Goal: Task Accomplishment & Management: Manage account settings

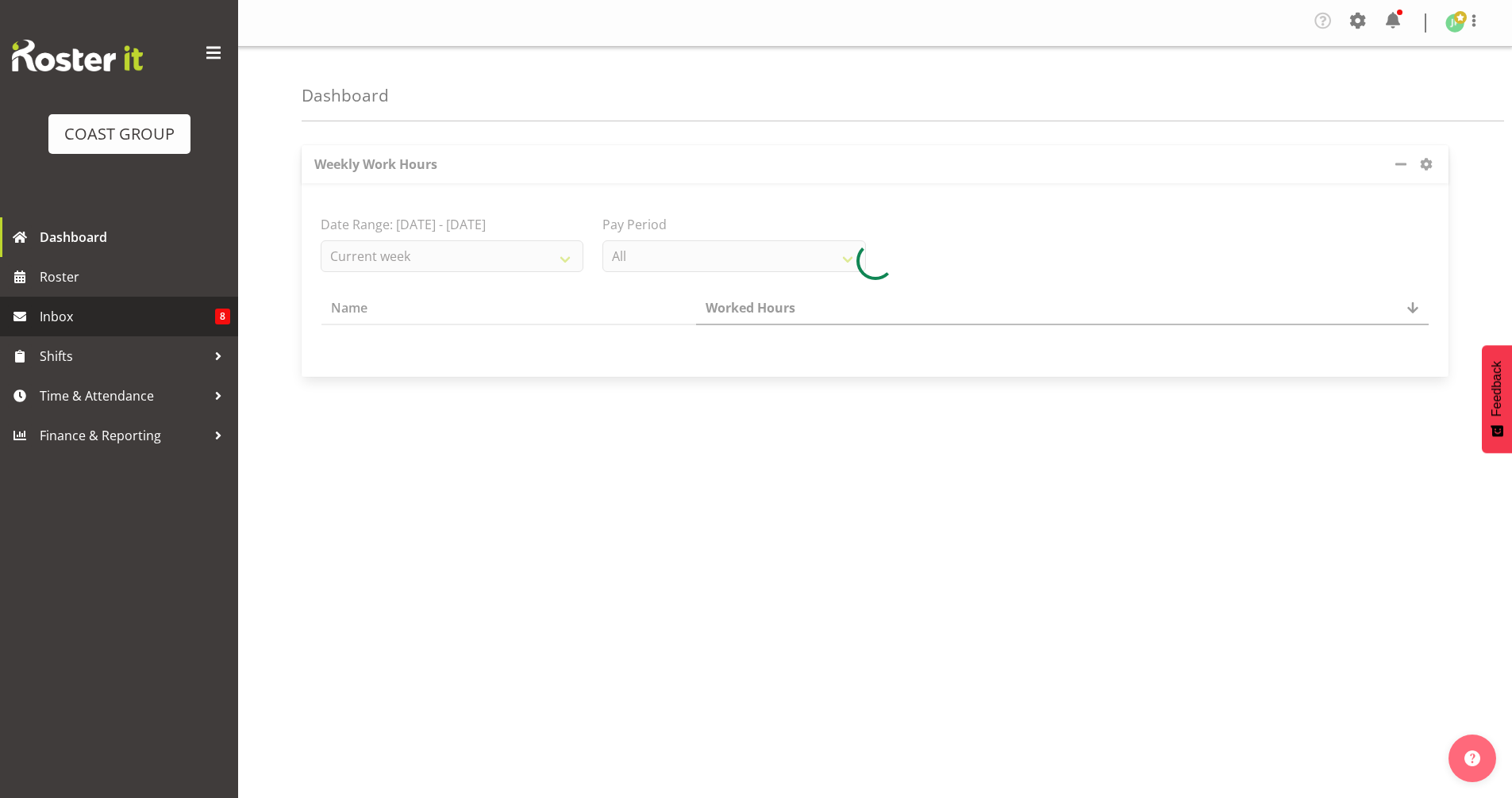
click at [115, 316] on span "Inbox" at bounding box center [127, 316] width 176 height 24
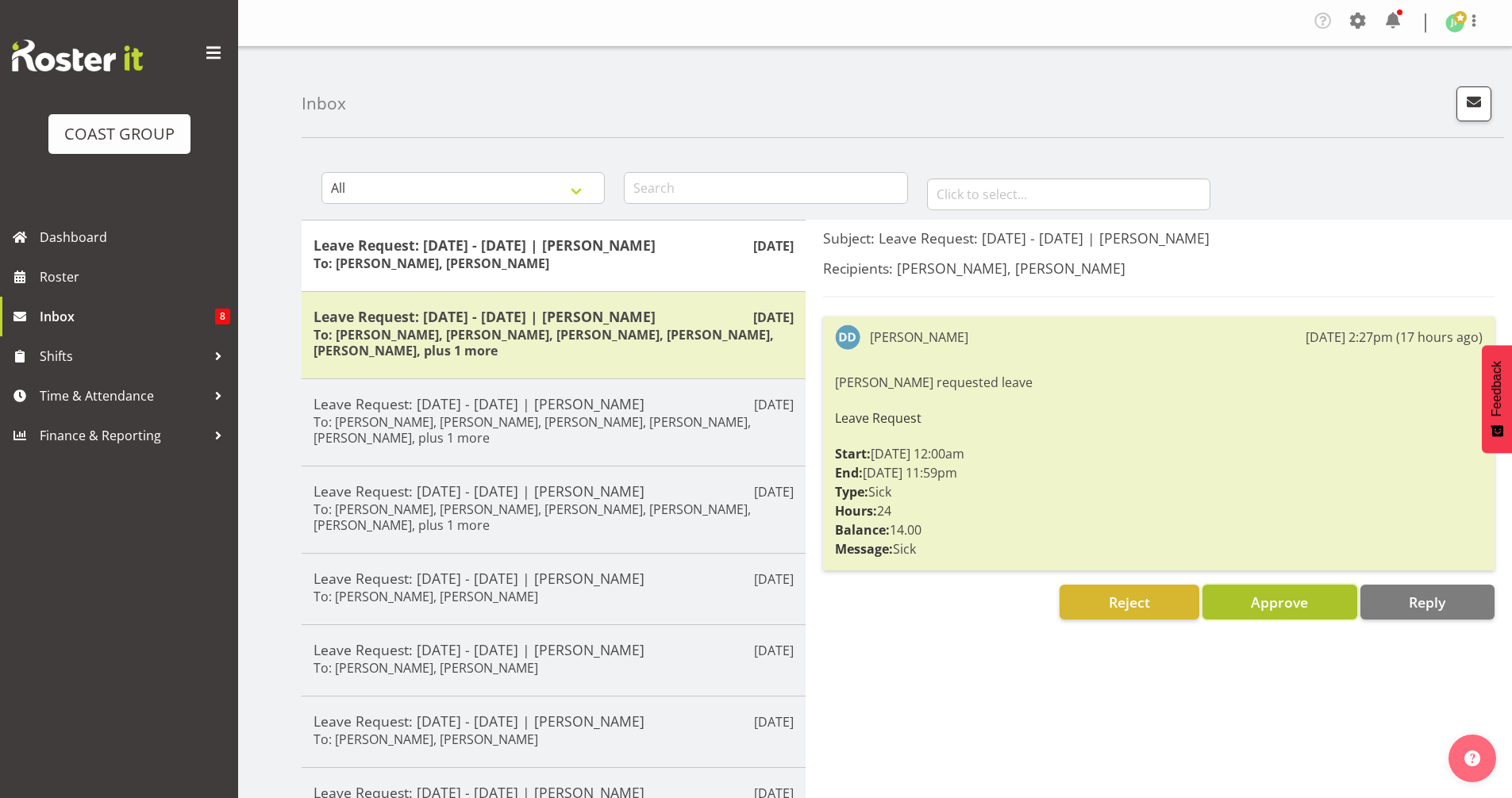
click at [1278, 607] on span "Approve" at bounding box center [1279, 603] width 57 height 19
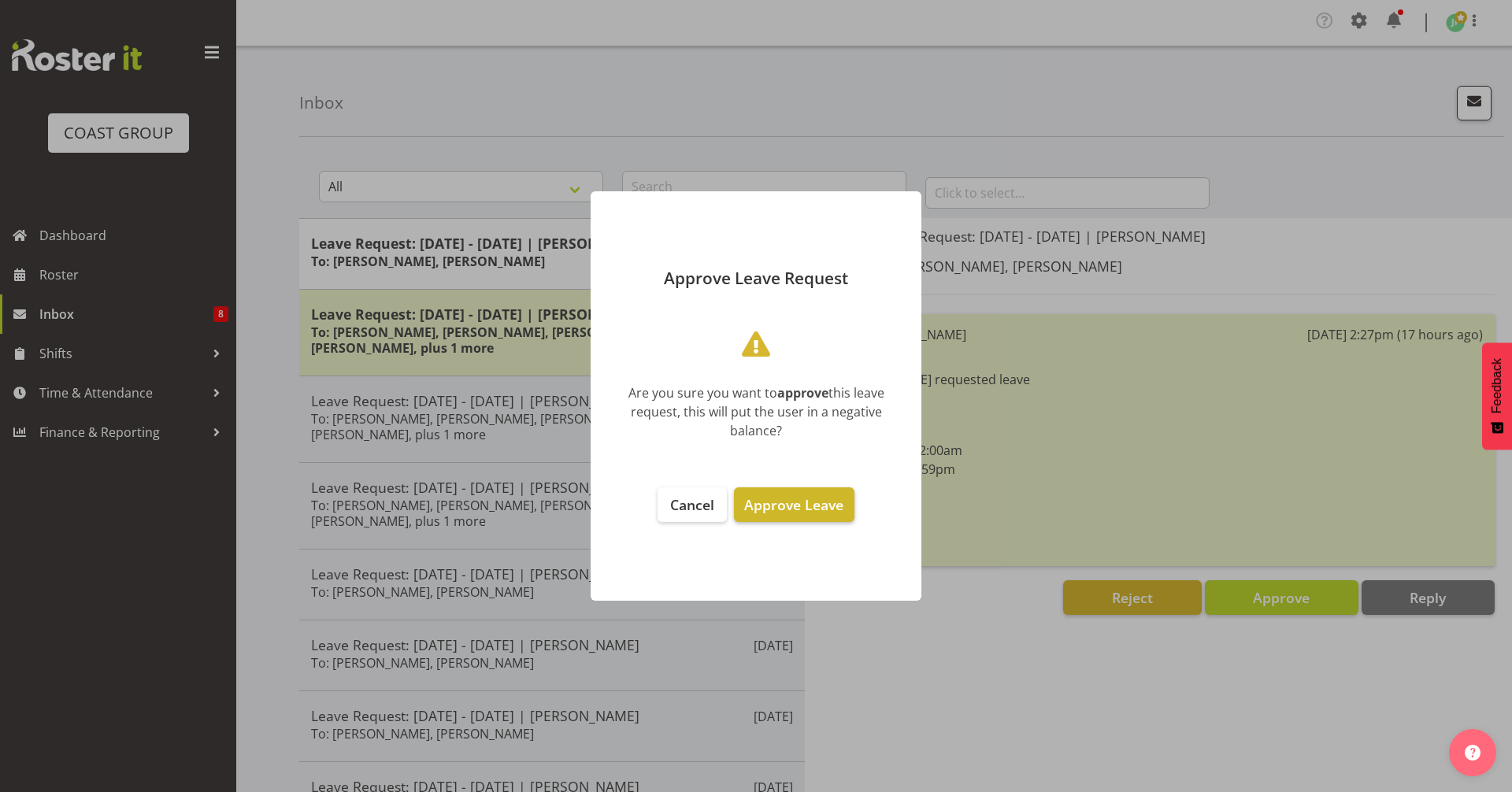
click at [821, 511] on span "Approve Leave" at bounding box center [794, 505] width 100 height 19
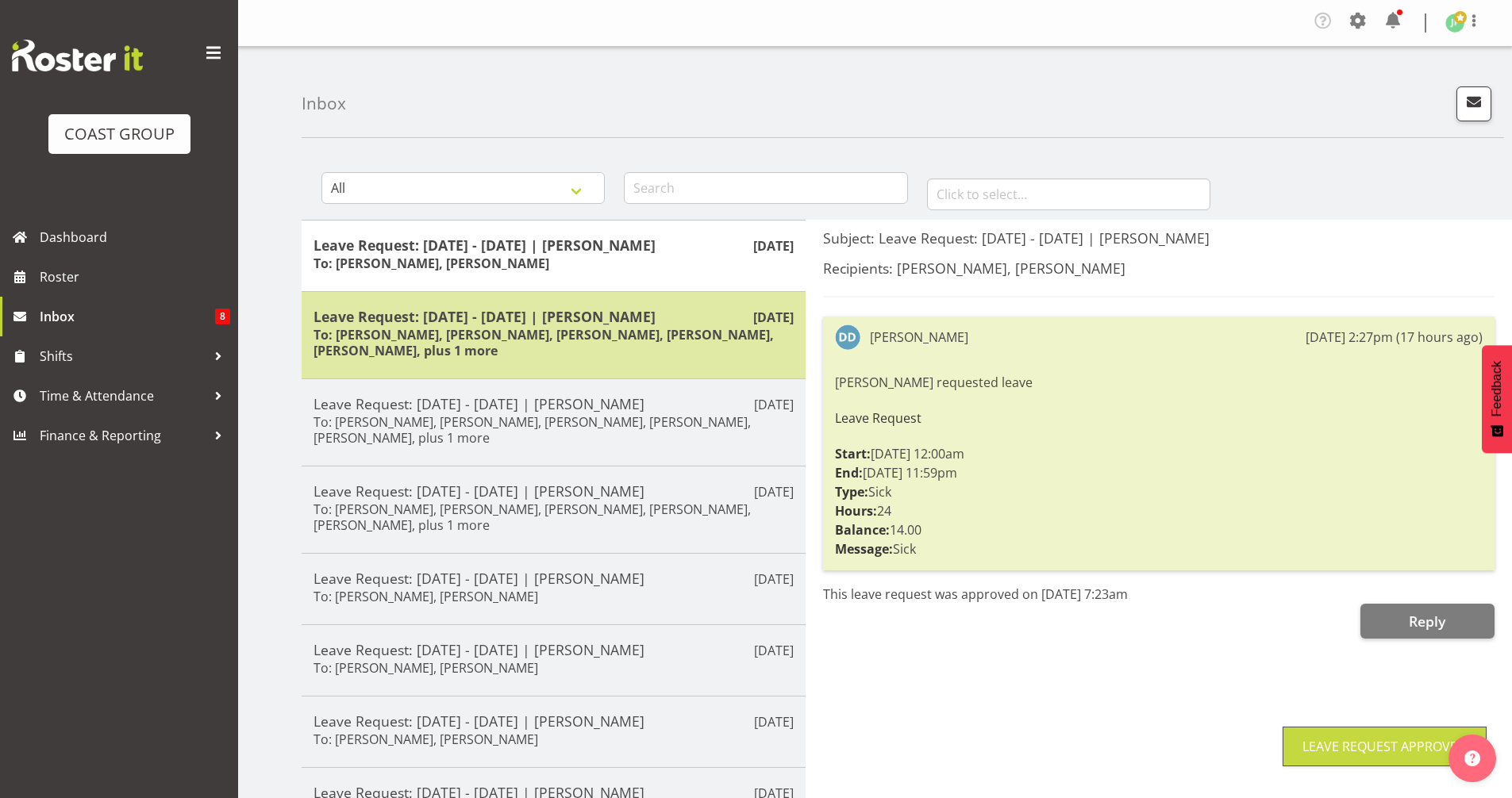
click at [716, 339] on h6 "To: Dayle Eathorne, Wayne Eathorne, Craig Jenkins, Josh Provoost, Bryan Humprhr…" at bounding box center [554, 342] width 480 height 32
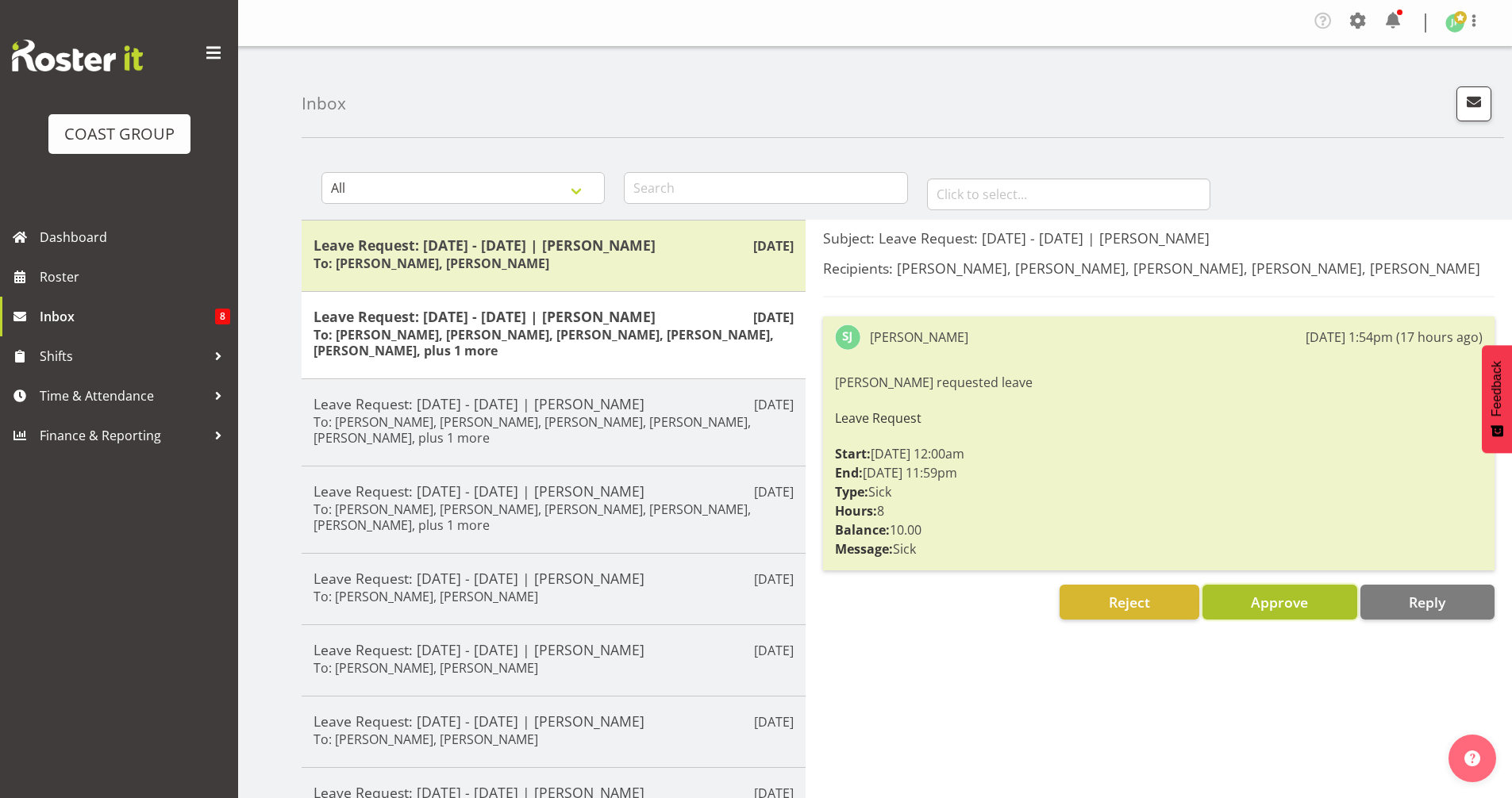
click at [1276, 605] on span "Approve" at bounding box center [1279, 603] width 57 height 19
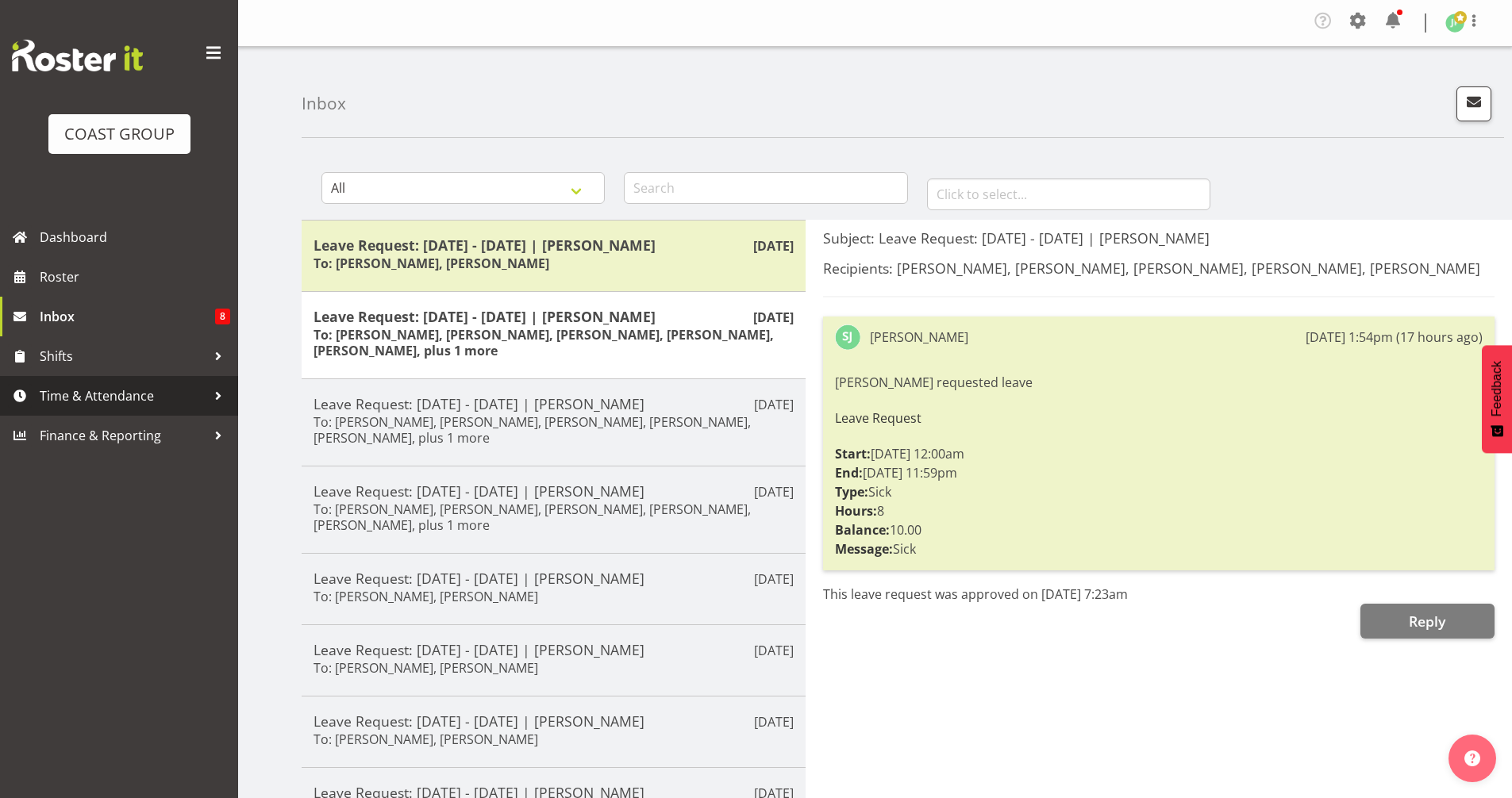
click at [150, 398] on span "Time & Attendance" at bounding box center [123, 396] width 167 height 24
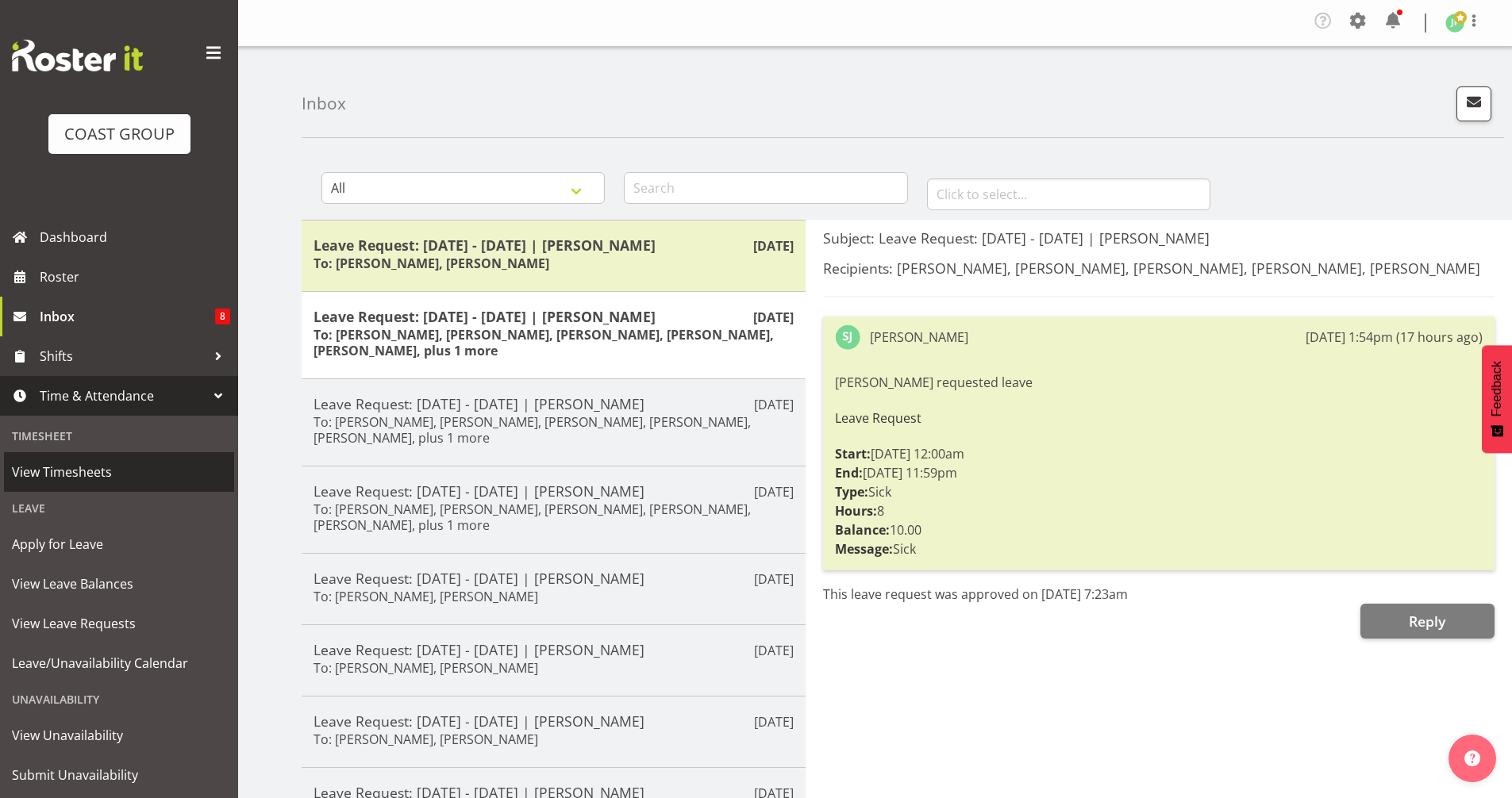
click at [125, 463] on span "View Timesheets" at bounding box center [119, 472] width 215 height 24
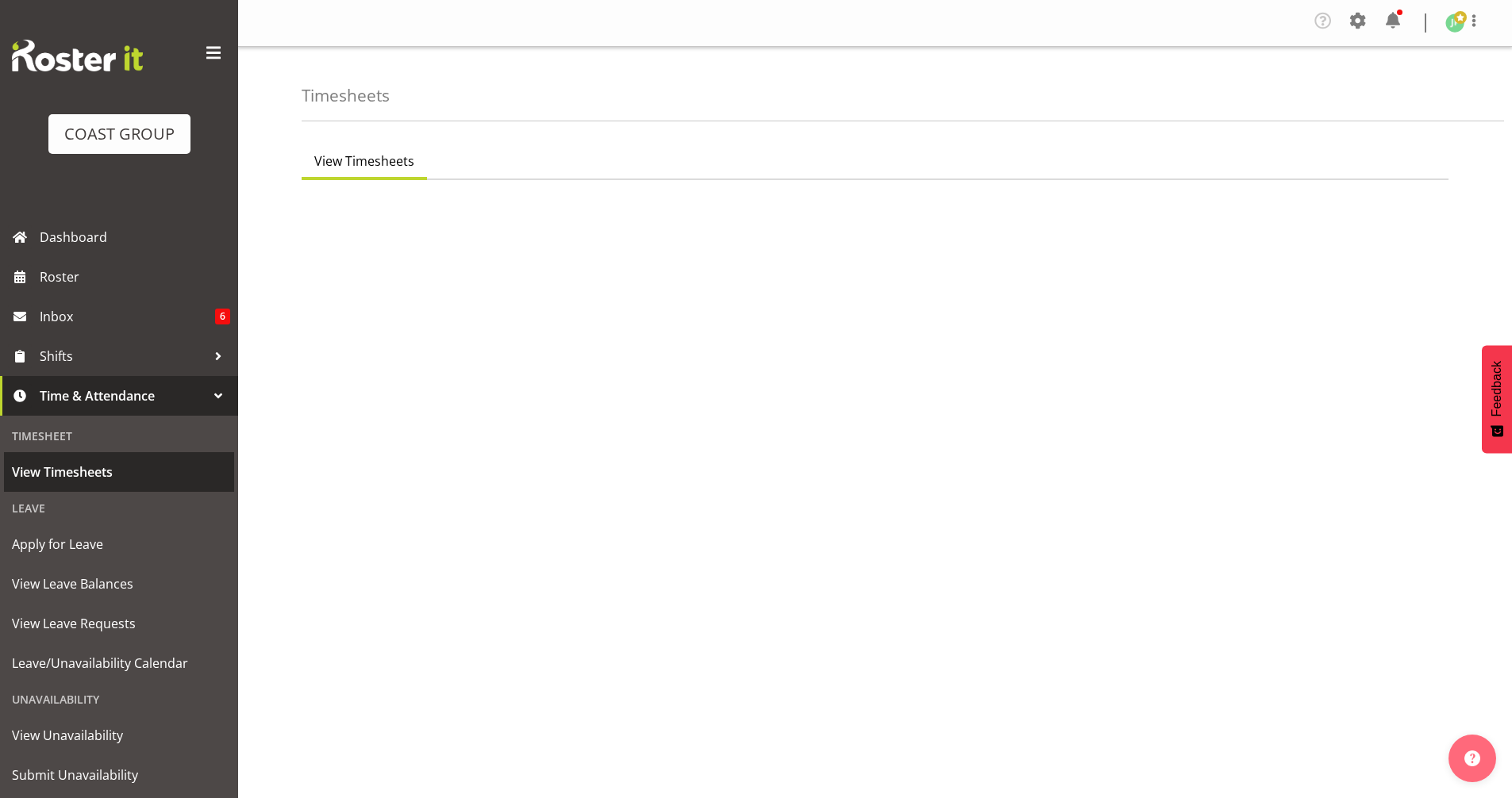
select select "8"
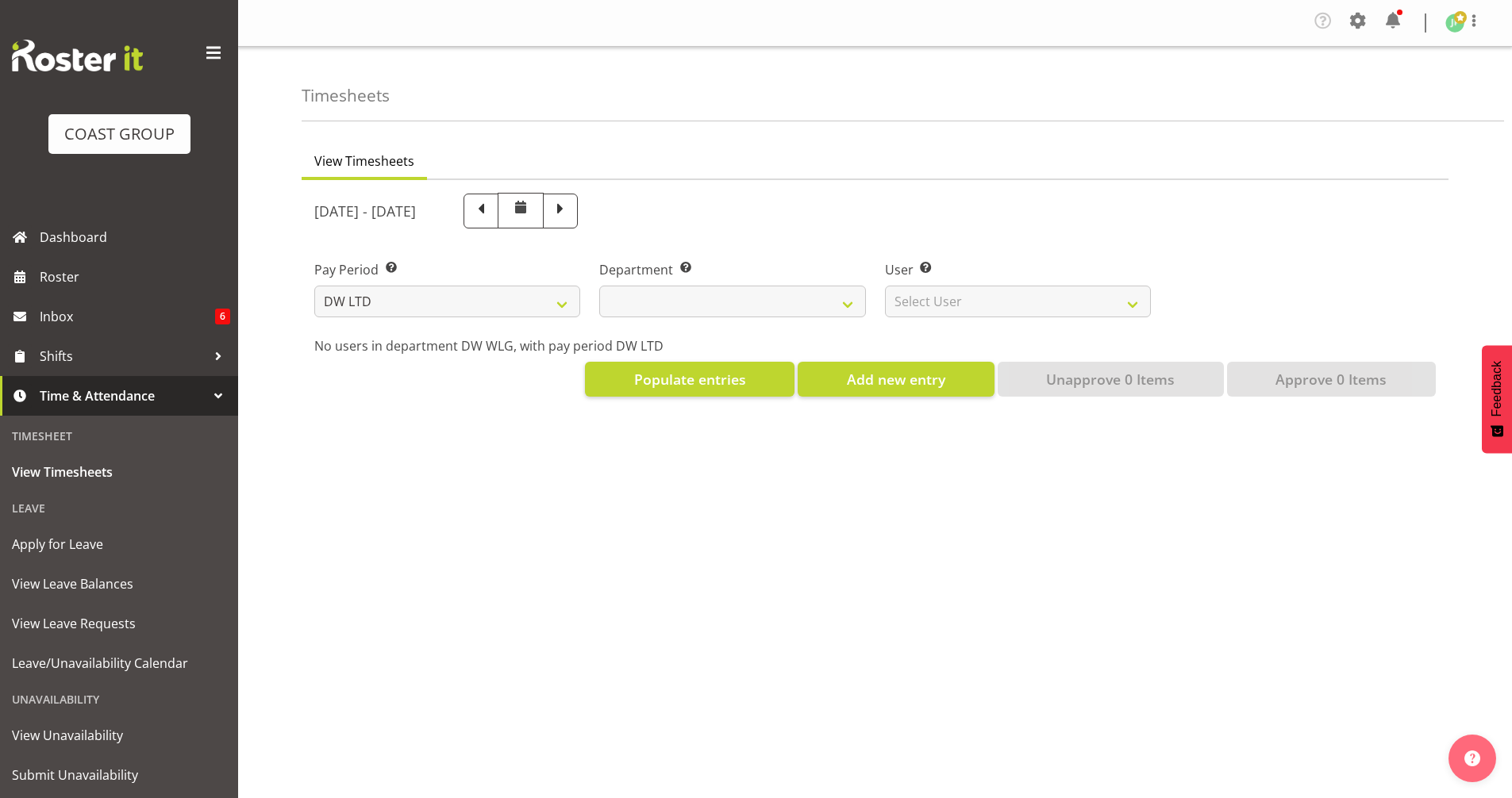
select select
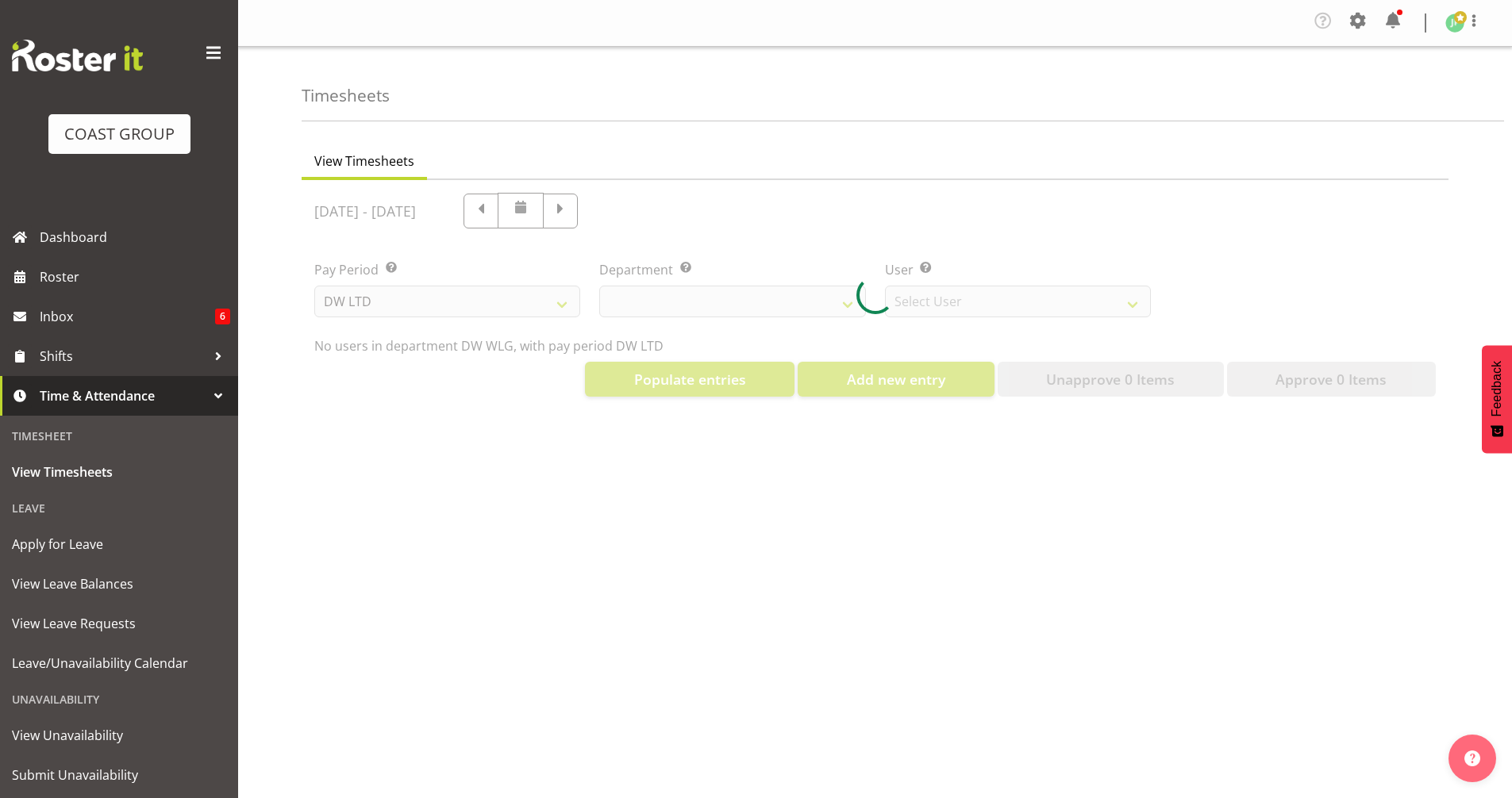
select select "3251"
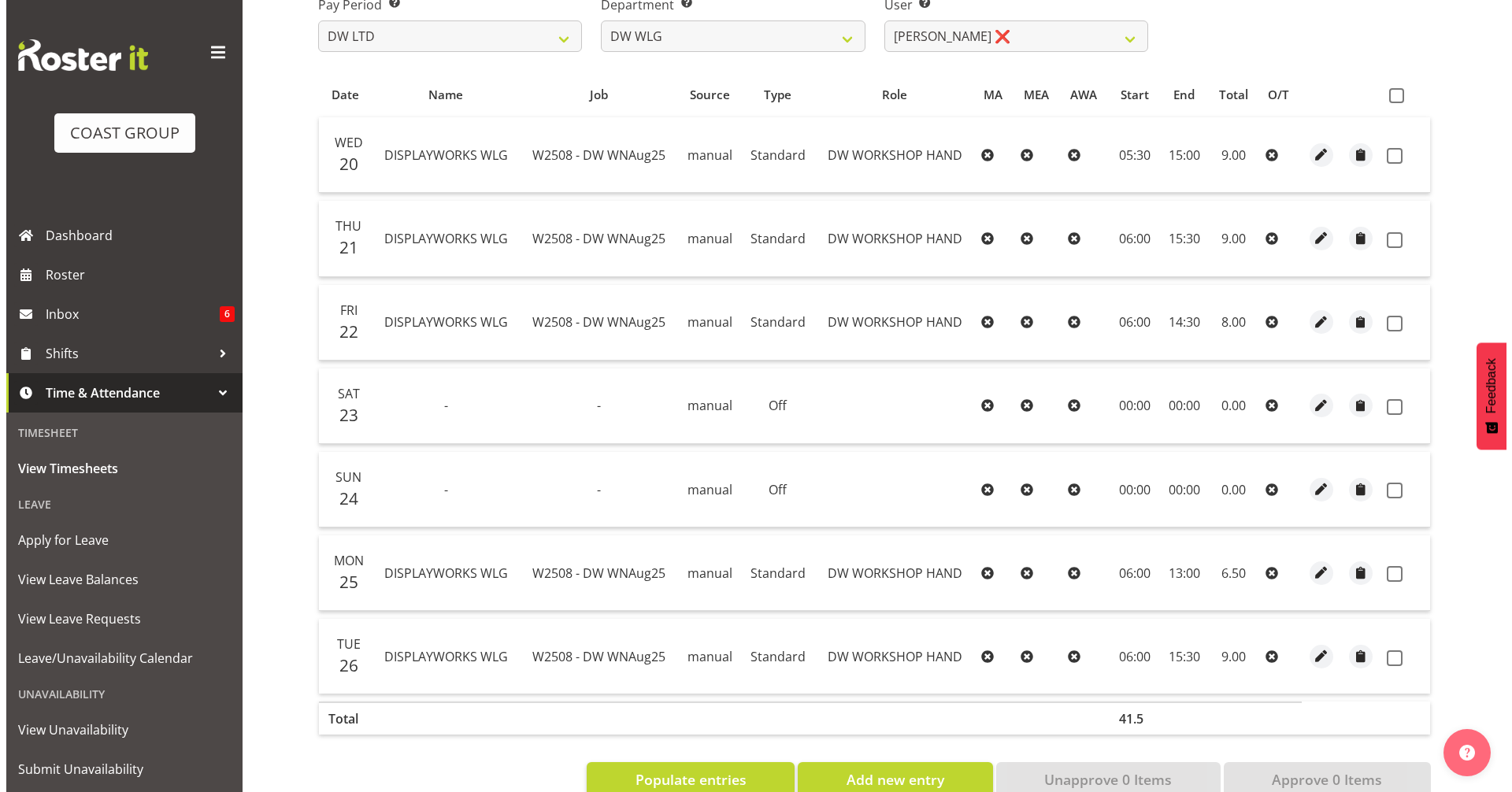
scroll to position [304, 0]
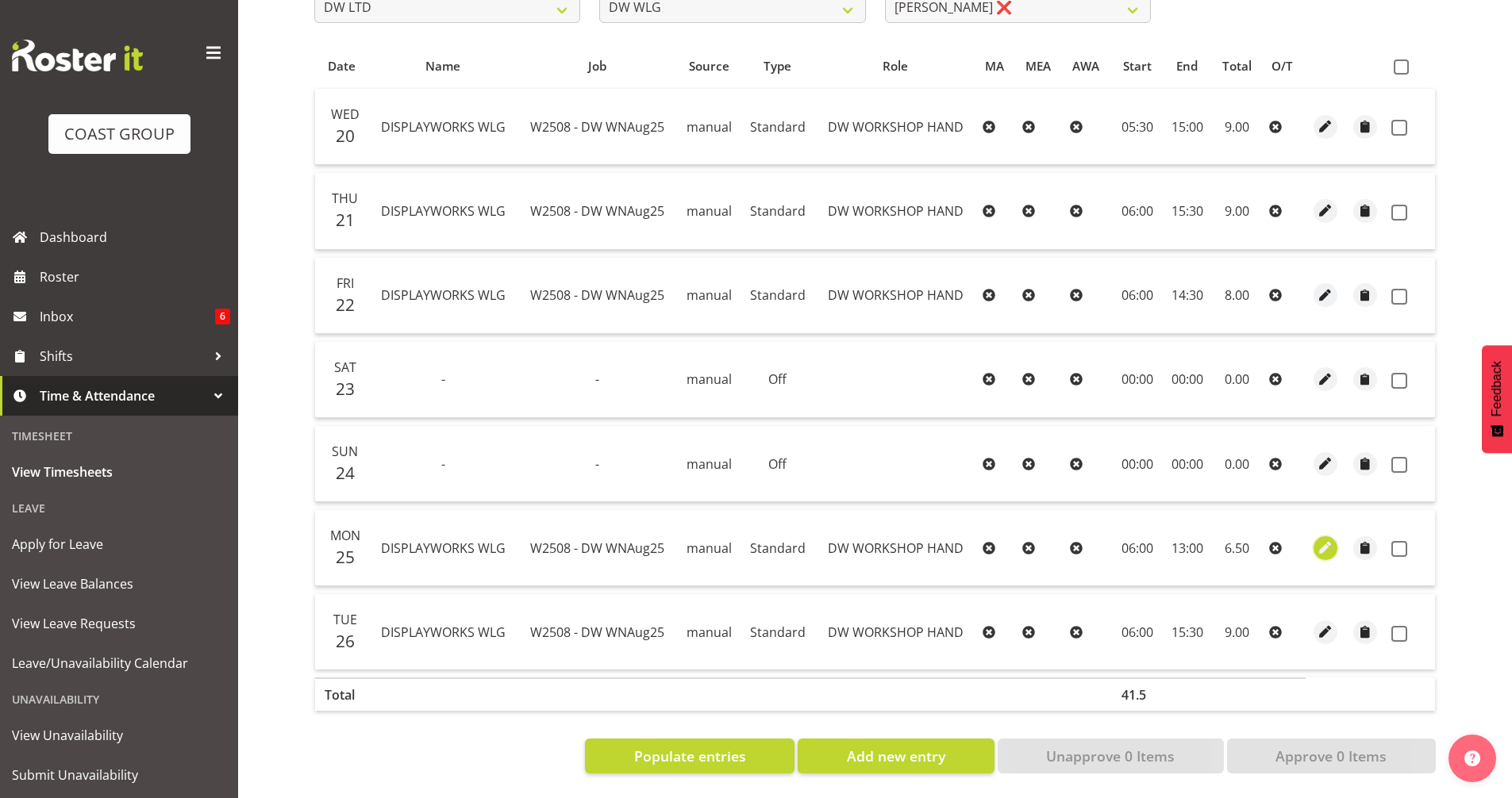
click at [1325, 539] on span "button" at bounding box center [1326, 547] width 18 height 18
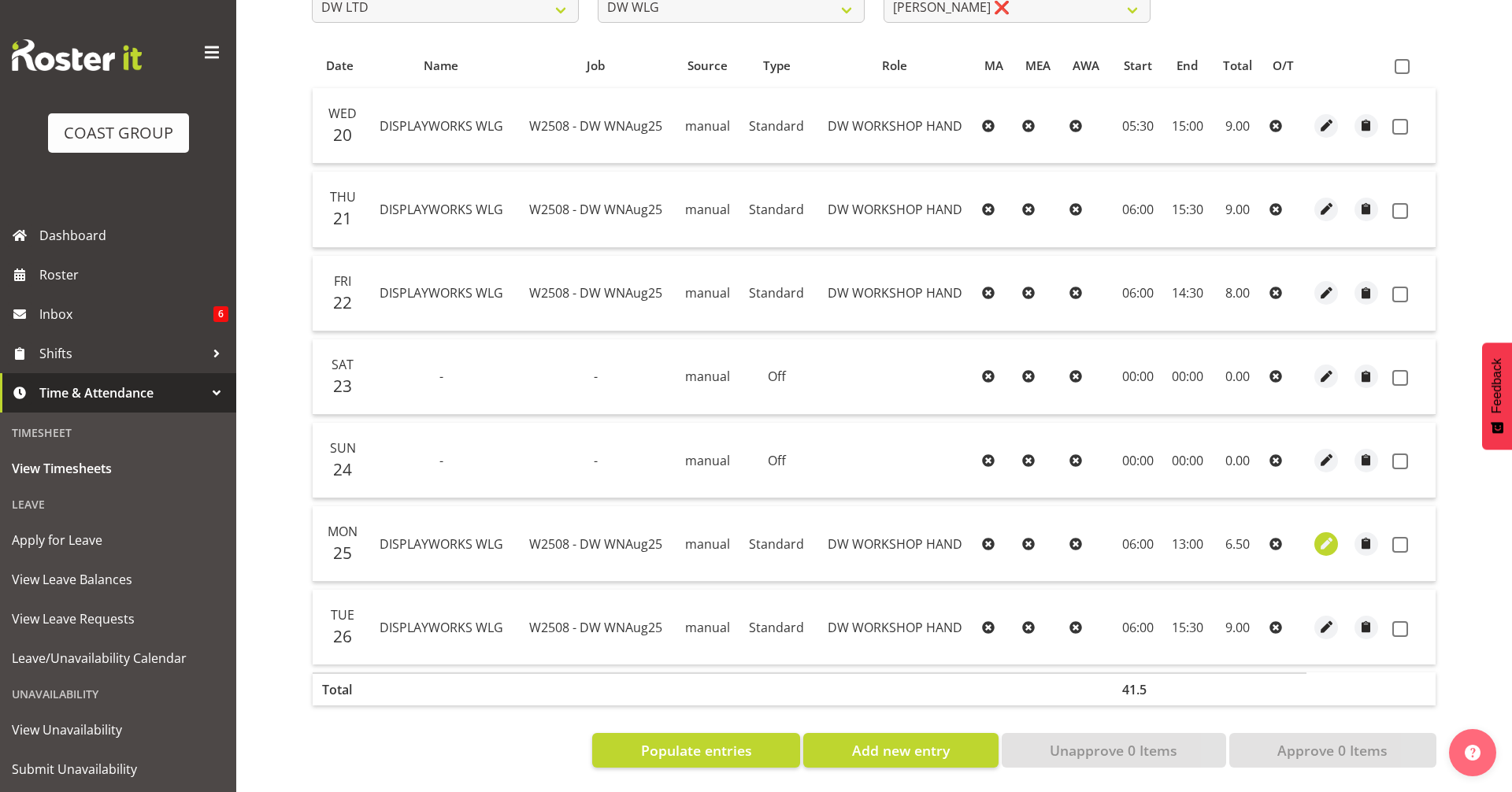
select select "Standard"
select select "7"
select select "2025"
select select "13"
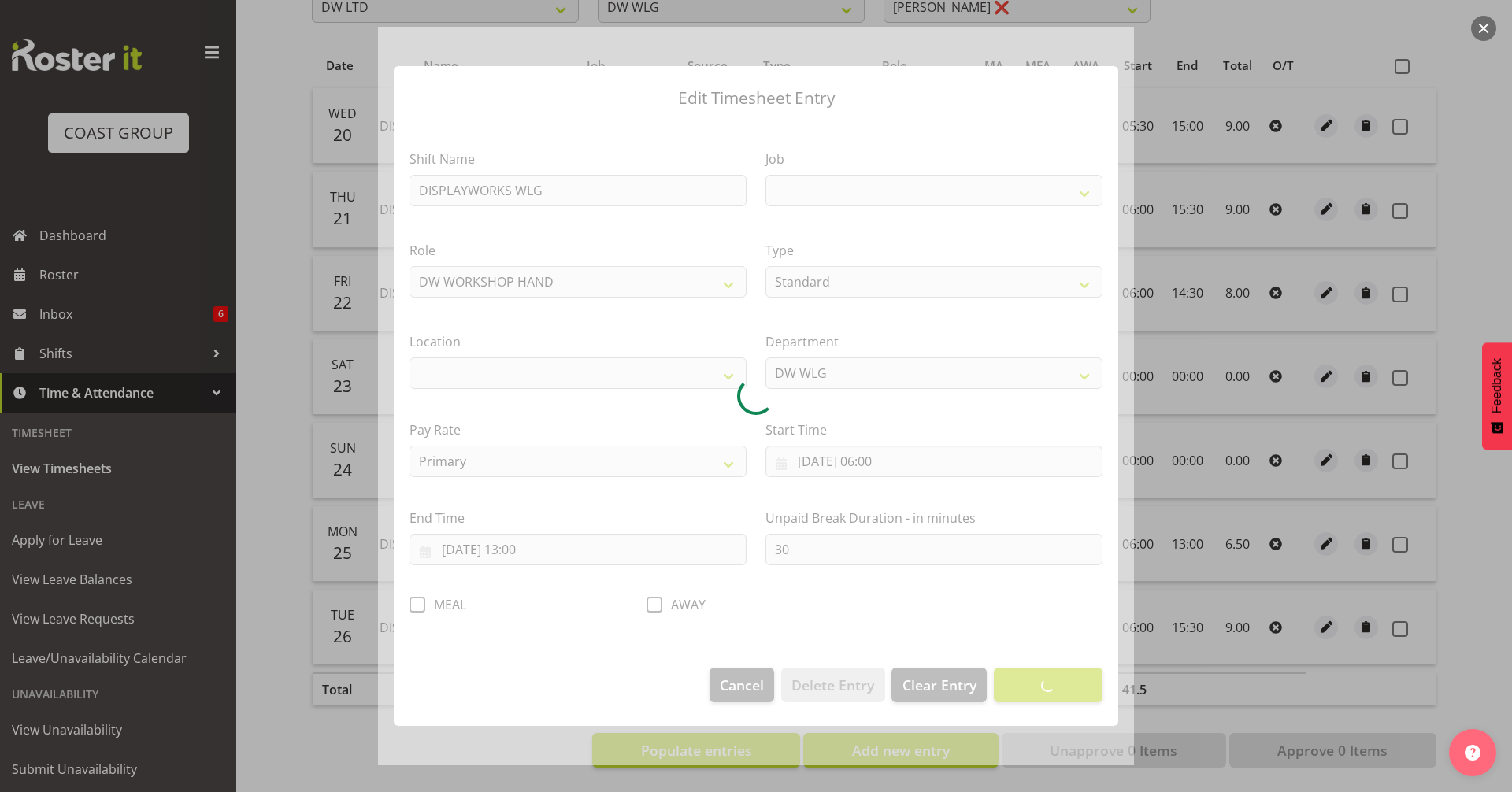
select select
select select "9488"
select select "38"
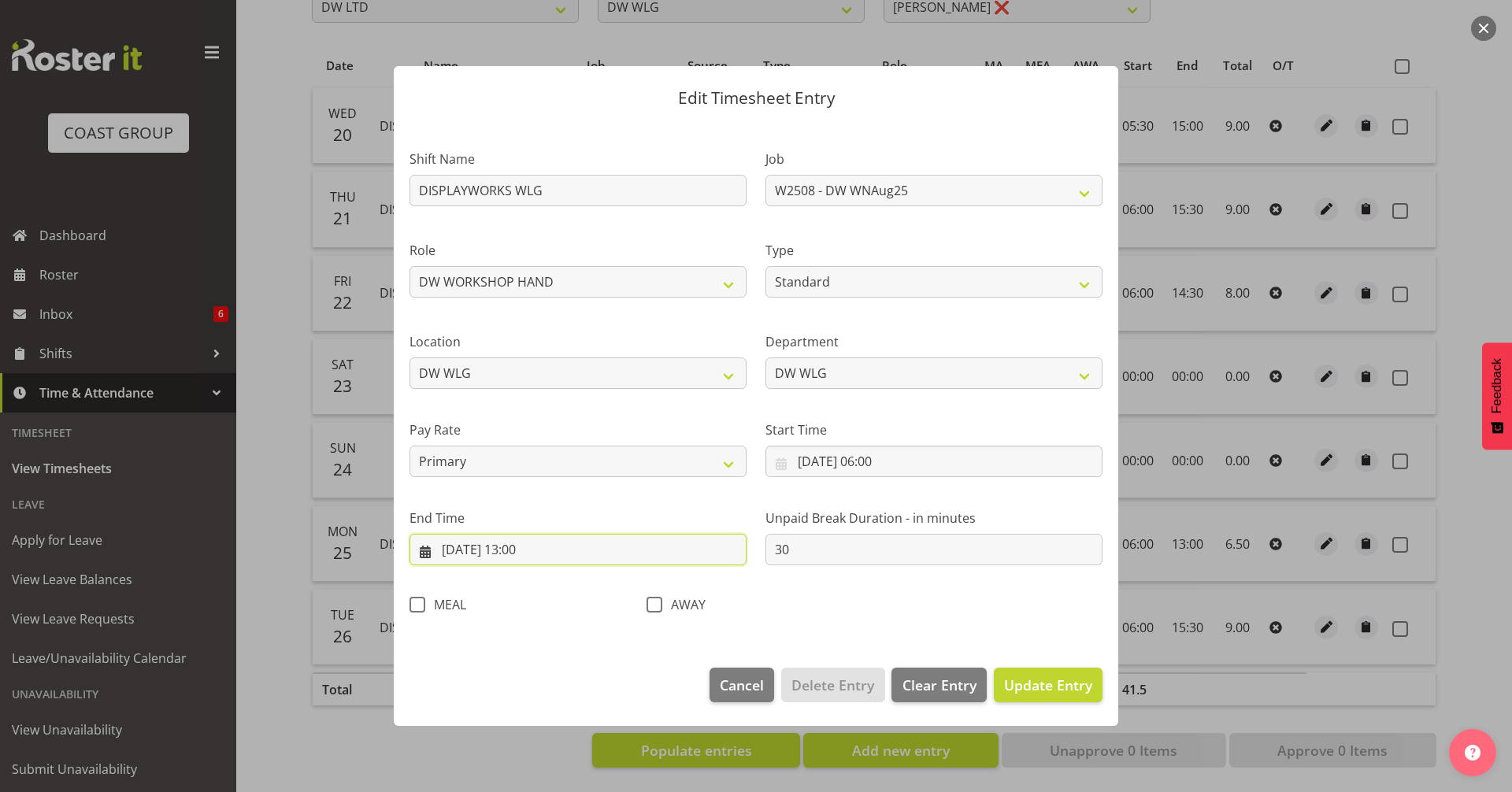
click at [535, 548] on input "[DATE] 13:00" at bounding box center [578, 549] width 337 height 32
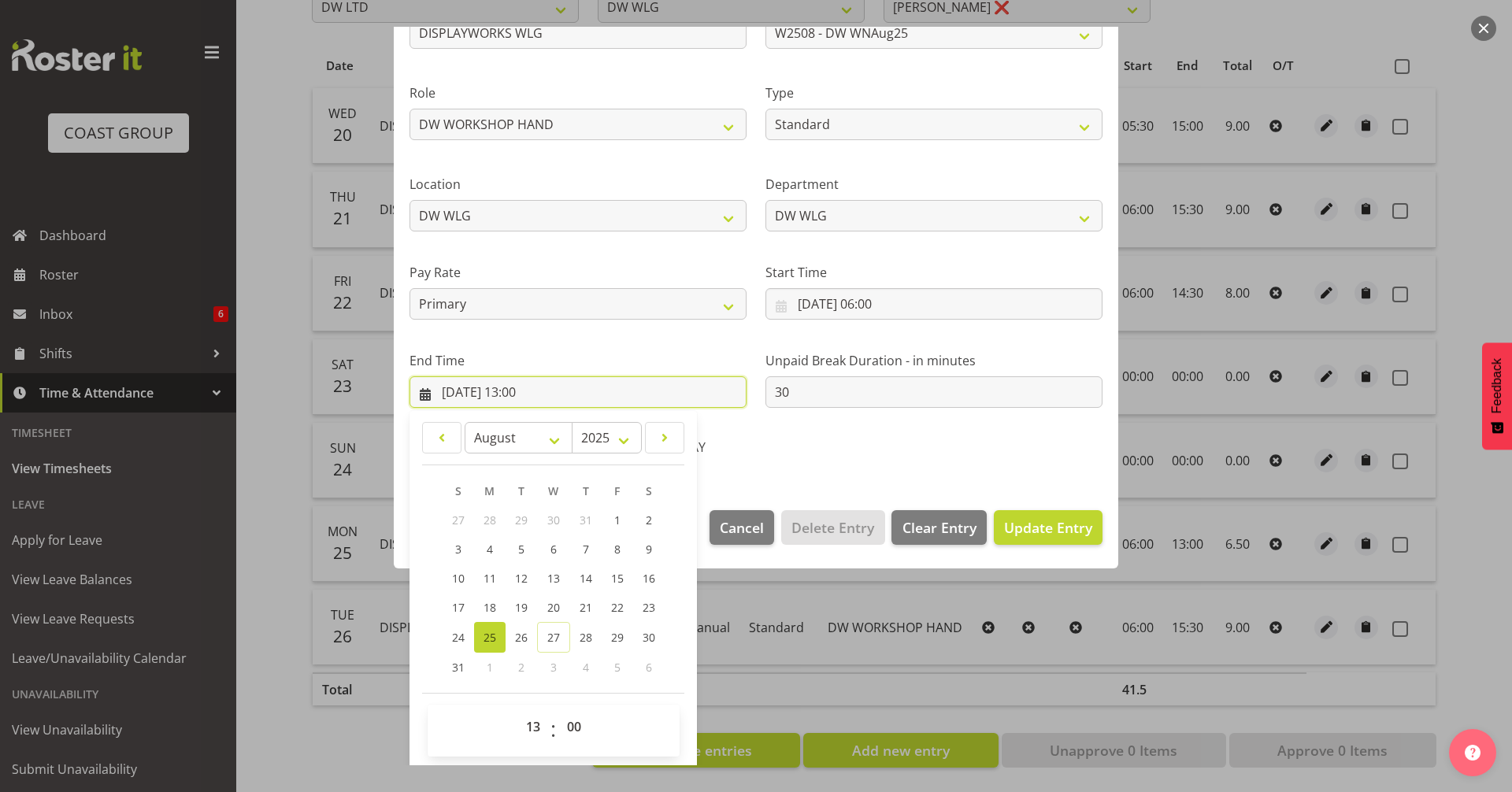
scroll to position [160, 0]
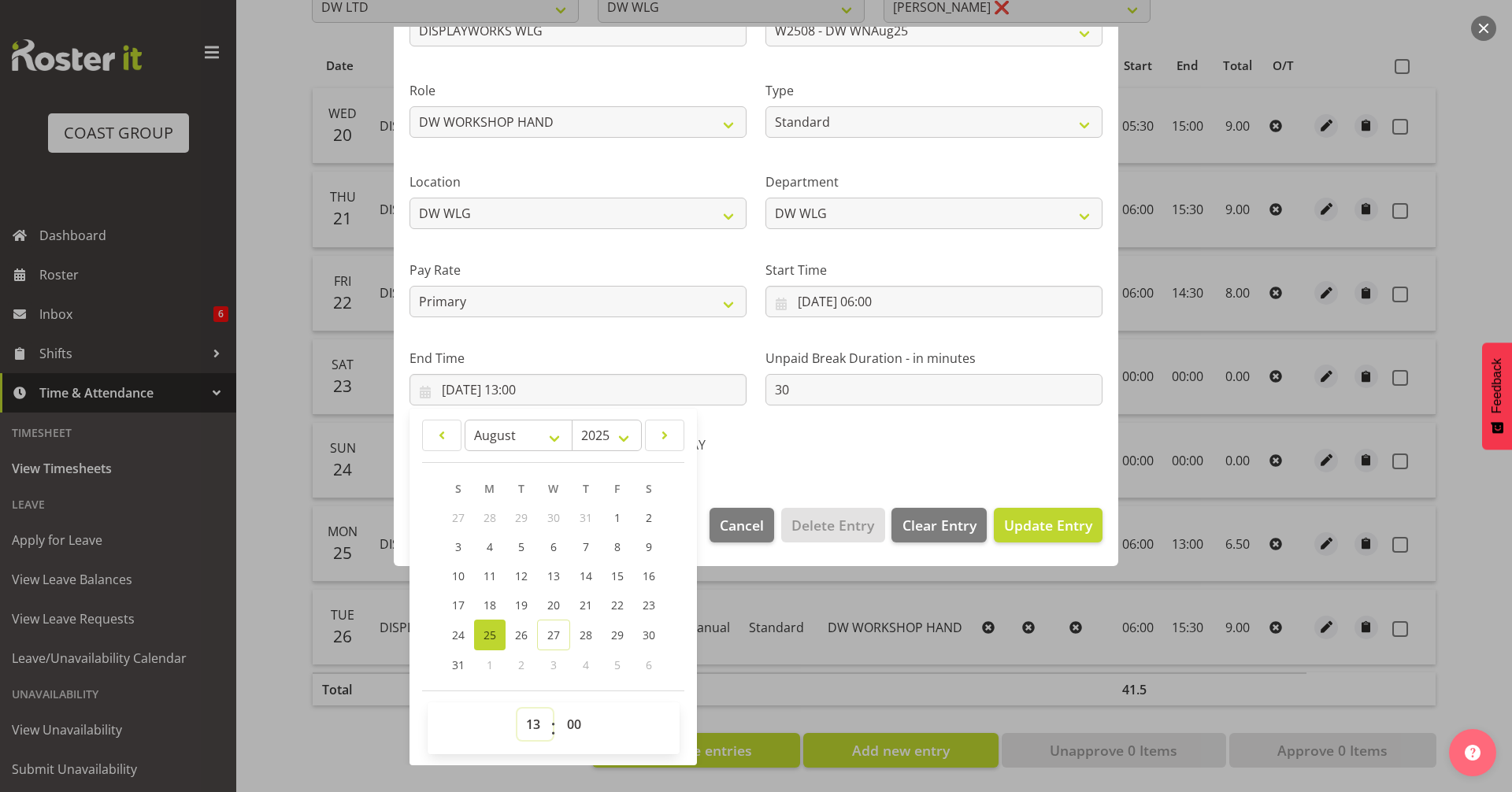
click at [533, 723] on select "00 01 02 03 04 05 06 07 08 09 10 11 12 13 14 15 16 17 18 19 20 21 22 23" at bounding box center [535, 724] width 35 height 32
select select "16"
click at [517, 709] on select "00 01 02 03 04 05 06 07 08 09 10 11 12 13 14 15 16 17 18 19 20 21 22 23" at bounding box center [535, 724] width 35 height 32
type input "[DATE] 16:00"
click at [974, 460] on div "Shift Name DISPLAYWORKS WLG Job 1 Carlton Events 1 [PERSON_NAME][GEOGRAPHIC_DAT…" at bounding box center [756, 217] width 712 height 499
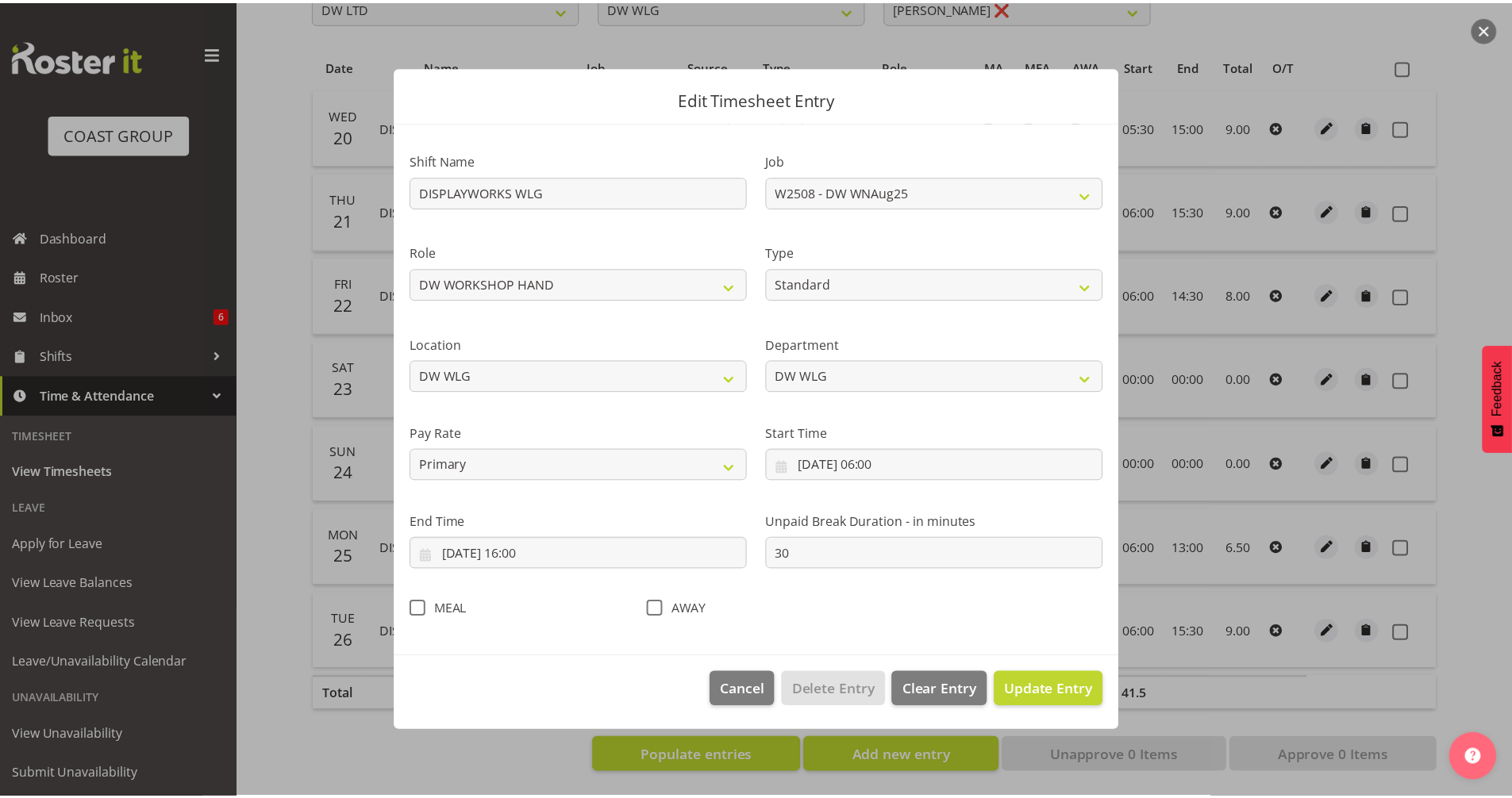
scroll to position [0, 0]
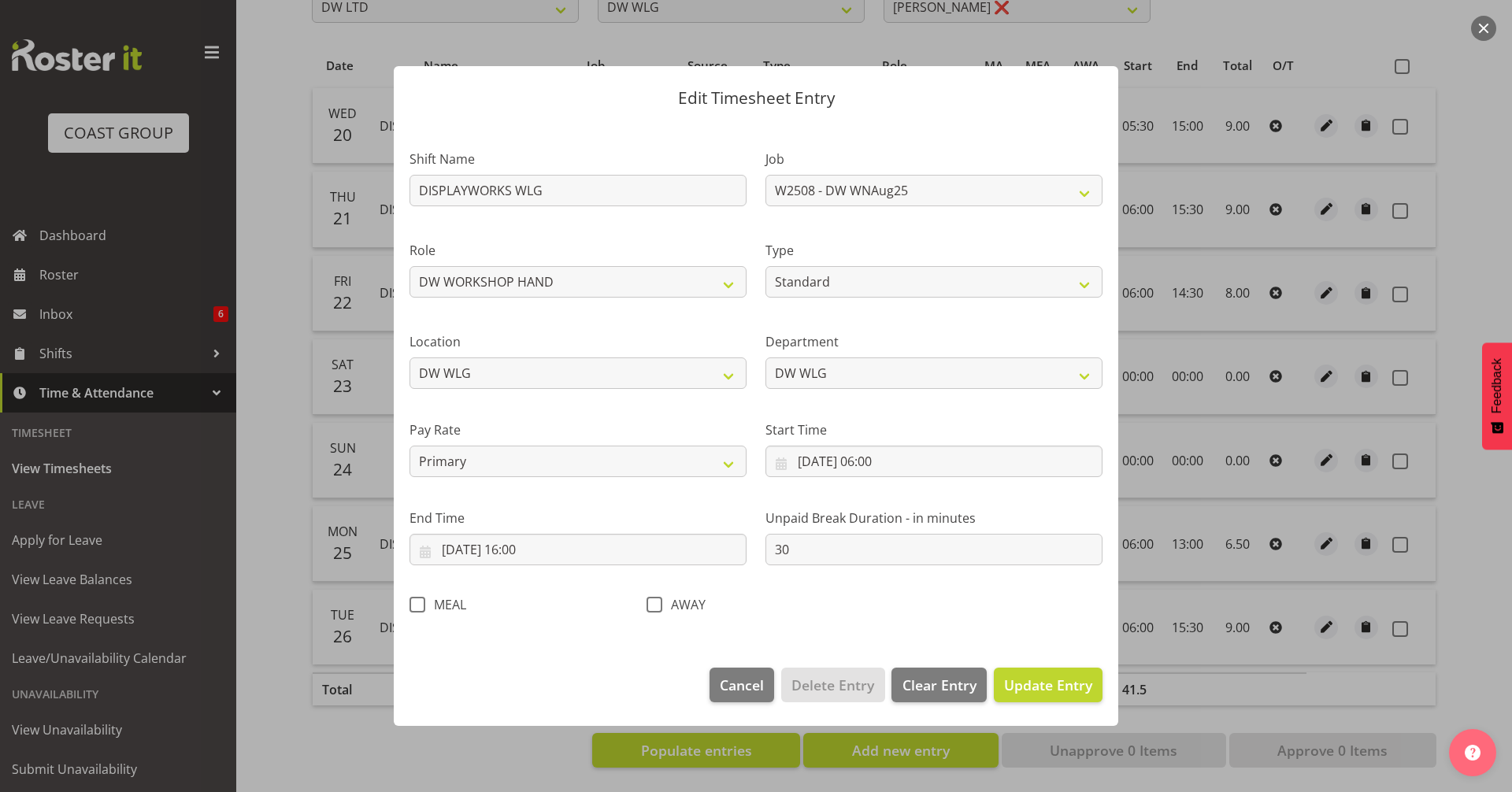
click at [1020, 522] on label "Unpaid Break Duration - in minutes" at bounding box center [934, 518] width 337 height 19
click at [1019, 675] on span "Update Entry" at bounding box center [1048, 686] width 88 height 21
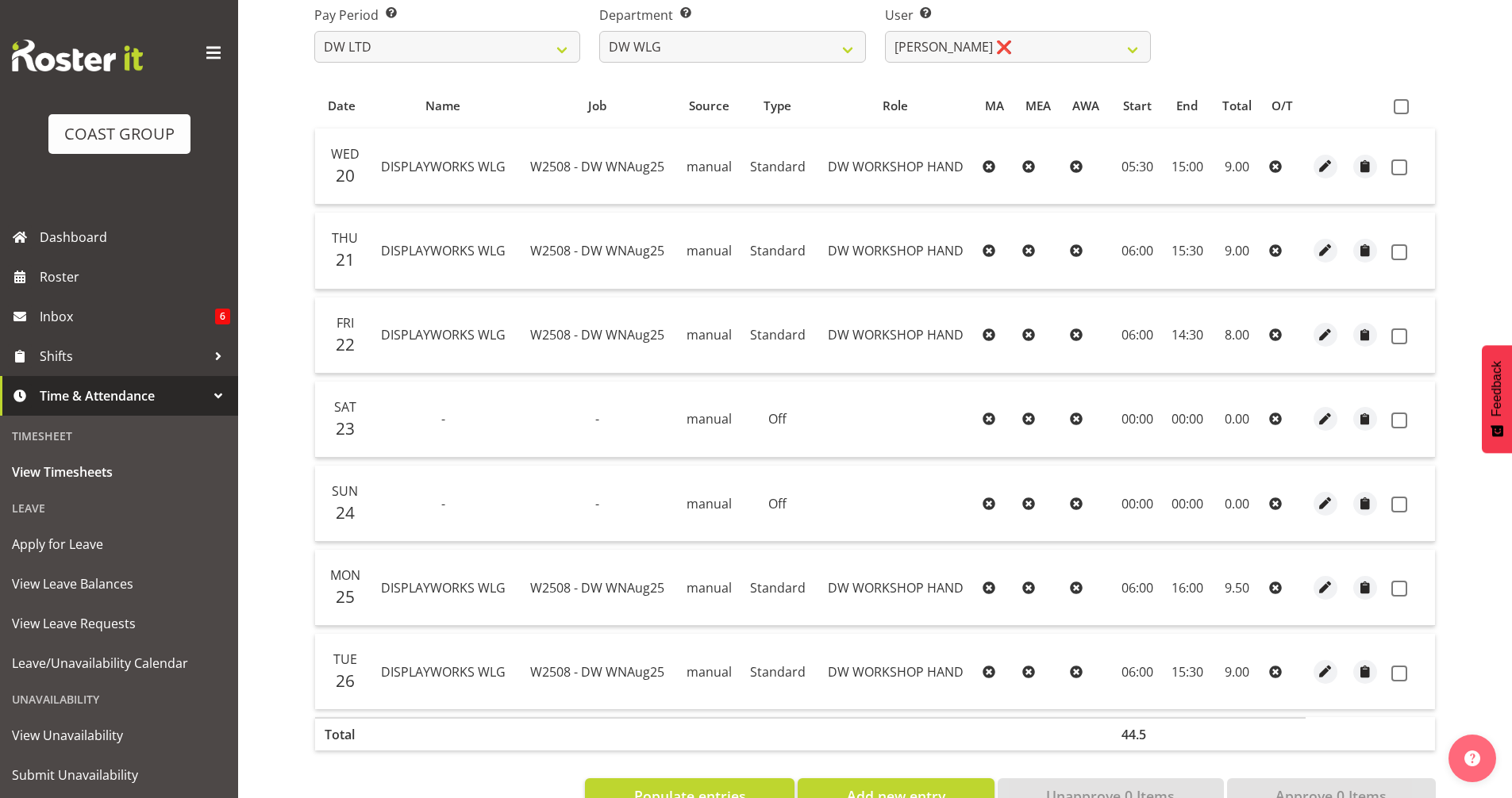
scroll to position [227, 0]
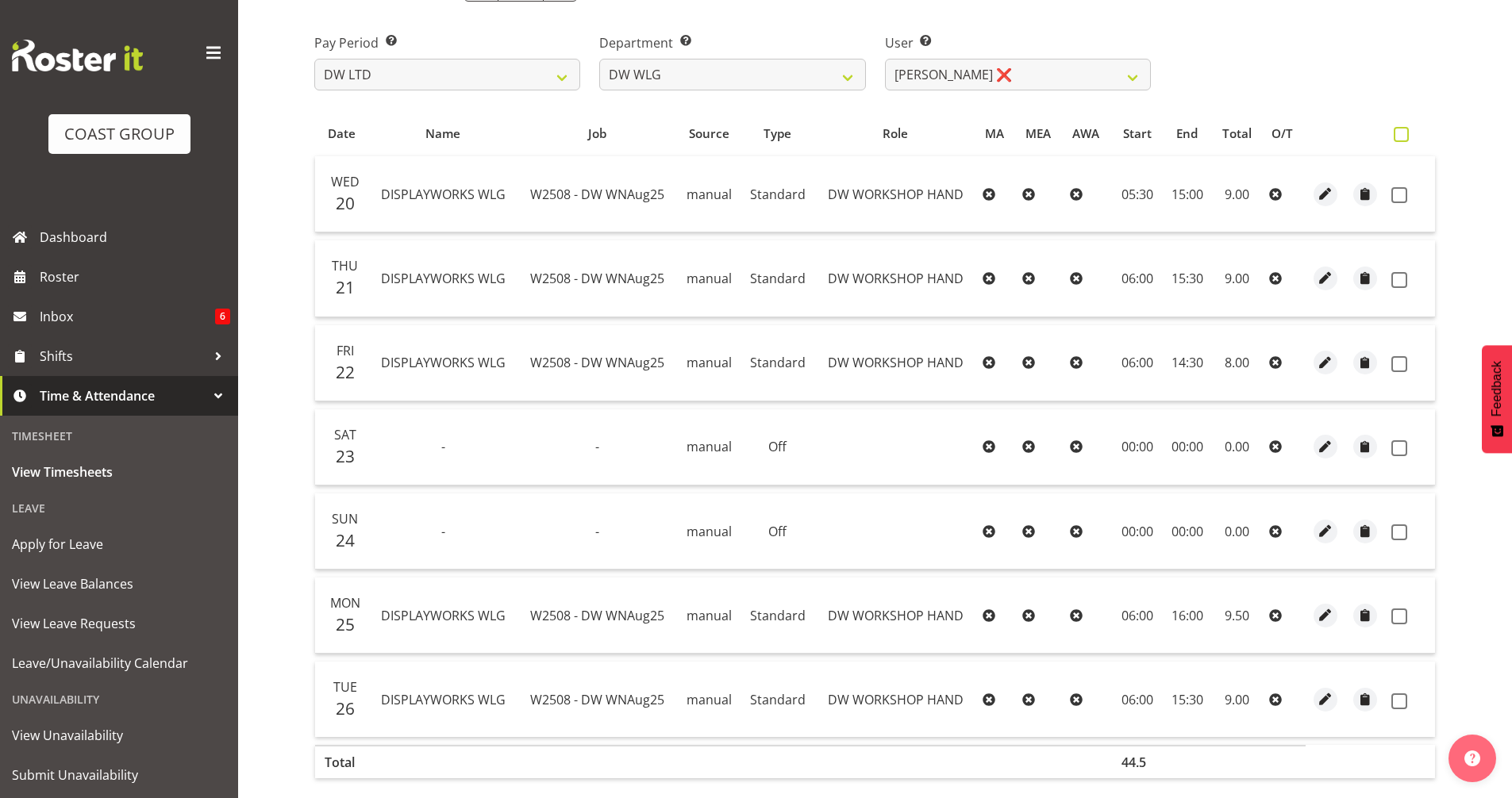
click at [1410, 137] on label at bounding box center [1406, 134] width 23 height 15
click at [1405, 137] on input "checkbox" at bounding box center [1400, 135] width 10 height 10
checkbox input "true"
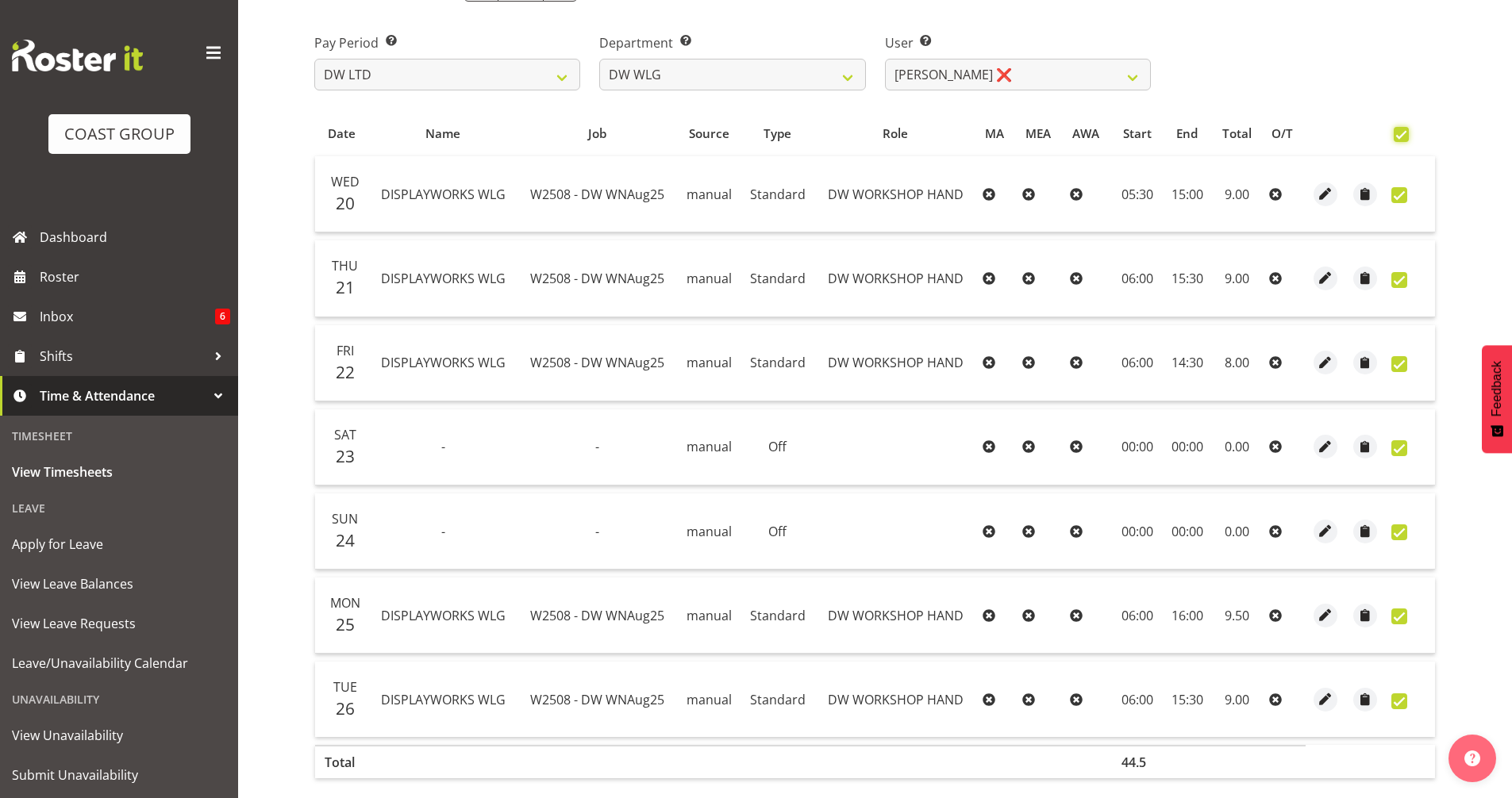
checkbox input "true"
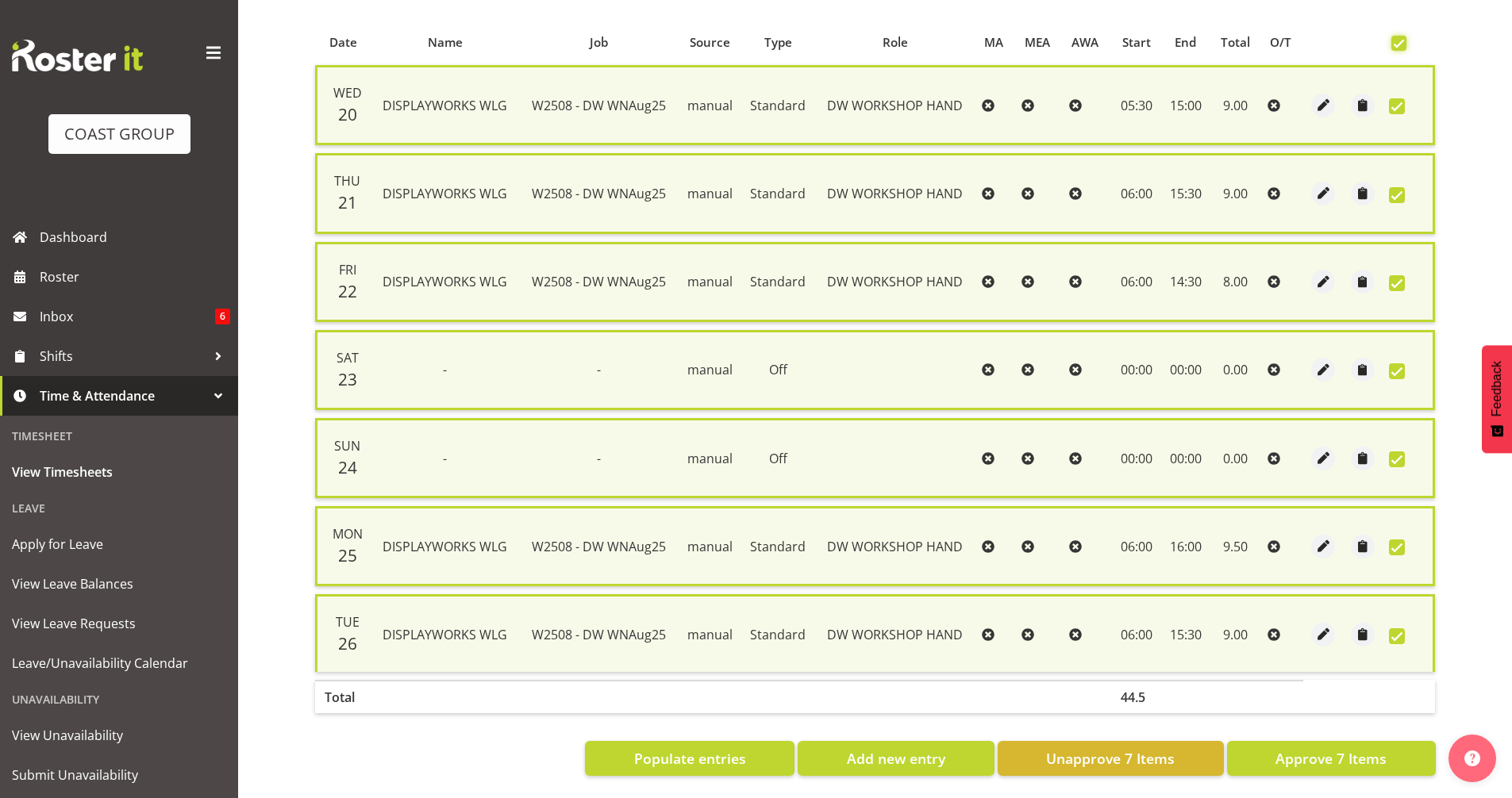
scroll to position [333, 0]
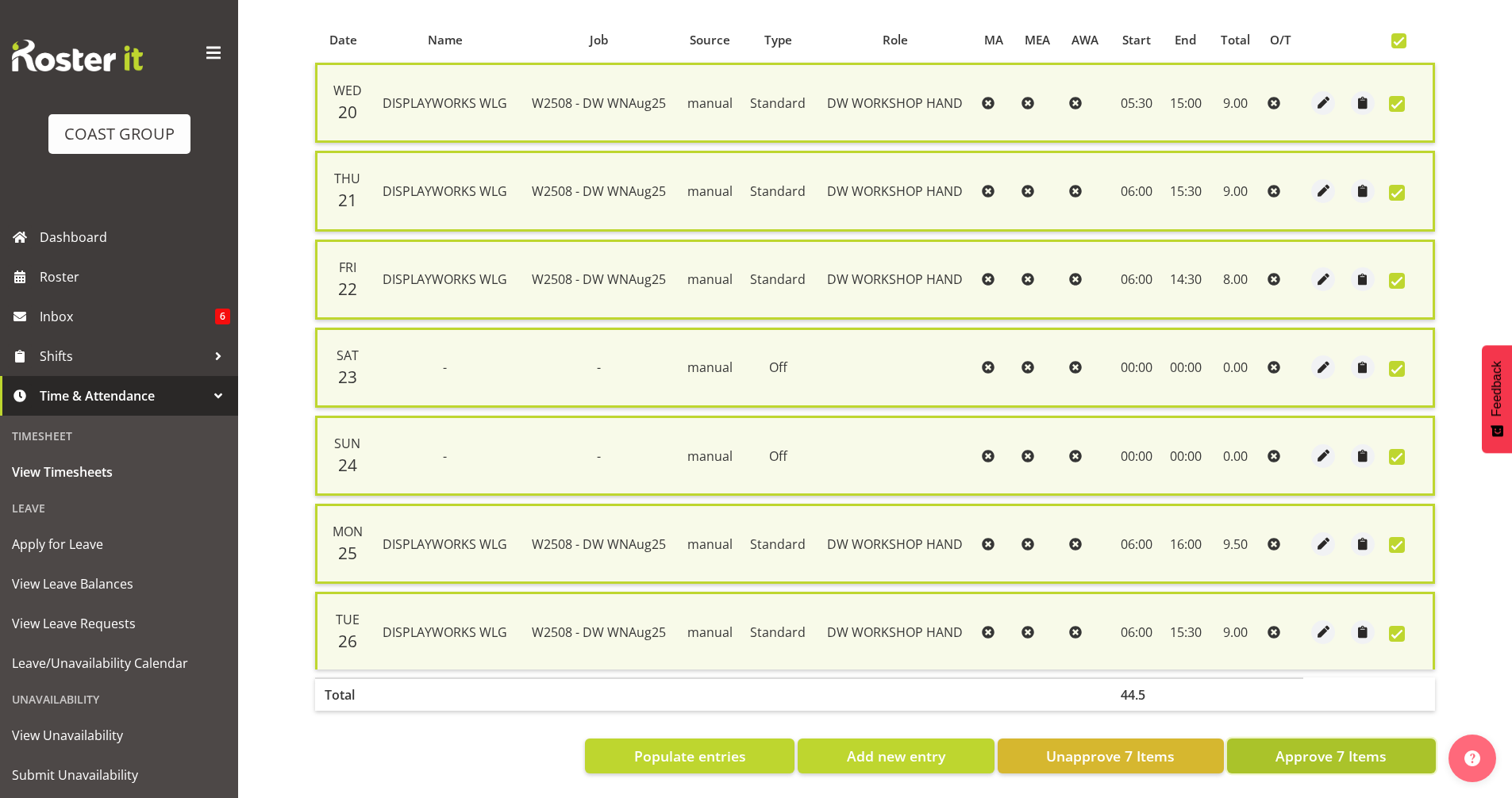
click at [1333, 749] on span "Approve 7 Items" at bounding box center [1331, 757] width 111 height 21
checkbox input "false"
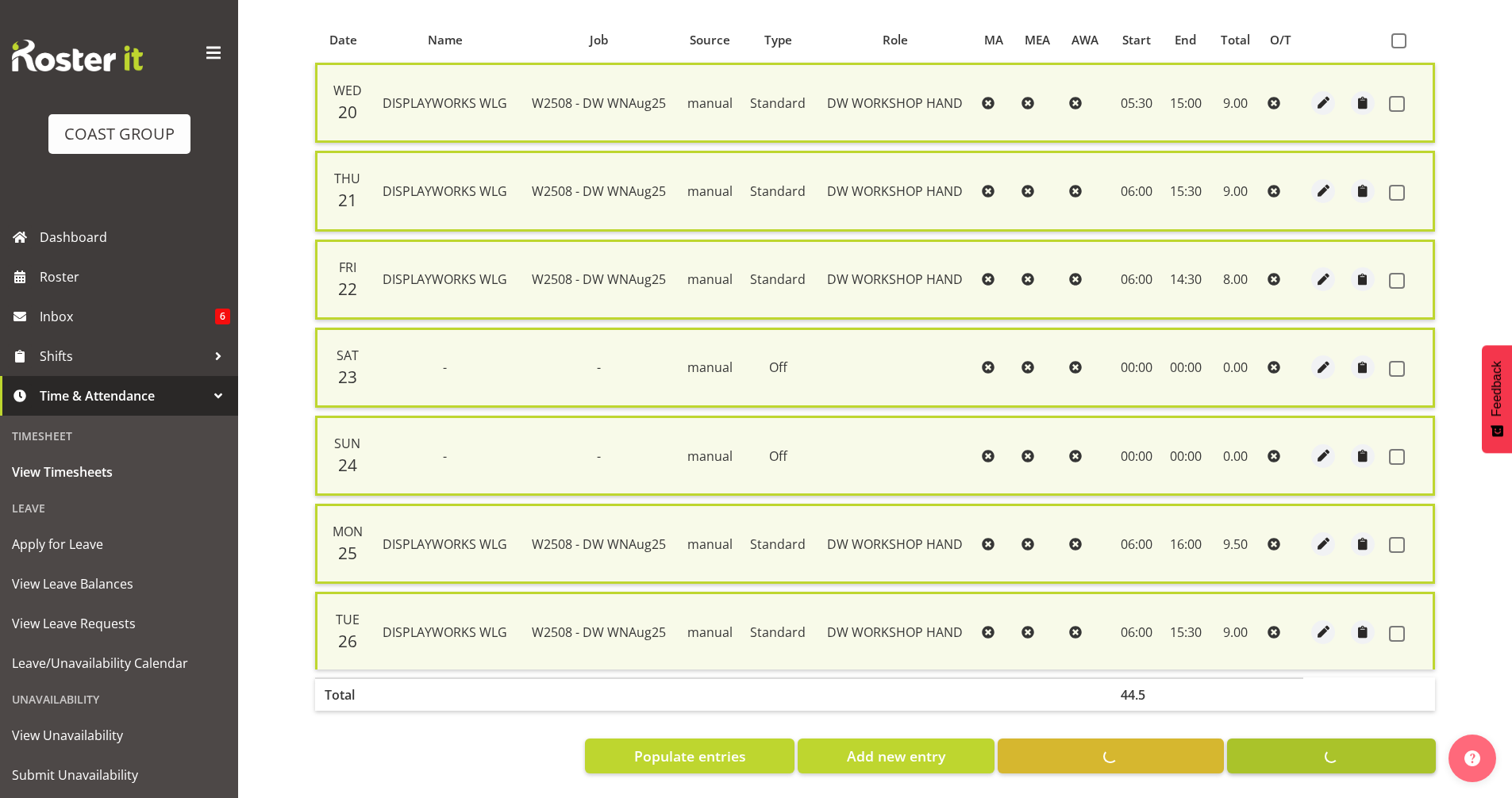
checkbox input "false"
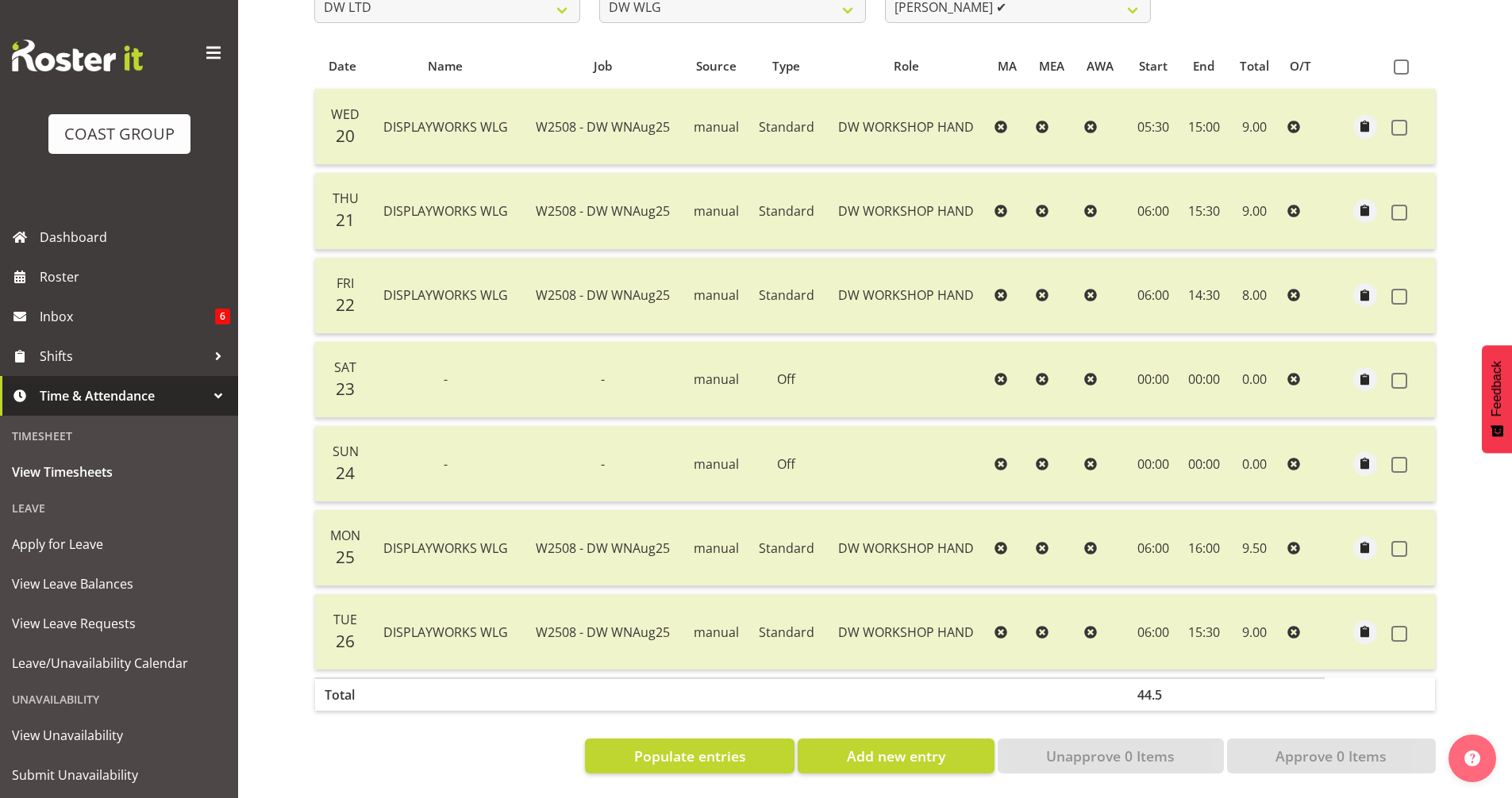
scroll to position [148, 0]
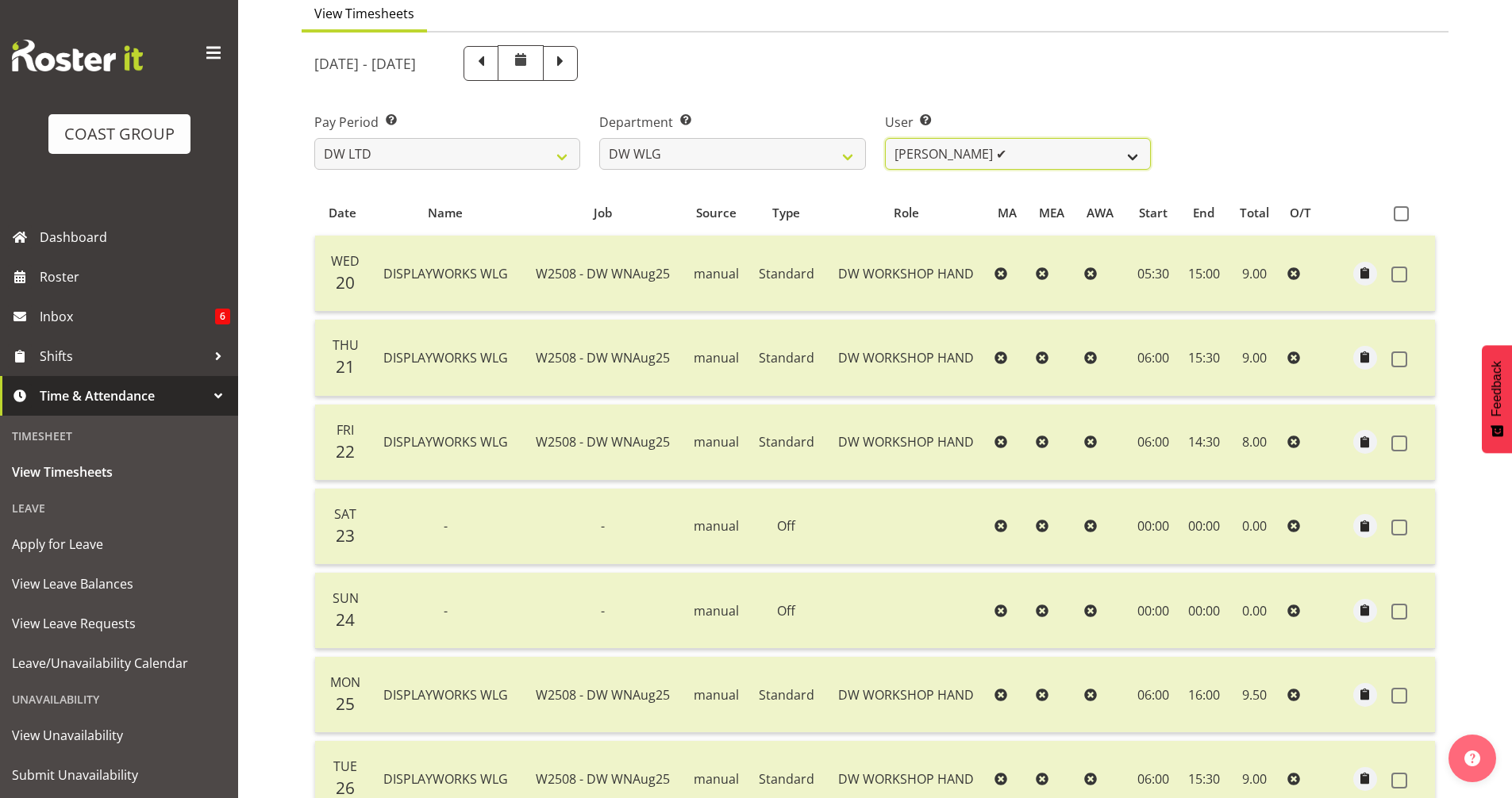
click at [1119, 144] on select "[PERSON_NAME] ✔ [PERSON_NAME] ❌ [PERSON_NAME] ❌ [PERSON_NAME] ❌ [PERSON_NAME] ❌…" at bounding box center [1017, 154] width 266 height 32
select select "1161"
click at [885, 138] on select "[PERSON_NAME] ✔ [PERSON_NAME] ❌ [PERSON_NAME] ❌ [PERSON_NAME] ❌ [PERSON_NAME] ❌…" at bounding box center [1017, 154] width 266 height 32
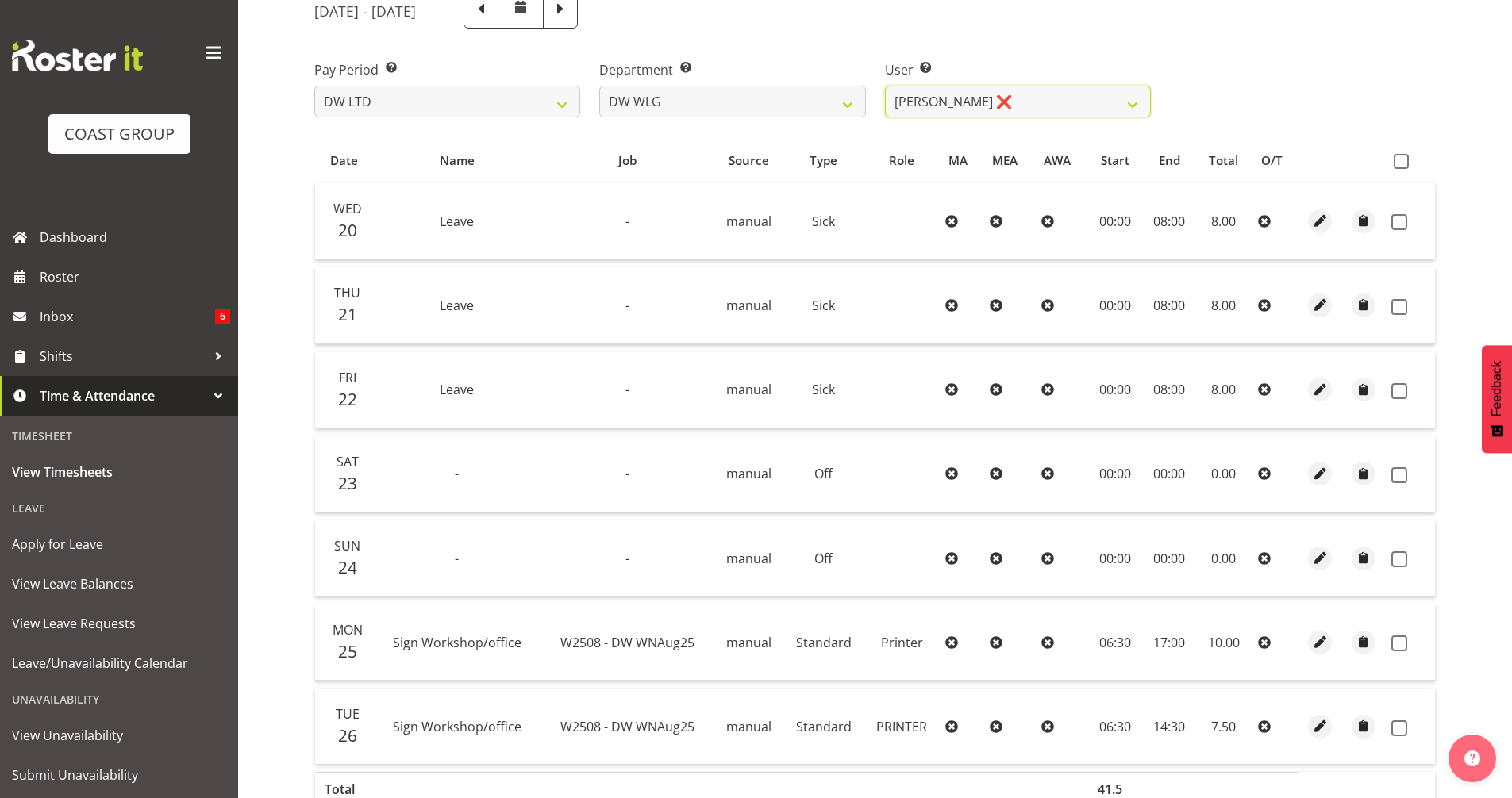
scroll to position [227, 0]
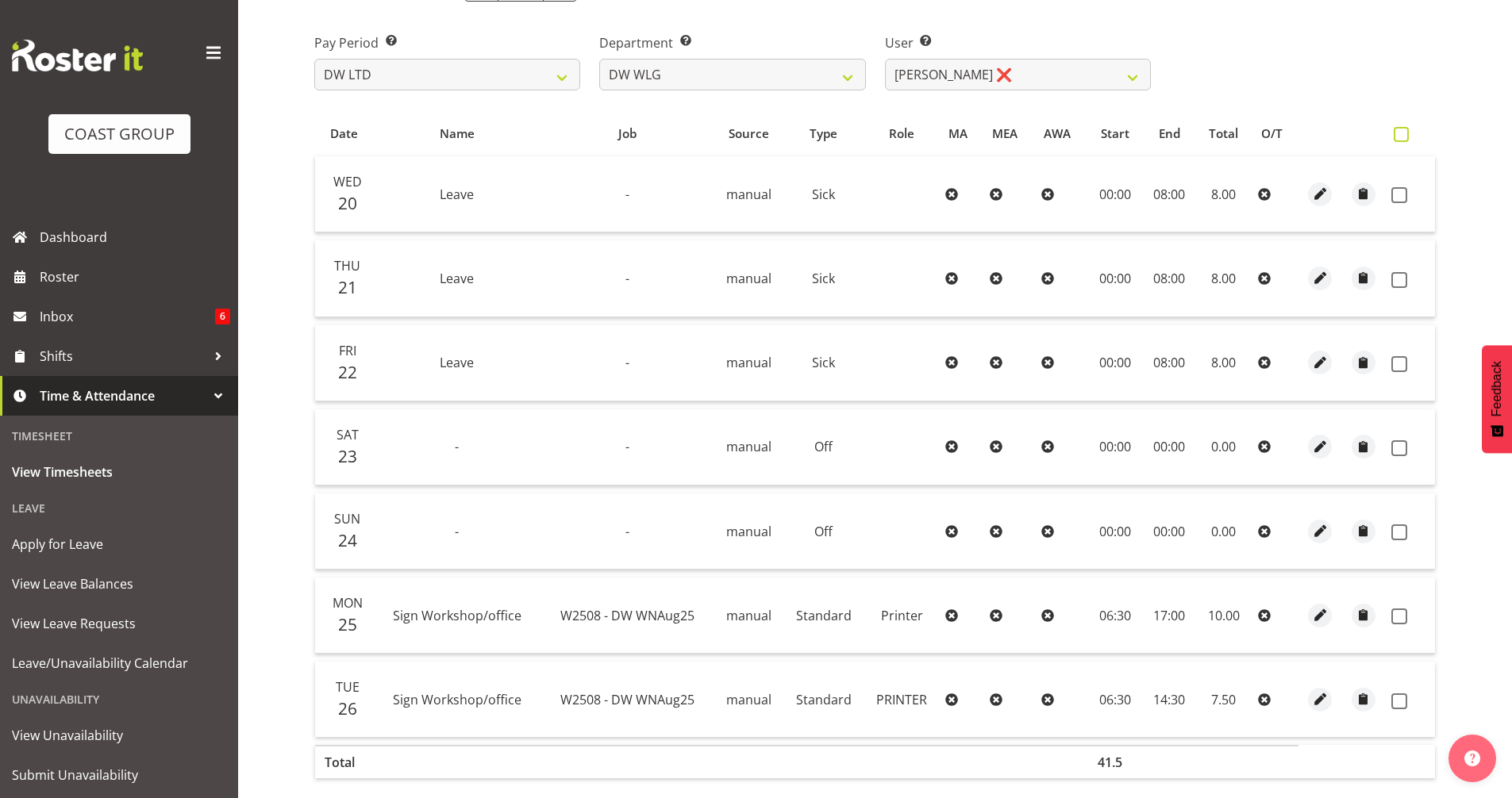
click at [1400, 133] on span at bounding box center [1401, 134] width 15 height 15
click at [1400, 133] on input "checkbox" at bounding box center [1400, 135] width 10 height 10
checkbox input "true"
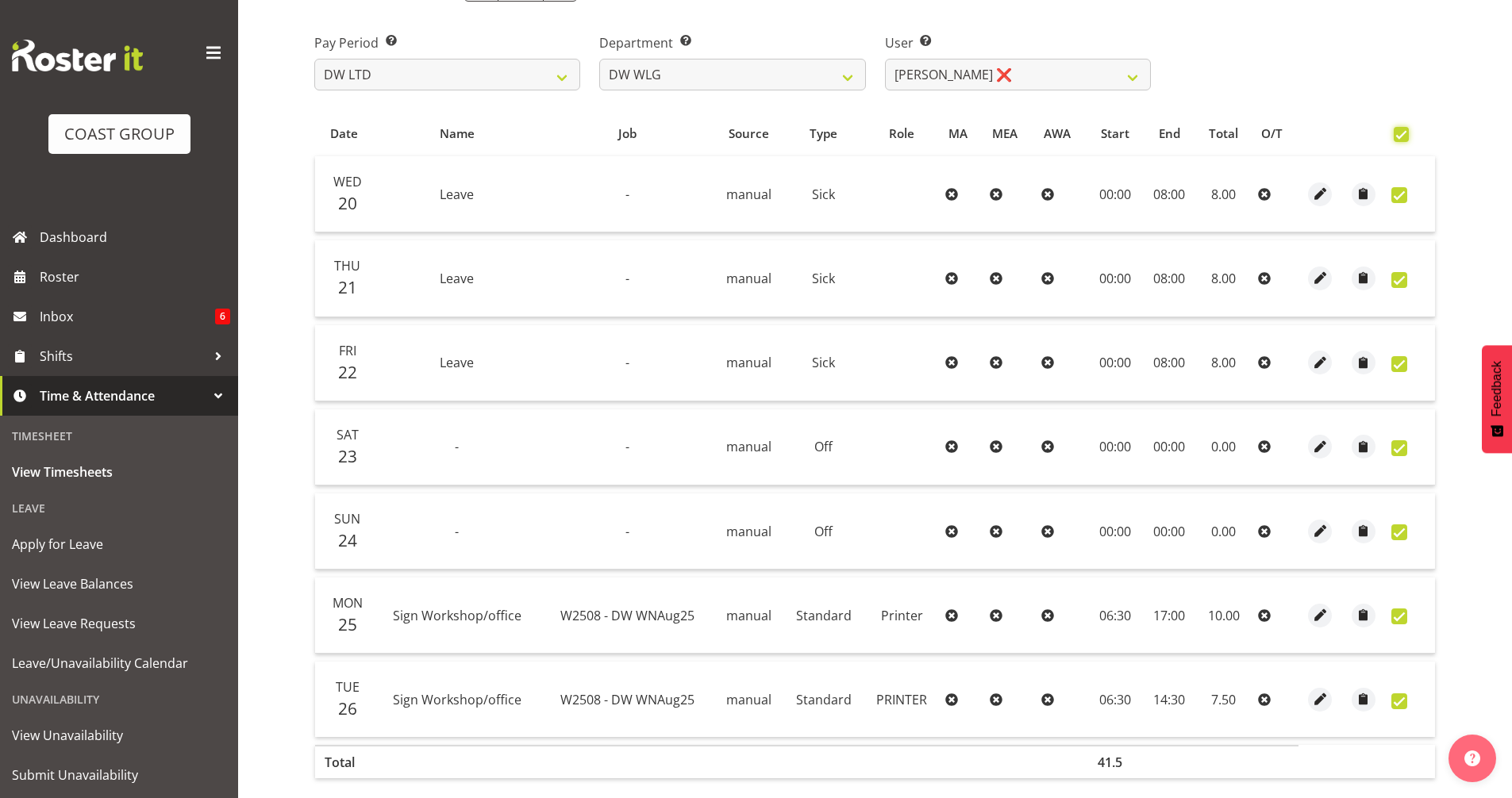
checkbox input "true"
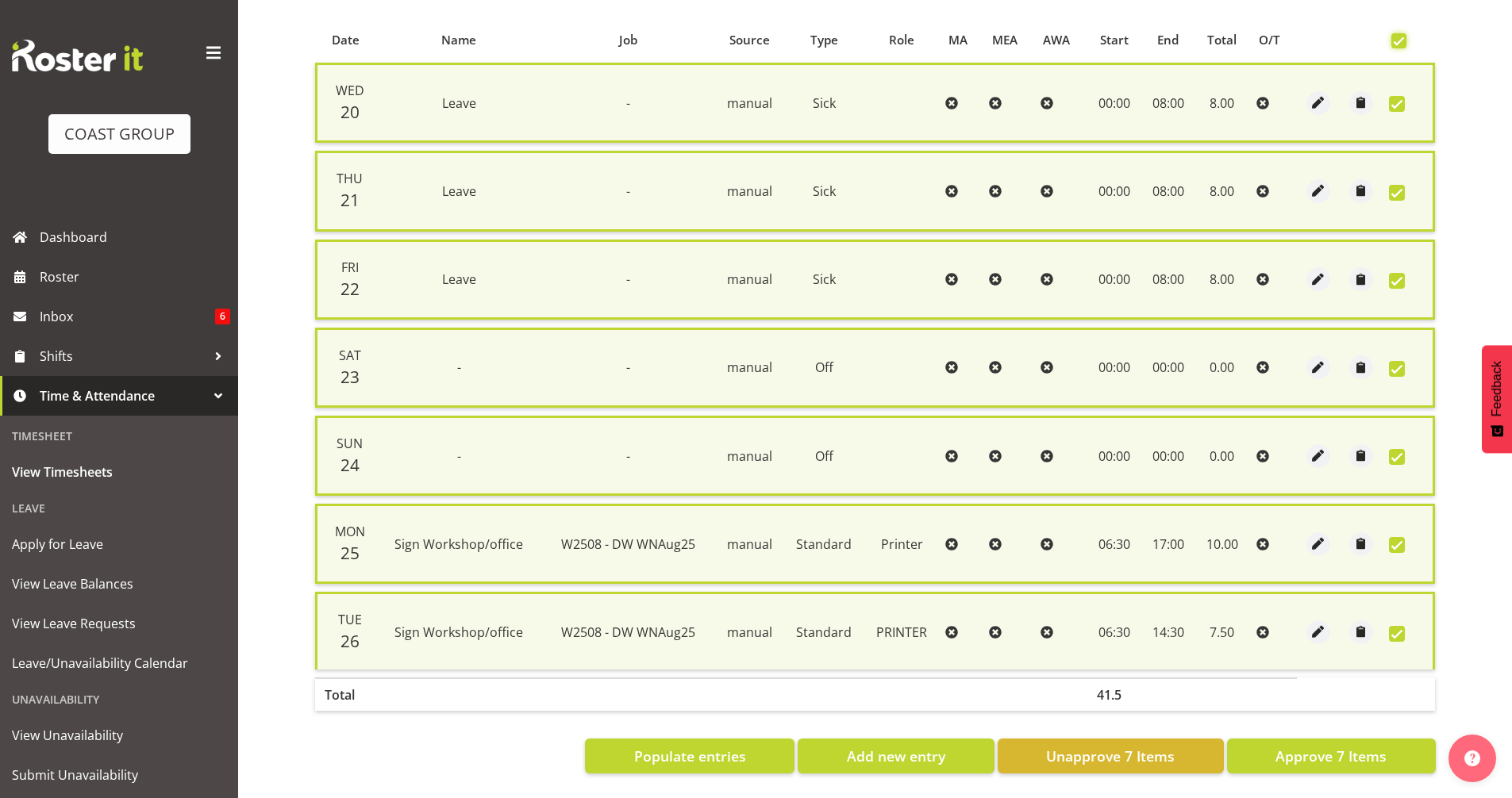
scroll to position [333, 0]
click at [1317, 746] on span "Approve 7 Items" at bounding box center [1331, 757] width 111 height 21
checkbox input "false"
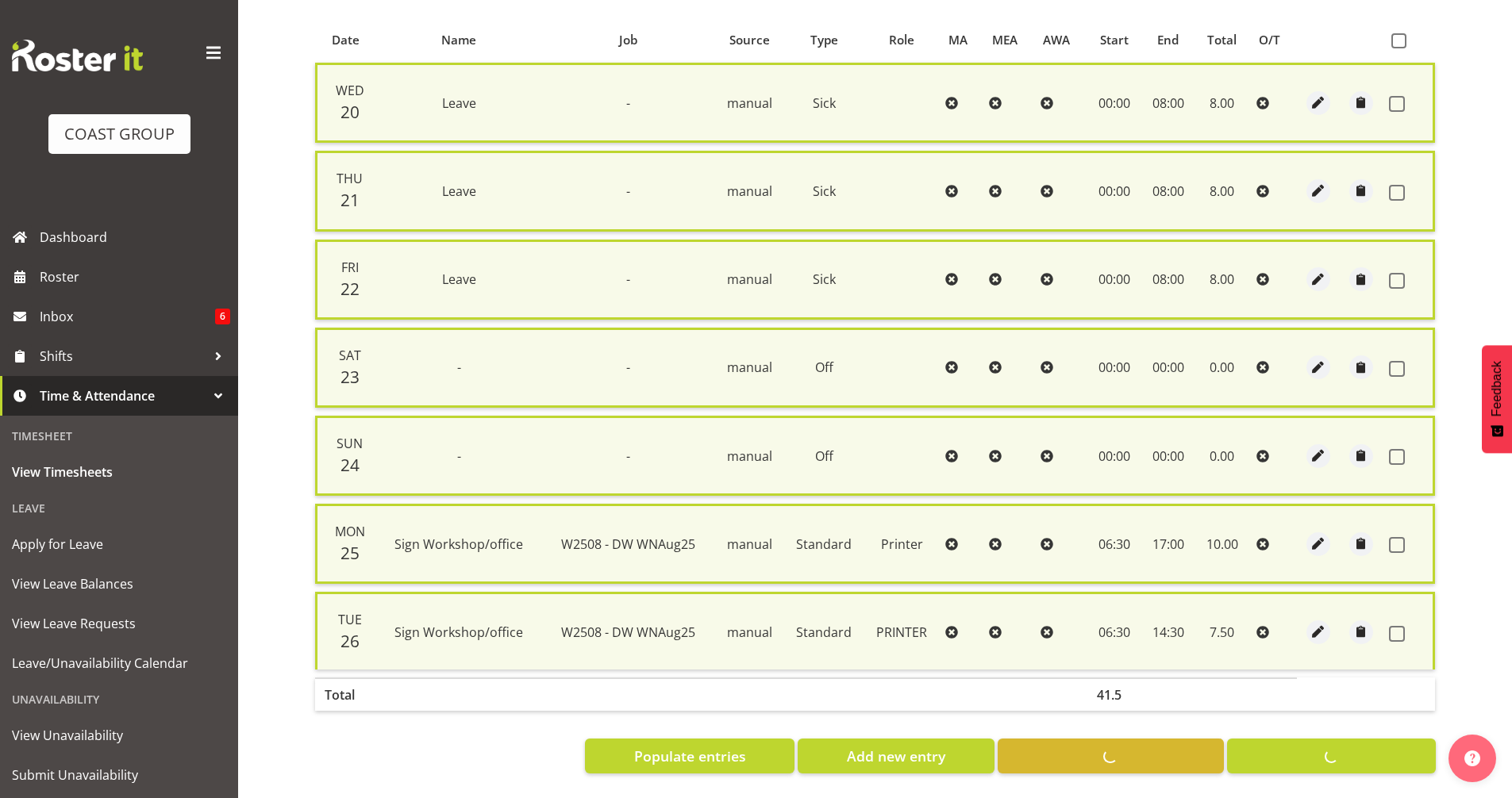
checkbox input "false"
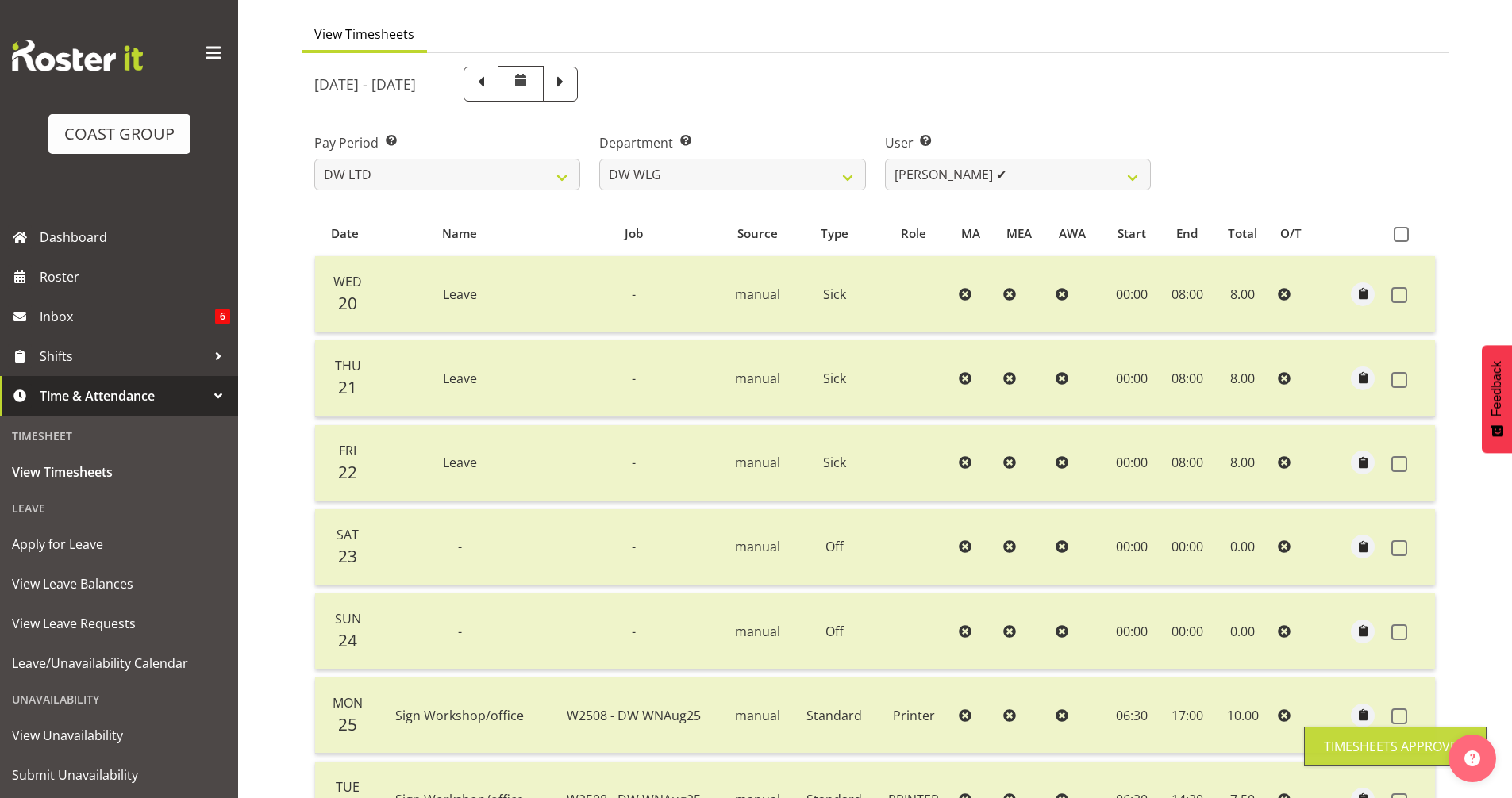
scroll to position [68, 0]
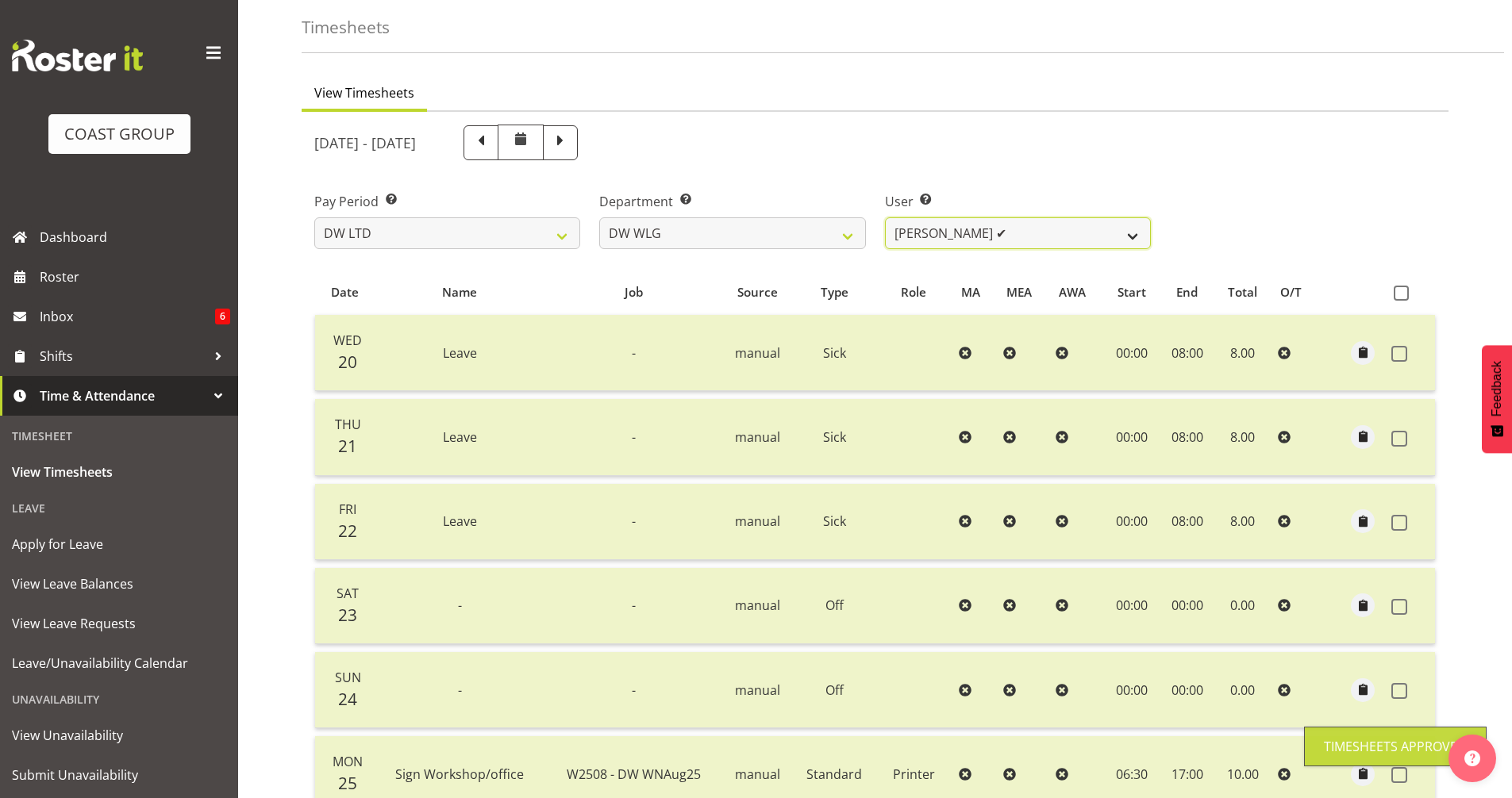
click at [1141, 230] on select "[PERSON_NAME] ✔ [PERSON_NAME] ✔ [PERSON_NAME] ❌ [PERSON_NAME] ❌ [PERSON_NAME] ❌…" at bounding box center [1017, 233] width 266 height 32
select select "1179"
click at [885, 217] on select "[PERSON_NAME] ✔ [PERSON_NAME] ✔ [PERSON_NAME] ❌ [PERSON_NAME] ❌ [PERSON_NAME] ❌…" at bounding box center [1017, 233] width 266 height 32
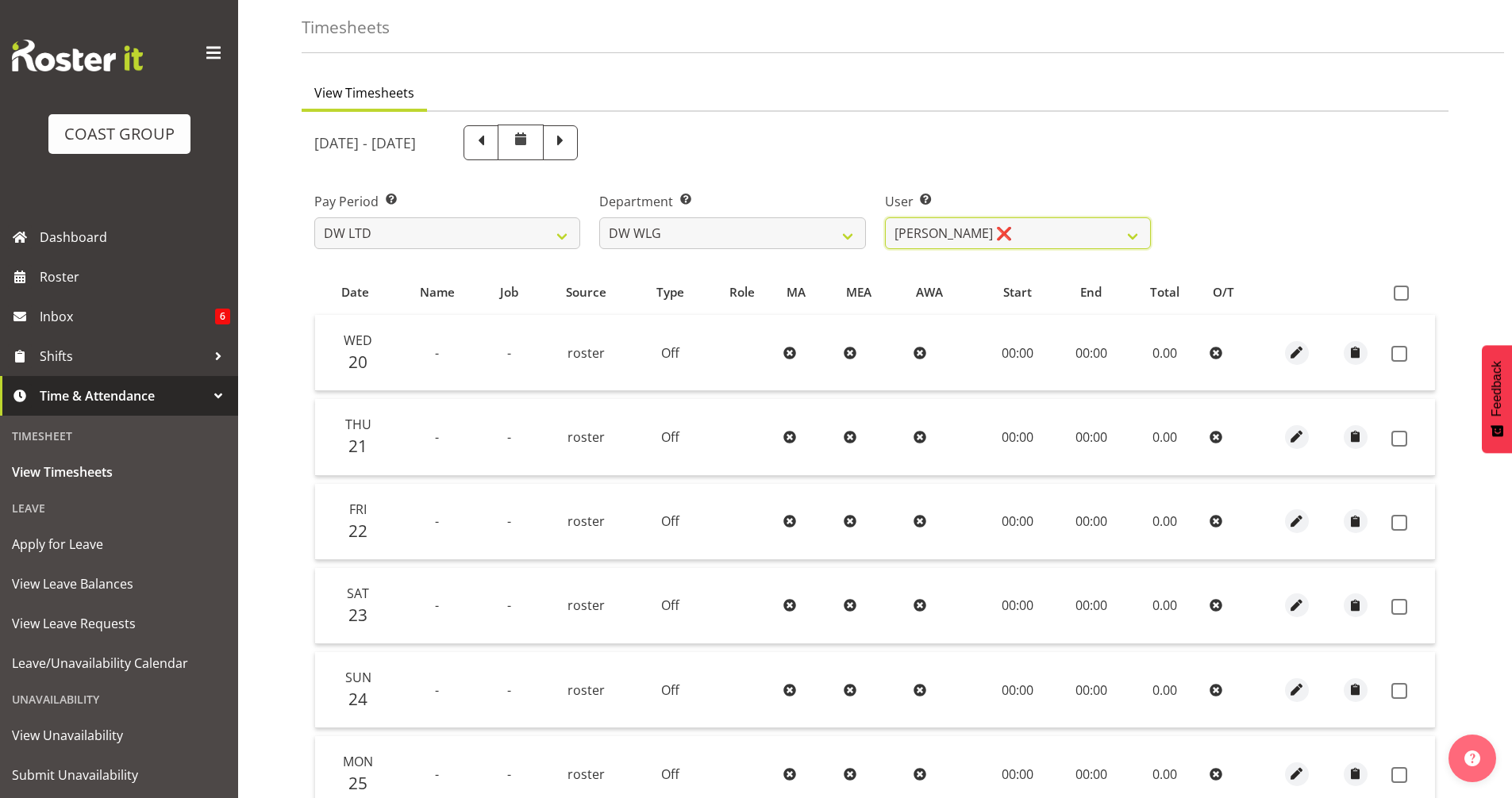
scroll to position [148, 0]
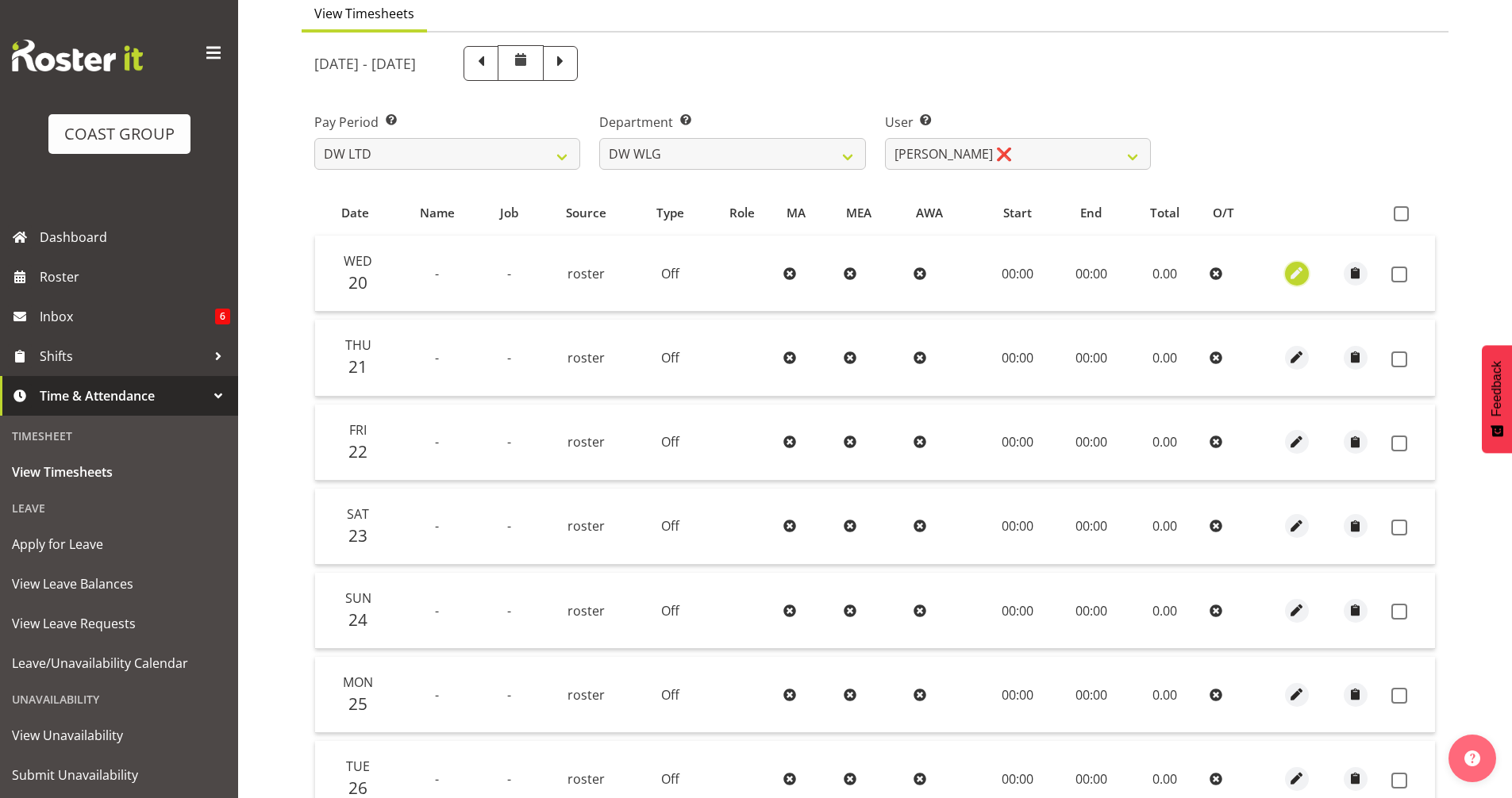
click at [1294, 276] on span "button" at bounding box center [1297, 273] width 18 height 18
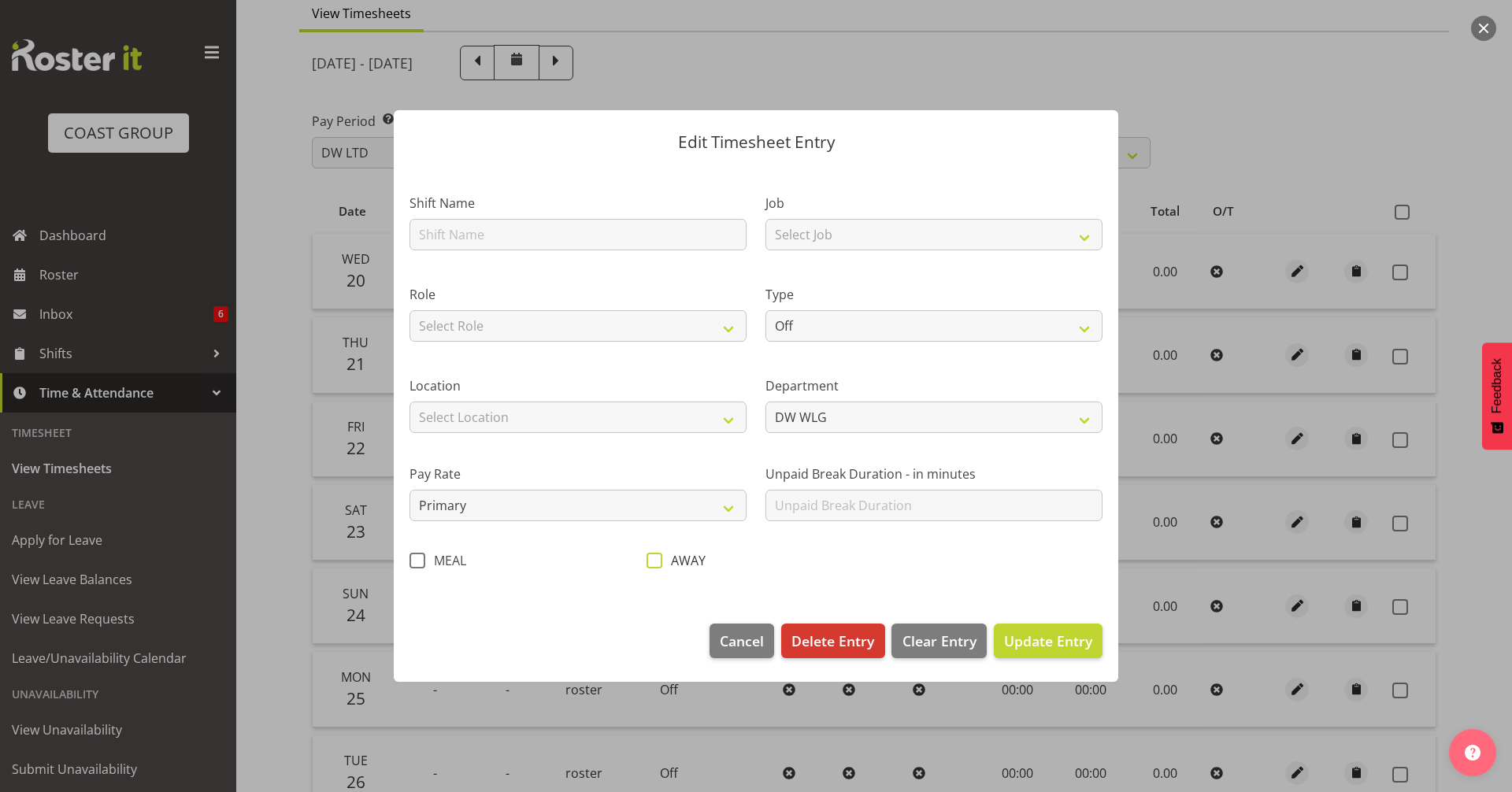
click at [652, 561] on span at bounding box center [655, 560] width 15 height 15
click at [652, 561] on input "AWAY" at bounding box center [652, 561] width 10 height 10
checkbox input "true"
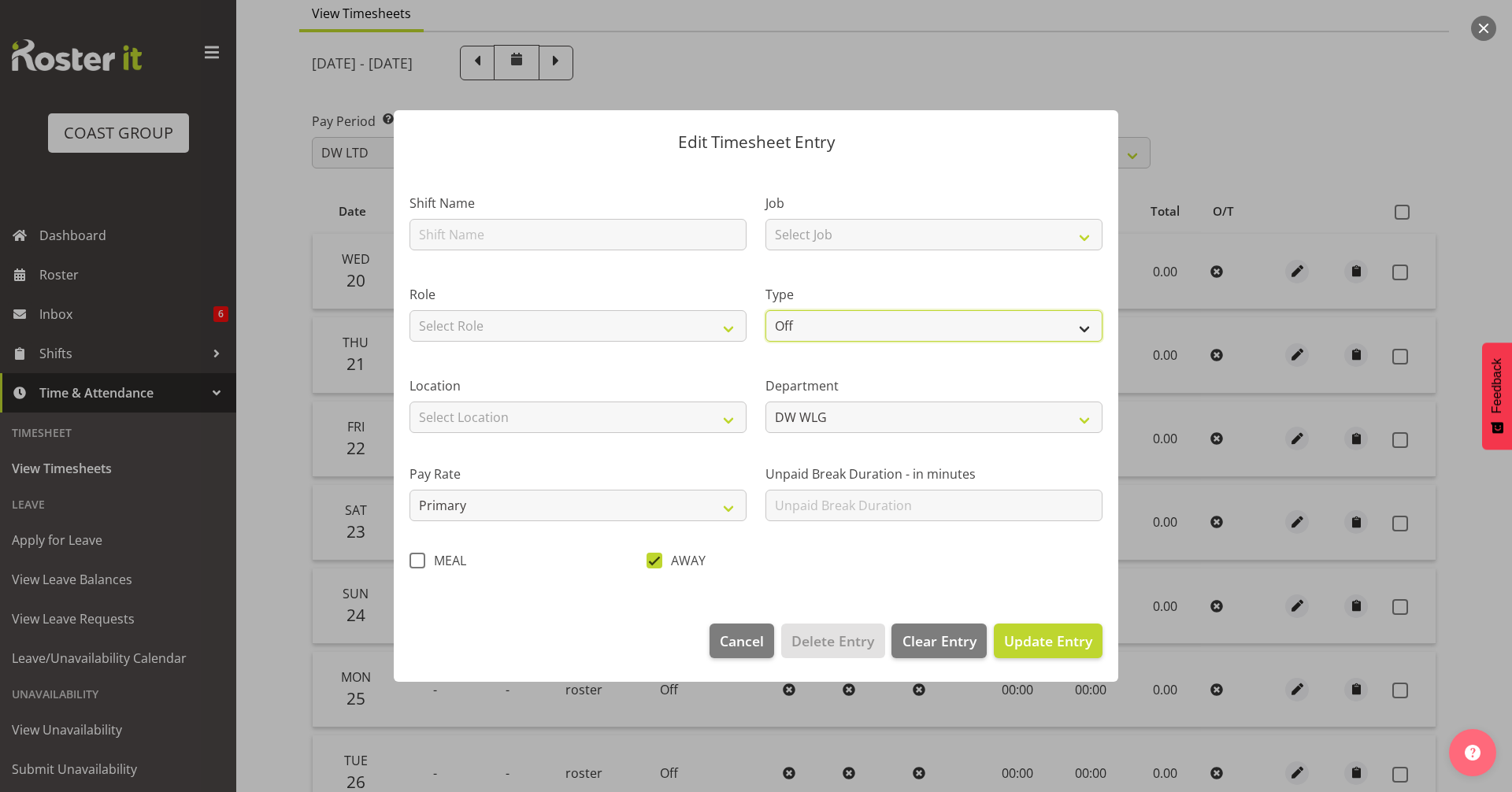
click at [824, 320] on select "Off Standard Public Holiday Public Holiday (Worked) Day In Lieu Annual Leave Si…" at bounding box center [934, 326] width 337 height 32
select select "Standard"
click at [765, 311] on select "Off Standard Public Holiday Public Holiday (Worked) Day In Lieu Annual Leave Si…" at bounding box center [934, 326] width 337 height 32
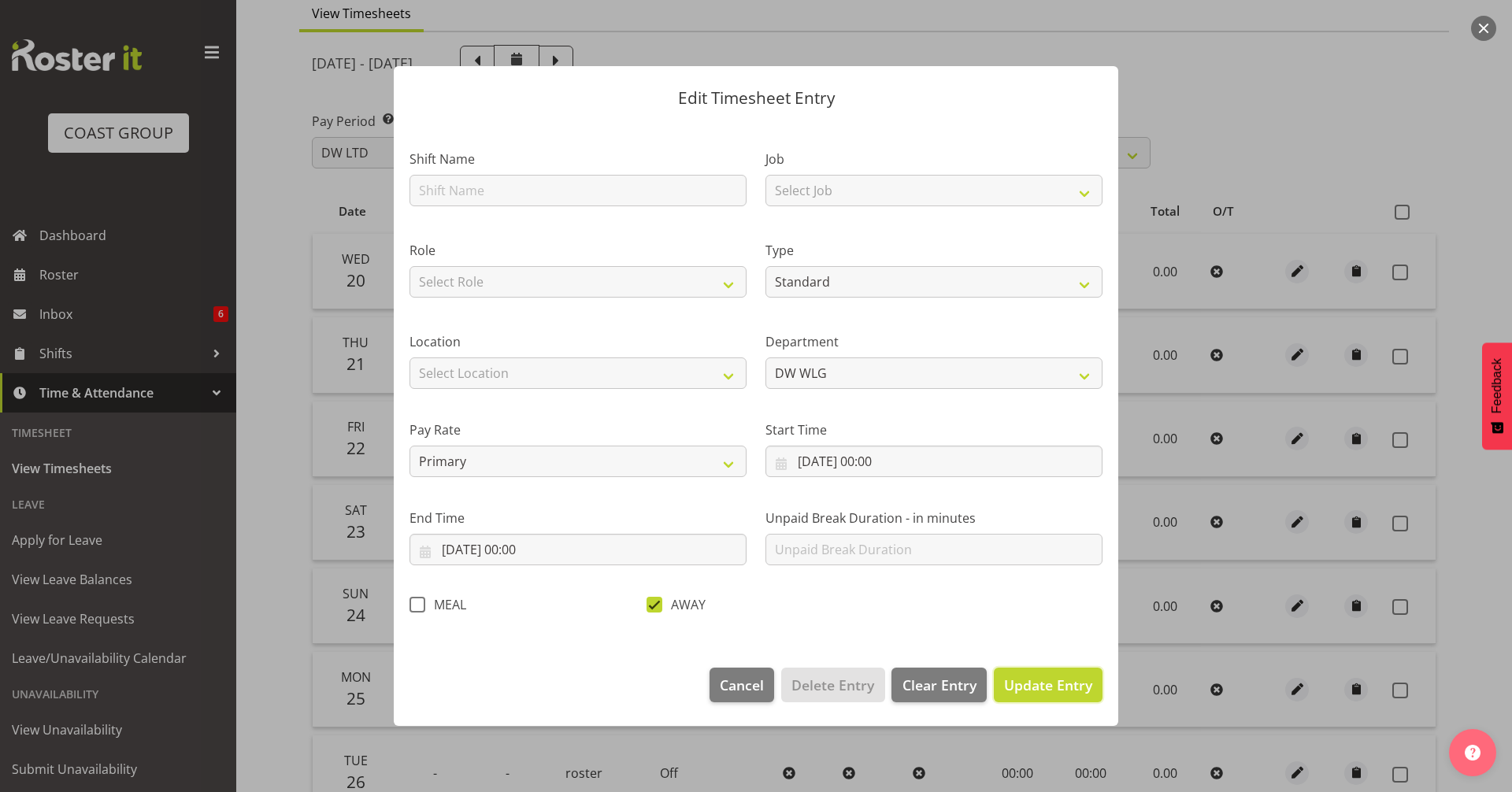
click at [1009, 679] on span "Update Entry" at bounding box center [1048, 685] width 88 height 19
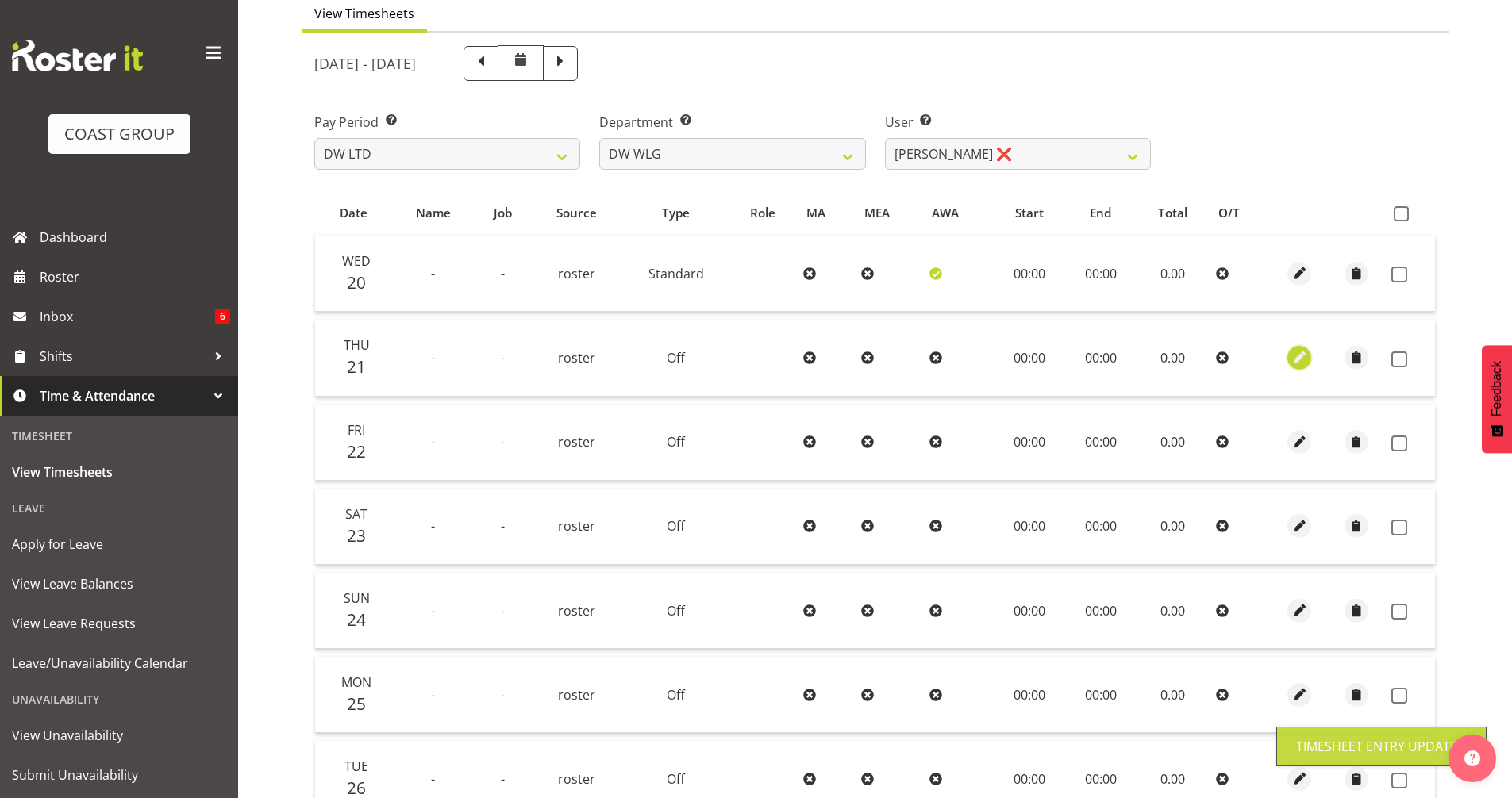
click at [1297, 358] on span "button" at bounding box center [1299, 357] width 18 height 18
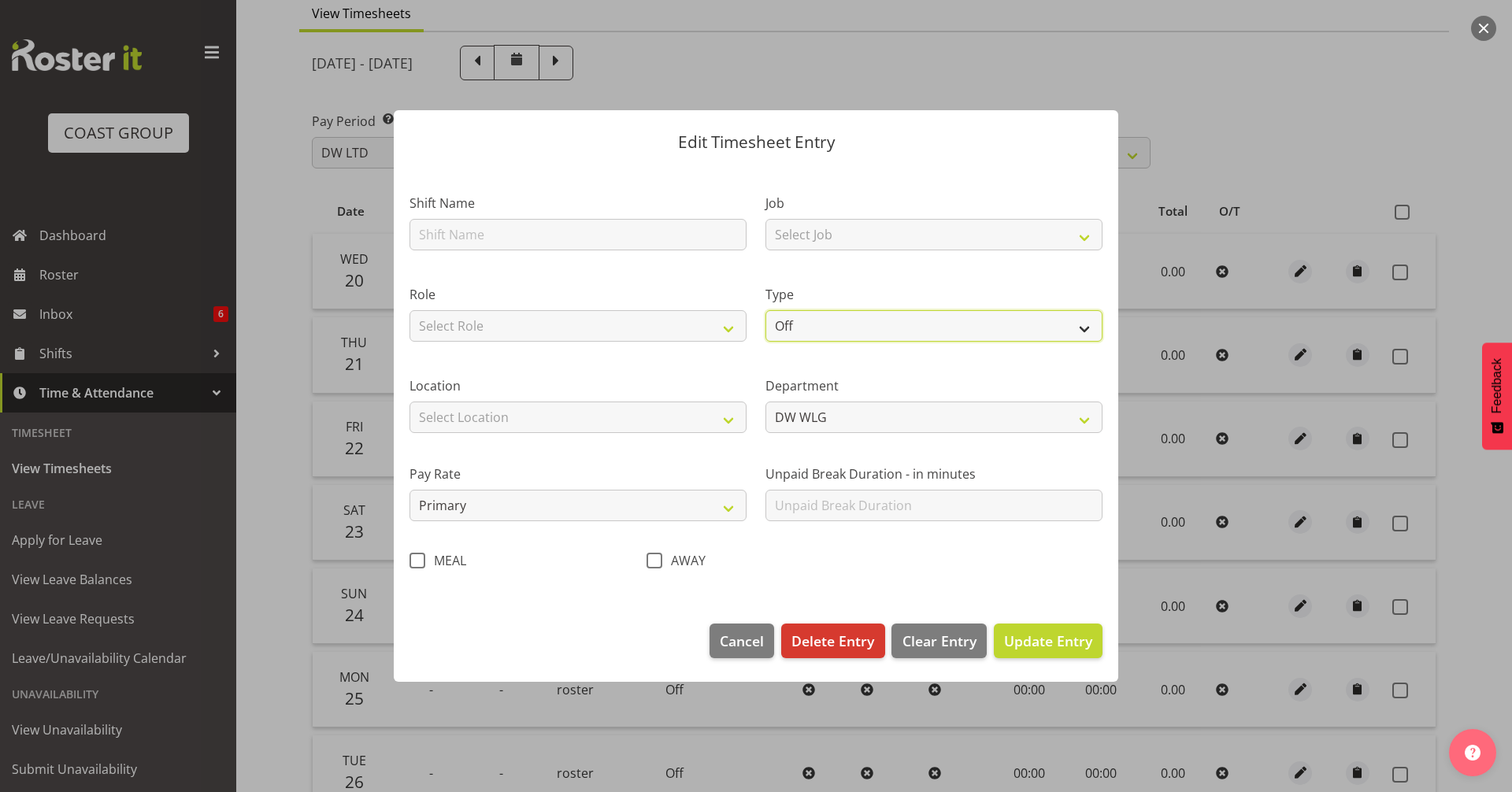
click at [887, 321] on select "Off Standard Public Holiday Public Holiday (Worked) Day In Lieu Annual Leave Si…" at bounding box center [934, 326] width 337 height 32
select select "Standard"
click at [765, 311] on select "Off Standard Public Holiday Public Holiday (Worked) Day In Lieu Annual Leave Si…" at bounding box center [934, 326] width 337 height 32
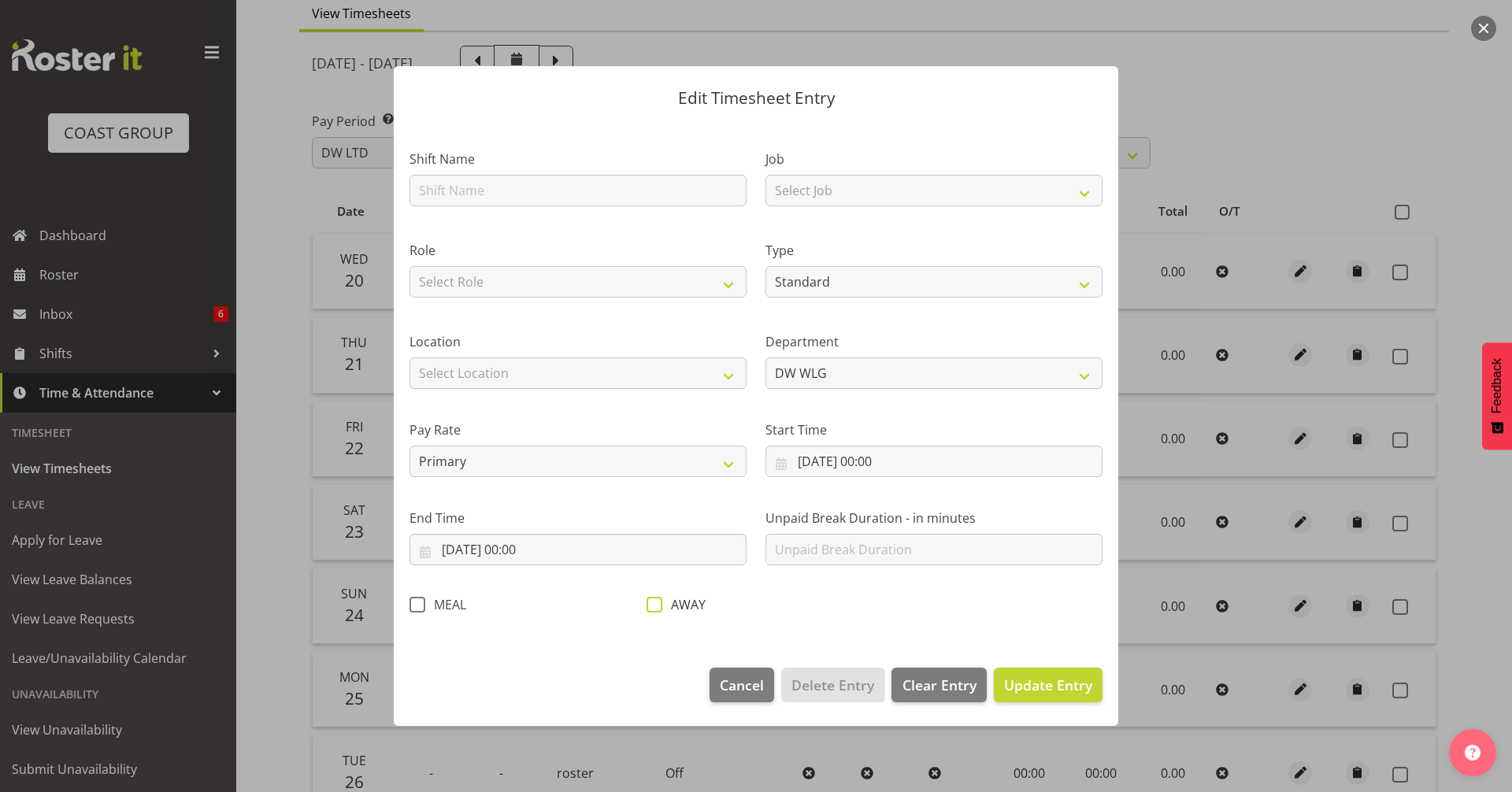
click at [663, 601] on span "AWAY" at bounding box center [684, 605] width 43 height 15
click at [656, 601] on input "AWAY" at bounding box center [652, 605] width 10 height 10
checkbox input "true"
click at [1025, 688] on span "Update Entry" at bounding box center [1048, 685] width 88 height 19
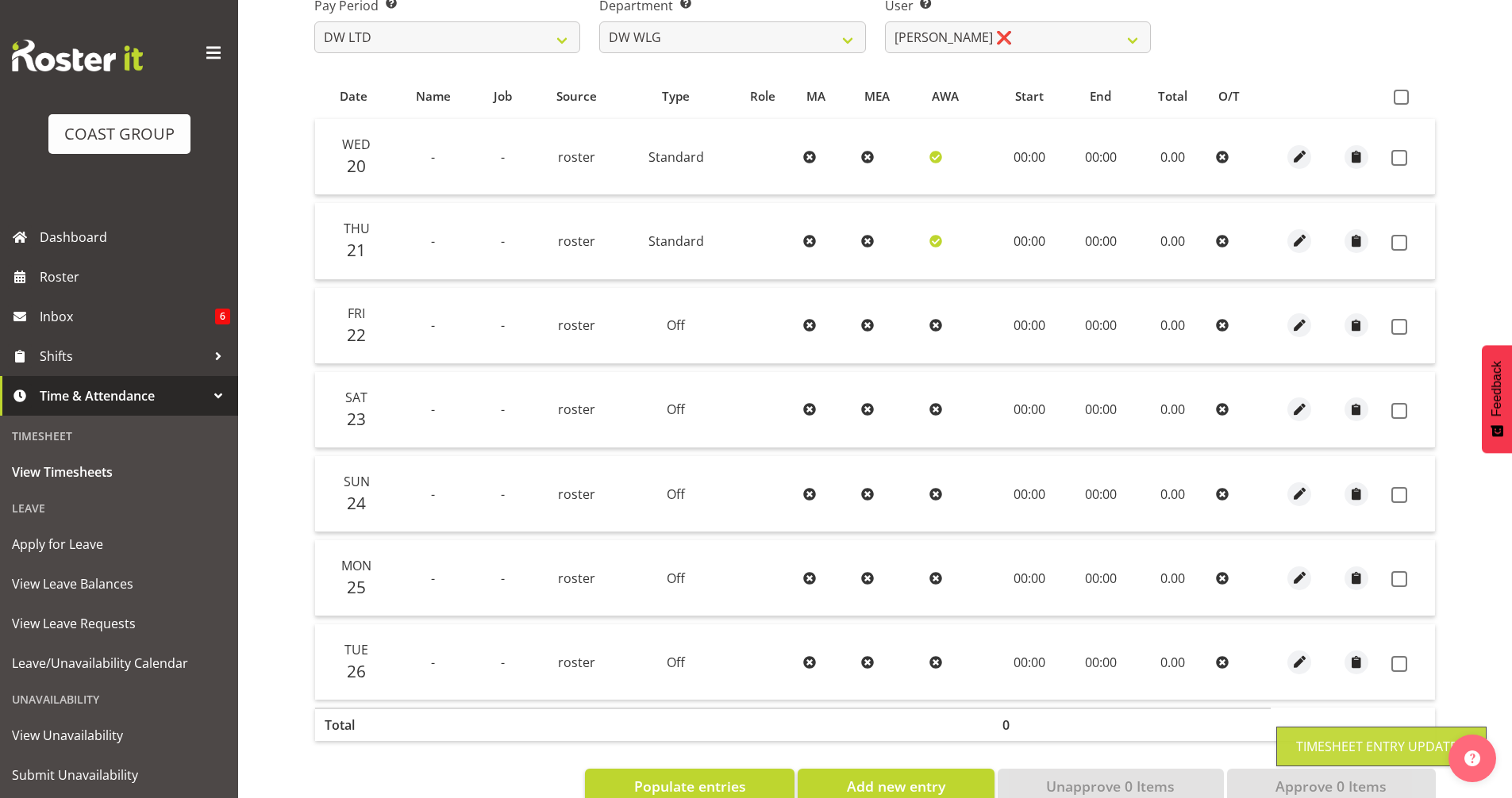
scroll to position [306, 0]
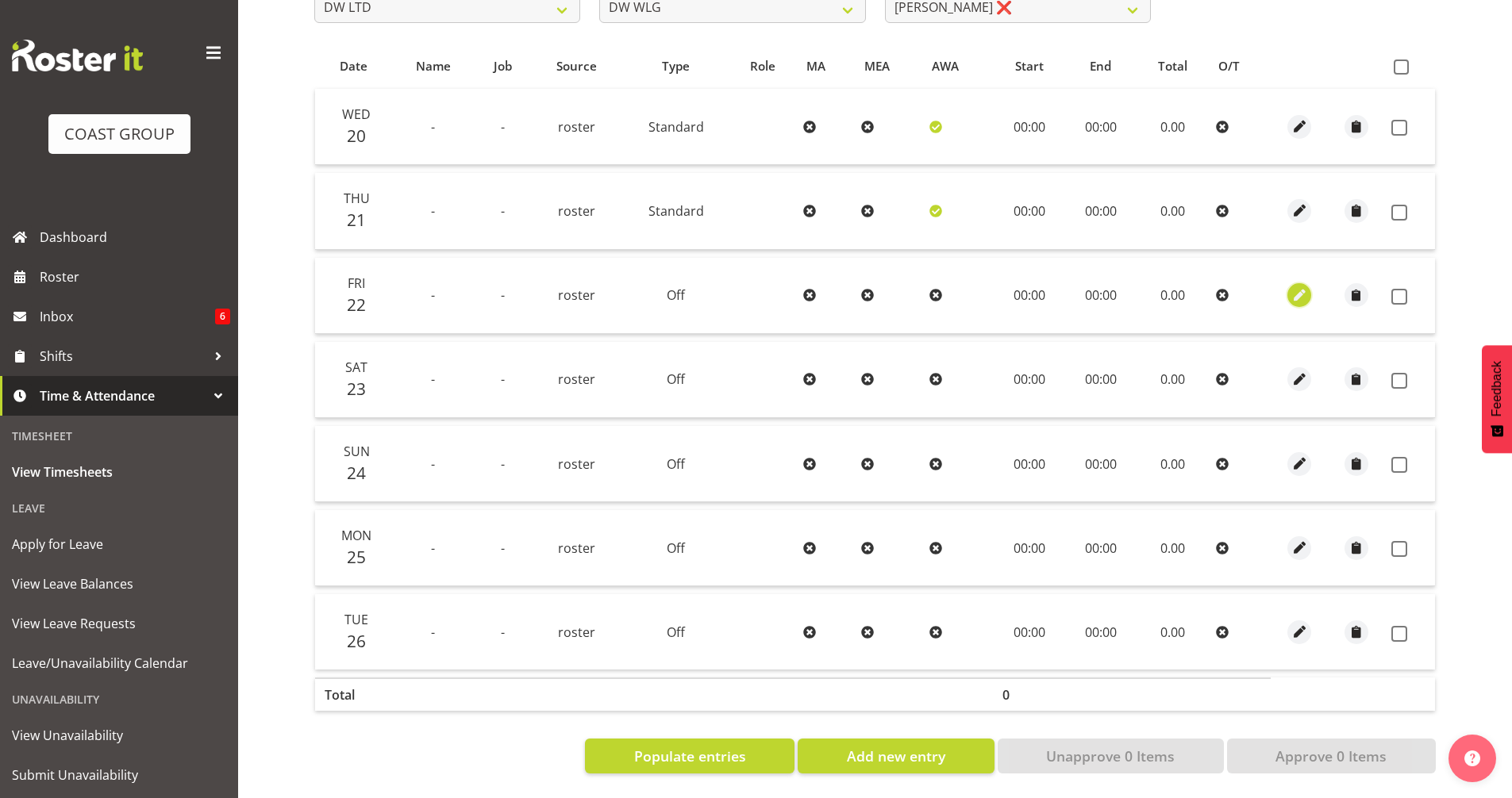
click at [1306, 286] on span "button" at bounding box center [1299, 295] width 18 height 18
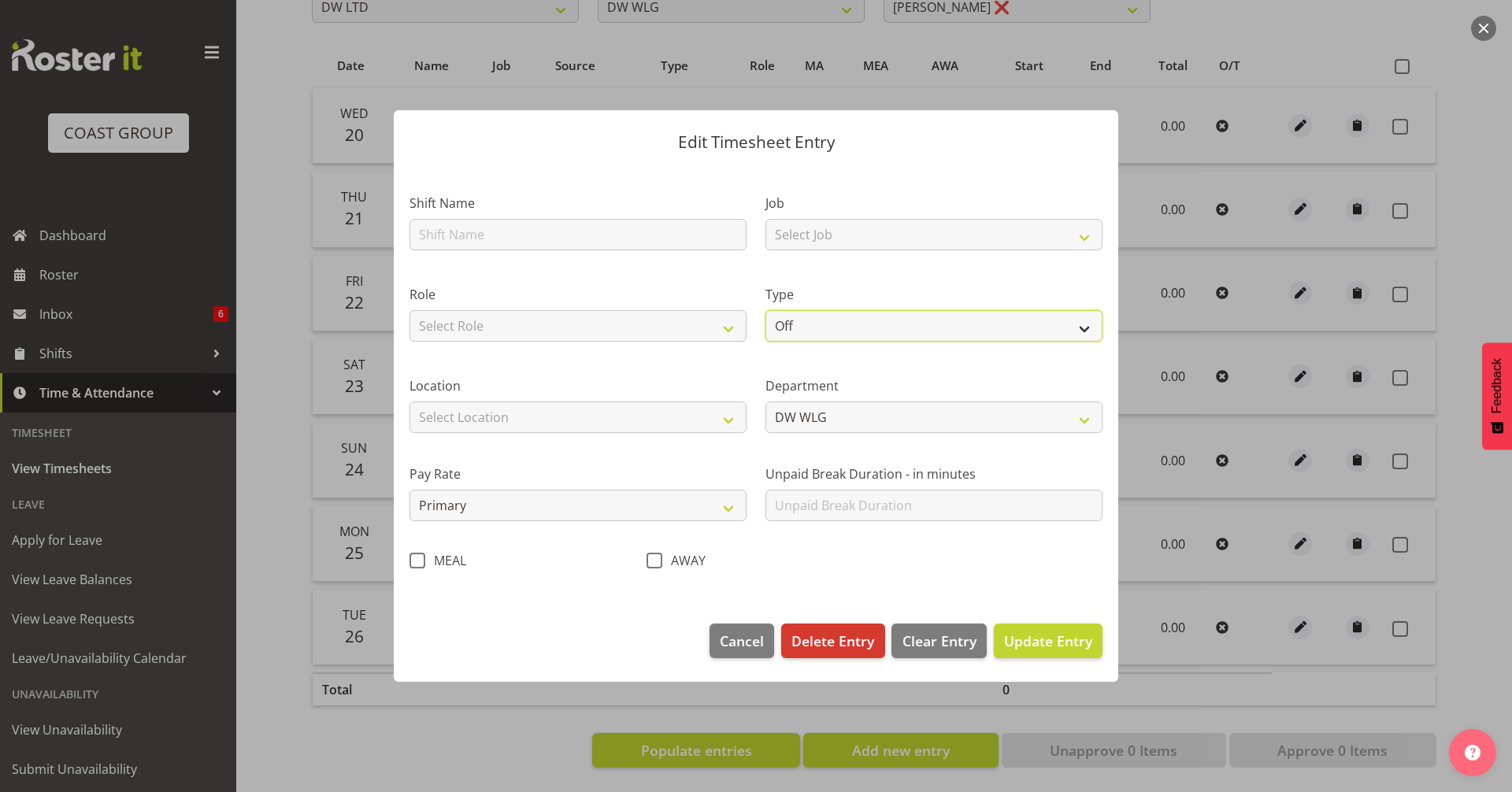
click at [896, 328] on select "Off Standard Public Holiday Public Holiday (Worked) Day In Lieu Annual Leave Si…" at bounding box center [934, 326] width 337 height 32
select select "Standard"
click at [765, 311] on select "Off Standard Public Holiday Public Holiday (Worked) Day In Lieu Annual Leave Si…" at bounding box center [934, 326] width 337 height 32
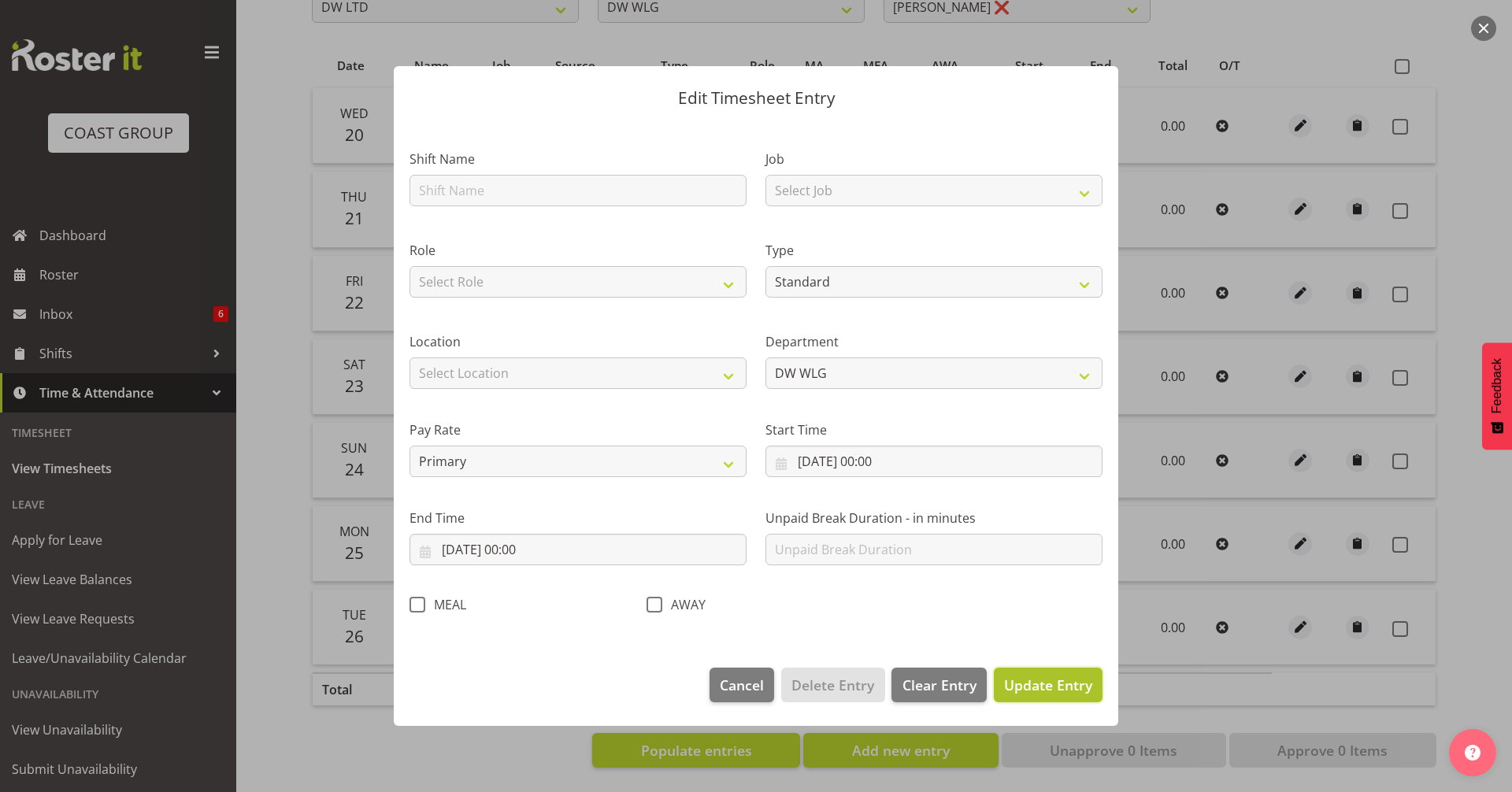
click at [1041, 680] on span "Update Entry" at bounding box center [1048, 685] width 88 height 19
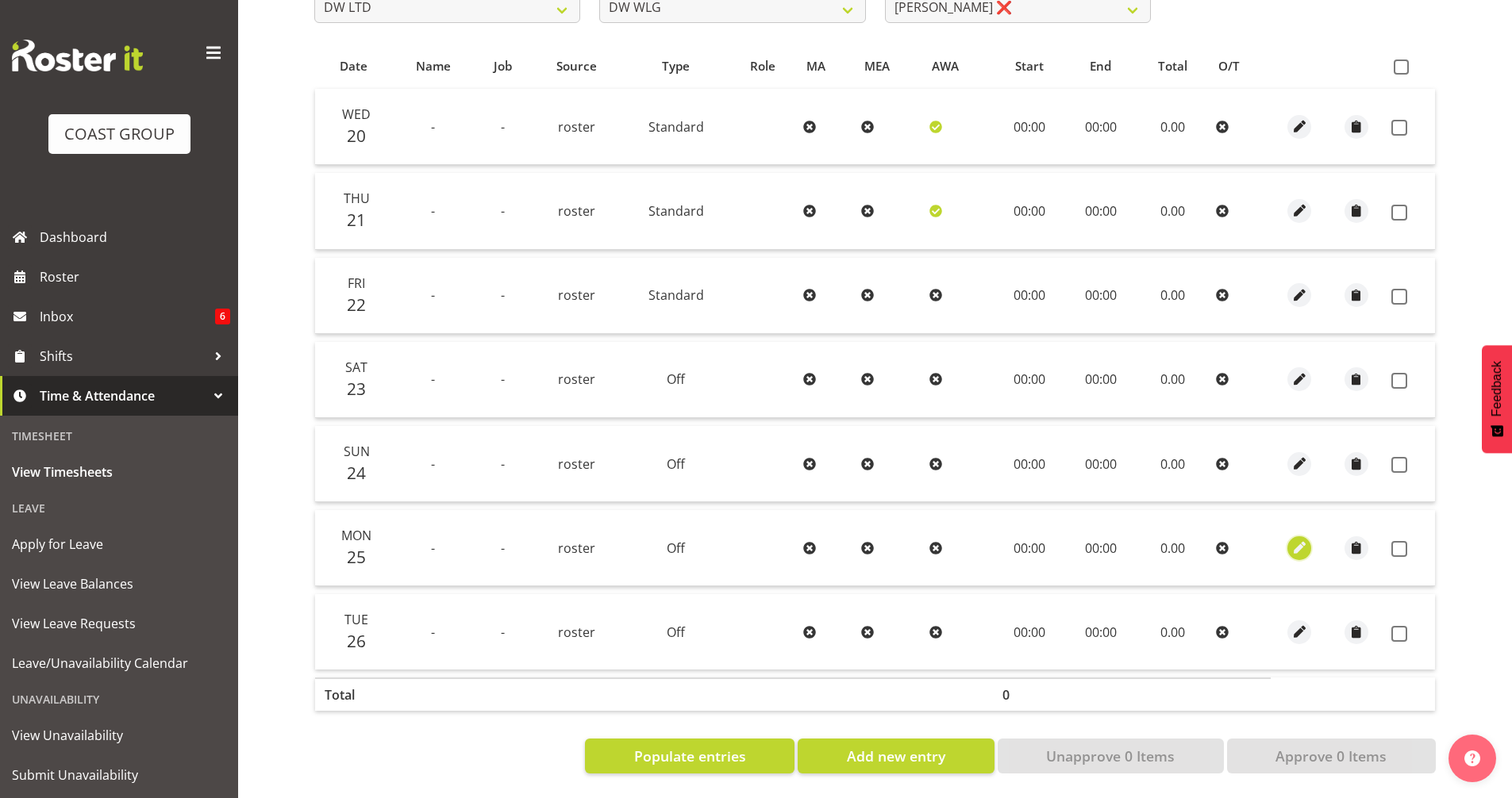
click at [1299, 539] on span "button" at bounding box center [1299, 547] width 18 height 18
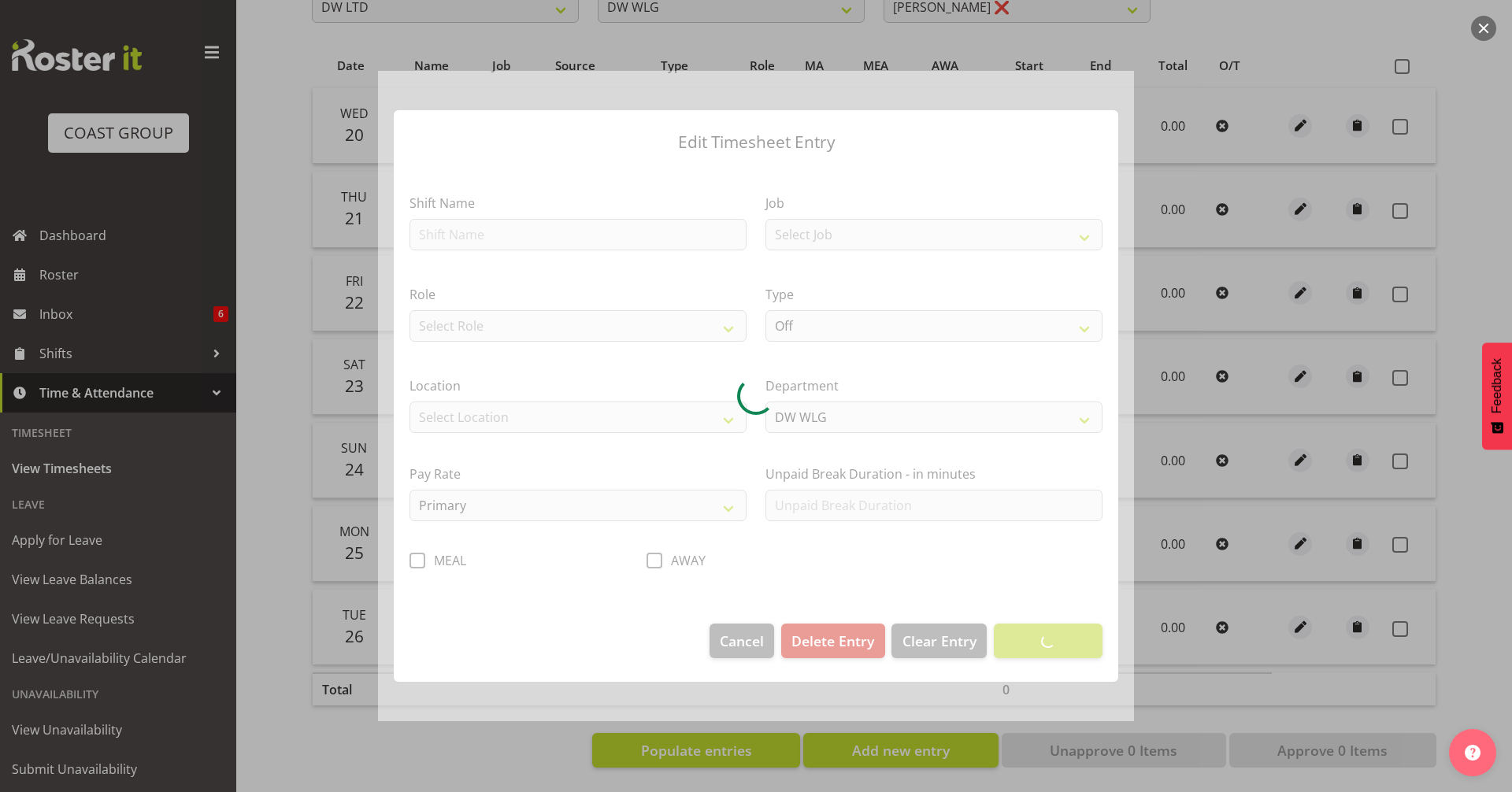
click at [887, 332] on div at bounding box center [756, 396] width 756 height 651
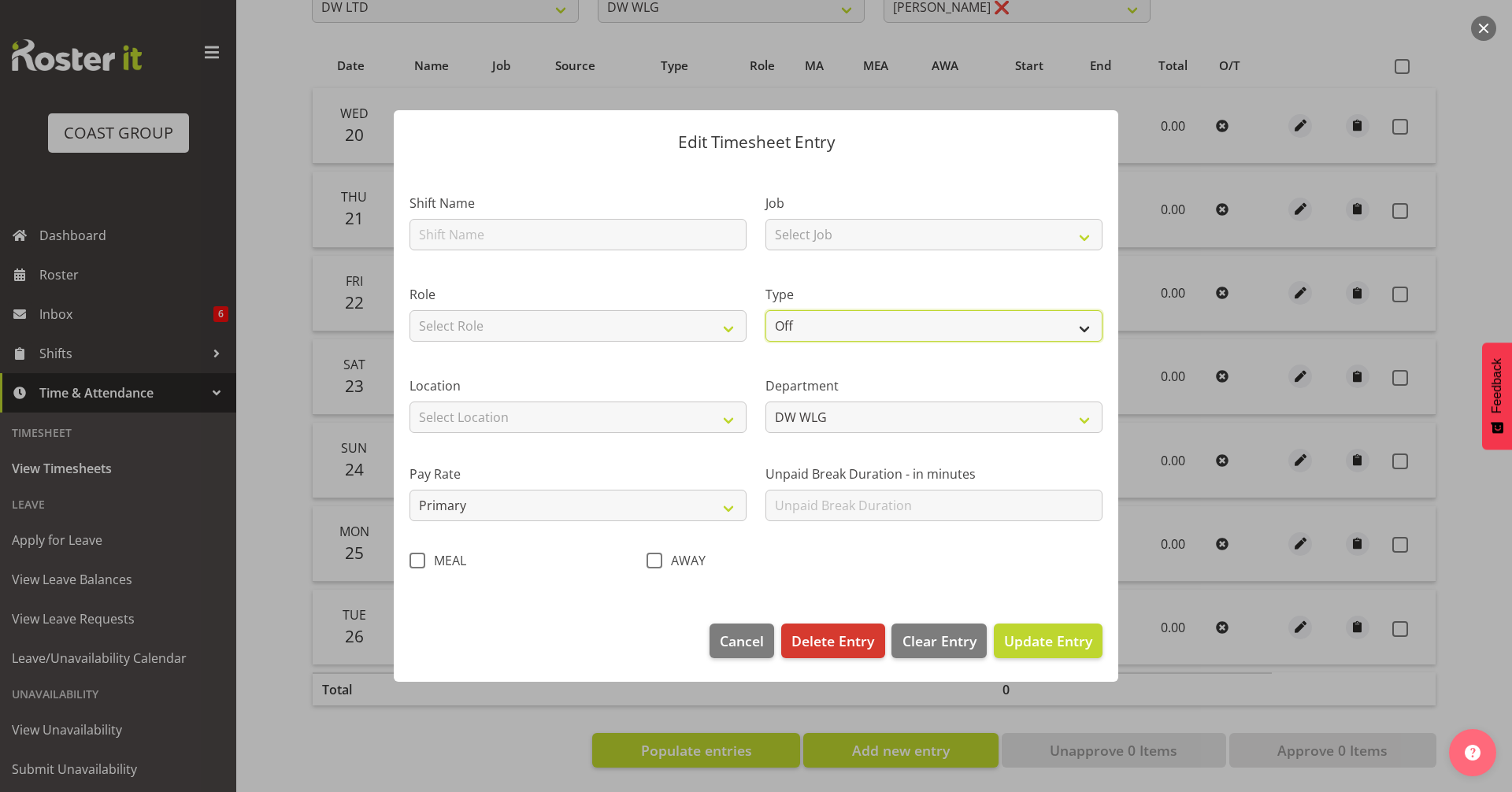
click at [885, 329] on select "Off Standard Public Holiday Public Holiday (Worked) Day In Lieu Annual Leave Si…" at bounding box center [934, 326] width 337 height 32
select select "Standard"
click at [765, 311] on select "Off Standard Public Holiday Public Holiday (Worked) Day In Lieu Annual Leave Si…" at bounding box center [934, 326] width 337 height 32
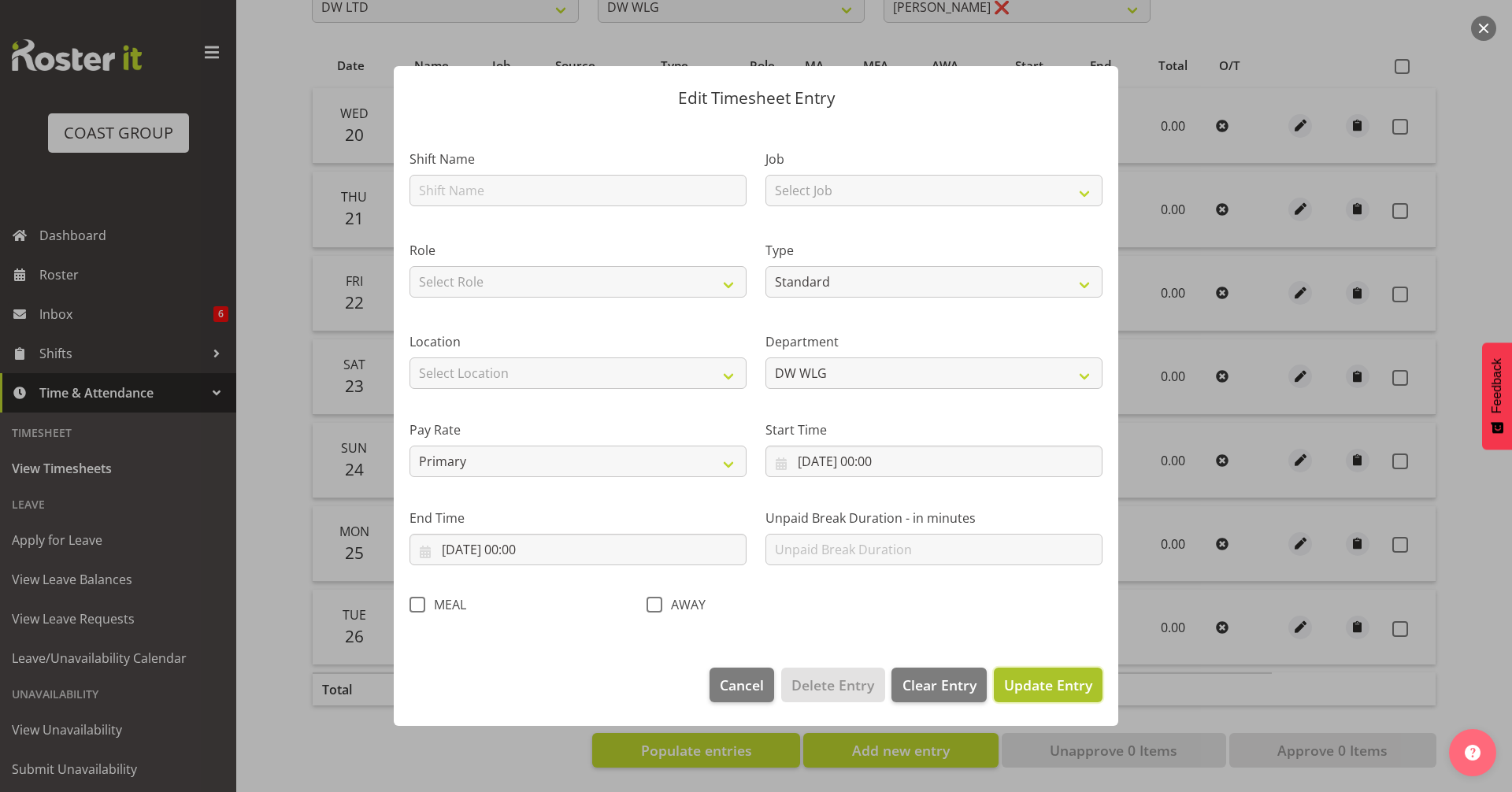
click at [1019, 684] on span "Update Entry" at bounding box center [1048, 685] width 88 height 19
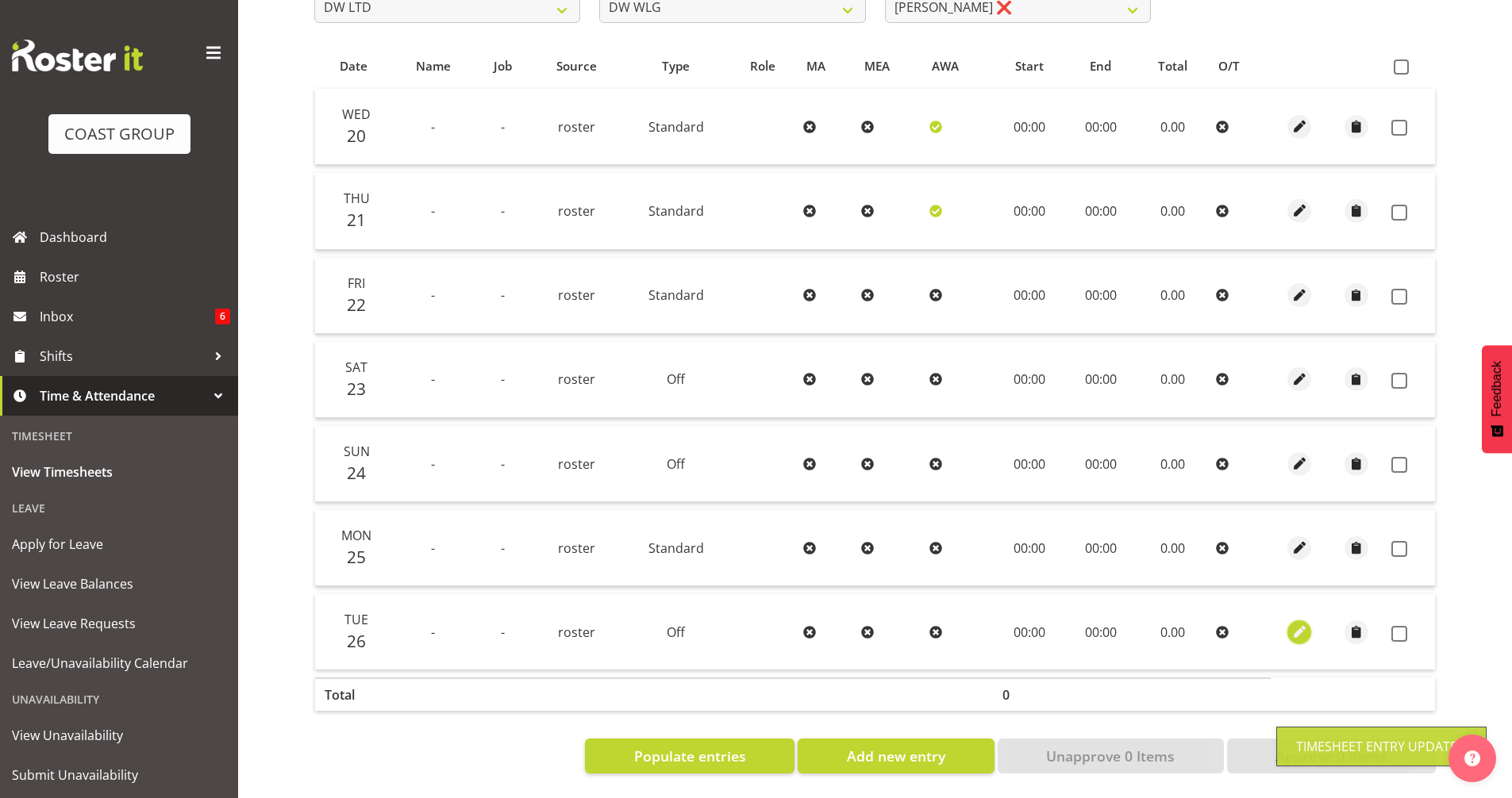
click at [1297, 622] on span "button" at bounding box center [1299, 631] width 18 height 18
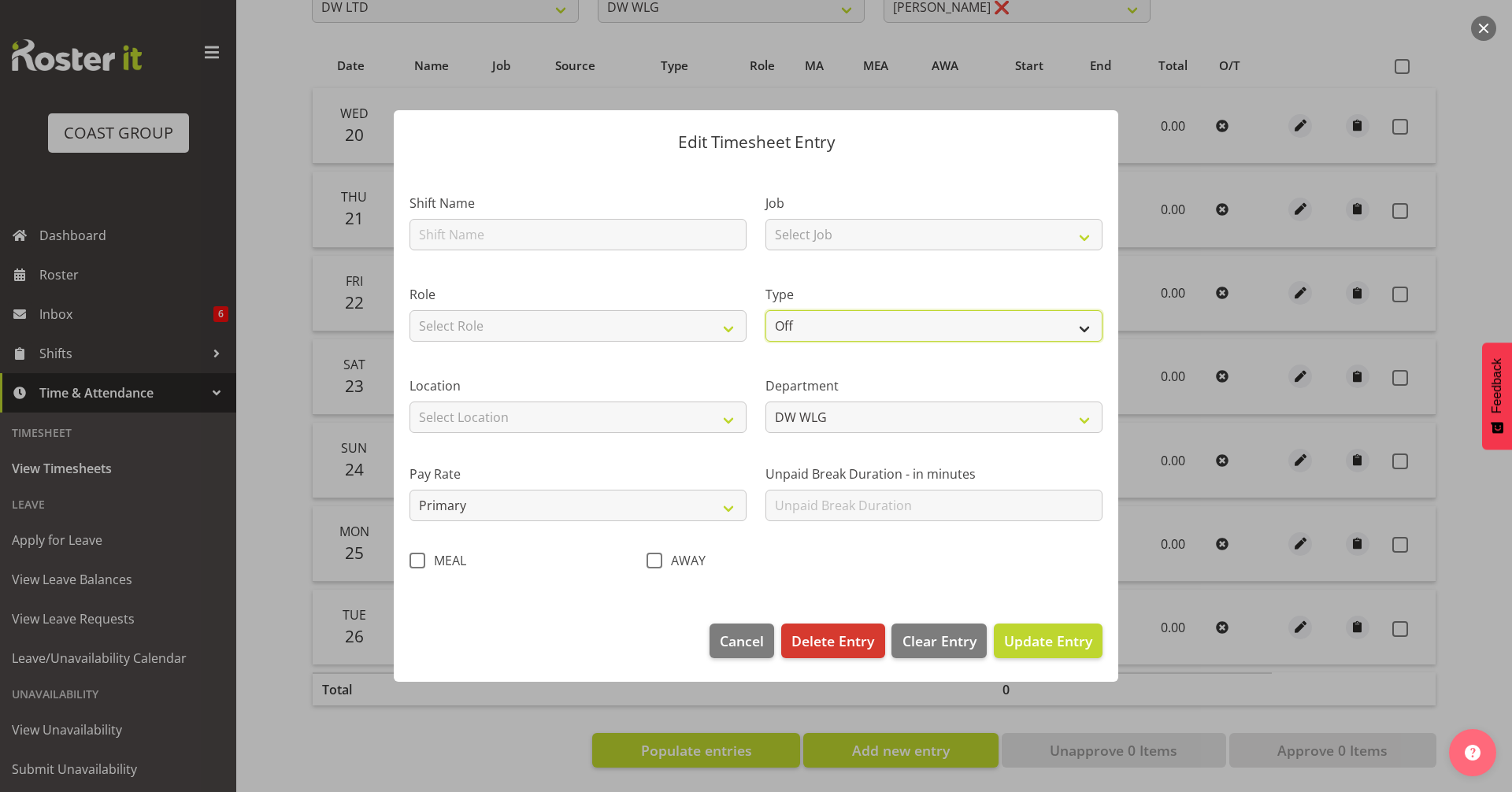
click at [895, 329] on select "Off Standard Public Holiday Public Holiday (Worked) Day In Lieu Annual Leave Si…" at bounding box center [934, 326] width 337 height 32
select select "Standard"
click at [765, 311] on select "Off Standard Public Holiday Public Holiday (Worked) Day In Lieu Annual Leave Si…" at bounding box center [934, 326] width 337 height 32
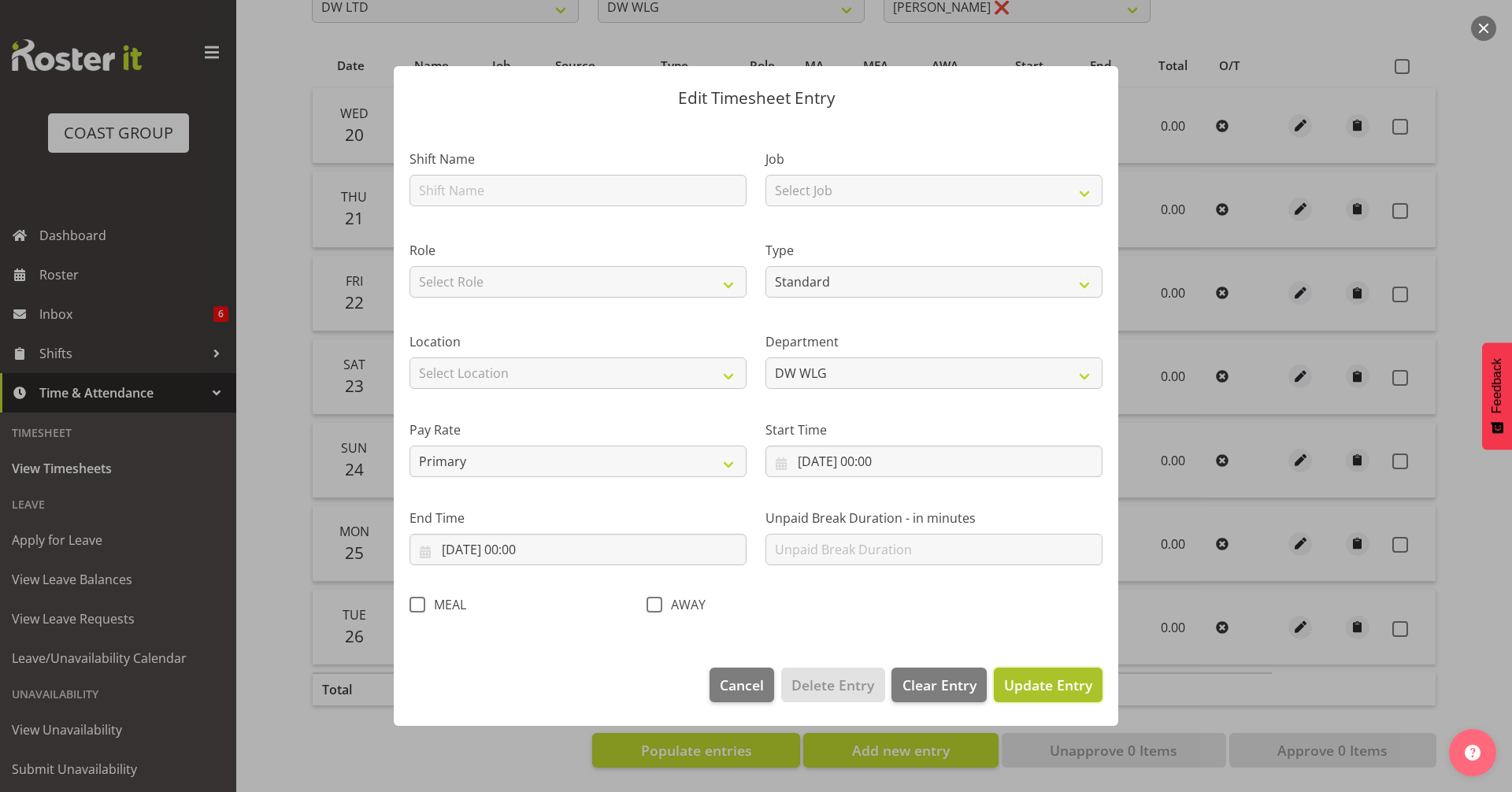
click at [1055, 679] on span "Update Entry" at bounding box center [1048, 685] width 88 height 19
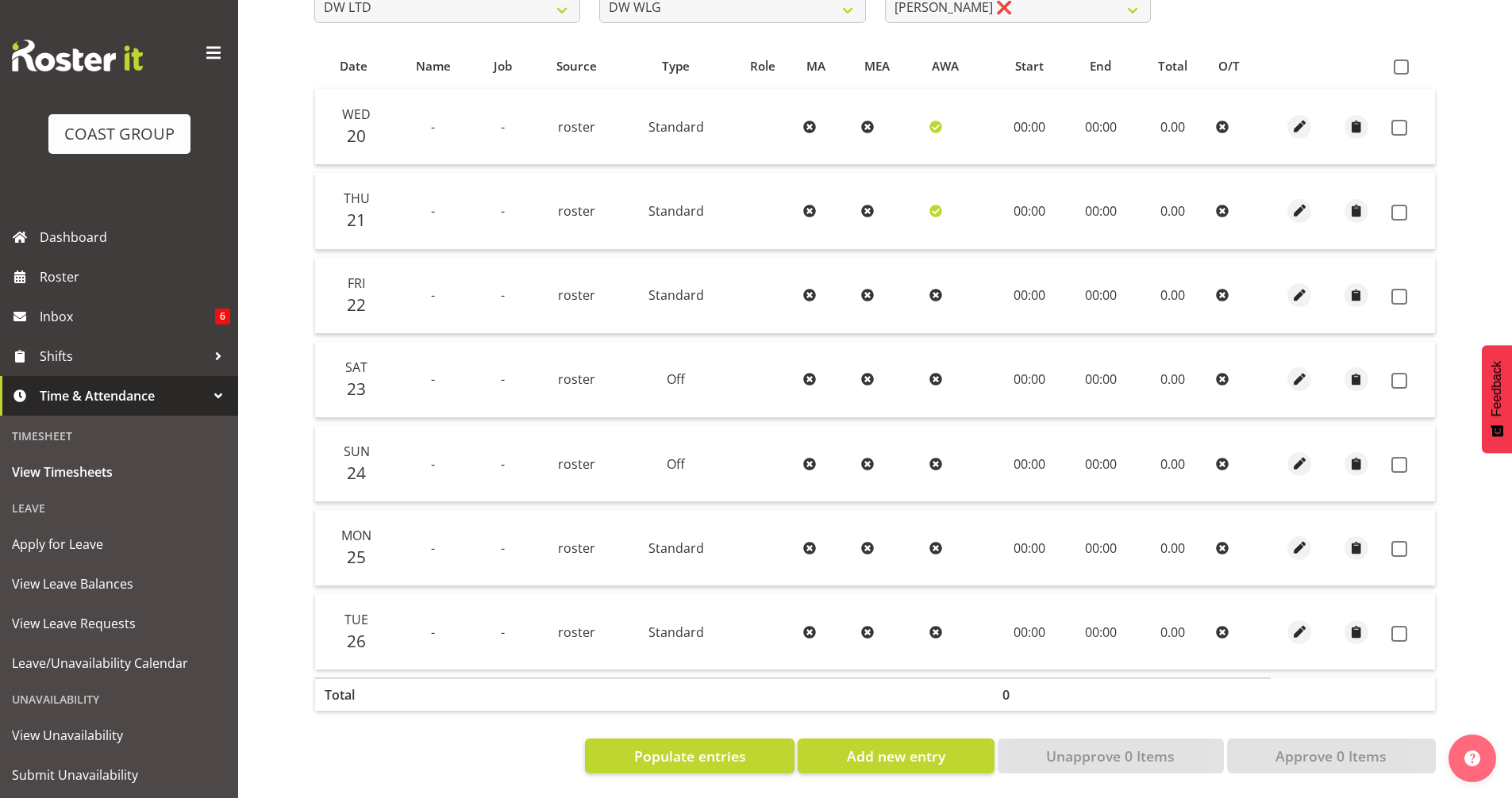
scroll to position [68, 0]
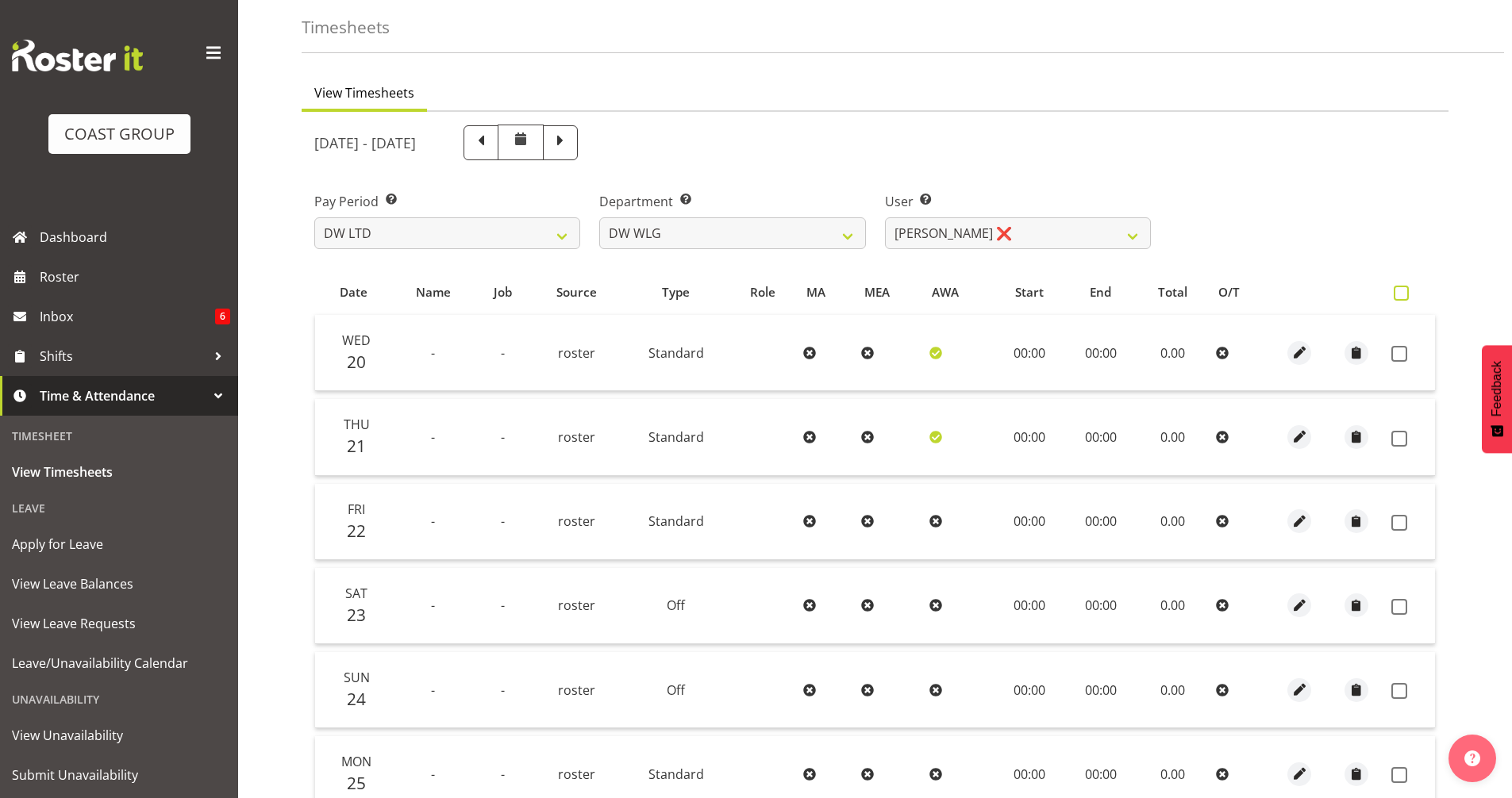
click at [1404, 294] on span at bounding box center [1401, 292] width 15 height 15
click at [1404, 294] on input "checkbox" at bounding box center [1400, 293] width 10 height 10
checkbox input "true"
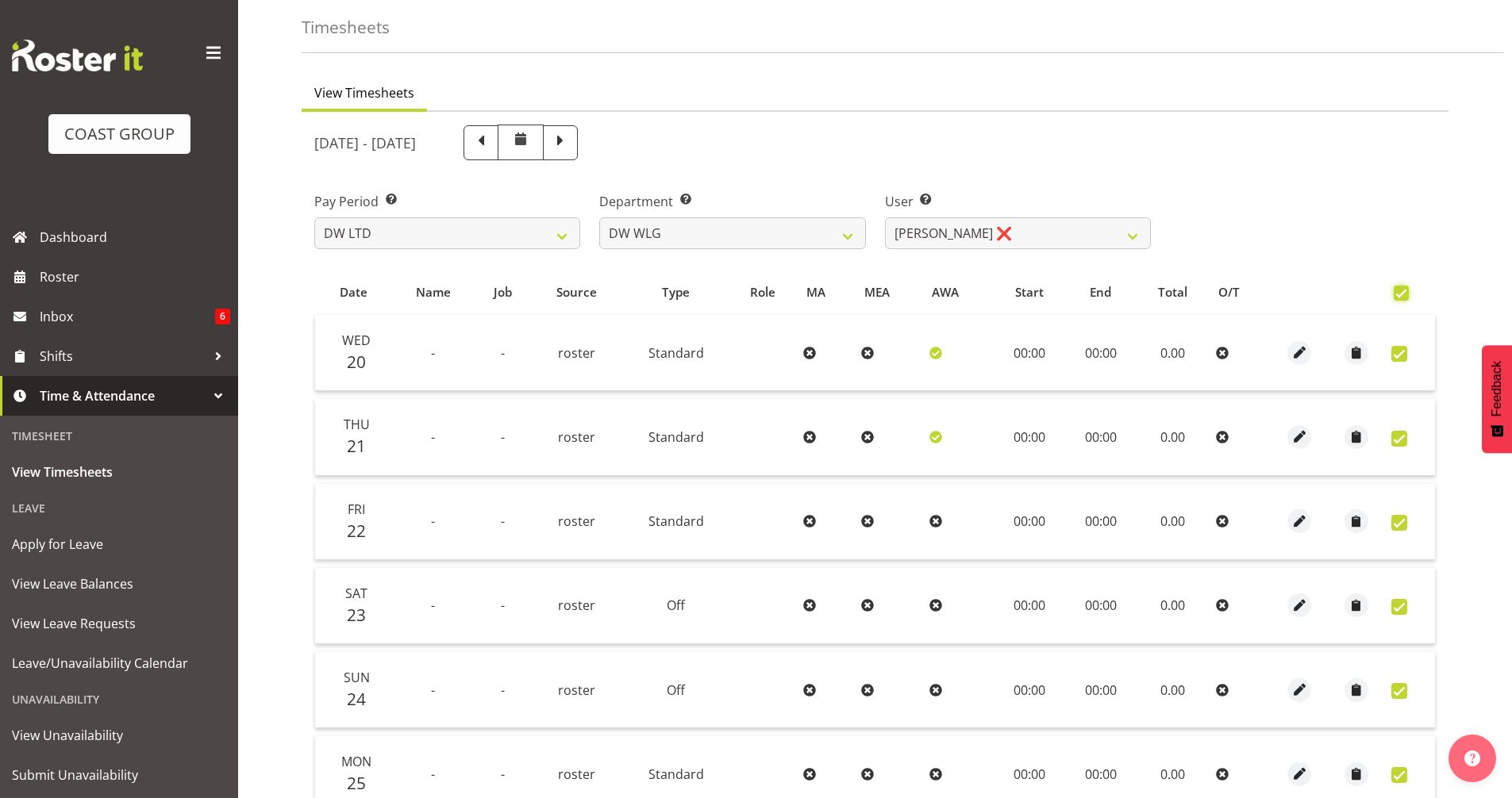
checkbox input "true"
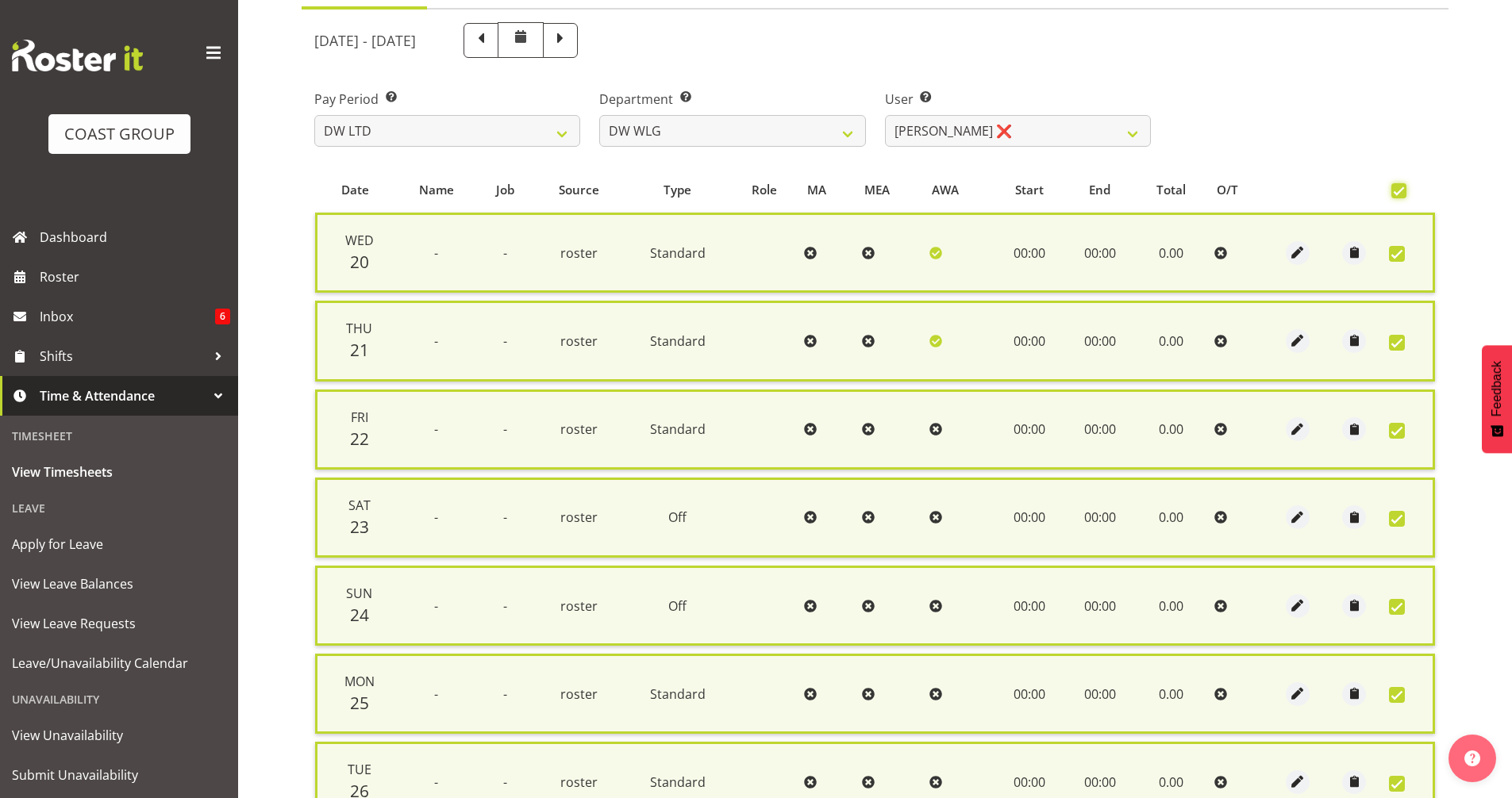
scroll to position [306, 0]
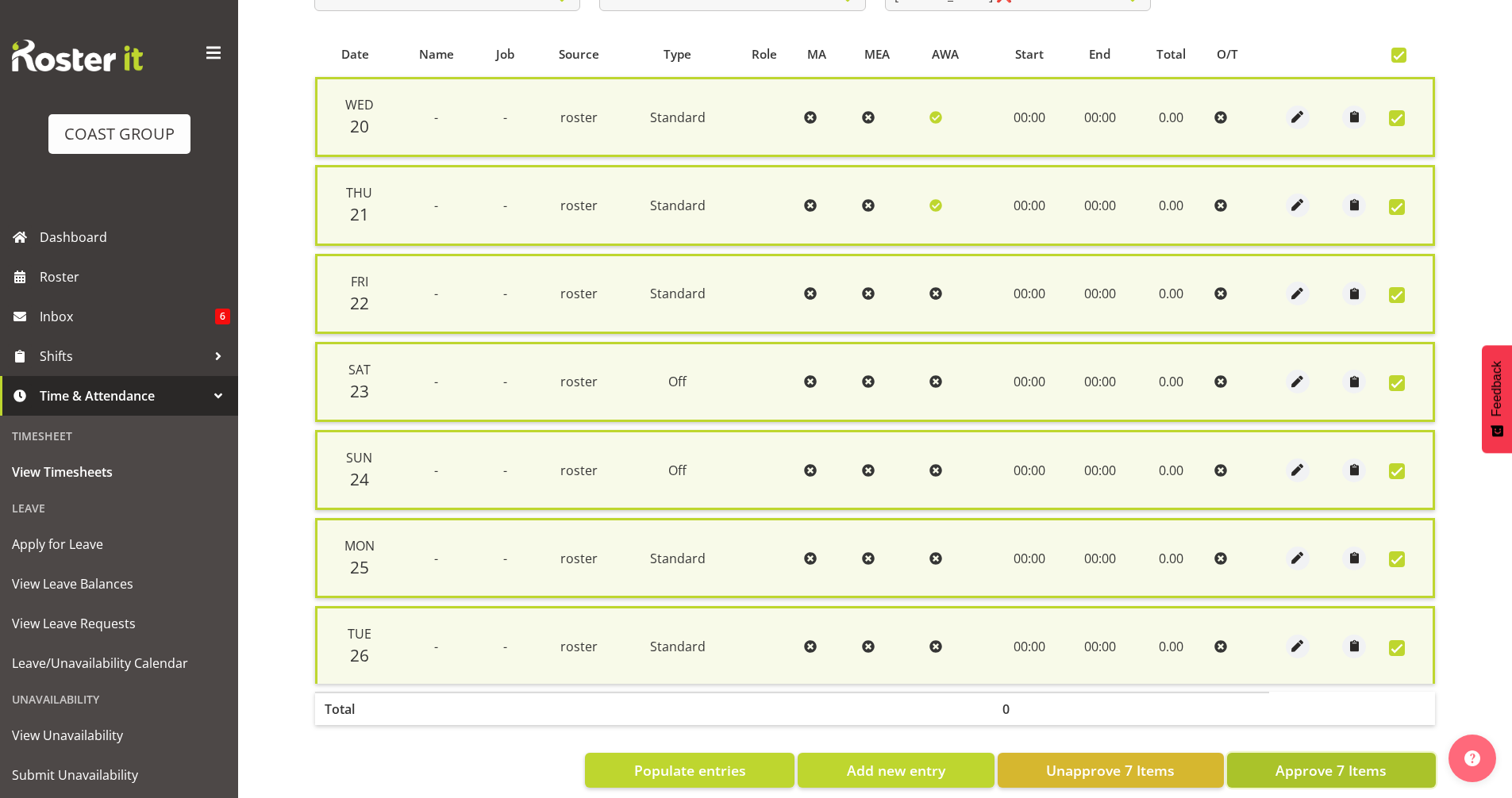
click at [1340, 768] on span "Approve 7 Items" at bounding box center [1331, 770] width 111 height 21
checkbox input "false"
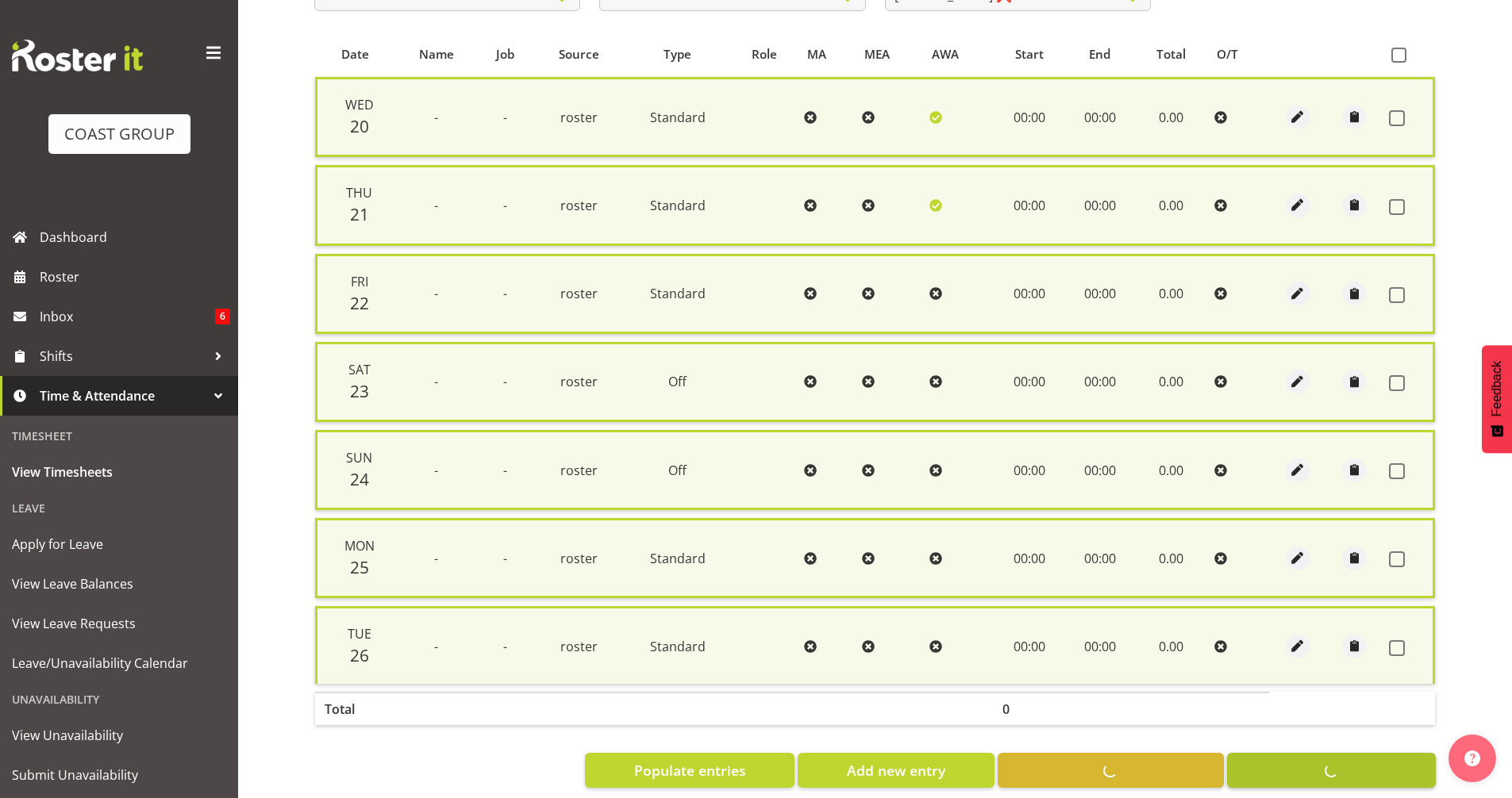
checkbox input "false"
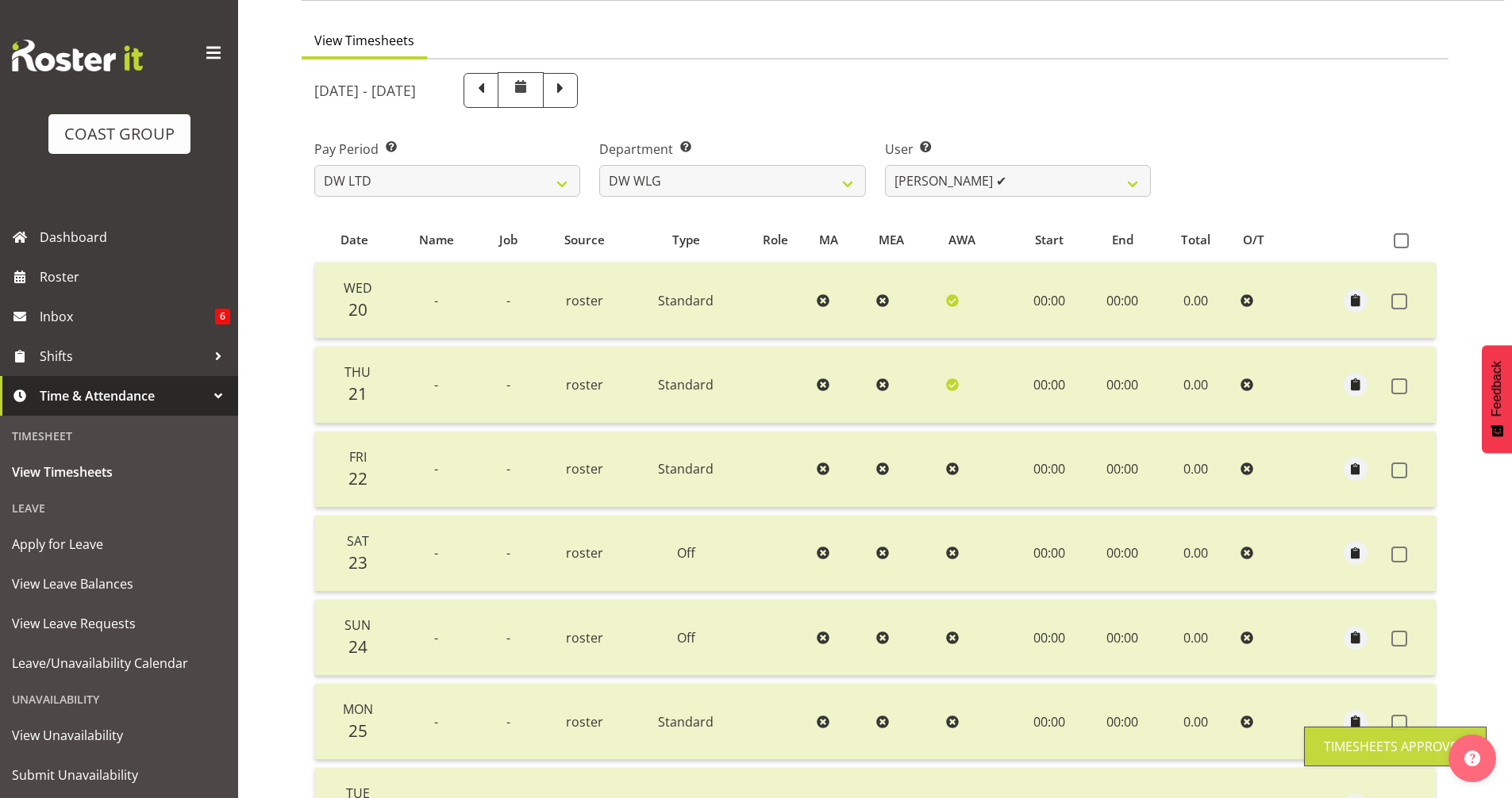
scroll to position [68, 0]
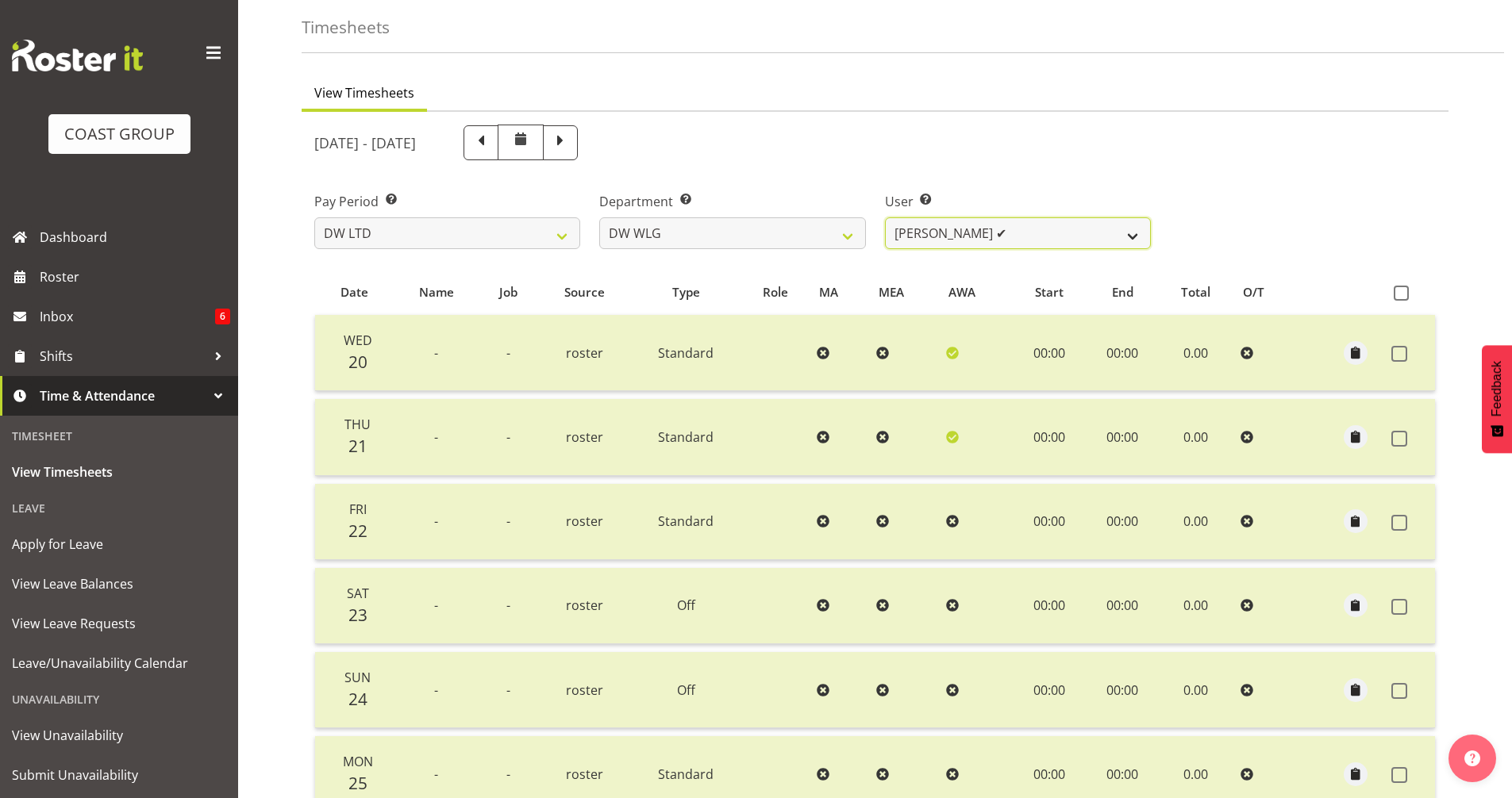
click at [1028, 232] on select "[PERSON_NAME] ✔ [PERSON_NAME] ✔ [PERSON_NAME] ✔ [PERSON_NAME] ❌ [PERSON_NAME] ❌…" at bounding box center [1017, 233] width 266 height 32
select select "1153"
click at [885, 217] on select "[PERSON_NAME] ✔ [PERSON_NAME] ✔ [PERSON_NAME] ✔ [PERSON_NAME] ❌ [PERSON_NAME] ❌…" at bounding box center [1017, 233] width 266 height 32
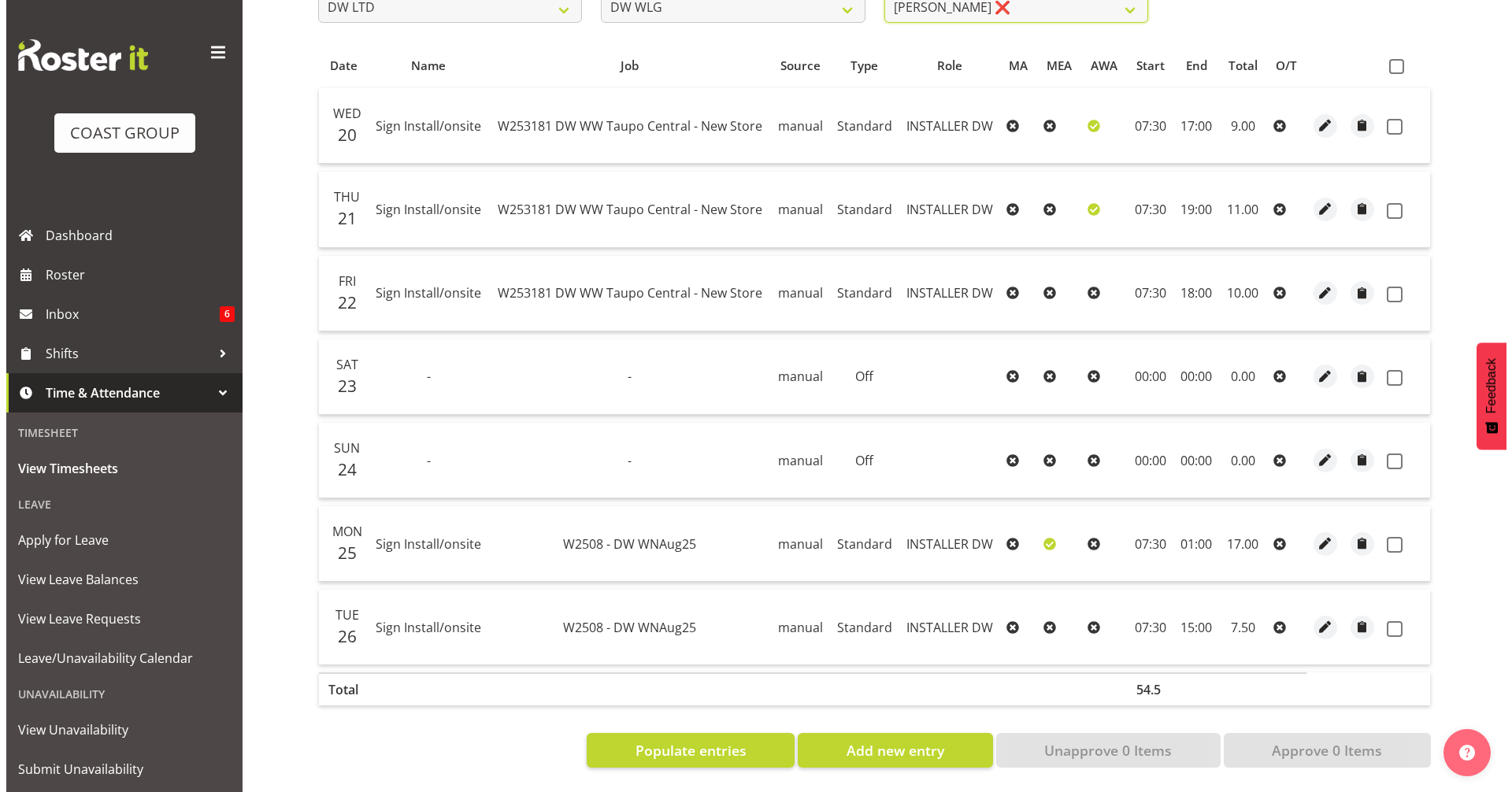
scroll to position [304, 0]
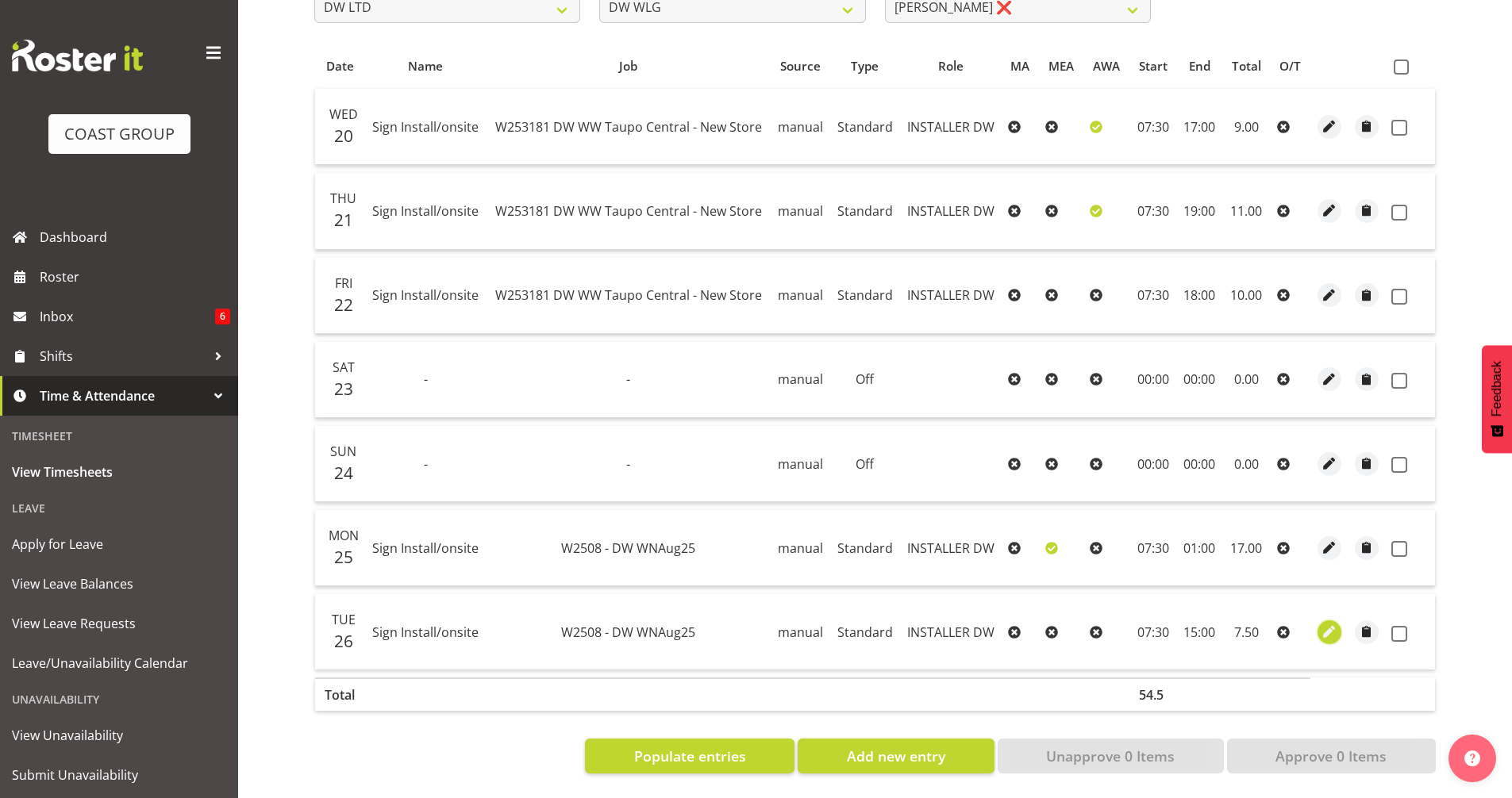
click at [1327, 623] on span "button" at bounding box center [1329, 631] width 18 height 18
select select "Standard"
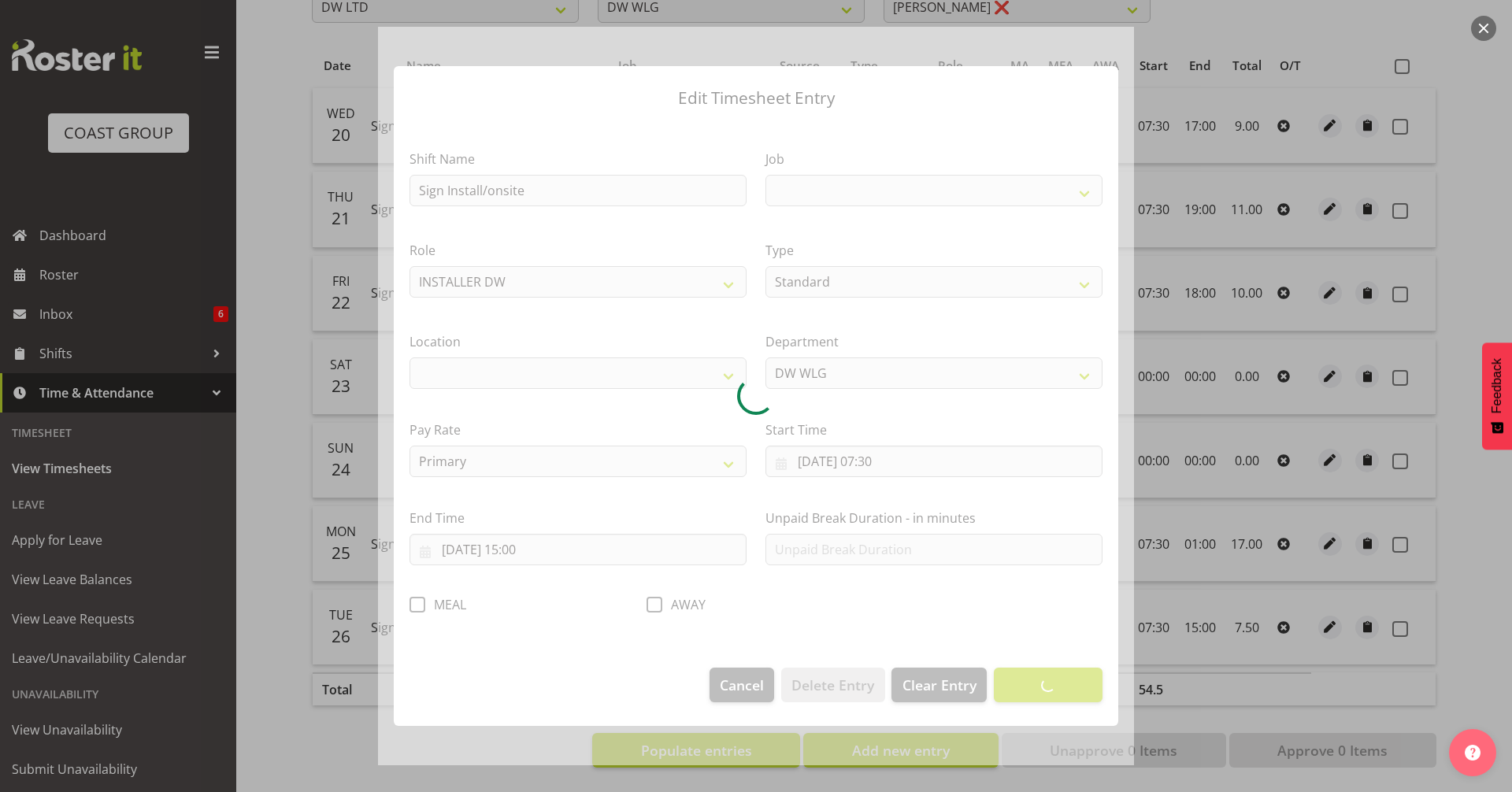
select select
select select "9488"
select select "38"
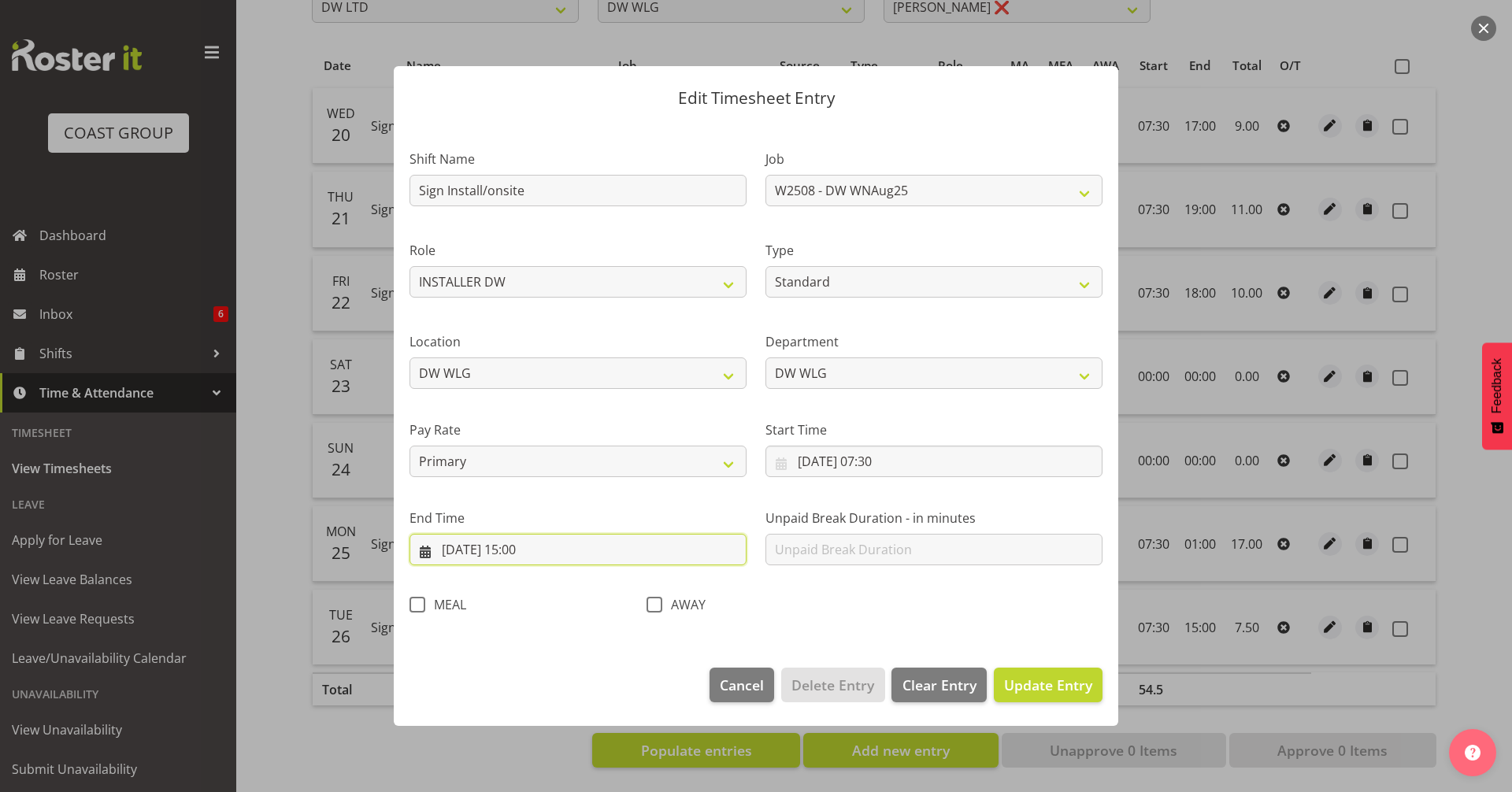
click at [530, 552] on input "[DATE] 15:00" at bounding box center [578, 549] width 337 height 32
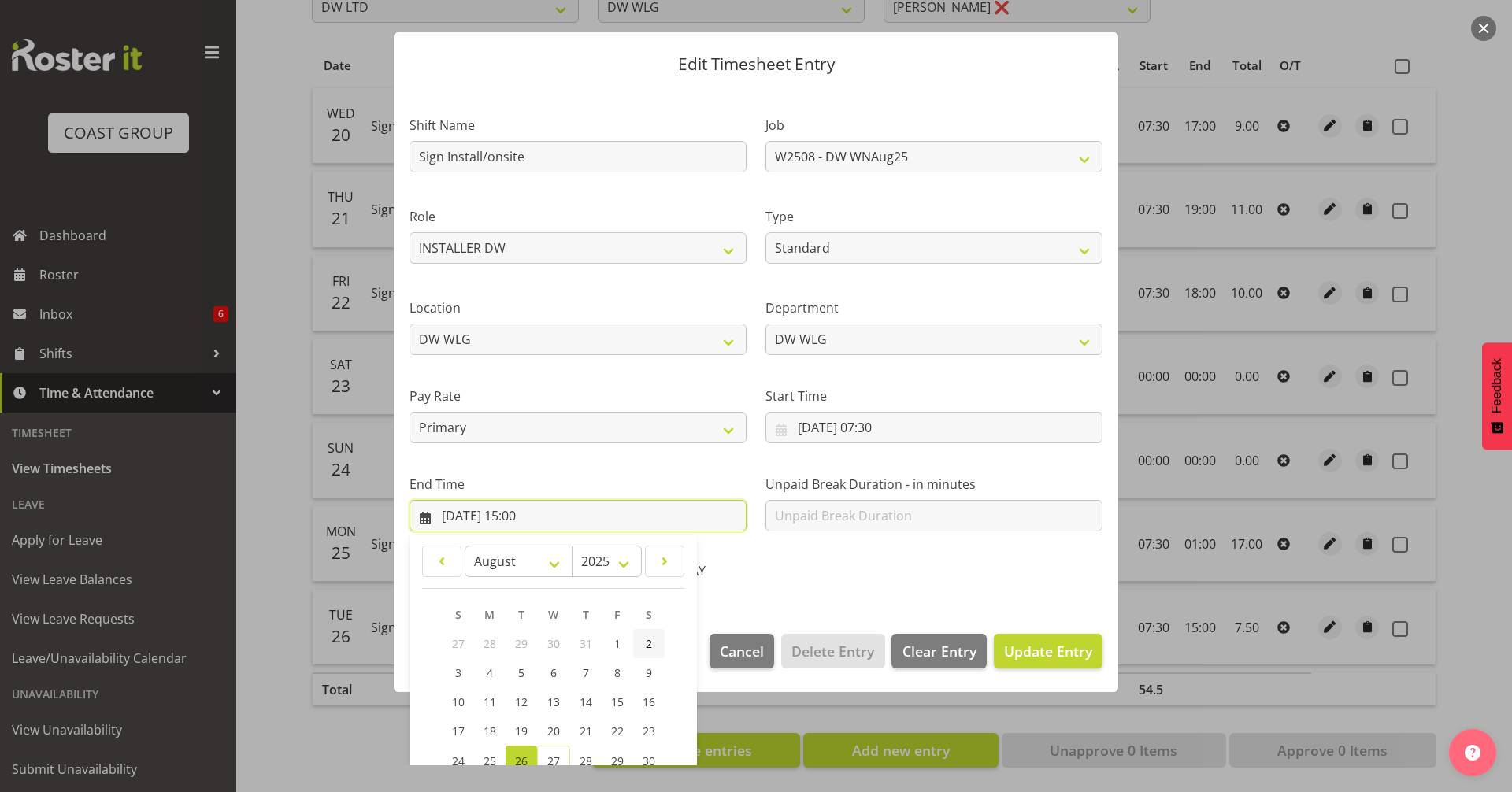
scroll to position [160, 0]
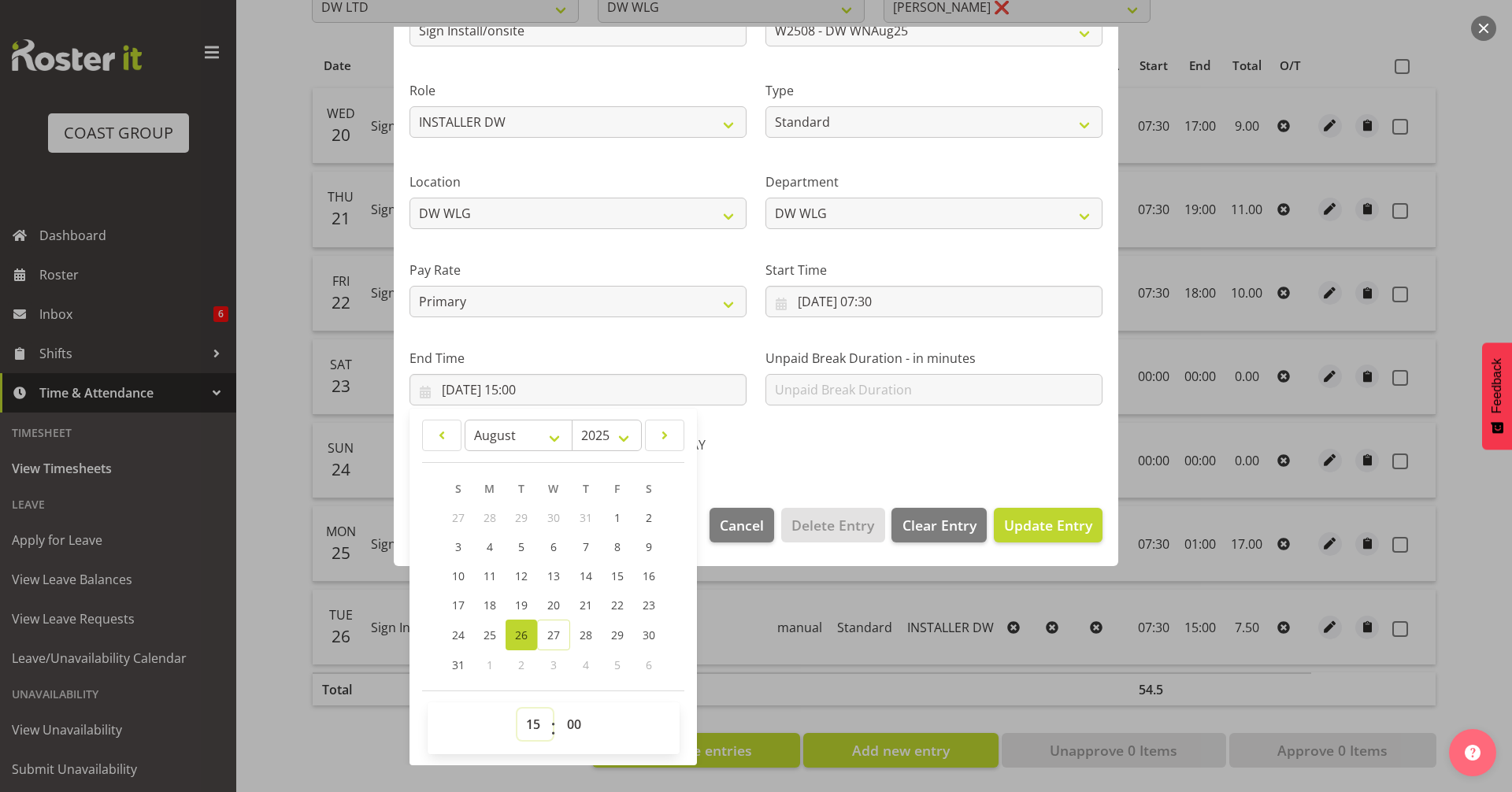
click at [540, 718] on select "00 01 02 03 04 05 06 07 08 09 10 11 12 13 14 15 16 17 18 19 20 21 22 23" at bounding box center [535, 724] width 35 height 32
select select "17"
click at [517, 709] on select "00 01 02 03 04 05 06 07 08 09 10 11 12 13 14 15 16 17 18 19 20 21 22 23" at bounding box center [535, 724] width 35 height 32
type input "[DATE] 17:00"
click at [1067, 541] on button "Update Entry" at bounding box center [1048, 525] width 109 height 34
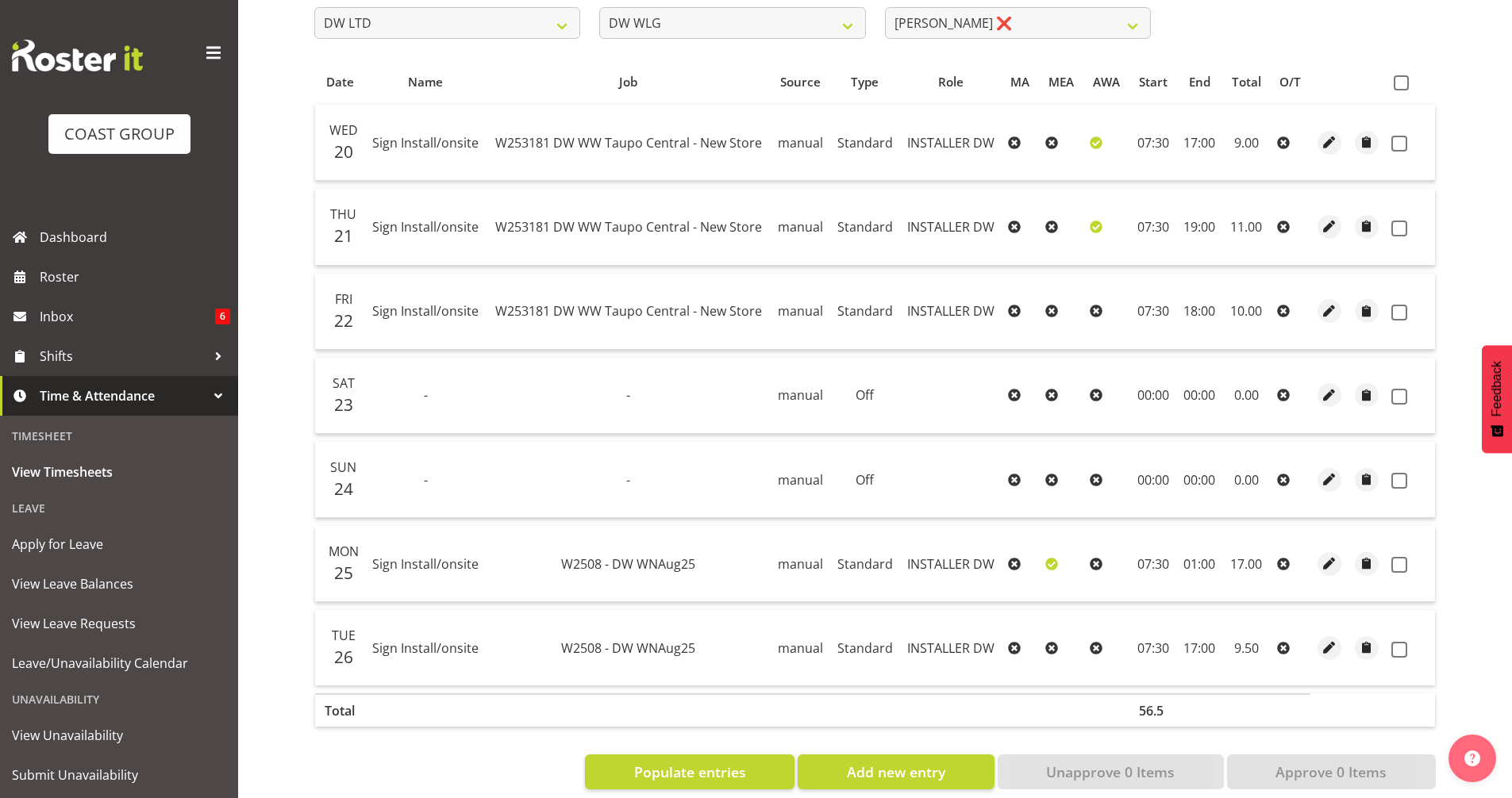
scroll to position [306, 0]
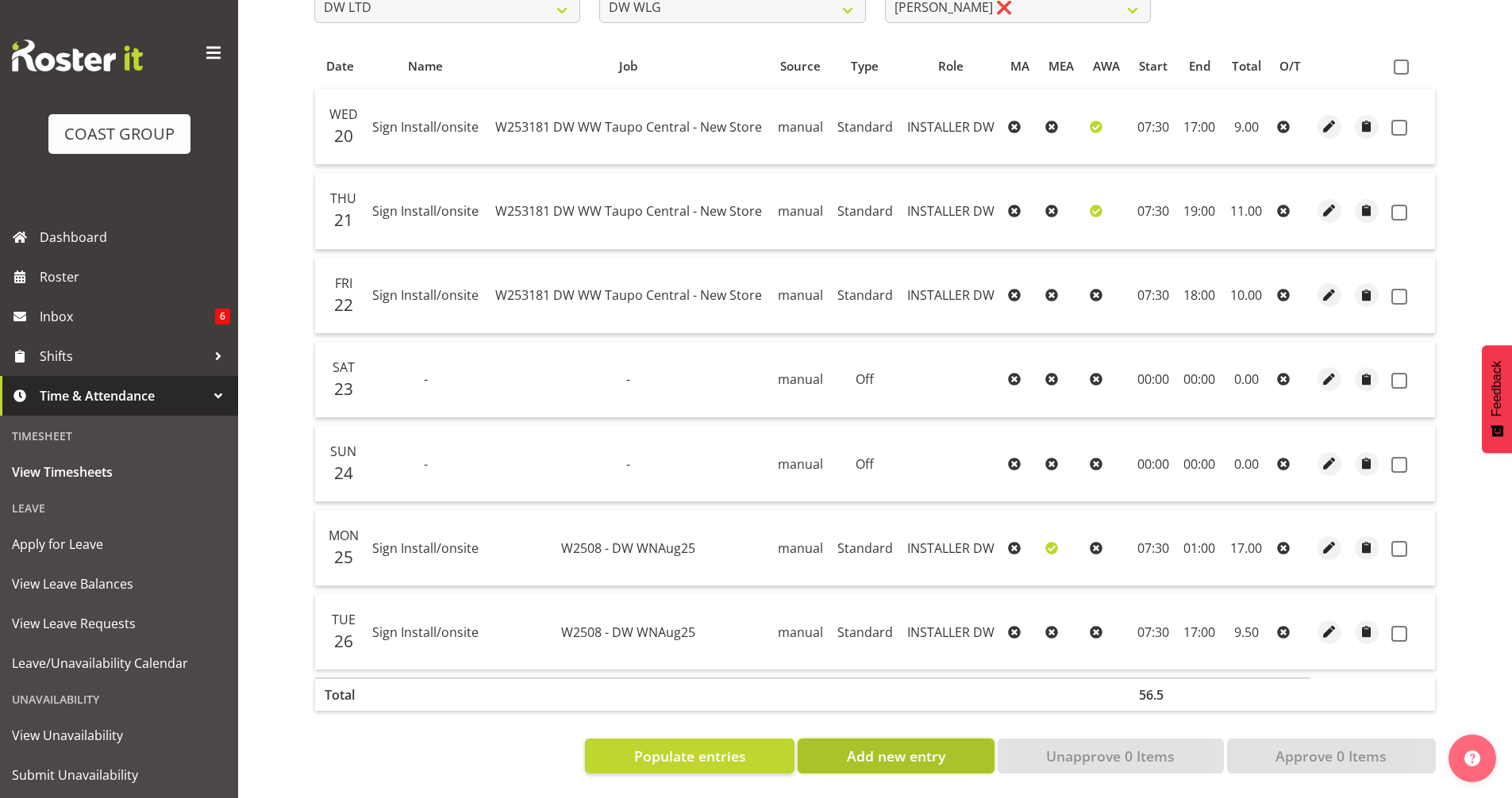
click at [951, 742] on button "Add new entry" at bounding box center [895, 756] width 196 height 35
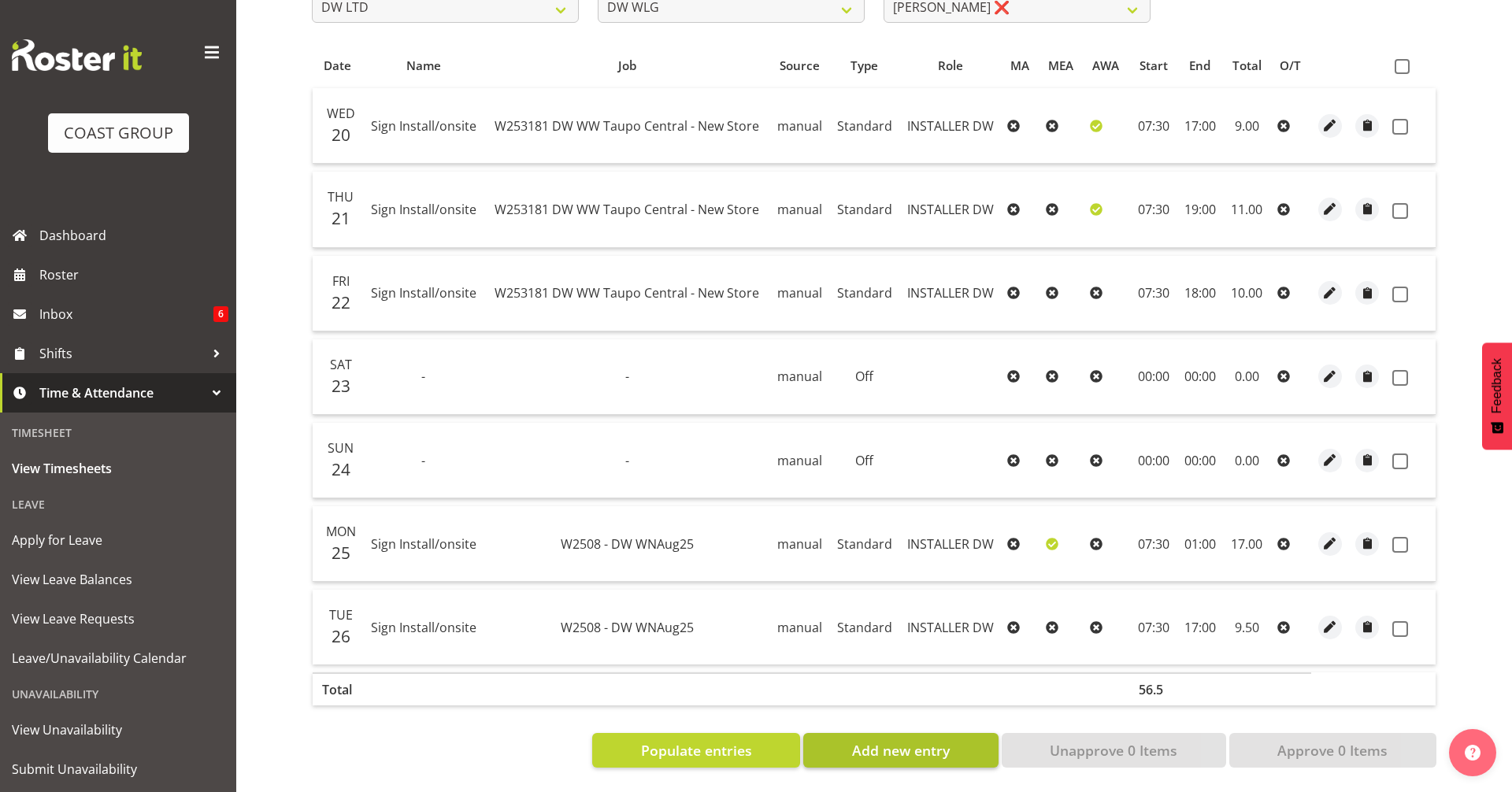
select select
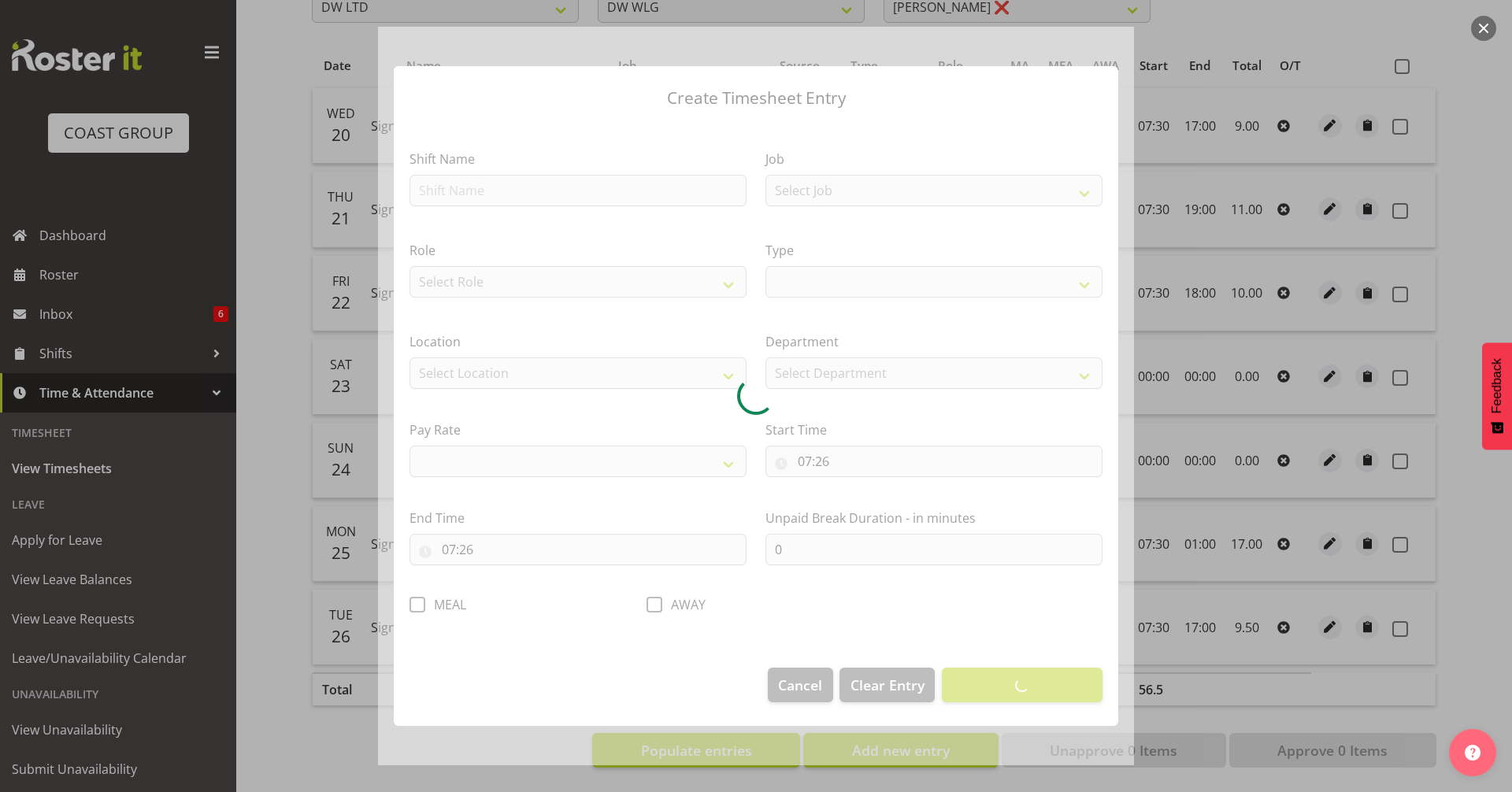
select select
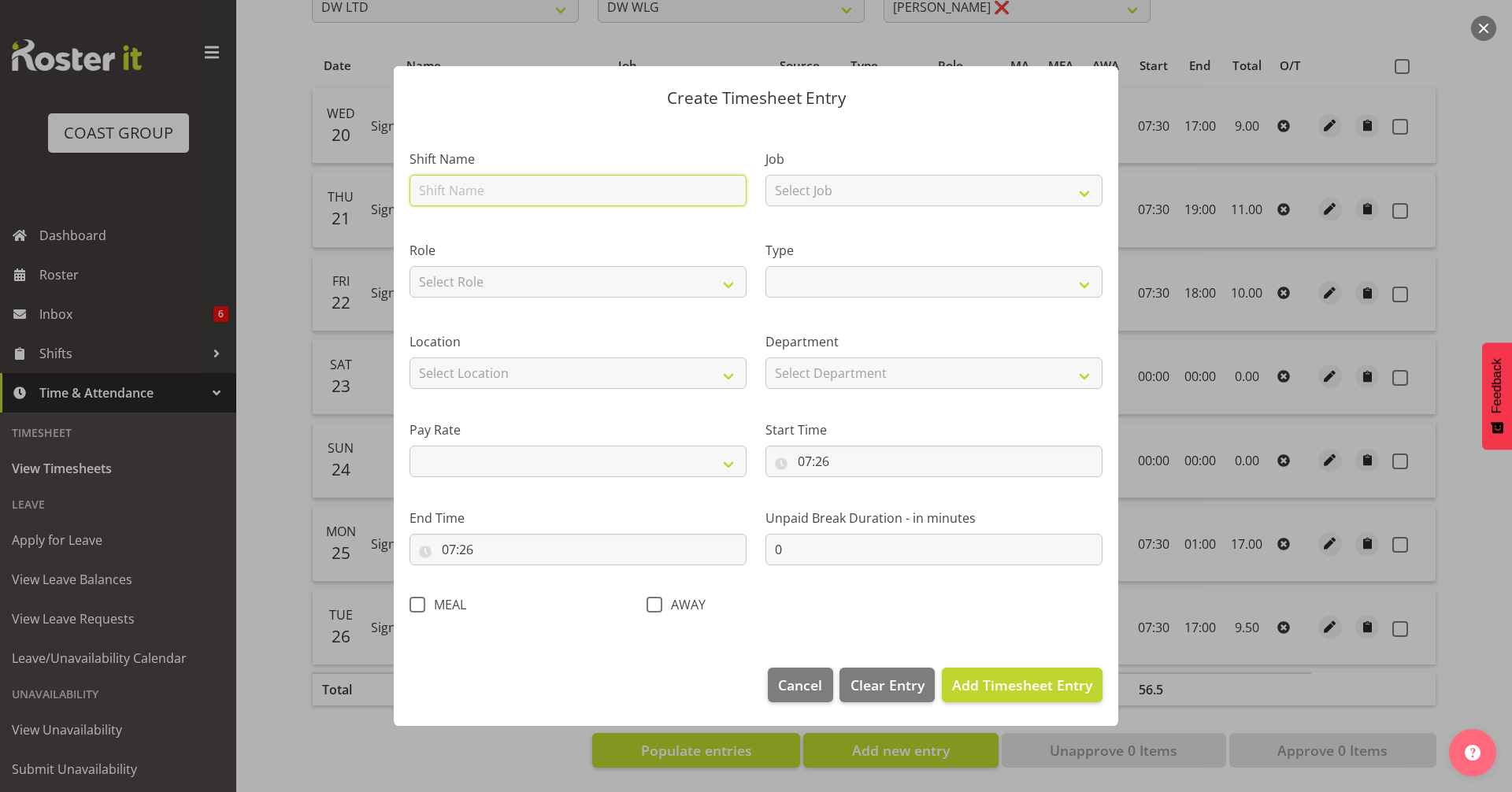
click at [580, 190] on input "text" at bounding box center [578, 190] width 337 height 32
type input "Sign Install/onsite"
select select
click at [801, 204] on select "Select Job 1 Carlton Events 1 [PERSON_NAME][GEOGRAPHIC_DATA] 1 [PERSON_NAME][GE…" at bounding box center [934, 190] width 337 height 32
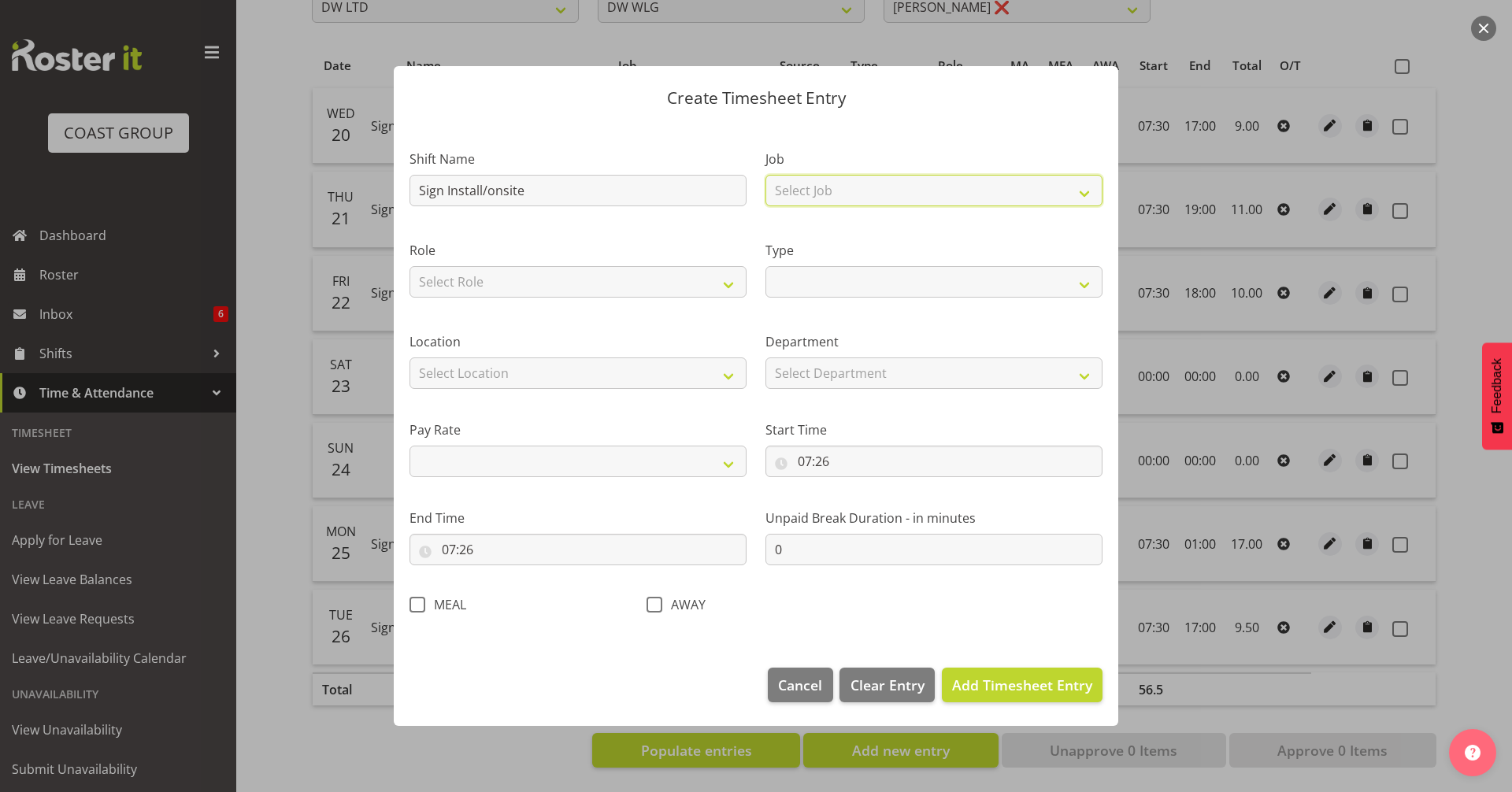
select select "9488"
click at [765, 175] on select "Select Job 1 Carlton Events 1 [PERSON_NAME][GEOGRAPHIC_DATA] 1 [PERSON_NAME][GE…" at bounding box center [934, 190] width 337 height 32
select select
click at [590, 281] on select "Select Role INSTALLER DW EHS WLG OPS" at bounding box center [578, 281] width 337 height 32
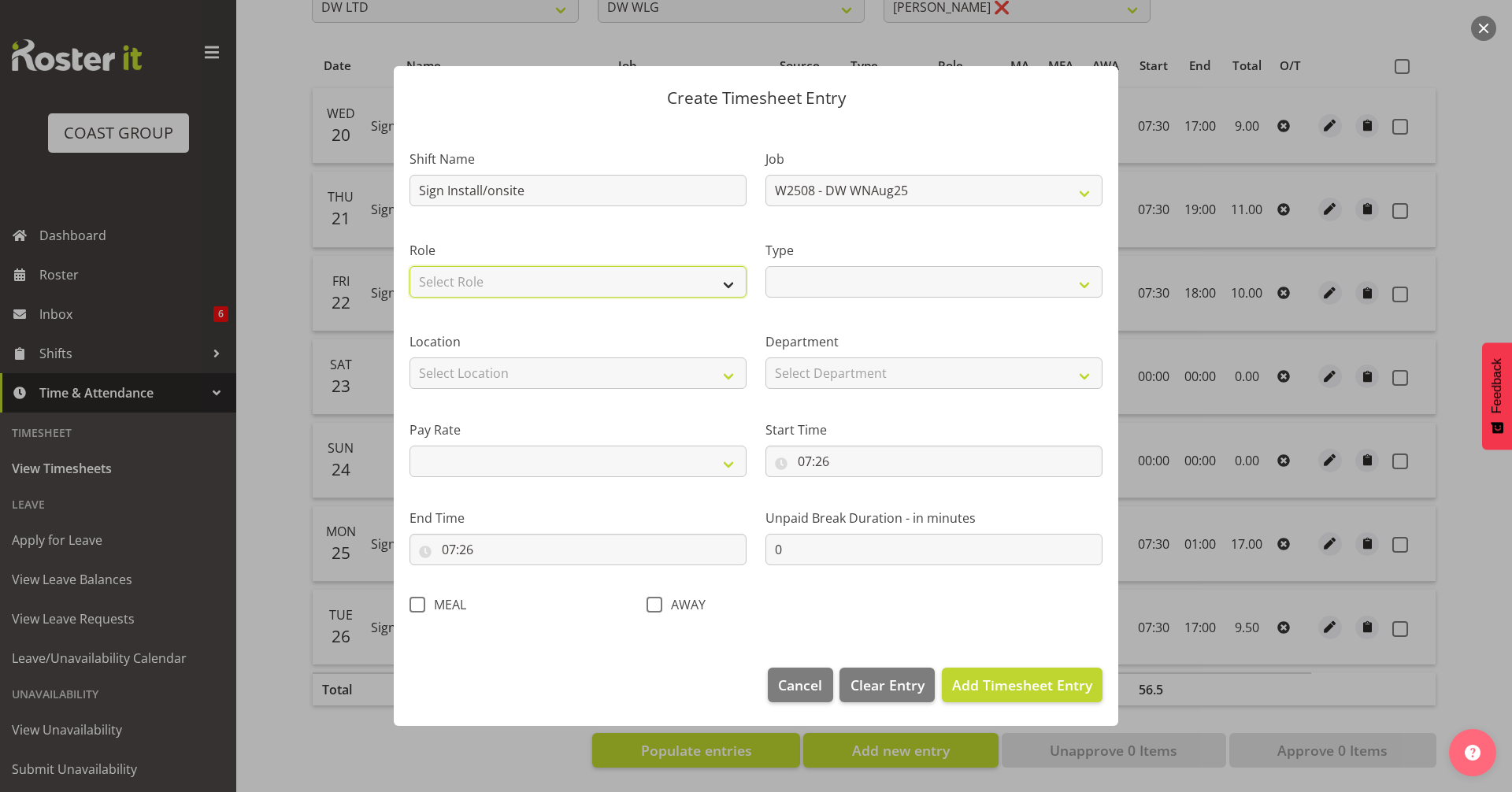
select select "219"
click at [409, 266] on select "Select Role INSTALLER DW EHS WLG OPS" at bounding box center [578, 281] width 337 height 32
select select
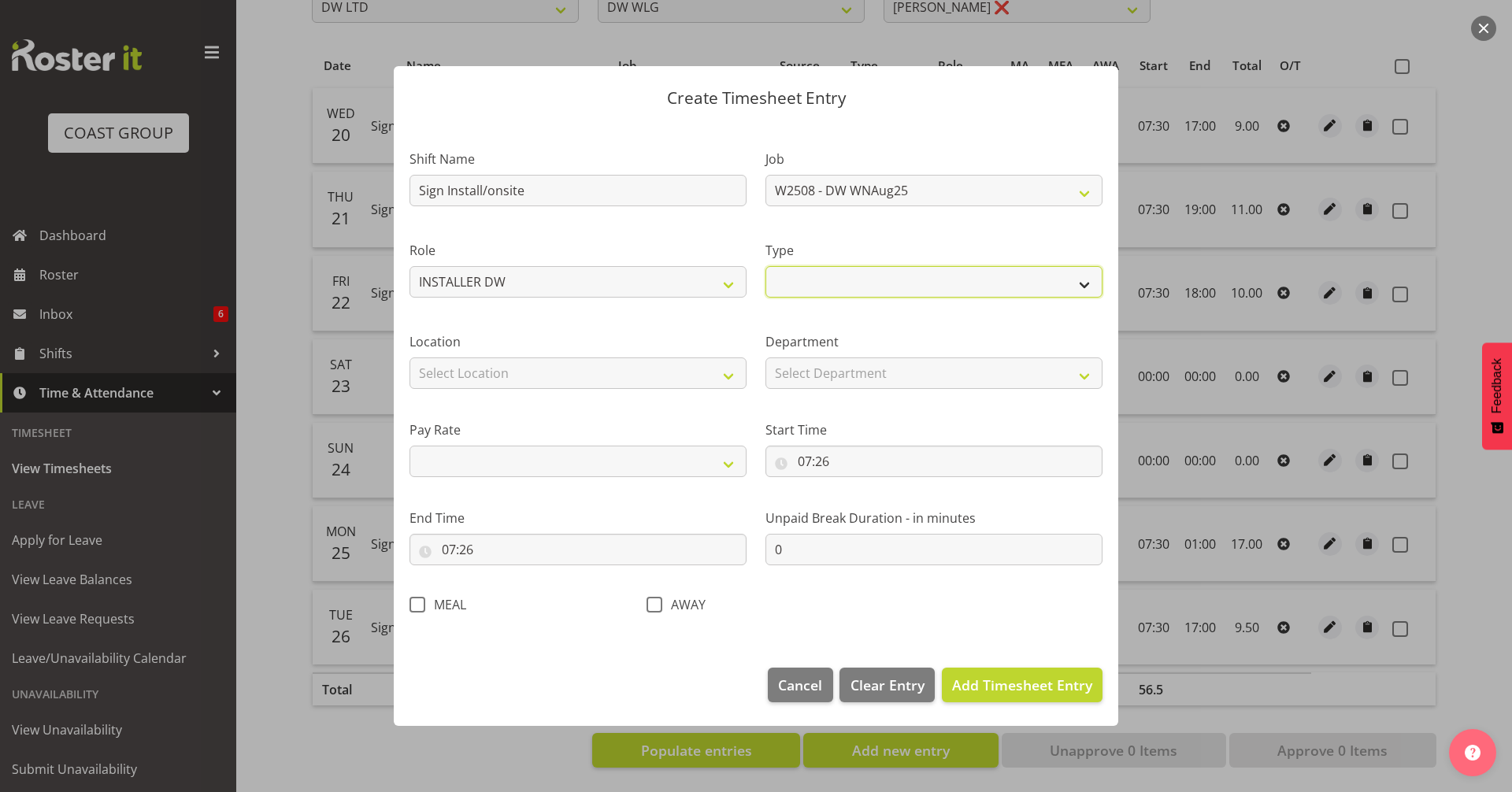
click at [804, 295] on select "Off Standard Public Holiday Public Holiday (Worked) Day In Lieu Annual Leave Si…" at bounding box center [934, 281] width 337 height 32
select select "Standard"
click at [765, 266] on select "Off Standard Public Holiday Public Holiday (Worked) Day In Lieu Annual Leave Si…" at bounding box center [934, 281] width 337 height 32
select select
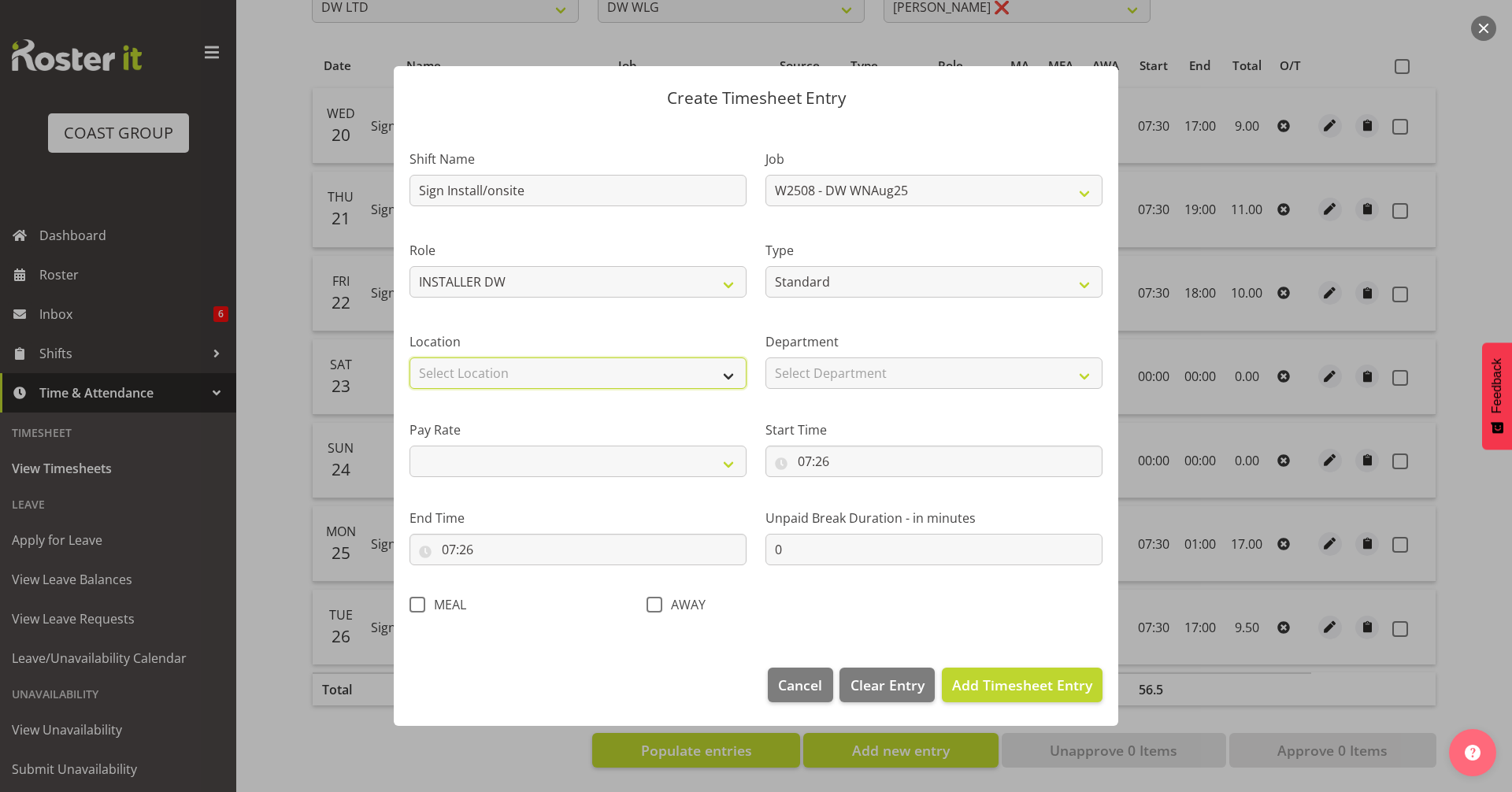
click at [619, 373] on select "Select Location [GEOGRAPHIC_DATA] EVENTS [PERSON_NAME][GEOGRAPHIC_DATA] [GEOGRA…" at bounding box center [578, 373] width 337 height 32
select select "38"
click at [409, 358] on select "Select Location [GEOGRAPHIC_DATA] EVENTS [PERSON_NAME][GEOGRAPHIC_DATA] [GEOGRA…" at bounding box center [578, 373] width 337 height 32
select select
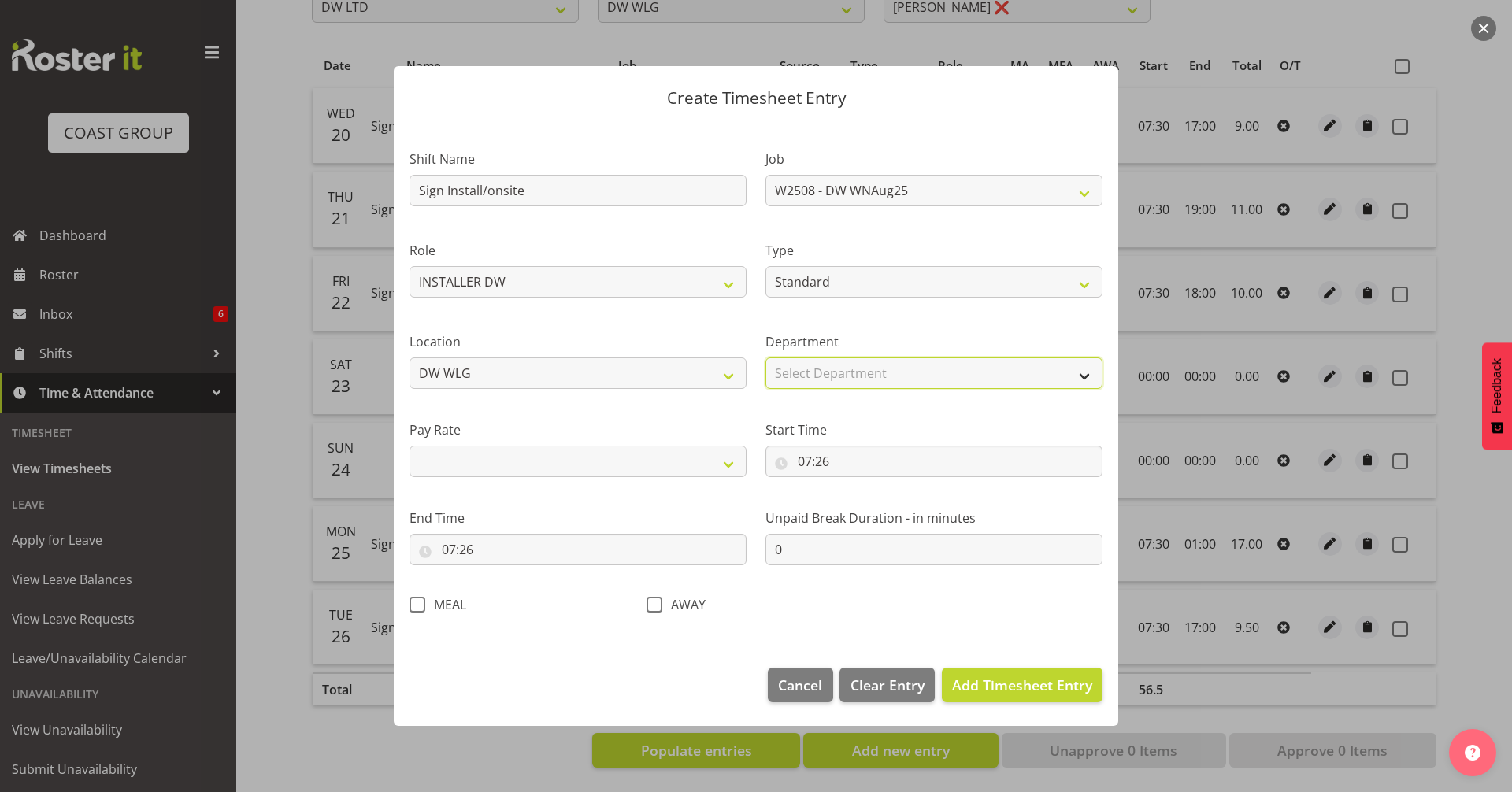
click at [820, 383] on select "Select Department DW WLG EHS WLG OPS EHS WLG SALES" at bounding box center [934, 373] width 337 height 32
select select "33"
click at [765, 358] on select "Select Department DW WLG EHS WLG OPS EHS WLG SALES" at bounding box center [934, 373] width 337 height 32
click at [560, 460] on select "Primary Secondary Tertiary Fourth Fifth" at bounding box center [578, 461] width 337 height 32
select select "primary"
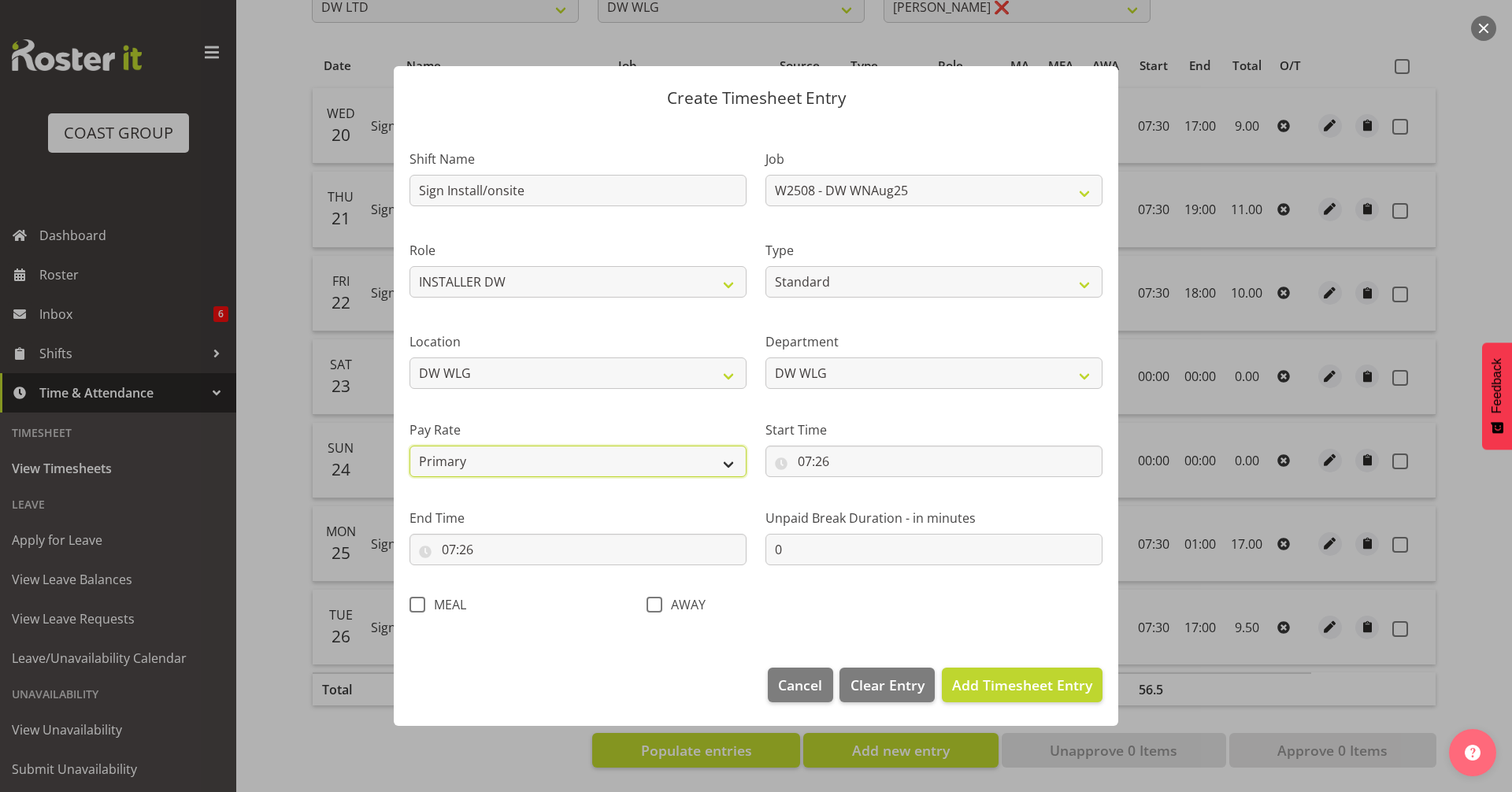
click at [409, 445] on select "Primary Secondary Tertiary Fourth Fifth" at bounding box center [578, 461] width 337 height 32
click at [809, 465] on input "07:26" at bounding box center [934, 461] width 337 height 32
click at [886, 405] on div "Start Time 07:26 00 01 02 03 04 05 06 07 08 09 10 11 12 13 14 15 16 17 18 19 20…" at bounding box center [934, 442] width 356 height 88
click at [807, 465] on input "07:26" at bounding box center [934, 461] width 337 height 32
click at [871, 502] on select "00 01 02 03 04 05 06 07 08 09 10 11 12 13 14 15 16 17 18 19 20 21 22 23" at bounding box center [873, 502] width 35 height 32
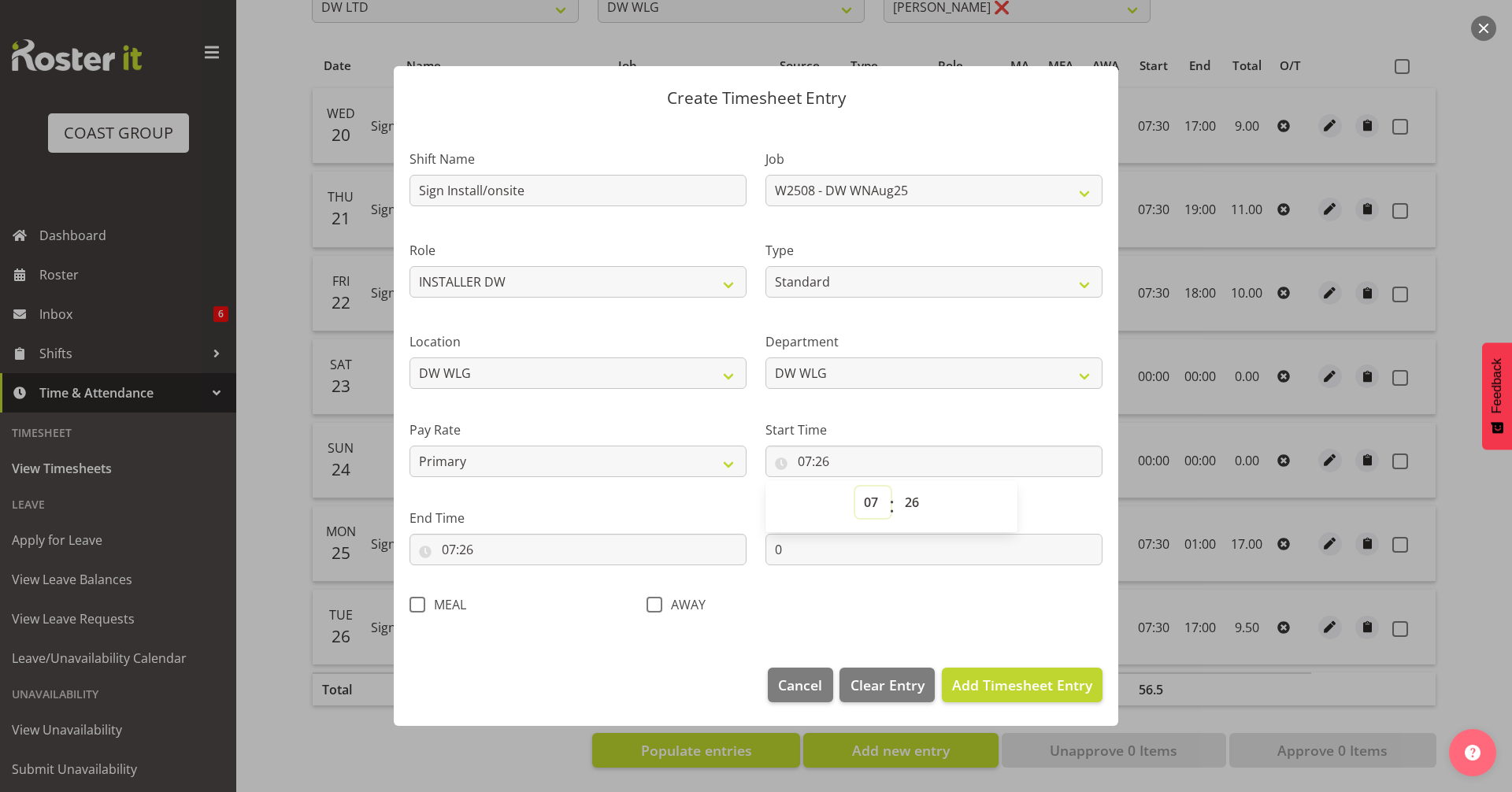
click at [856, 487] on select "00 01 02 03 04 05 06 07 08 09 10 11 12 13 14 15 16 17 18 19 20 21 22 23" at bounding box center [873, 502] width 35 height 32
click at [915, 506] on select "00 01 02 03 04 05 06 07 08 09 10 11 12 13 14 15 16 17 18 19 20 21 22 23 24 25 2…" at bounding box center [913, 502] width 35 height 32
select select "30"
click at [896, 487] on select "00 01 02 03 04 05 06 07 08 09 10 11 12 13 14 15 16 17 18 19 20 21 22 23 24 25 2…" at bounding box center [913, 502] width 35 height 32
type input "07:30"
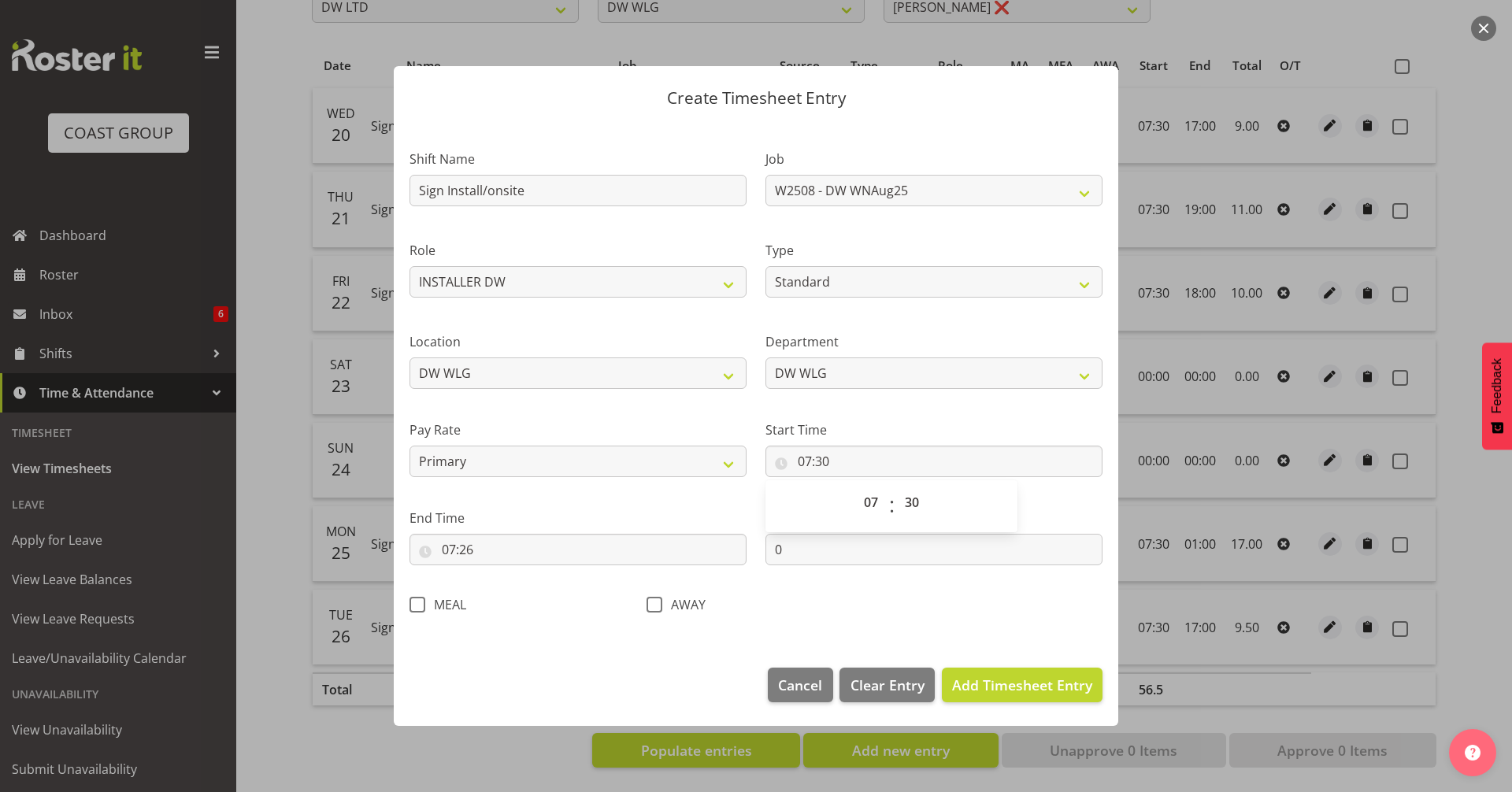
click at [904, 580] on div "Shift Name Sign Install/onsite Job 1 Carlton Events 1 [PERSON_NAME][GEOGRAPHIC_…" at bounding box center [756, 378] width 712 height 499
click at [464, 553] on input "07:26" at bounding box center [578, 549] width 337 height 32
click at [512, 592] on select "00 01 02 03 04 05 06 07 08 09 10 11 12 13 14 15 16 17 18 19 20 21 22 23" at bounding box center [517, 590] width 35 height 32
select select "16"
click at [499, 575] on select "00 01 02 03 04 05 06 07 08 09 10 11 12 13 14 15 16 17 18 19 20 21 22 23" at bounding box center [517, 590] width 35 height 32
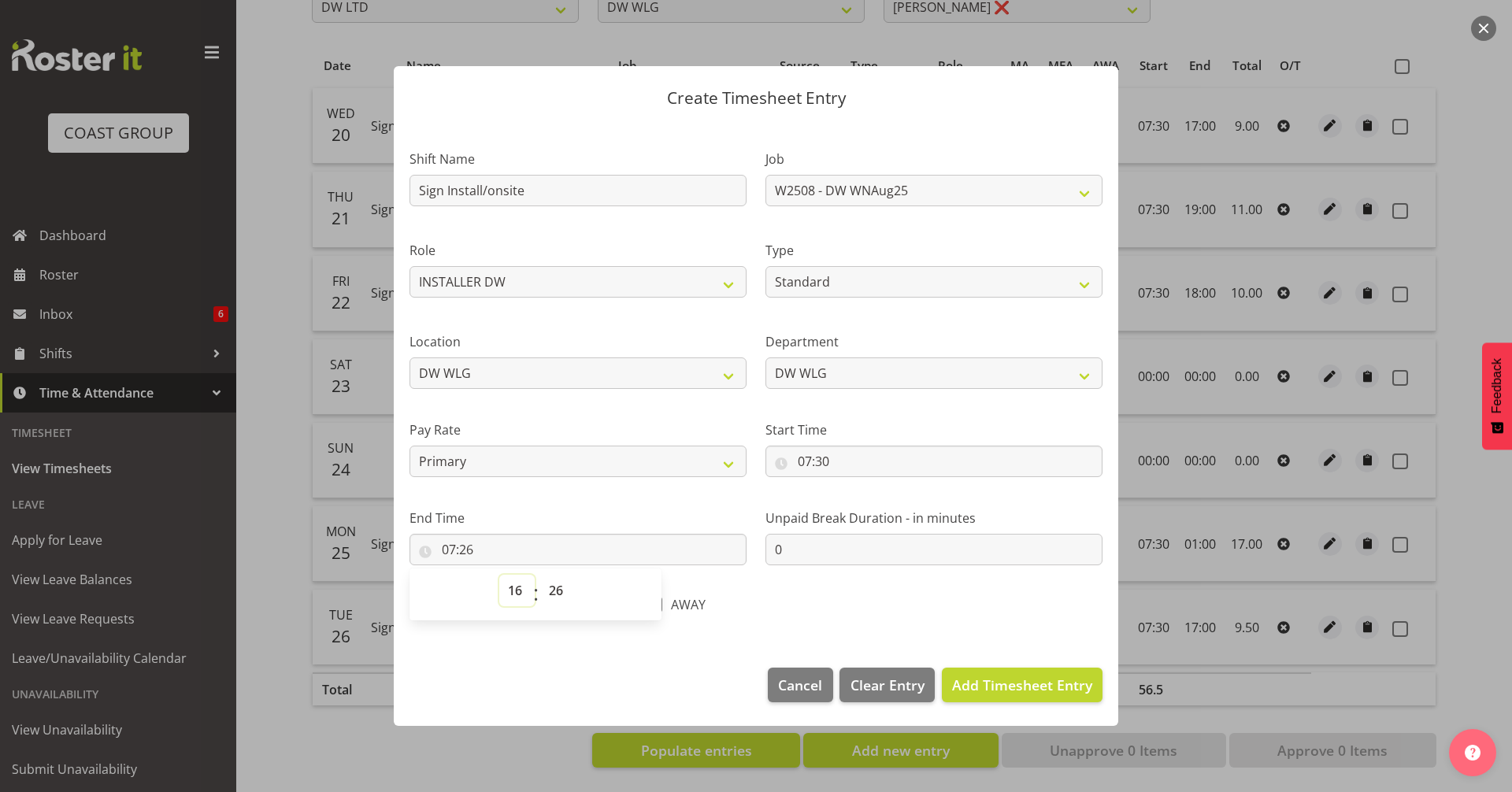
type input "16:26"
click at [559, 589] on select "00 01 02 03 04 05 06 07 08 09 10 11 12 13 14 15 16 17 18 19 20 21 22 23 24 25 2…" at bounding box center [558, 590] width 35 height 32
select select "0"
click at [541, 575] on select "00 01 02 03 04 05 06 07 08 09 10 11 12 13 14 15 16 17 18 19 20 21 22 23 24 25 2…" at bounding box center [558, 590] width 35 height 32
type input "16:00"
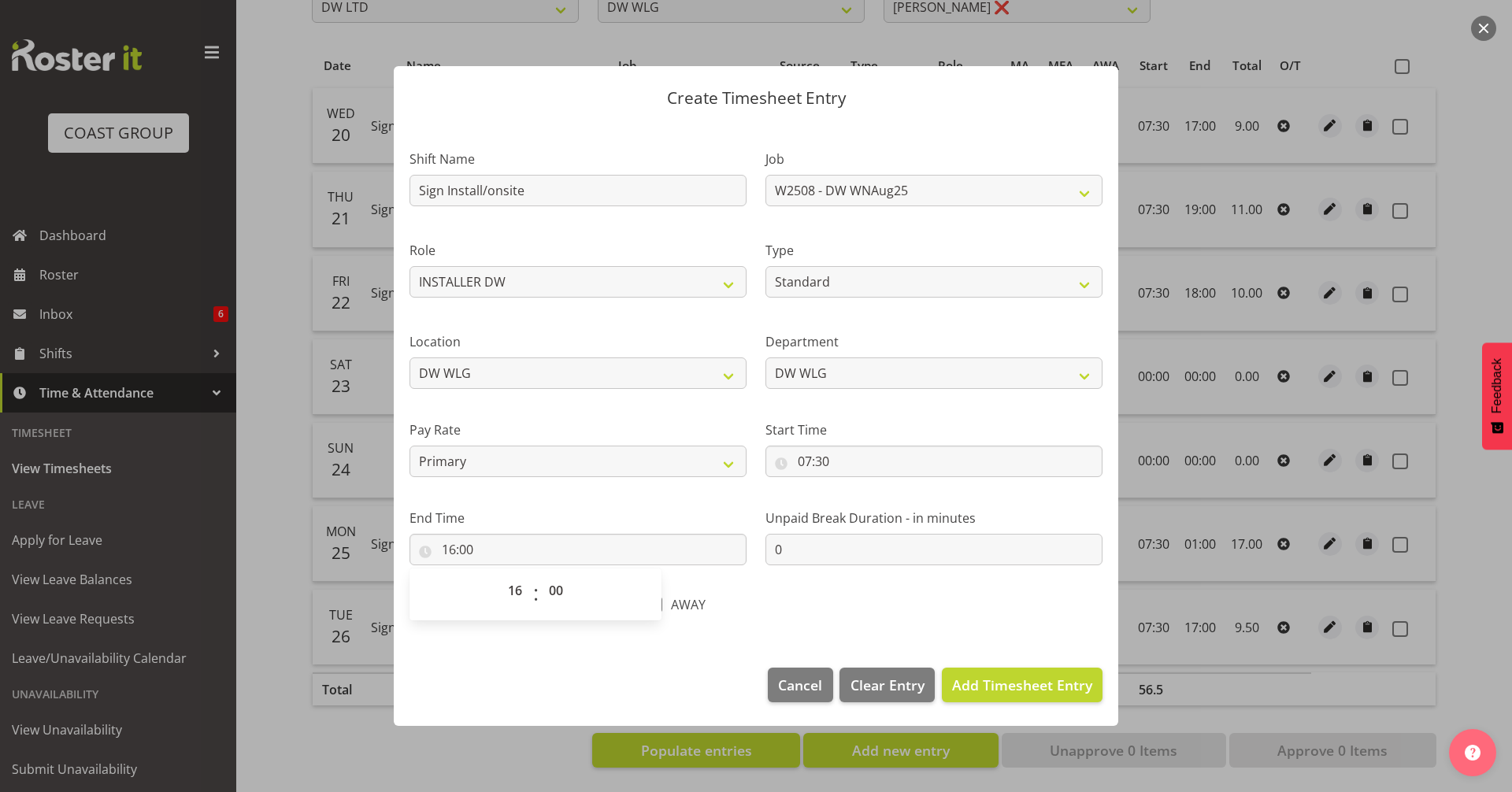
click at [864, 608] on div "AWAY" at bounding box center [756, 608] width 218 height 21
click at [986, 691] on span "Add Timesheet Entry" at bounding box center [1022, 685] width 140 height 19
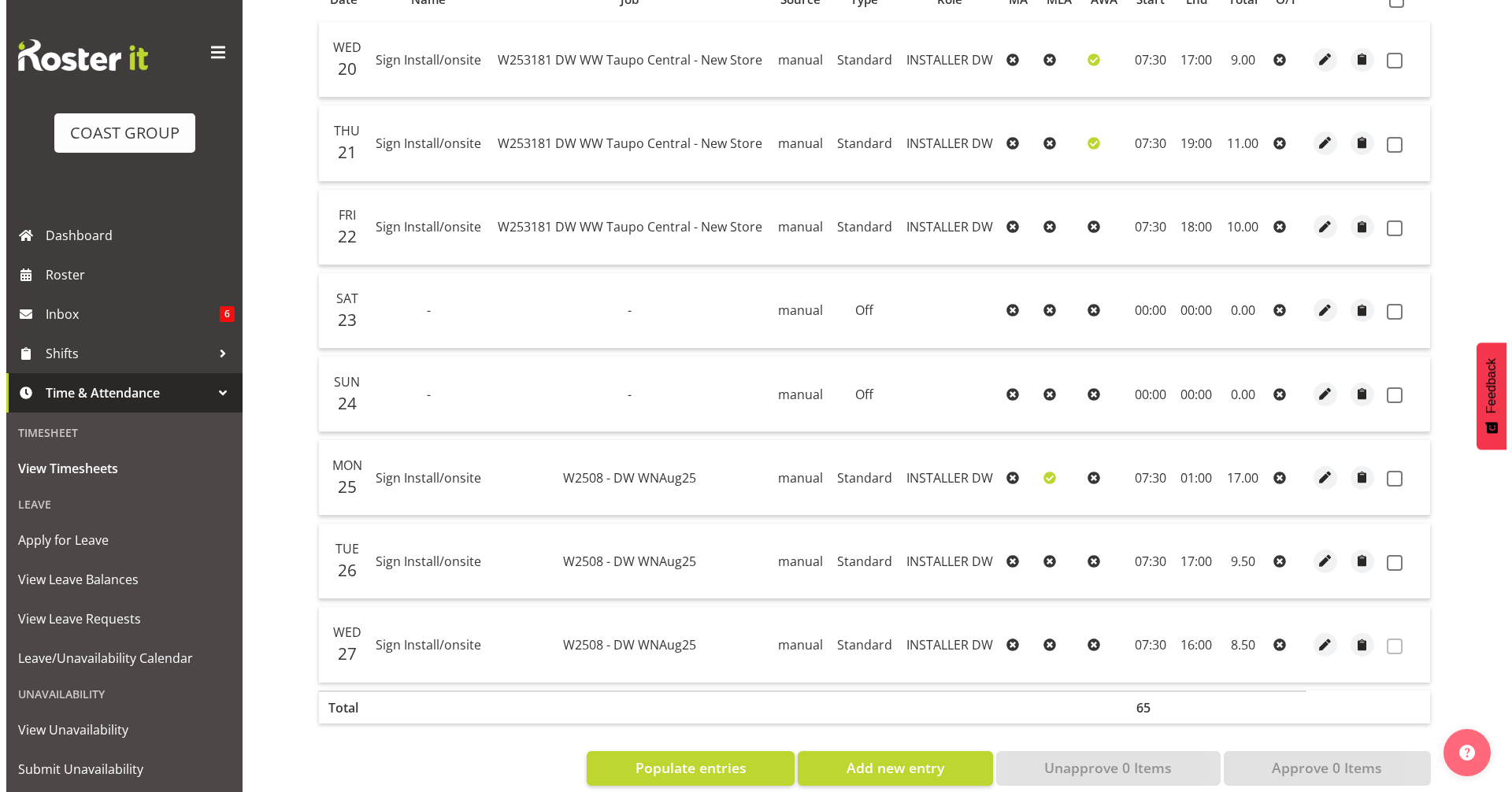
scroll to position [388, 0]
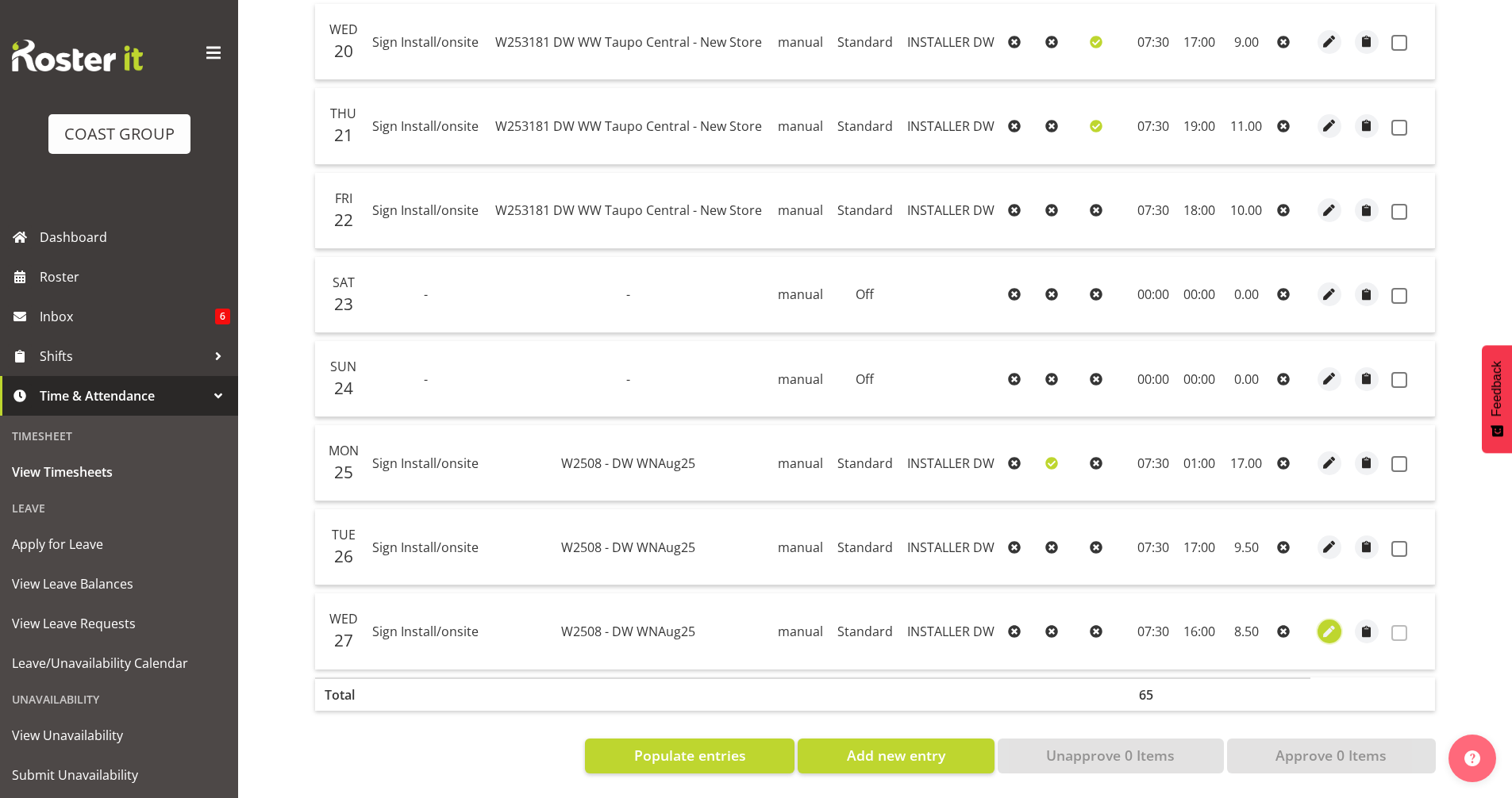
click at [1328, 622] on span "button" at bounding box center [1329, 631] width 18 height 18
select select "Standard"
select select "7"
select select "2025"
select select "7"
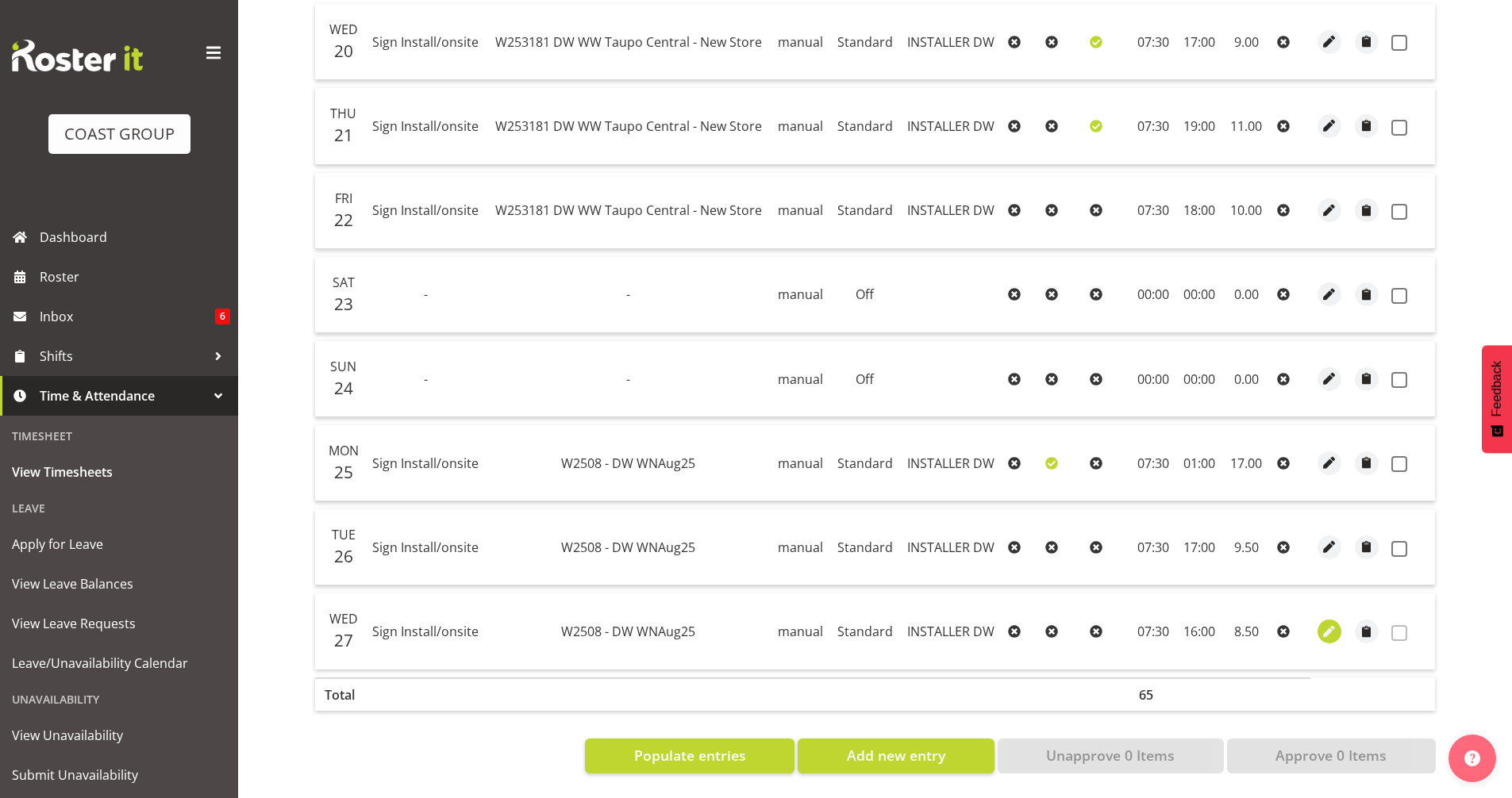
select select "30"
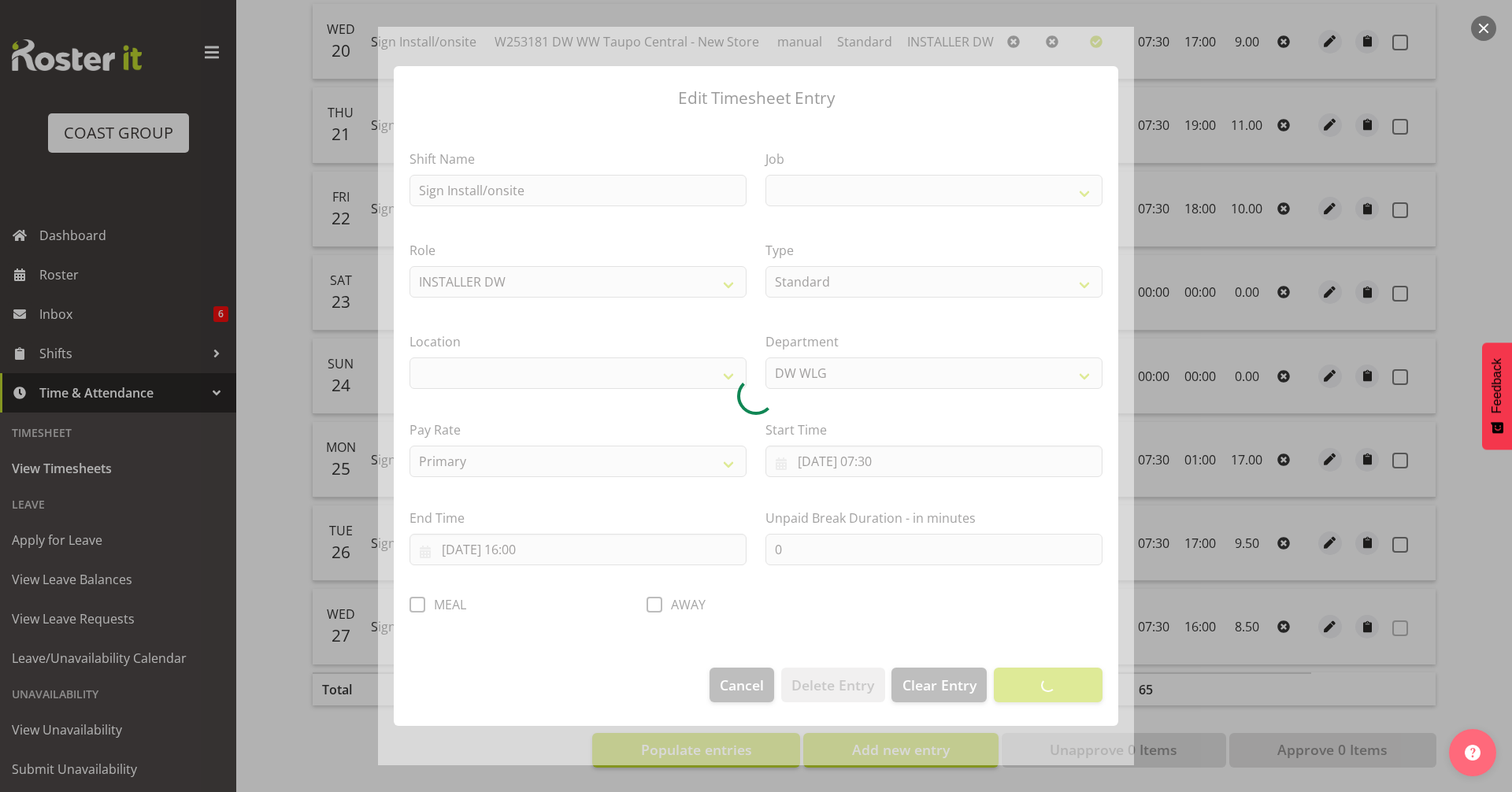
select select
select select "9488"
select select "38"
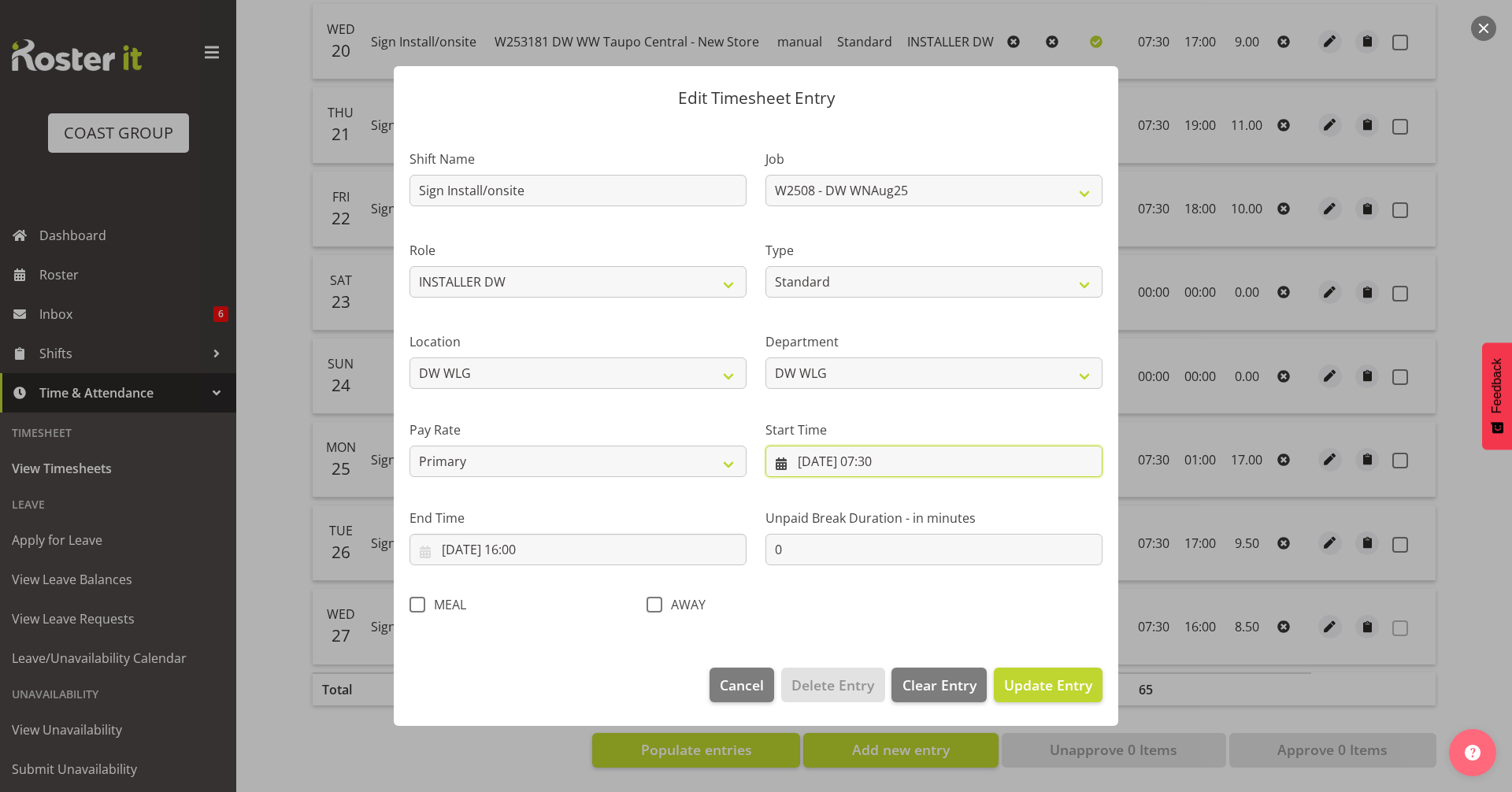
click at [806, 463] on input "[DATE] 07:30" at bounding box center [934, 461] width 337 height 32
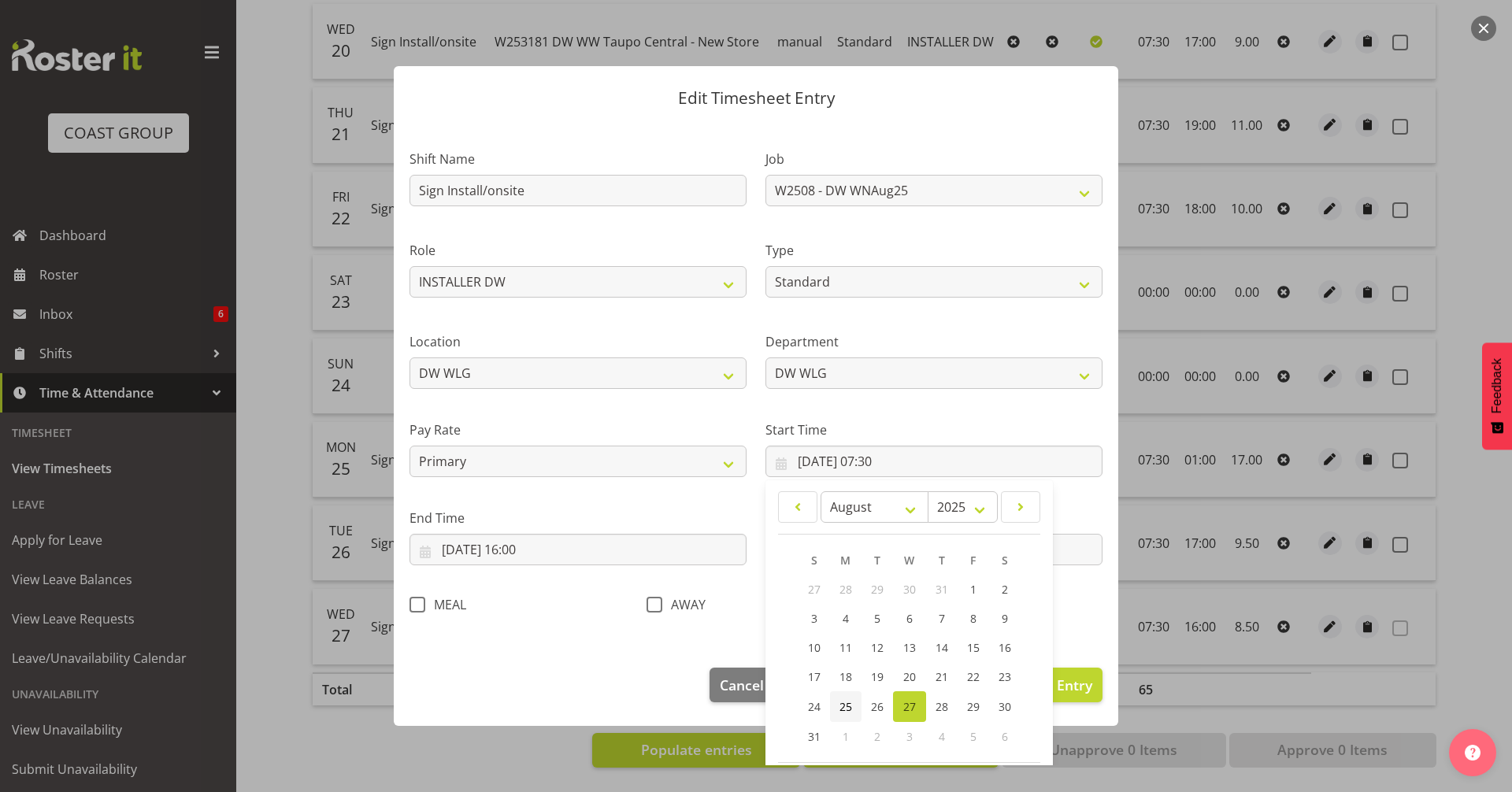
click at [839, 704] on span "25" at bounding box center [845, 706] width 13 height 15
type input "[DATE] 07:30"
click at [450, 547] on input "[DATE] 16:00" at bounding box center [578, 549] width 337 height 32
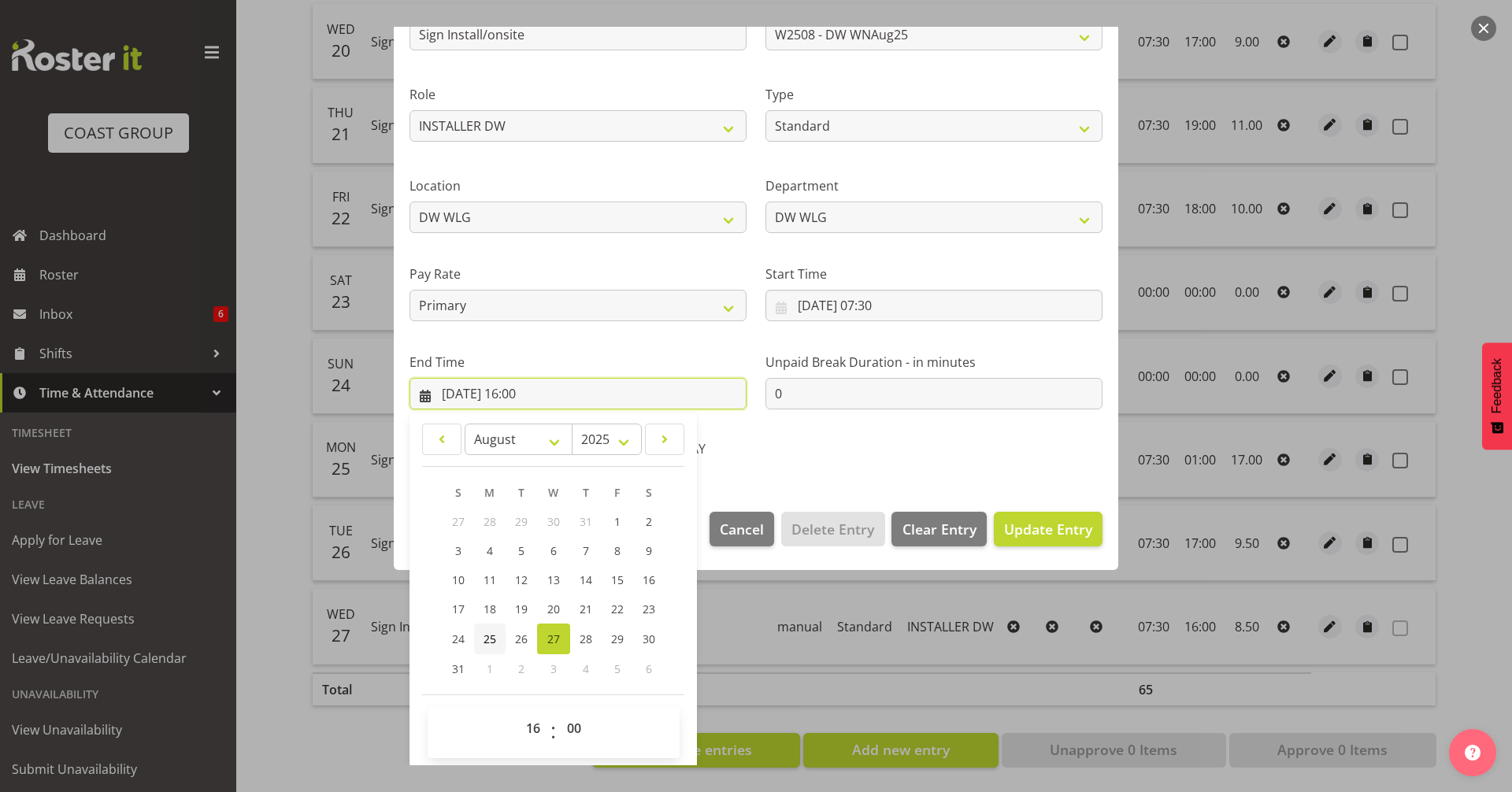
scroll to position [158, 0]
click at [484, 638] on span "25" at bounding box center [490, 637] width 13 height 15
type input "[DATE] 16:00"
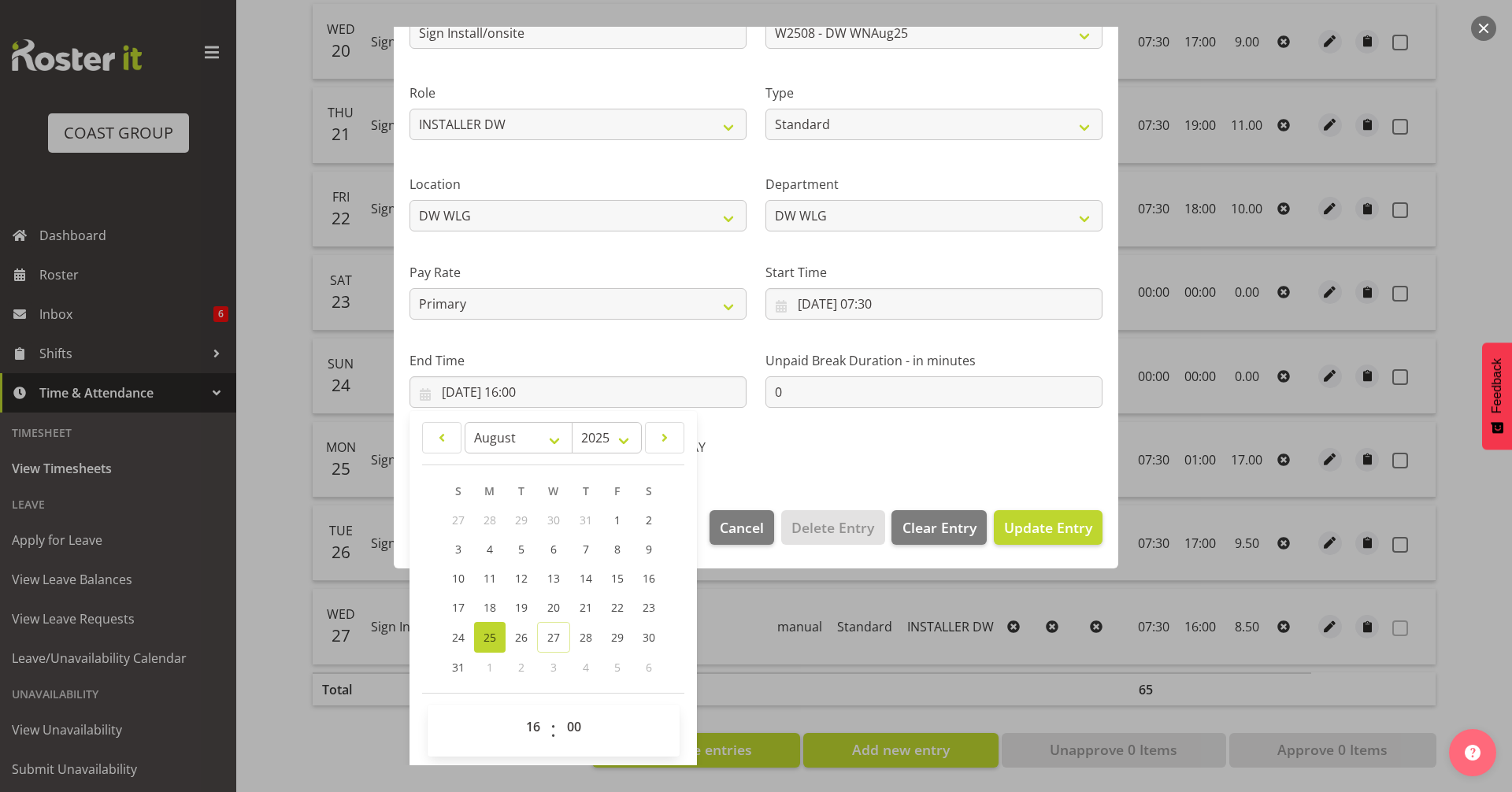
click at [947, 465] on div "Shift Name Sign Install/onsite Job 1 Carlton Events 1 [PERSON_NAME][GEOGRAPHIC_…" at bounding box center [756, 220] width 712 height 499
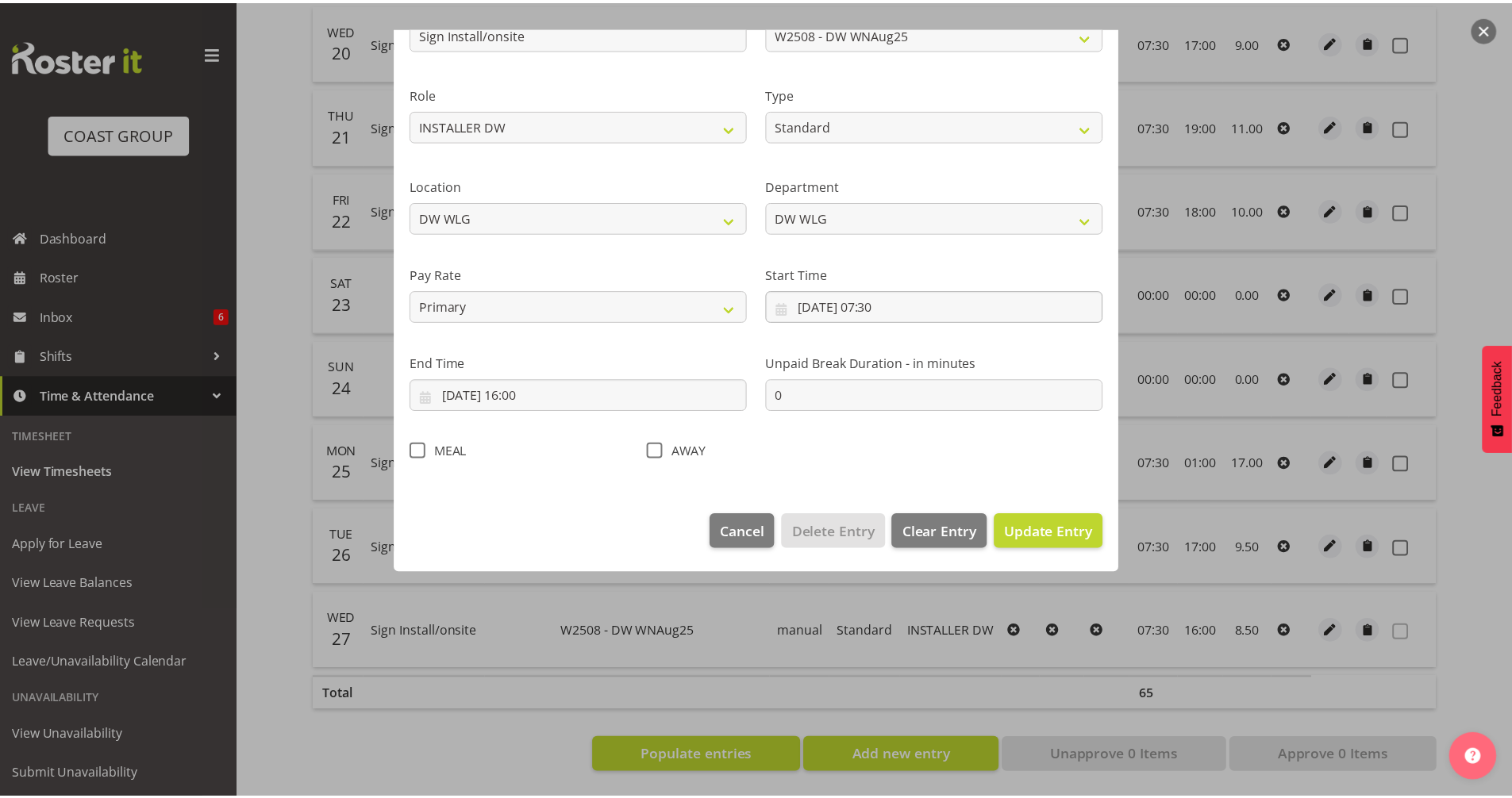
scroll to position [0, 0]
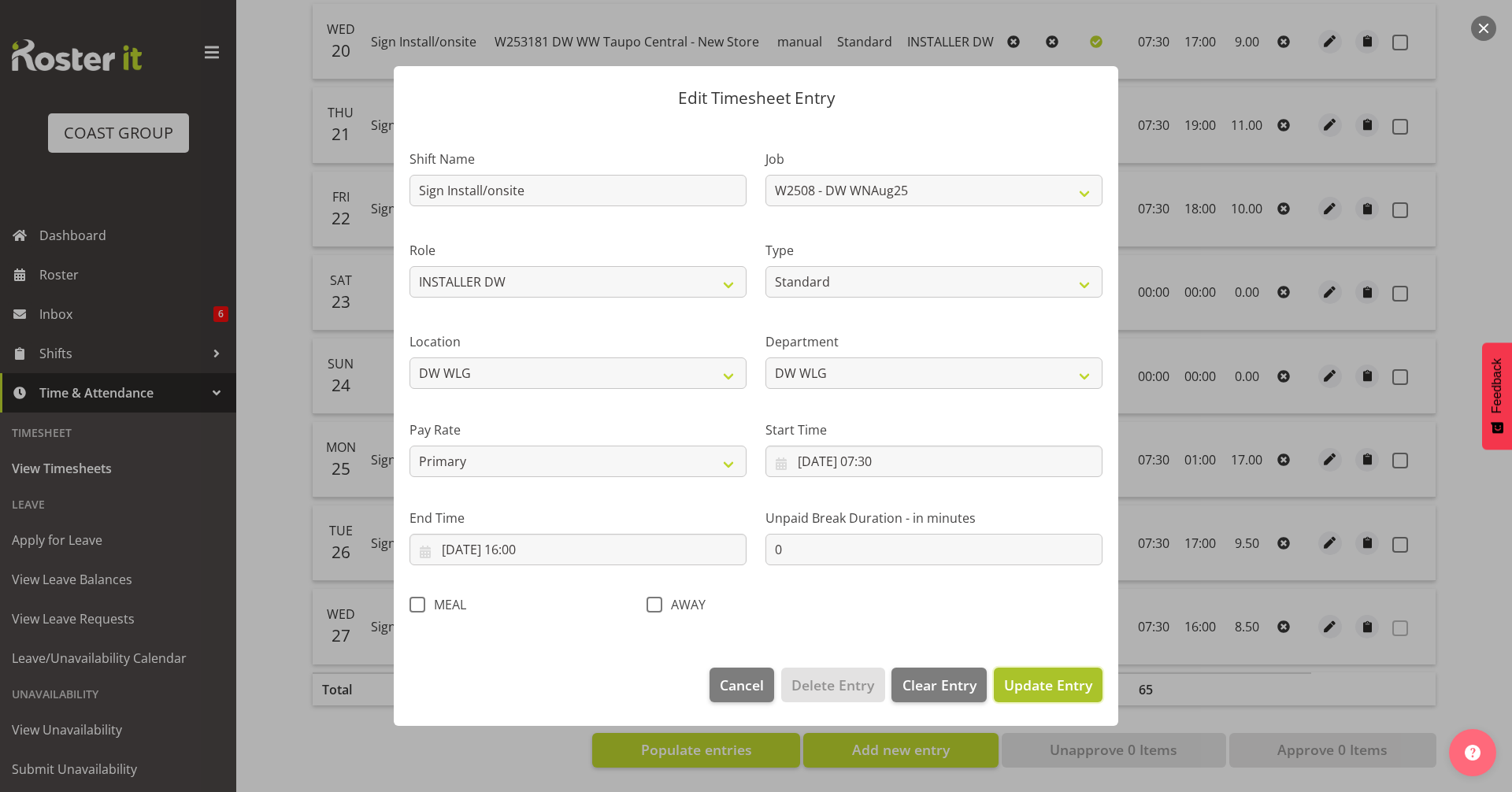
click at [1031, 681] on span "Update Entry" at bounding box center [1048, 685] width 88 height 19
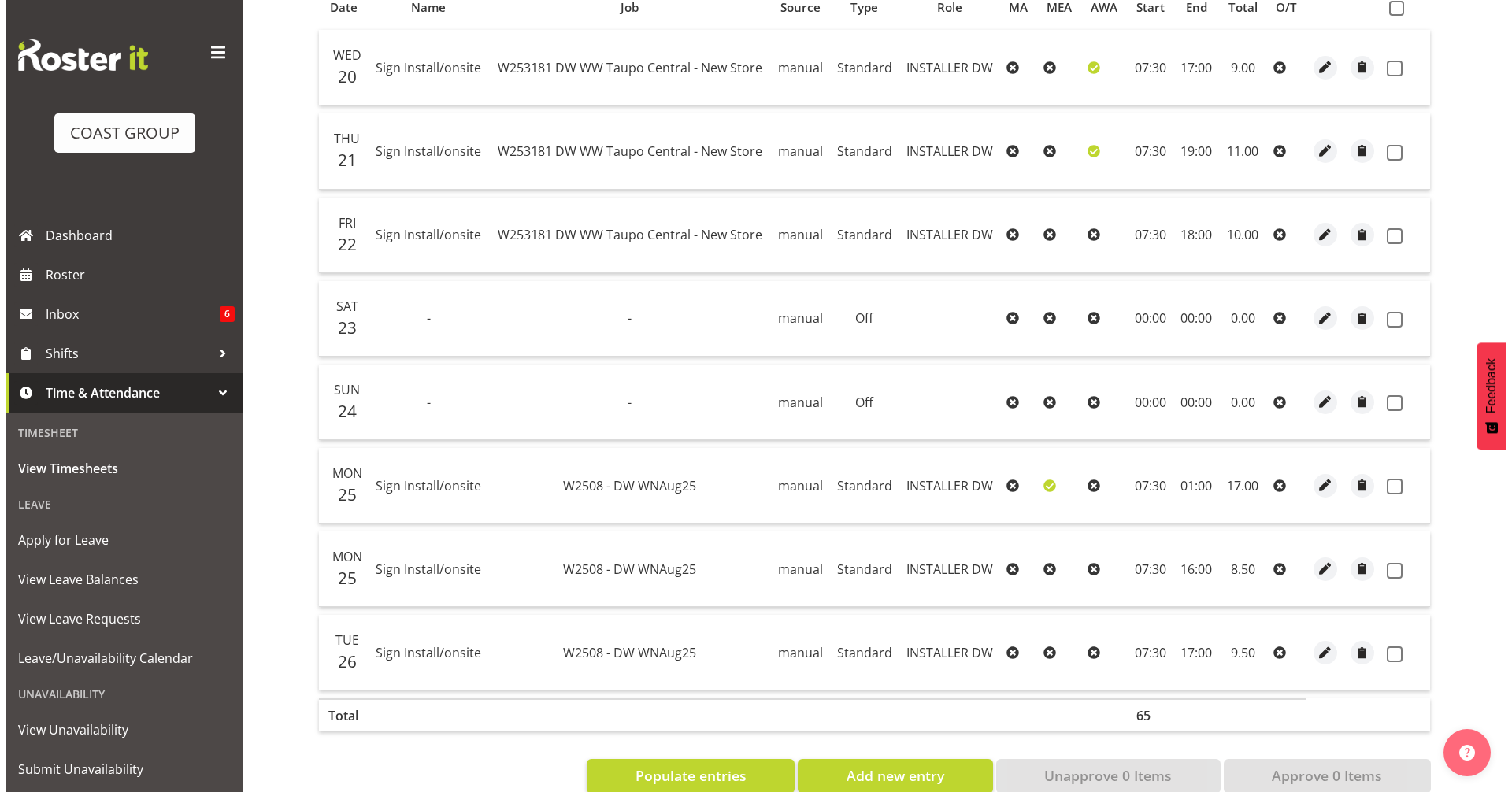
scroll to position [388, 0]
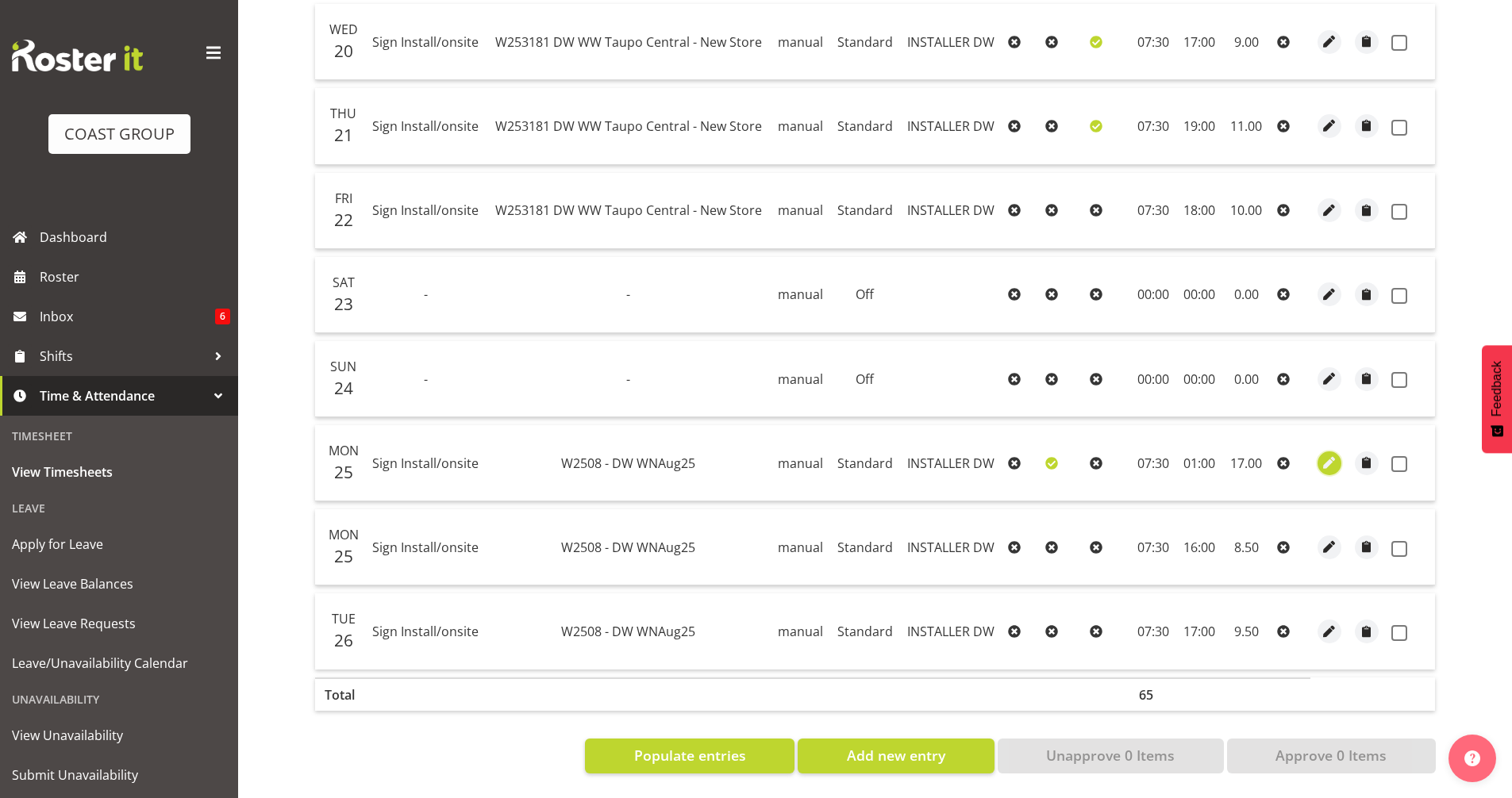
click at [1329, 454] on span "button" at bounding box center [1329, 463] width 18 height 18
select select "Standard"
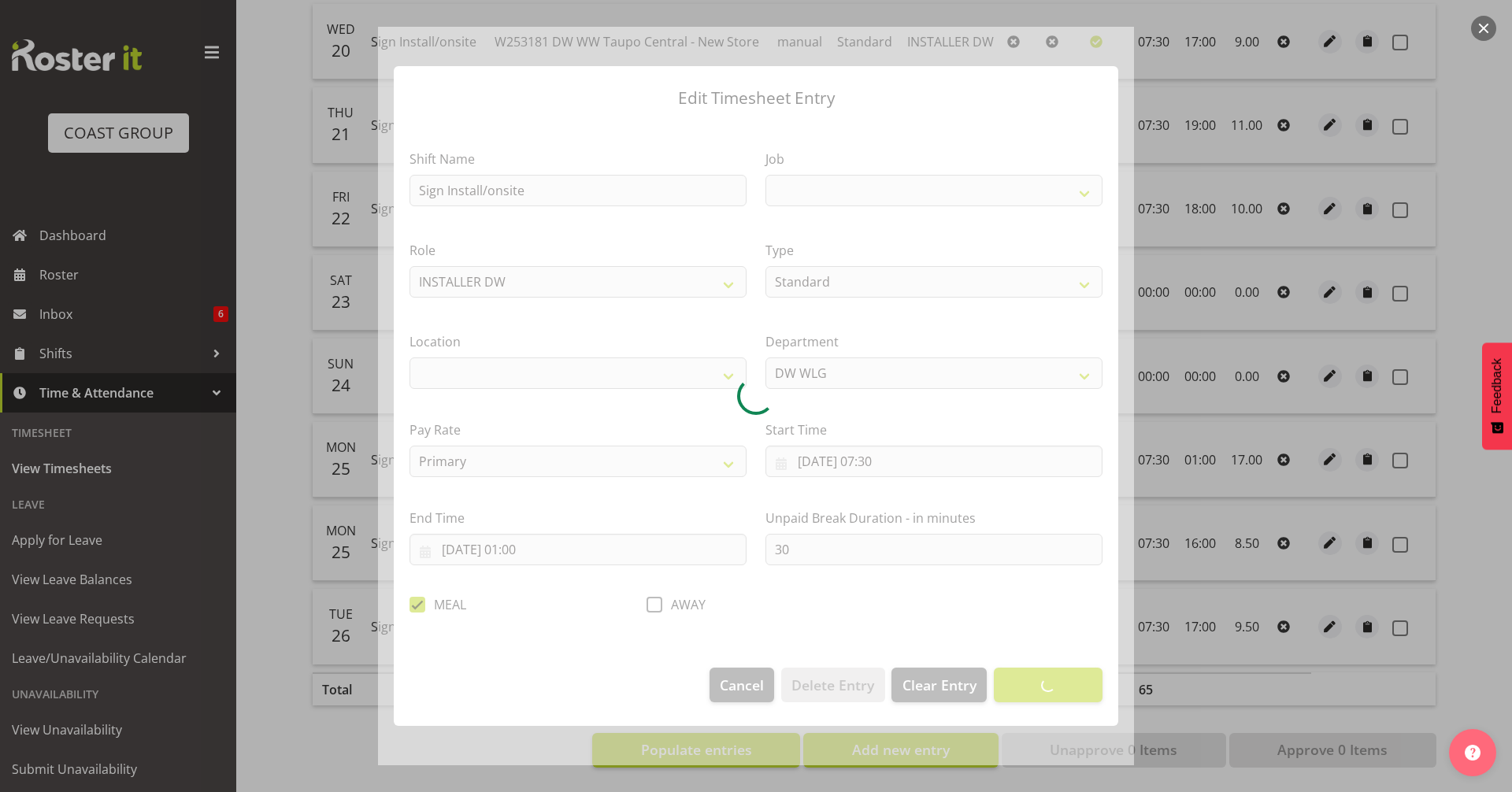
select select
select select "9488"
select select "38"
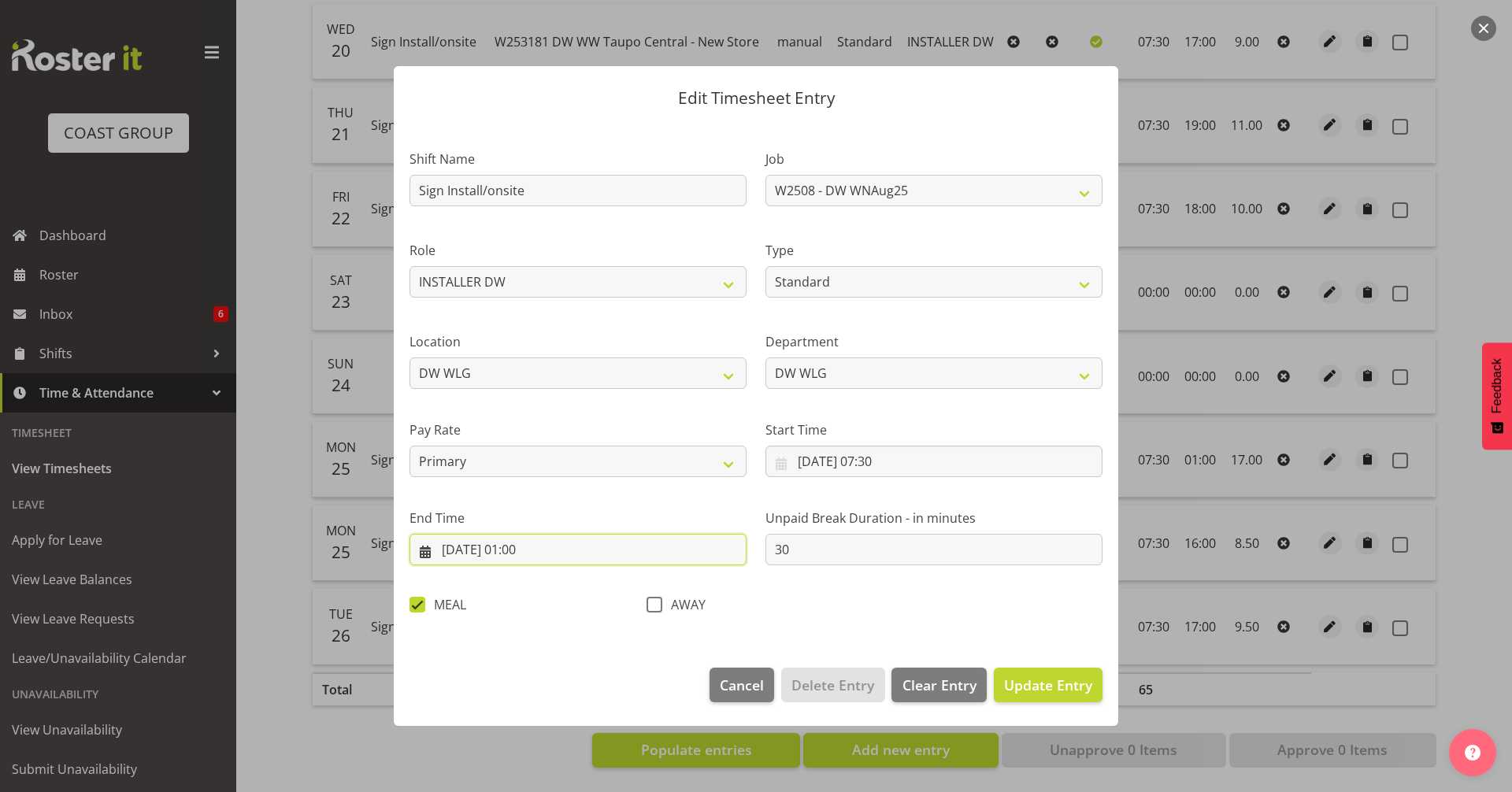
click at [468, 551] on input "[DATE] 01:00" at bounding box center [578, 549] width 337 height 32
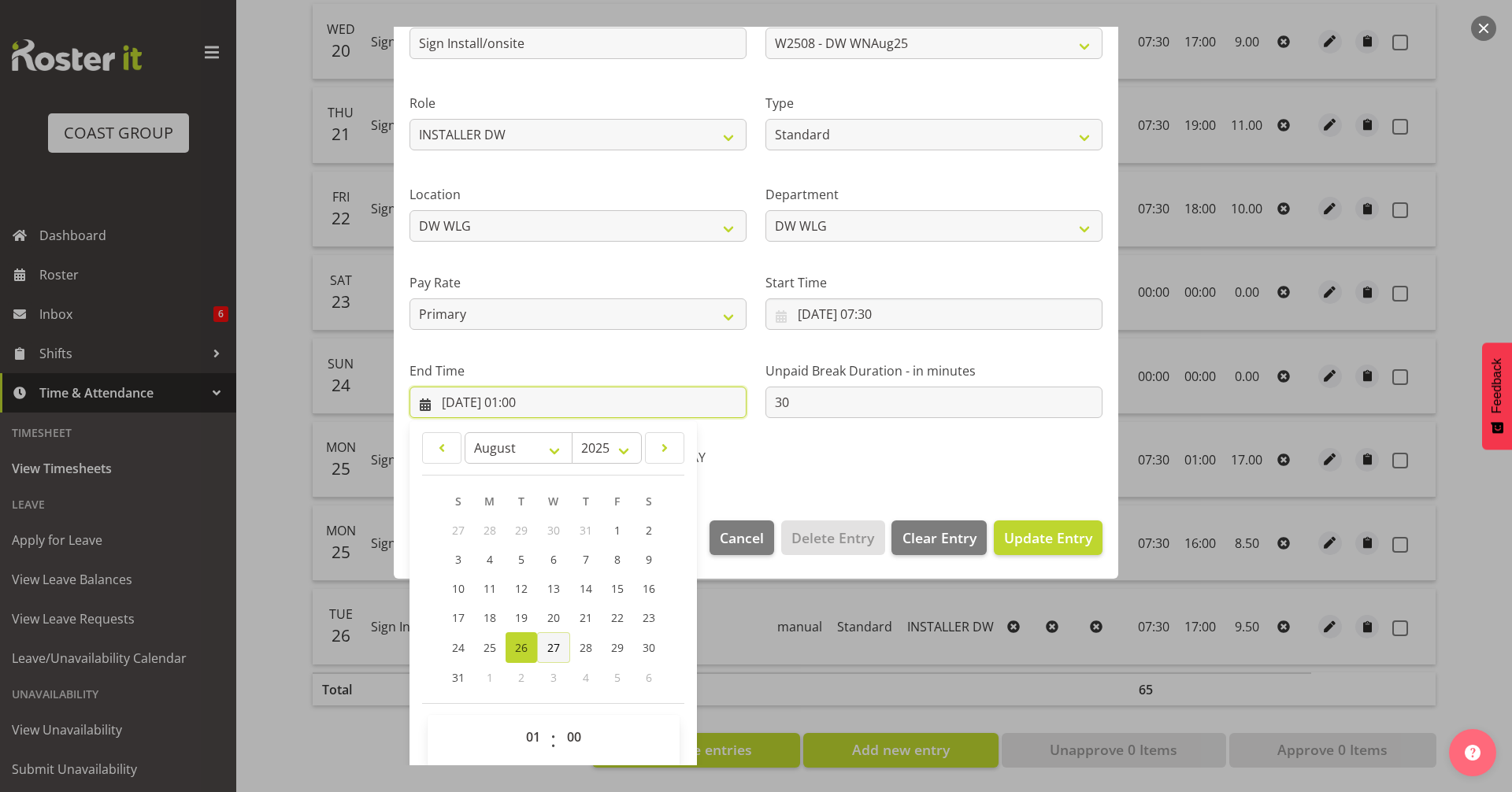
scroll to position [158, 0]
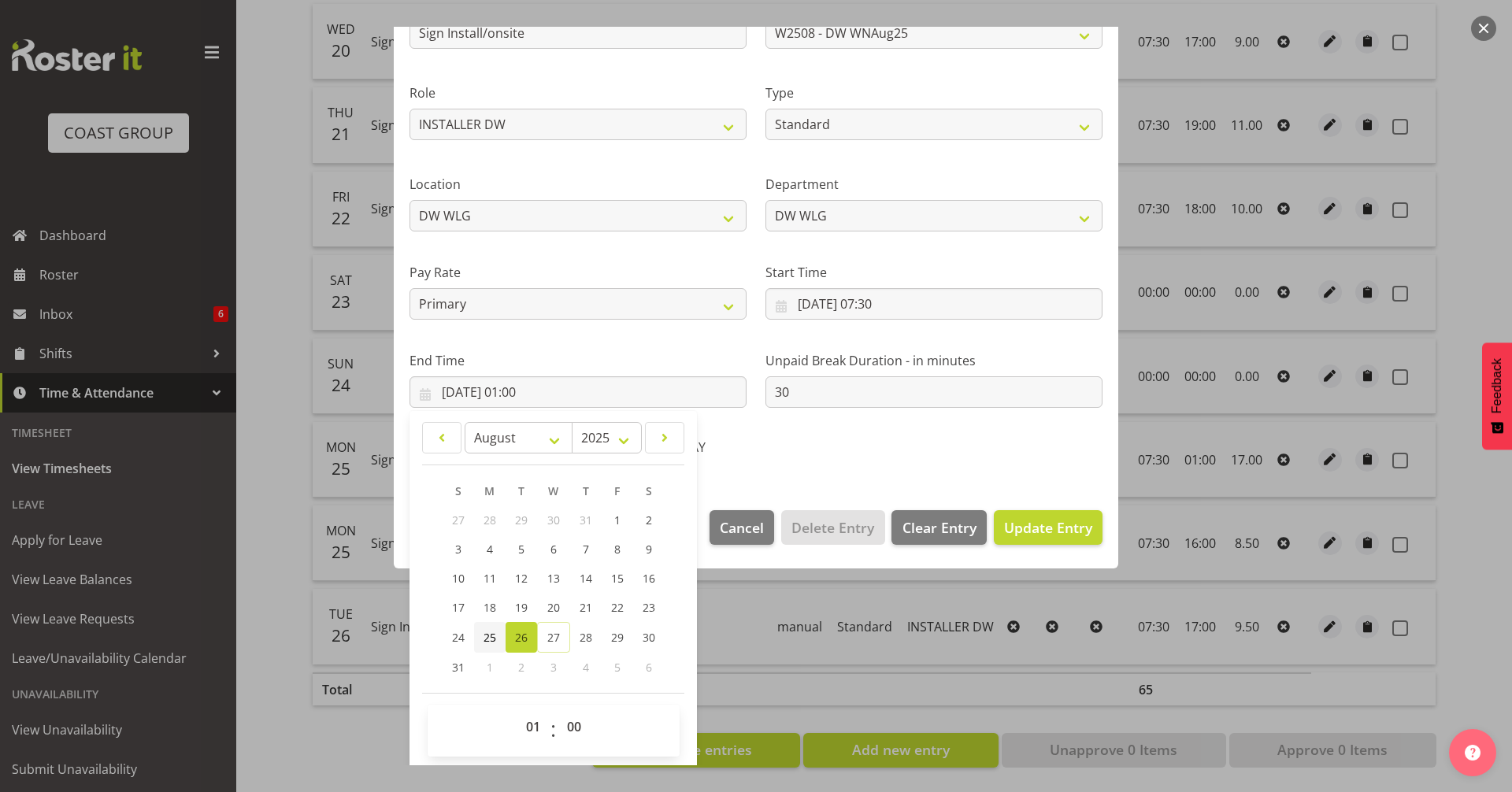
click at [496, 638] on link "25" at bounding box center [490, 638] width 32 height 31
type input "[DATE] 01:00"
click at [855, 442] on div "AWAY" at bounding box center [756, 450] width 218 height 21
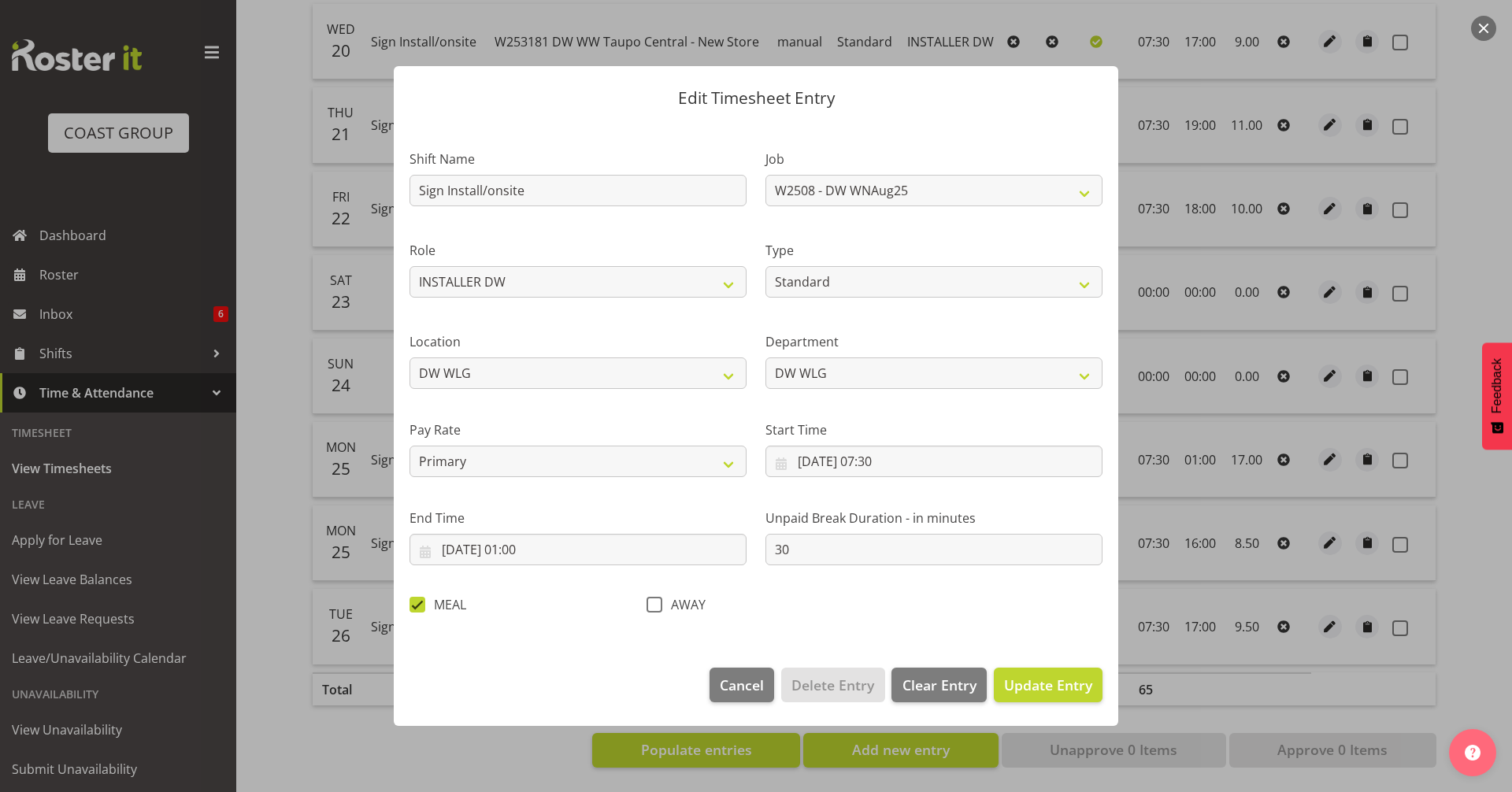
scroll to position [0, 0]
click at [532, 551] on input "[DATE] 01:00" at bounding box center [578, 549] width 337 height 32
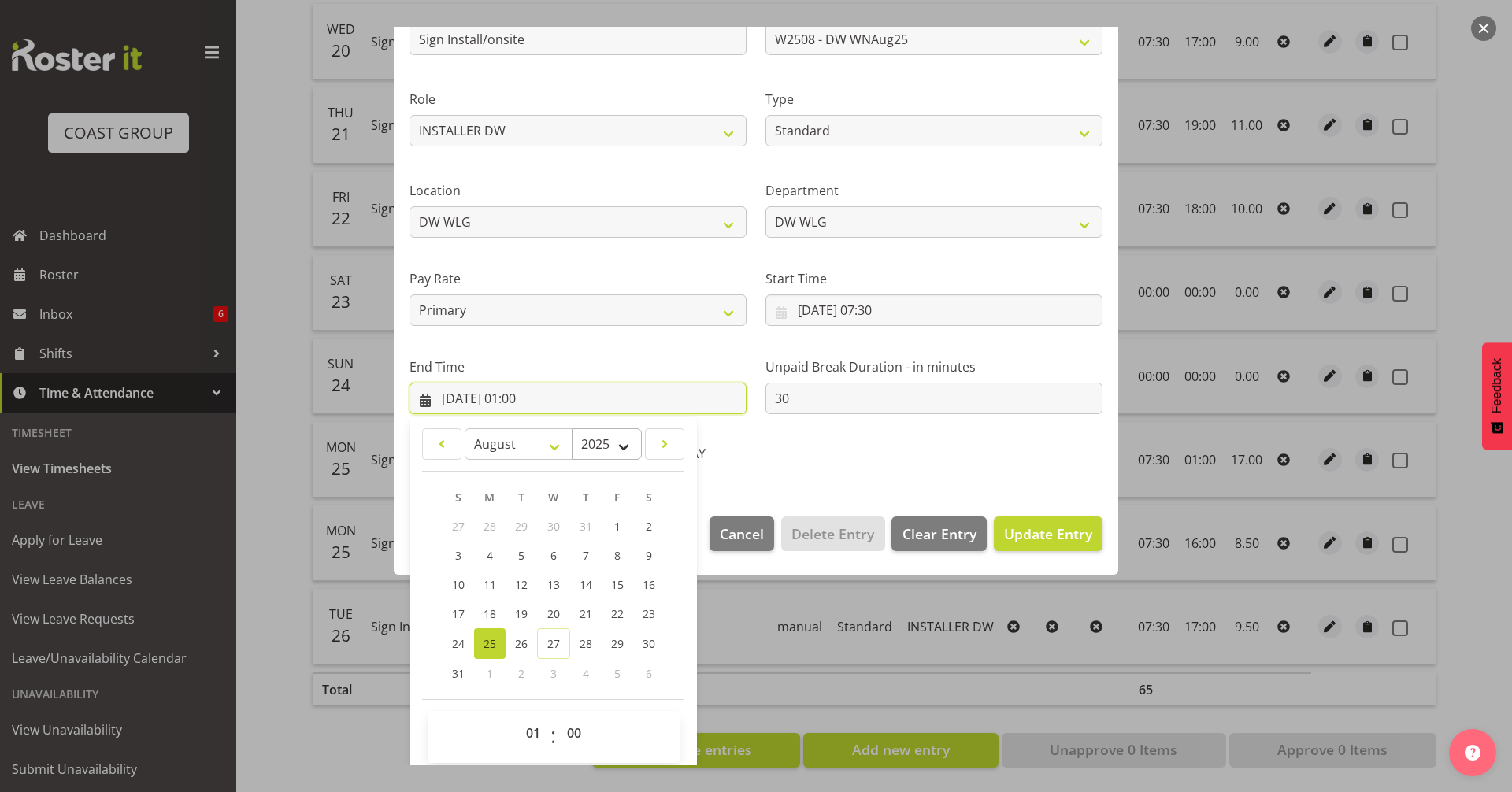
scroll to position [160, 0]
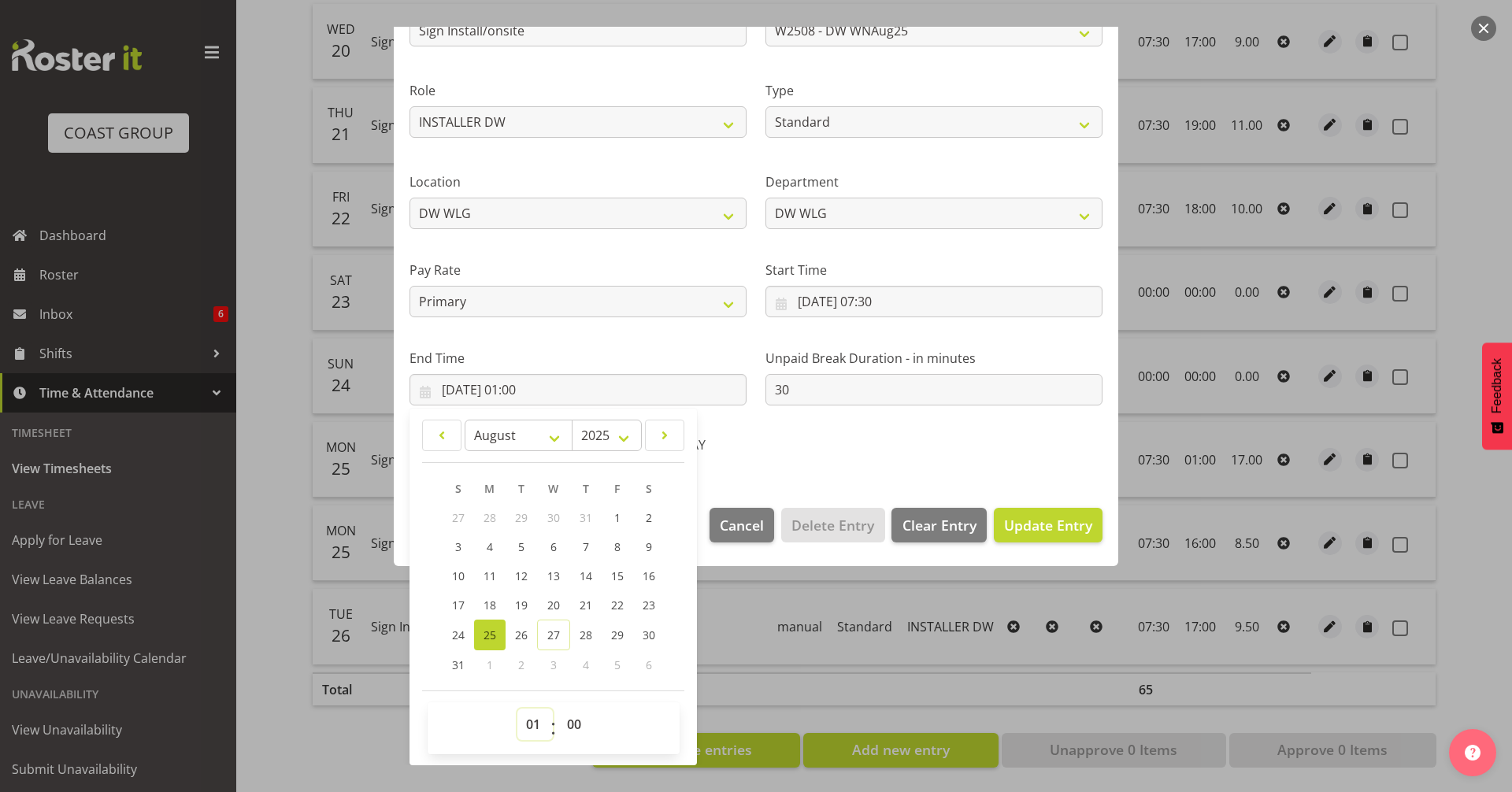
click at [540, 724] on select "00 01 02 03 04 05 06 07 08 09 10 11 12 13 14 15 16 17 18 19 20 21 22 23" at bounding box center [535, 724] width 35 height 32
select select "17"
click at [517, 709] on select "00 01 02 03 04 05 06 07 08 09 10 11 12 13 14 15 16 17 18 19 20 21 22 23" at bounding box center [535, 724] width 35 height 32
type input "[DATE] 17:00"
click at [878, 456] on div "Shift Name Sign Install/onsite Job 1 Carlton Events 1 [PERSON_NAME][GEOGRAPHIC_…" at bounding box center [756, 217] width 712 height 499
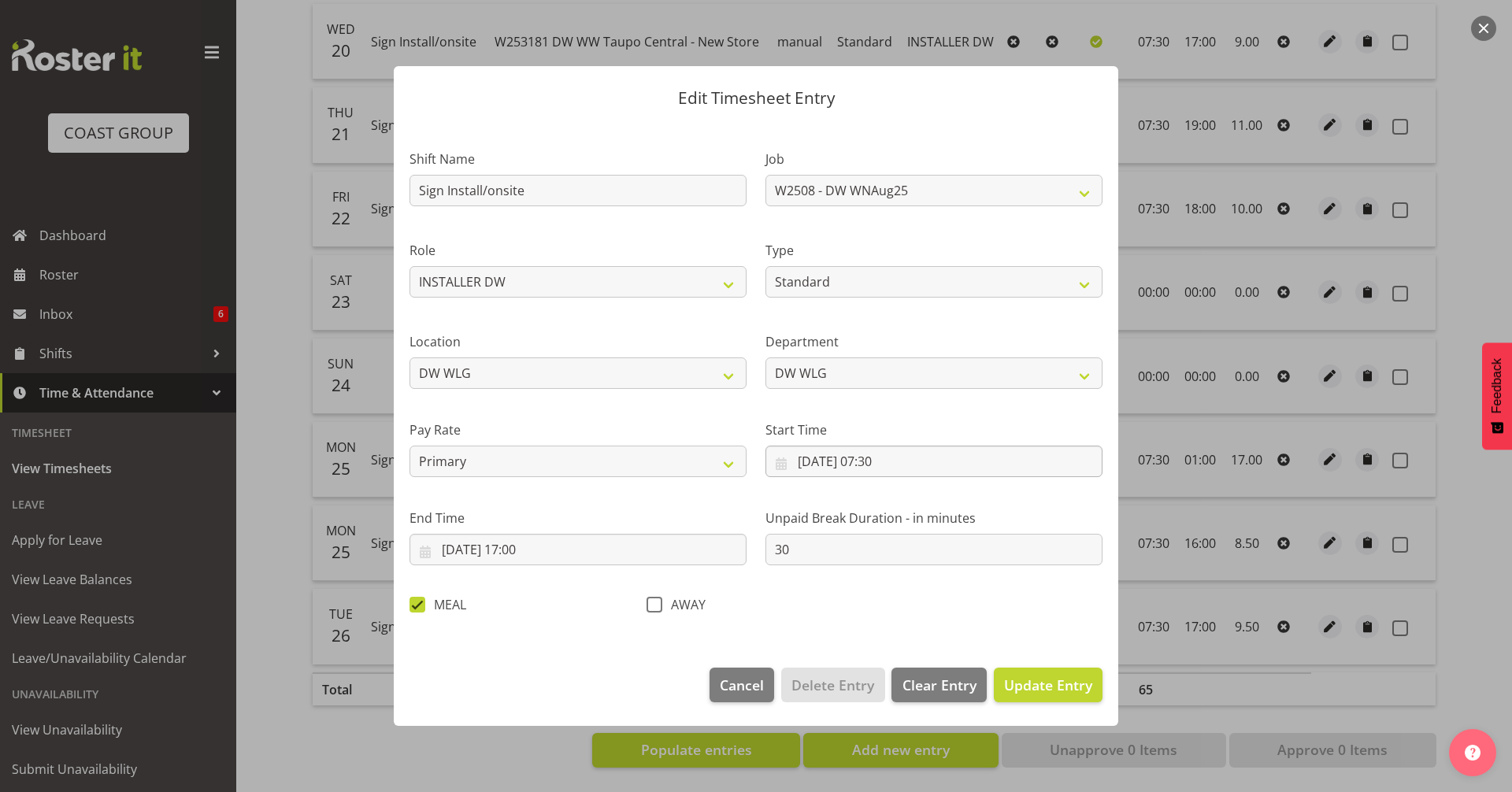
scroll to position [0, 0]
click at [1042, 682] on span "Update Entry" at bounding box center [1048, 685] width 88 height 19
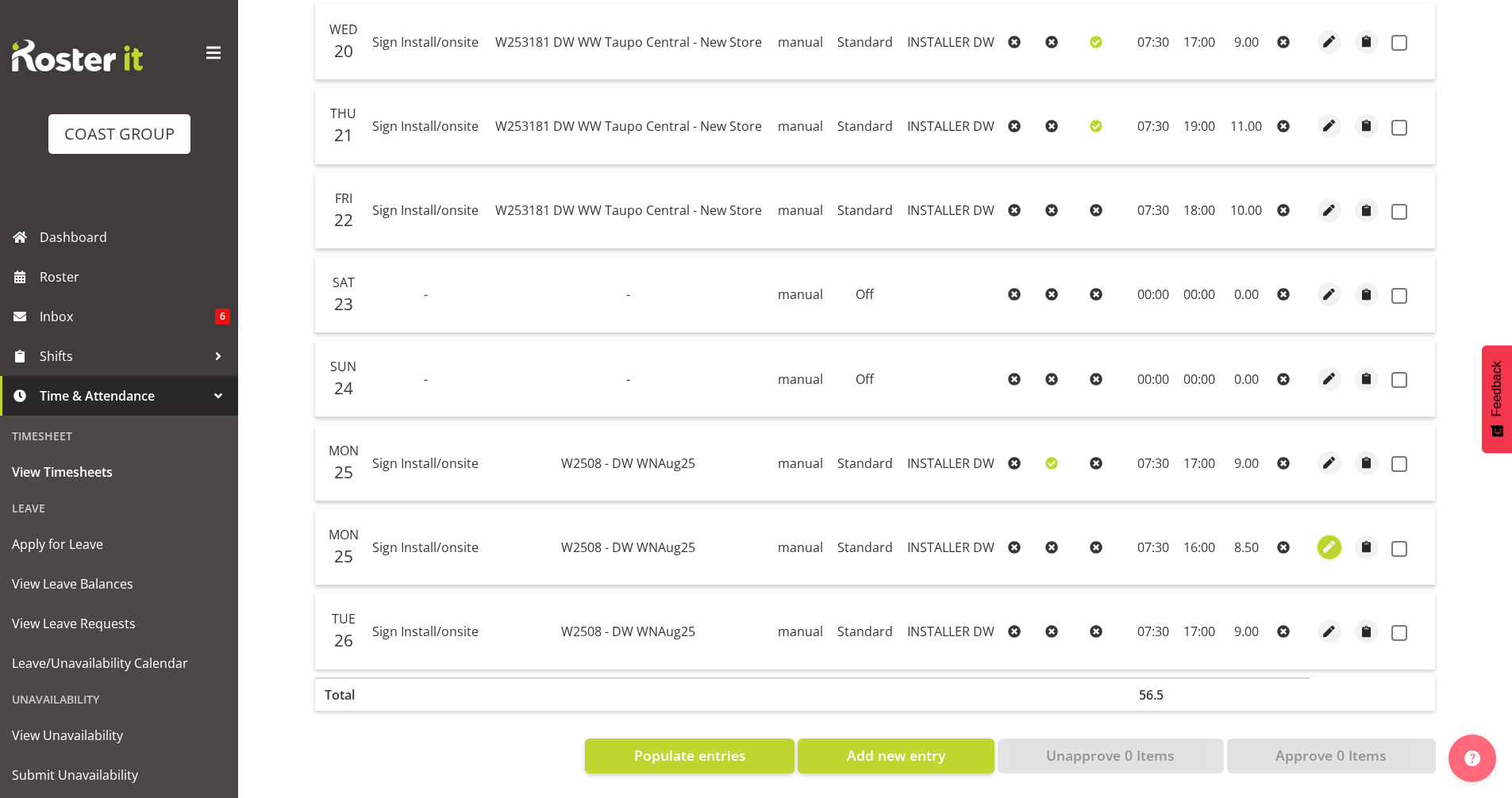
click at [1331, 538] on span "button" at bounding box center [1329, 546] width 18 height 18
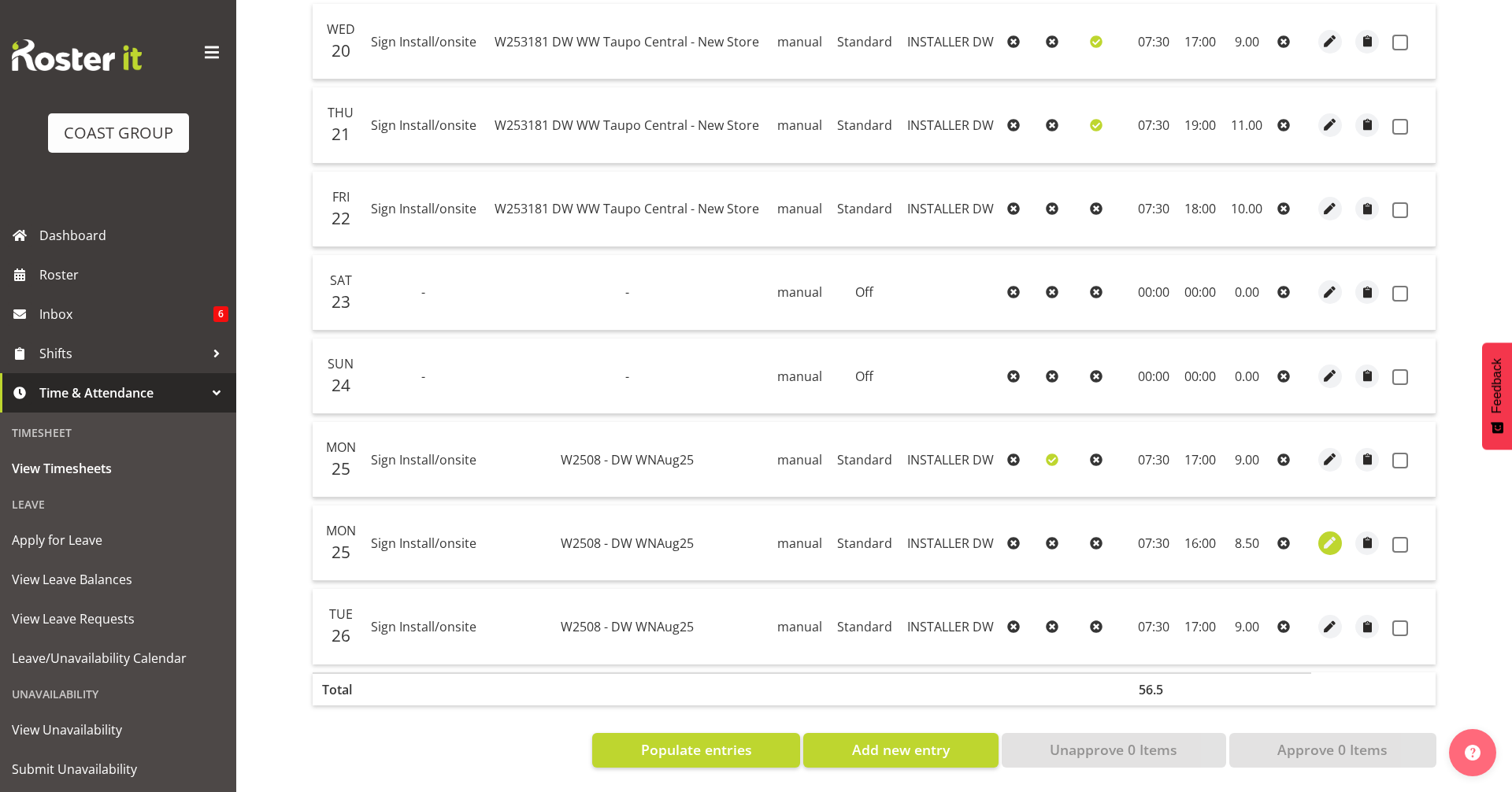
select select "Standard"
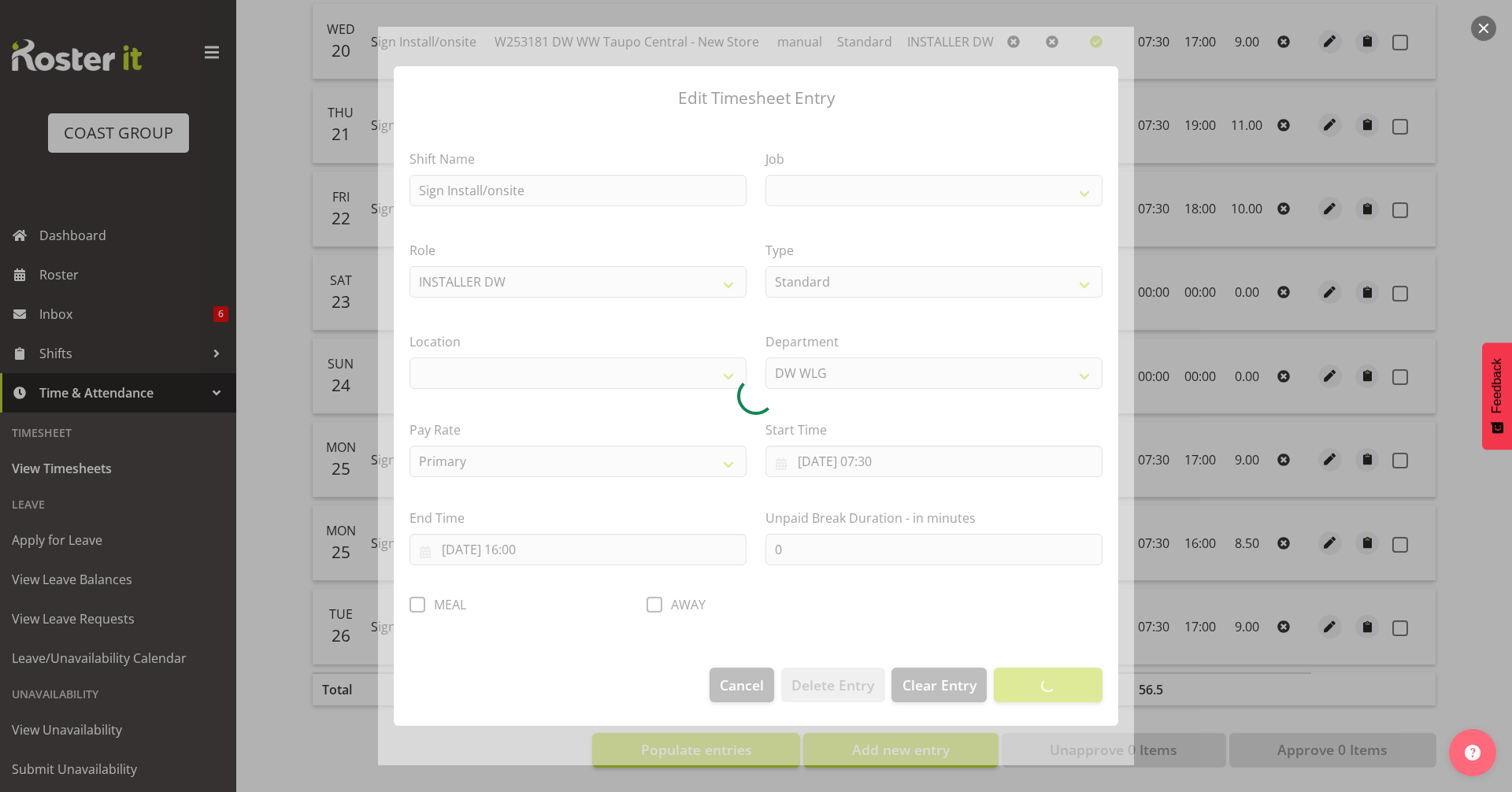
select select
select select "9488"
select select "38"
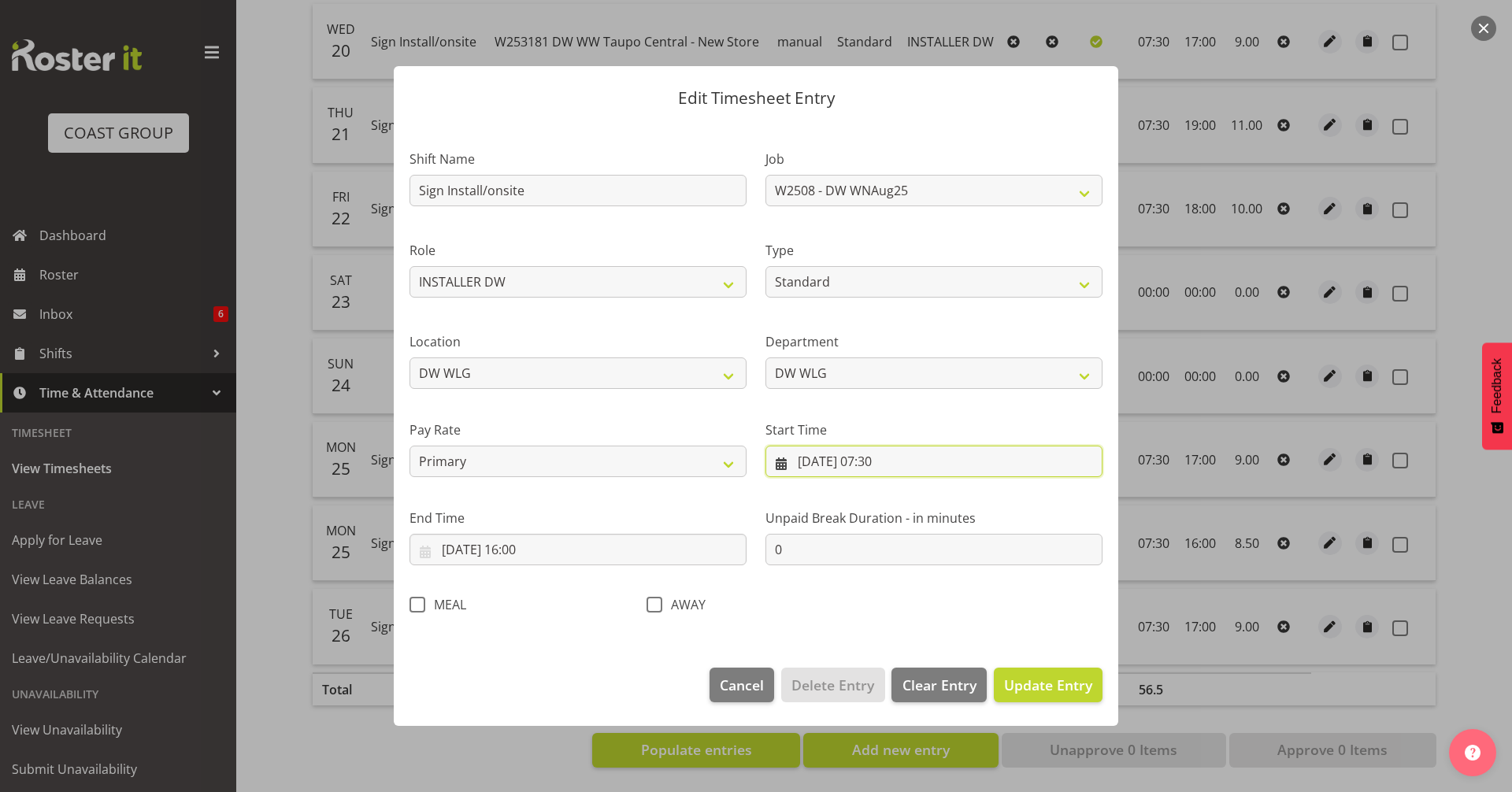
click at [880, 462] on input "[DATE] 07:30" at bounding box center [934, 461] width 337 height 32
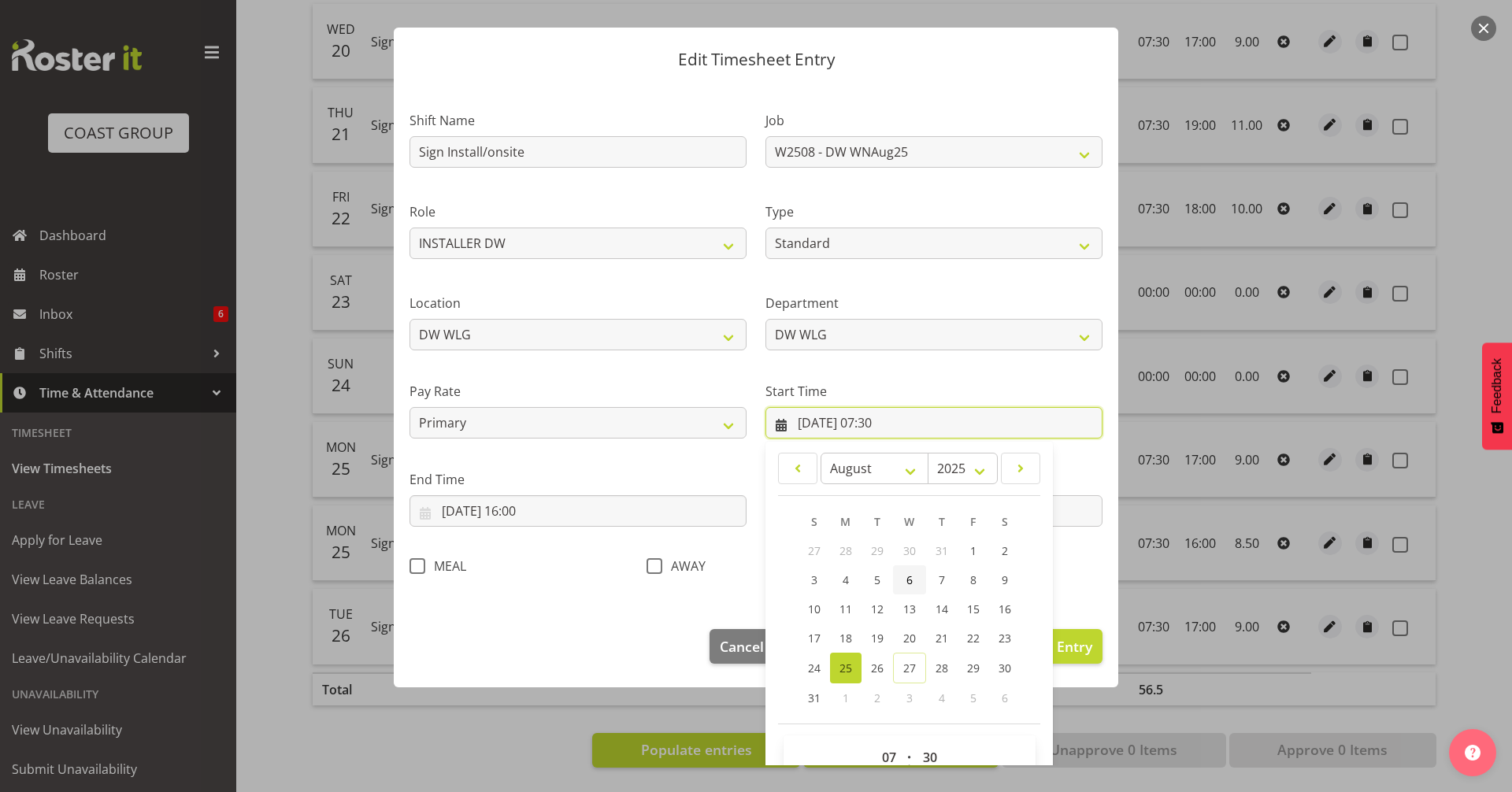
scroll to position [72, 0]
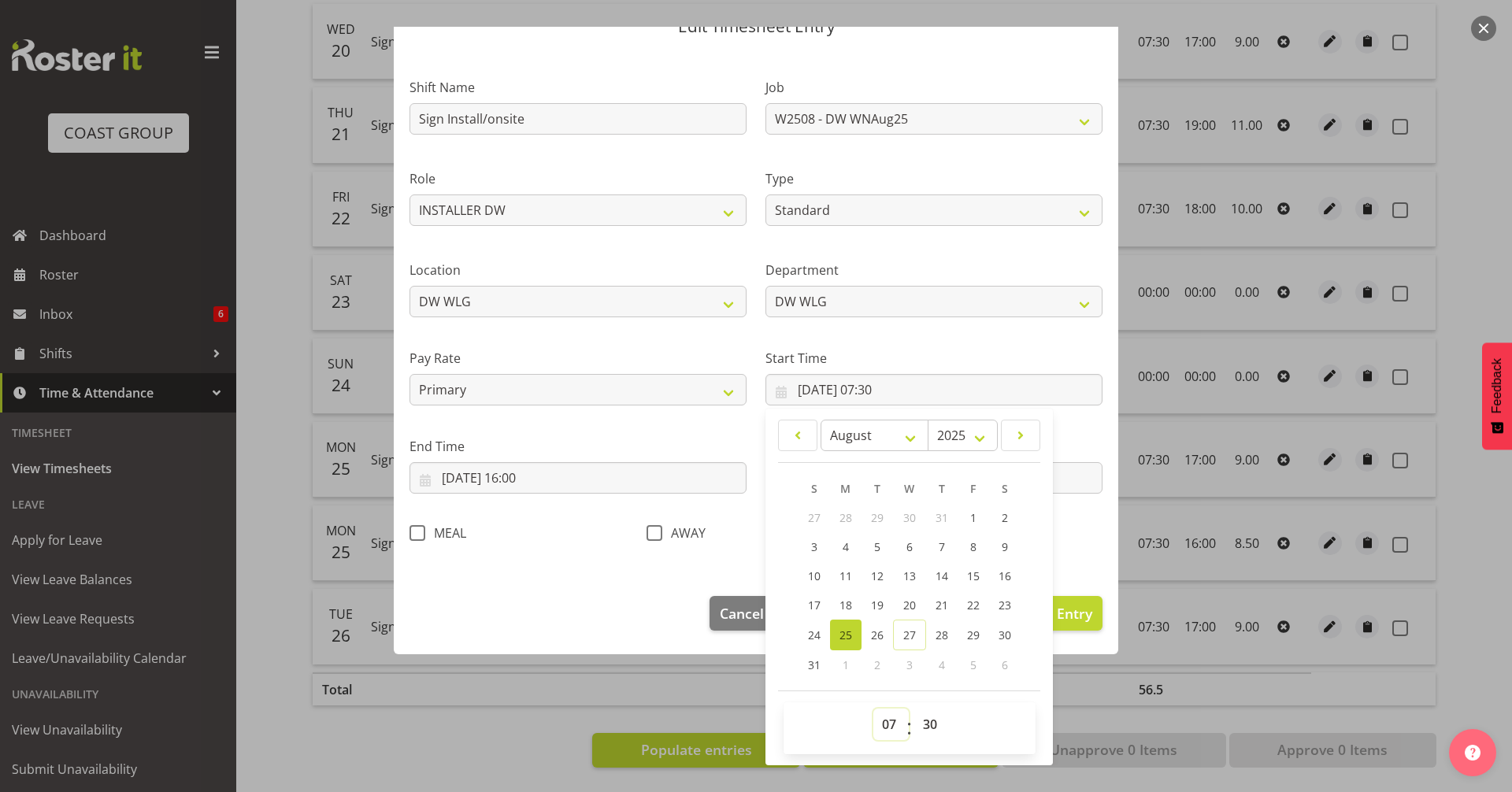
click at [888, 718] on select "00 01 02 03 04 05 06 07 08 09 10 11 12 13 14 15 16 17 18 19 20 21 22 23" at bounding box center [891, 724] width 35 height 32
select select "18"
click at [874, 709] on select "00 01 02 03 04 05 06 07 08 09 10 11 12 13 14 15 16 17 18 19 20 21 22 23" at bounding box center [891, 724] width 35 height 32
type input "[DATE] 18:30"
click at [1061, 529] on div "Shift Name Sign Install/onsite Job 1 Carlton Events 1 [PERSON_NAME][GEOGRAPHIC_…" at bounding box center [756, 305] width 712 height 499
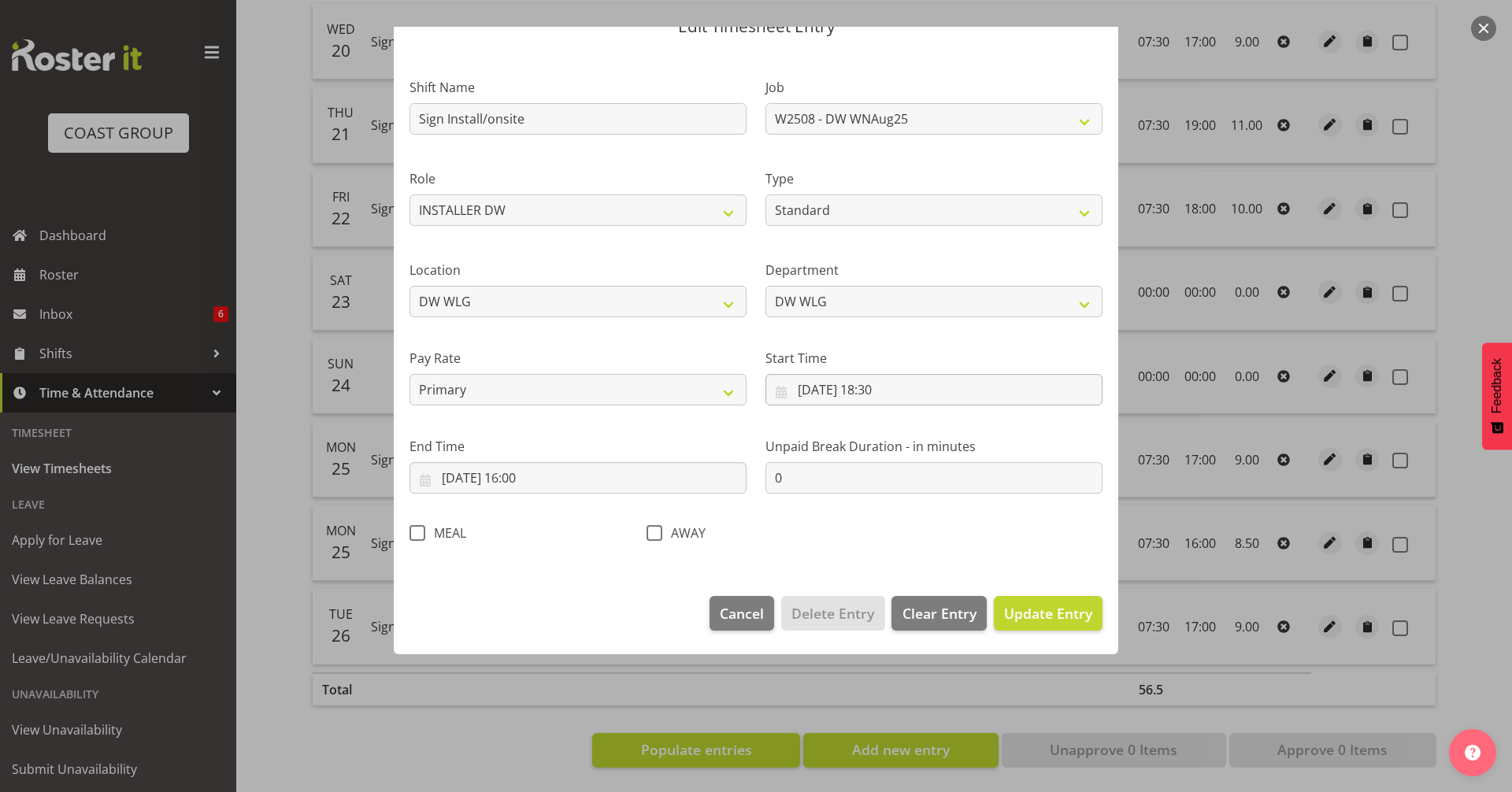
scroll to position [0, 0]
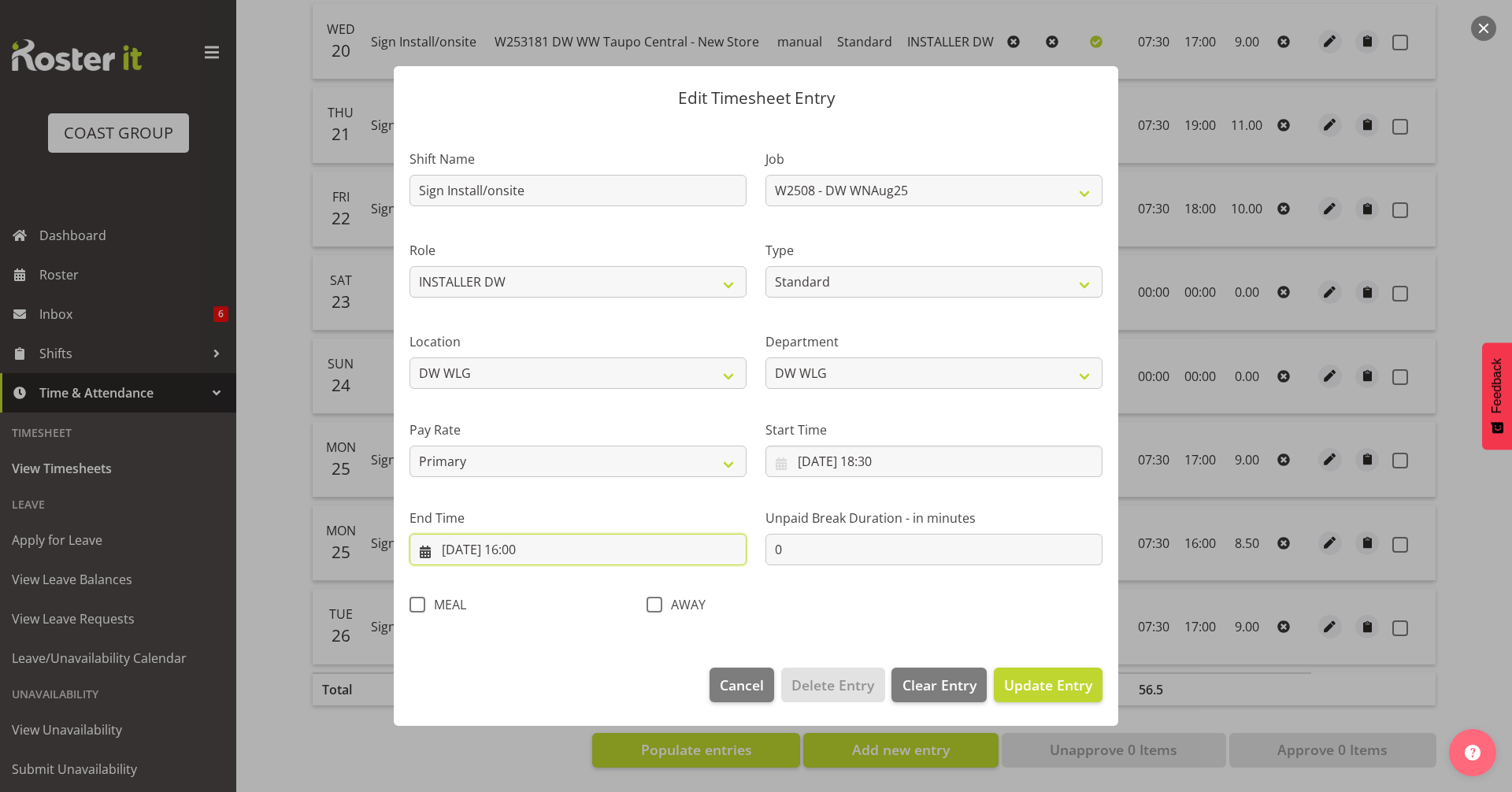
click at [538, 547] on input "[DATE] 16:00" at bounding box center [578, 549] width 337 height 32
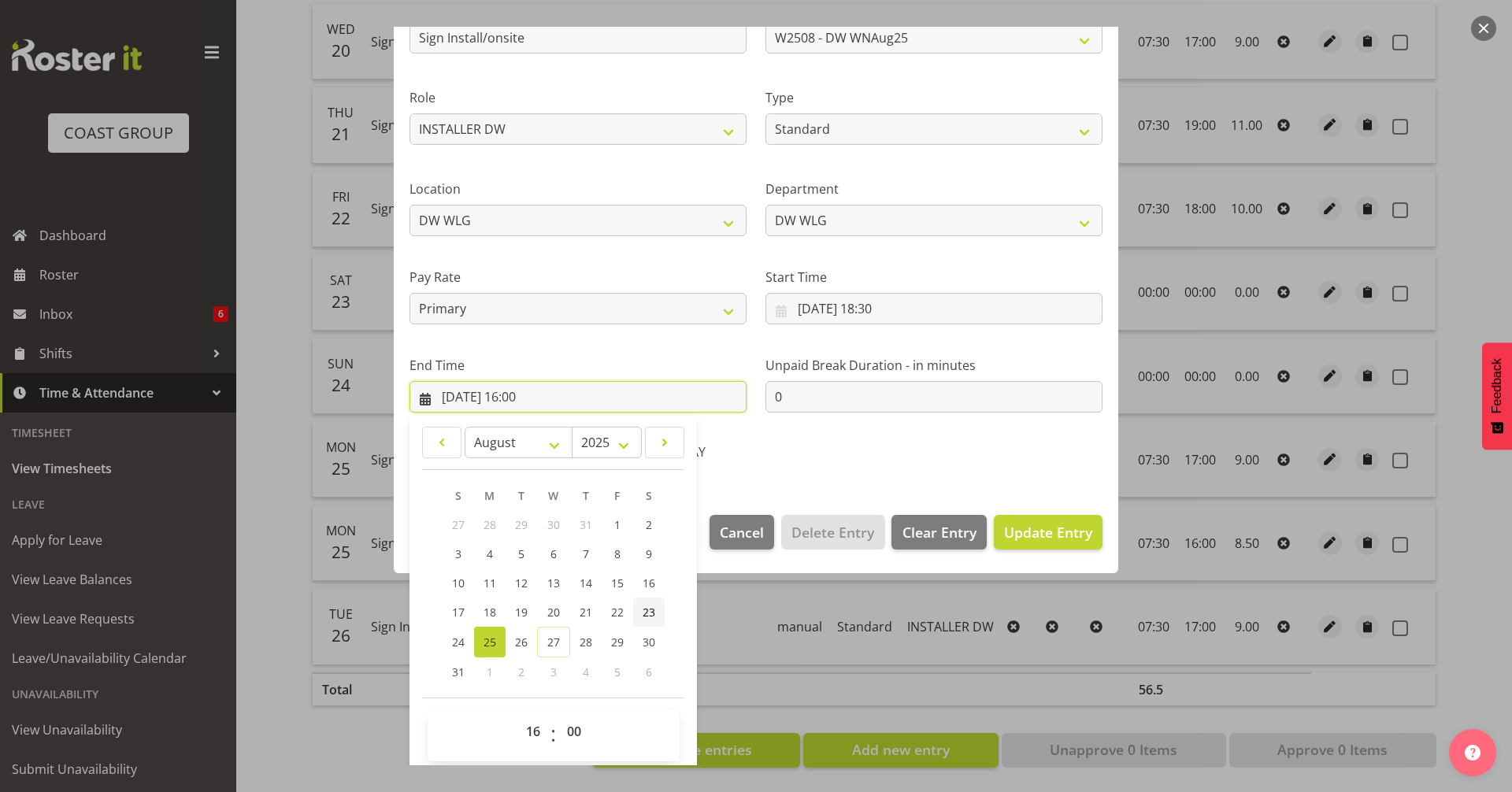
scroll to position [160, 0]
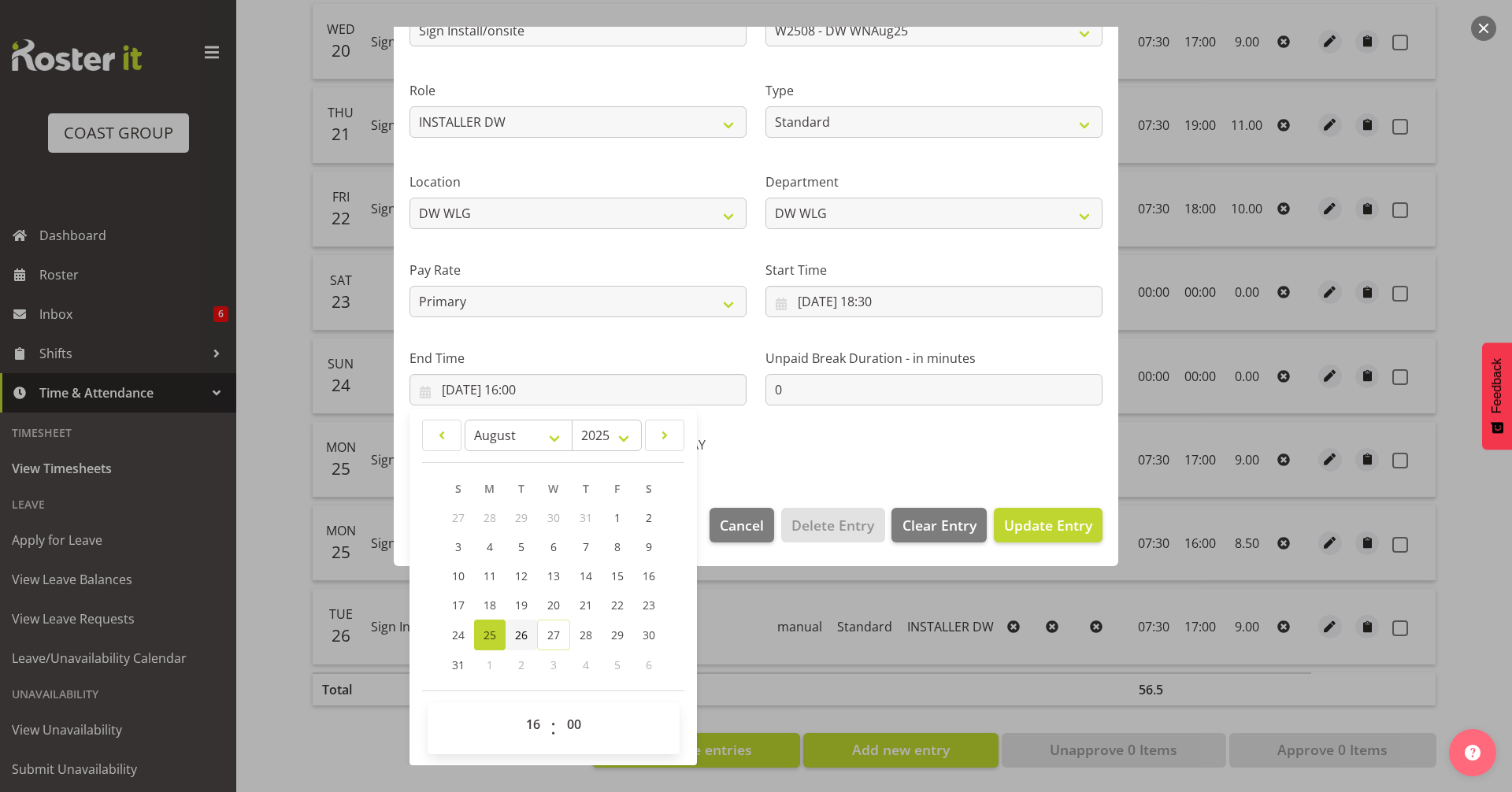
click at [523, 638] on span "26" at bounding box center [521, 635] width 13 height 15
type input "[DATE] 16:00"
click at [536, 726] on select "00 01 02 03 04 05 06 07 08 09 10 11 12 13 14 15 16 17 18 19 20 21 22 23" at bounding box center [535, 724] width 35 height 32
select select "1"
click at [517, 709] on select "00 01 02 03 04 05 06 07 08 09 10 11 12 13 14 15 16 17 18 19 20 21 22 23" at bounding box center [535, 724] width 35 height 32
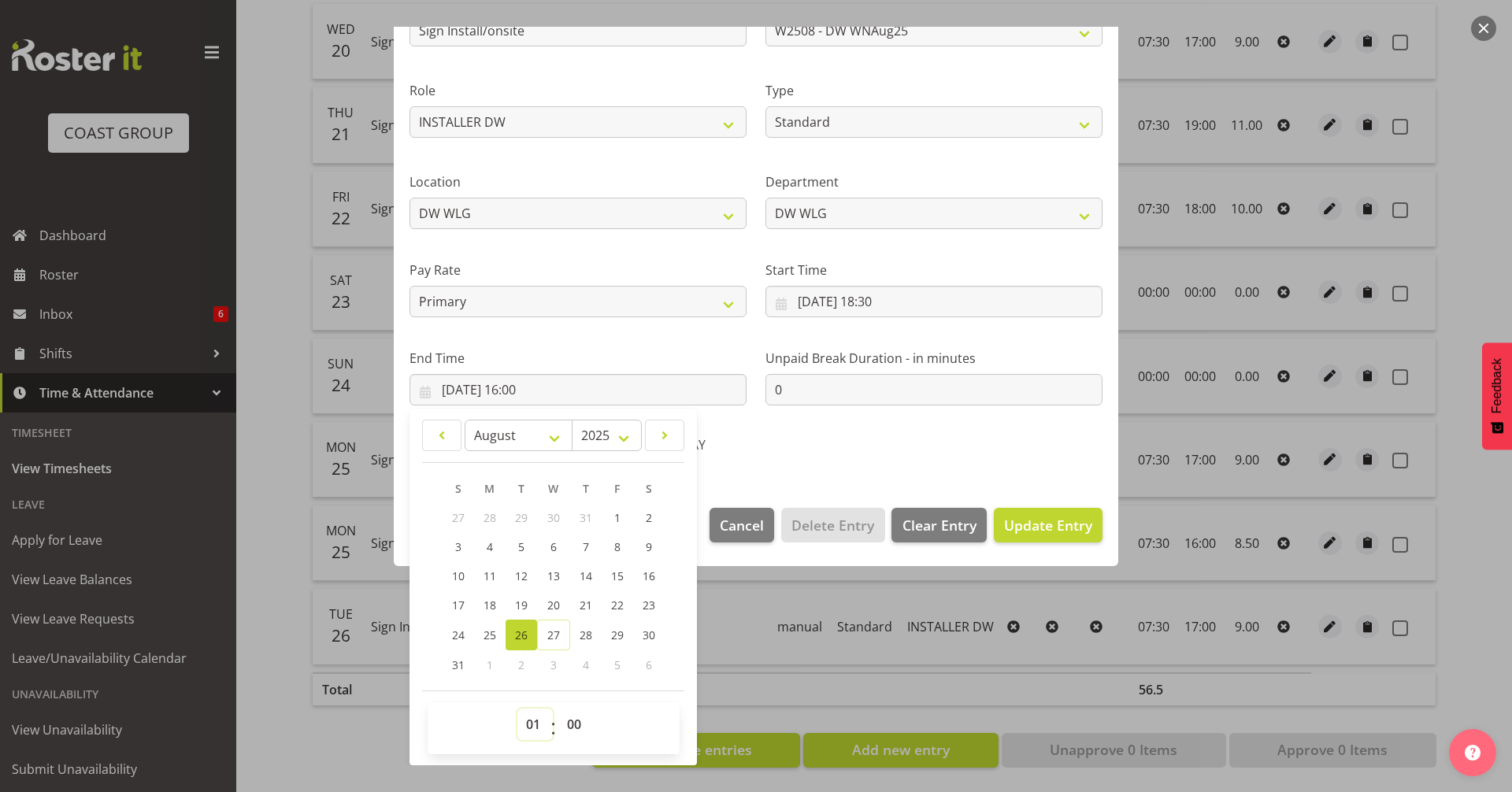
type input "[DATE] 01:00"
click at [795, 465] on div "AWAY" at bounding box center [756, 441] width 237 height 52
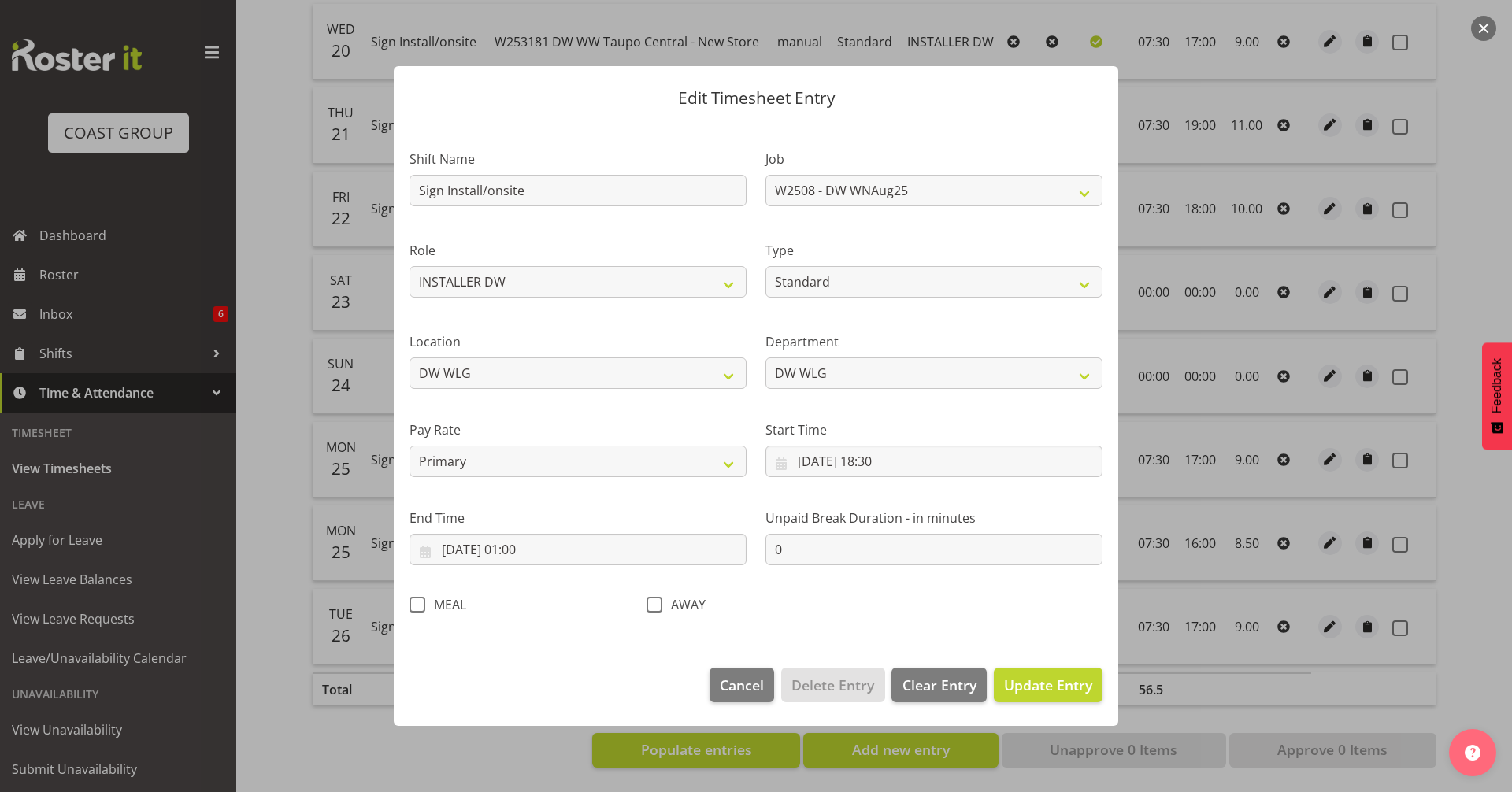
scroll to position [0, 0]
click at [1075, 685] on span "Update Entry" at bounding box center [1048, 685] width 88 height 19
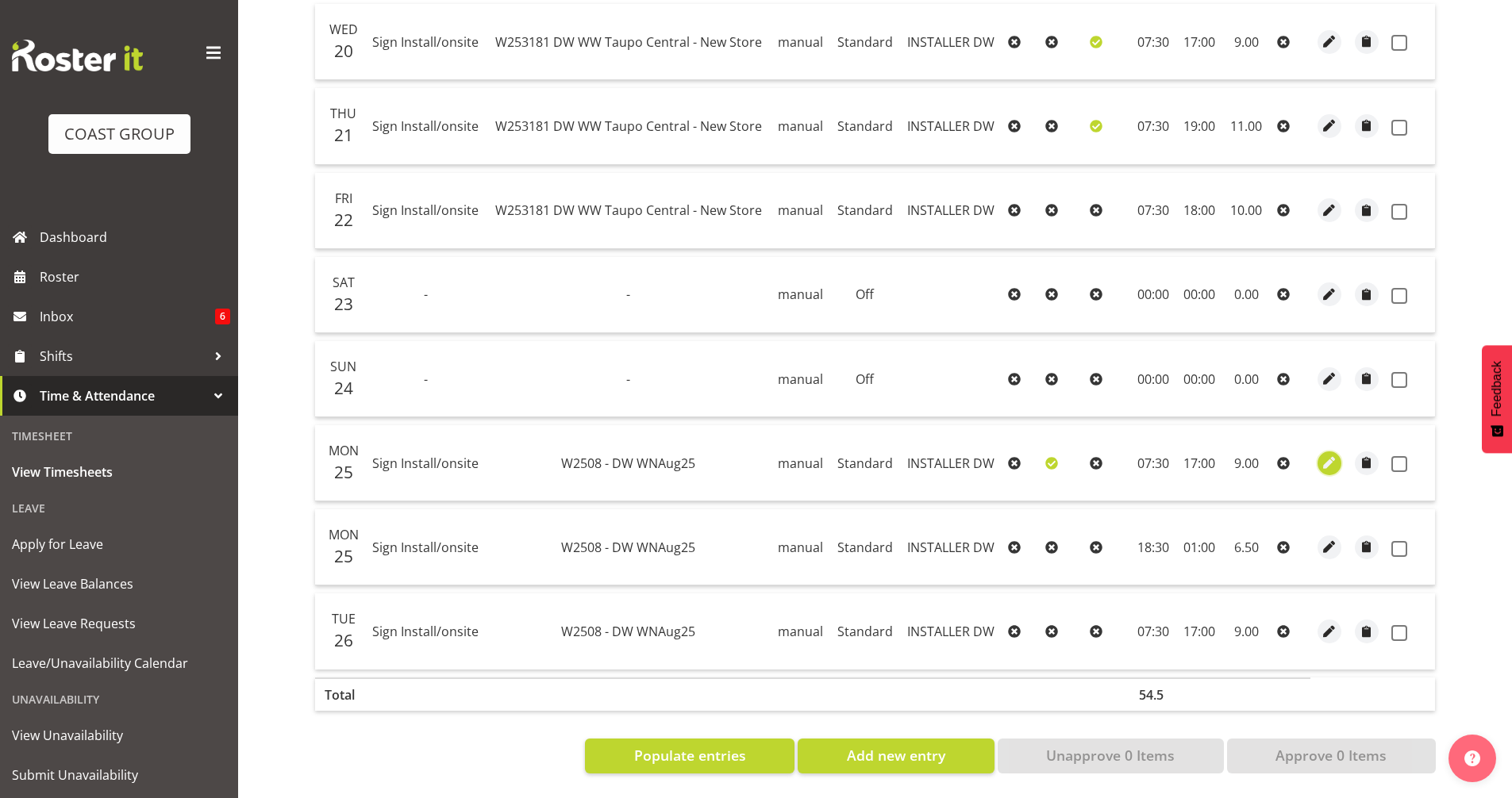
click at [1335, 454] on span "button" at bounding box center [1329, 463] width 18 height 18
select select "Standard"
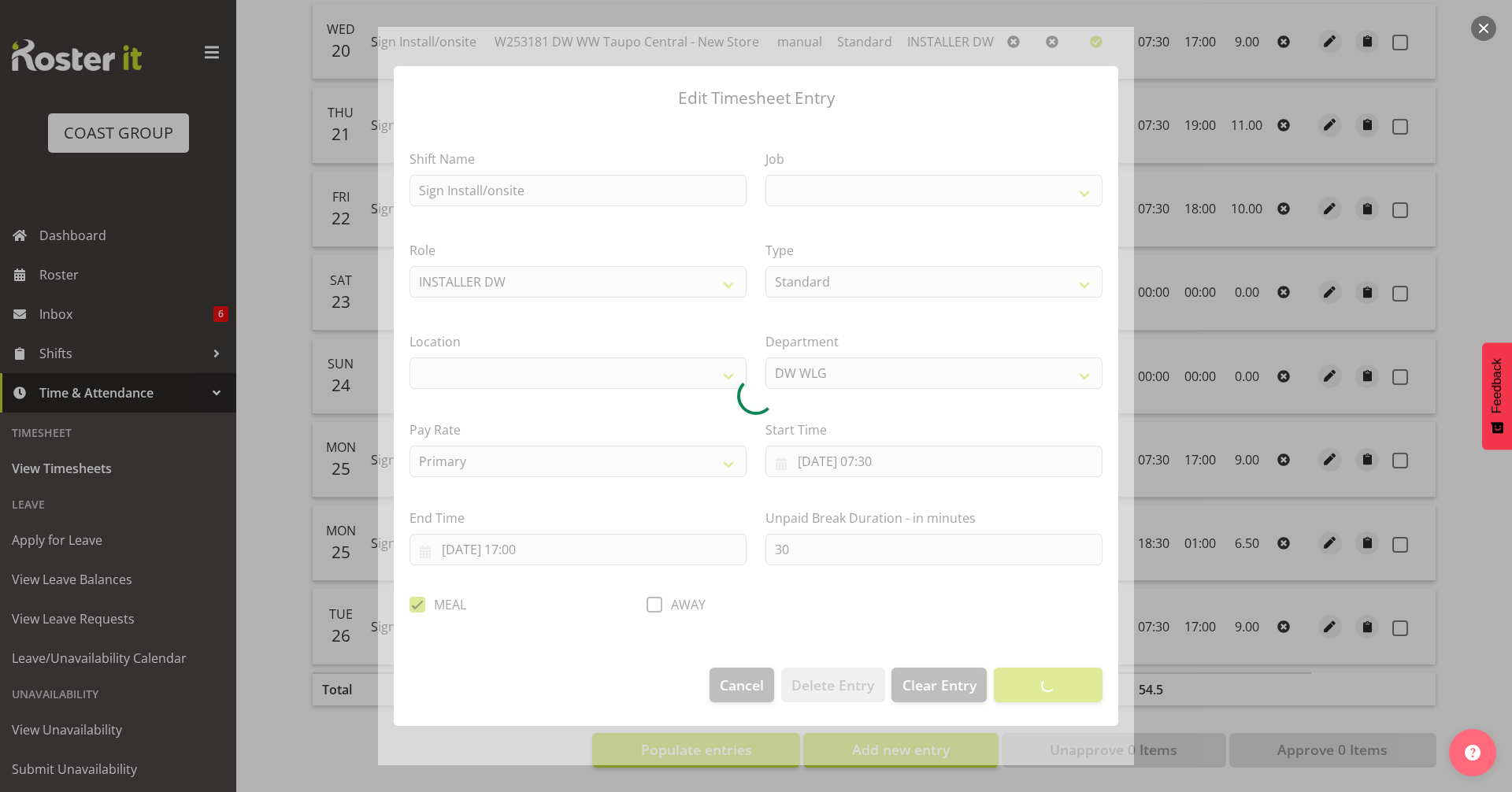
select select
select select "9488"
select select "38"
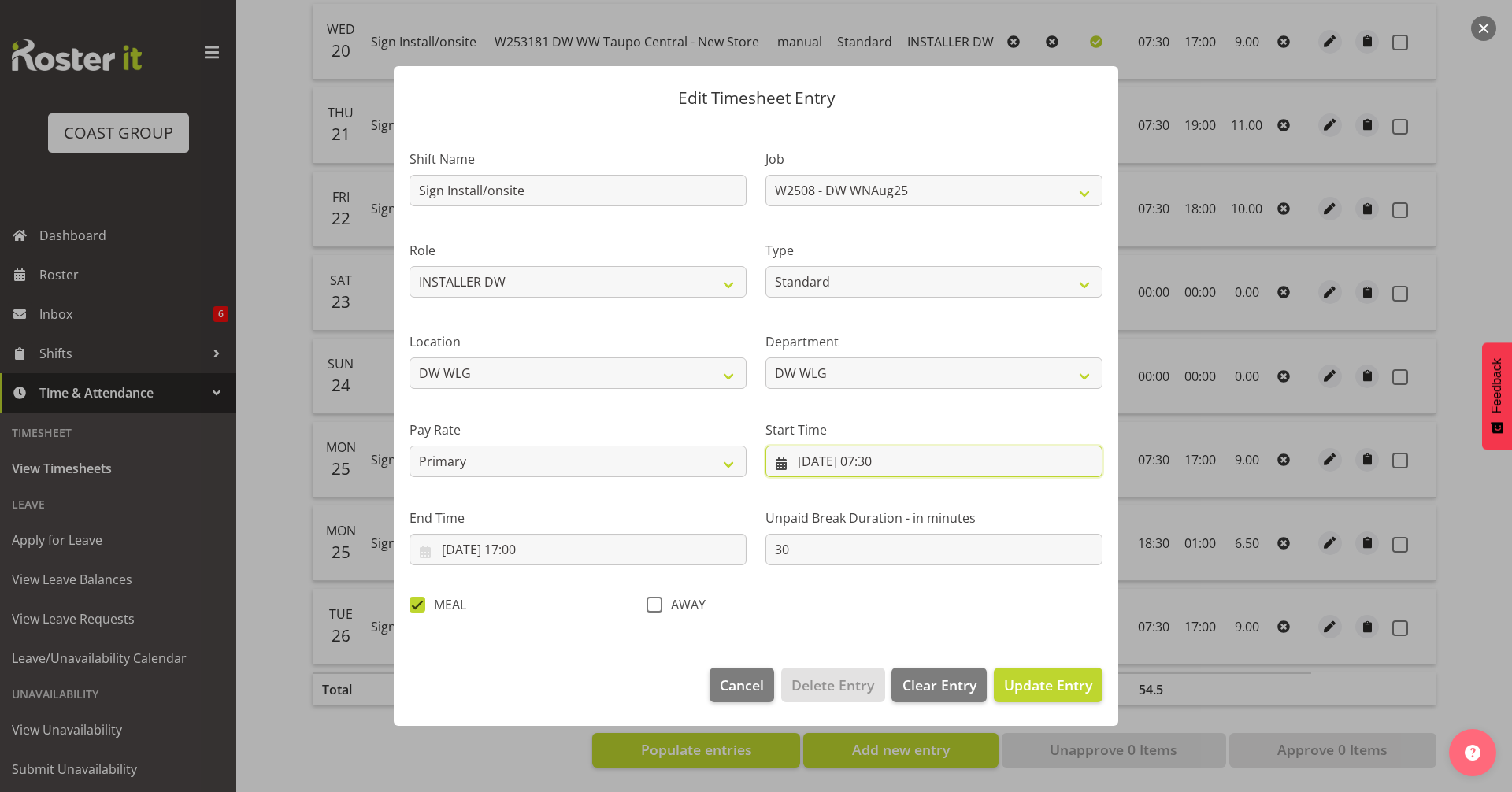
click at [881, 461] on input "[DATE] 07:30" at bounding box center [934, 461] width 337 height 32
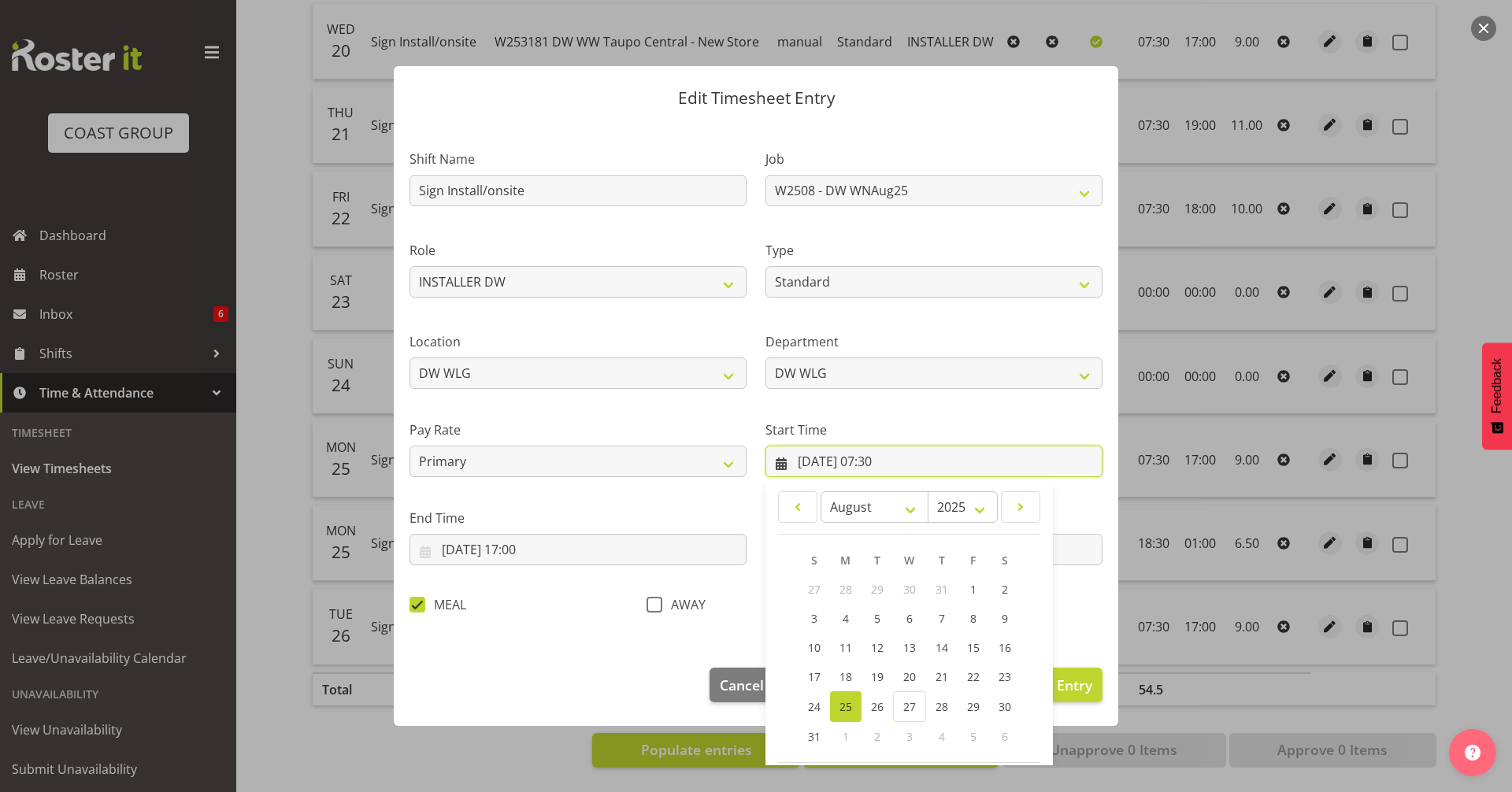
scroll to position [72, 0]
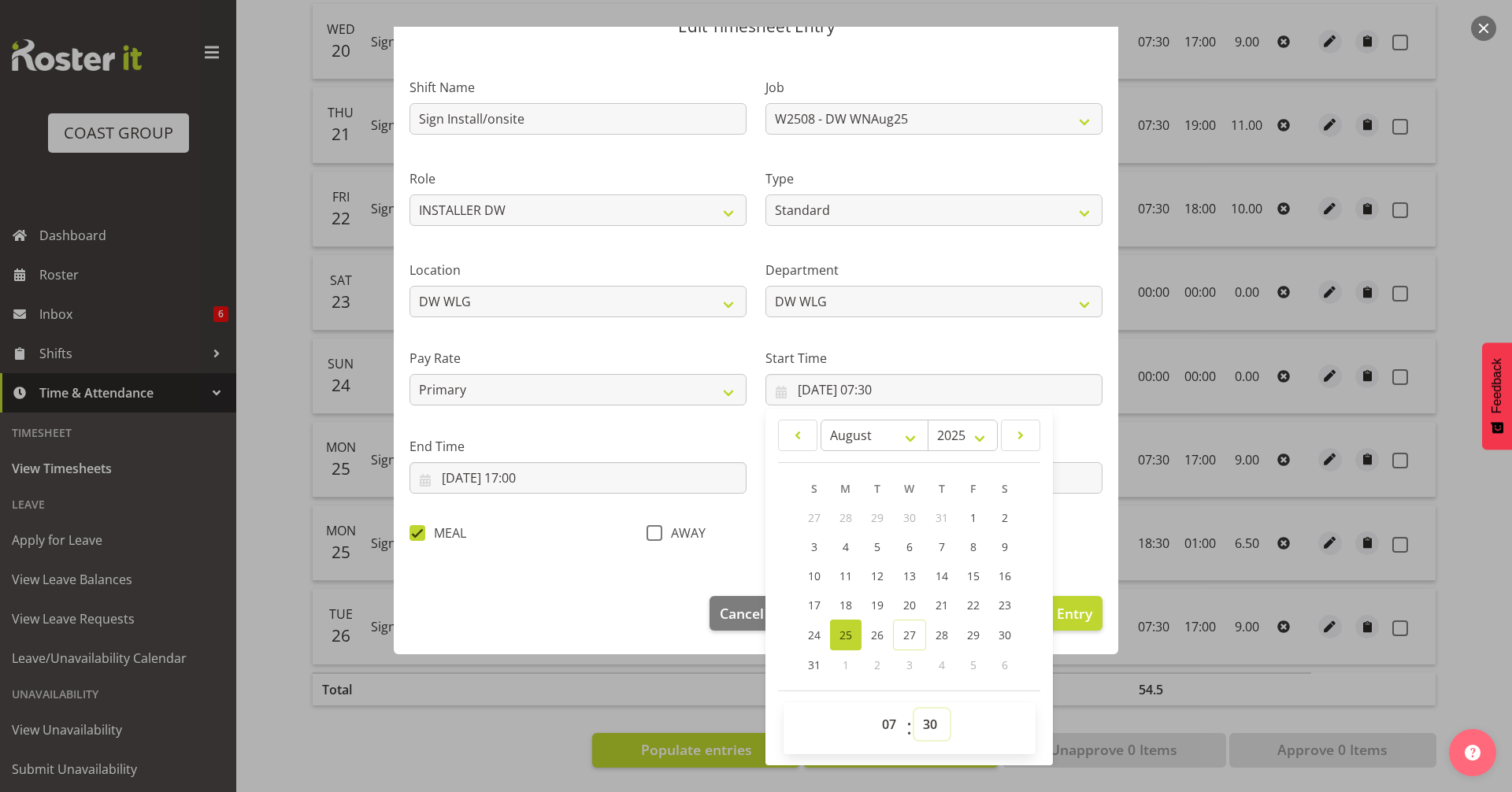
click at [917, 725] on select "00 01 02 03 04 05 06 07 08 09 10 11 12 13 14 15 16 17 18 19 20 21 22 23 24 25 2…" at bounding box center [932, 724] width 35 height 32
select select "0"
click at [915, 709] on select "00 01 02 03 04 05 06 07 08 09 10 11 12 13 14 15 16 17 18 19 20 21 22 23 24 25 2…" at bounding box center [932, 724] width 35 height 32
type input "[DATE] 07:00"
click at [616, 592] on footer "Cancel Delete Entry Clear Entry Update Entry" at bounding box center [756, 617] width 724 height 74
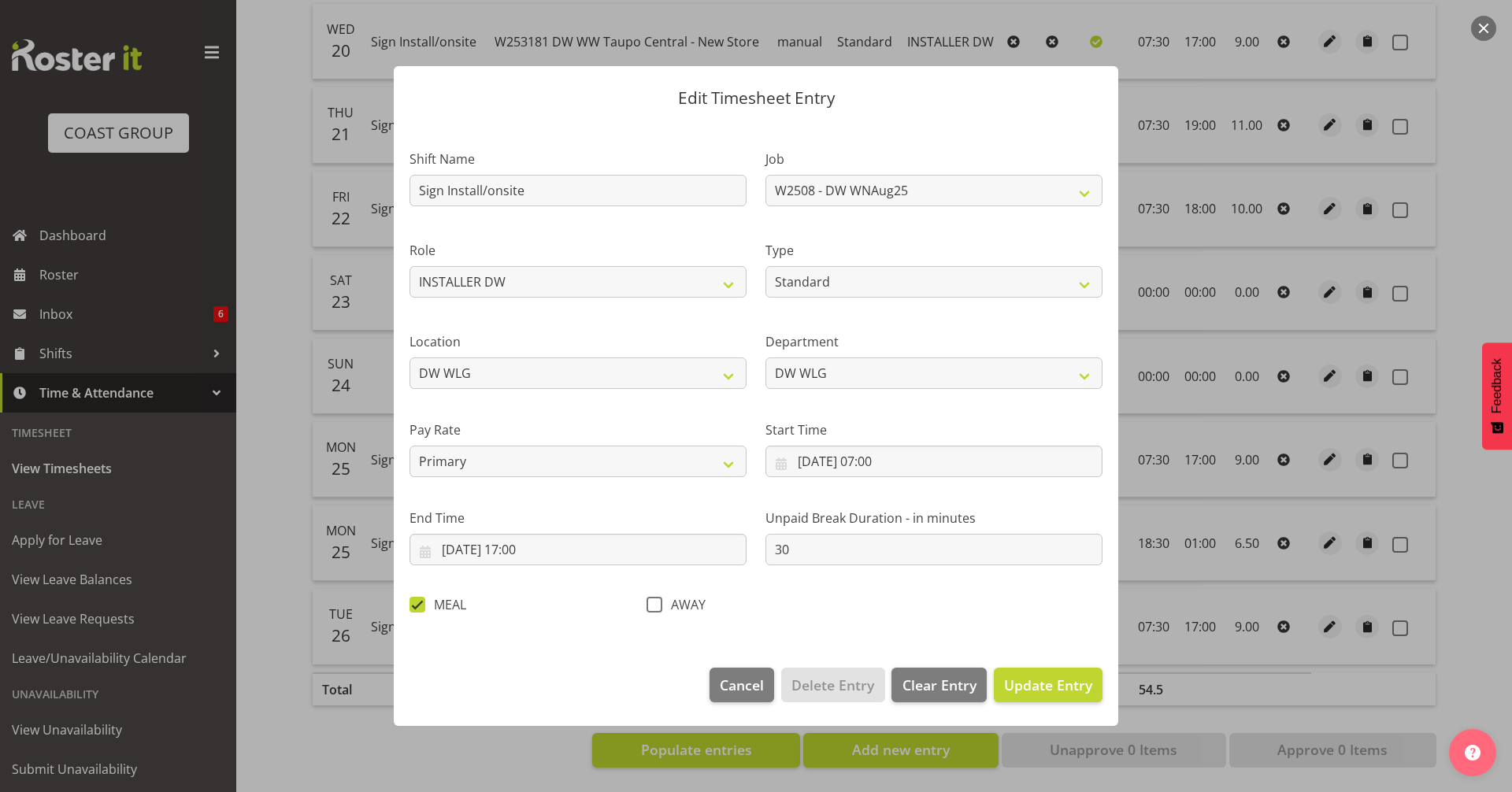
scroll to position [0, 0]
click at [1023, 686] on span "Update Entry" at bounding box center [1048, 685] width 88 height 19
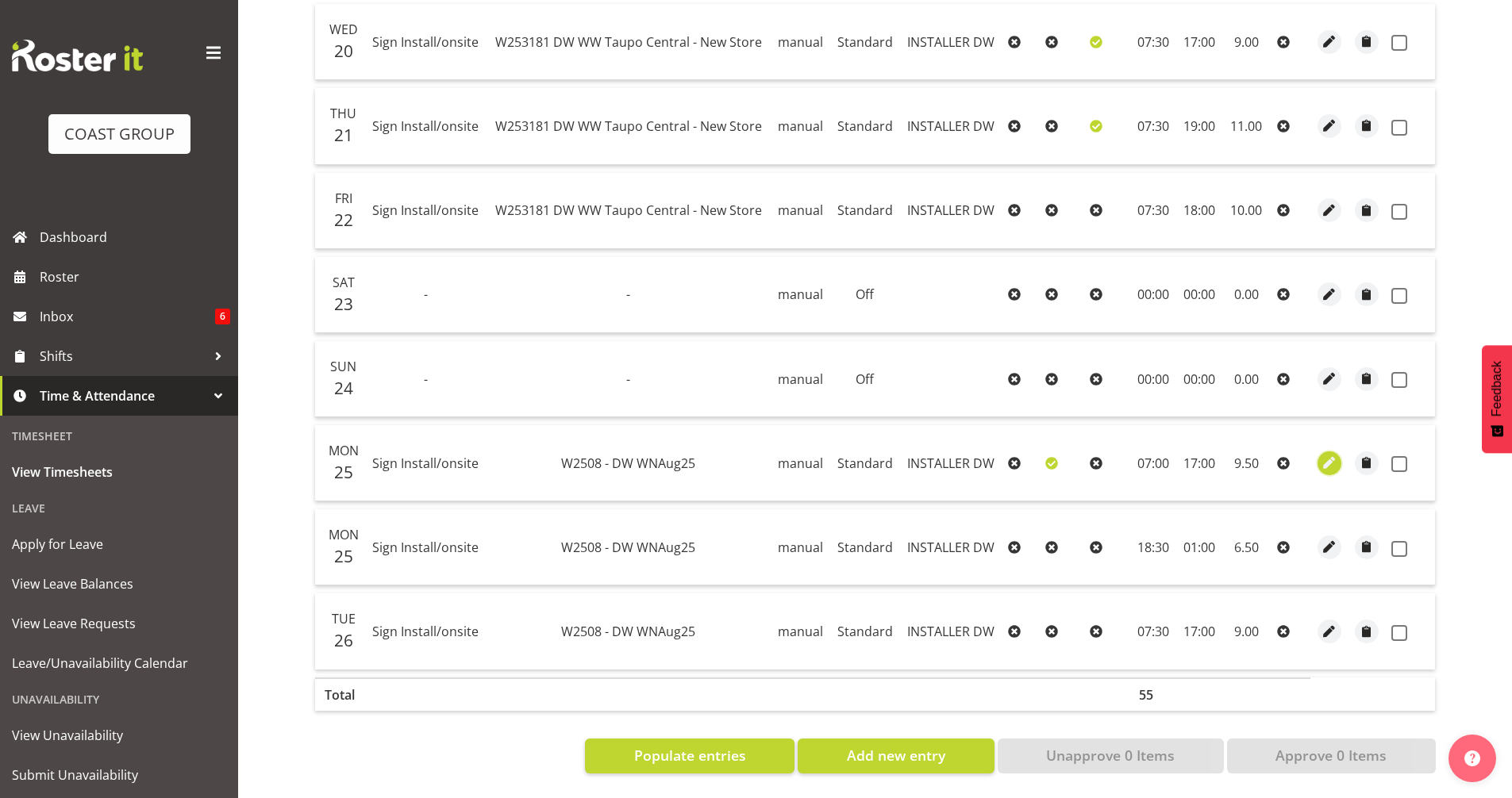
click at [1331, 454] on span "button" at bounding box center [1329, 463] width 18 height 18
select select "Standard"
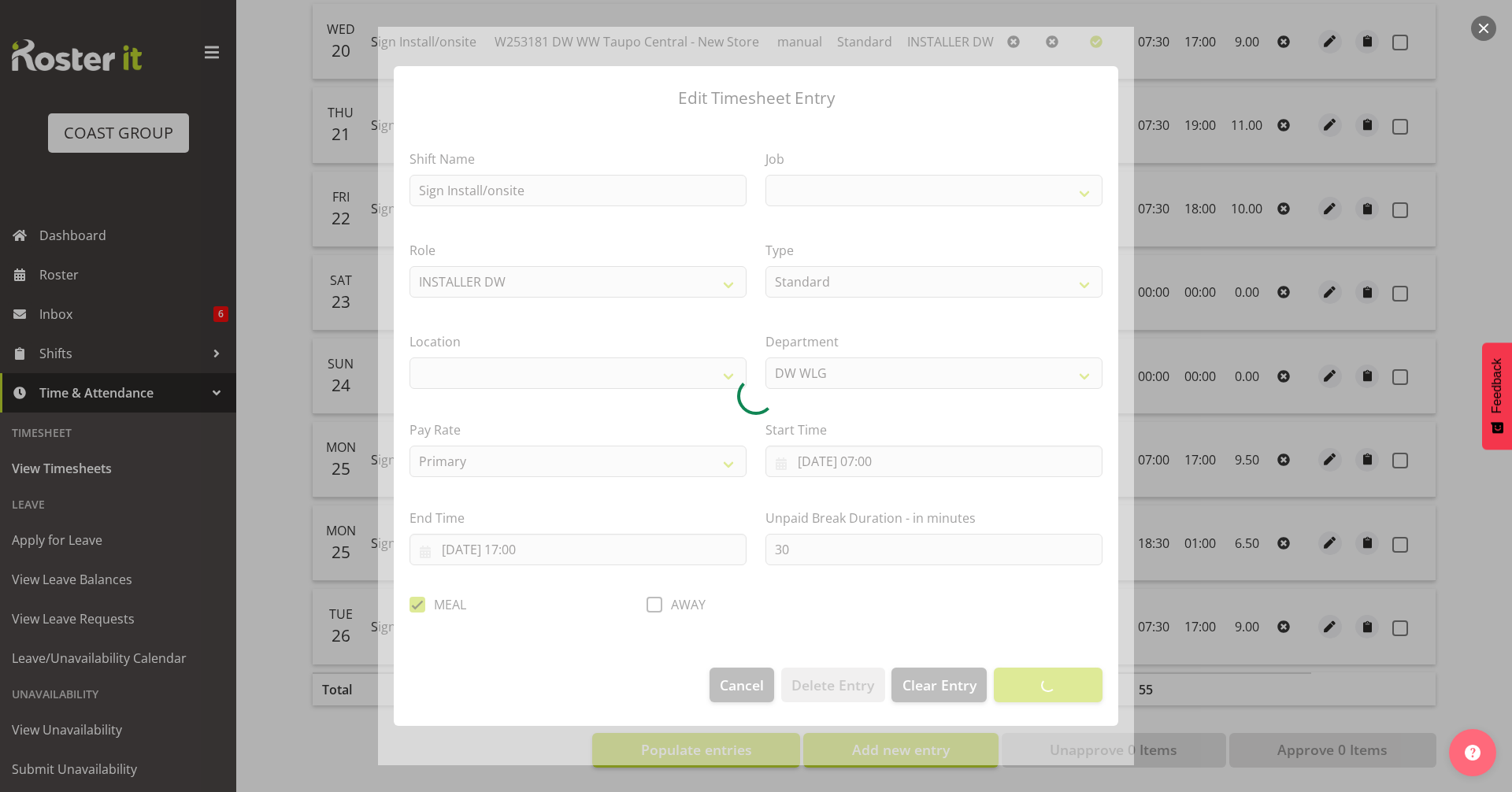
select select
select select "9488"
select select "38"
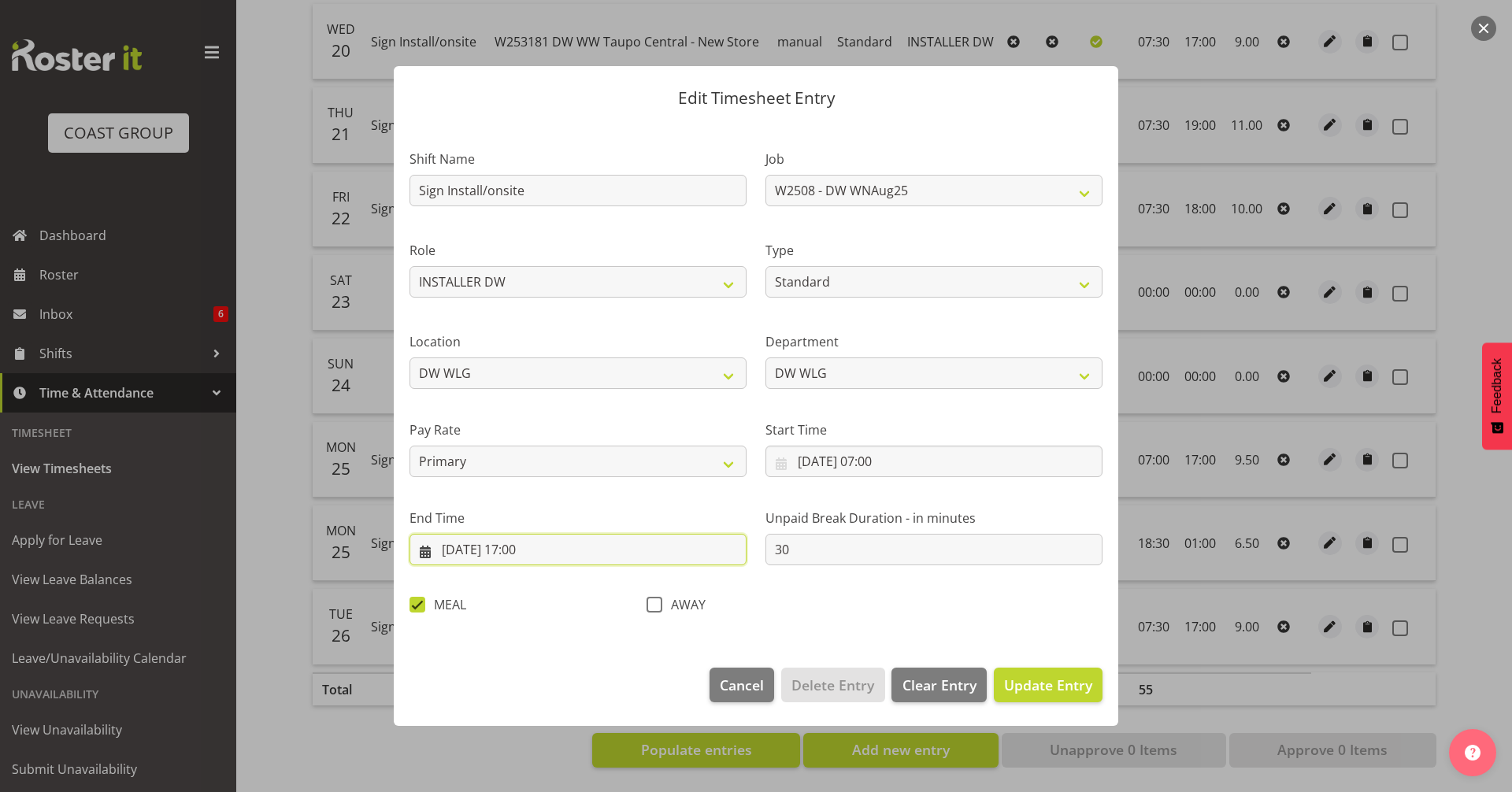
click at [528, 550] on input "[DATE] 17:00" at bounding box center [578, 549] width 337 height 32
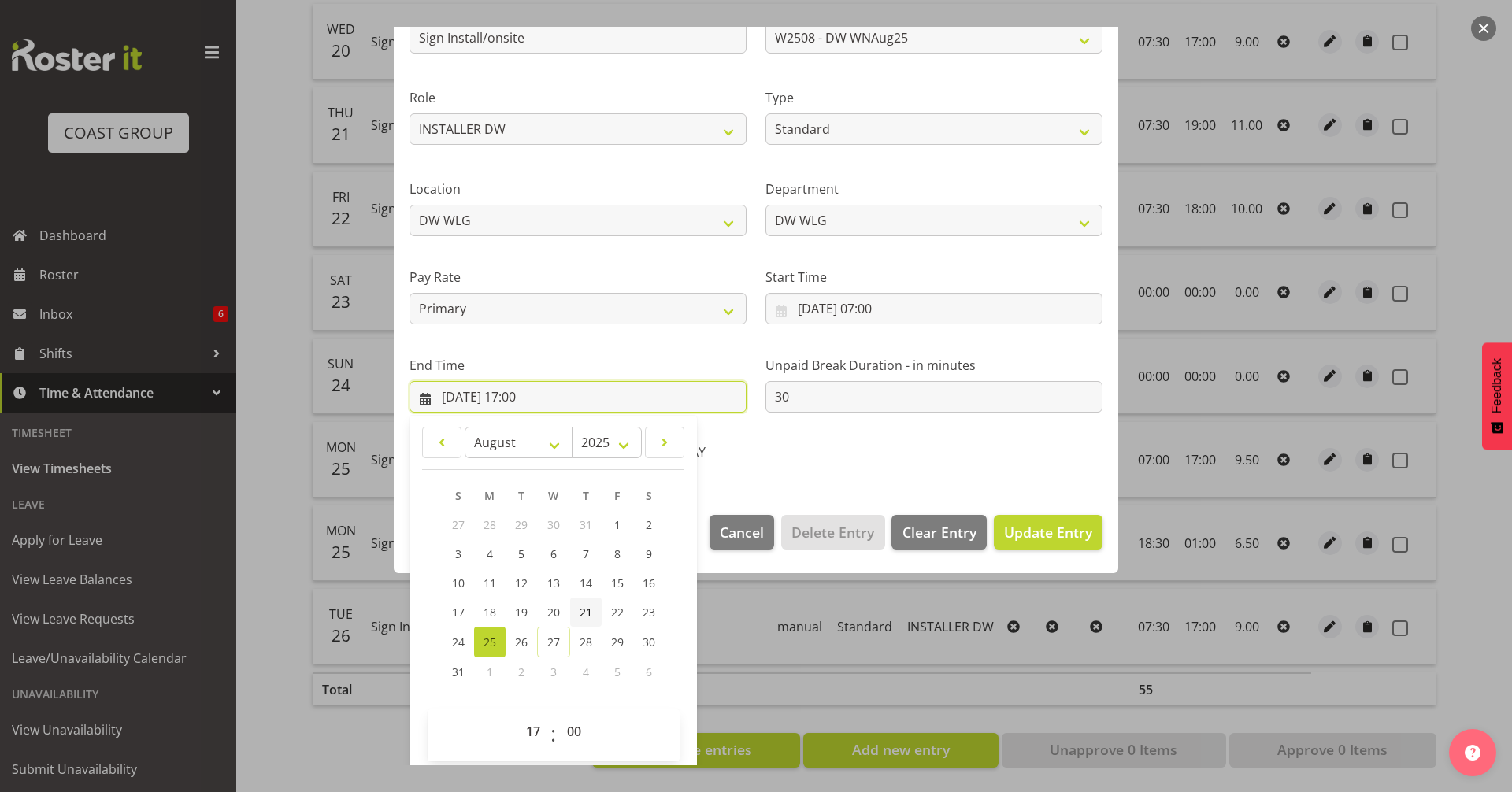
scroll to position [160, 0]
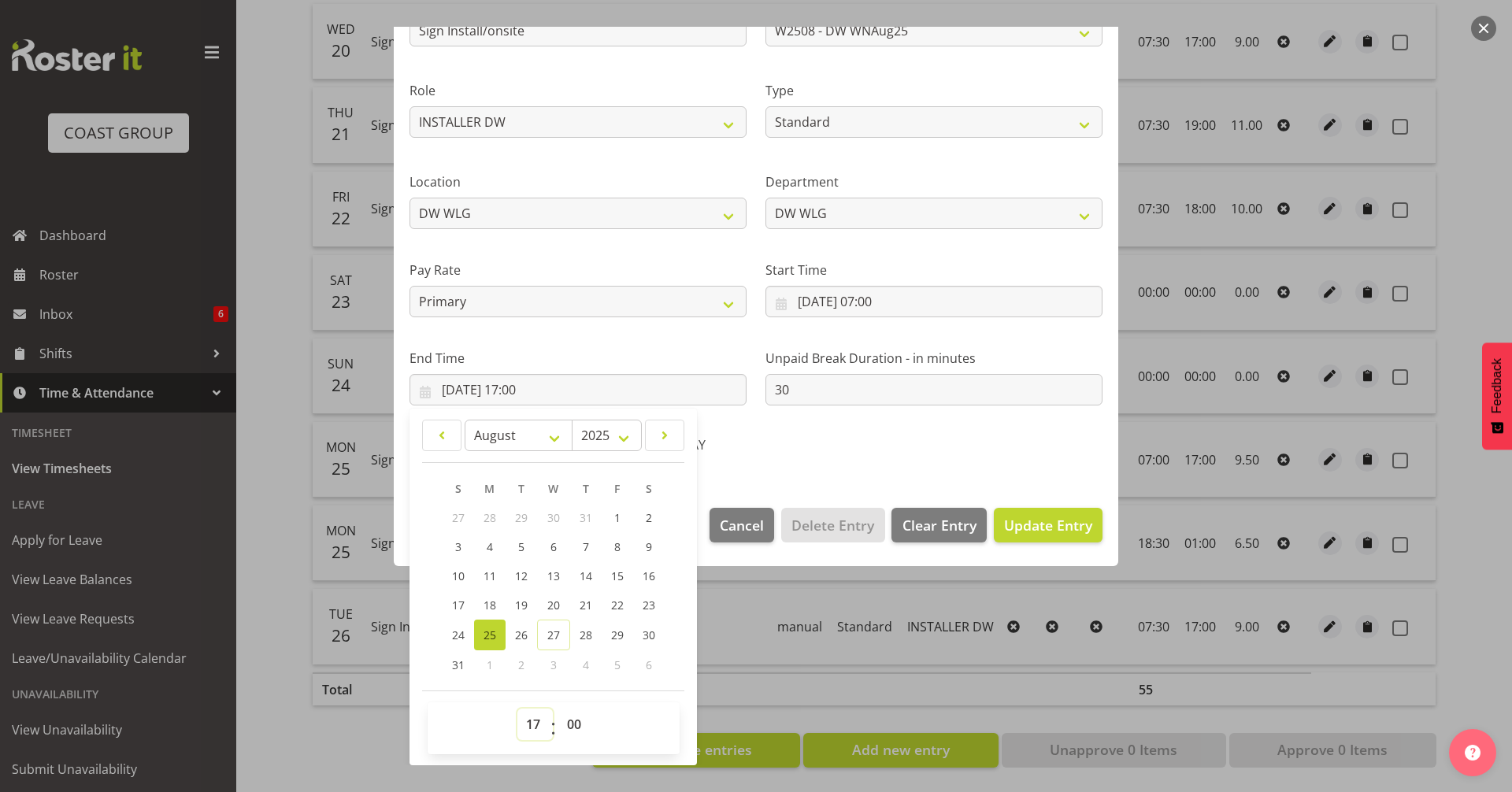
click at [532, 720] on select "00 01 02 03 04 05 06 07 08 09 10 11 12 13 14 15 16 17 18 19 20 21 22 23" at bounding box center [535, 724] width 35 height 32
select select "18"
click at [517, 709] on select "00 01 02 03 04 05 06 07 08 09 10 11 12 13 14 15 16 17 18 19 20 21 22 23" at bounding box center [535, 724] width 35 height 32
type input "[DATE] 18:00"
click at [579, 723] on select "00 01 02 03 04 05 06 07 08 09 10 11 12 13 14 15 16 17 18 19 20 21 22 23 24 25 2…" at bounding box center [576, 724] width 35 height 32
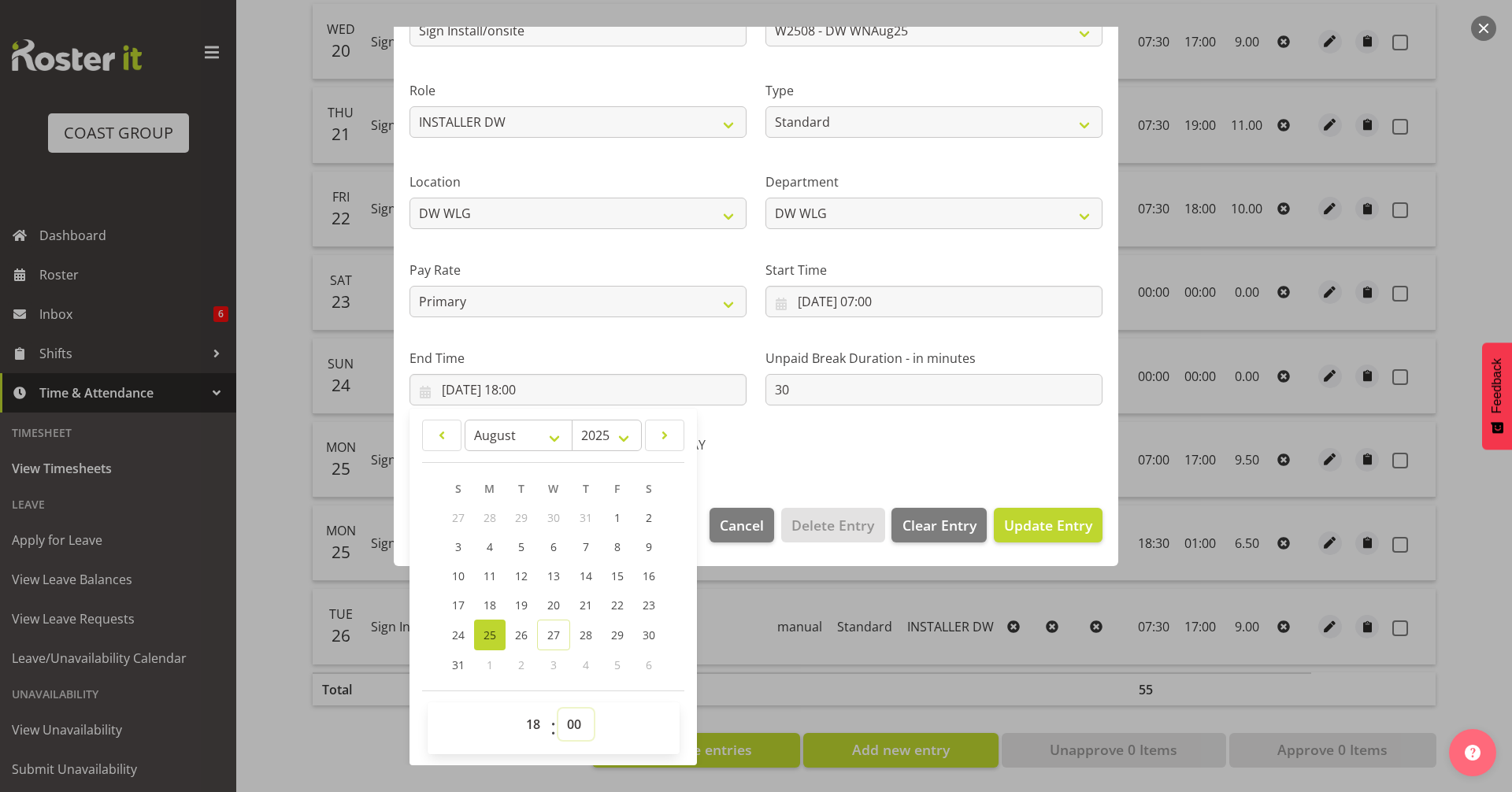
select select "30"
click at [559, 709] on select "00 01 02 03 04 05 06 07 08 09 10 11 12 13 14 15 16 17 18 19 20 21 22 23 24 25 2…" at bounding box center [576, 724] width 35 height 32
type input "[DATE] 18:30"
click at [798, 481] on section "Shift Name Sign Install/onsite Job 1 Carlton Events 1 [PERSON_NAME][GEOGRAPHIC_…" at bounding box center [756, 227] width 724 height 531
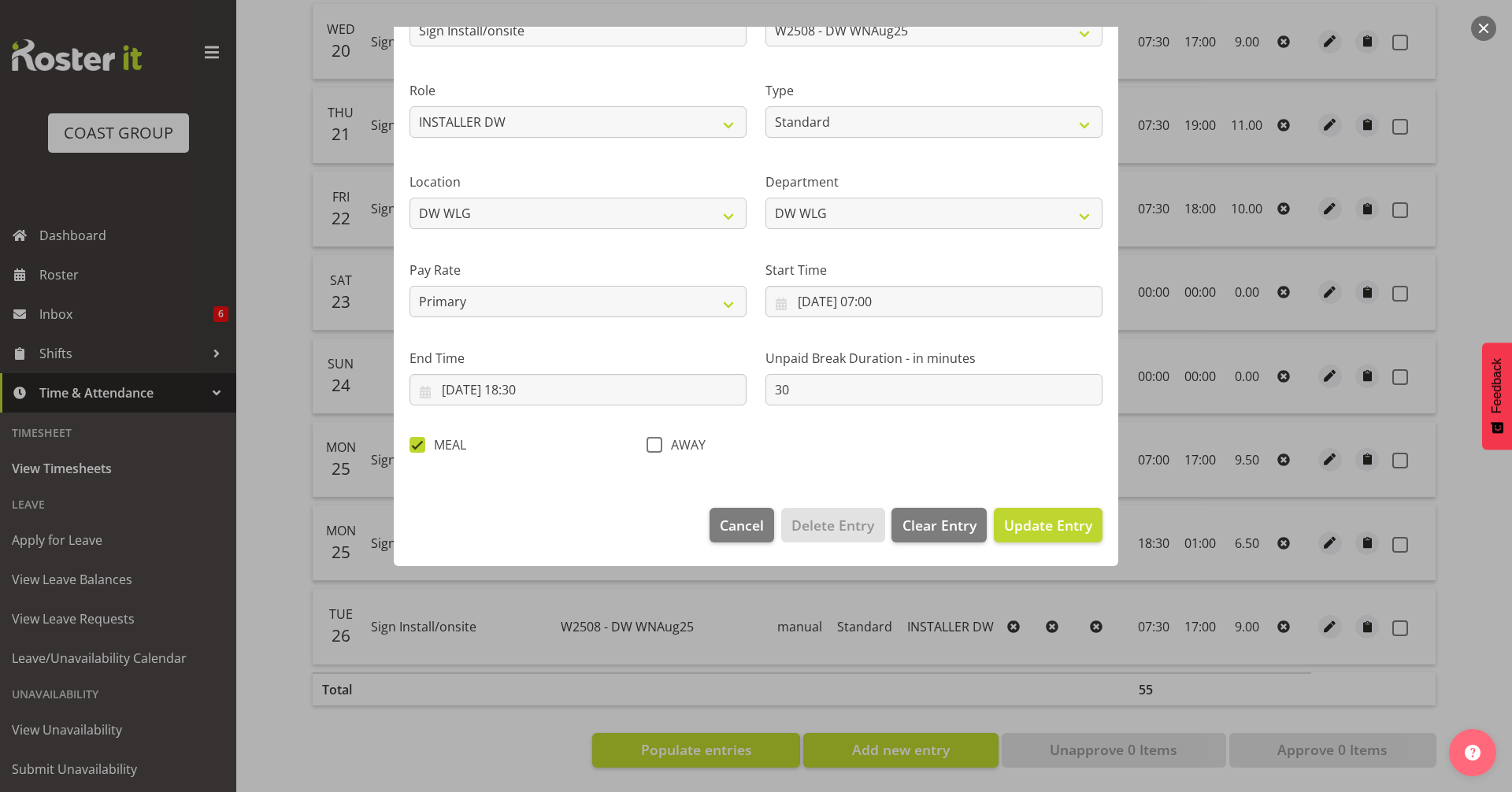
scroll to position [0, 0]
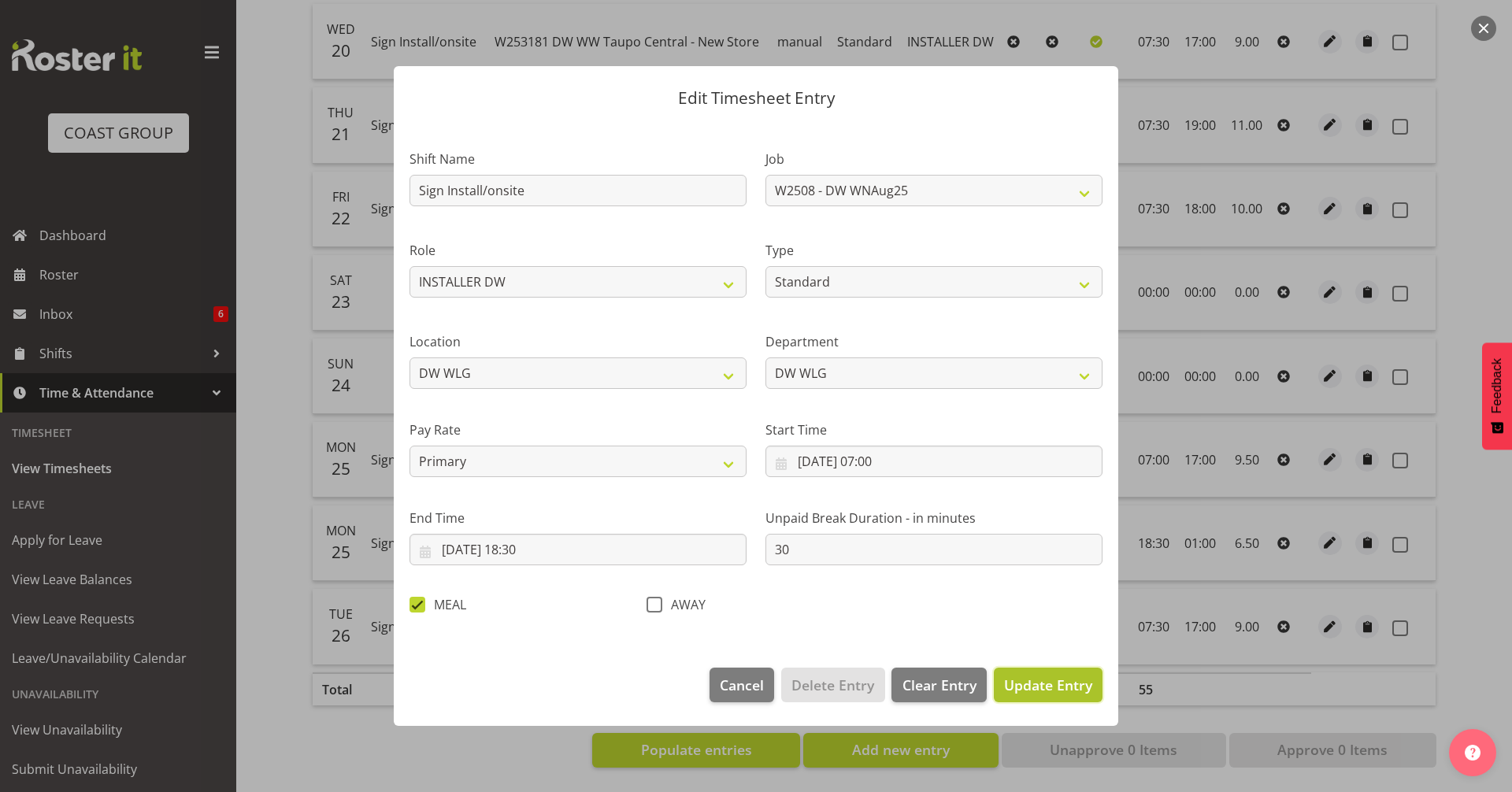
click at [1068, 680] on span "Update Entry" at bounding box center [1048, 685] width 88 height 19
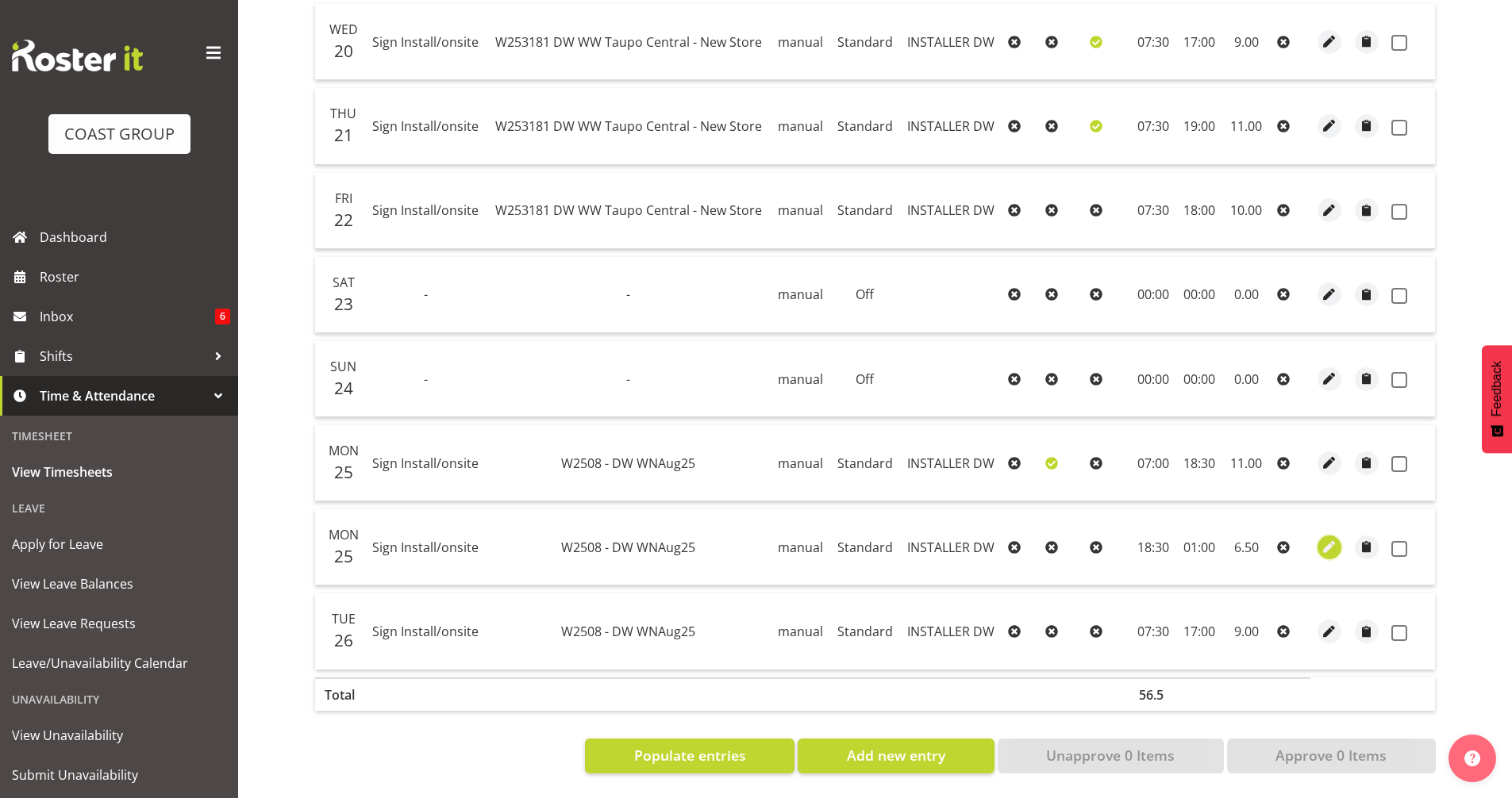
click at [1333, 538] on span "button" at bounding box center [1329, 546] width 18 height 18
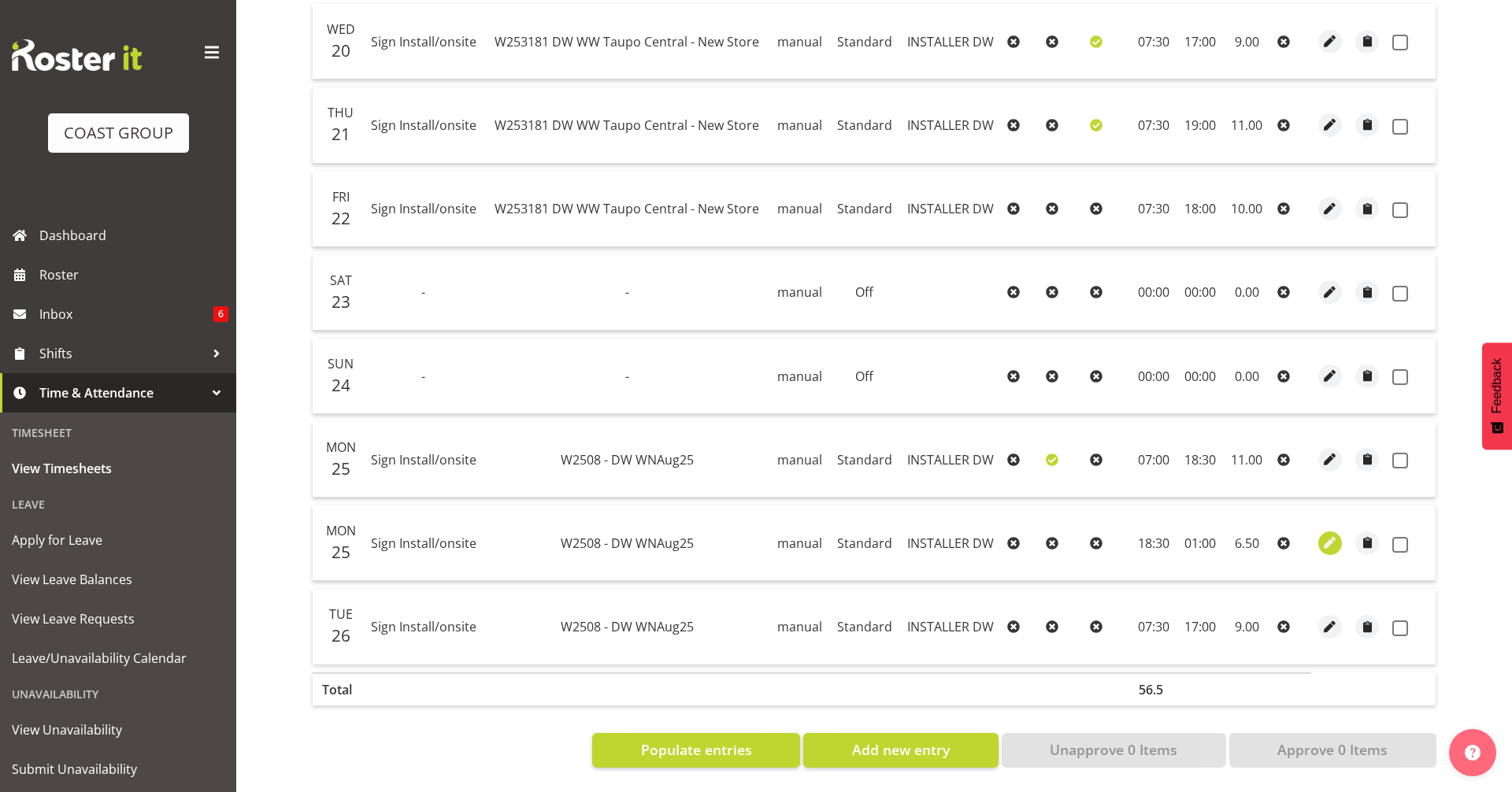
select select "Standard"
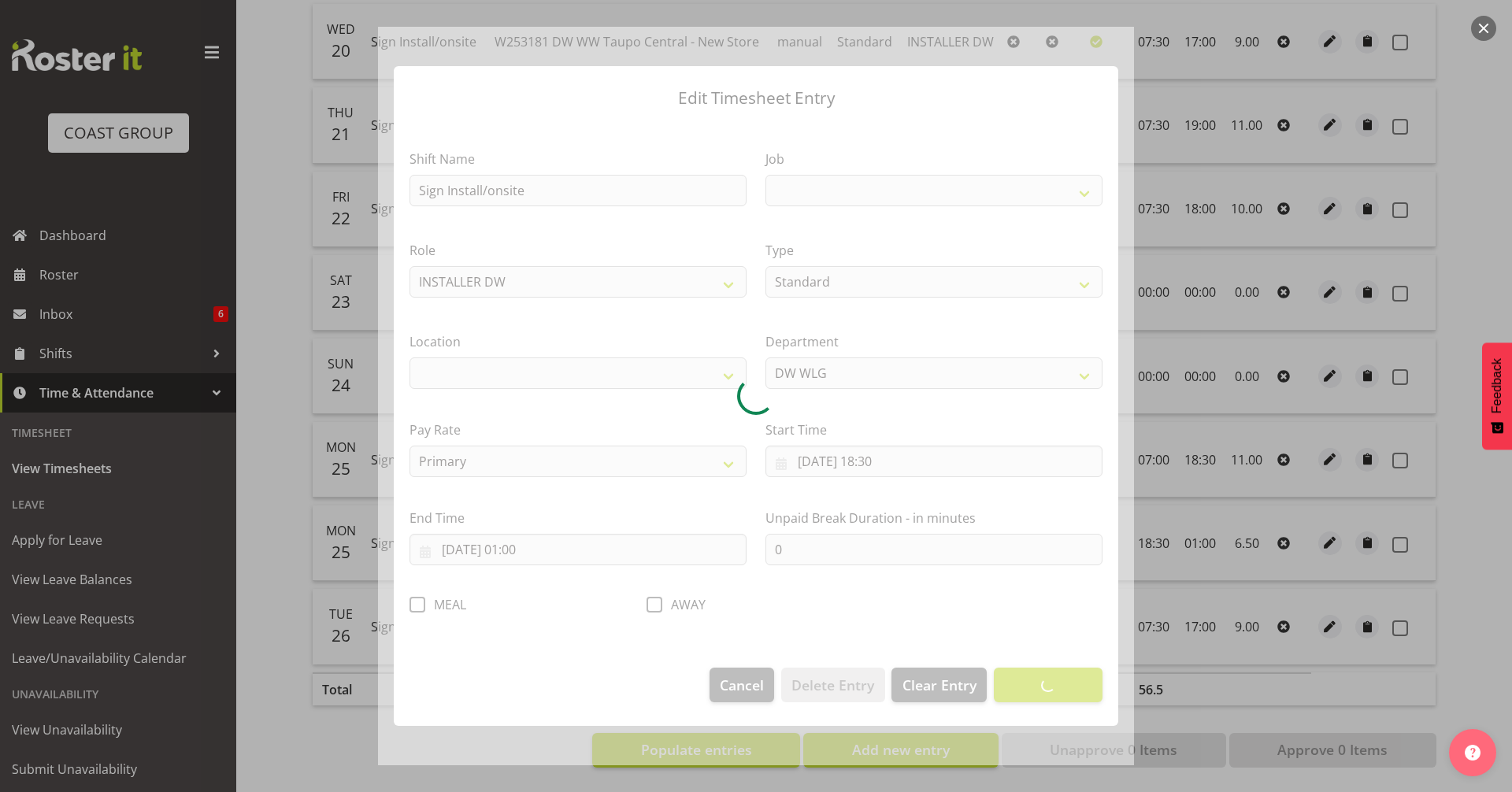
select select
select select "9488"
select select "38"
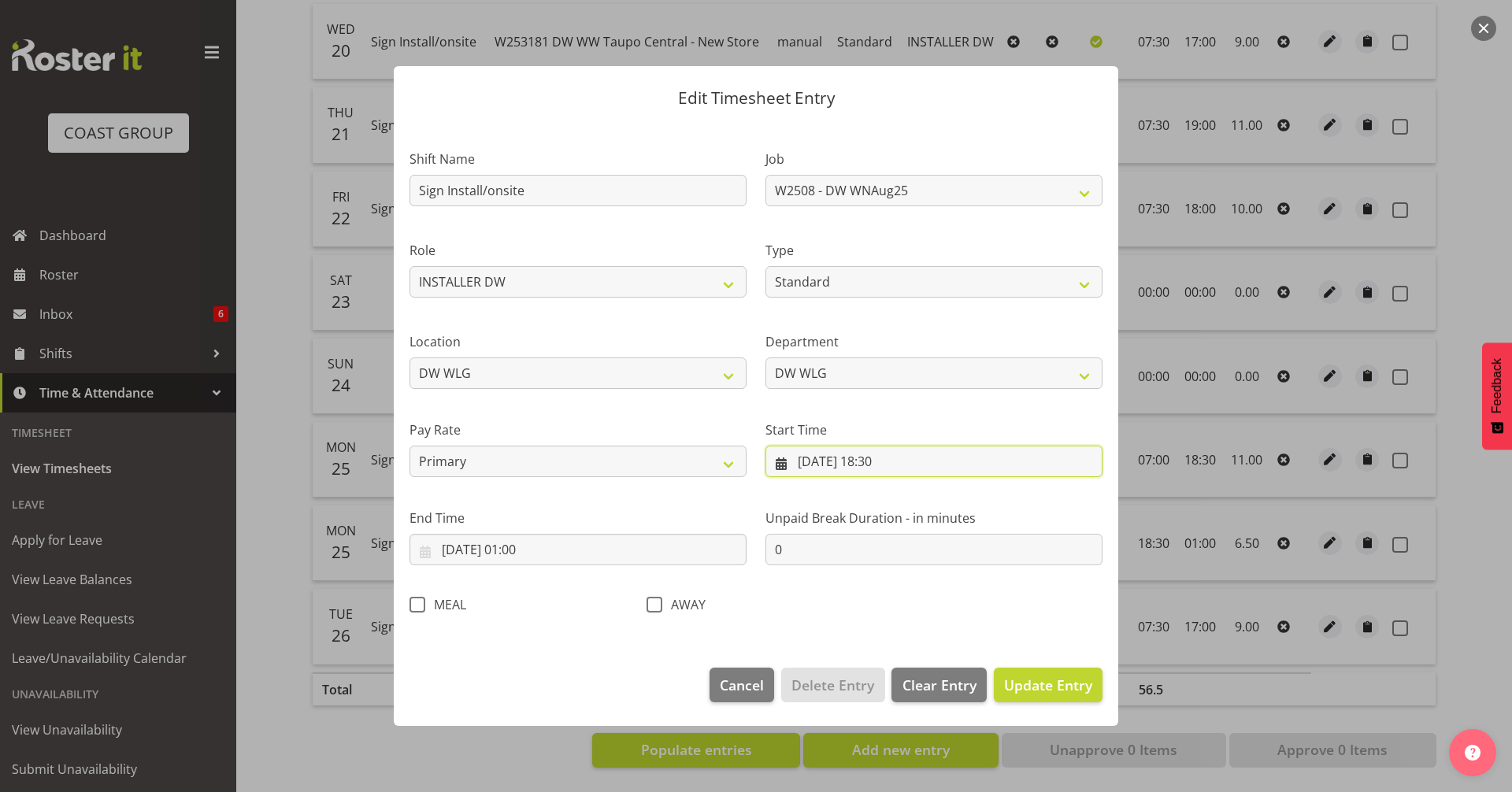
click at [890, 464] on input "[DATE] 18:30" at bounding box center [934, 461] width 337 height 32
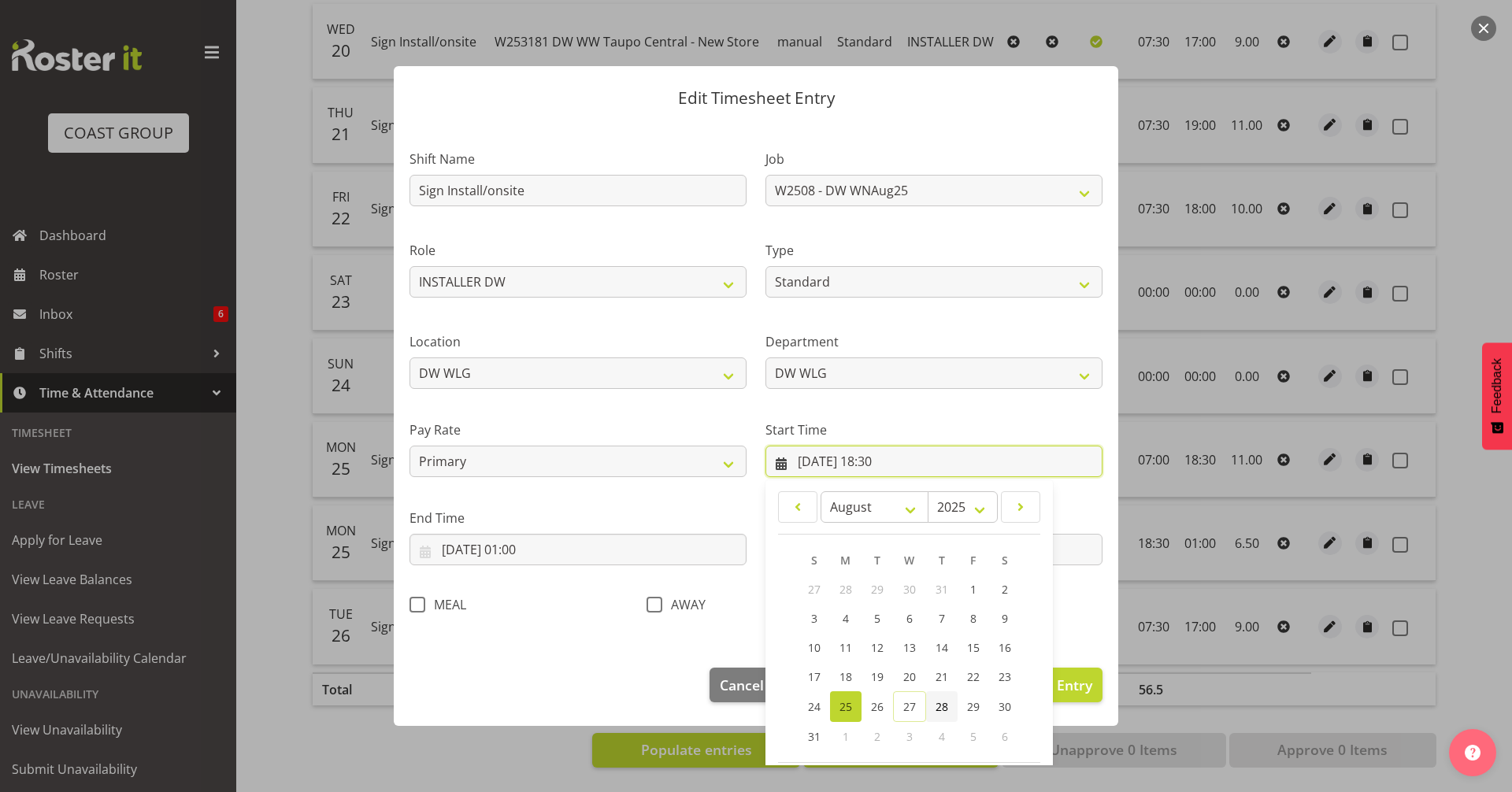
scroll to position [72, 0]
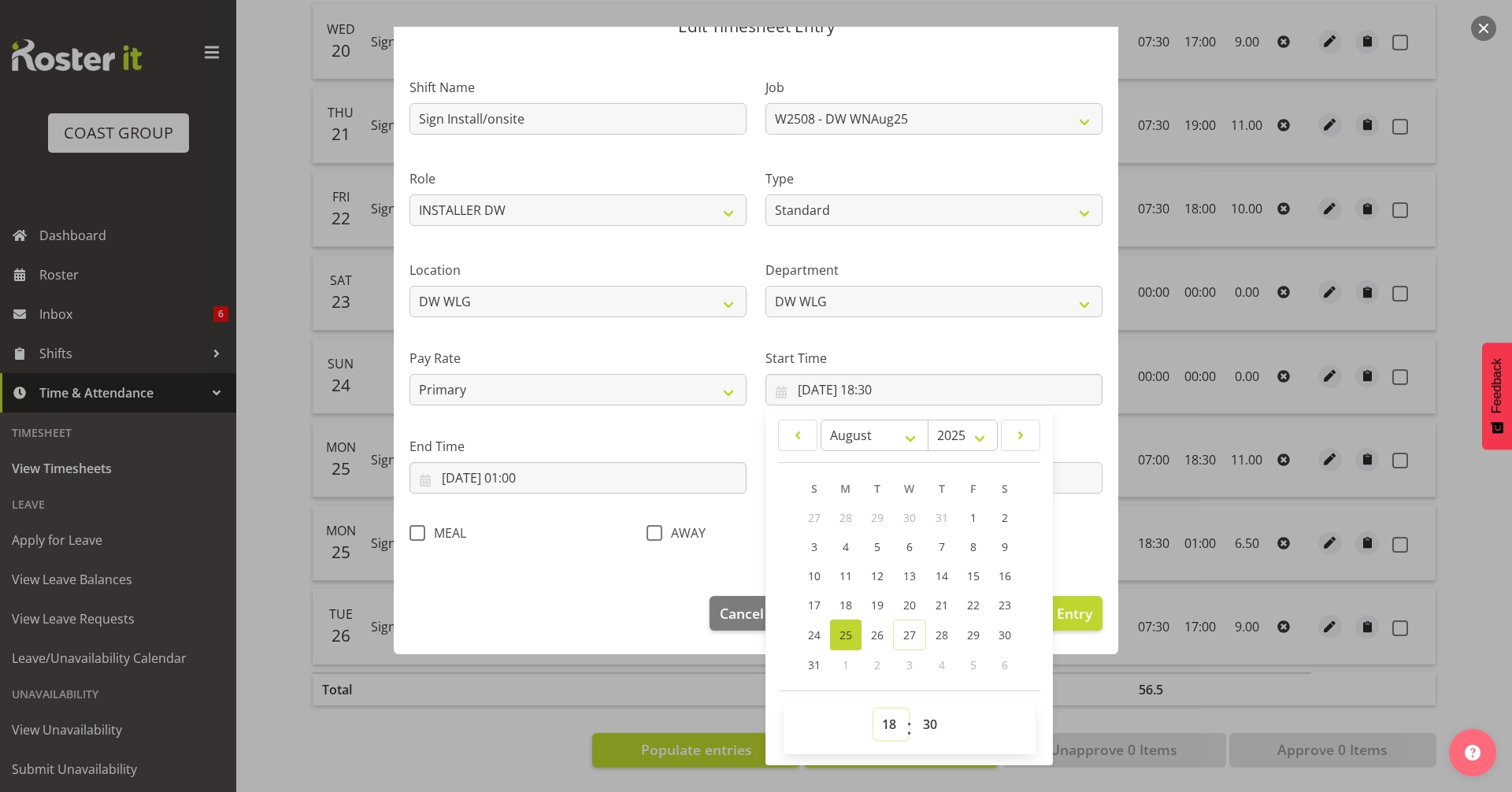
click at [886, 724] on select "00 01 02 03 04 05 06 07 08 09 10 11 12 13 14 15 16 17 18 19 20 21 22 23" at bounding box center [891, 724] width 35 height 32
select select "20"
click at [874, 709] on select "00 01 02 03 04 05 06 07 08 09 10 11 12 13 14 15 16 17 18 19 20 21 22 23" at bounding box center [891, 724] width 35 height 32
type input "[DATE] 20:30"
click at [924, 726] on select "00 01 02 03 04 05 06 07 08 09 10 11 12 13 14 15 16 17 18 19 20 21 22 23 24 25 2…" at bounding box center [932, 724] width 35 height 32
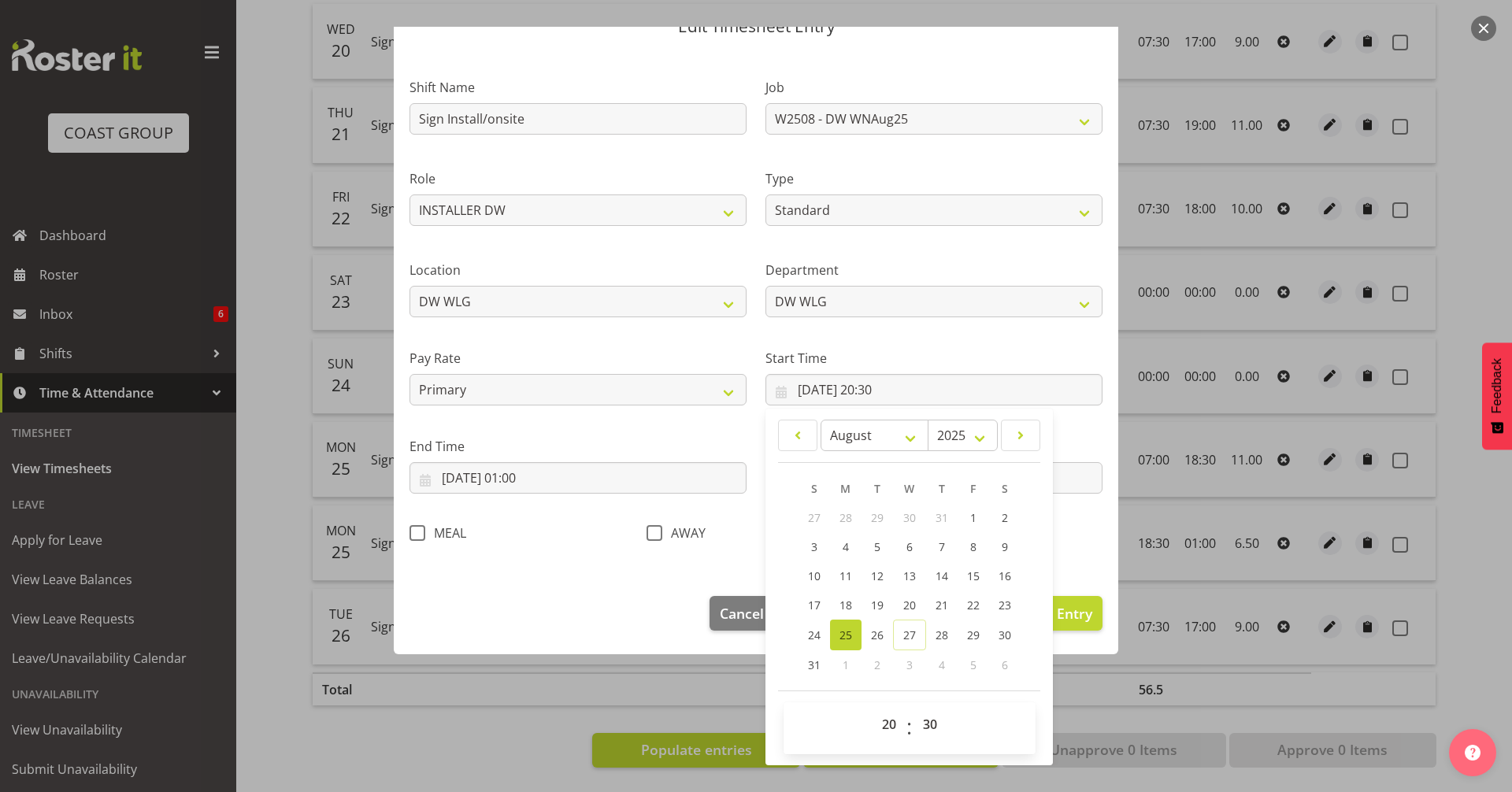
click at [1070, 550] on div "Shift Name Sign Install/onsite Job 1 Carlton Events 1 [PERSON_NAME][GEOGRAPHIC_…" at bounding box center [756, 305] width 712 height 499
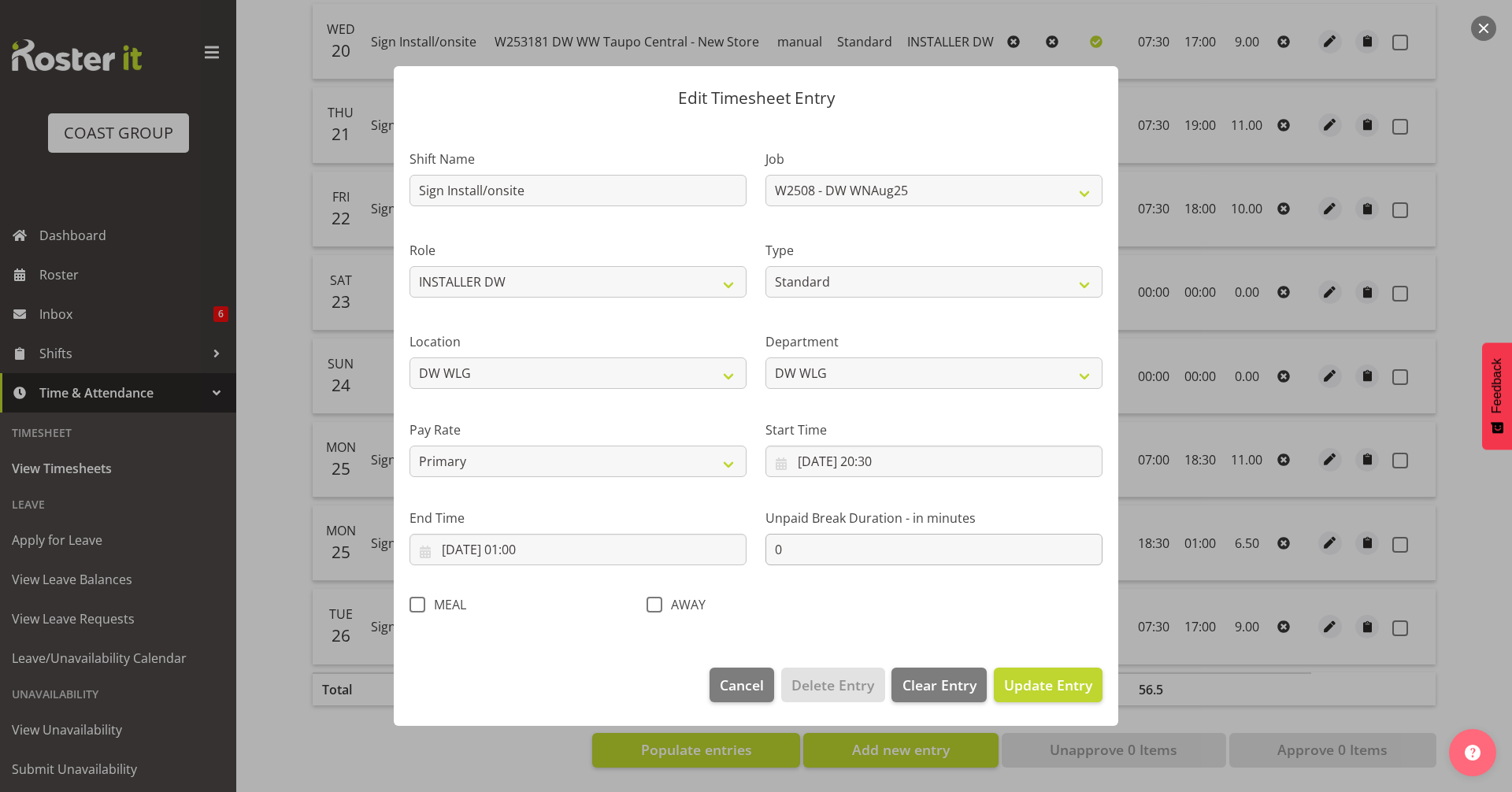
scroll to position [0, 0]
click at [537, 552] on input "[DATE] 01:00" at bounding box center [578, 549] width 337 height 32
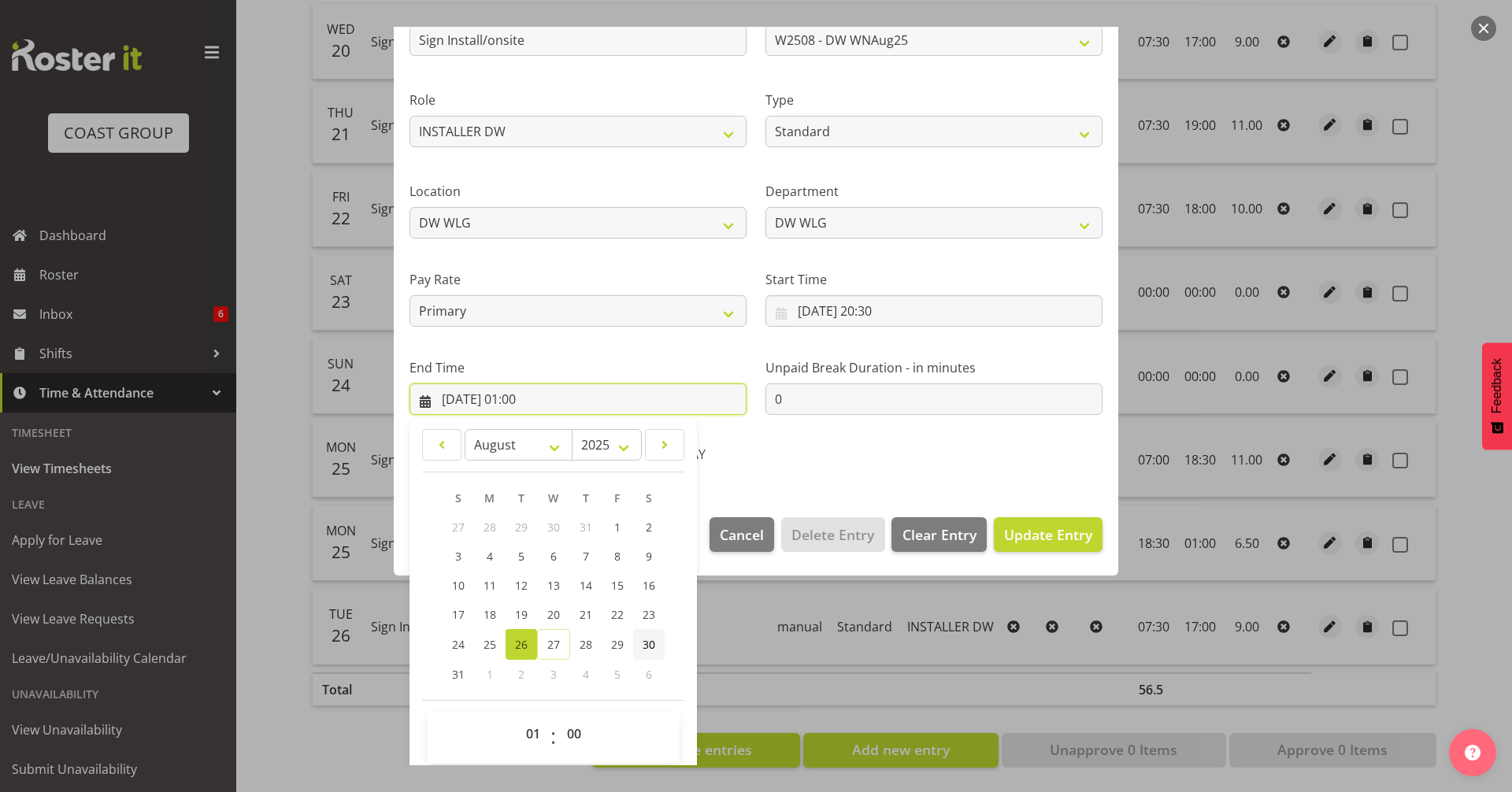
scroll to position [160, 0]
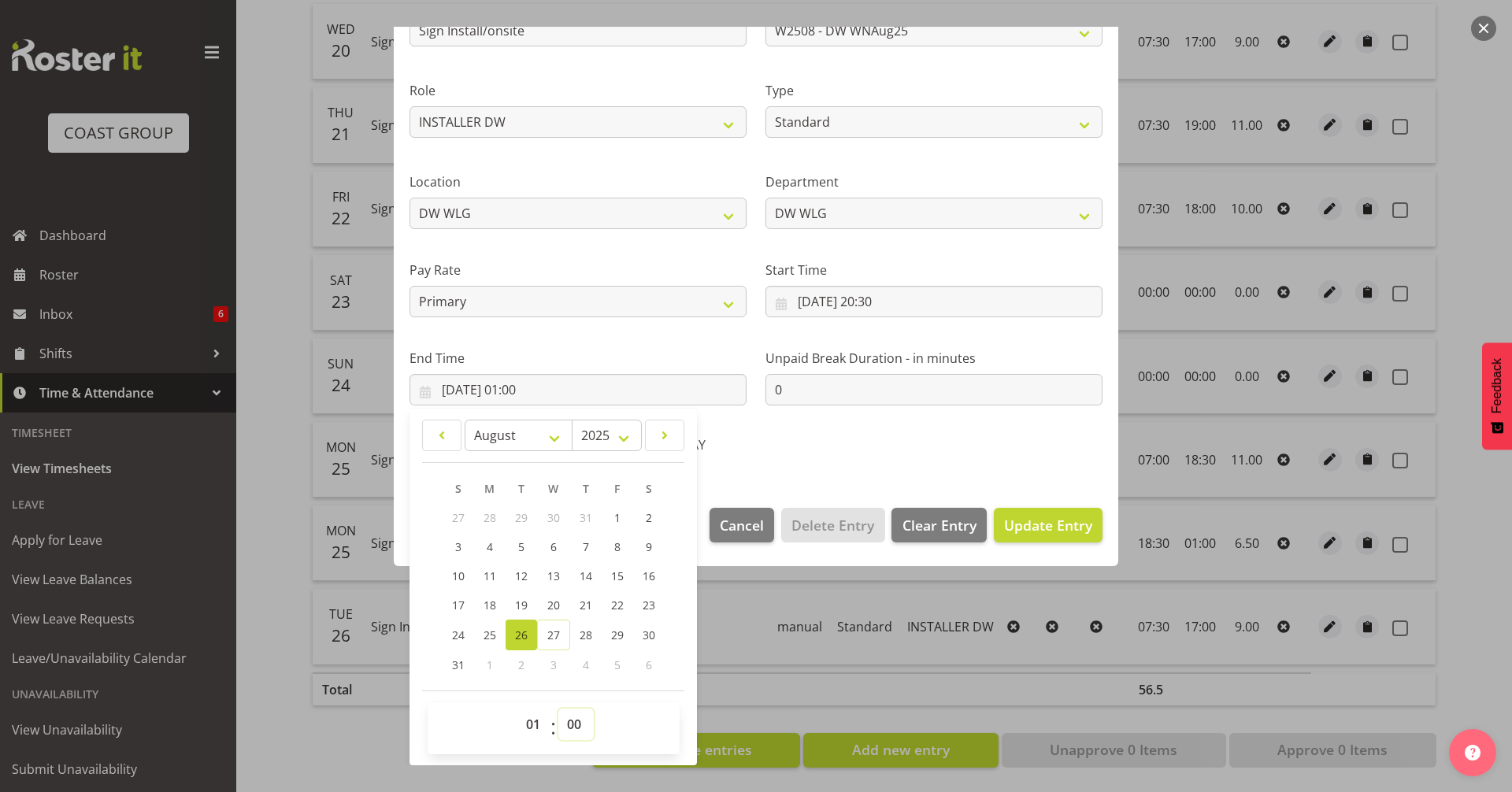
click at [579, 725] on select "00 01 02 03 04 05 06 07 08 09 10 11 12 13 14 15 16 17 18 19 20 21 22 23 24 25 2…" at bounding box center [576, 724] width 35 height 32
select select "3"
click at [559, 709] on select "00 01 02 03 04 05 06 07 08 09 10 11 12 13 14 15 16 17 18 19 20 21 22 23 24 25 2…" at bounding box center [576, 724] width 35 height 32
type input "[DATE] 01:03"
click at [579, 724] on select "00 01 02 03 04 05 06 07 08 09 10 11 12 13 14 15 16 17 18 19 20 21 22 23 24 25 2…" at bounding box center [576, 724] width 35 height 32
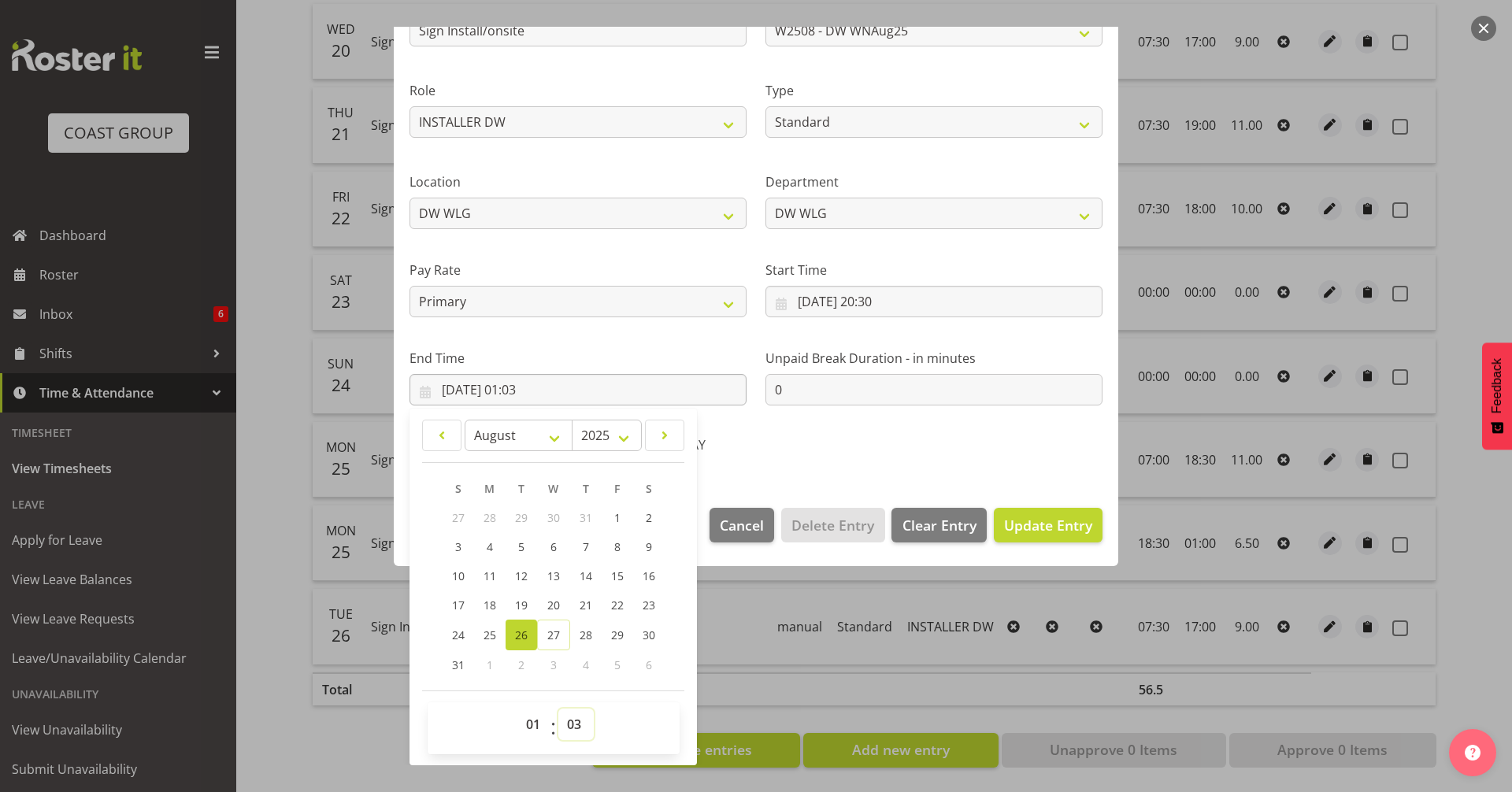
select select "0"
click at [559, 709] on select "00 01 02 03 04 05 06 07 08 09 10 11 12 13 14 15 16 17 18 19 20 21 22 23 24 25 2…" at bounding box center [576, 724] width 35 height 32
type input "[DATE] 01:00"
click at [531, 731] on select "00 01 02 03 04 05 06 07 08 09 10 11 12 13 14 15 16 17 18 19 20 21 22 23" at bounding box center [535, 724] width 35 height 32
select select "3"
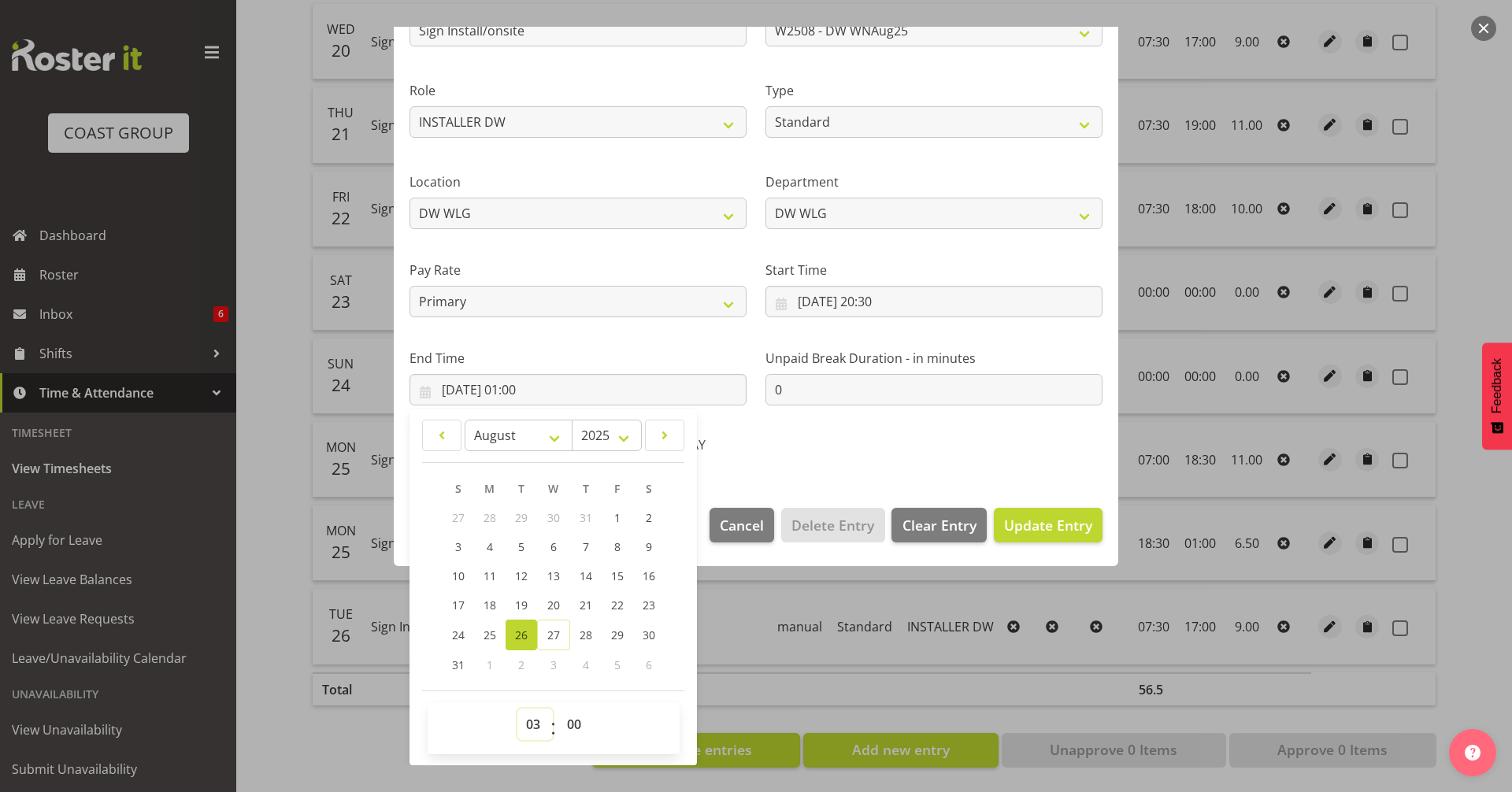
click at [517, 709] on select "00 01 02 03 04 05 06 07 08 09 10 11 12 13 14 15 16 17 18 19 20 21 22 23" at bounding box center [535, 724] width 35 height 32
type input "[DATE] 03:00"
drag, startPoint x: 954, startPoint y: 450, endPoint x: 989, endPoint y: 483, distance: 48.1
click at [955, 450] on div "Shift Name Sign Install/onsite Job 1 Carlton Events 1 [PERSON_NAME][GEOGRAPHIC_…" at bounding box center [756, 217] width 712 height 499
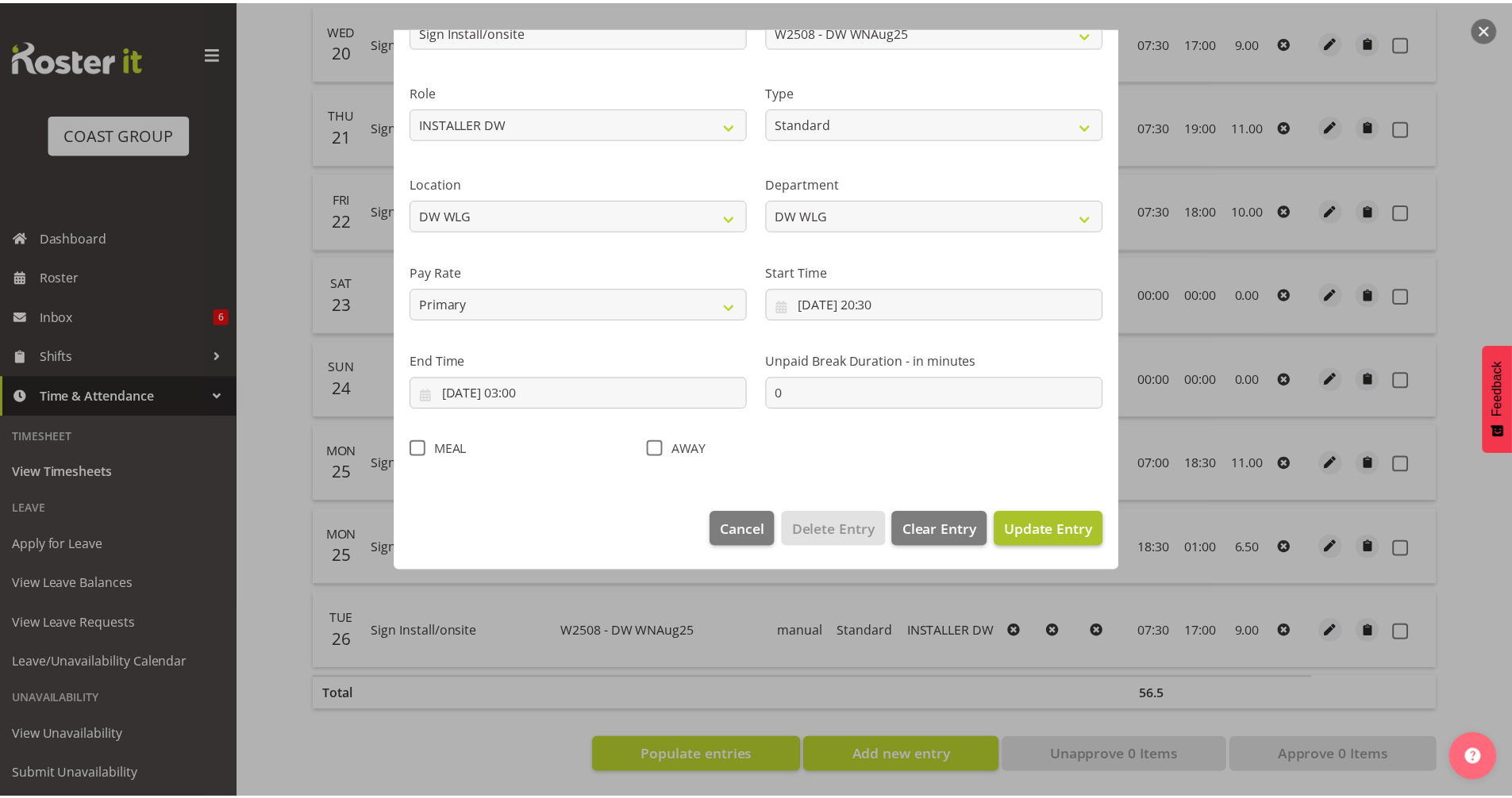
scroll to position [0, 0]
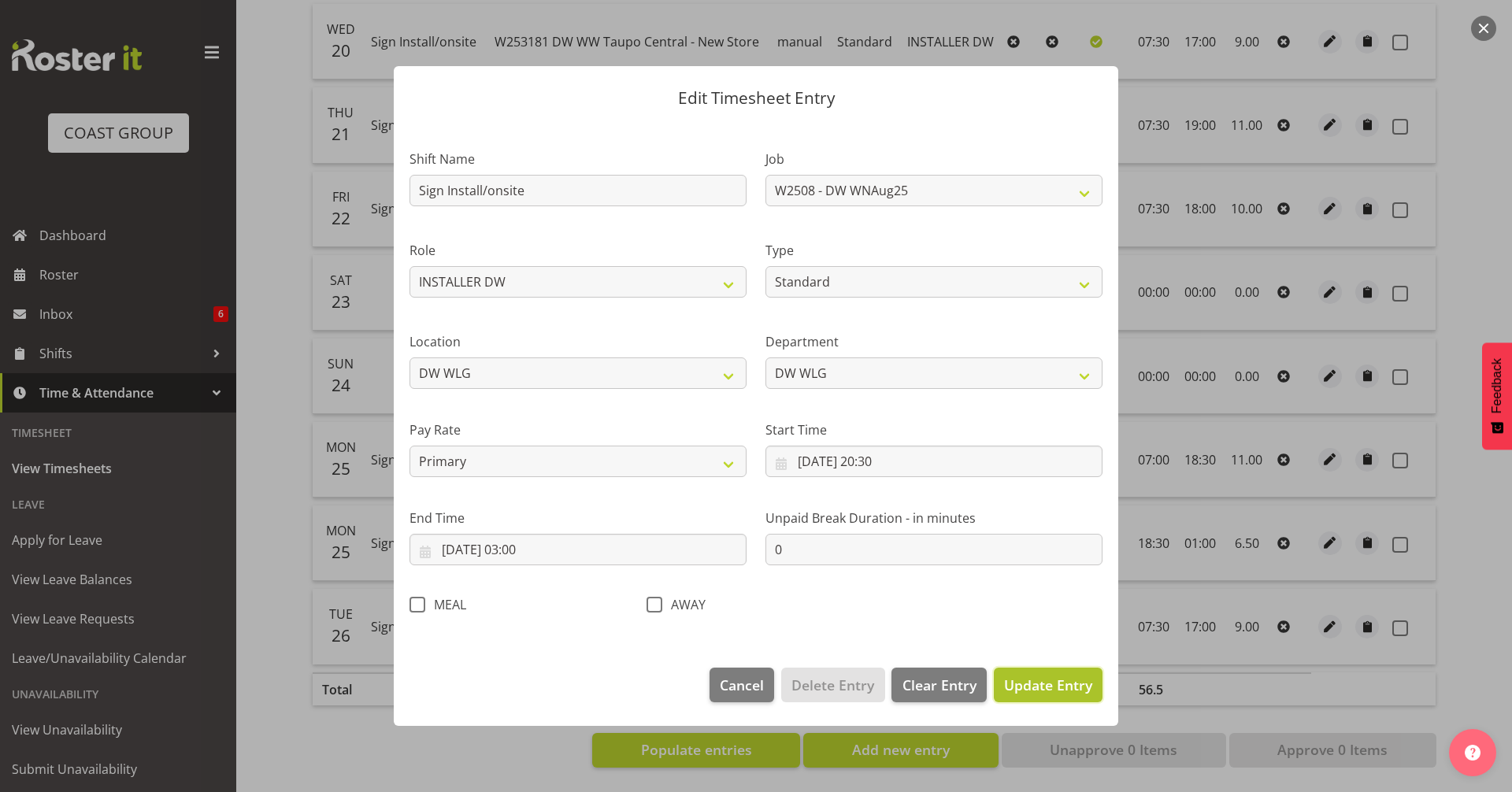
click at [1048, 695] on span "Update Entry" at bounding box center [1048, 685] width 88 height 19
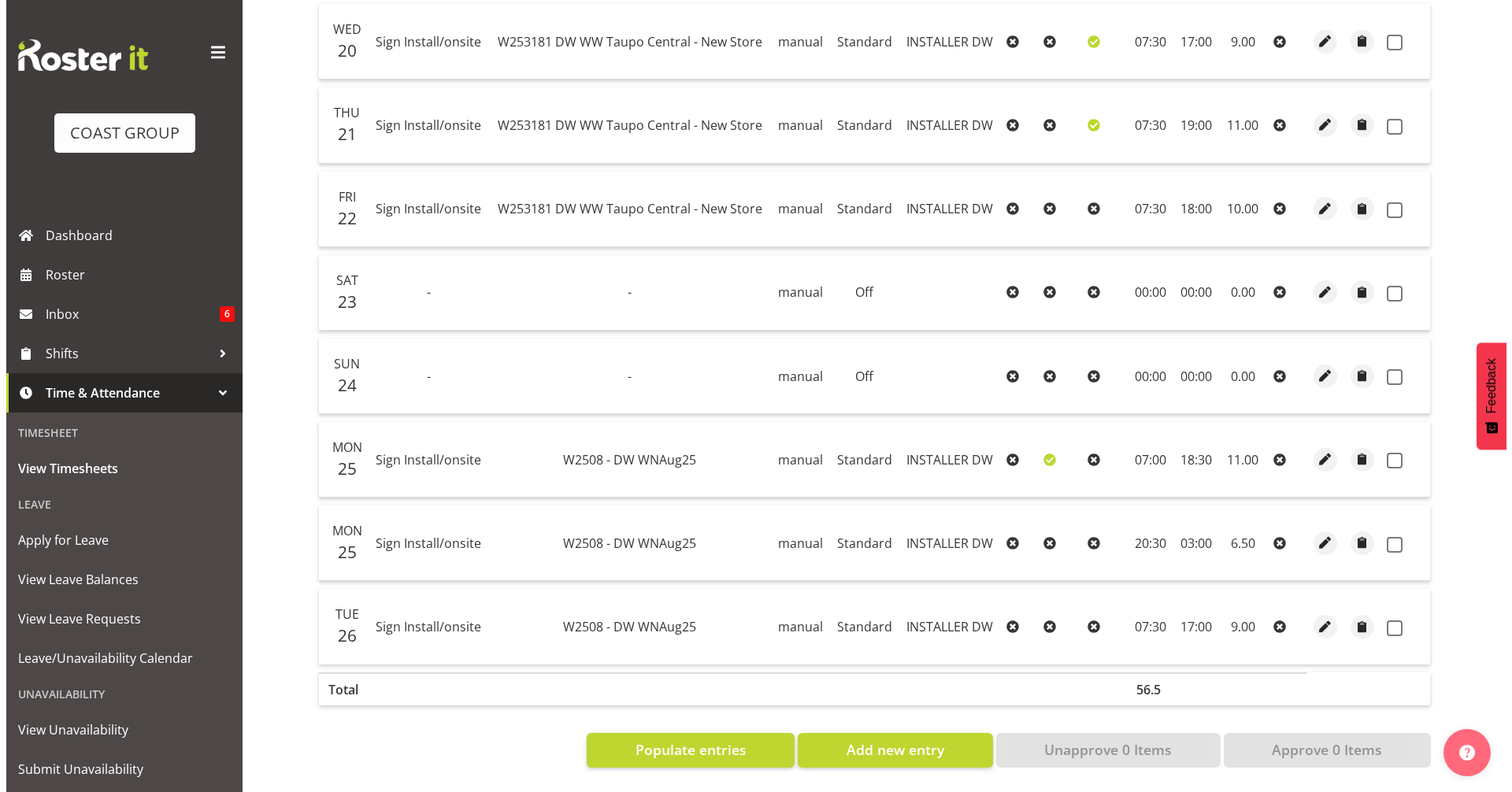
scroll to position [310, 0]
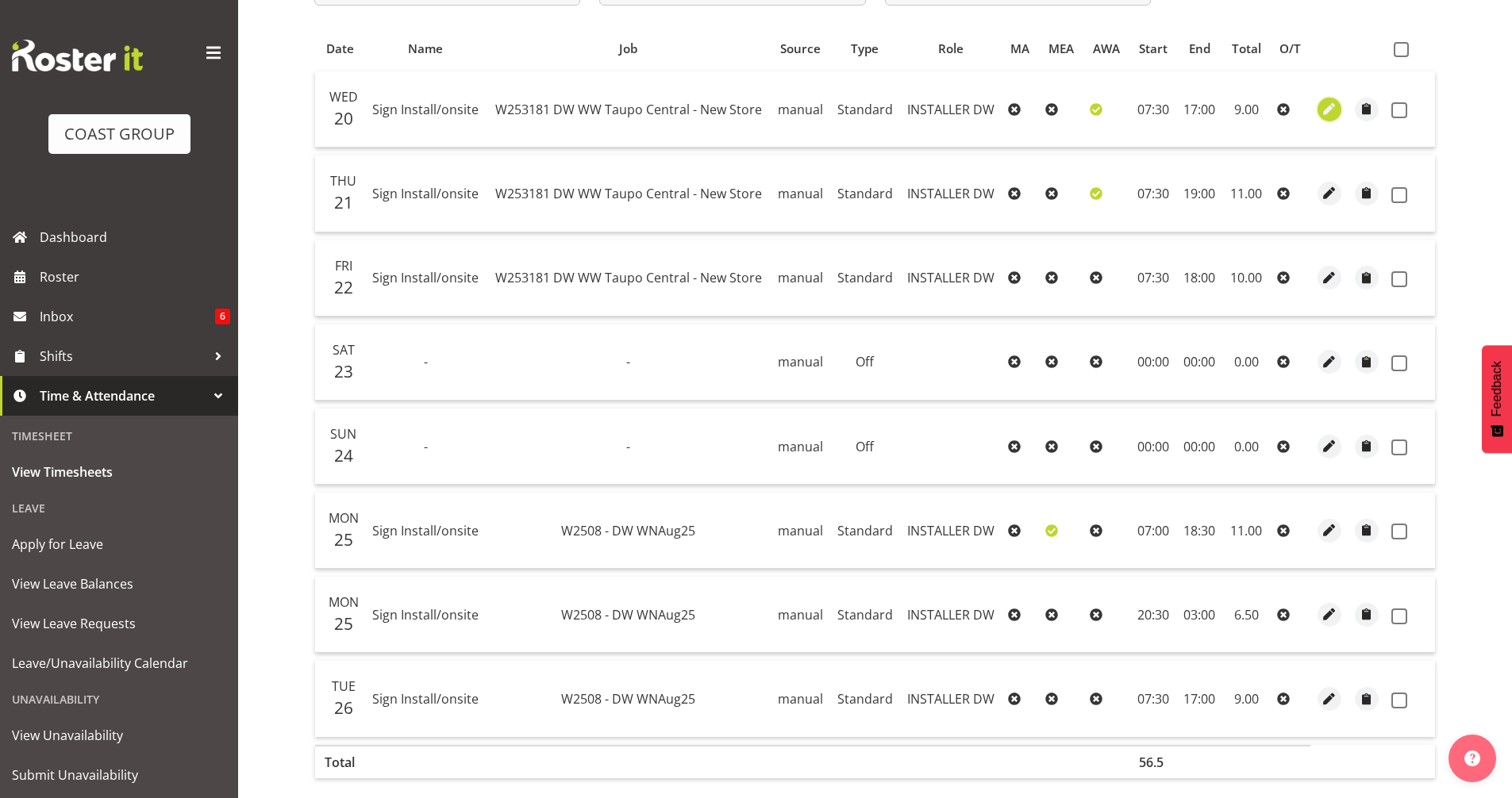
click at [1328, 112] on span "button" at bounding box center [1329, 109] width 18 height 18
select select "Standard"
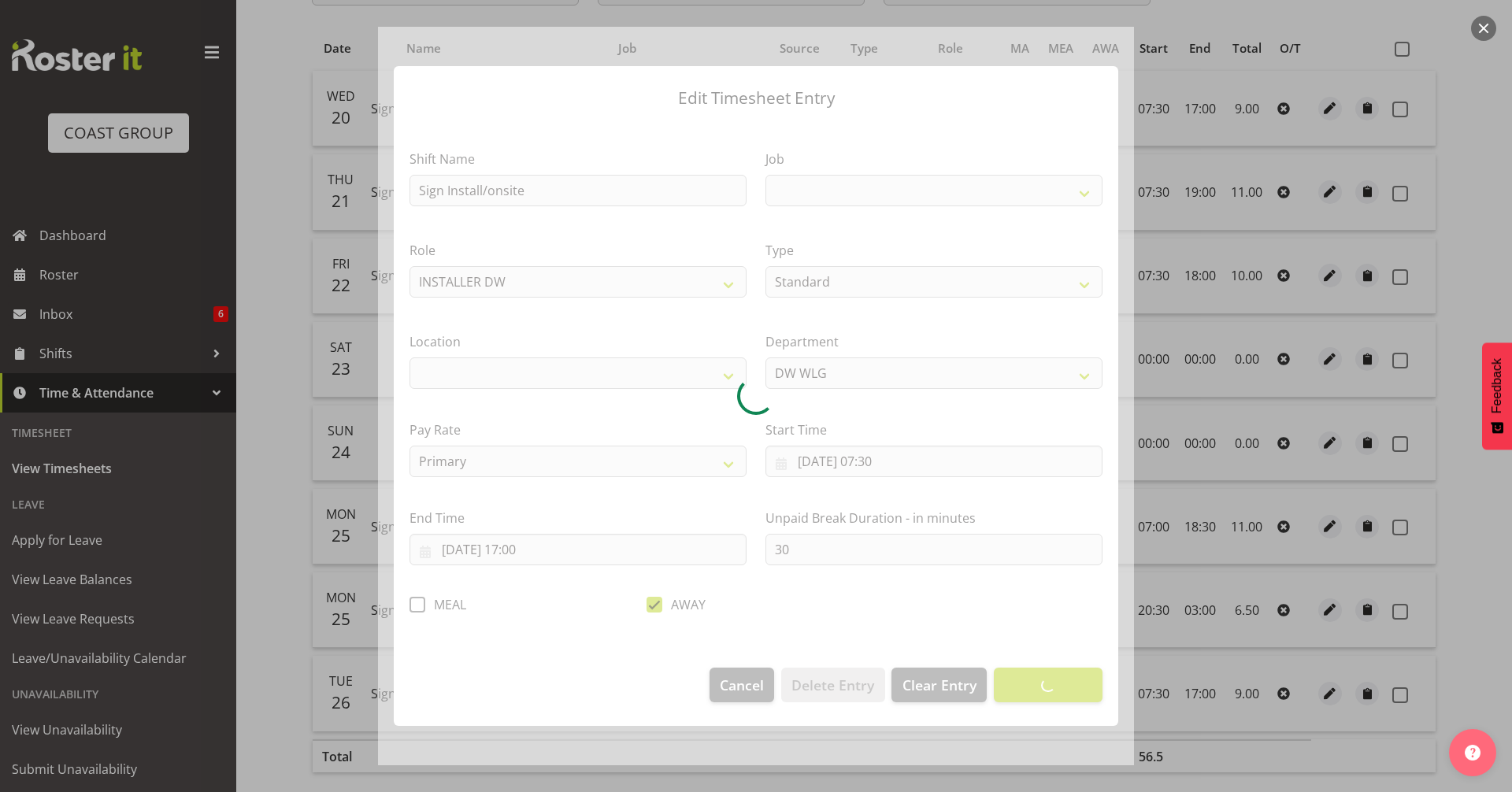
select select
select select "10398"
select select "38"
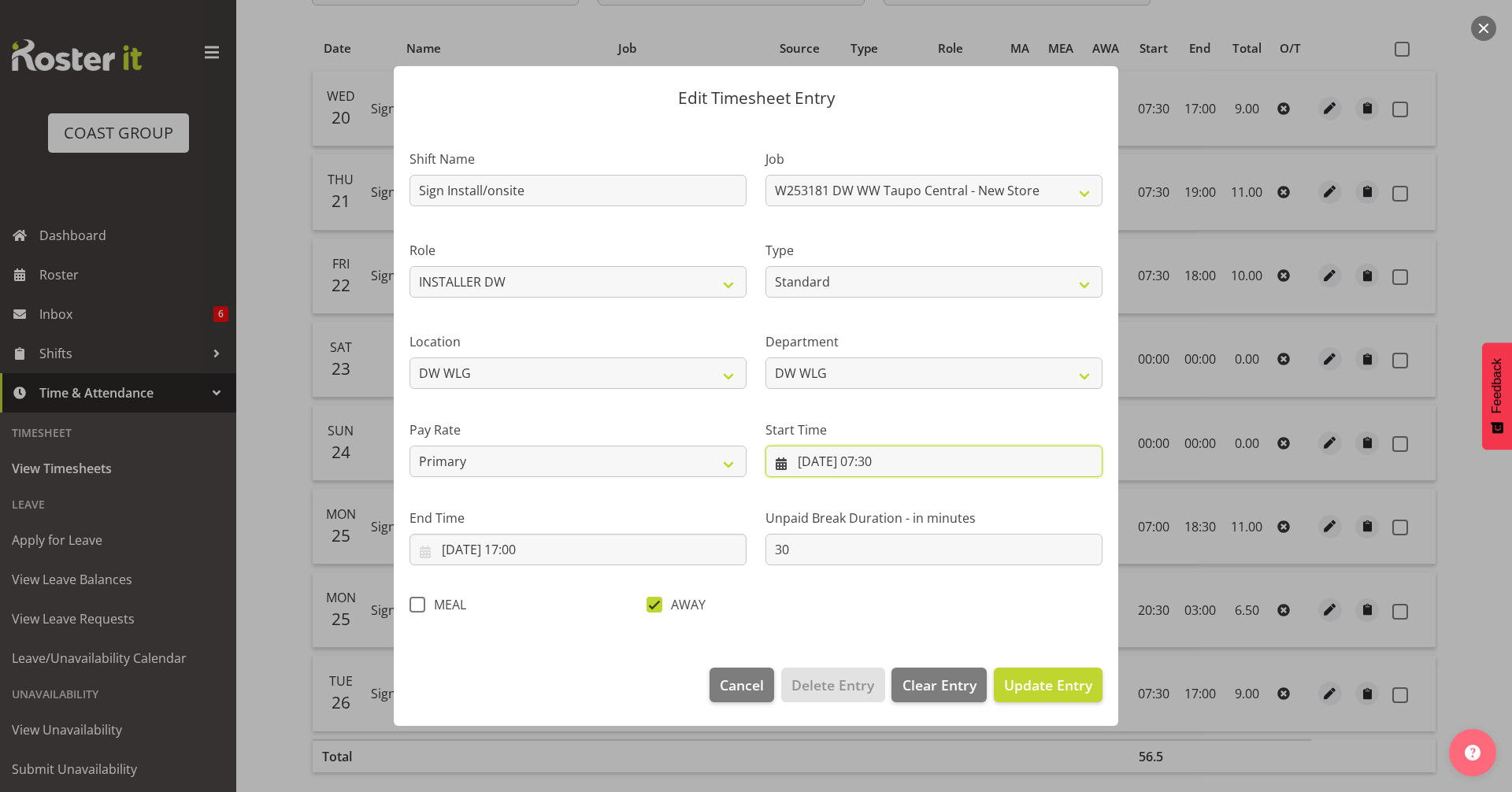
click at [886, 463] on input "[DATE] 07:30" at bounding box center [934, 461] width 337 height 32
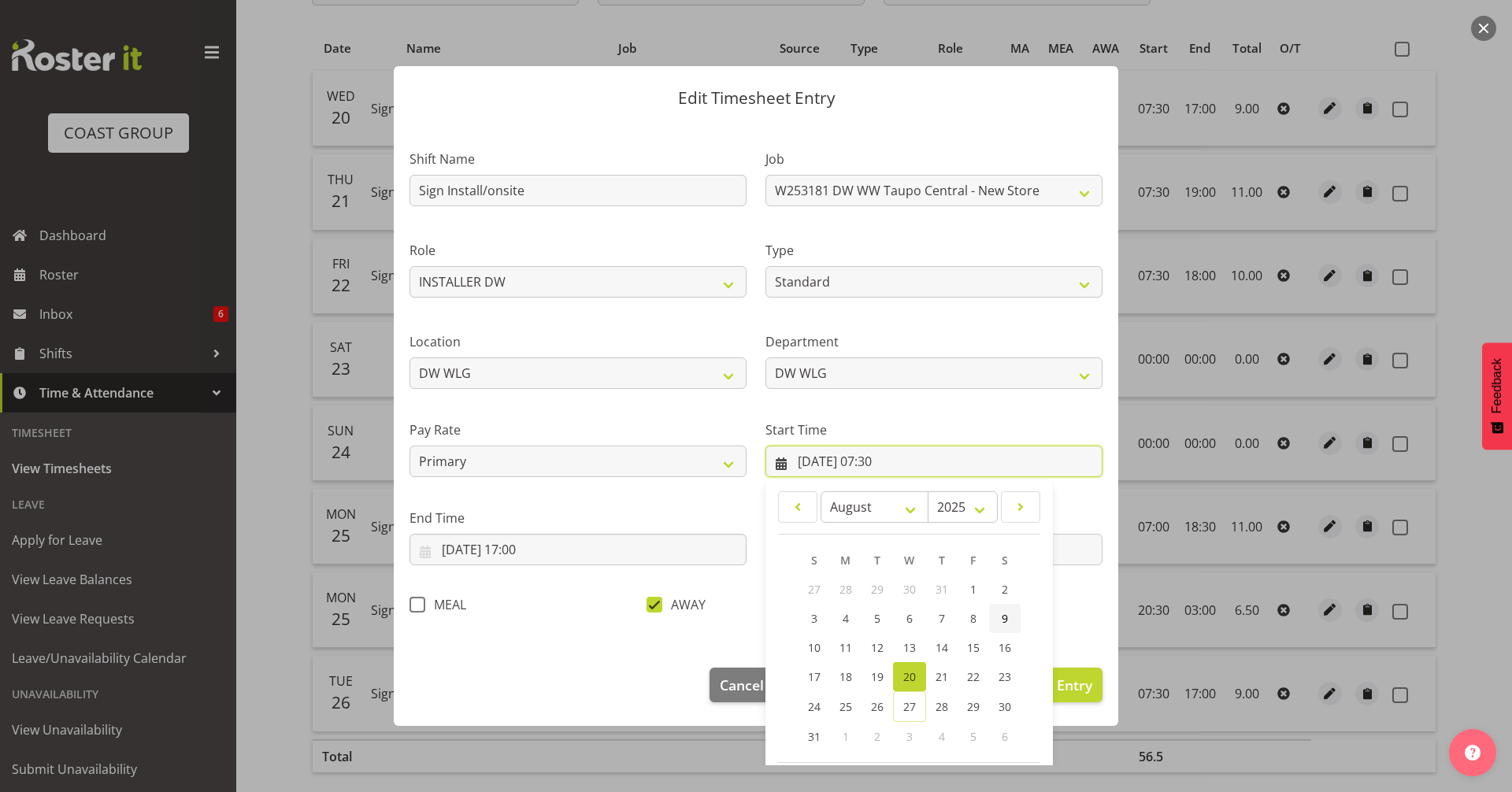
scroll to position [72, 0]
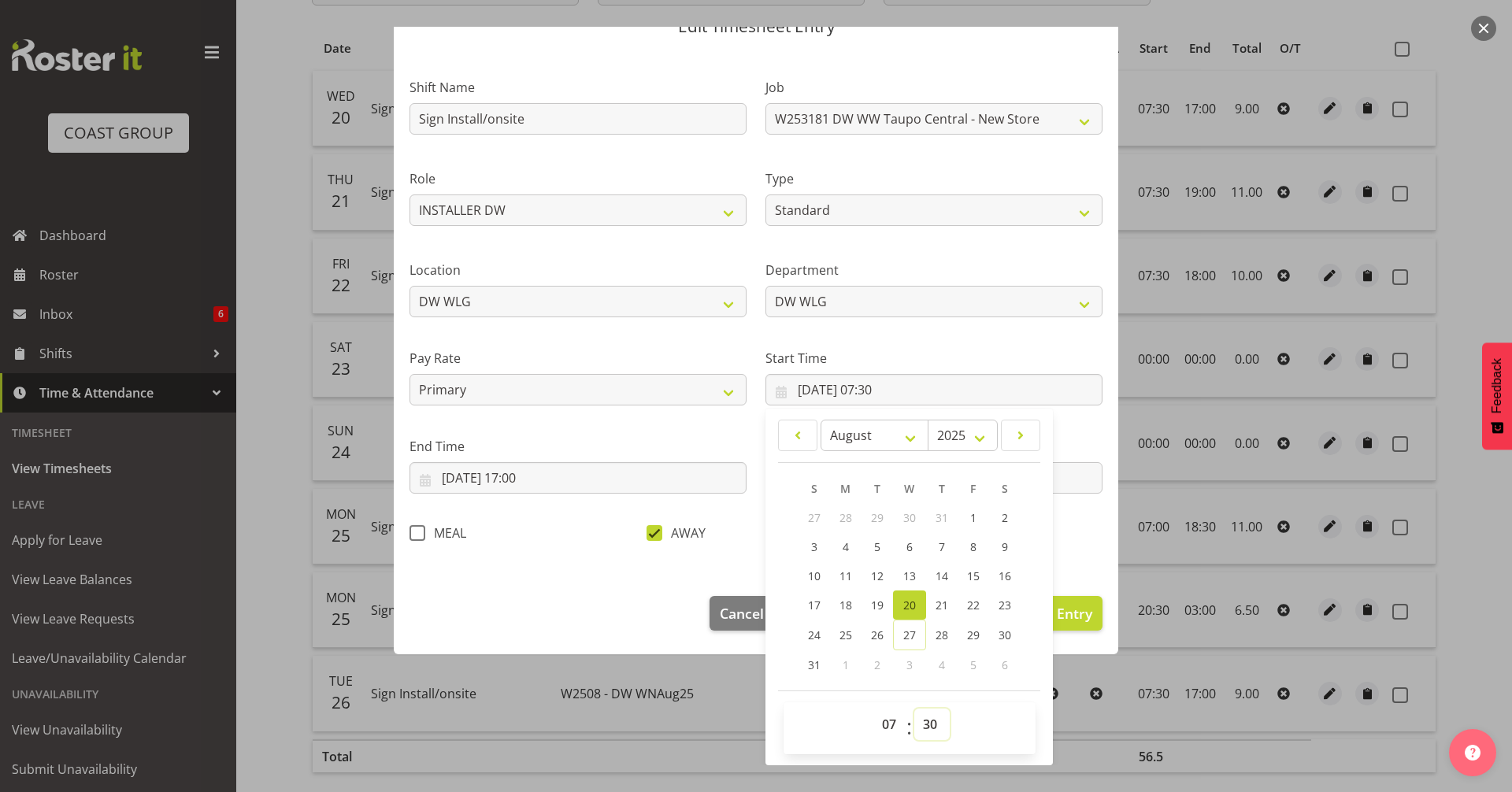
click at [925, 727] on select "00 01 02 03 04 05 06 07 08 09 10 11 12 13 14 15 16 17 18 19 20 21 22 23 24 25 2…" at bounding box center [932, 724] width 35 height 32
select select "0"
click at [915, 709] on select "00 01 02 03 04 05 06 07 08 09 10 11 12 13 14 15 16 17 18 19 20 21 22 23 24 25 2…" at bounding box center [932, 724] width 35 height 32
type input "[DATE] 07:00"
click at [1068, 541] on div "Shift Name Sign Install/onsite Job 1 Carlton Events 1 [PERSON_NAME][GEOGRAPHIC_…" at bounding box center [756, 305] width 712 height 499
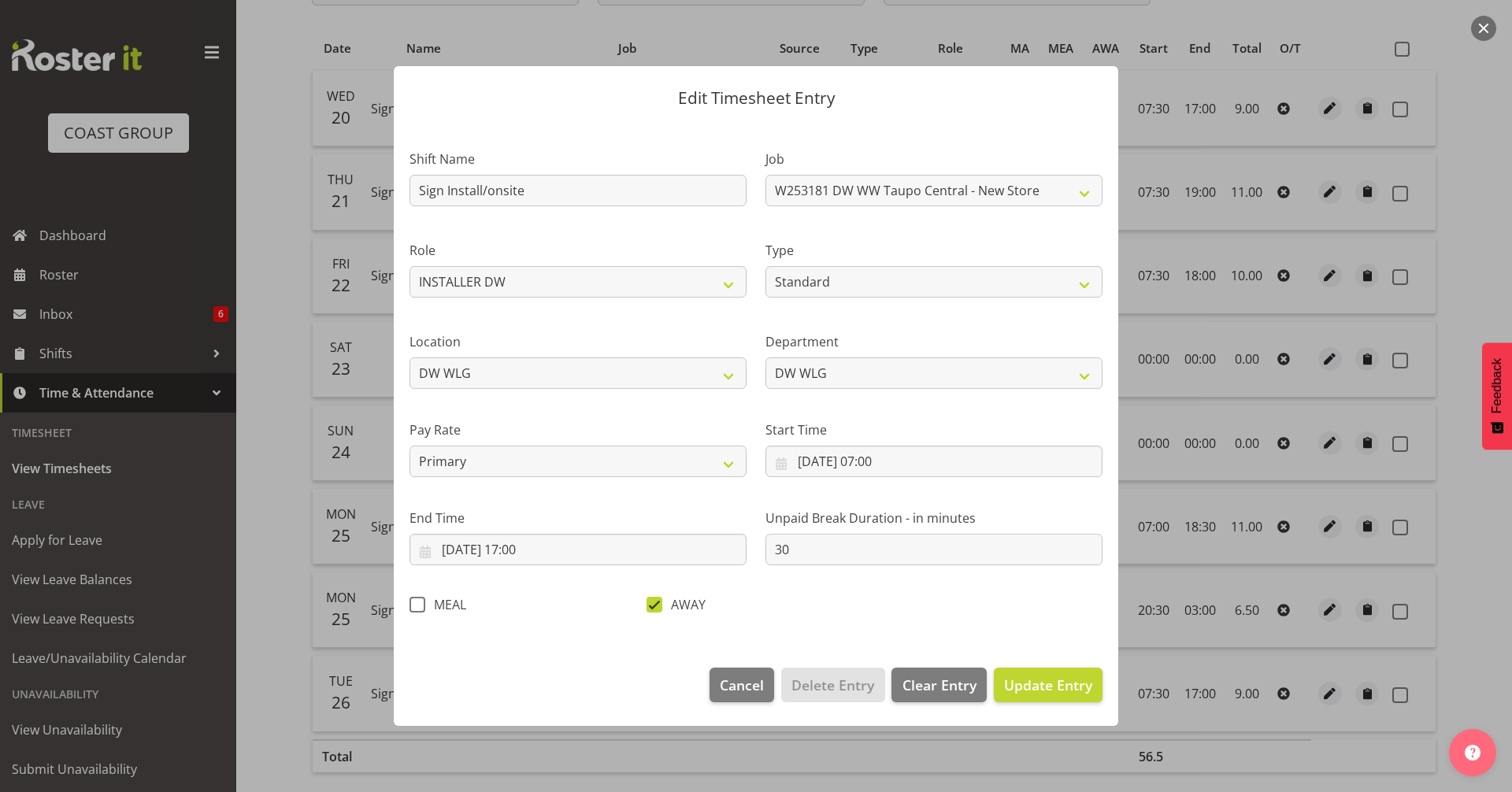
scroll to position [0, 0]
click at [1064, 618] on div "Shift Name Sign Install/onsite Job 1 Carlton Events 1 [PERSON_NAME][GEOGRAPHIC_…" at bounding box center [756, 378] width 712 height 499
click at [1064, 674] on button "Update Entry" at bounding box center [1048, 685] width 109 height 34
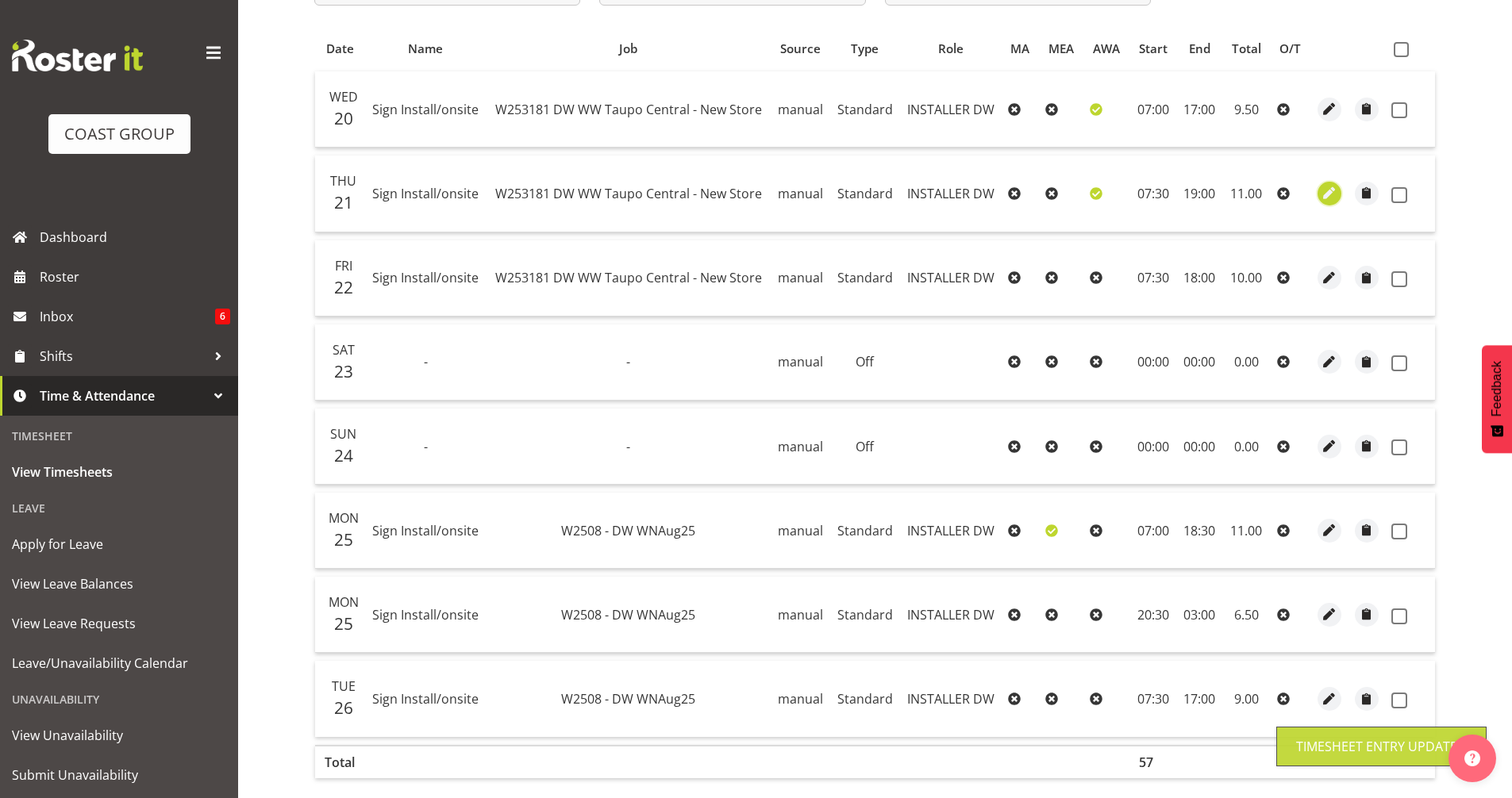
click at [1327, 188] on span "button" at bounding box center [1329, 193] width 18 height 18
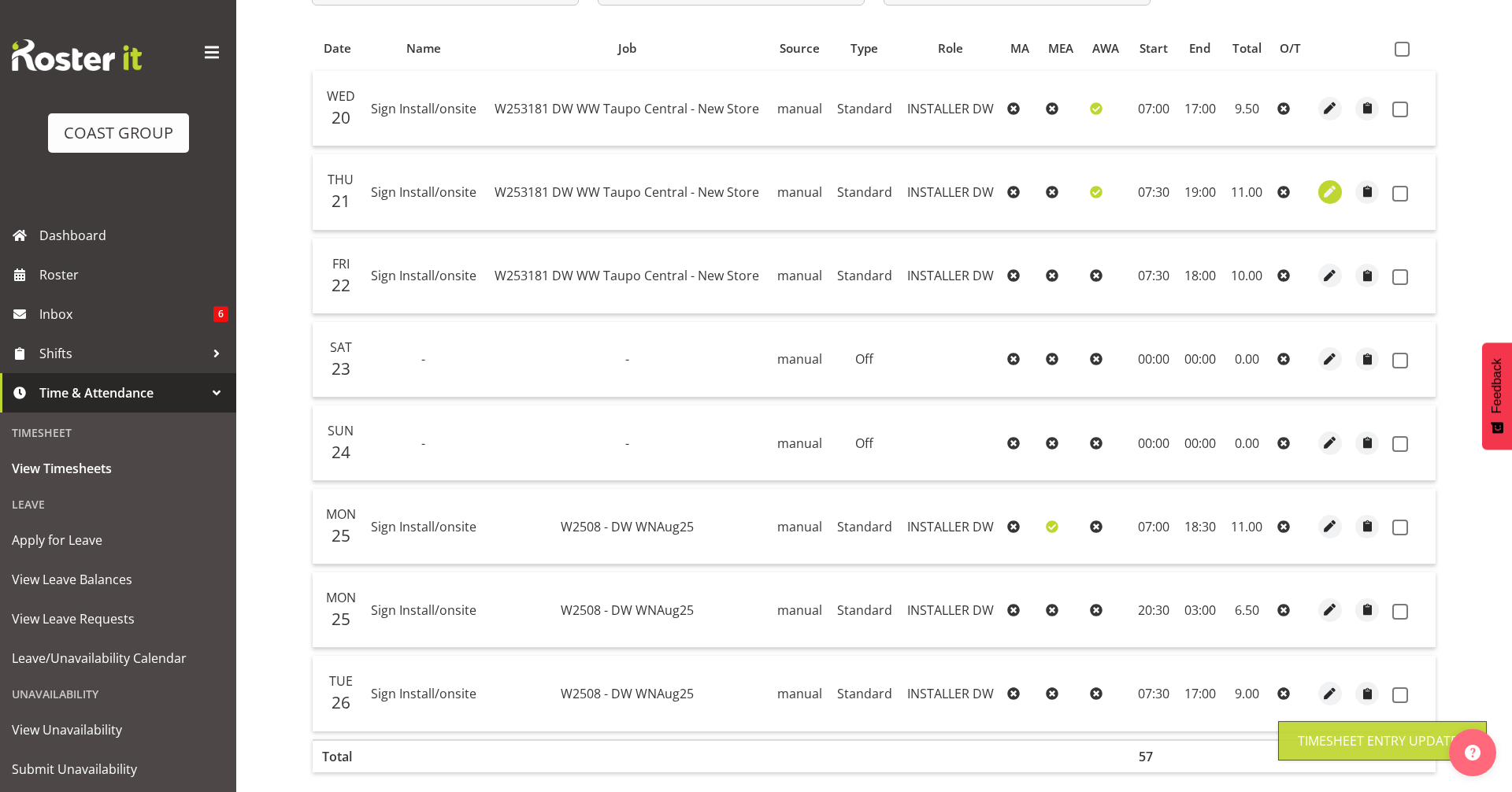
select select "Standard"
select select "7"
select select "2025"
select select "7"
select select "30"
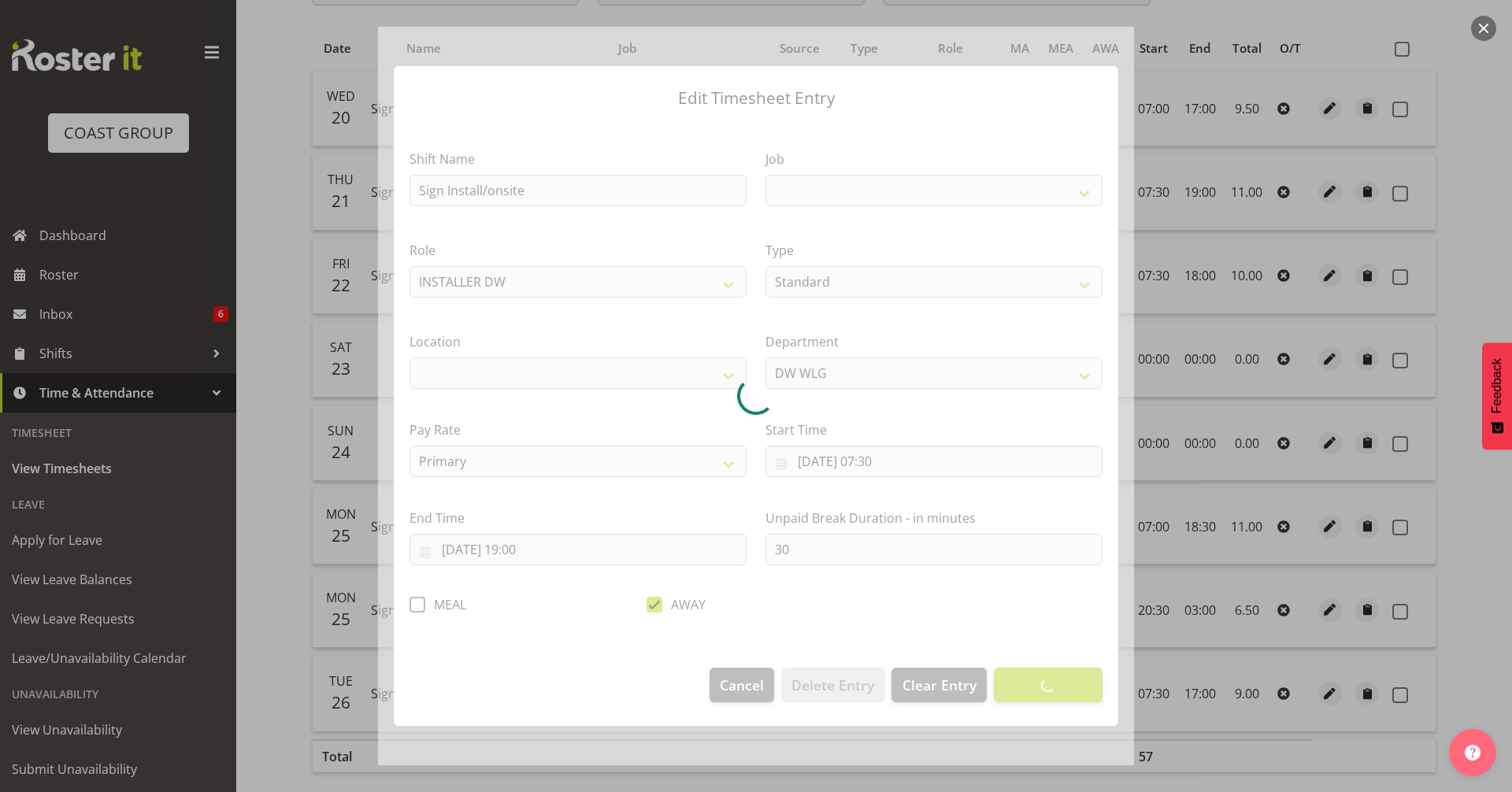
select select
select select "10398"
select select "38"
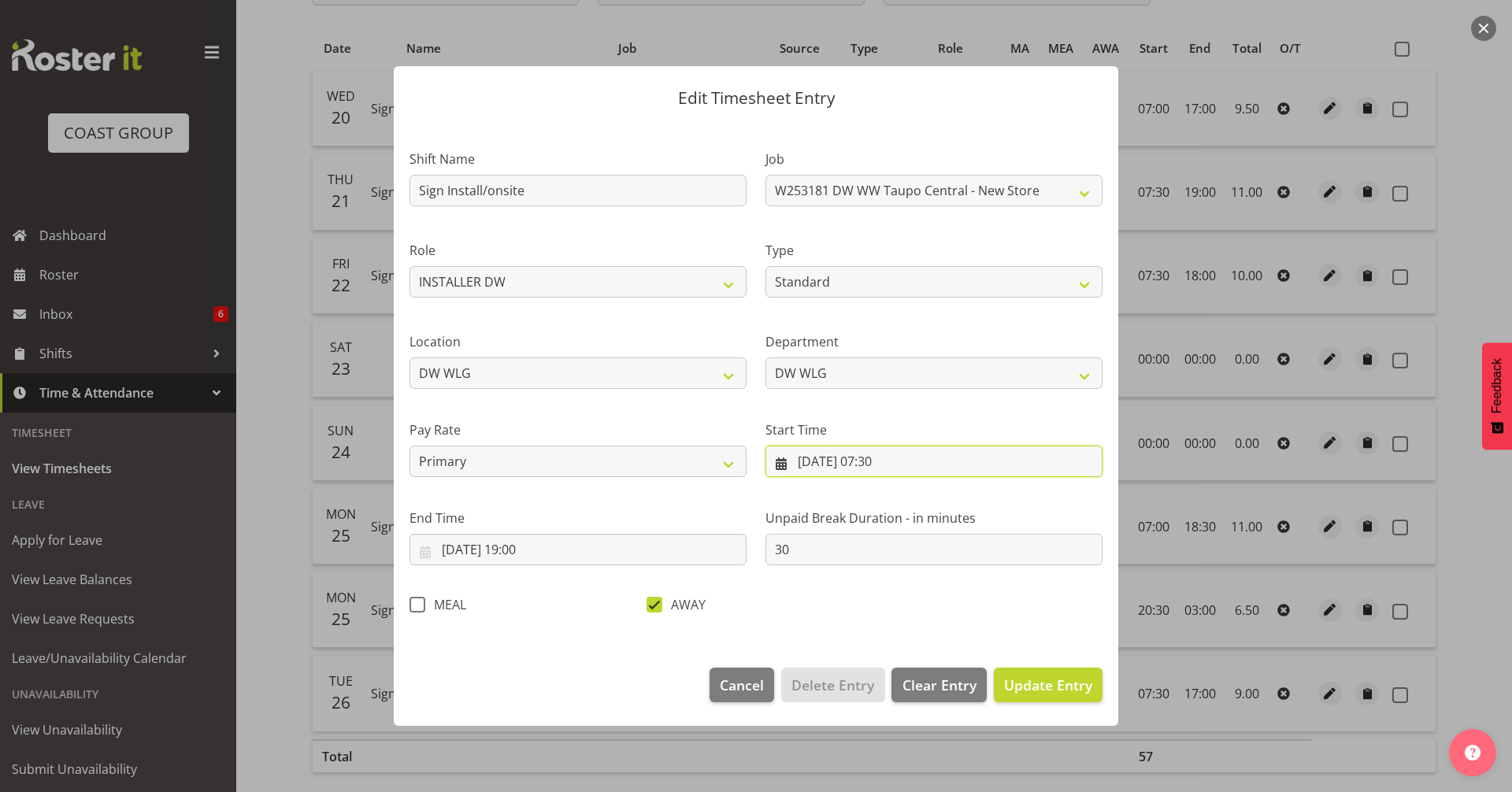
click at [896, 463] on input "[DATE] 07:30" at bounding box center [934, 461] width 337 height 32
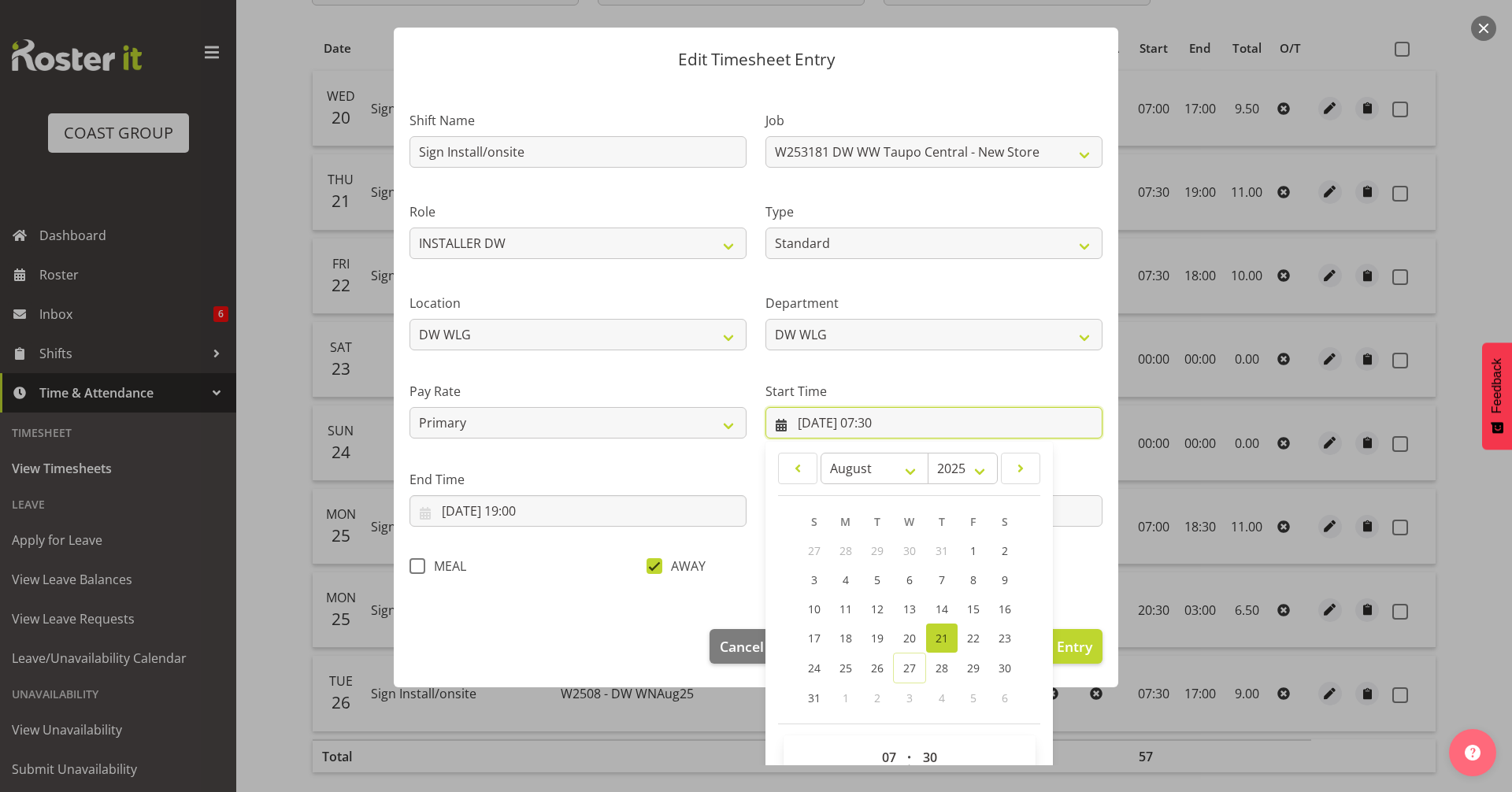
scroll to position [72, 0]
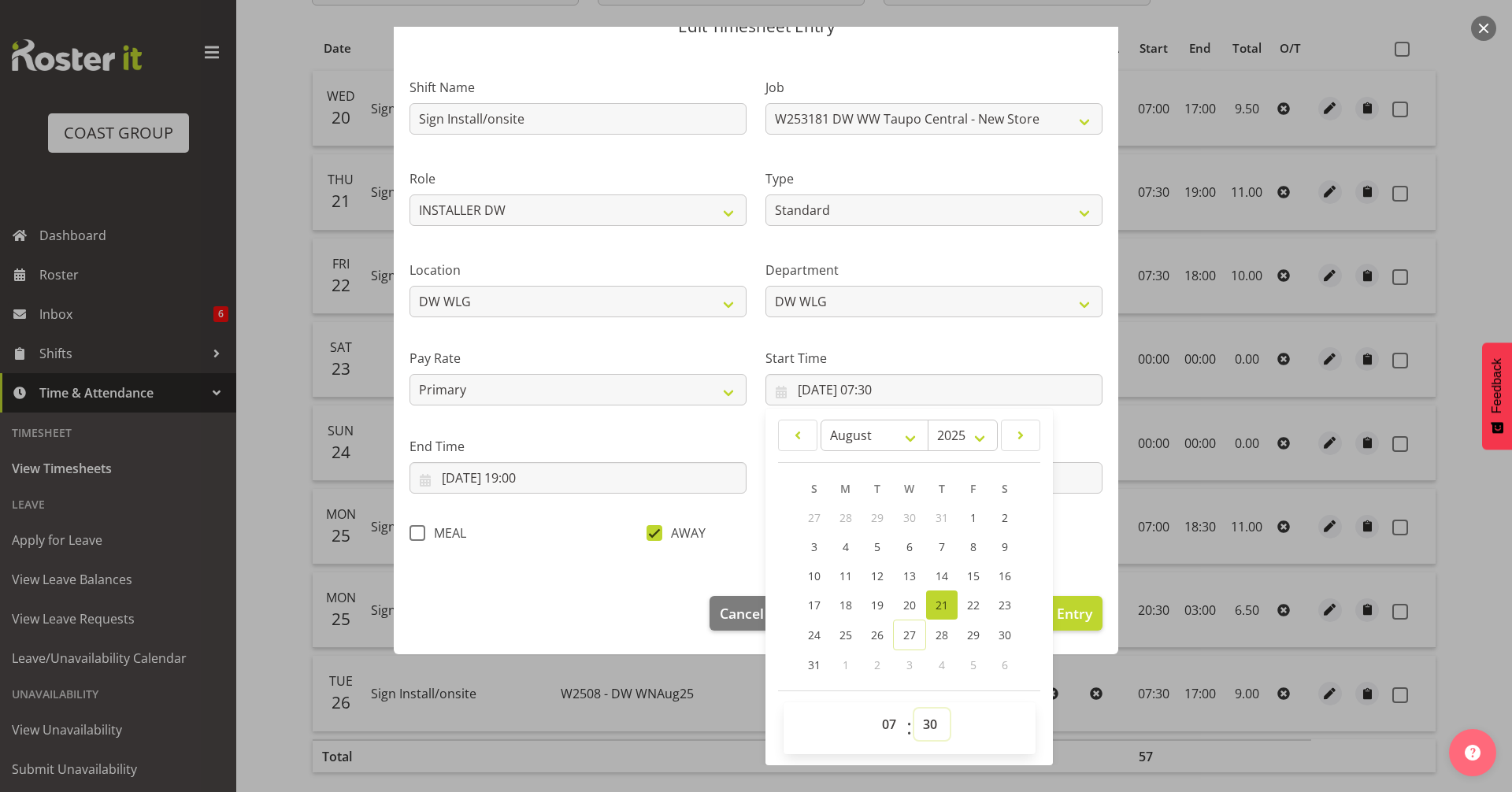
click at [922, 726] on select "00 01 02 03 04 05 06 07 08 09 10 11 12 13 14 15 16 17 18 19 20 21 22 23 24 25 2…" at bounding box center [932, 724] width 35 height 32
select select "0"
click at [915, 709] on select "00 01 02 03 04 05 06 07 08 09 10 11 12 13 14 15 16 17 18 19 20 21 22 23 24 25 2…" at bounding box center [932, 724] width 35 height 32
type input "[DATE] 07:00"
click at [1064, 547] on div "Shift Name Sign Install/onsite Job 1 Carlton Events 1 [PERSON_NAME][GEOGRAPHIC_…" at bounding box center [756, 305] width 712 height 499
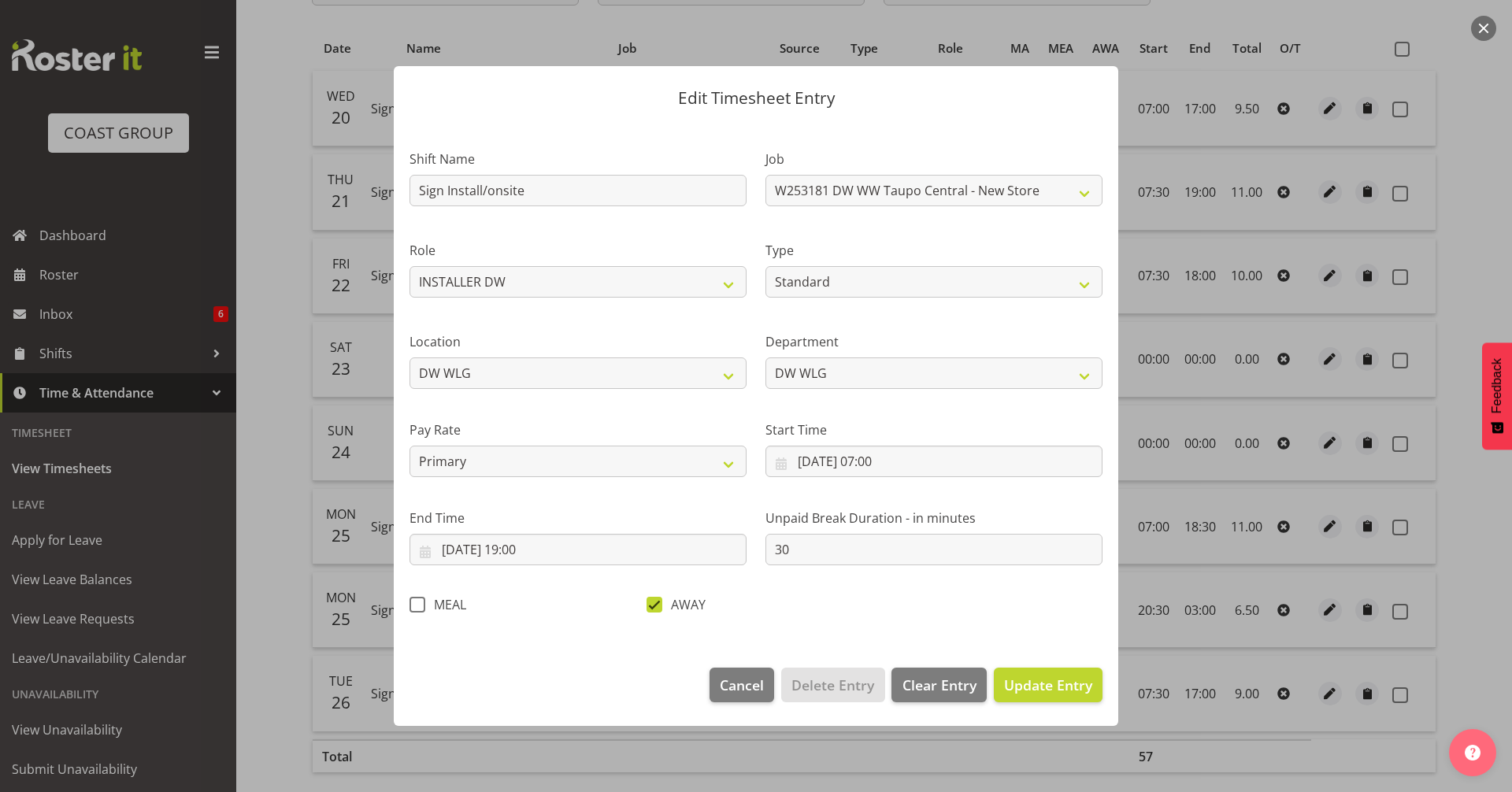
scroll to position [0, 0]
click at [1063, 678] on span "Update Entry" at bounding box center [1048, 685] width 88 height 19
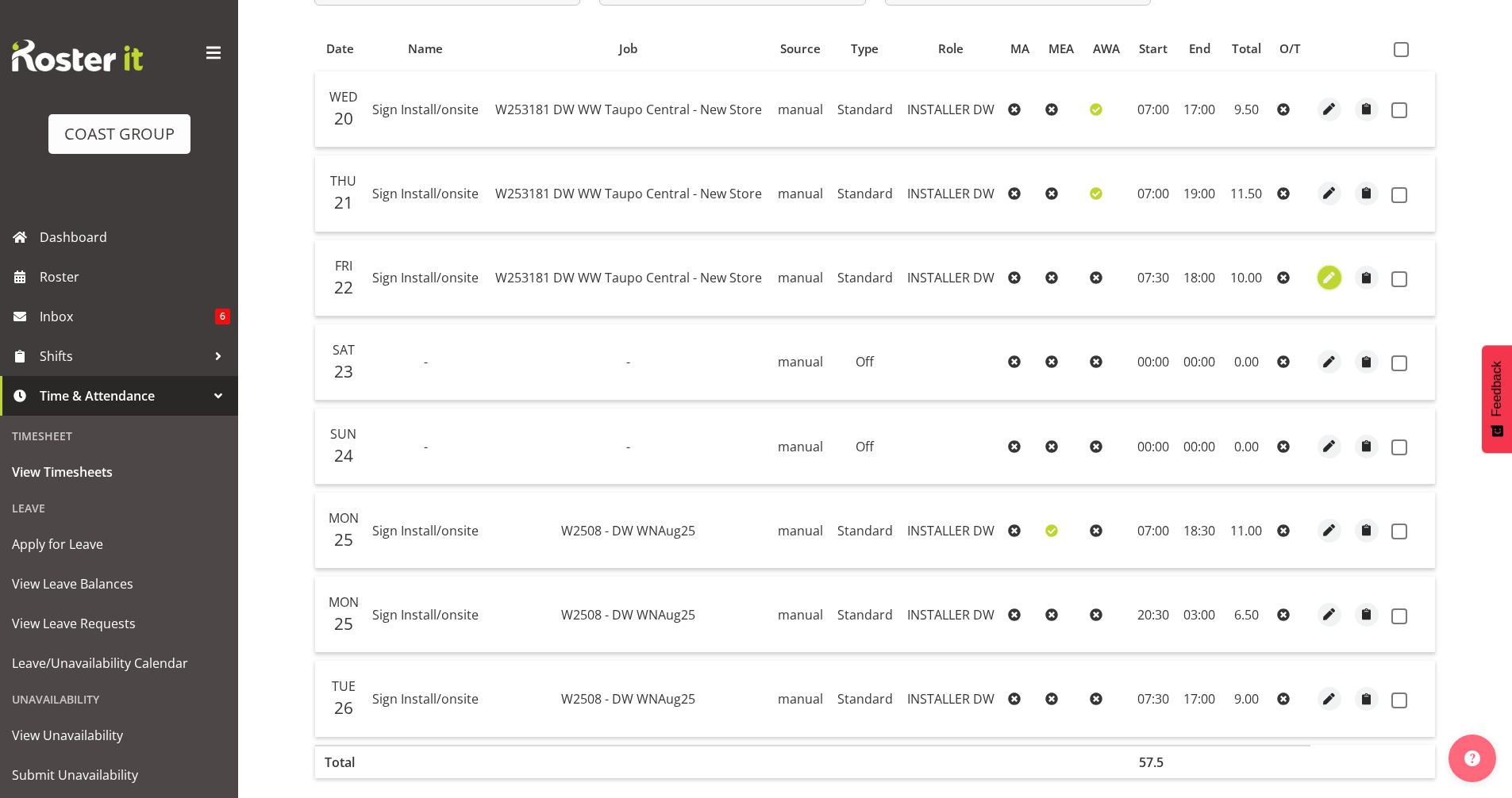
click at [1332, 278] on span "button" at bounding box center [1329, 278] width 18 height 18
select select "Standard"
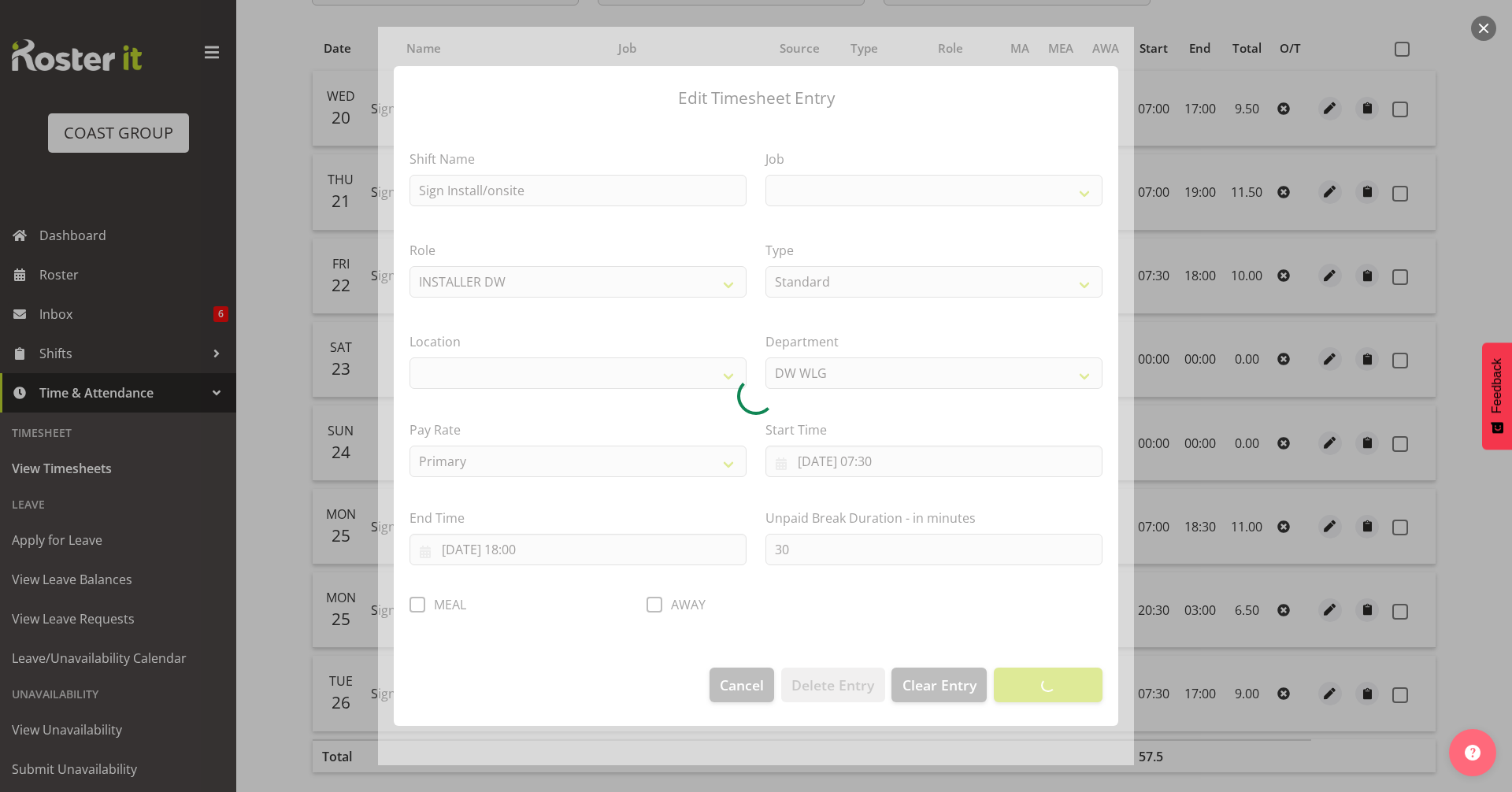
select select
select select "10398"
select select "38"
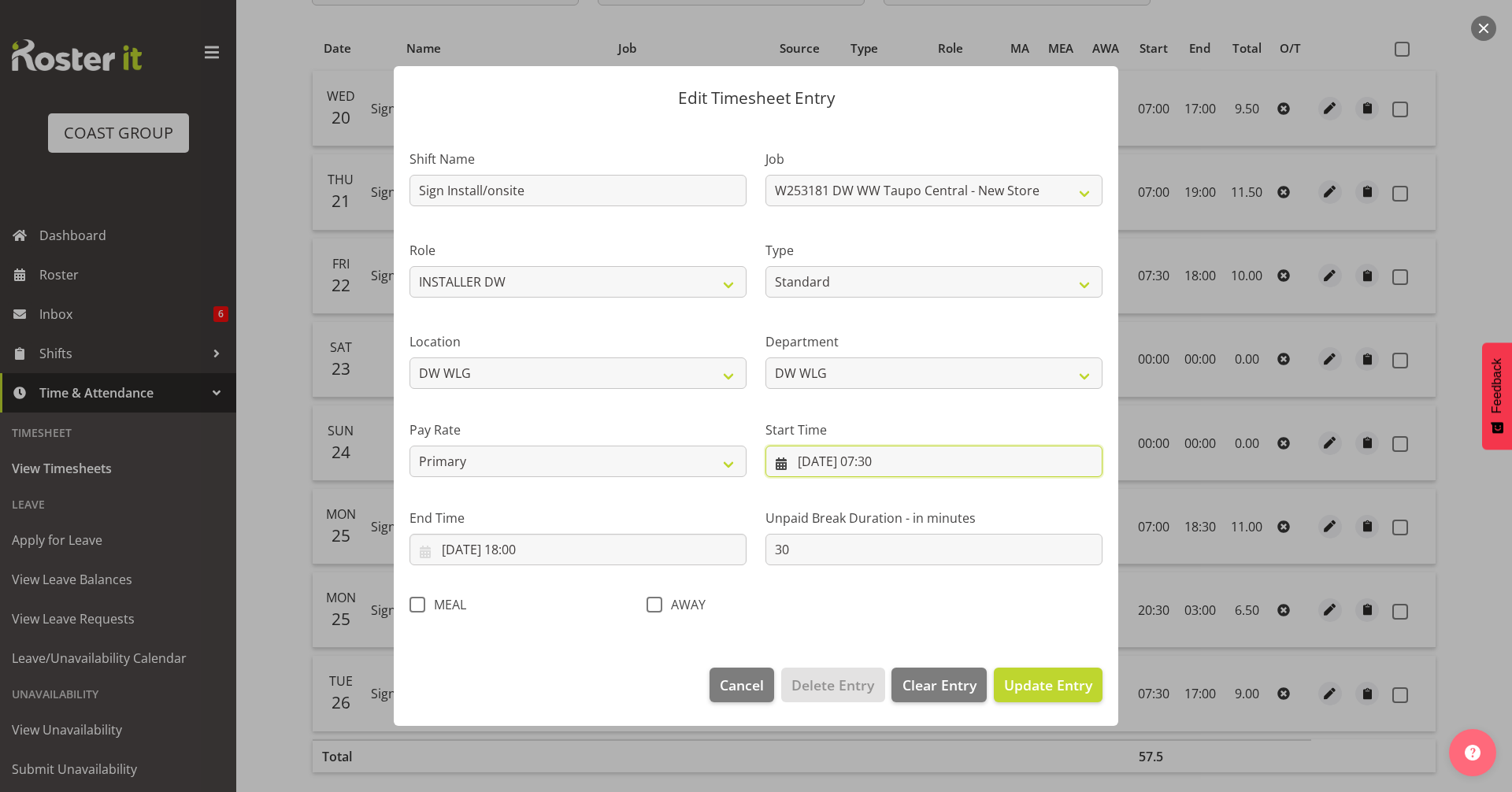
click at [900, 463] on input "[DATE] 07:30" at bounding box center [934, 461] width 337 height 32
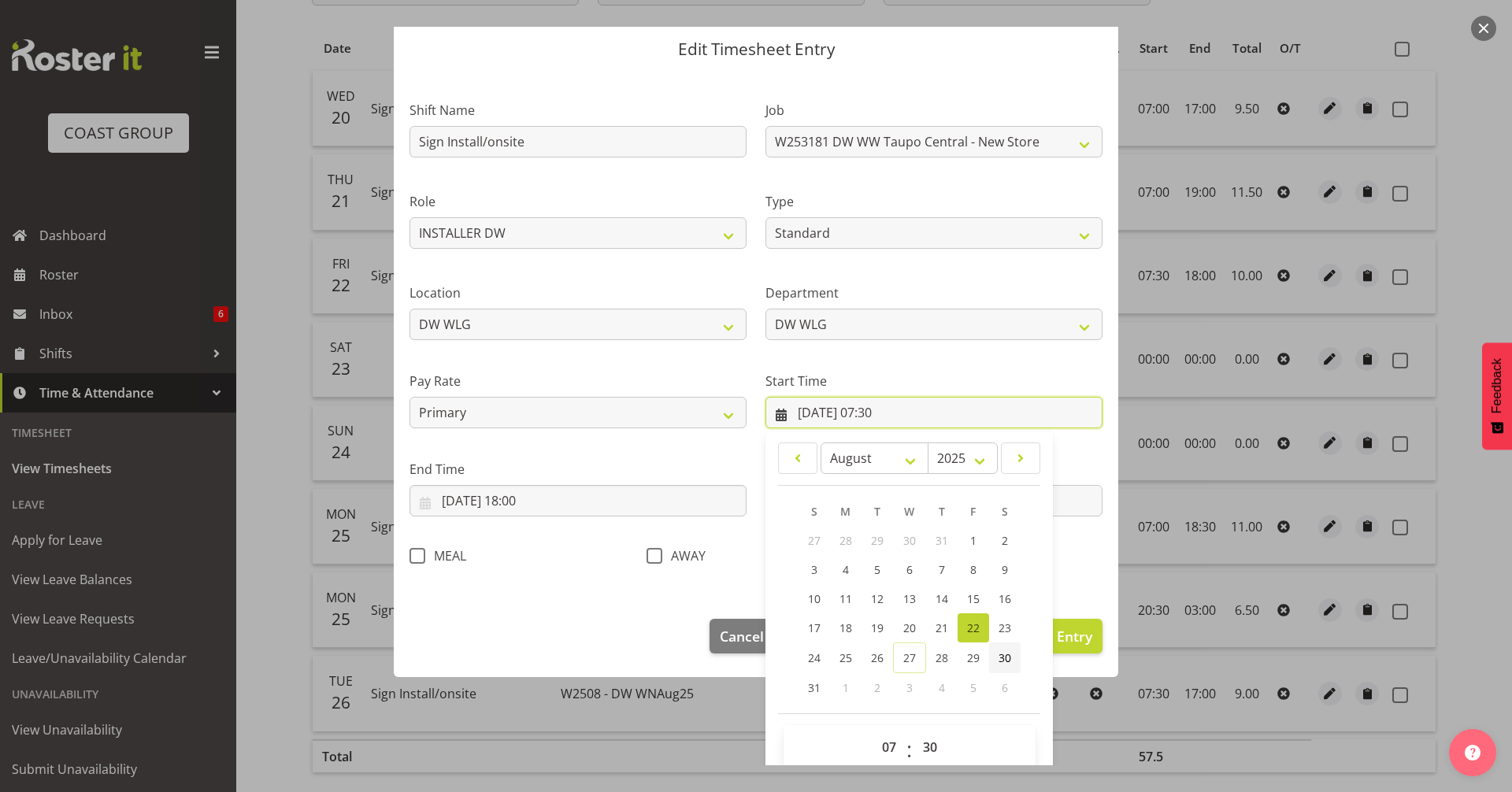
scroll to position [72, 0]
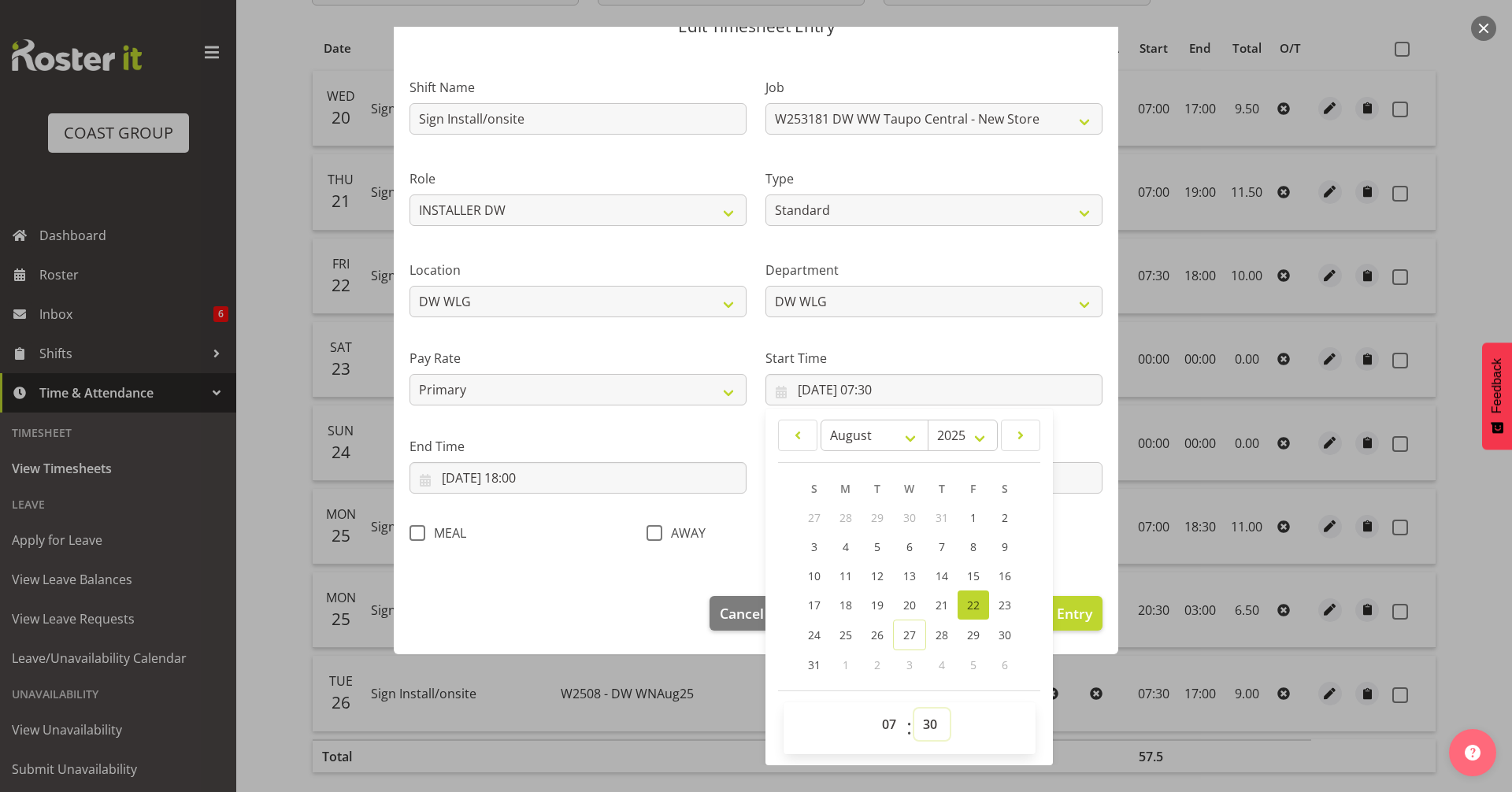
click at [922, 727] on select "00 01 02 03 04 05 06 07 08 09 10 11 12 13 14 15 16 17 18 19 20 21 22 23 24 25 2…" at bounding box center [932, 724] width 35 height 32
select select "0"
click at [915, 709] on select "00 01 02 03 04 05 06 07 08 09 10 11 12 13 14 15 16 17 18 19 20 21 22 23 24 25 2…" at bounding box center [932, 724] width 35 height 32
type input "[DATE] 07:00"
click at [1078, 553] on div "Shift Name Sign Install/onsite Job 1 Carlton Events 1 [PERSON_NAME][GEOGRAPHIC_…" at bounding box center [756, 305] width 712 height 499
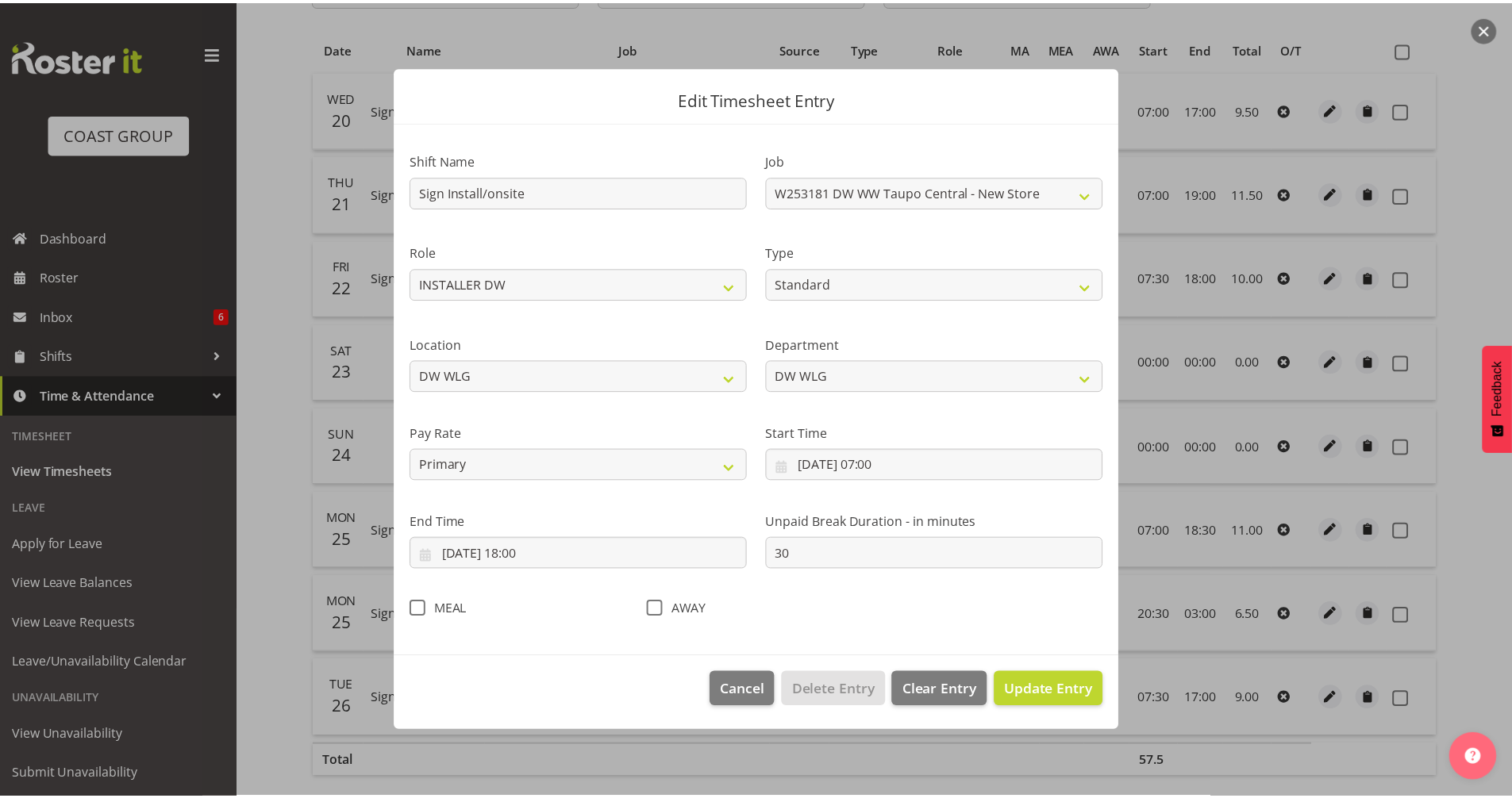
scroll to position [0, 0]
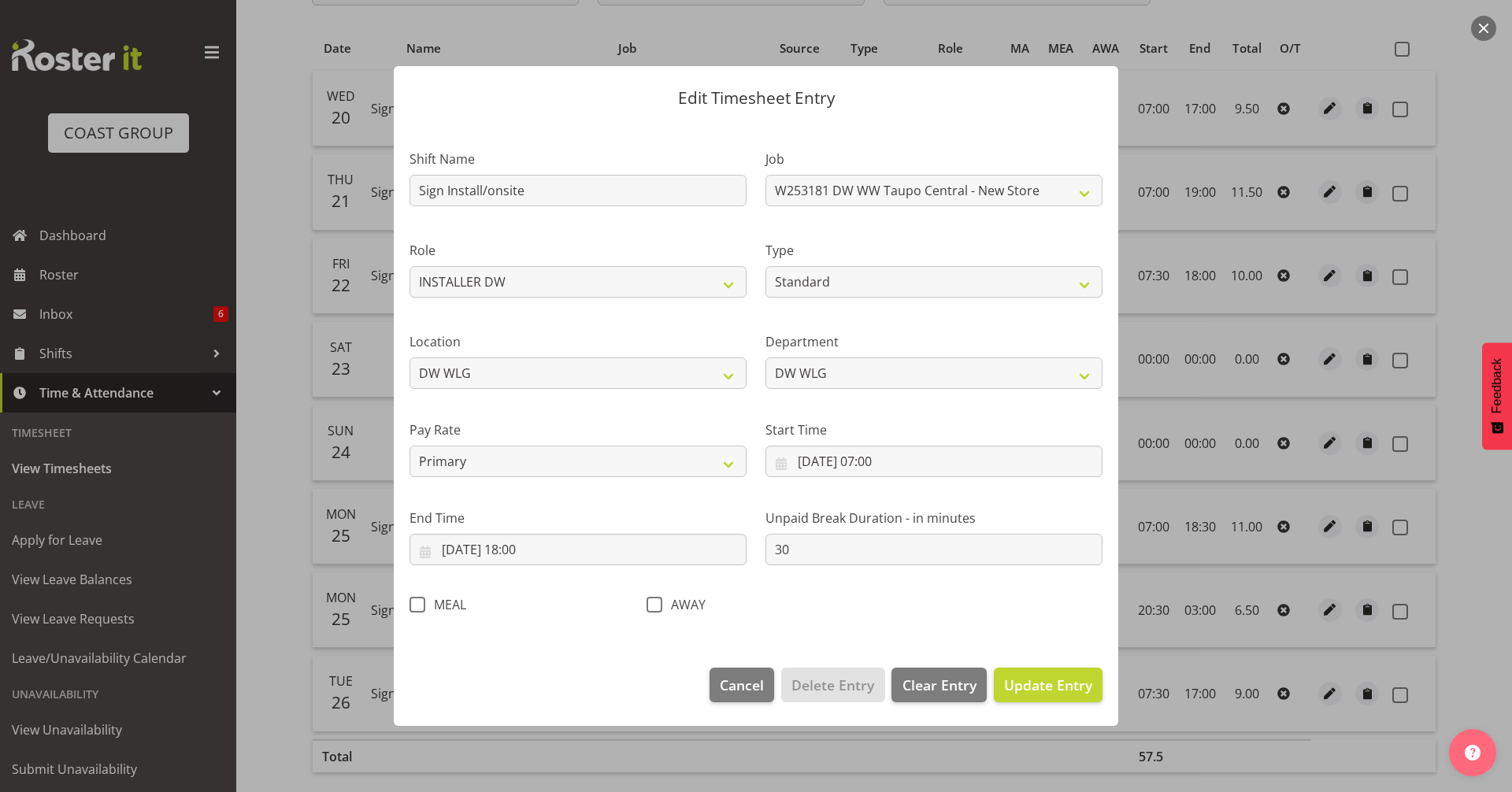
click at [1067, 614] on div "Shift Name Sign Install/onsite Job 1 Carlton Events 1 [PERSON_NAME][GEOGRAPHIC_…" at bounding box center [756, 378] width 712 height 499
click at [1058, 675] on span "Update Entry" at bounding box center [1048, 686] width 88 height 21
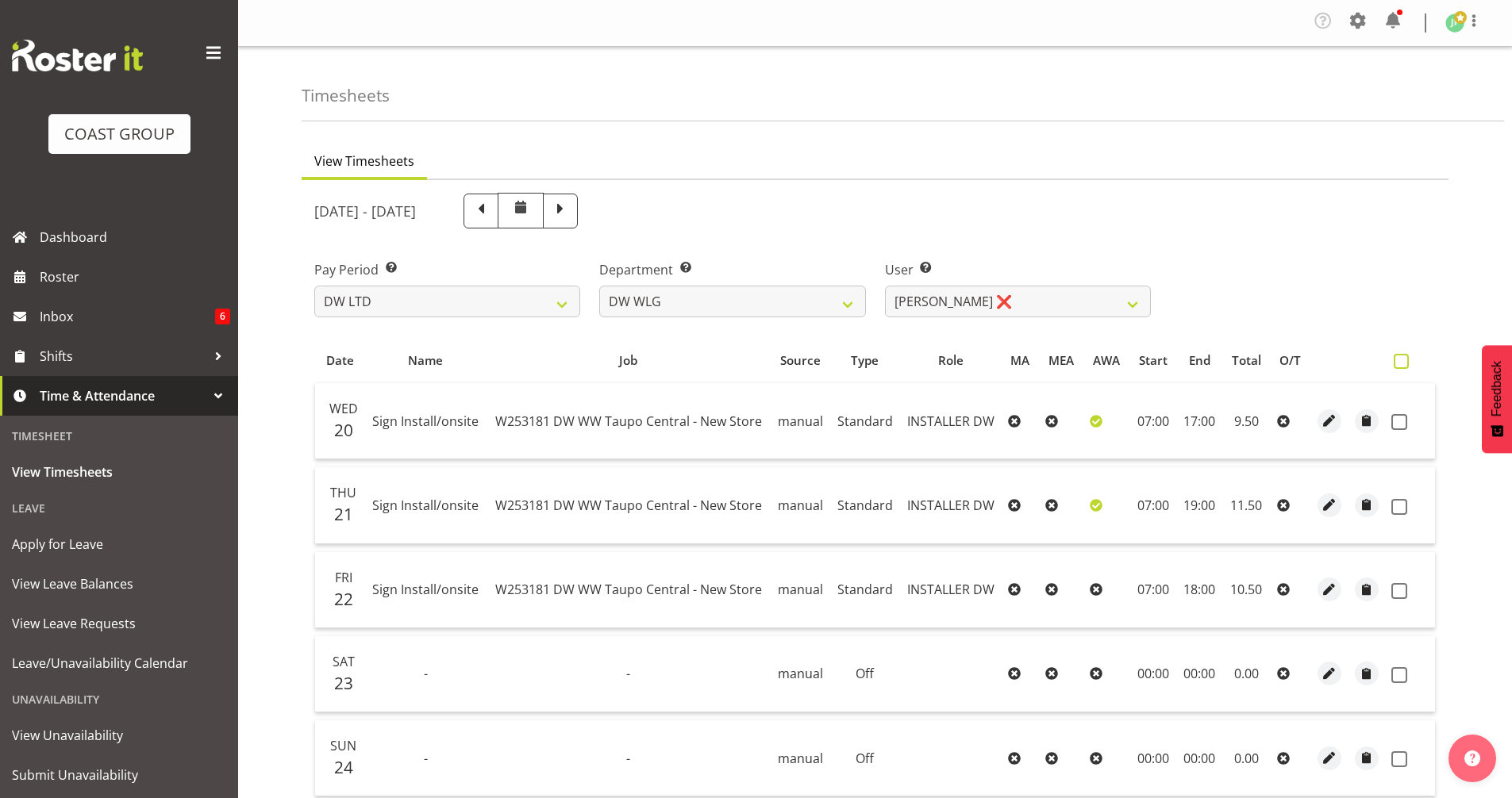
click at [1403, 355] on span at bounding box center [1401, 361] width 15 height 15
click at [1403, 356] on input "checkbox" at bounding box center [1400, 361] width 10 height 10
checkbox input "true"
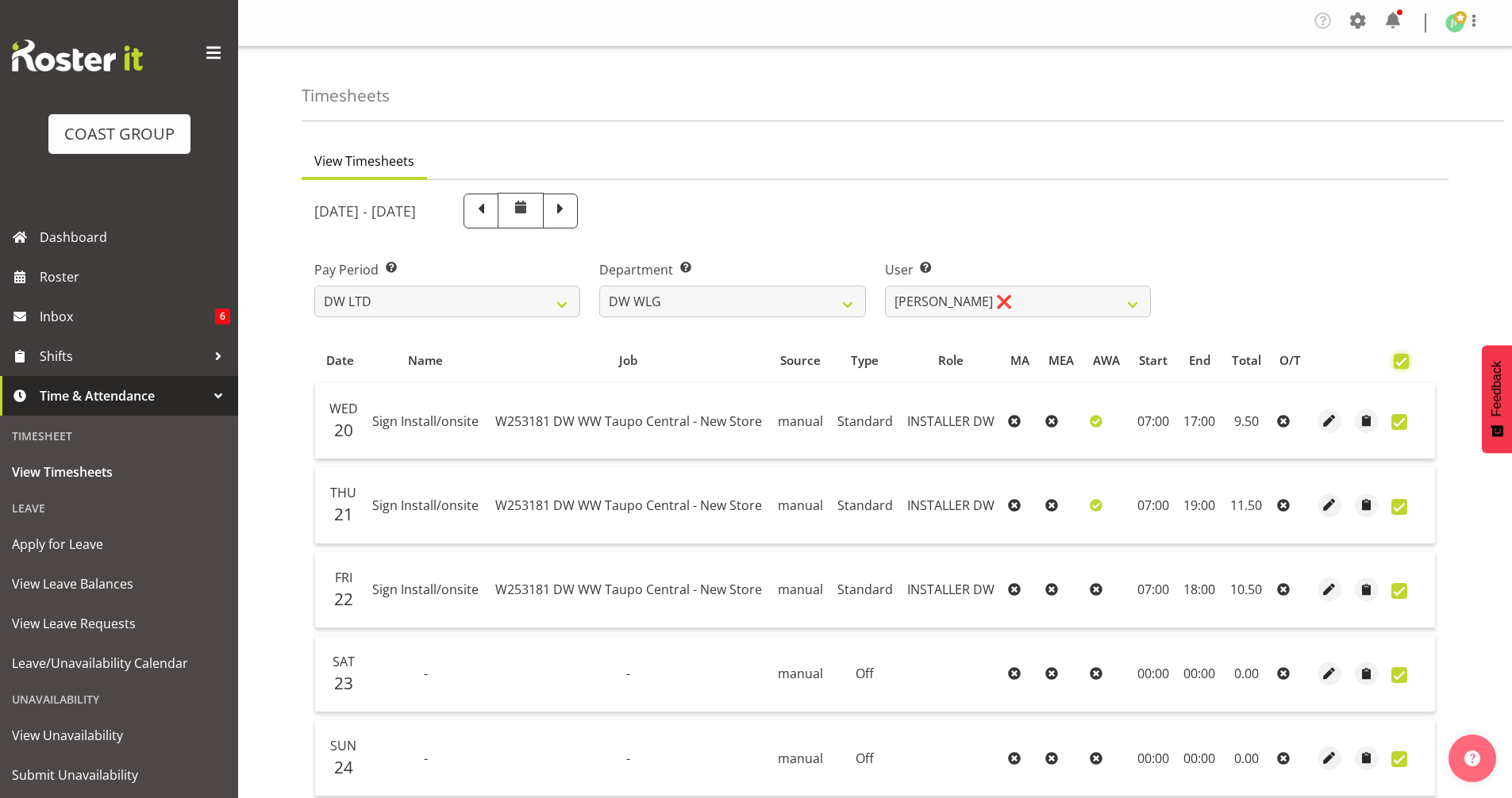
checkbox input "true"
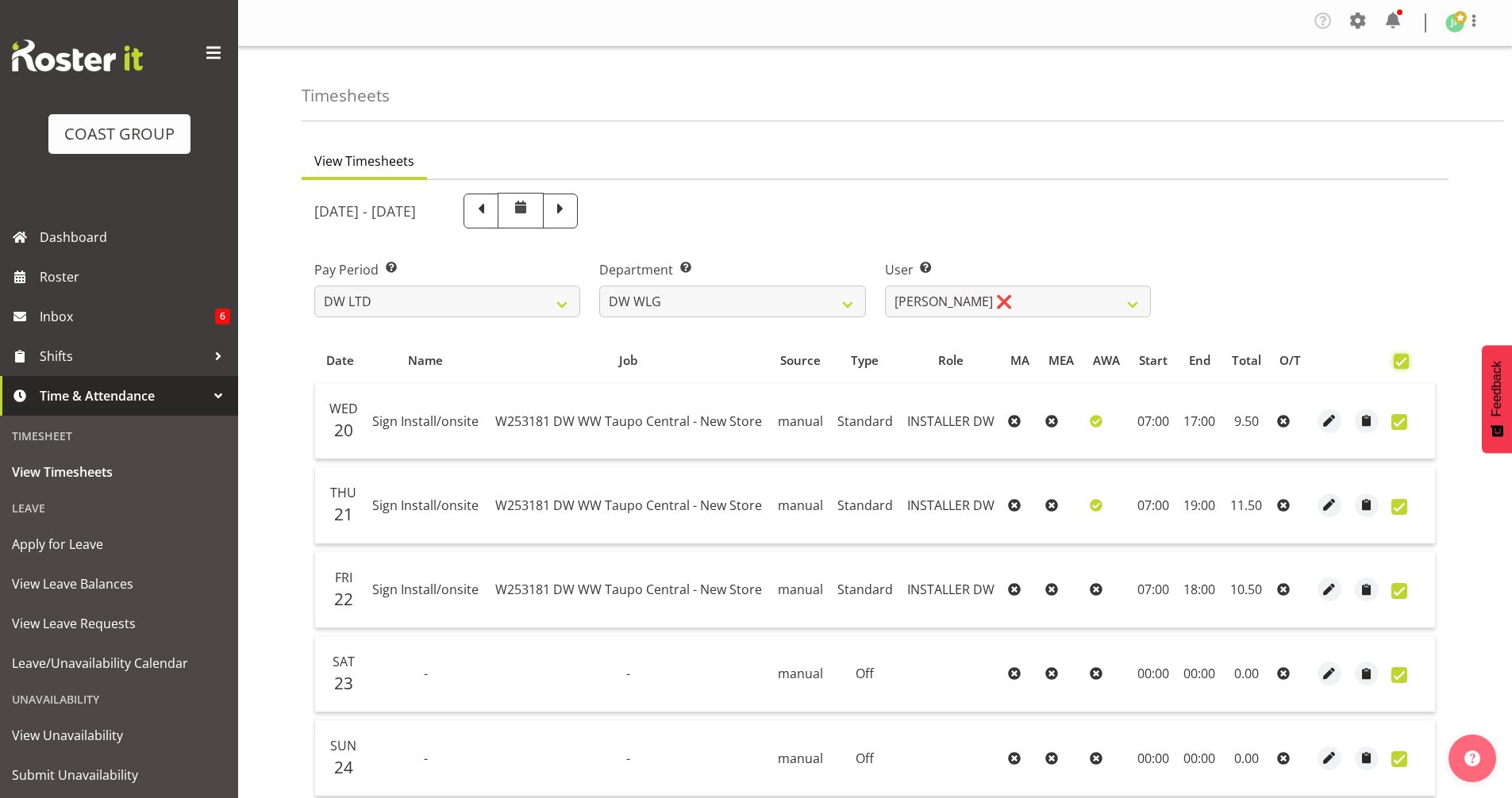
checkbox input "true"
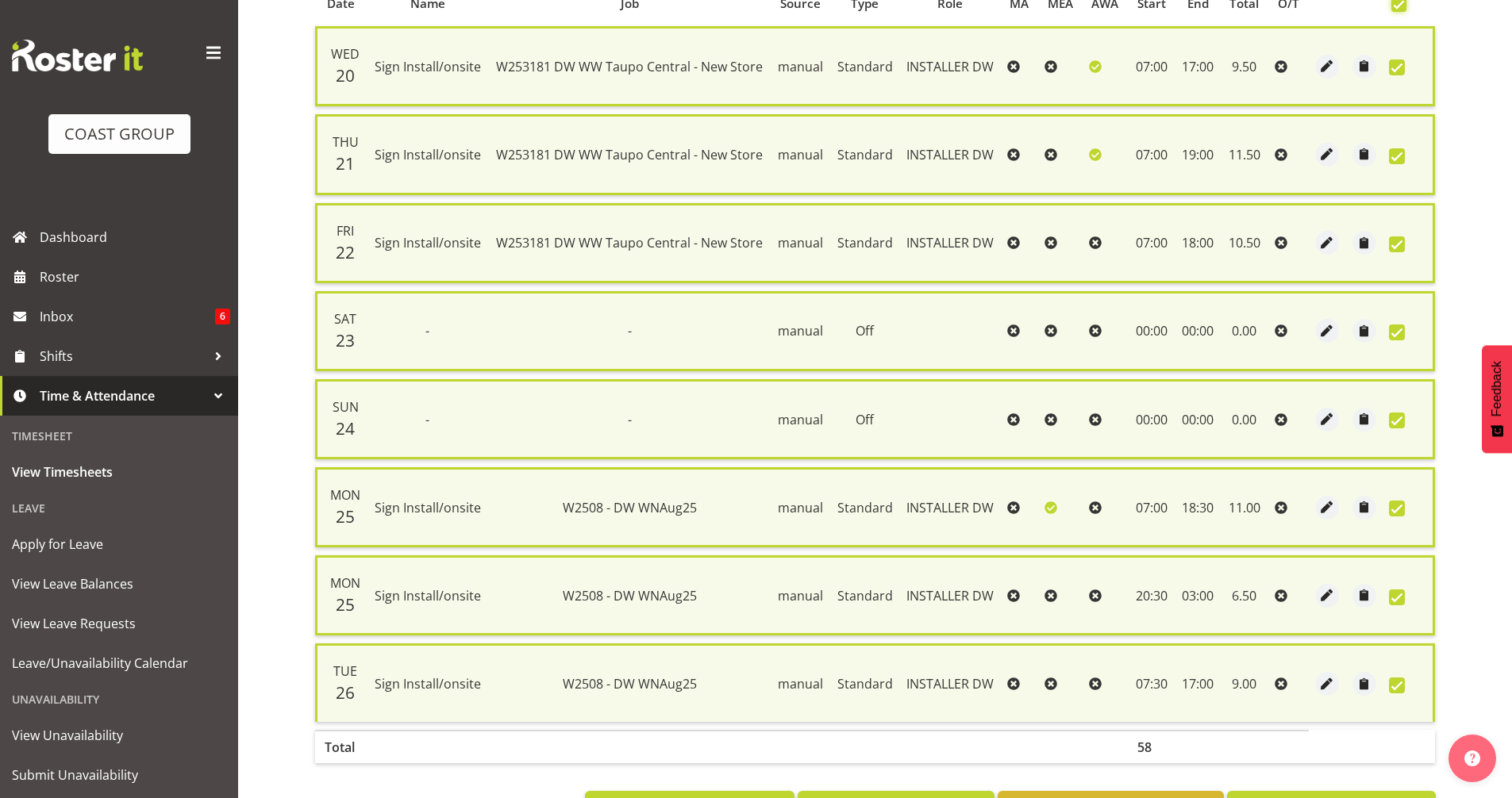
scroll to position [421, 0]
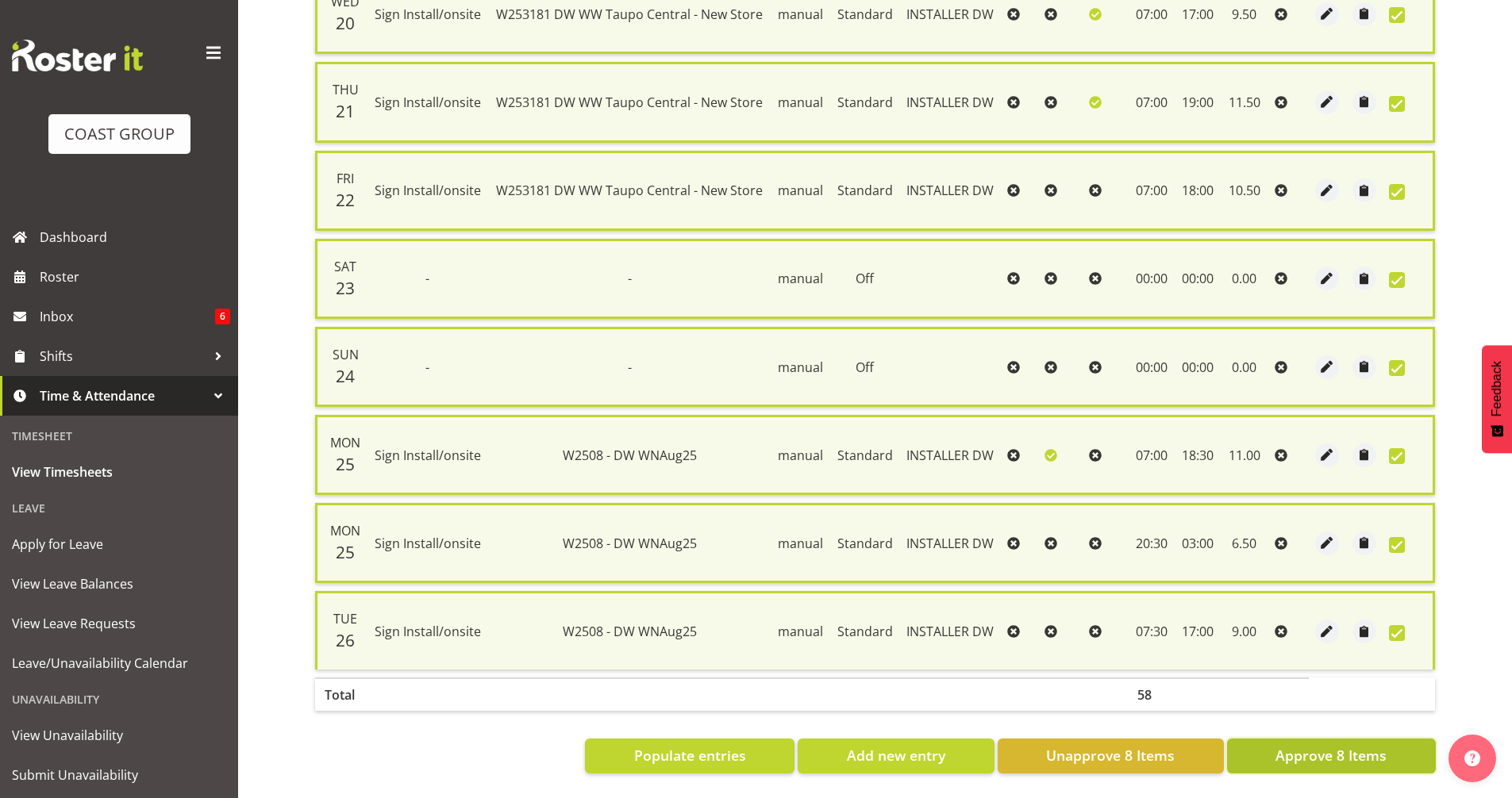
click at [1260, 750] on button "Approve 8 Items" at bounding box center [1331, 756] width 208 height 35
checkbox input "false"
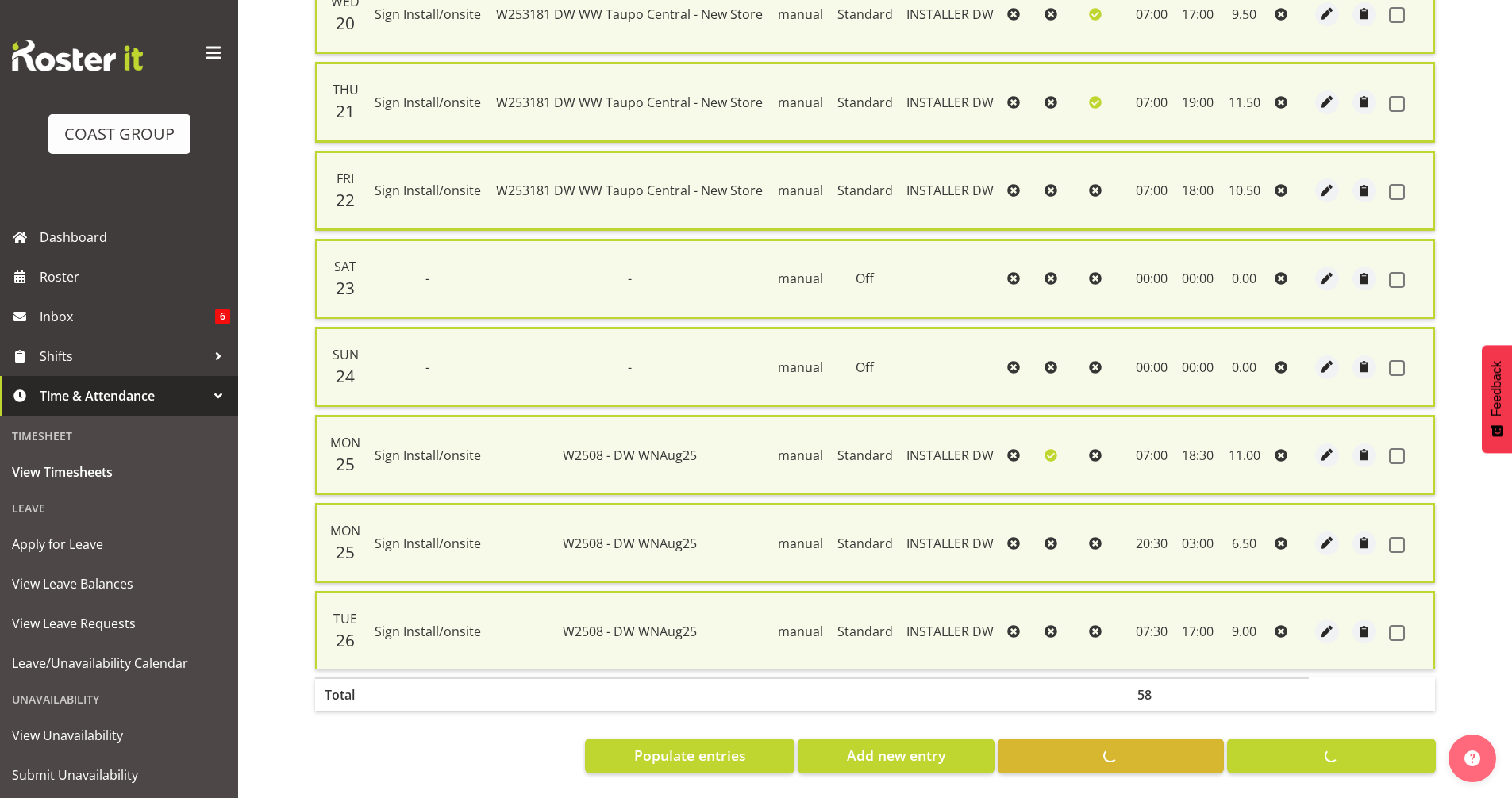
checkbox input "false"
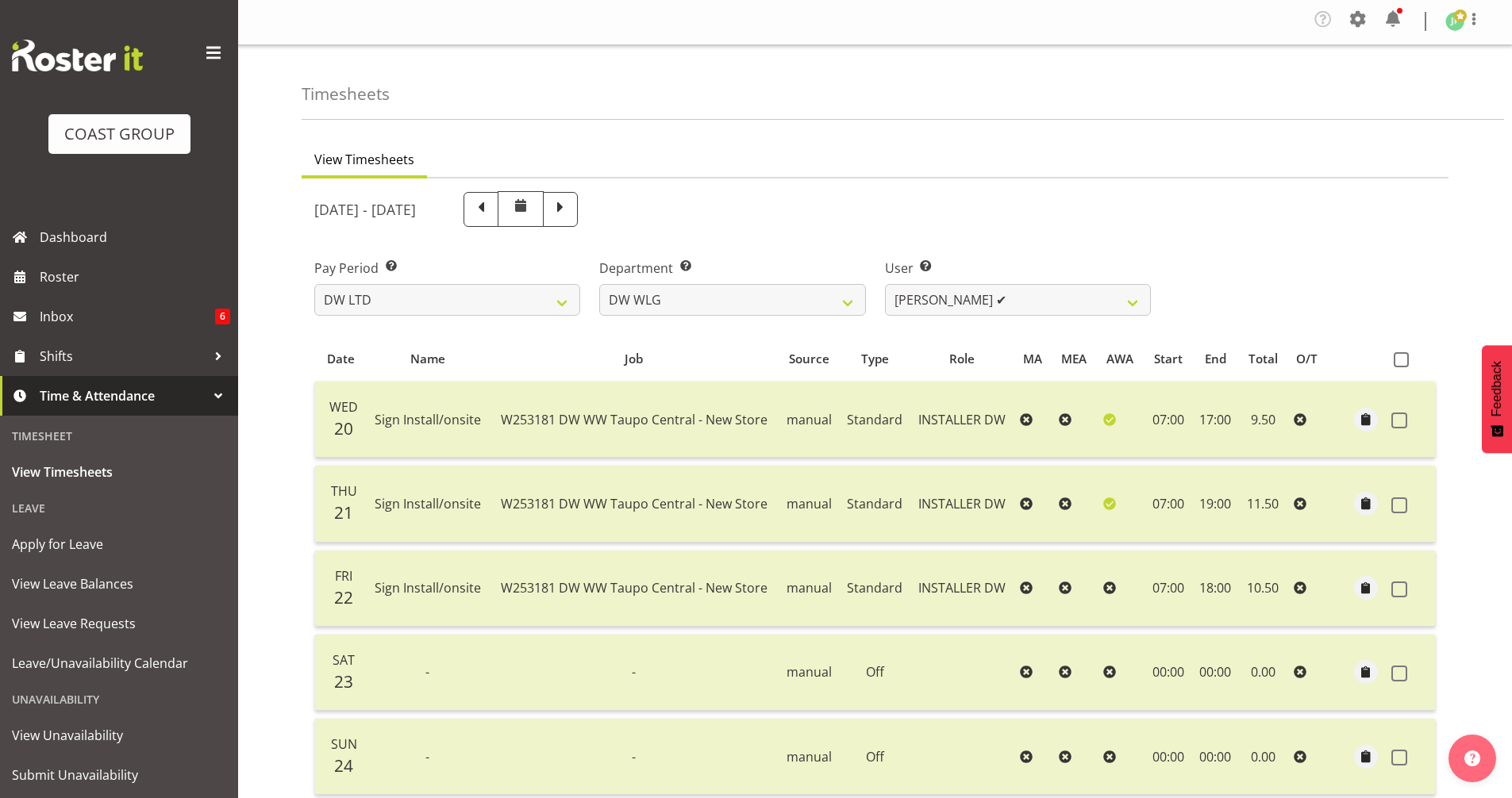
scroll to position [0, 0]
click at [1135, 310] on select "[PERSON_NAME] ✔ [PERSON_NAME] ✔ [PERSON_NAME] ✔ [PERSON_NAME] ✔ [PERSON_NAME] ❌…" at bounding box center [1017, 301] width 266 height 32
select select "10243"
click at [885, 285] on select "[PERSON_NAME] ✔ [PERSON_NAME] ✔ [PERSON_NAME] ✔ [PERSON_NAME] ✔ [PERSON_NAME] ❌…" at bounding box center [1017, 301] width 266 height 32
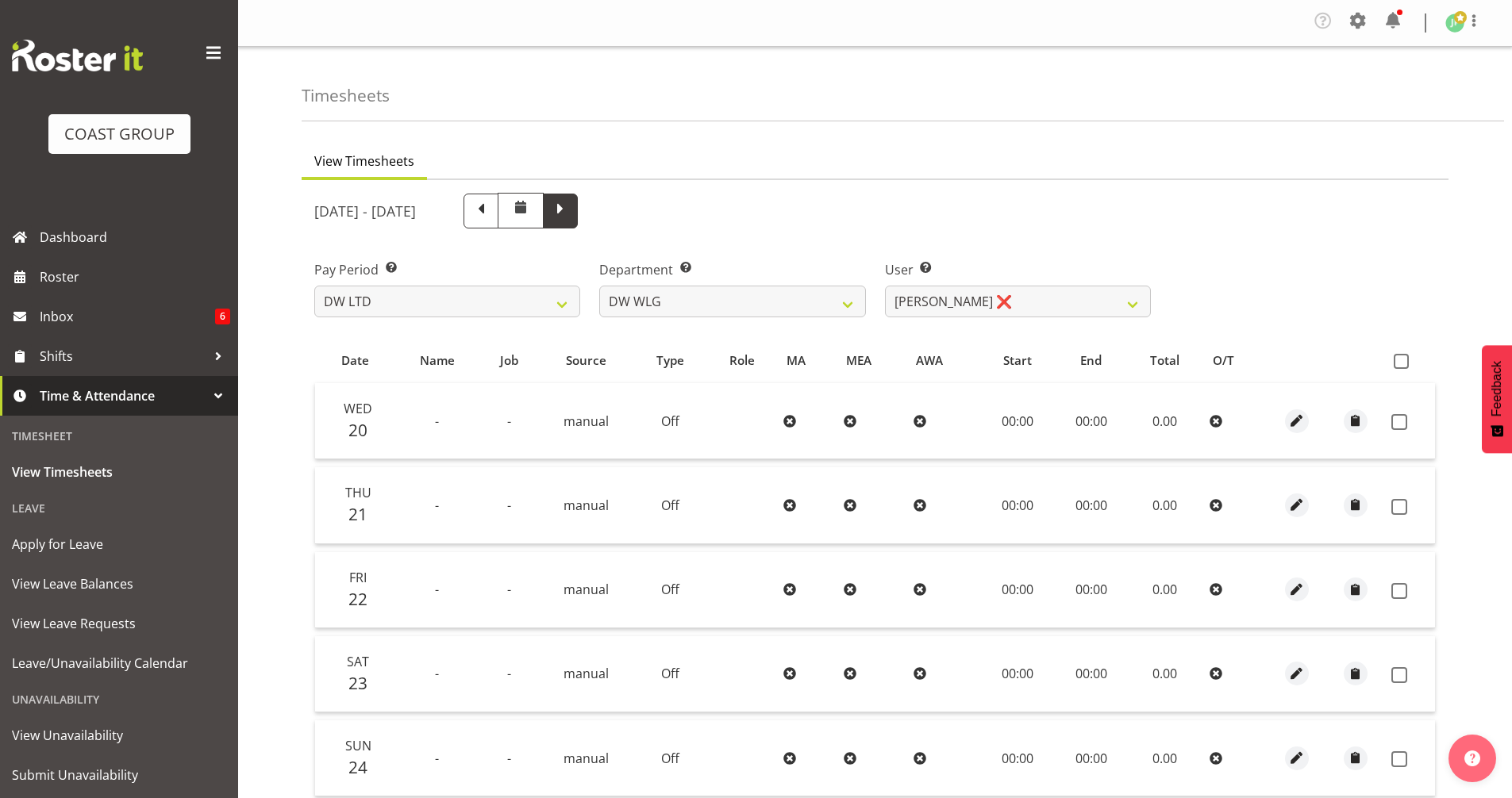
click at [578, 207] on span at bounding box center [561, 211] width 35 height 35
select select
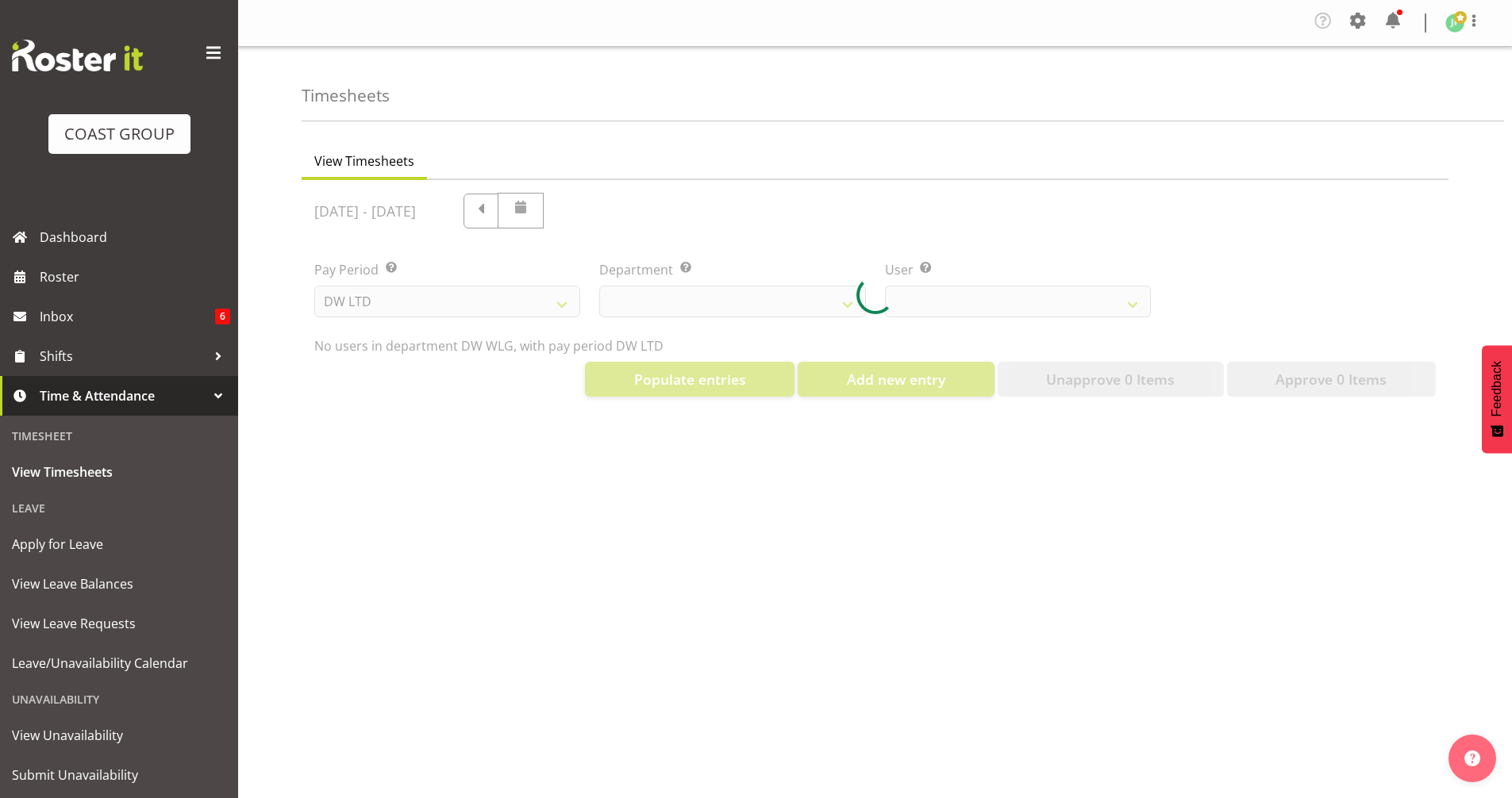
select select "10243"
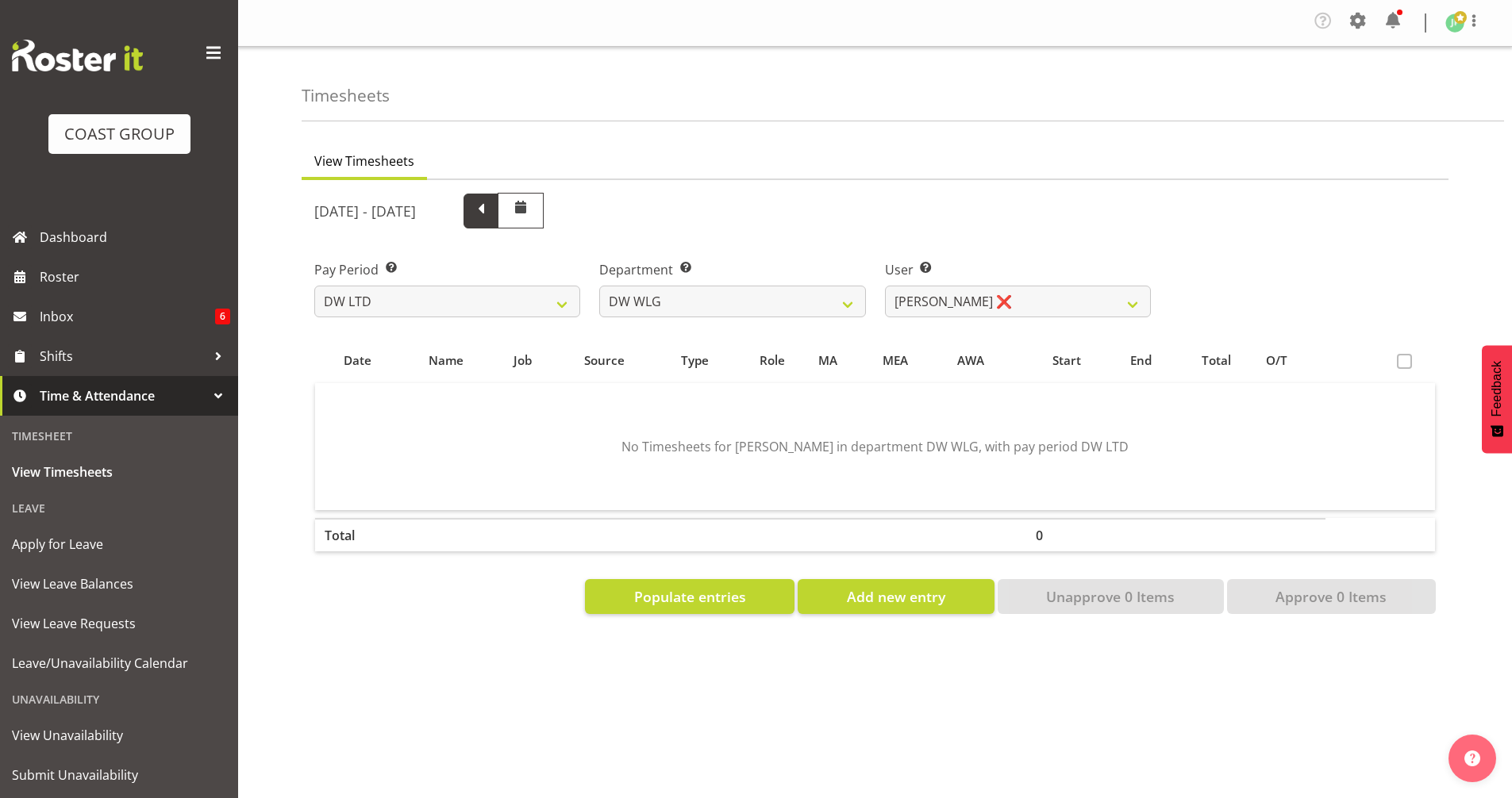
click at [491, 213] on span at bounding box center [481, 209] width 21 height 21
select select
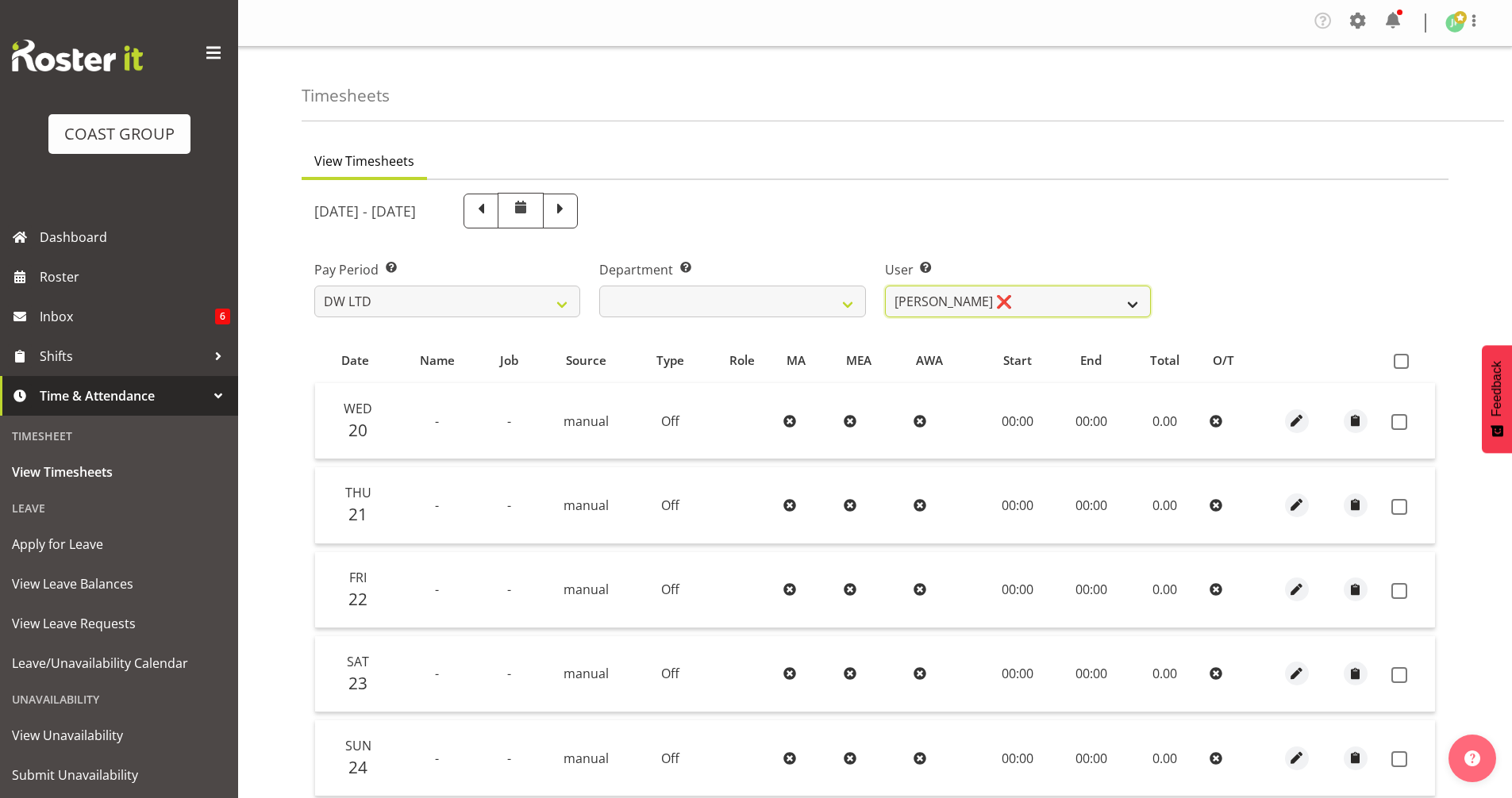
click at [1140, 298] on select "[PERSON_NAME] ✔ [PERSON_NAME] ✔ [PERSON_NAME] ✔ [PERSON_NAME] ✔ [PERSON_NAME] ❌…" at bounding box center [1017, 301] width 266 height 32
select select "1168"
click at [885, 285] on select "[PERSON_NAME] ✔ [PERSON_NAME] ✔ [PERSON_NAME] ✔ [PERSON_NAME] ✔ [PERSON_NAME] ❌…" at bounding box center [1017, 301] width 266 height 32
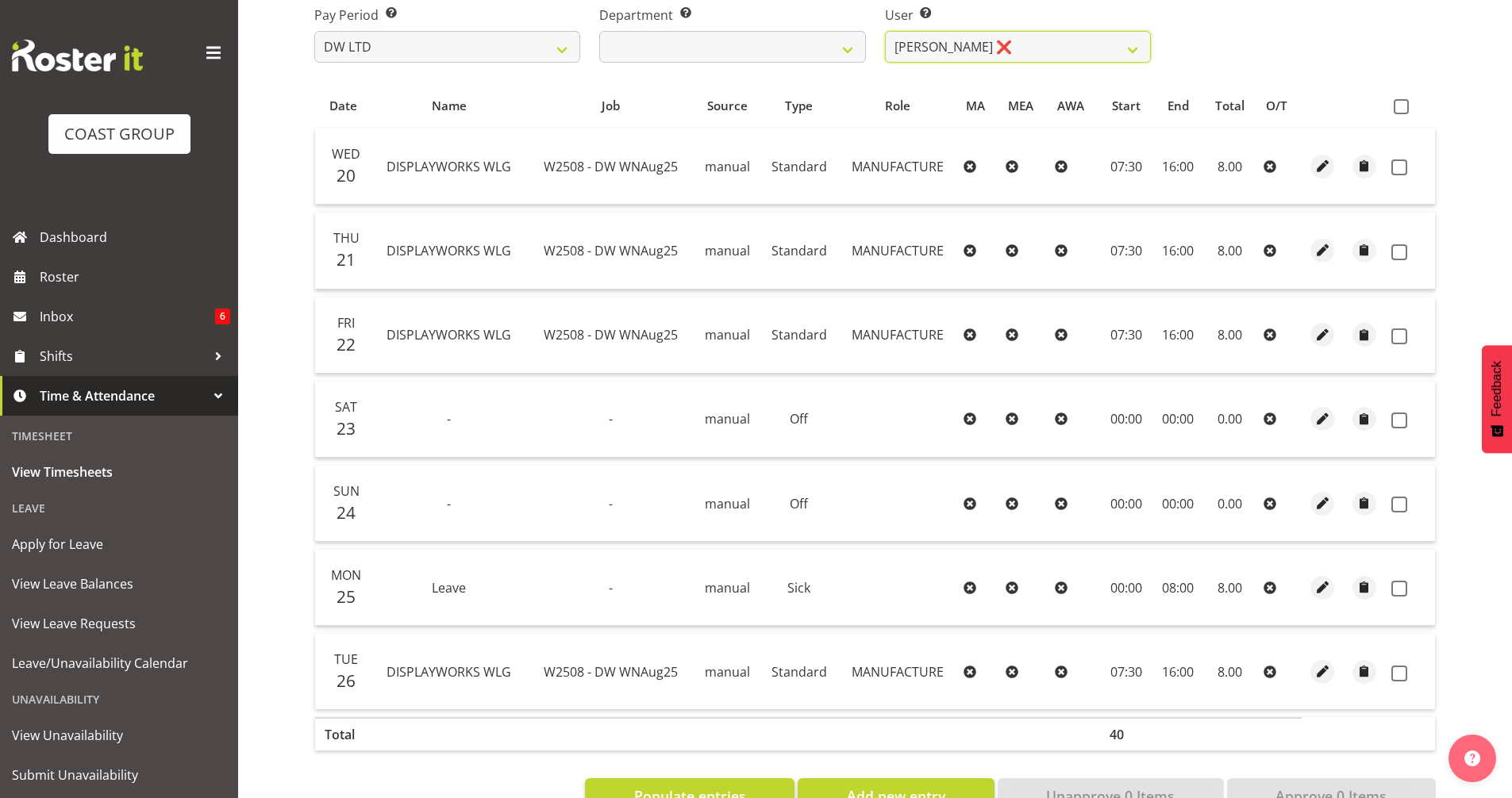
scroll to position [227, 0]
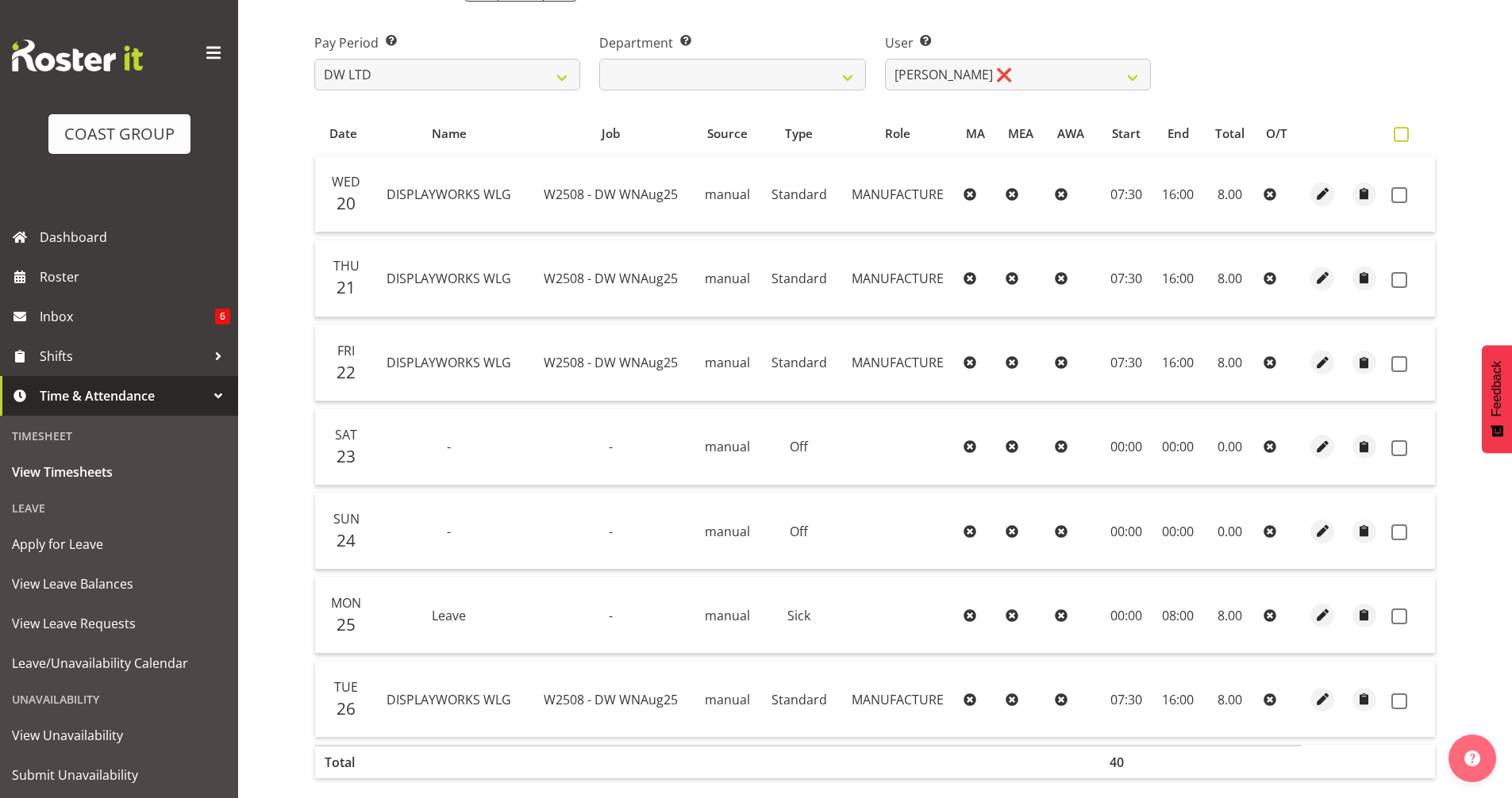
click at [1407, 139] on span at bounding box center [1401, 134] width 15 height 15
click at [1405, 139] on input "checkbox" at bounding box center [1400, 135] width 10 height 10
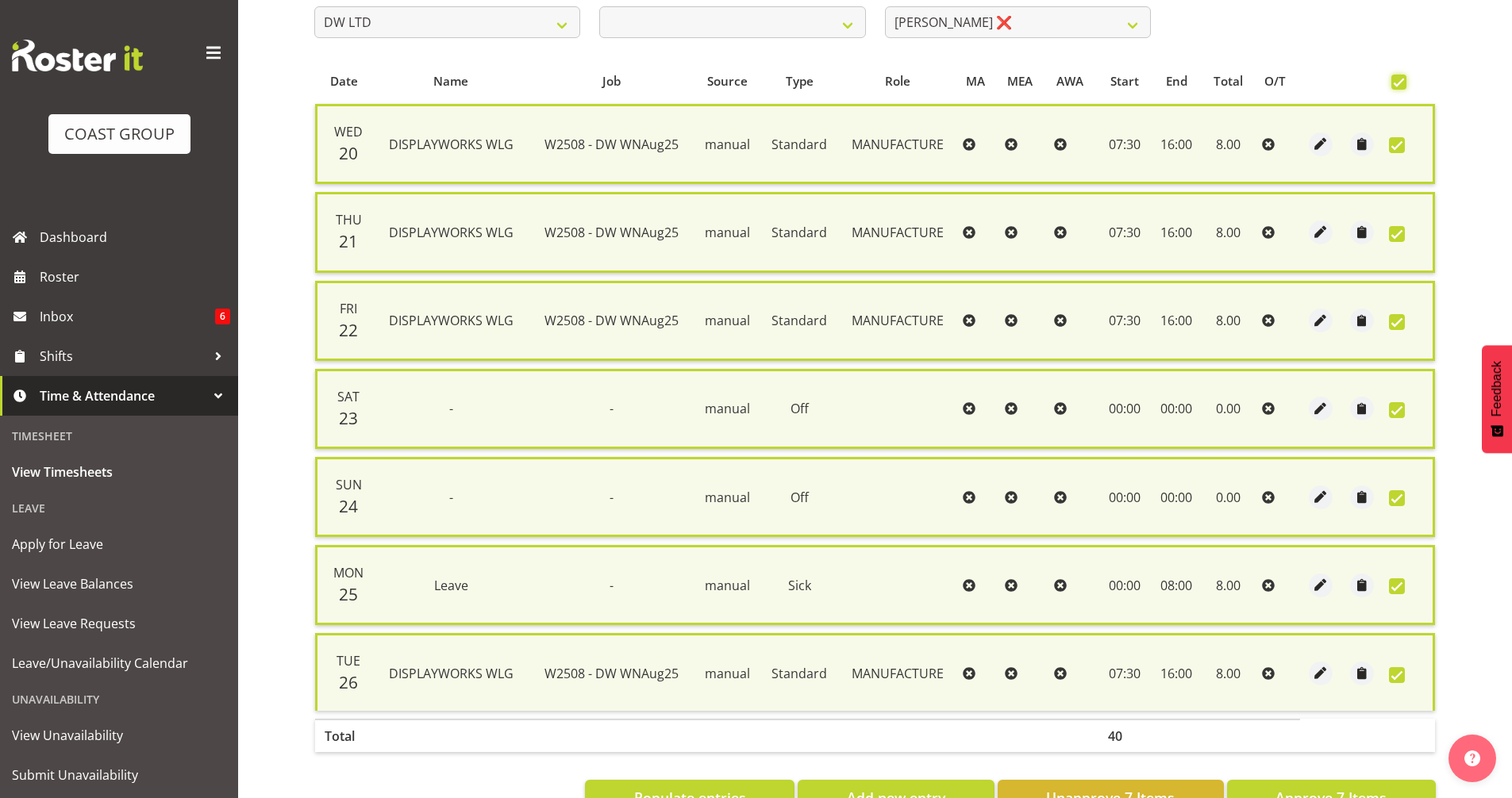
scroll to position [333, 0]
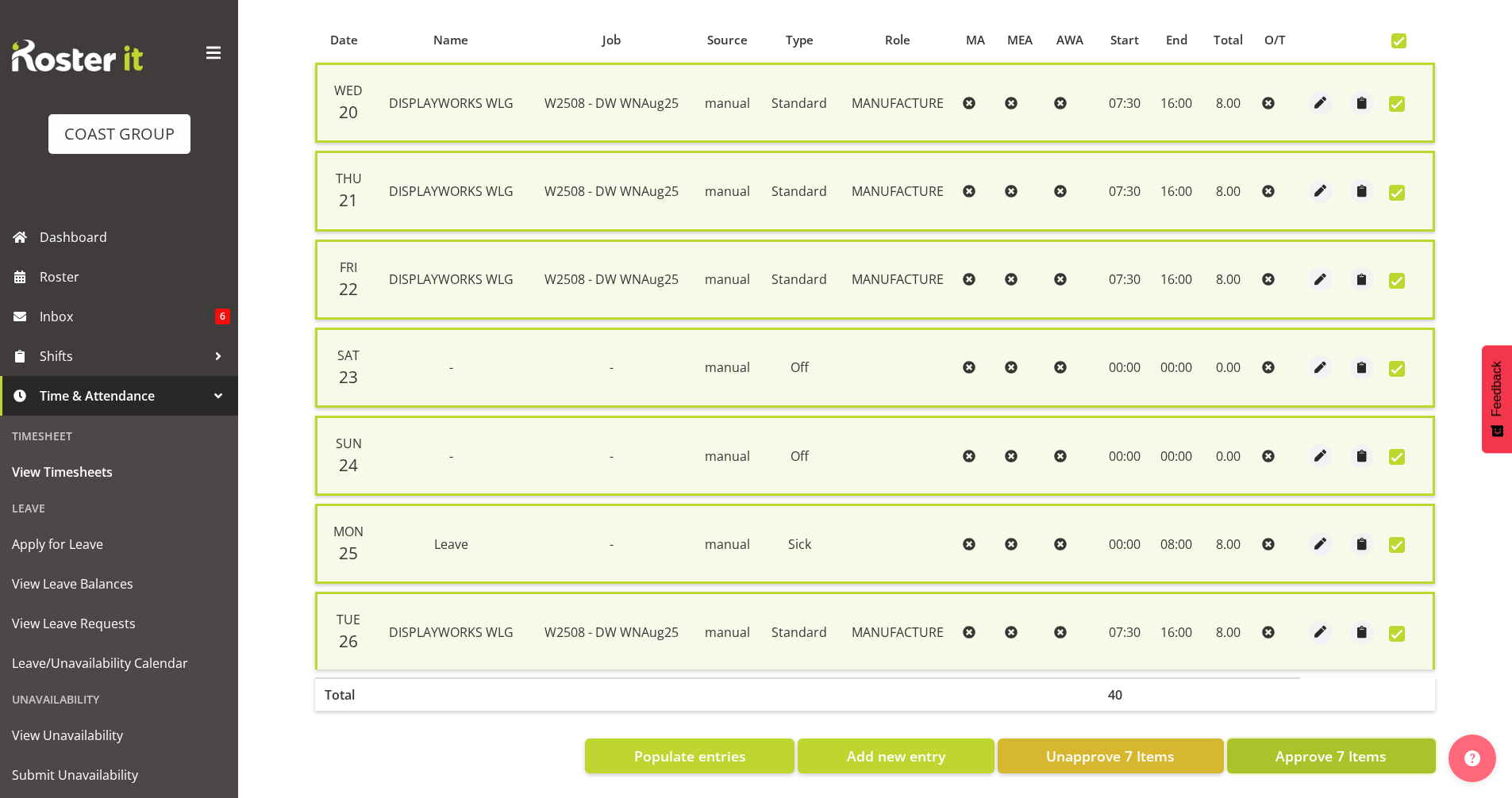
click at [1336, 738] on button "Approve 7 Items" at bounding box center [1331, 756] width 208 height 35
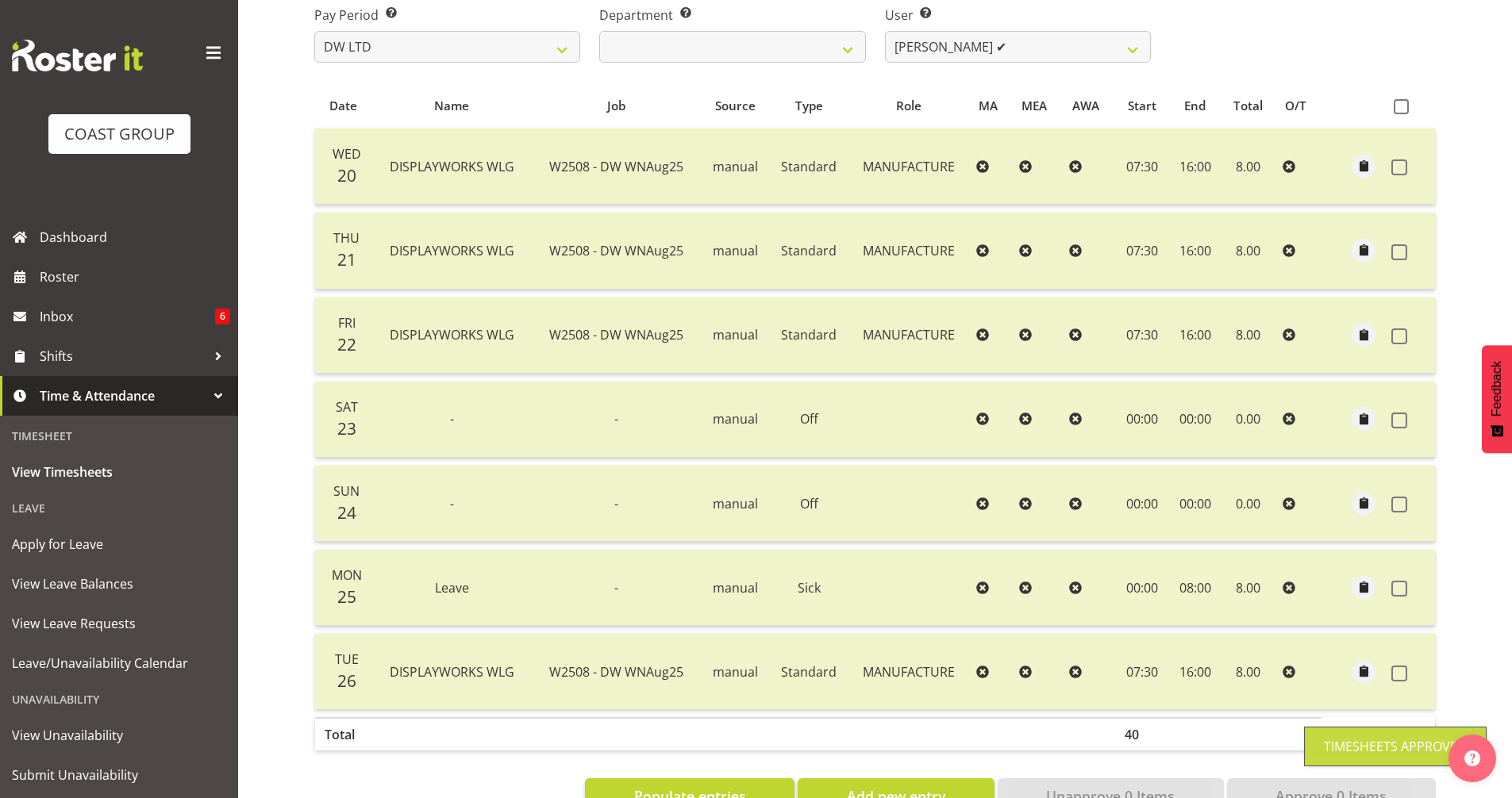
scroll to position [0, 0]
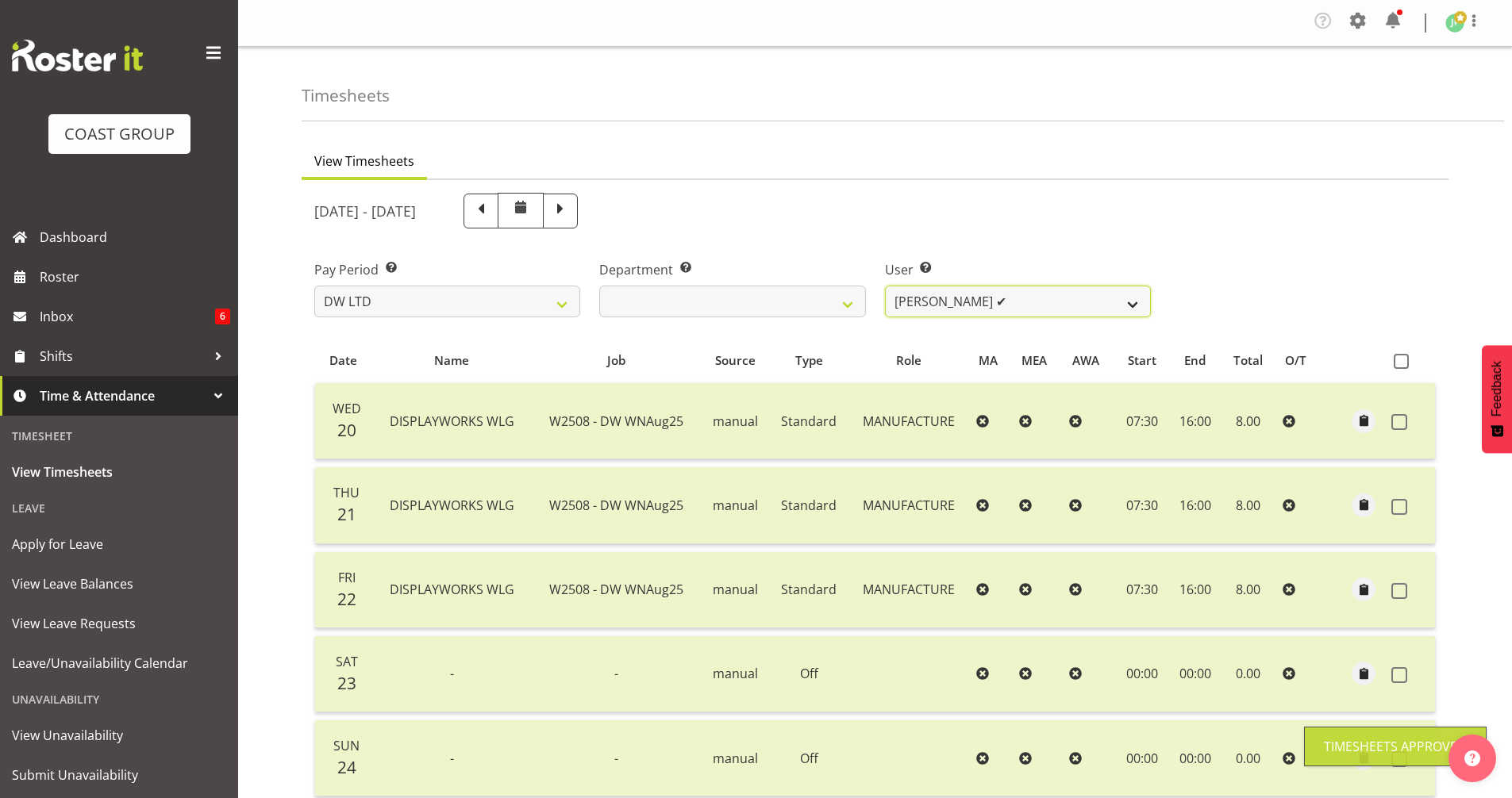
click at [1113, 306] on select "[PERSON_NAME] ✔ [PERSON_NAME] ✔ [PERSON_NAME] ✔ [PERSON_NAME] ✔ [PERSON_NAME] ❌…" at bounding box center [1017, 301] width 266 height 32
click at [885, 285] on select "[PERSON_NAME] ✔ [PERSON_NAME] ✔ [PERSON_NAME] ✔ [PERSON_NAME] ✔ [PERSON_NAME] ❌…" at bounding box center [1017, 301] width 266 height 32
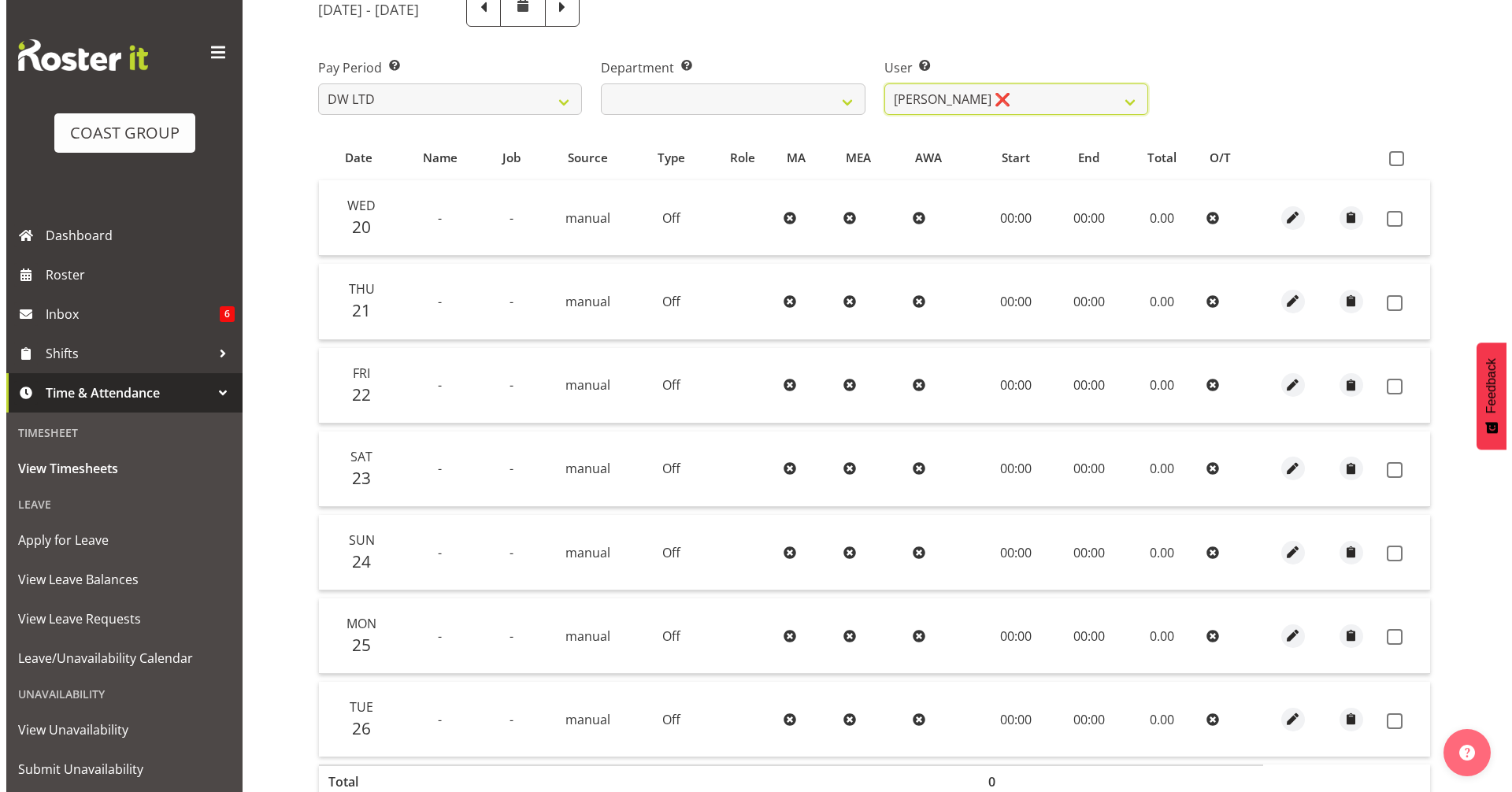
scroll to position [236, 0]
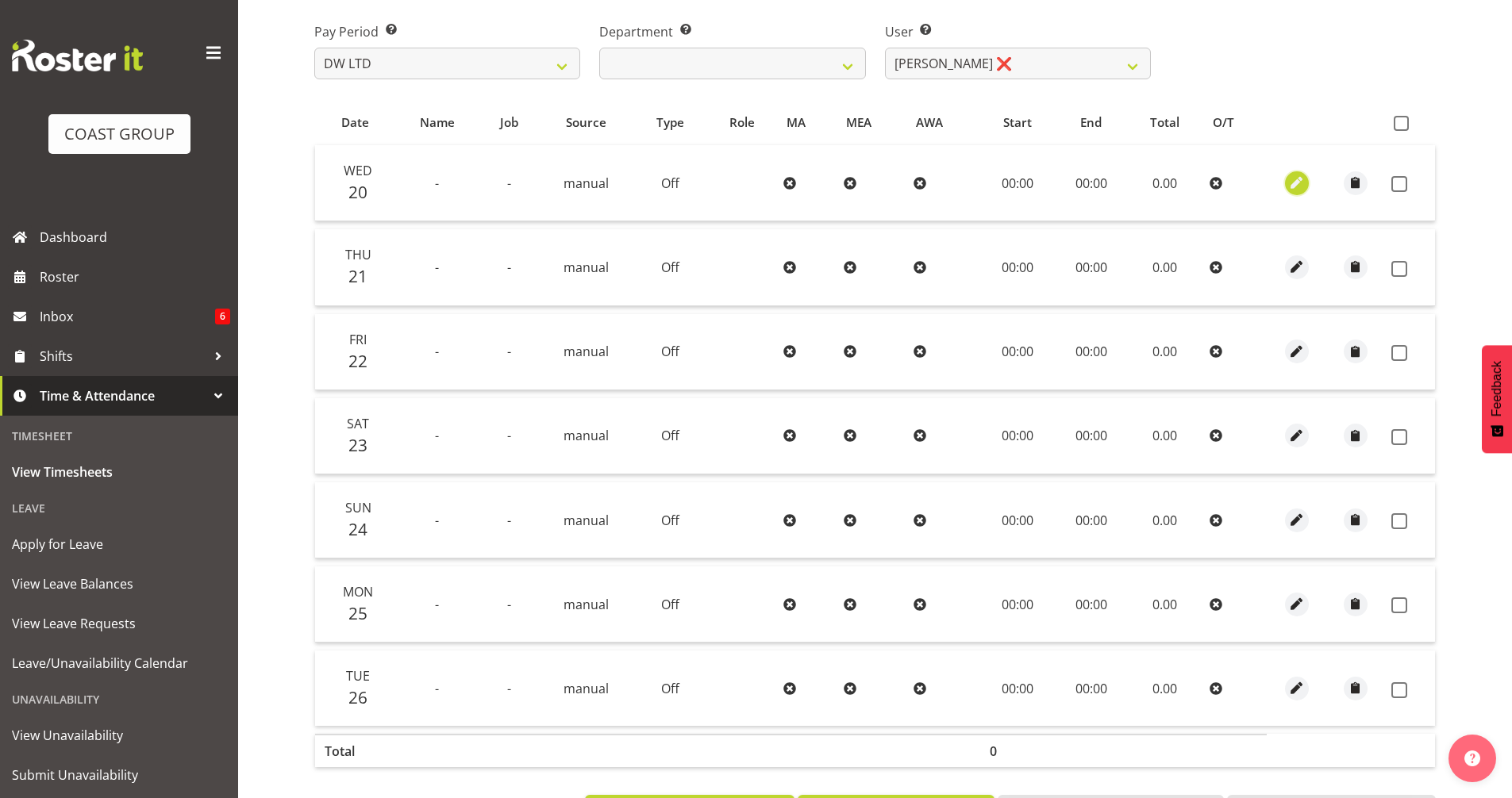
click at [1292, 181] on span "button" at bounding box center [1297, 182] width 18 height 18
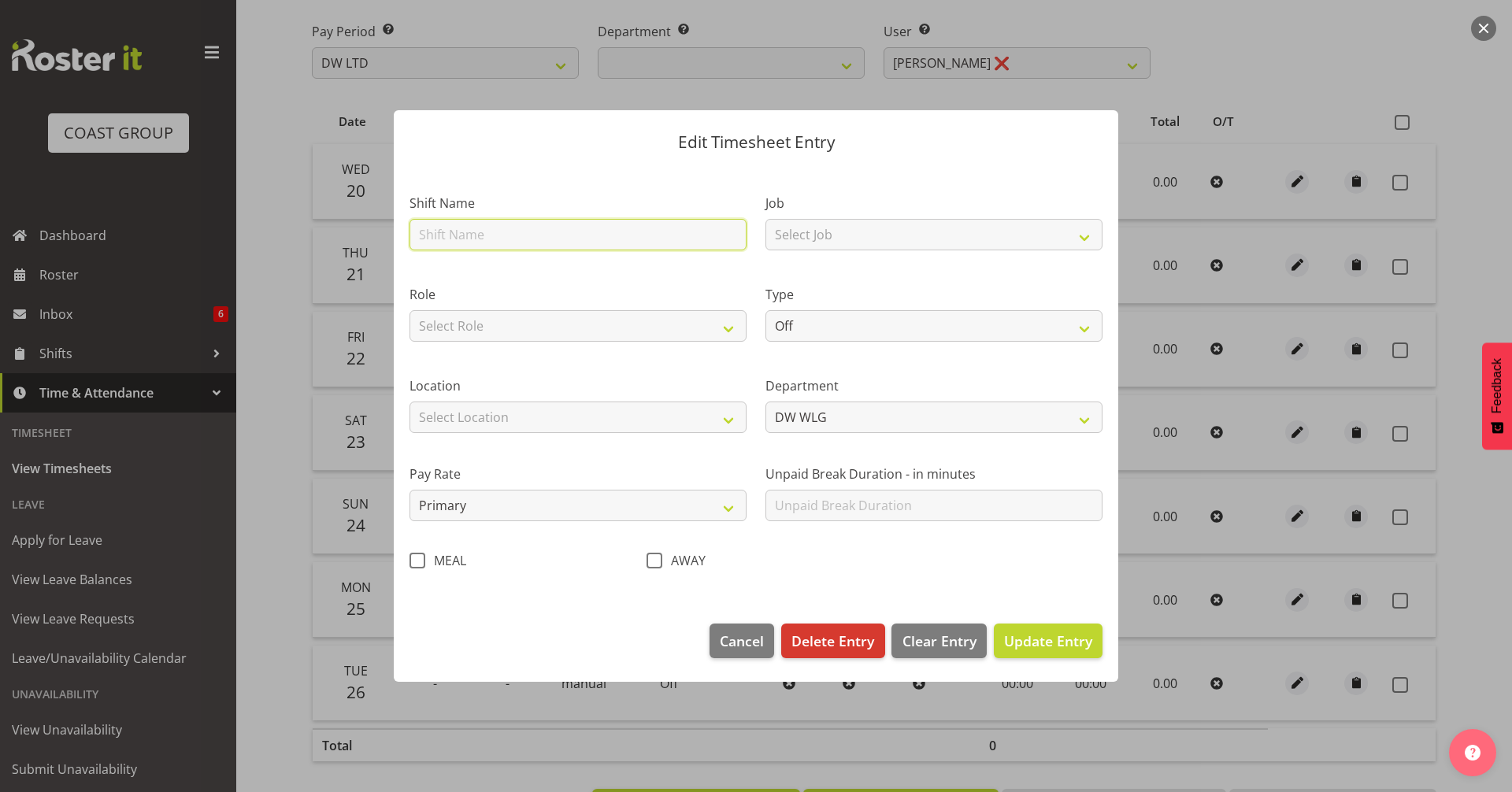
click at [648, 236] on input "text" at bounding box center [578, 234] width 337 height 32
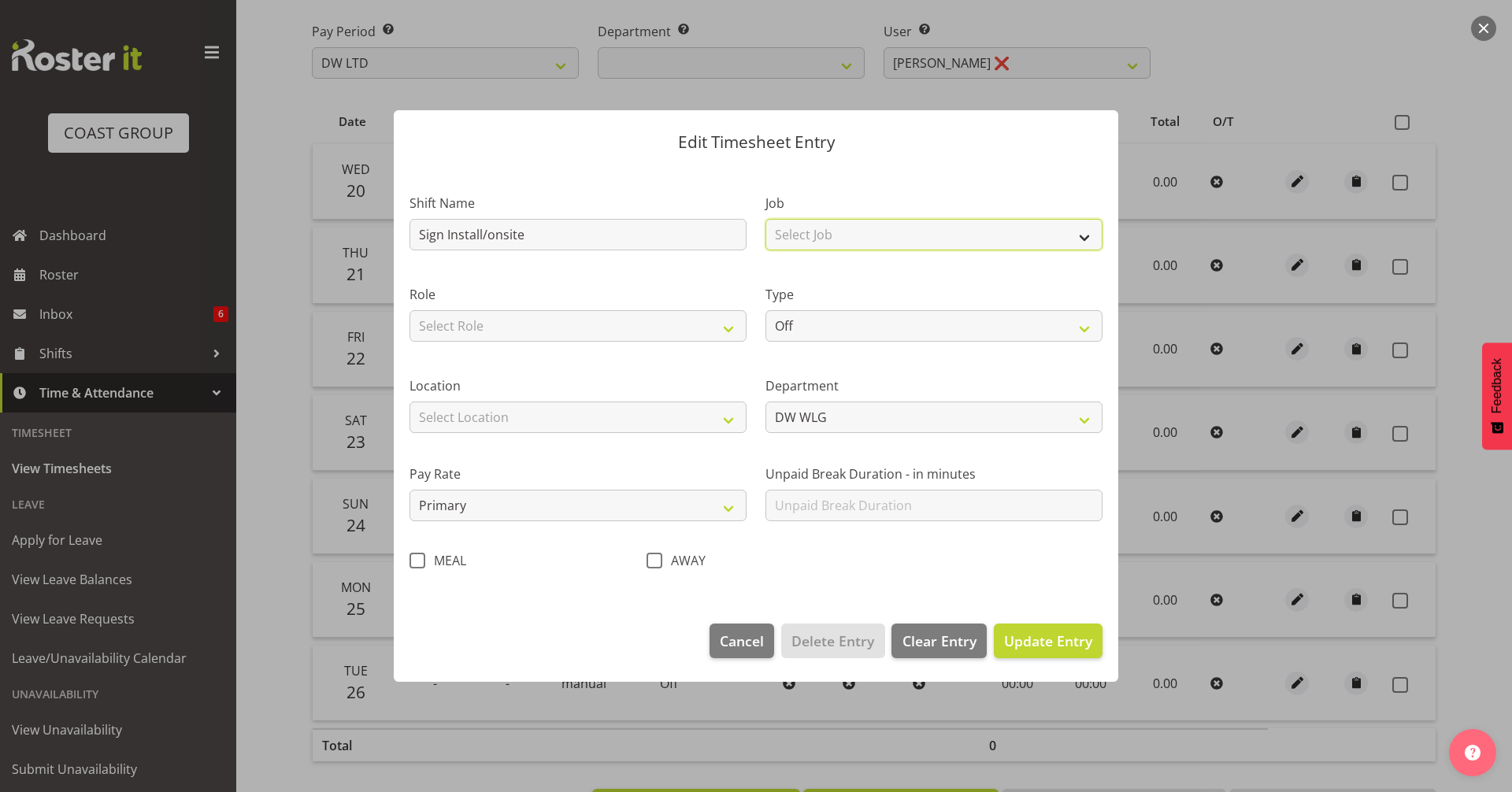
click at [863, 235] on select "Select Job 1 Carlton Events 1 [PERSON_NAME][GEOGRAPHIC_DATA] 1 [PERSON_NAME][GE…" at bounding box center [934, 234] width 337 height 32
click at [765, 219] on select "Select Job 1 Carlton Events 1 [PERSON_NAME][GEOGRAPHIC_DATA] 1 [PERSON_NAME][GE…" at bounding box center [934, 234] width 337 height 32
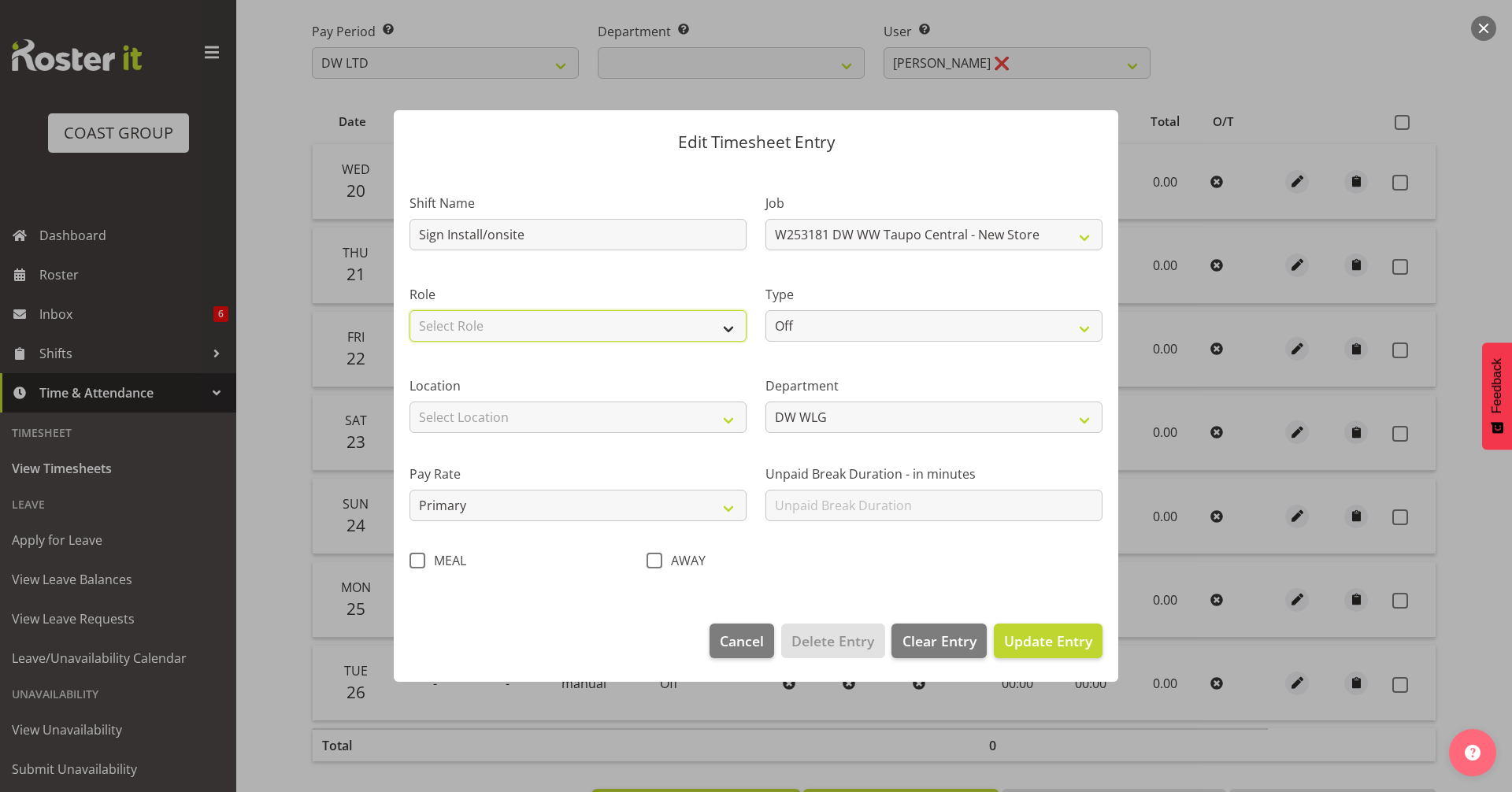
click at [633, 329] on select "Select Role DW WLG PRODUCTION EHS WLG OPS" at bounding box center [578, 326] width 337 height 32
click at [409, 311] on select "Select Role DW WLG PRODUCTION EHS WLG OPS" at bounding box center [578, 326] width 337 height 32
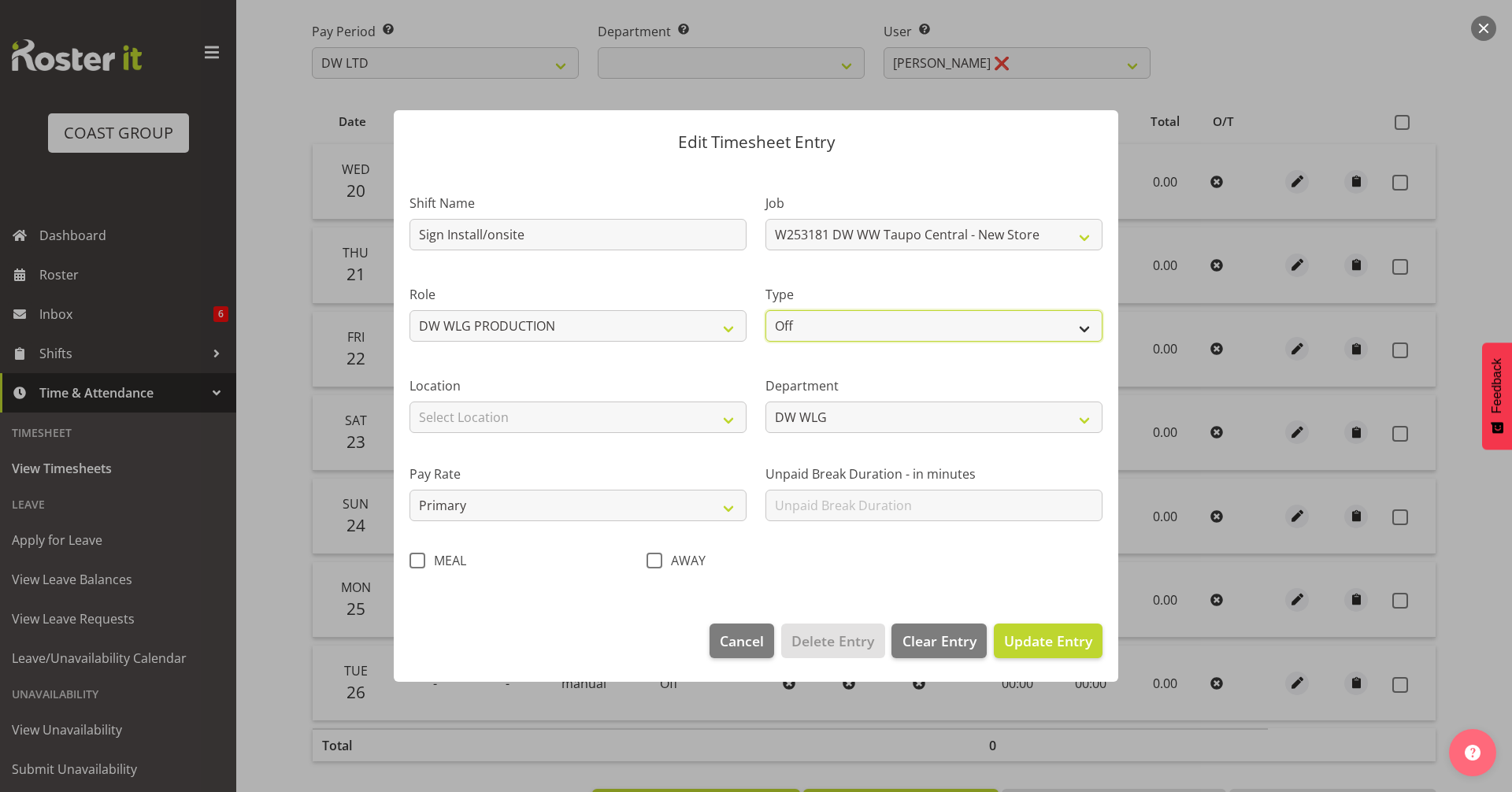
click at [823, 330] on select "Off Standard Public Holiday Public Holiday (Worked) Day In Lieu Annual Leave Si…" at bounding box center [934, 326] width 337 height 32
click at [765, 311] on select "Off Standard Public Holiday Public Holiday (Worked) Day In Lieu Annual Leave Si…" at bounding box center [934, 326] width 337 height 32
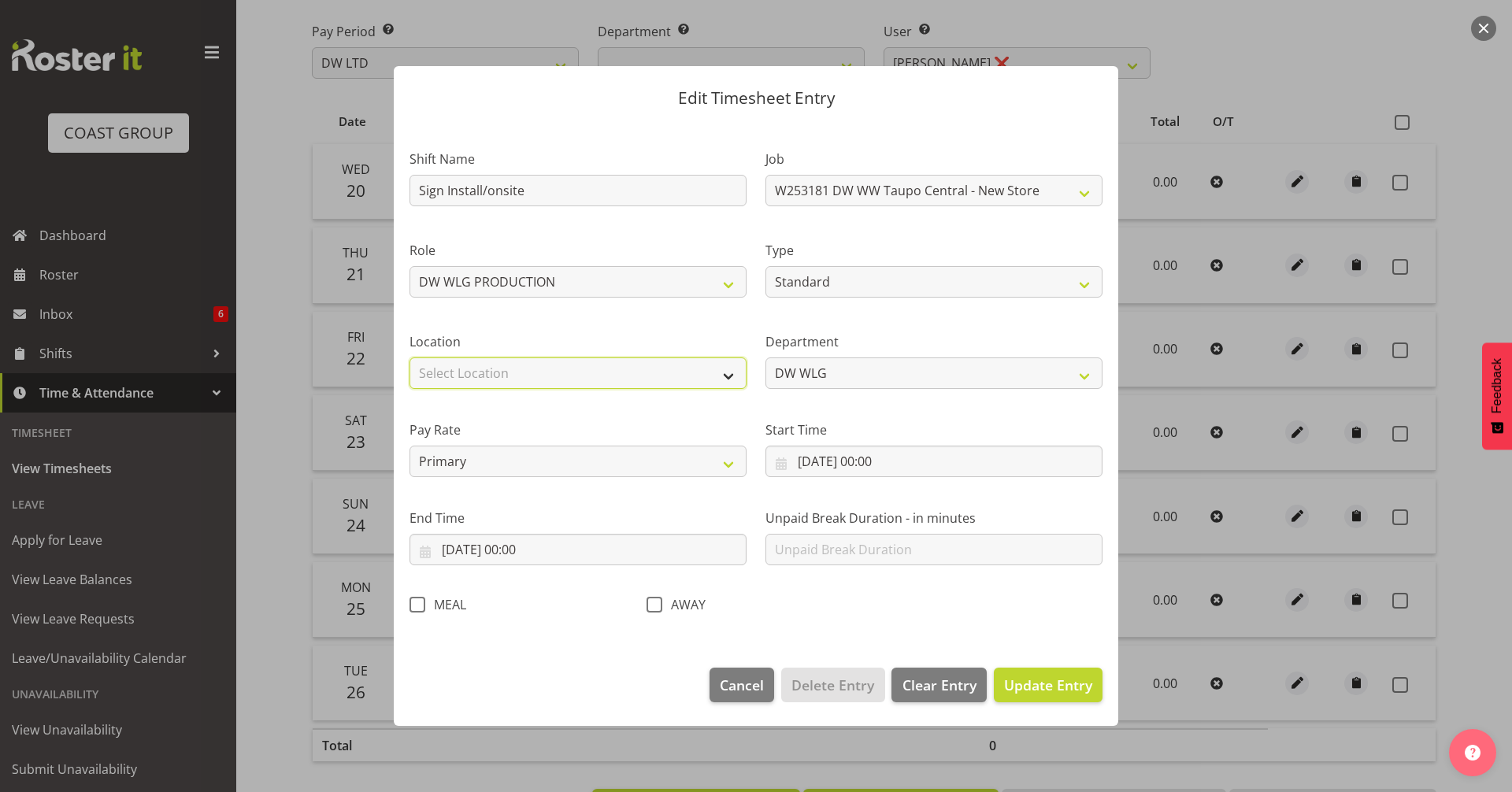
click at [590, 372] on select "Select Location [GEOGRAPHIC_DATA] EVENTS [PERSON_NAME][GEOGRAPHIC_DATA] [GEOGRA…" at bounding box center [578, 373] width 337 height 32
click at [409, 358] on select "Select Location [GEOGRAPHIC_DATA] EVENTS [PERSON_NAME][GEOGRAPHIC_DATA] [GEOGRA…" at bounding box center [578, 373] width 337 height 32
click at [887, 463] on input "[DATE] 00:00" at bounding box center [934, 461] width 337 height 32
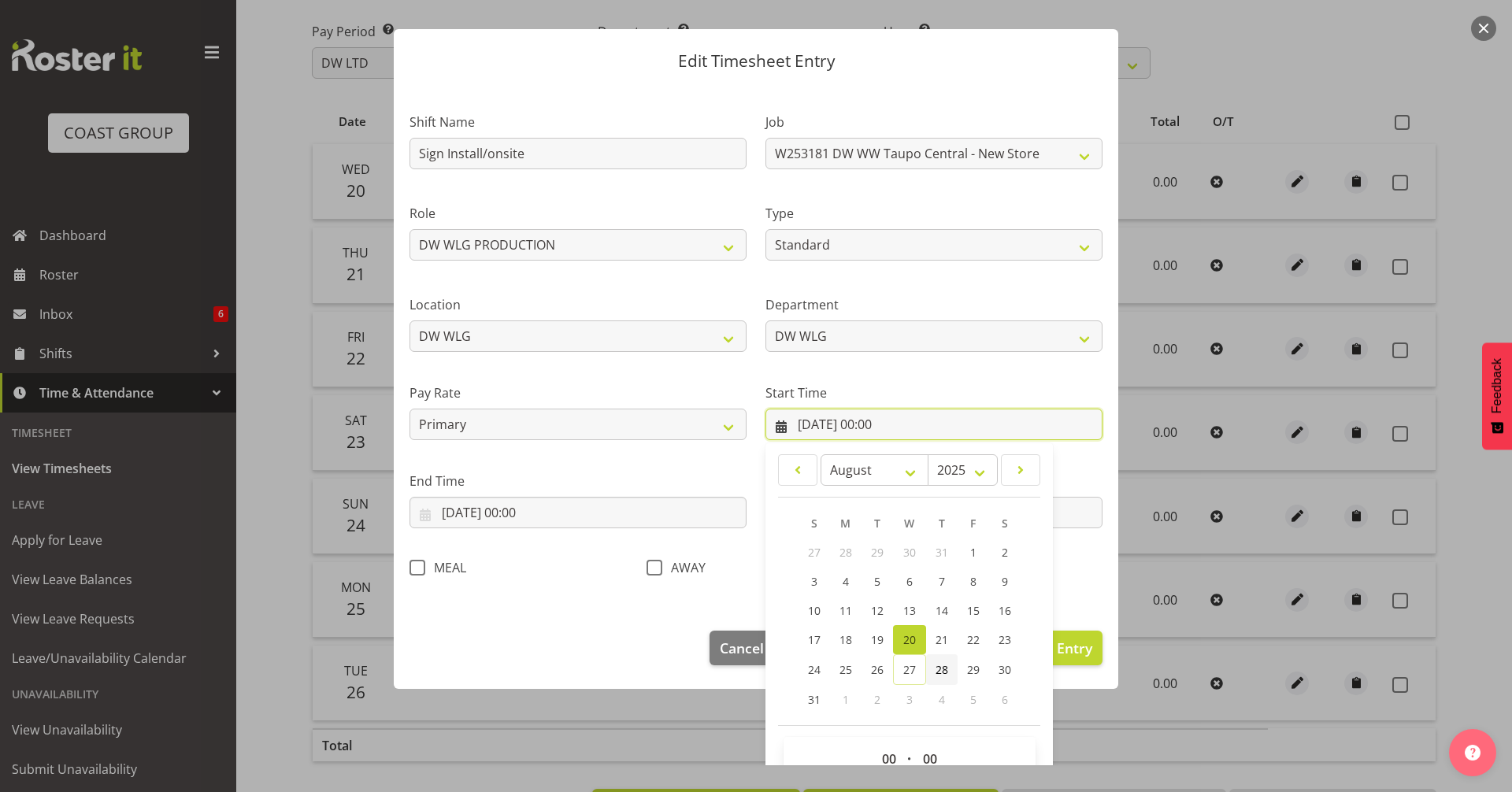
scroll to position [72, 0]
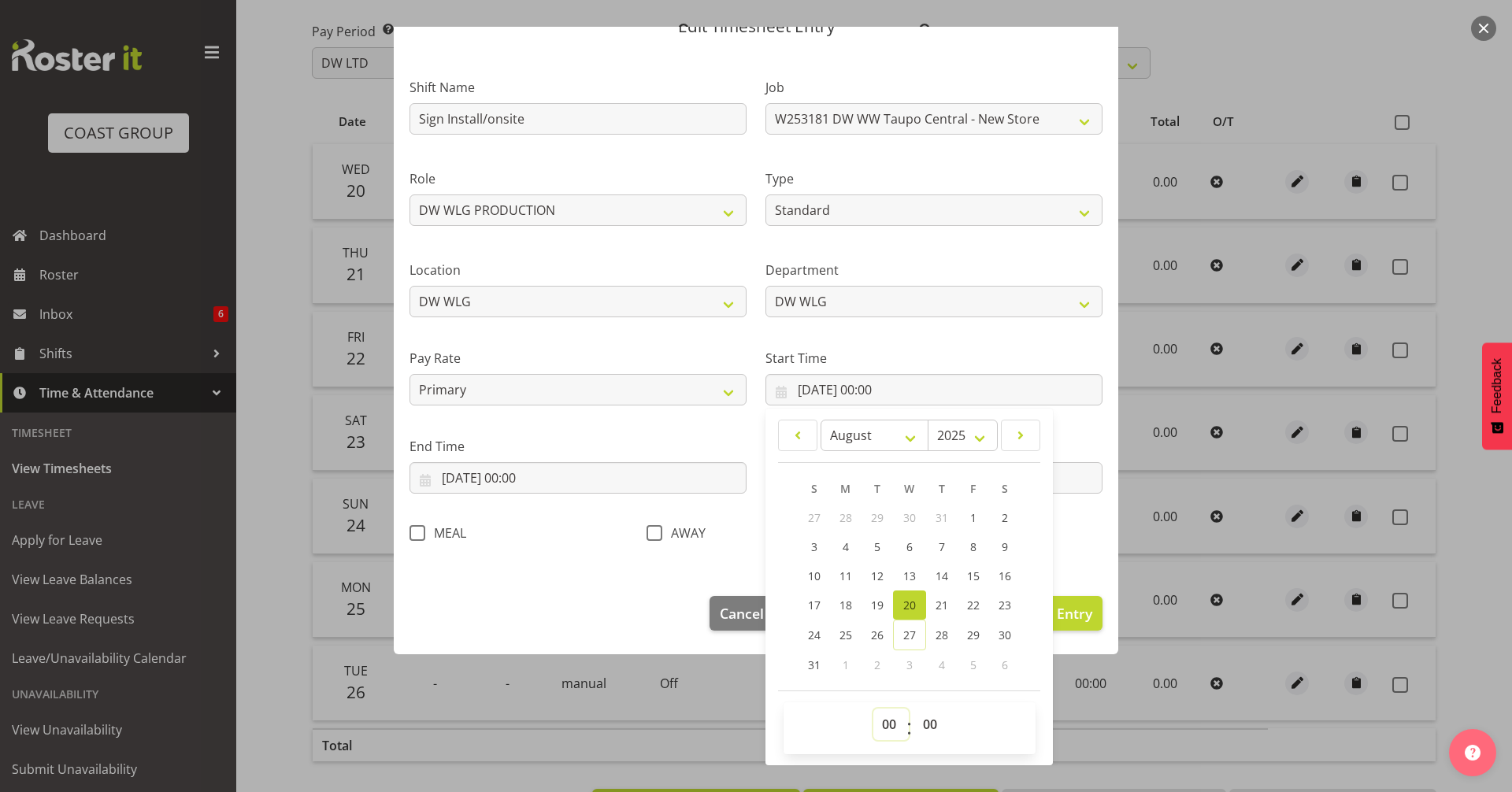
click at [880, 726] on select "00 01 02 03 04 05 06 07 08 09 10 11 12 13 14 15 16 17 18 19 20 21 22 23" at bounding box center [891, 724] width 35 height 32
click at [874, 709] on select "00 01 02 03 04 05 06 07 08 09 10 11 12 13 14 15 16 17 18 19 20 21 22 23" at bounding box center [891, 724] width 35 height 32
click at [929, 724] on select "00 01 02 03 04 05 06 07 08 09 10 11 12 13 14 15 16 17 18 19 20 21 22 23 24 25 2…" at bounding box center [932, 724] width 35 height 32
click at [915, 709] on select "00 01 02 03 04 05 06 07 08 09 10 11 12 13 14 15 16 17 18 19 20 21 22 23 24 25 2…" at bounding box center [932, 724] width 35 height 32
click at [615, 571] on section "Shift Name Sign Install/onsite Job 1 Carlton Events 1 [PERSON_NAME][GEOGRAPHIC_…" at bounding box center [756, 315] width 724 height 531
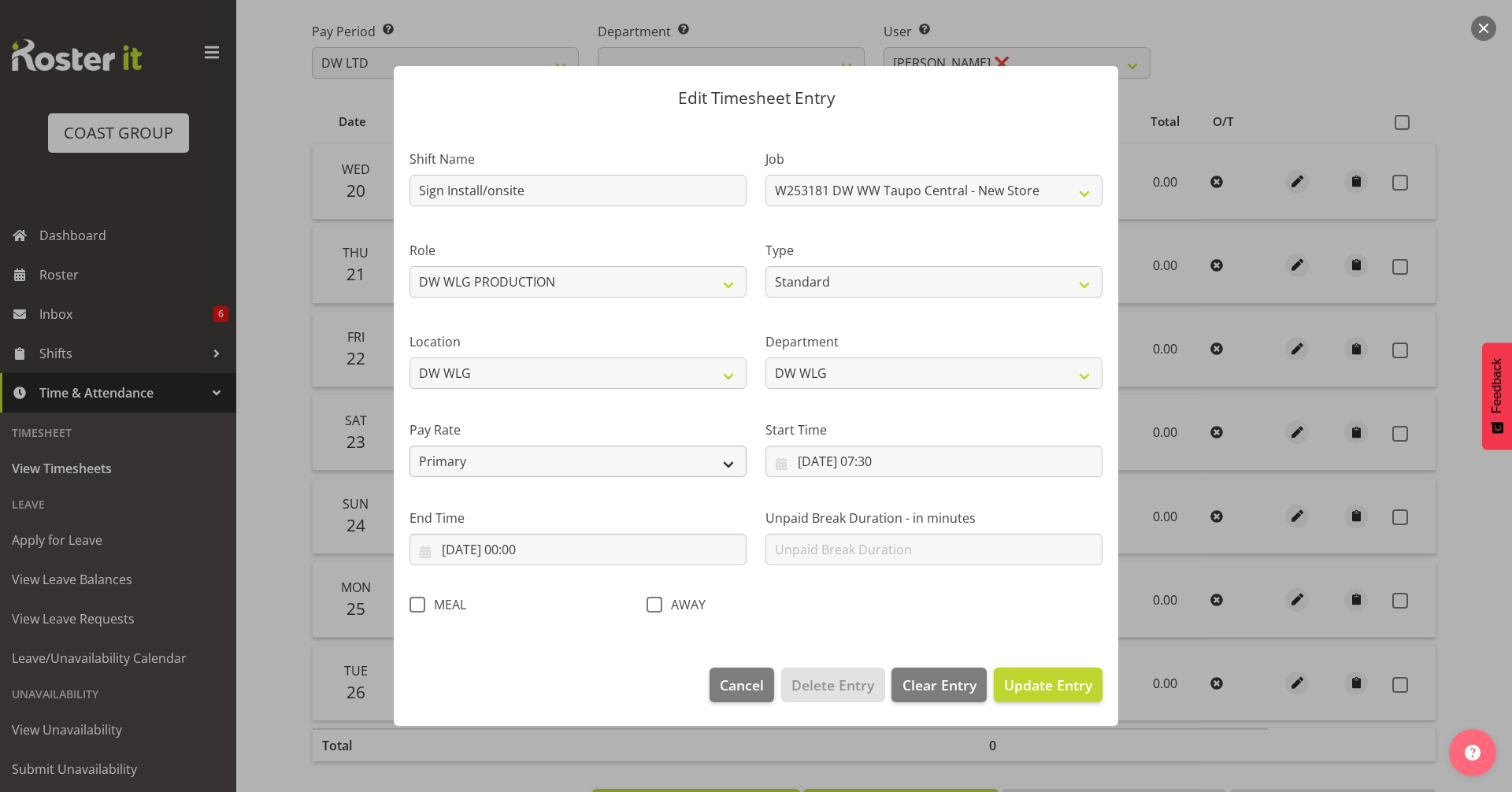
scroll to position [0, 0]
click at [531, 551] on input "[DATE] 00:00" at bounding box center [578, 549] width 337 height 32
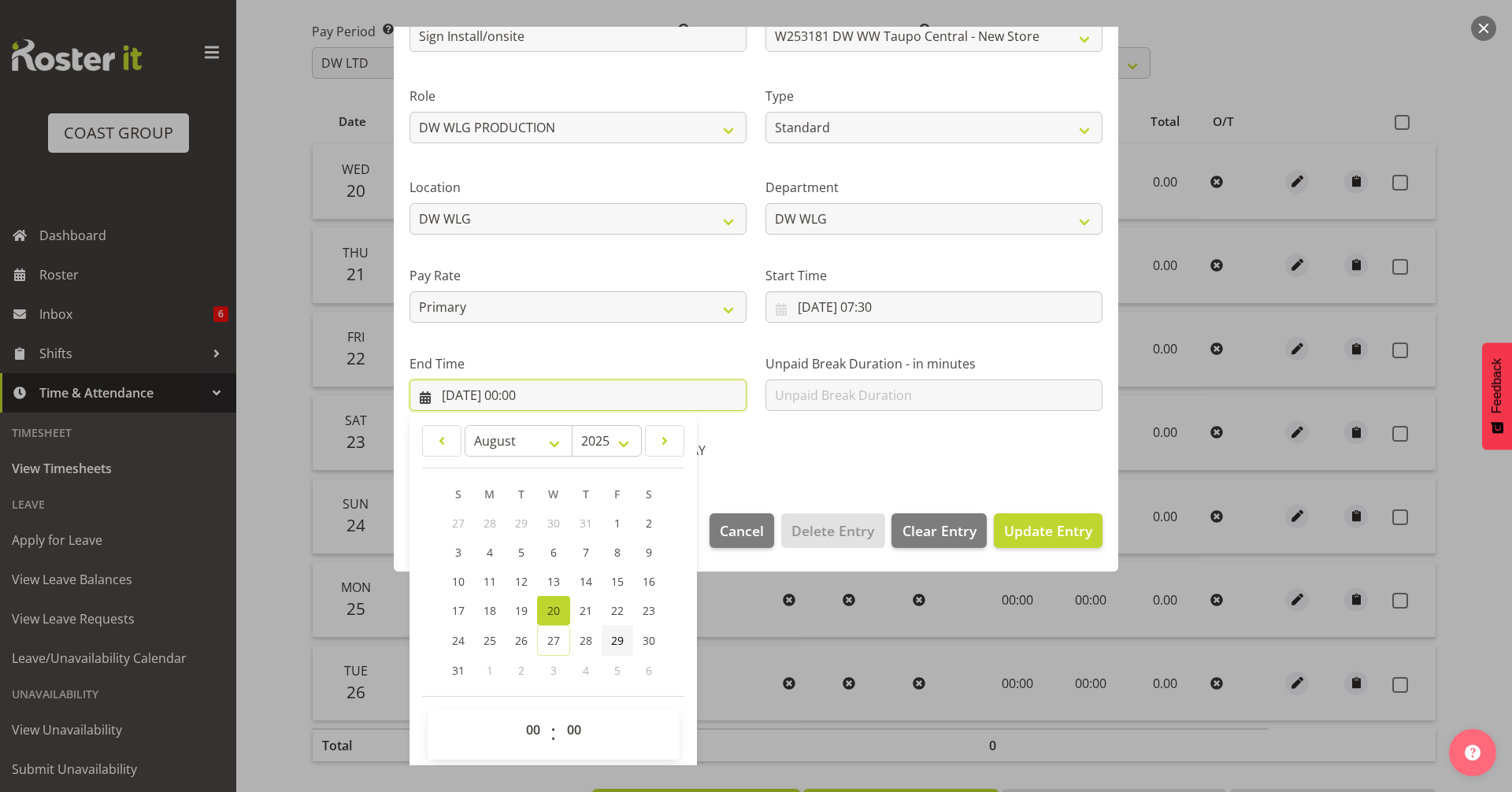
scroll to position [160, 0]
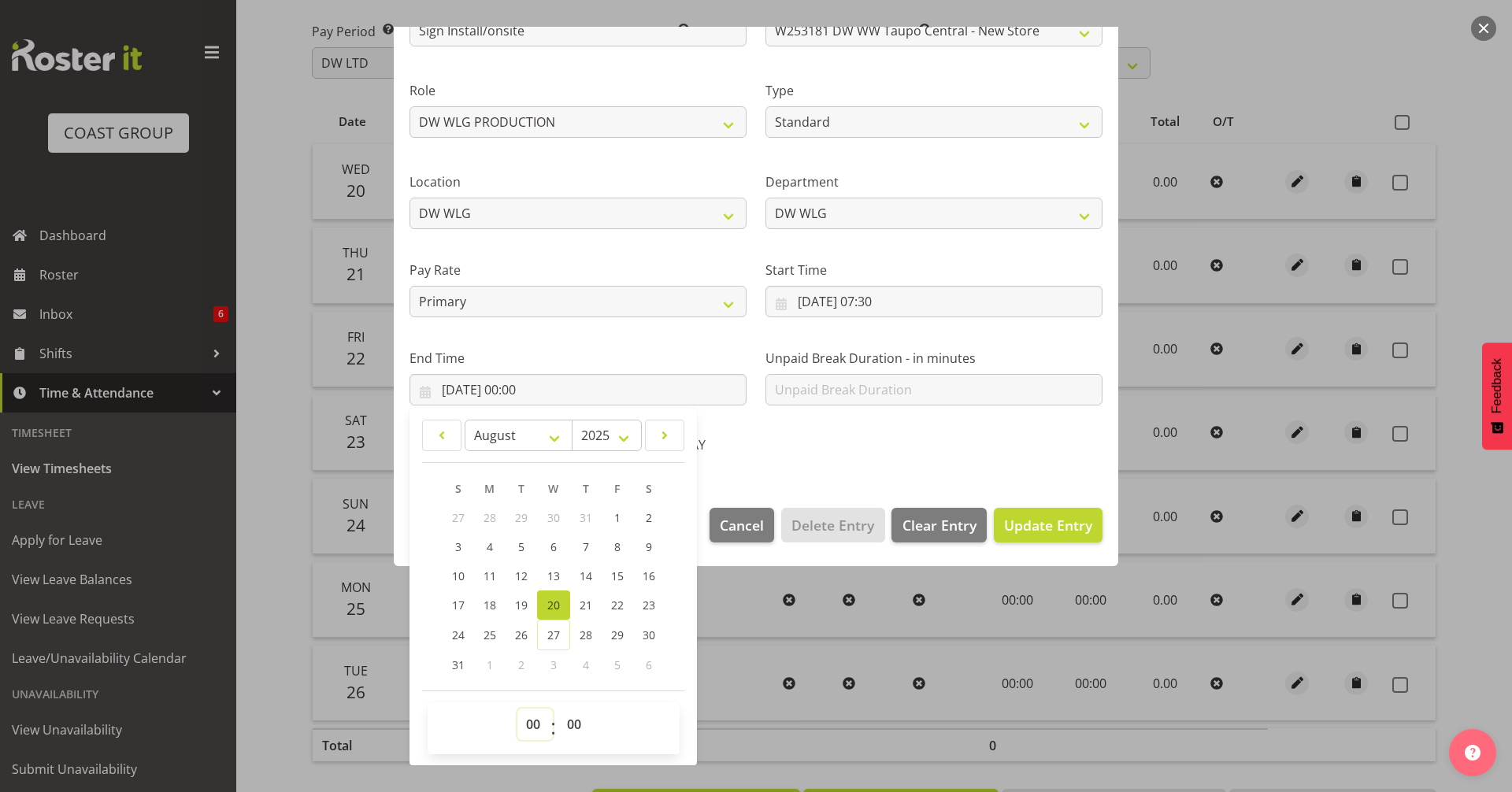
click at [530, 726] on select "00 01 02 03 04 05 06 07 08 09 10 11 12 13 14 15 16 17 18 19 20 21 22 23" at bounding box center [535, 724] width 35 height 32
click at [517, 709] on select "00 01 02 03 04 05 06 07 08 09 10 11 12 13 14 15 16 17 18 19 20 21 22 23" at bounding box center [535, 724] width 35 height 32
click at [574, 726] on select "00 01 02 03 04 05 06 07 08 09 10 11 12 13 14 15 16 17 18 19 20 21 22 23 24 25 2…" at bounding box center [576, 724] width 35 height 32
click at [559, 709] on select "00 01 02 03 04 05 06 07 08 09 10 11 12 13 14 15 16 17 18 19 20 21 22 23 24 25 2…" at bounding box center [576, 724] width 35 height 32
click at [847, 456] on div "AWAY" at bounding box center [756, 447] width 218 height 21
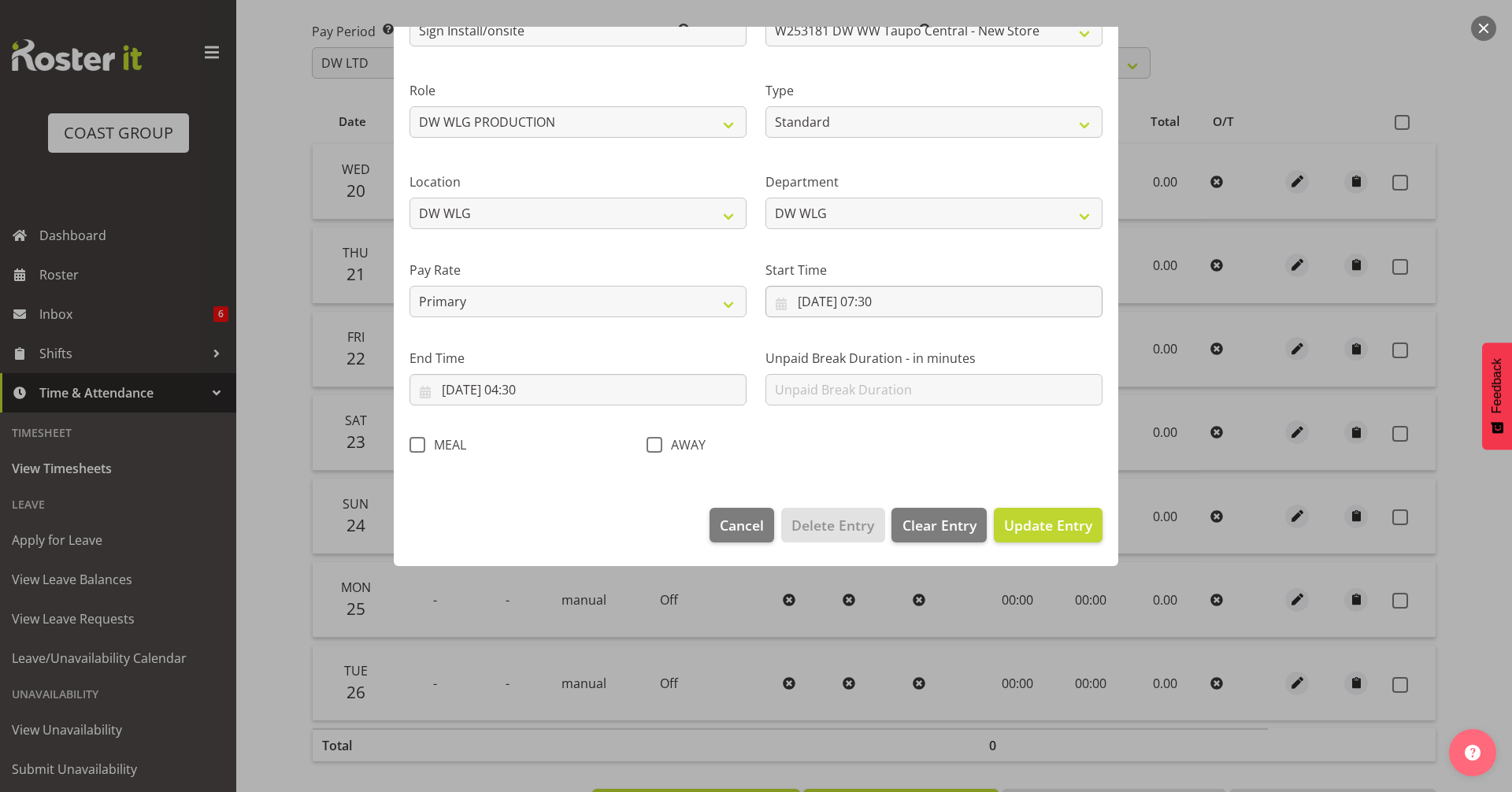
scroll to position [0, 0]
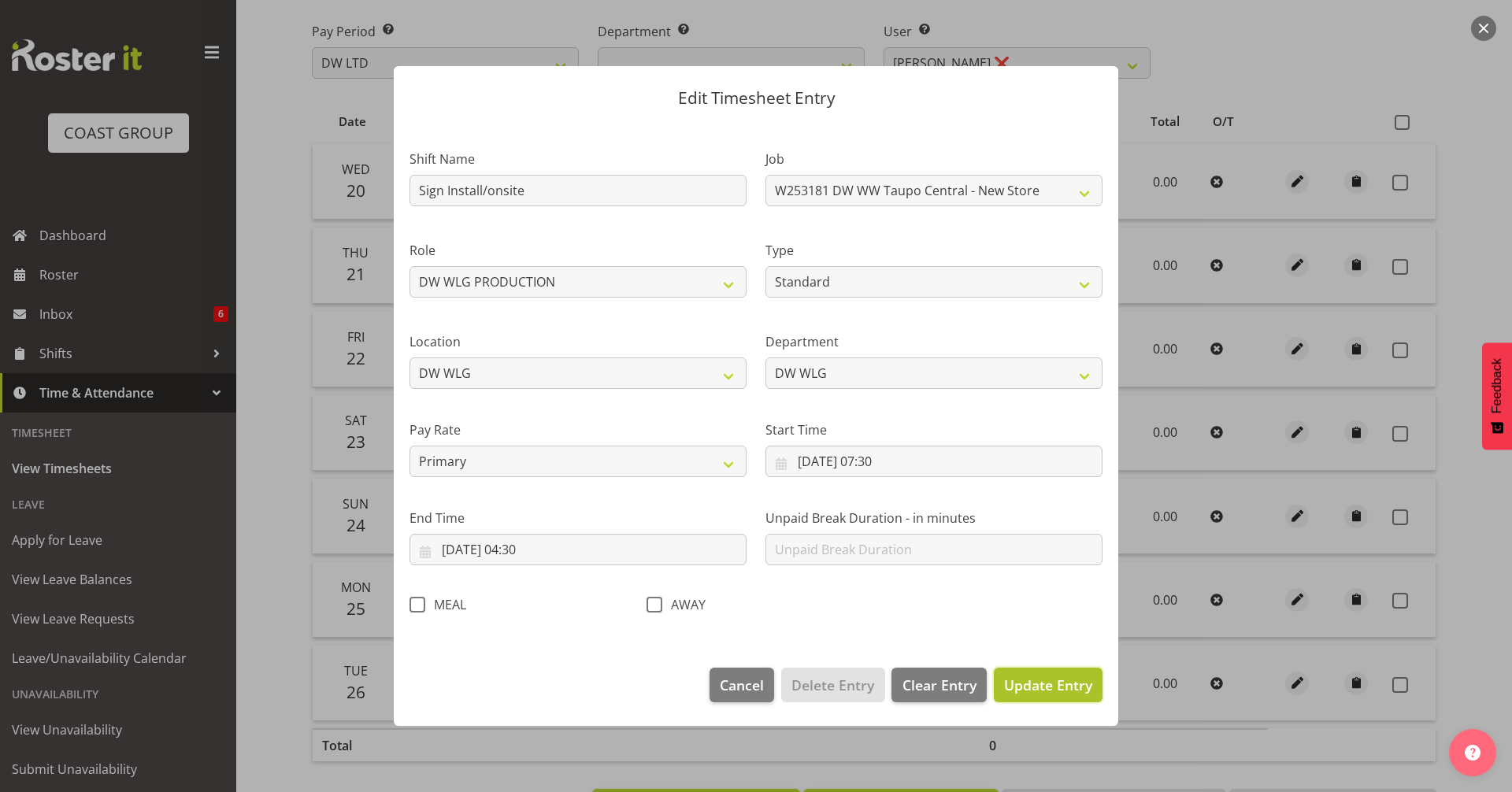
click at [1040, 686] on span "Update Entry" at bounding box center [1048, 685] width 88 height 19
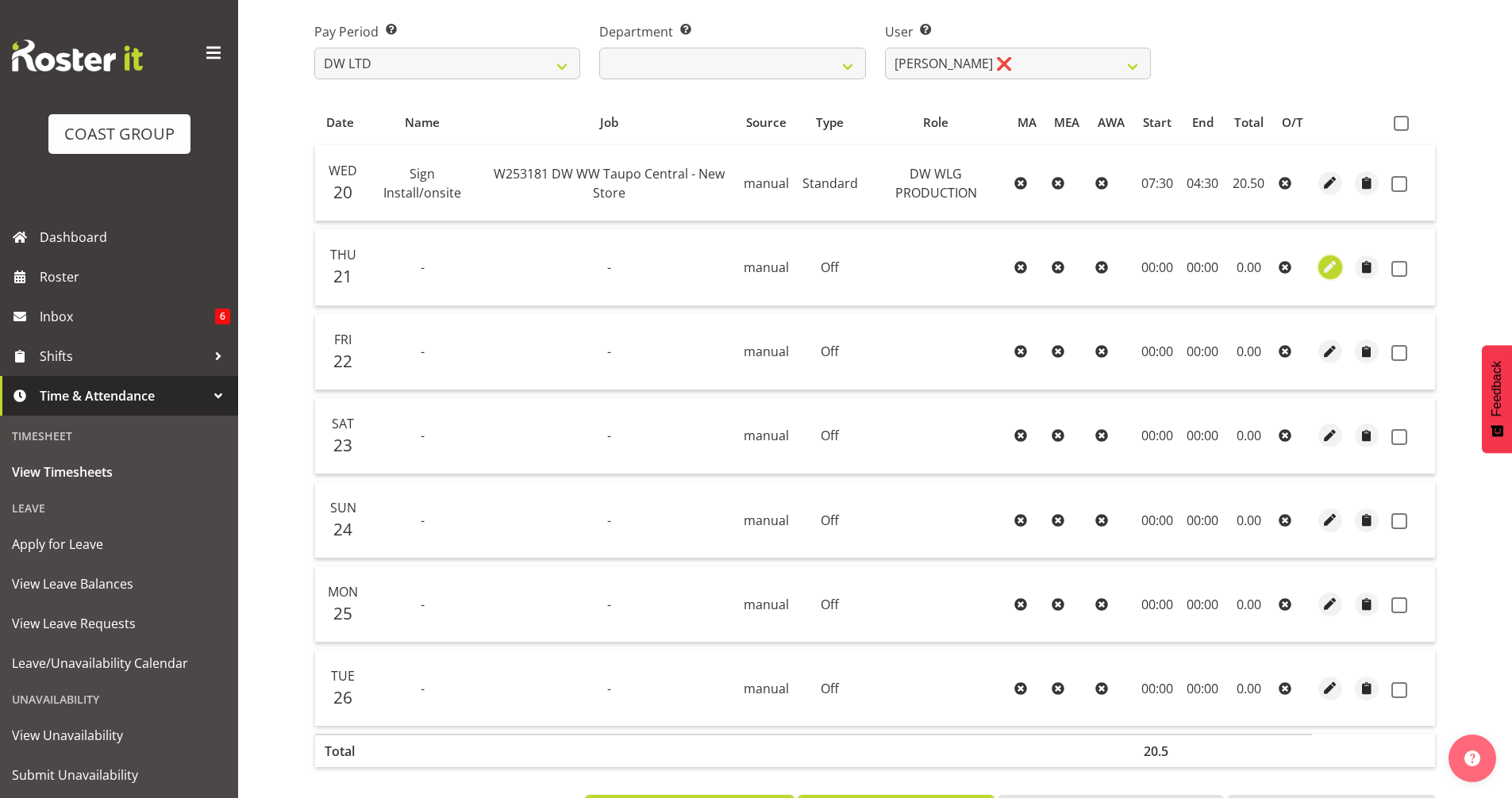
click at [1330, 269] on span "button" at bounding box center [1330, 266] width 18 height 18
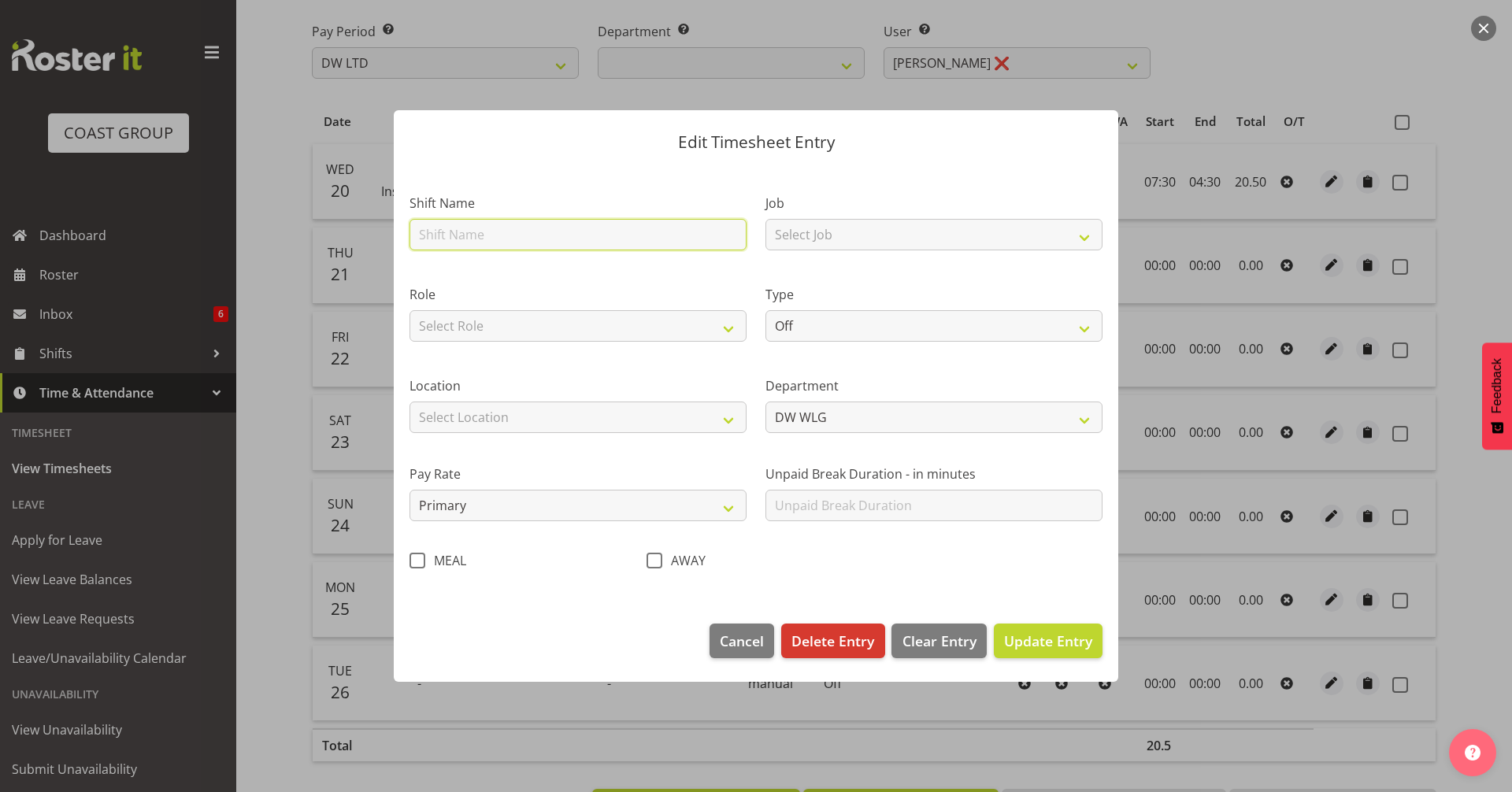
click at [588, 237] on input "text" at bounding box center [578, 234] width 337 height 32
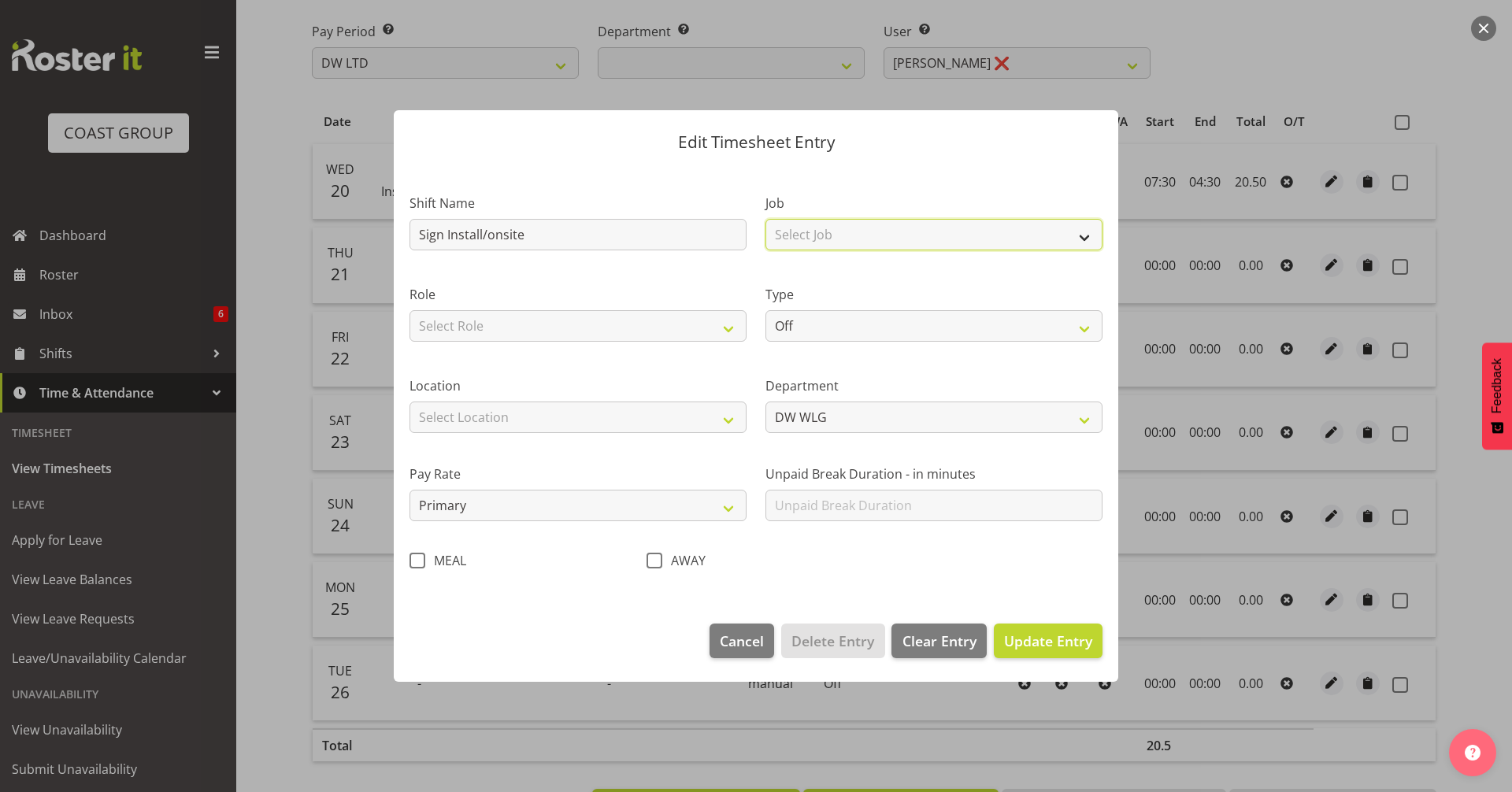
click at [812, 233] on select "Select Job 1 Carlton Events 1 [PERSON_NAME][GEOGRAPHIC_DATA] 1 [PERSON_NAME][GE…" at bounding box center [934, 234] width 337 height 32
click at [765, 219] on select "Select Job 1 Carlton Events 1 [PERSON_NAME][GEOGRAPHIC_DATA] 1 [PERSON_NAME][GE…" at bounding box center [934, 234] width 337 height 32
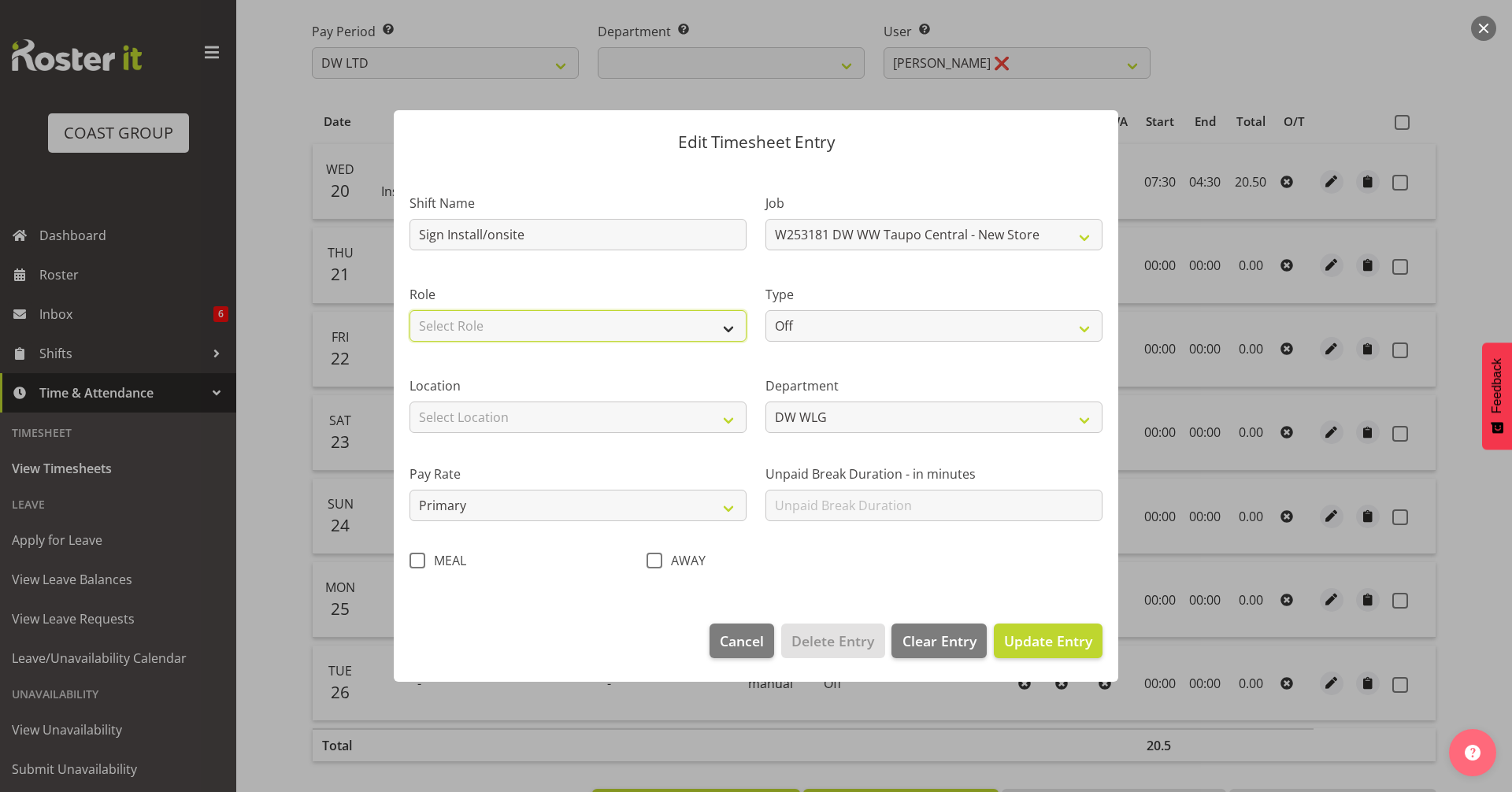
click at [562, 328] on select "Select Role DW WLG PRODUCTION EHS WLG OPS" at bounding box center [578, 326] width 337 height 32
click at [409, 311] on select "Select Role DW WLG PRODUCTION EHS WLG OPS" at bounding box center [578, 326] width 337 height 32
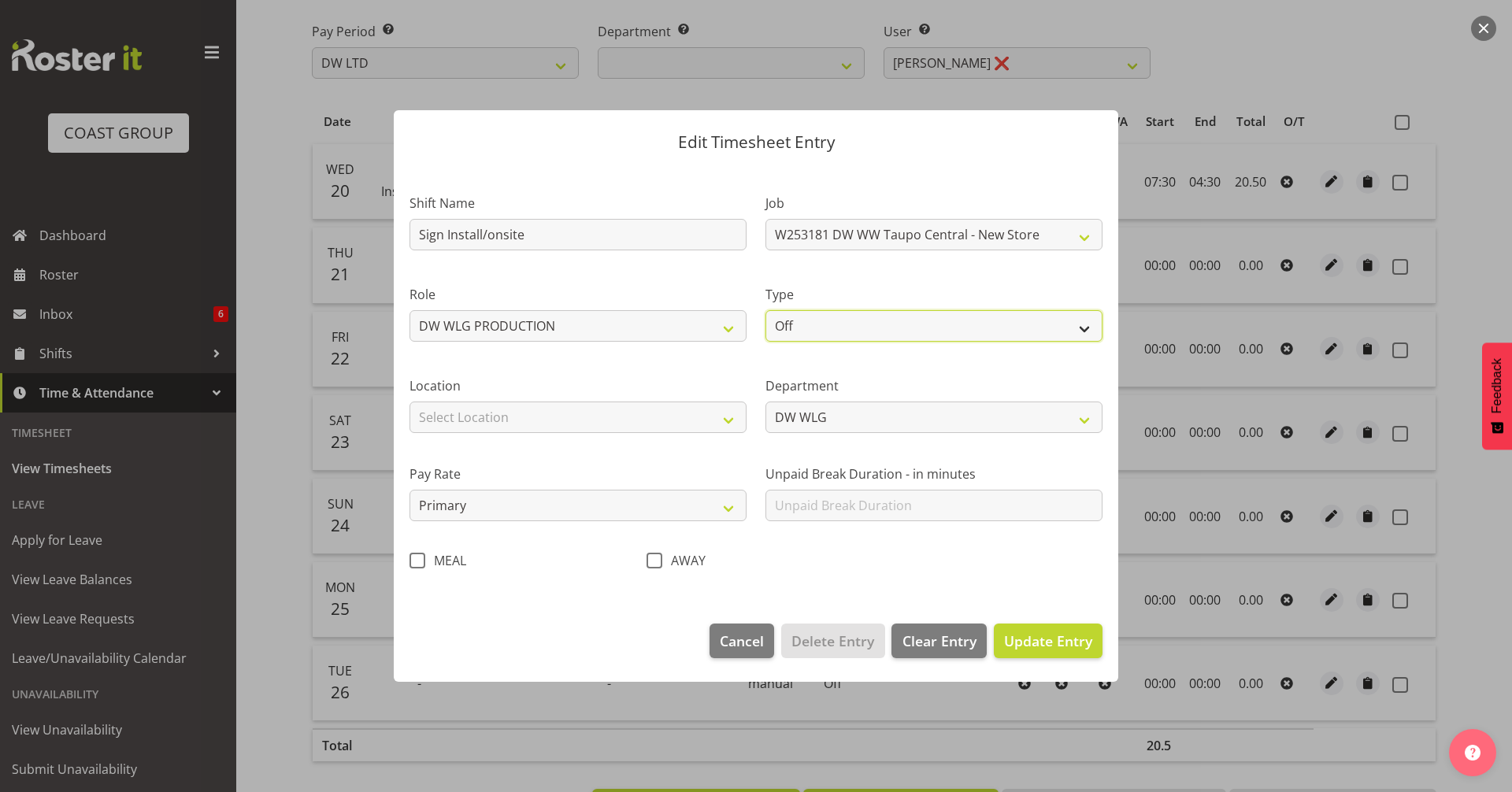
drag, startPoint x: 838, startPoint y: 330, endPoint x: 829, endPoint y: 339, distance: 12.7
click at [838, 330] on select "Off Standard Public Holiday Public Holiday (Worked) Day In Lieu Annual Leave Si…" at bounding box center [934, 326] width 337 height 32
click at [765, 311] on select "Off Standard Public Holiday Public Holiday (Worked) Day In Lieu Annual Leave Si…" at bounding box center [934, 326] width 337 height 32
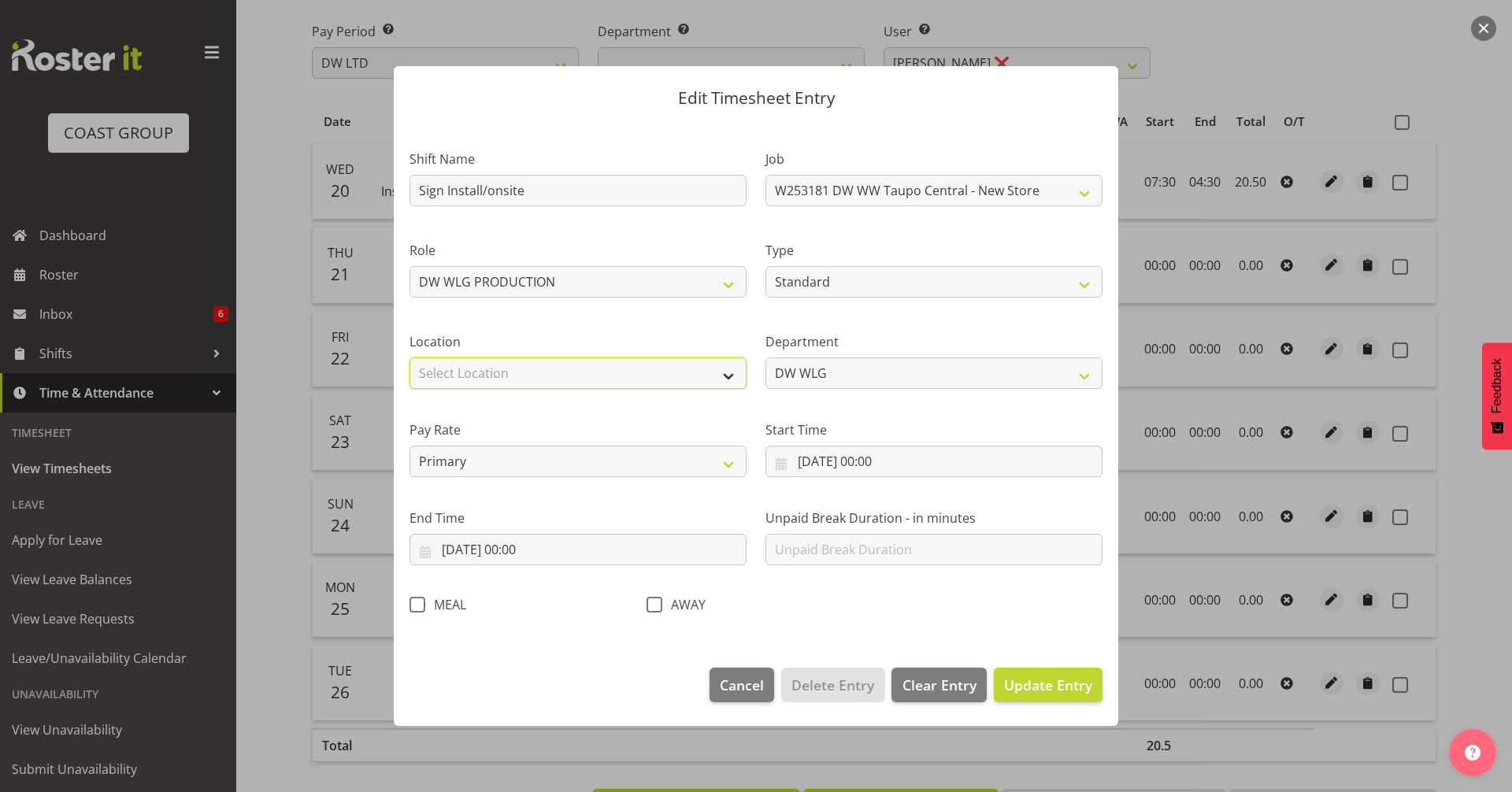
drag, startPoint x: 591, startPoint y: 367, endPoint x: 585, endPoint y: 378, distance: 12.5
click at [591, 367] on select "Select Location [GEOGRAPHIC_DATA] EVENTS [PERSON_NAME][GEOGRAPHIC_DATA] [GEOGRA…" at bounding box center [578, 373] width 337 height 32
click at [409, 358] on select "Select Location [GEOGRAPHIC_DATA] EVENTS [PERSON_NAME][GEOGRAPHIC_DATA] [GEOGRA…" at bounding box center [578, 373] width 337 height 32
click at [896, 463] on input "[DATE] 00:00" at bounding box center [934, 461] width 337 height 32
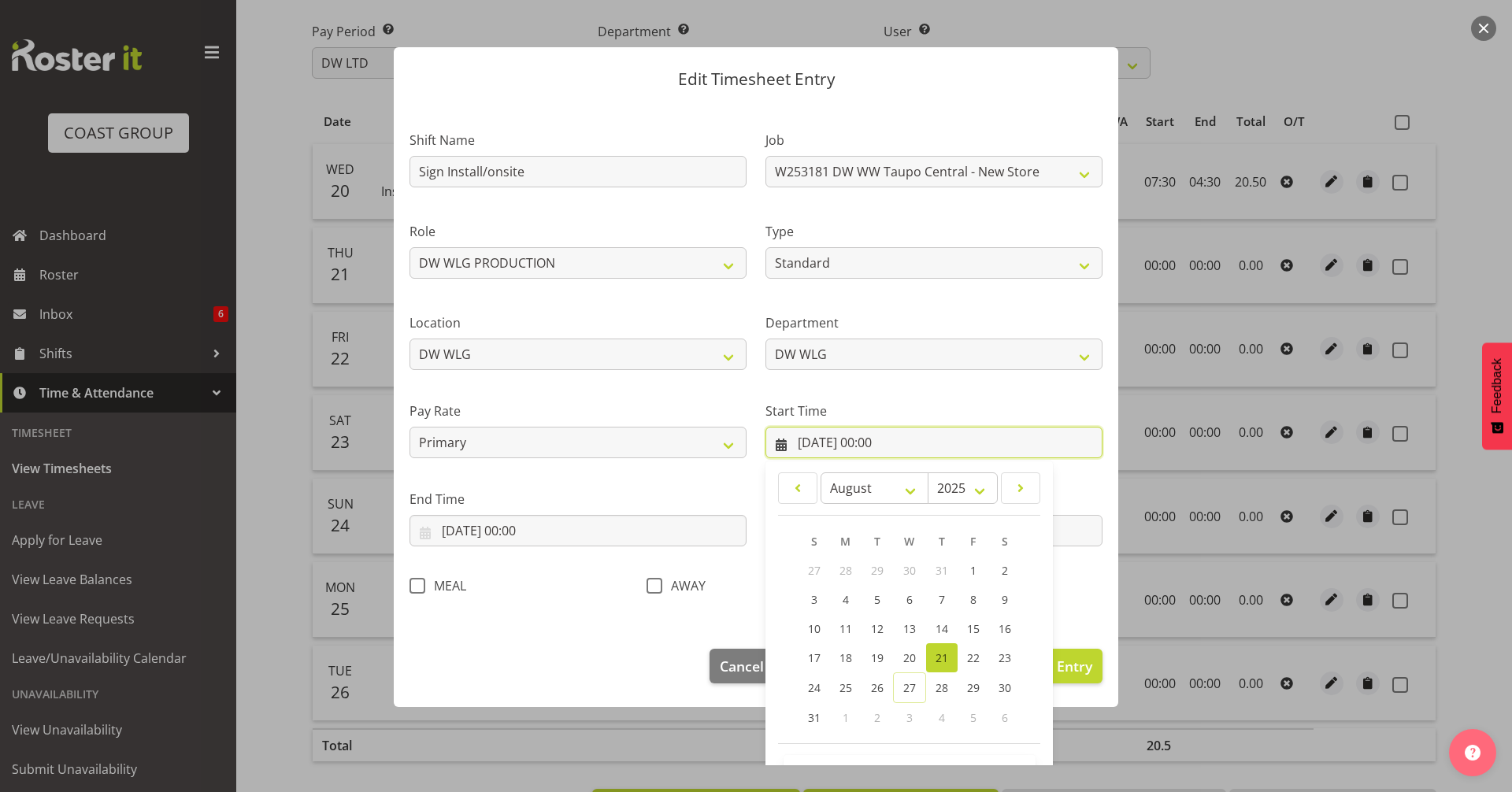
scroll to position [72, 0]
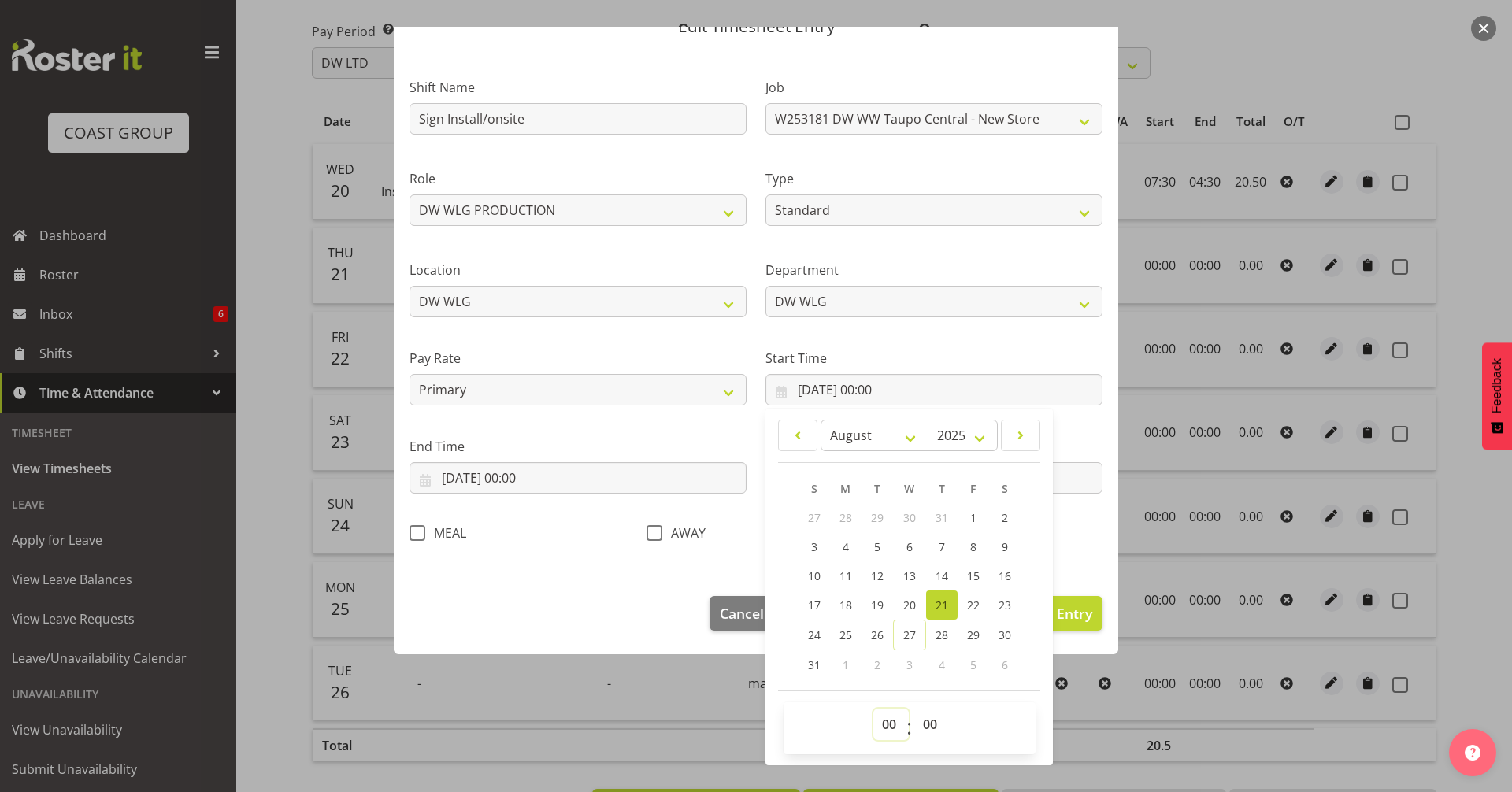
click at [886, 725] on select "00 01 02 03 04 05 06 07 08 09 10 11 12 13 14 15 16 17 18 19 20 21 22 23" at bounding box center [891, 724] width 35 height 32
click at [874, 709] on select "00 01 02 03 04 05 06 07 08 09 10 11 12 13 14 15 16 17 18 19 20 21 22 23" at bounding box center [891, 724] width 35 height 32
click at [924, 723] on select "00 01 02 03 04 05 06 07 08 09 10 11 12 13 14 15 16 17 18 19 20 21 22 23 24 25 2…" at bounding box center [932, 724] width 35 height 32
click at [915, 709] on select "00 01 02 03 04 05 06 07 08 09 10 11 12 13 14 15 16 17 18 19 20 21 22 23 24 25 2…" at bounding box center [932, 724] width 35 height 32
click at [608, 603] on footer "Cancel Delete Entry Clear Entry Update Entry" at bounding box center [756, 617] width 724 height 74
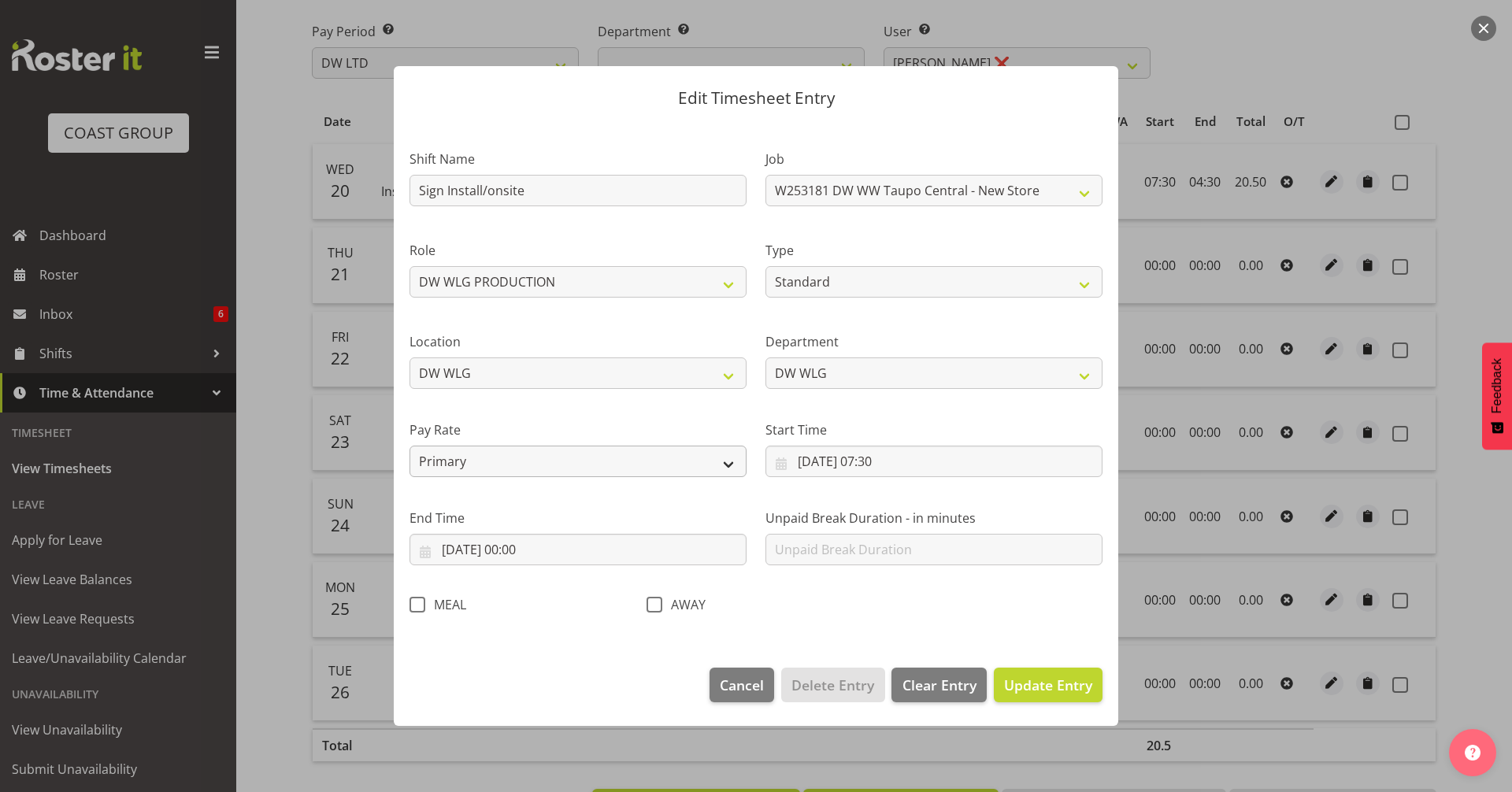
scroll to position [0, 0]
click at [533, 554] on input "[DATE] 00:00" at bounding box center [578, 549] width 337 height 32
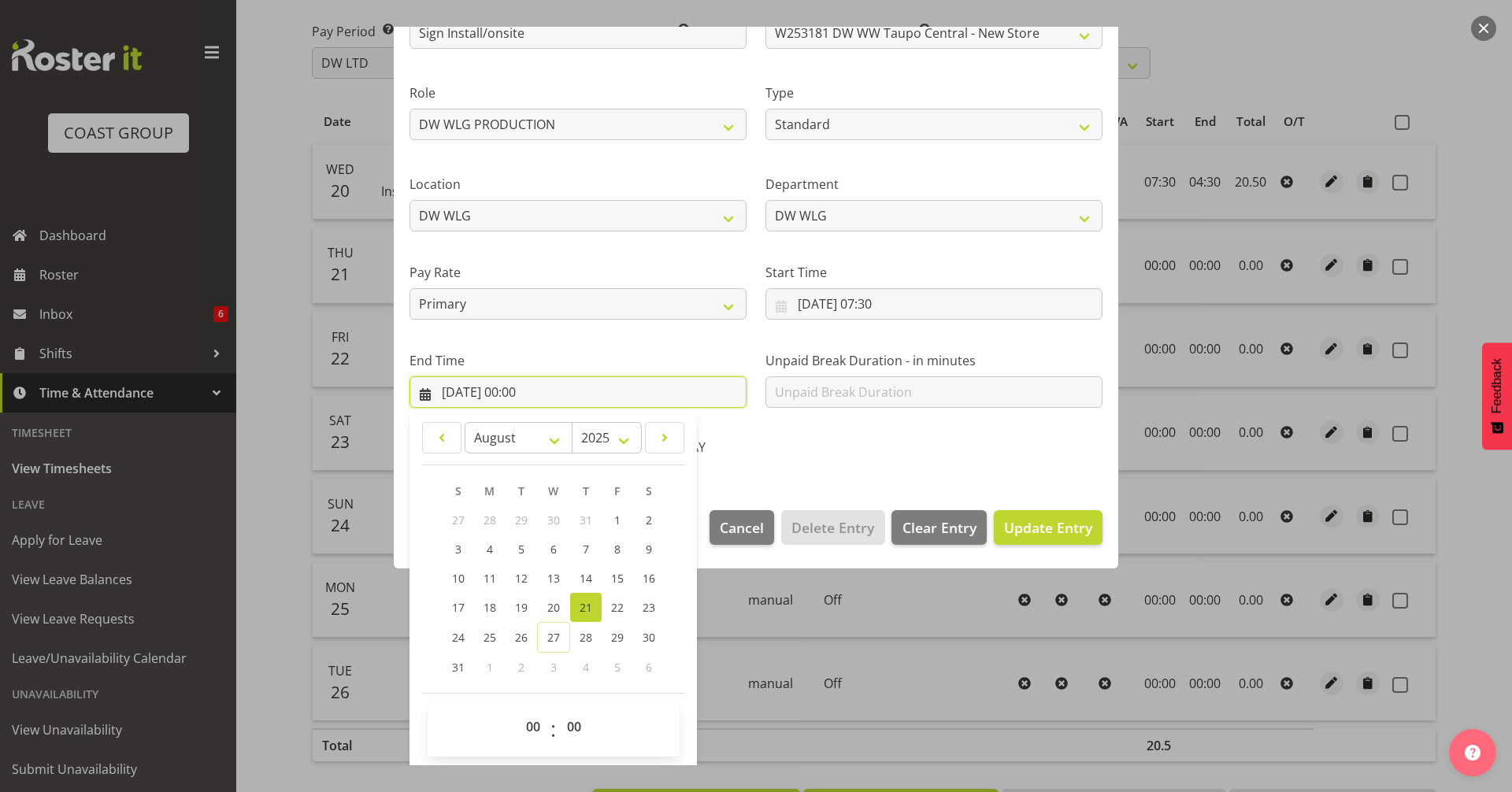
scroll to position [160, 0]
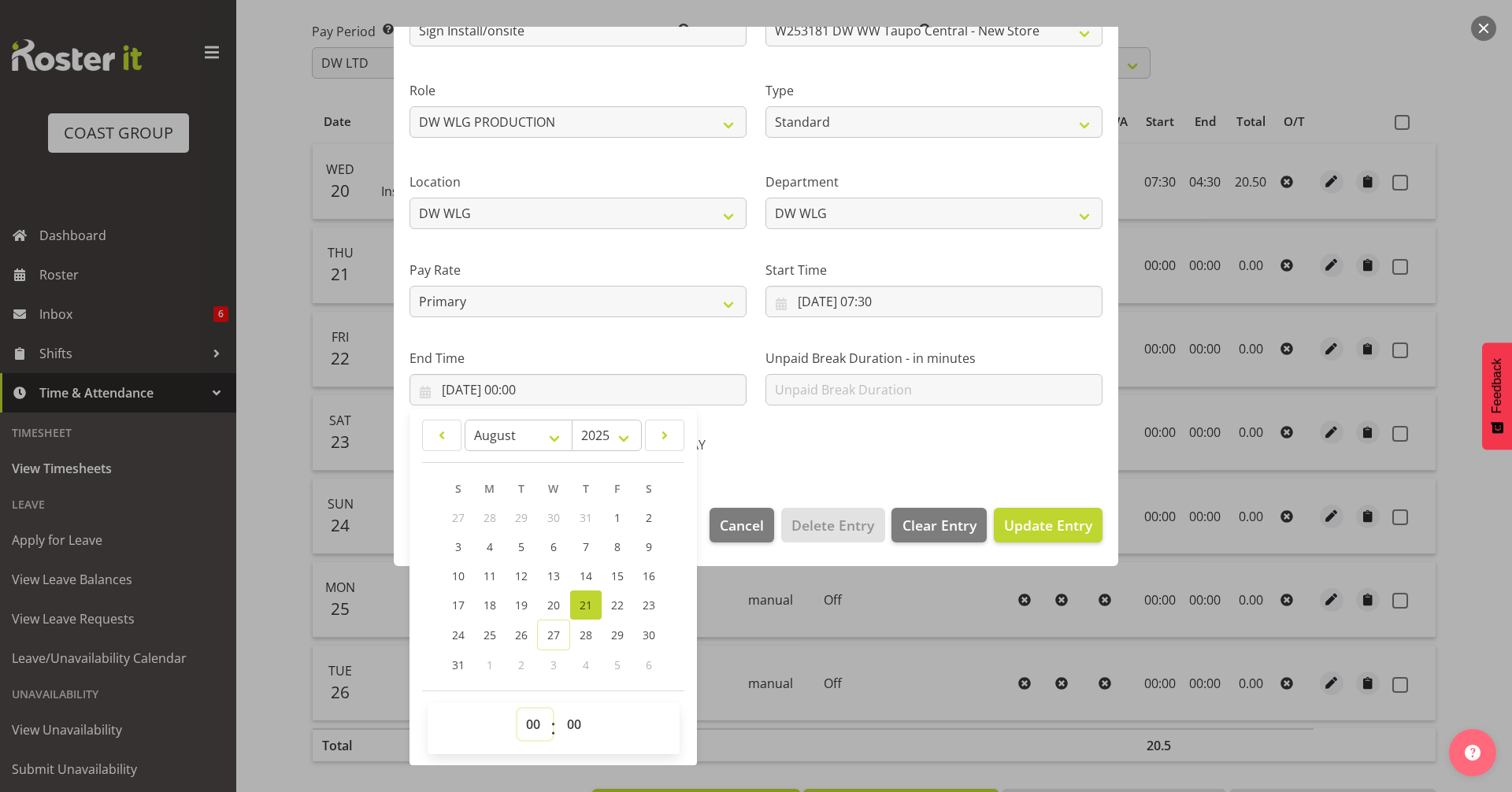
click at [535, 727] on select "00 01 02 03 04 05 06 07 08 09 10 11 12 13 14 15 16 17 18 19 20 21 22 23" at bounding box center [535, 724] width 35 height 32
click at [517, 709] on select "00 01 02 03 04 05 06 07 08 09 10 11 12 13 14 15 16 17 18 19 20 21 22 23" at bounding box center [535, 724] width 35 height 32
click at [765, 457] on div "AWAY" at bounding box center [756, 447] width 218 height 21
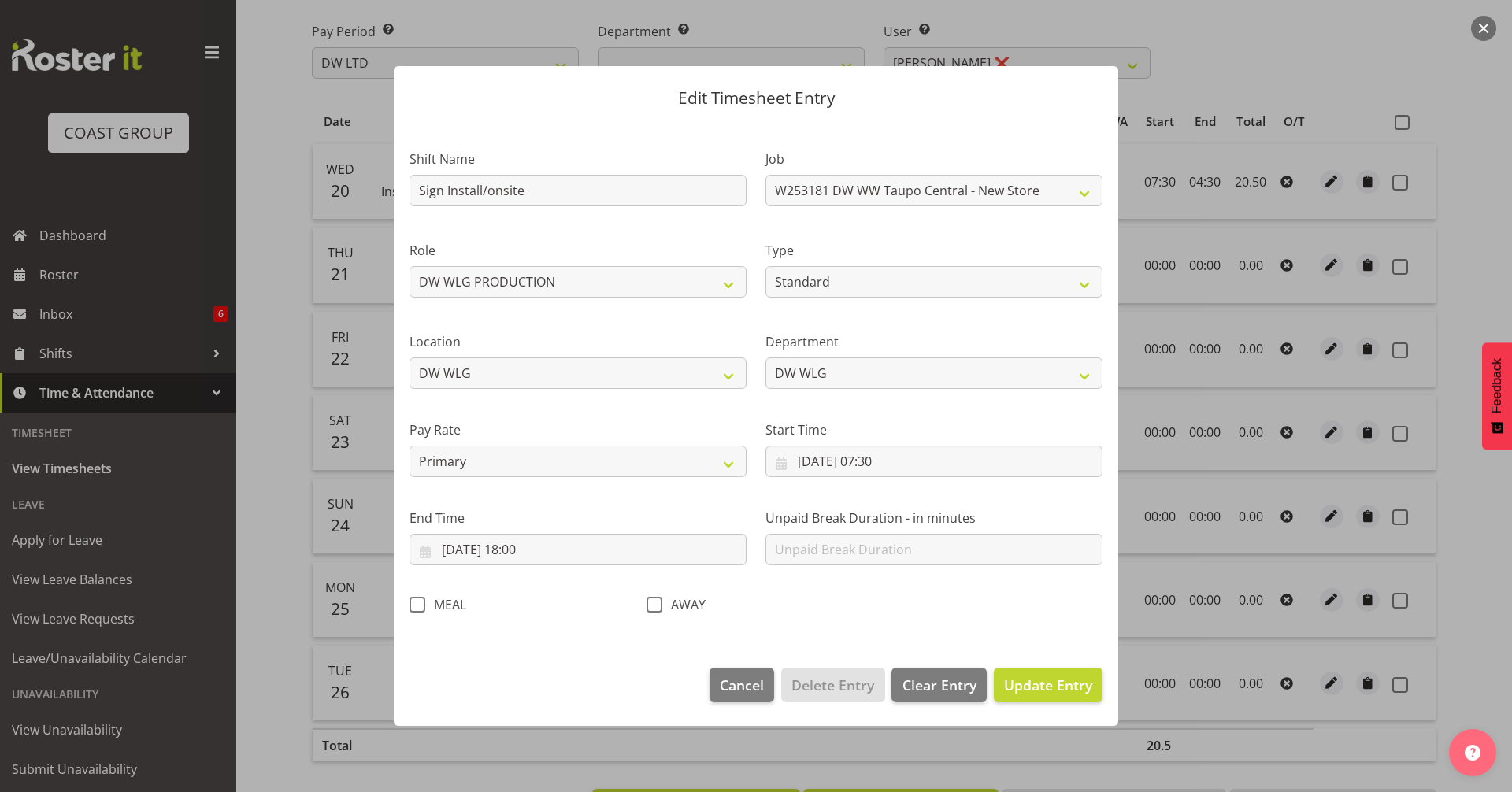
scroll to position [0, 0]
click at [656, 607] on span at bounding box center [655, 605] width 15 height 15
click at [656, 607] on input "AWAY" at bounding box center [652, 605] width 10 height 10
click at [1025, 683] on span "Update Entry" at bounding box center [1048, 685] width 88 height 19
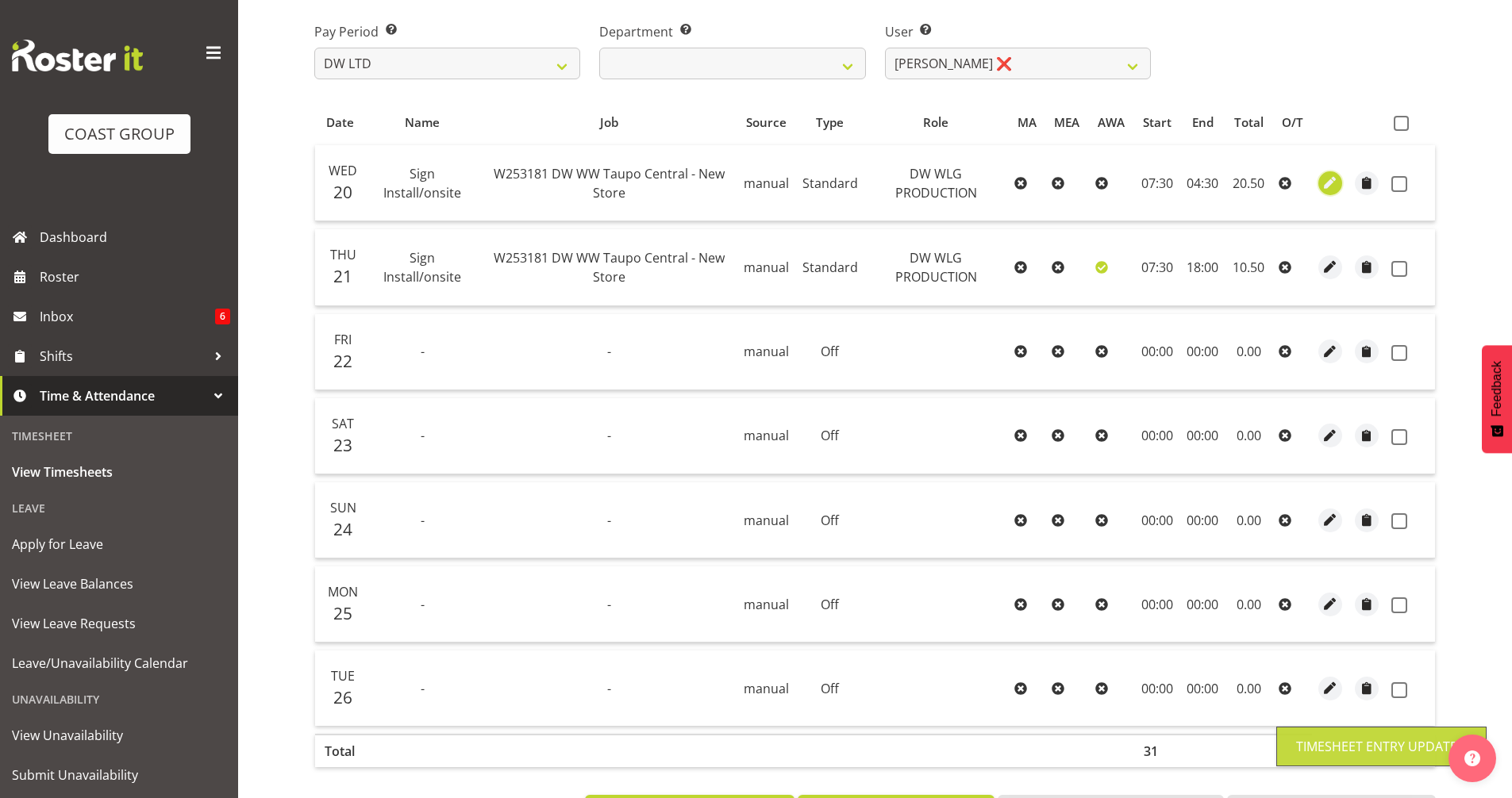
click at [1335, 182] on span "button" at bounding box center [1330, 182] width 18 height 18
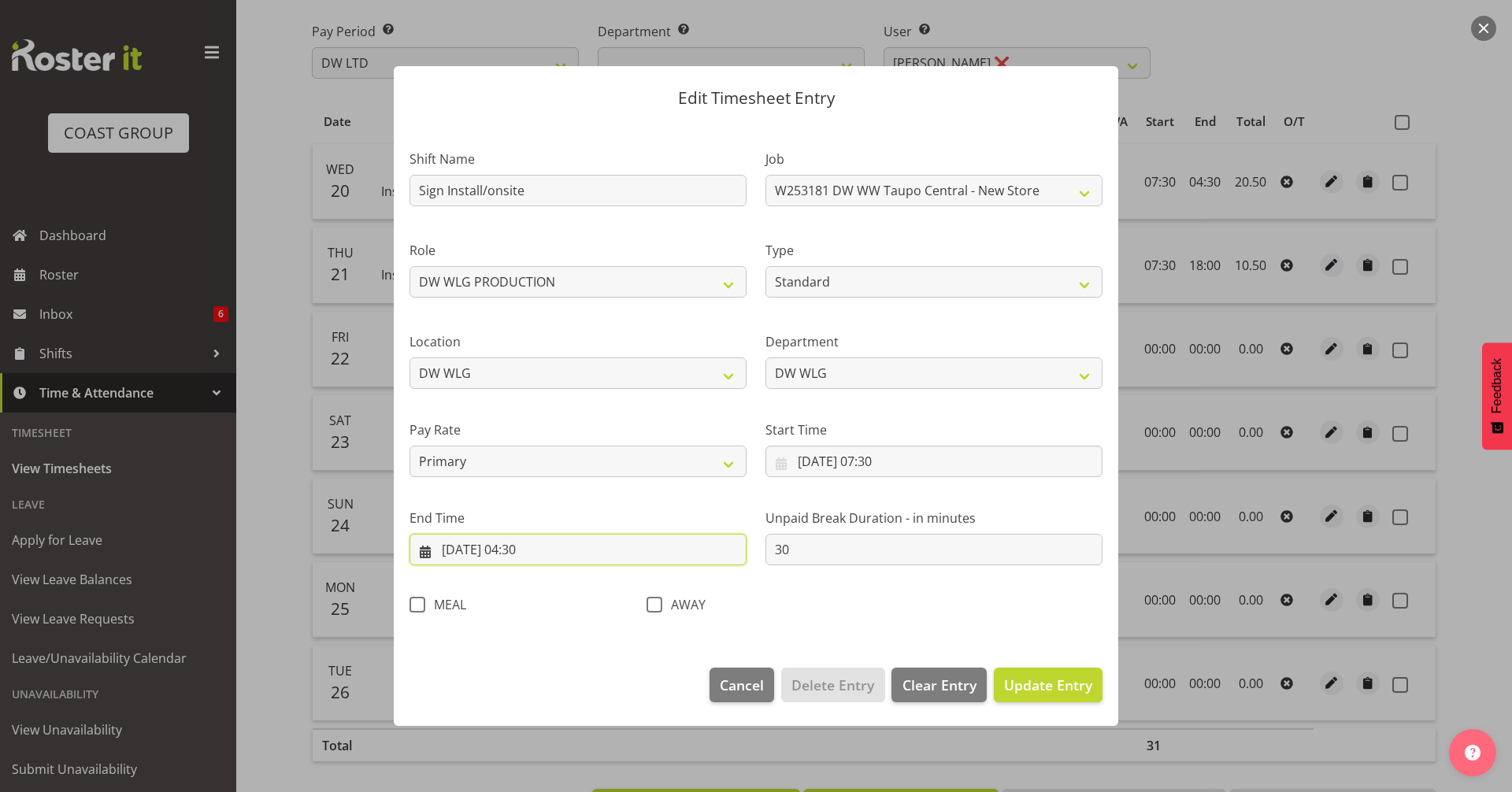
click at [530, 549] on input "[DATE] 04:30" at bounding box center [578, 549] width 337 height 32
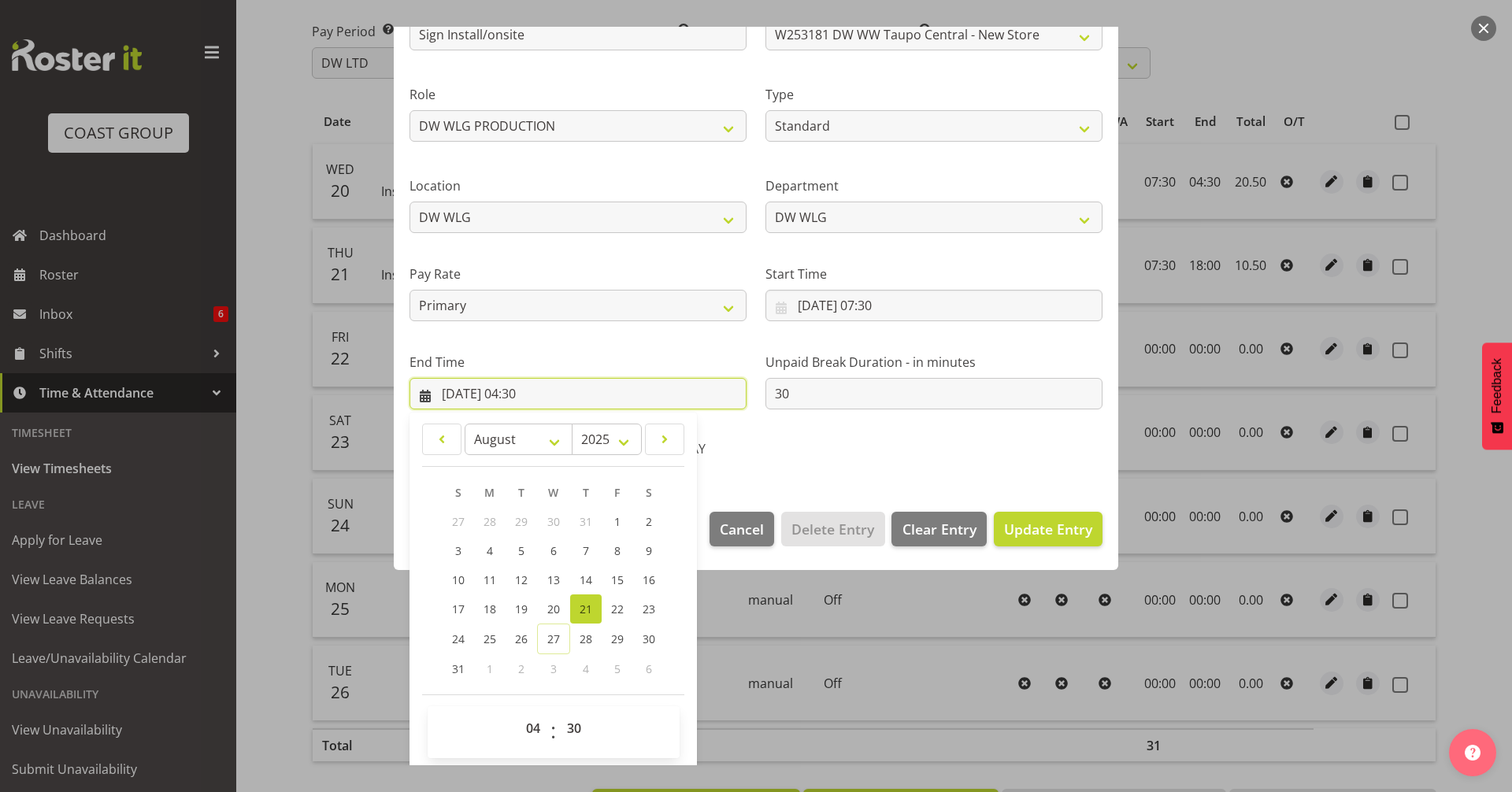
scroll to position [160, 0]
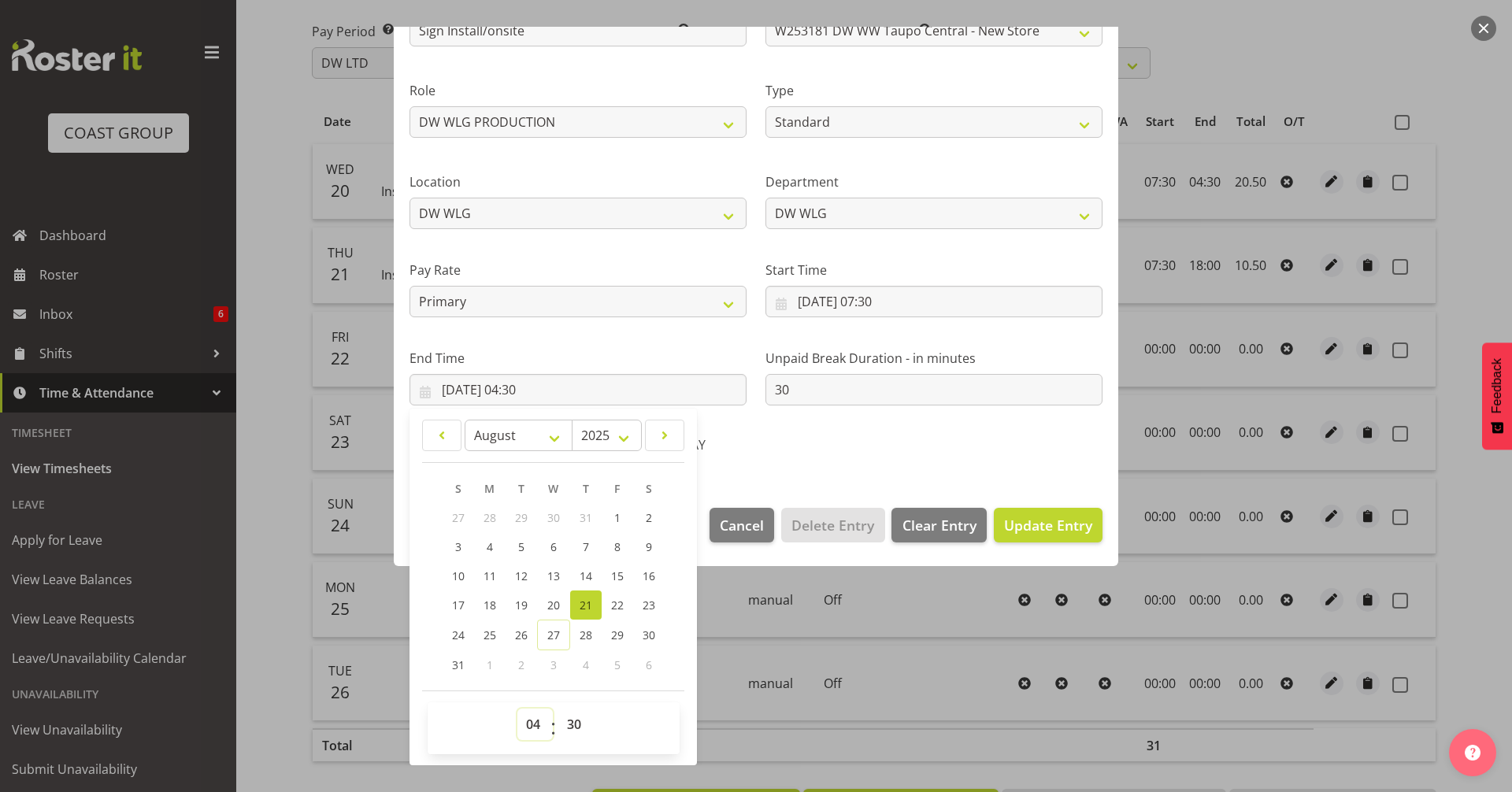
click at [532, 729] on select "00 01 02 03 04 05 06 07 08 09 10 11 12 13 14 15 16 17 18 19 20 21 22 23" at bounding box center [535, 724] width 35 height 32
click at [517, 709] on select "00 01 02 03 04 05 06 07 08 09 10 11 12 13 14 15 16 17 18 19 20 21 22 23" at bounding box center [535, 724] width 35 height 32
click at [580, 725] on select "00 01 02 03 04 05 06 07 08 09 10 11 12 13 14 15 16 17 18 19 20 21 22 23 24 25 2…" at bounding box center [576, 724] width 35 height 32
click at [559, 709] on select "00 01 02 03 04 05 06 07 08 09 10 11 12 13 14 15 16 17 18 19 20 21 22 23 24 25 2…" at bounding box center [576, 724] width 35 height 32
click at [842, 448] on div "AWAY" at bounding box center [756, 447] width 218 height 21
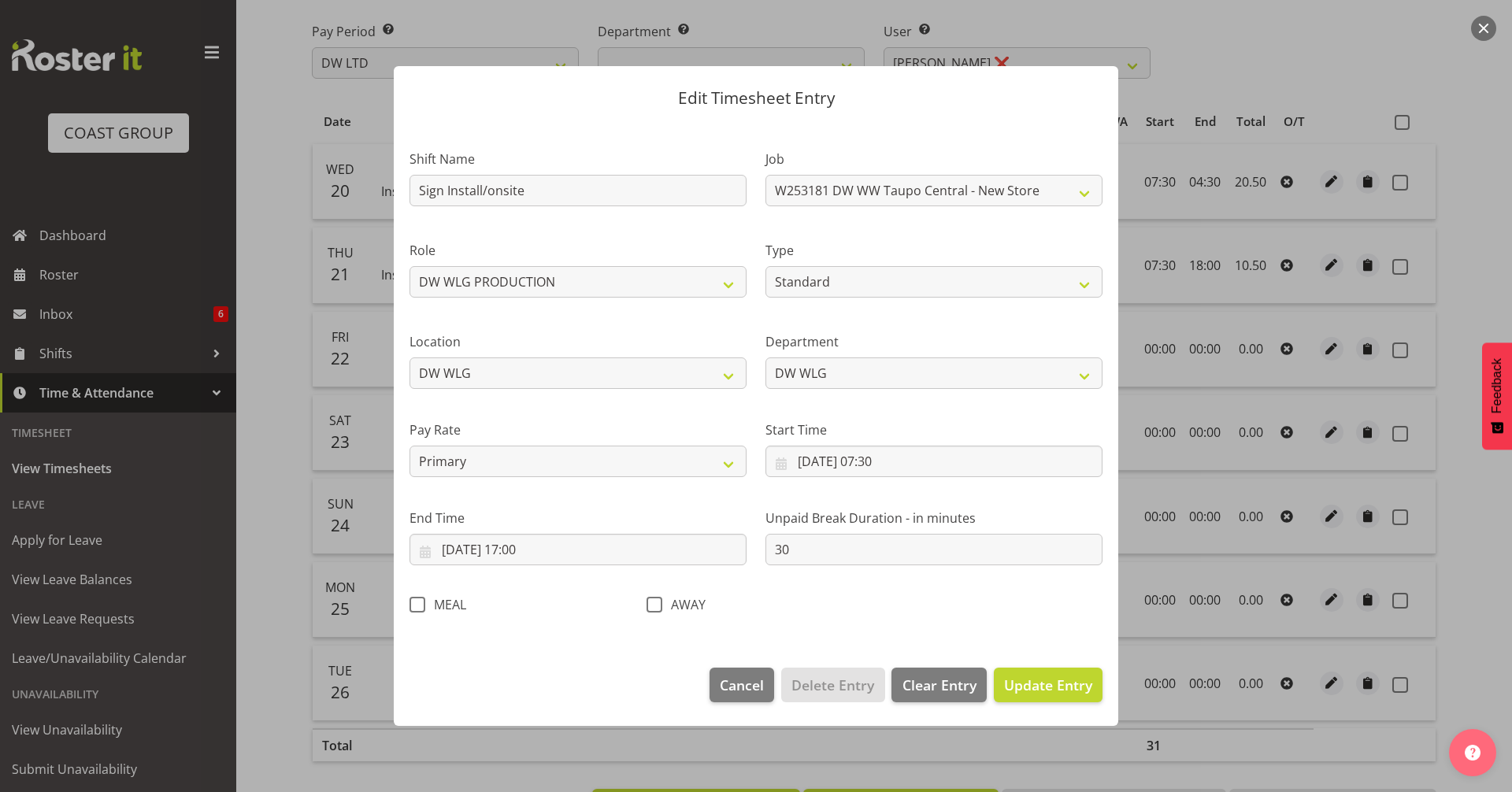
scroll to position [0, 0]
click at [650, 605] on span at bounding box center [655, 605] width 15 height 15
click at [650, 605] on input "AWAY" at bounding box center [652, 605] width 10 height 10
click at [1058, 683] on span "Update Entry" at bounding box center [1048, 685] width 88 height 19
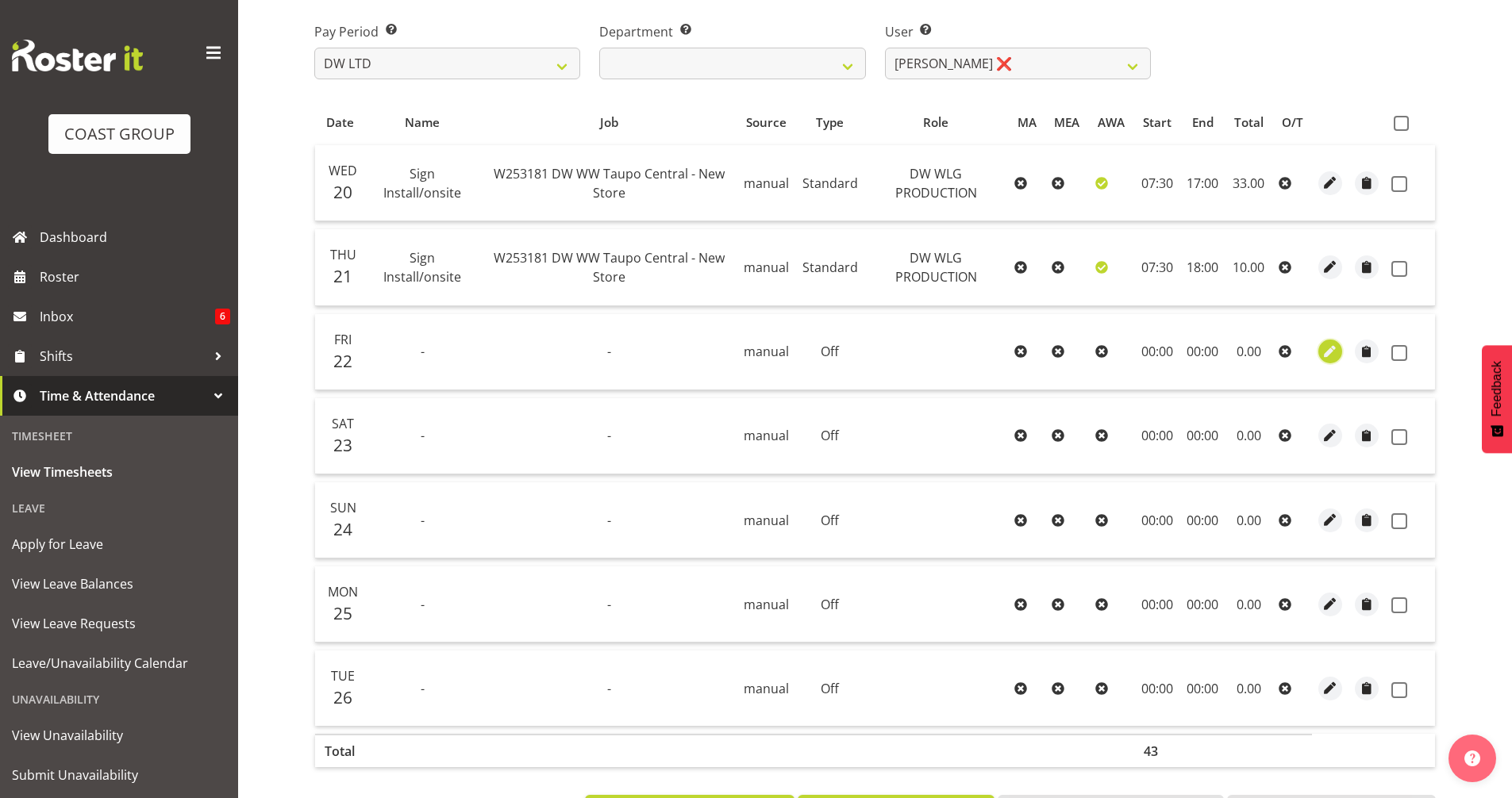
click at [1333, 349] on span "button" at bounding box center [1330, 351] width 18 height 18
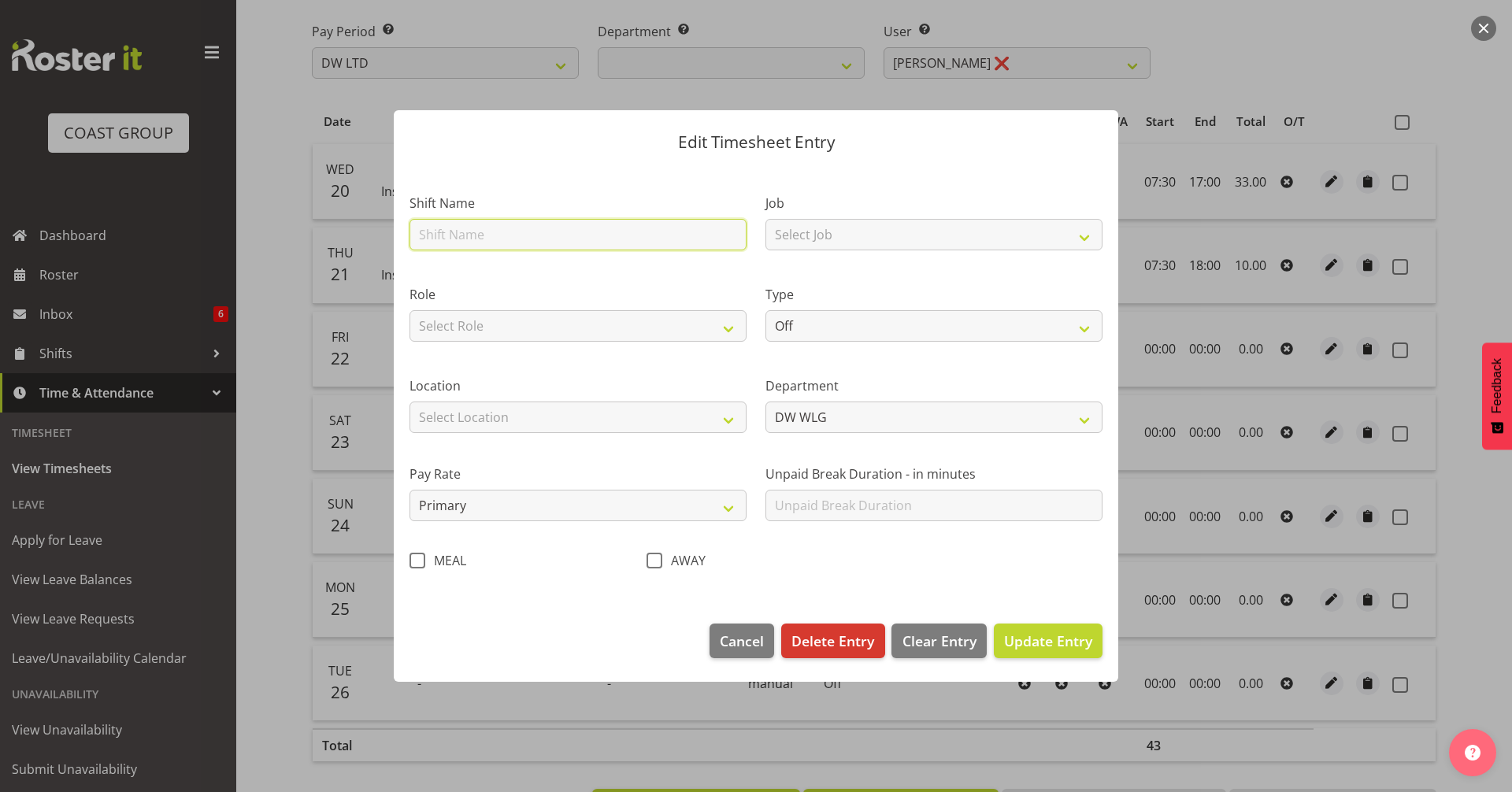
click at [585, 233] on input "text" at bounding box center [578, 234] width 337 height 32
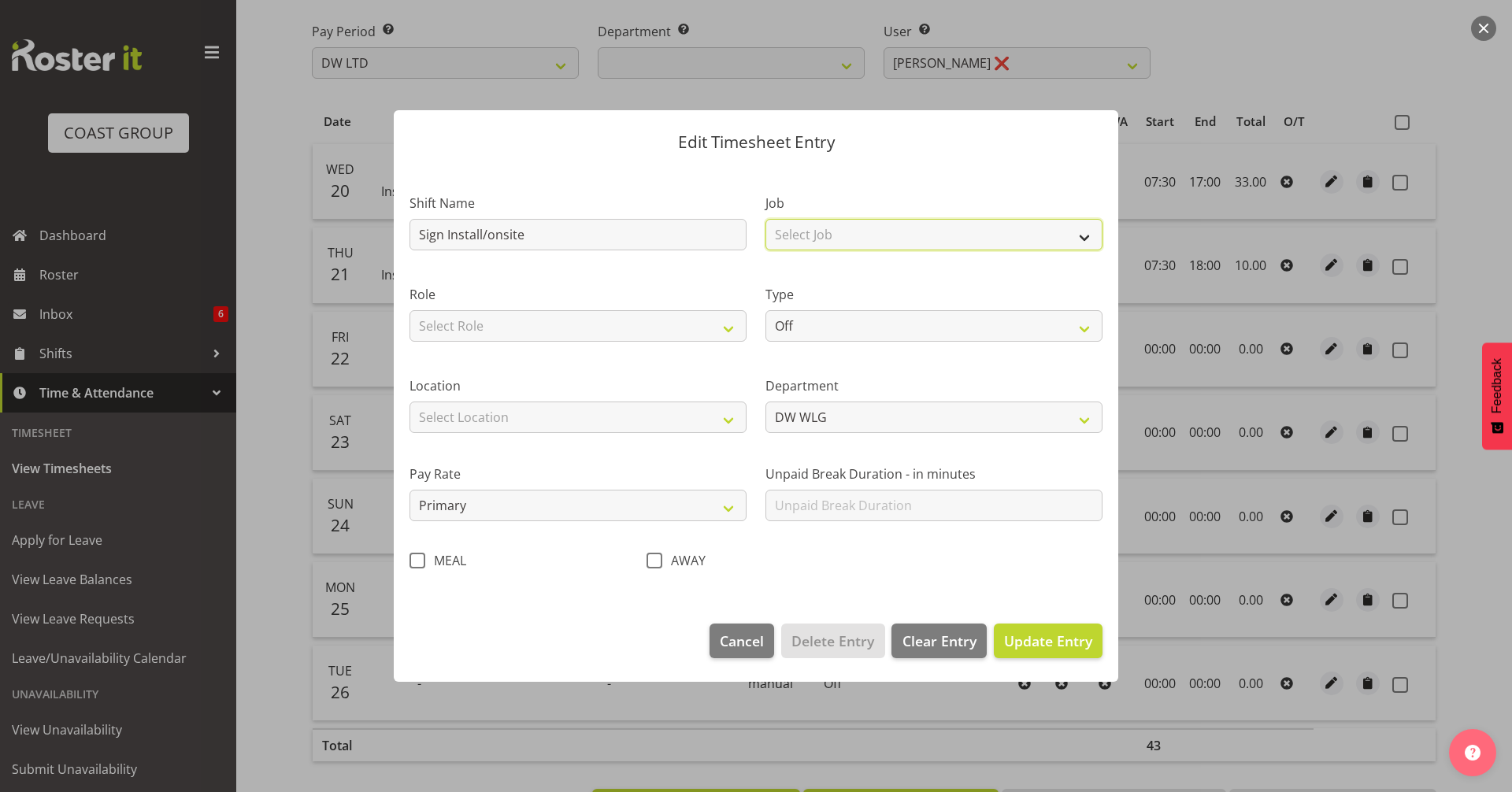
click at [829, 233] on select "Select Job 1 Carlton Events 1 [PERSON_NAME][GEOGRAPHIC_DATA] 1 [PERSON_NAME][GE…" at bounding box center [934, 234] width 337 height 32
click at [765, 219] on select "Select Job 1 Carlton Events 1 [PERSON_NAME][GEOGRAPHIC_DATA] 1 [PERSON_NAME][GE…" at bounding box center [934, 234] width 337 height 32
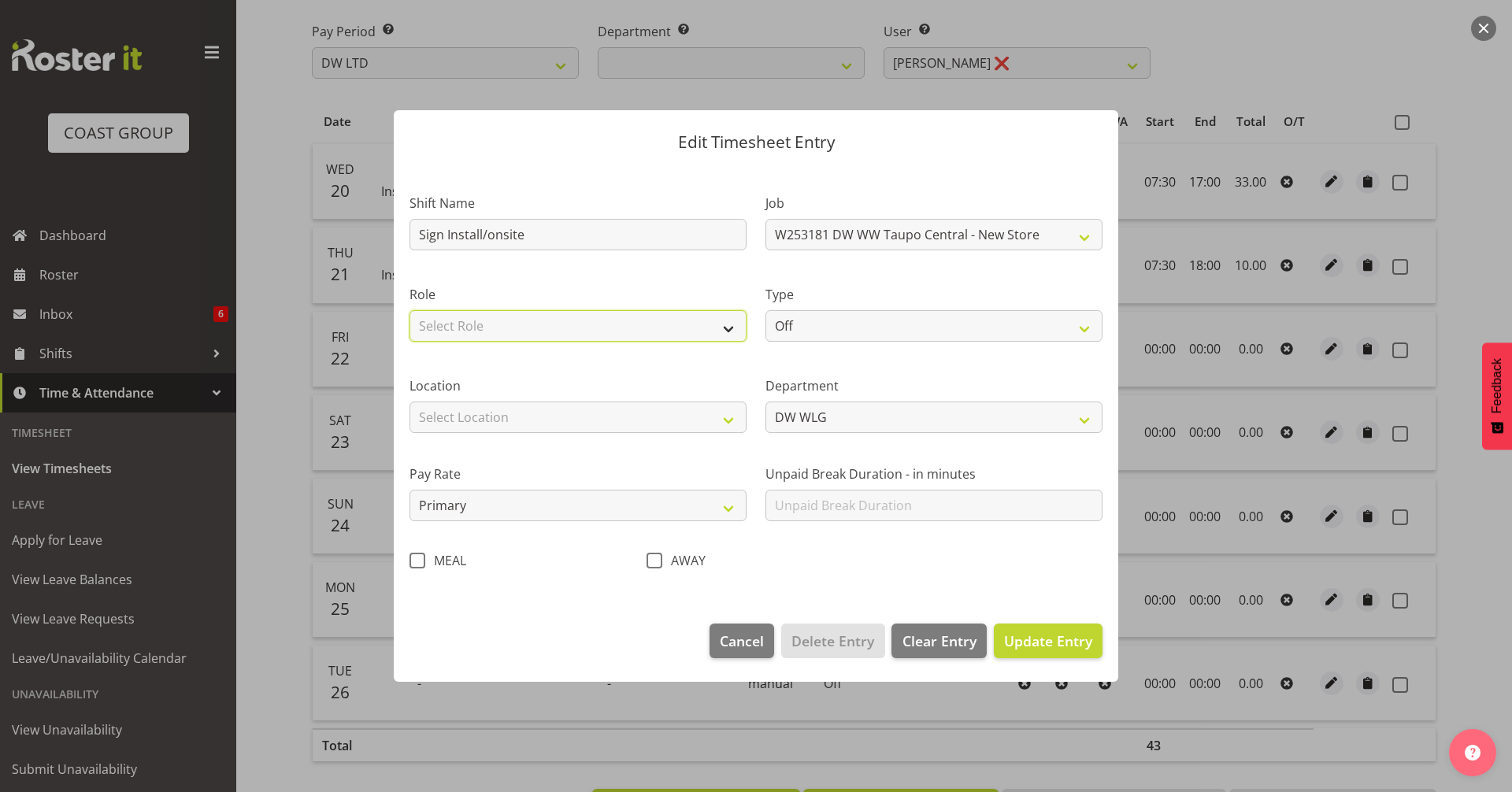
click at [623, 318] on select "Select Role DW WLG PRODUCTION EHS WLG OPS" at bounding box center [578, 326] width 337 height 32
click at [409, 311] on select "Select Role DW WLG PRODUCTION EHS WLG OPS" at bounding box center [578, 326] width 337 height 32
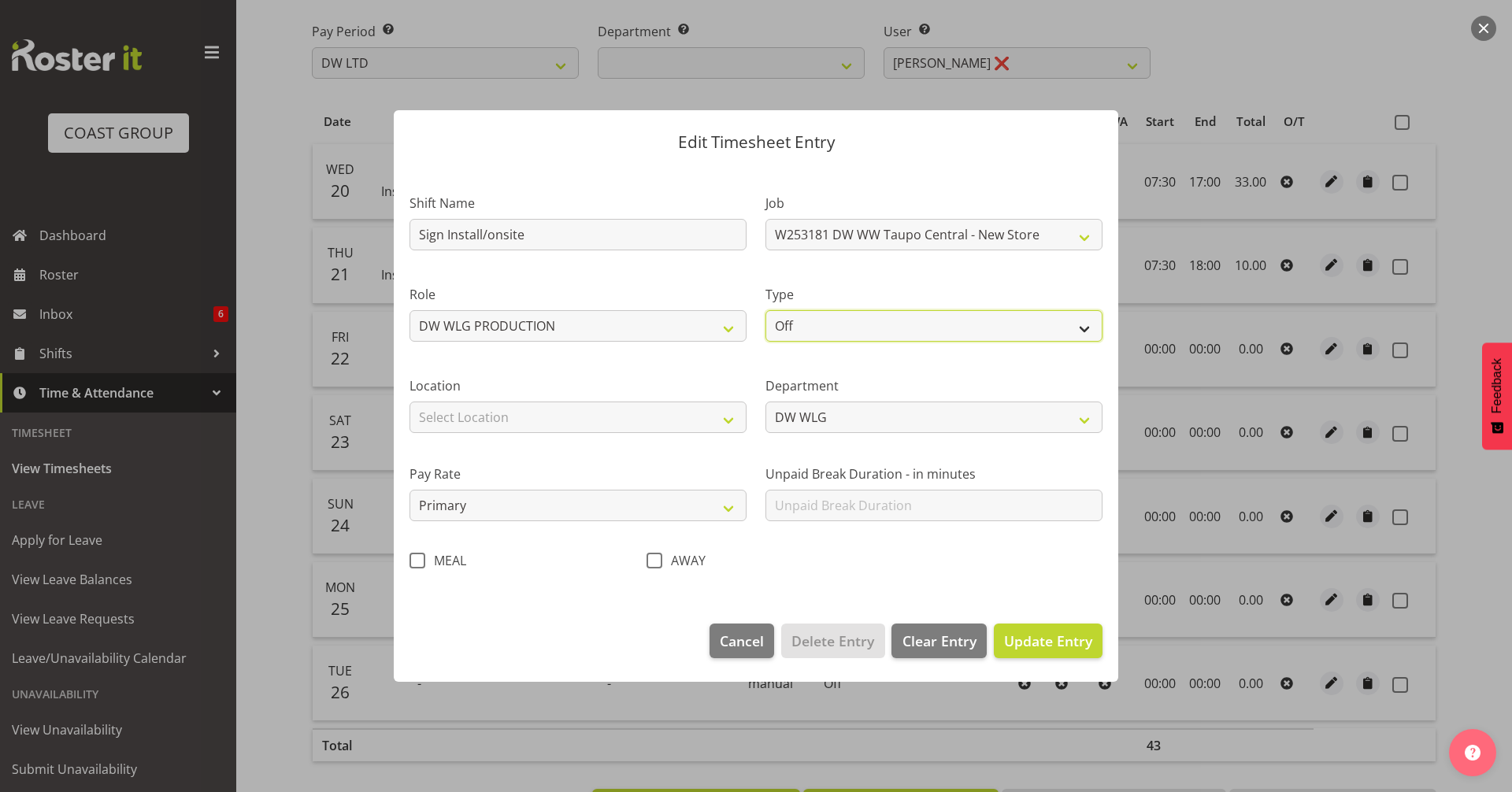
click at [815, 335] on select "Off Standard Public Holiday Public Holiday (Worked) Day In Lieu Annual Leave Si…" at bounding box center [934, 326] width 337 height 32
click at [765, 311] on select "Off Standard Public Holiday Public Holiday (Worked) Day In Lieu Annual Leave Si…" at bounding box center [934, 326] width 337 height 32
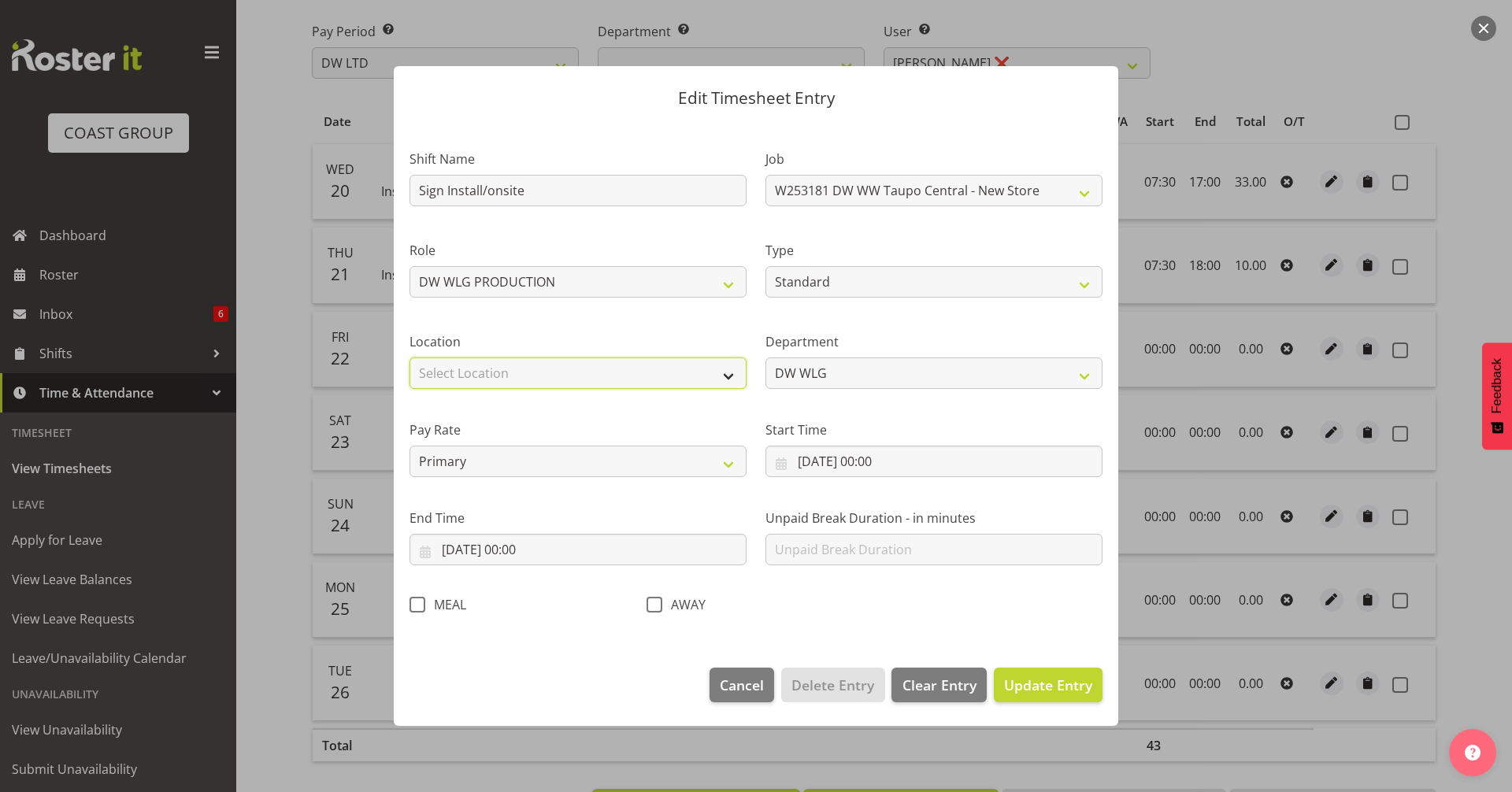
click at [551, 384] on select "Select Location [GEOGRAPHIC_DATA] EVENTS [PERSON_NAME][GEOGRAPHIC_DATA] [GEOGRA…" at bounding box center [578, 373] width 337 height 32
click at [409, 358] on select "Select Location [GEOGRAPHIC_DATA] EVENTS [PERSON_NAME][GEOGRAPHIC_DATA] [GEOGRA…" at bounding box center [578, 373] width 337 height 32
click at [898, 463] on input "[DATE] 00:00" at bounding box center [934, 461] width 337 height 32
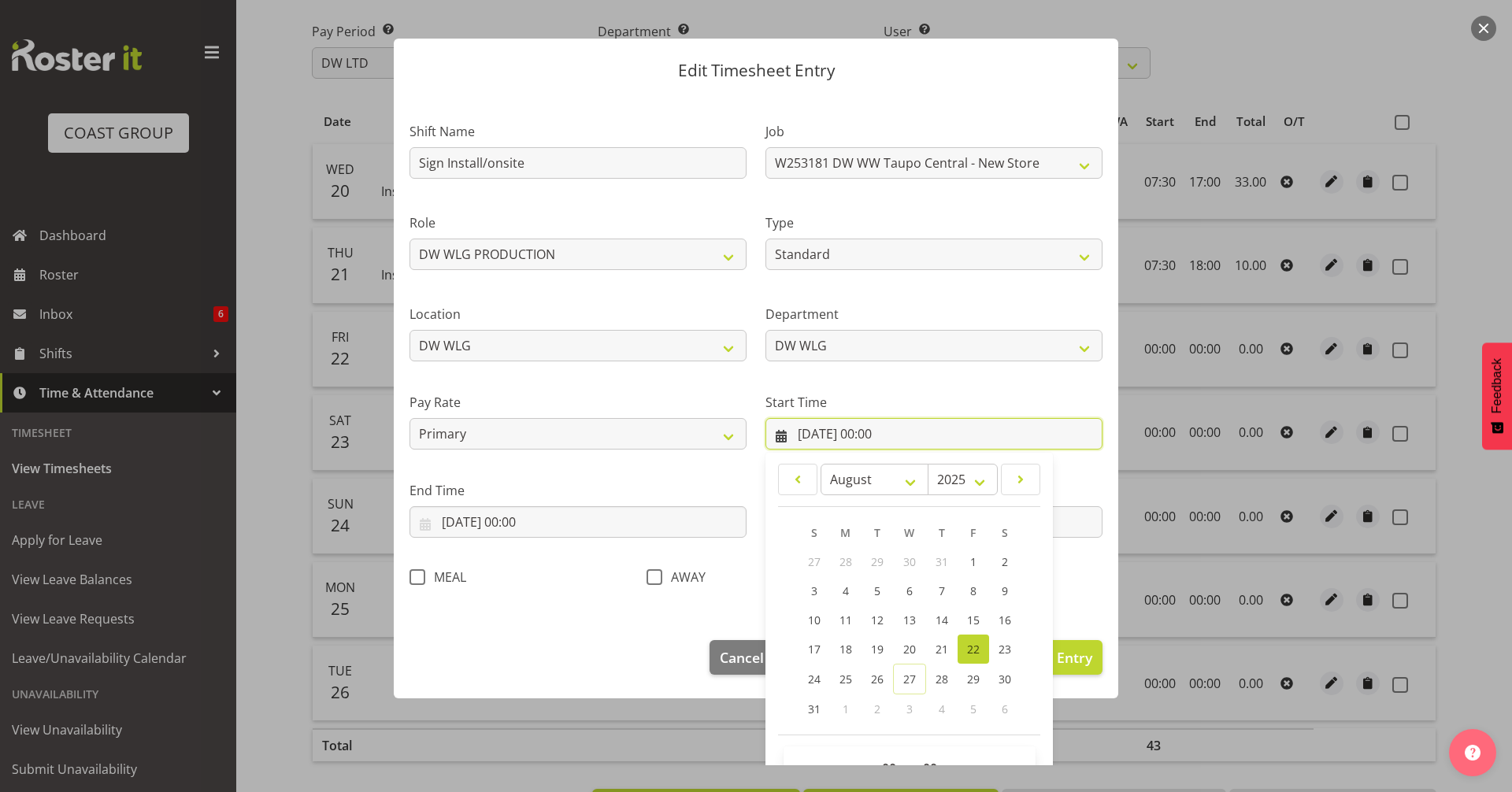
scroll to position [72, 0]
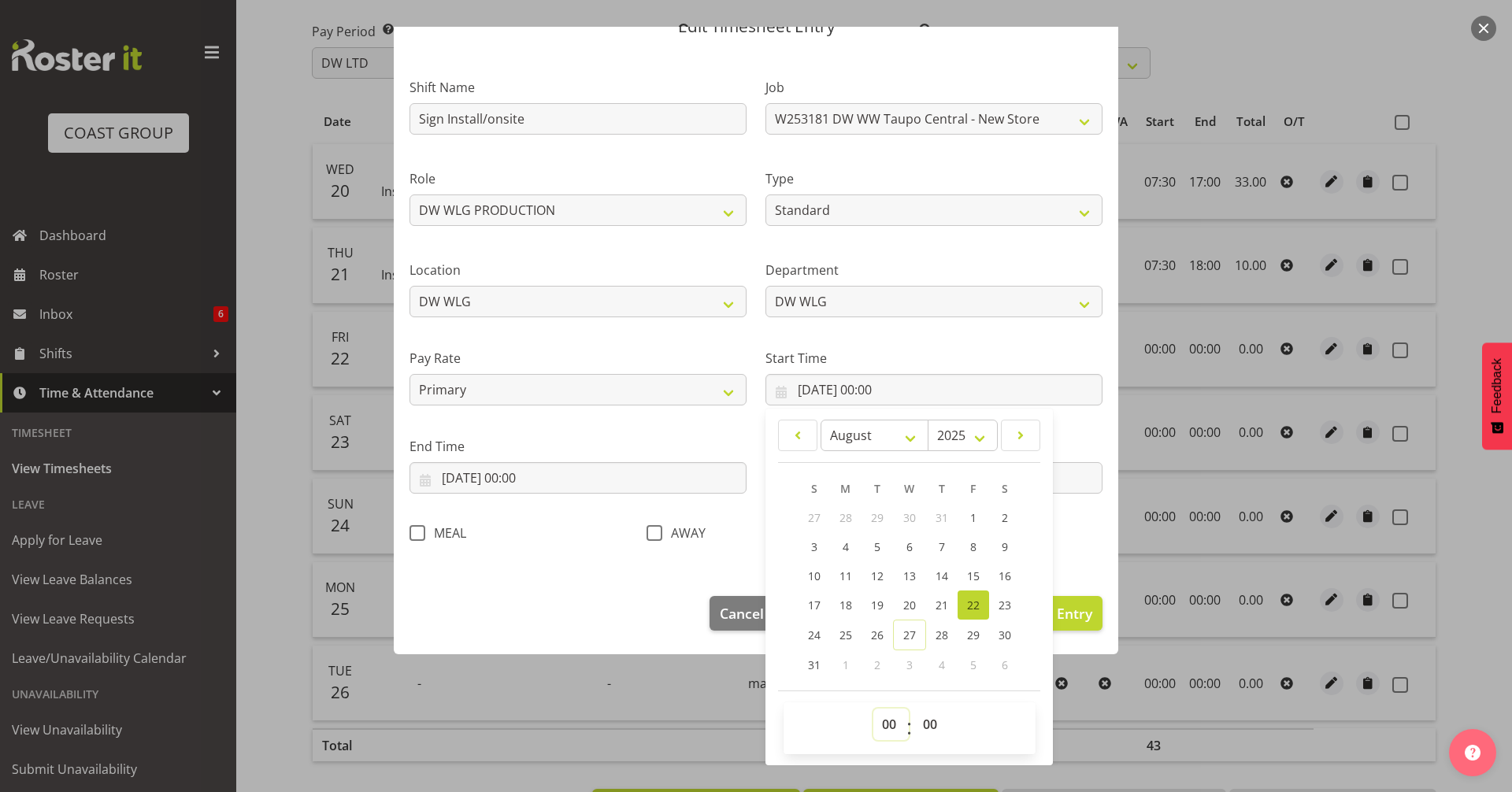
click at [887, 727] on select "00 01 02 03 04 05 06 07 08 09 10 11 12 13 14 15 16 17 18 19 20 21 22 23" at bounding box center [891, 724] width 35 height 32
click at [874, 709] on select "00 01 02 03 04 05 06 07 08 09 10 11 12 13 14 15 16 17 18 19 20 21 22 23" at bounding box center [891, 724] width 35 height 32
click at [925, 726] on select "00 01 02 03 04 05 06 07 08 09 10 11 12 13 14 15 16 17 18 19 20 21 22 23 24 25 2…" at bounding box center [932, 724] width 35 height 32
click at [915, 709] on select "00 01 02 03 04 05 06 07 08 09 10 11 12 13 14 15 16 17 18 19 20 21 22 23 24 25 2…" at bounding box center [932, 724] width 35 height 32
drag, startPoint x: 565, startPoint y: 615, endPoint x: 542, endPoint y: 519, distance: 98.7
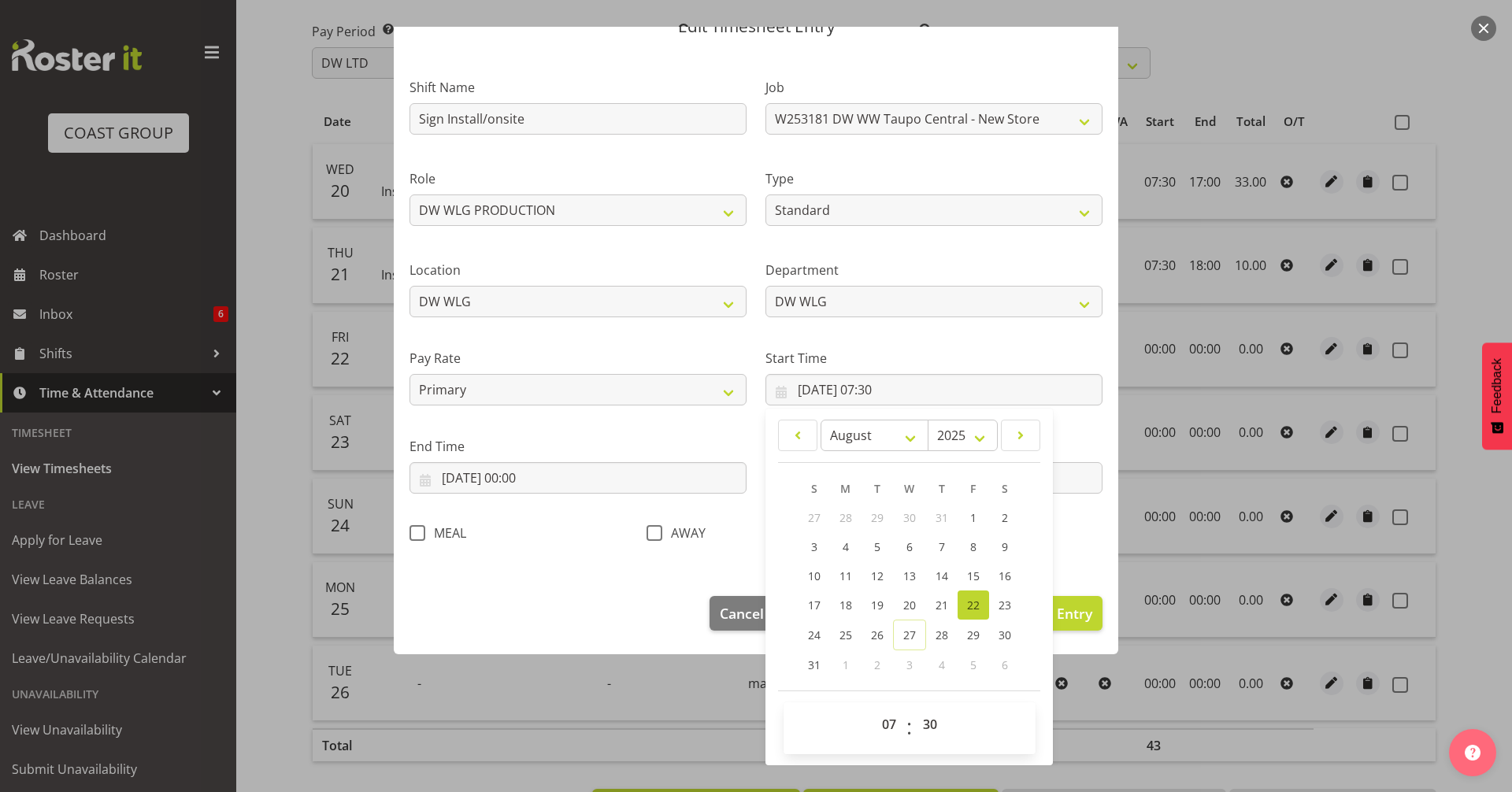
click at [565, 614] on footer "Cancel Delete Entry Clear Entry Update Entry" at bounding box center [756, 617] width 724 height 74
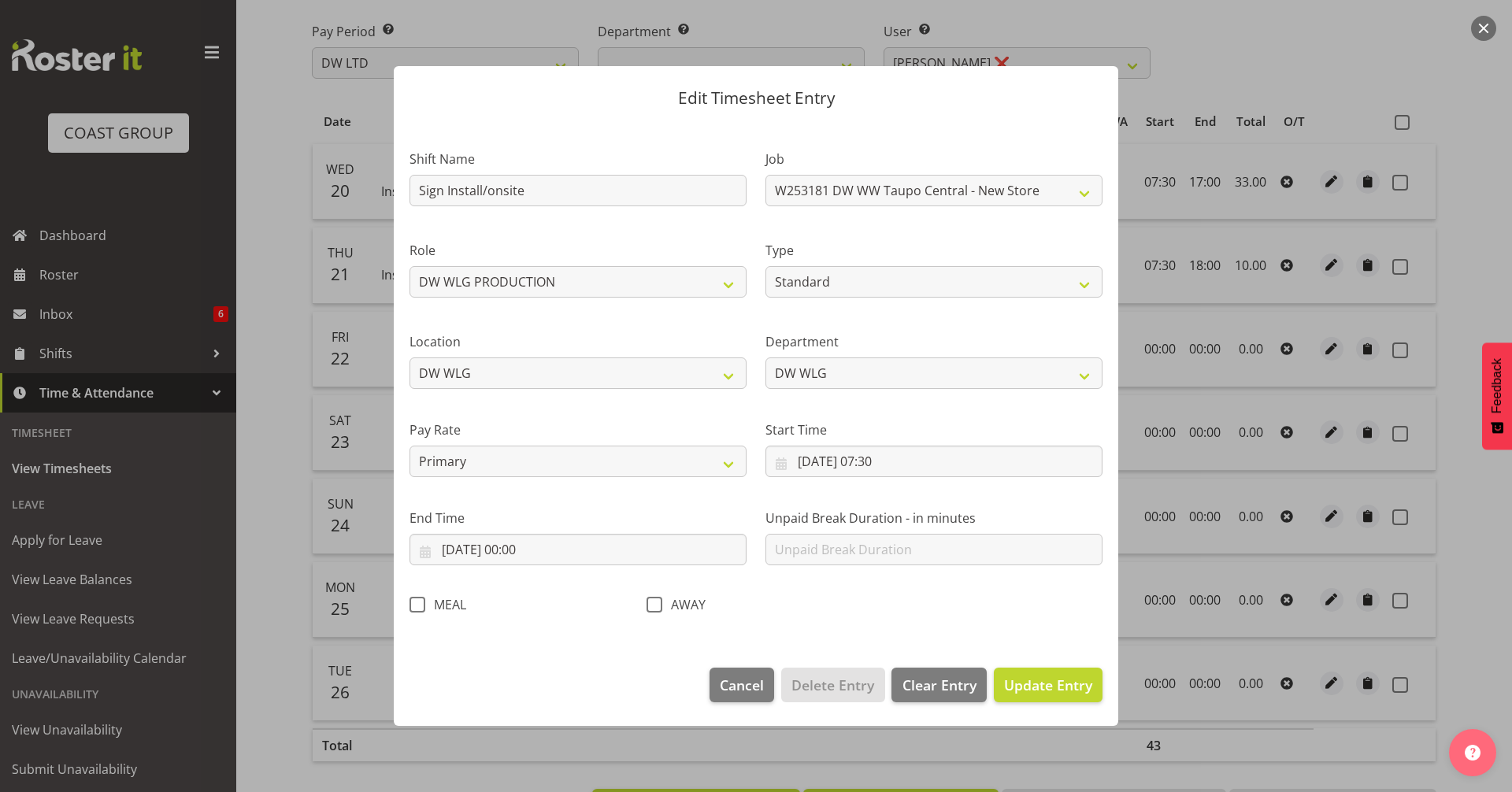
scroll to position [0, 0]
click at [523, 554] on input "[DATE] 00:00" at bounding box center [578, 549] width 337 height 32
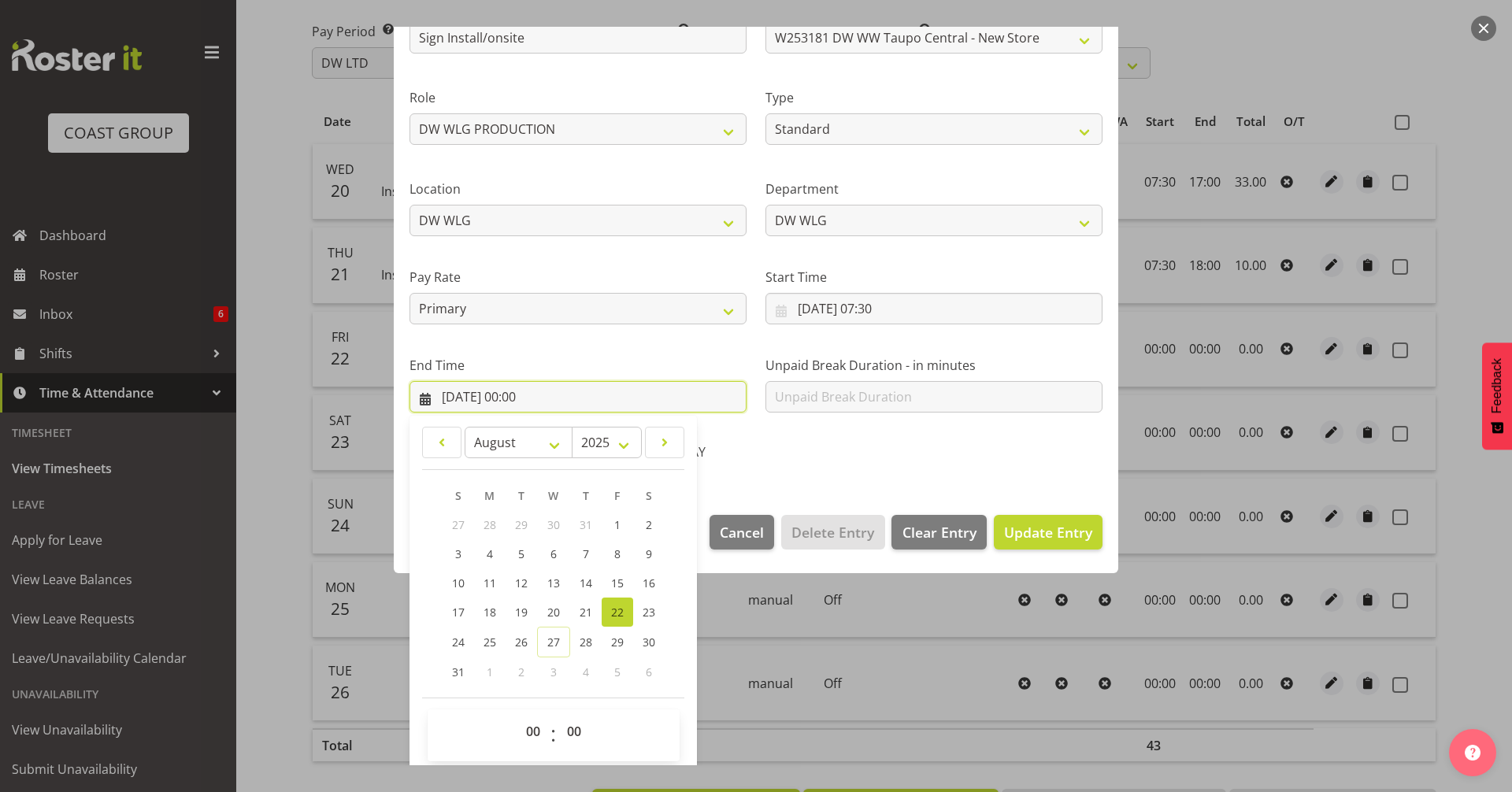
scroll to position [160, 0]
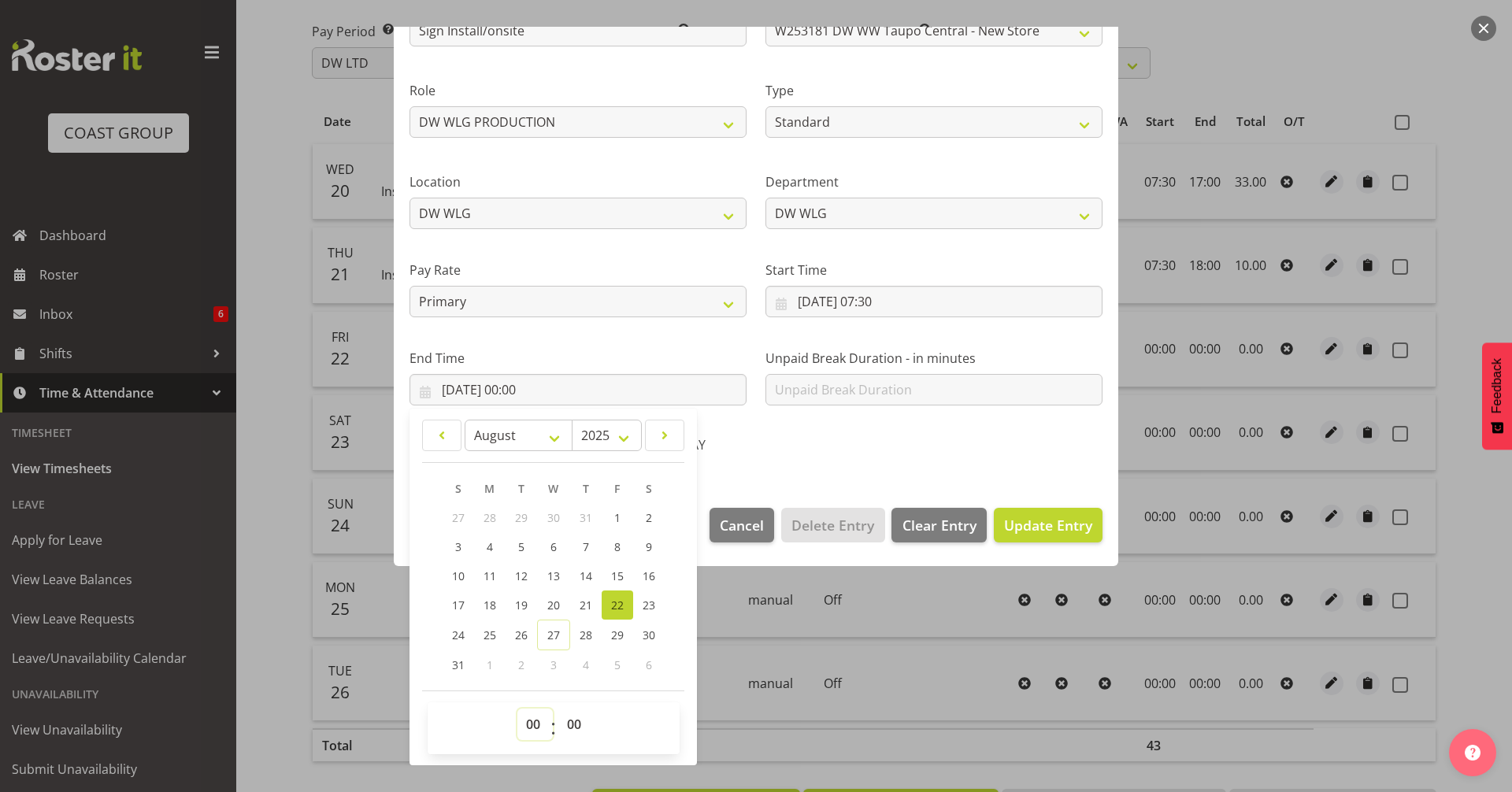
click at [533, 729] on select "00 01 02 03 04 05 06 07 08 09 10 11 12 13 14 15 16 17 18 19 20 21 22 23" at bounding box center [535, 724] width 35 height 32
click at [517, 709] on select "00 01 02 03 04 05 06 07 08 09 10 11 12 13 14 15 16 17 18 19 20 21 22 23" at bounding box center [535, 724] width 35 height 32
click at [890, 461] on div "Shift Name Sign Install/onsite Job 1 Carlton Events 1 [PERSON_NAME][GEOGRAPHIC_…" at bounding box center [756, 217] width 712 height 499
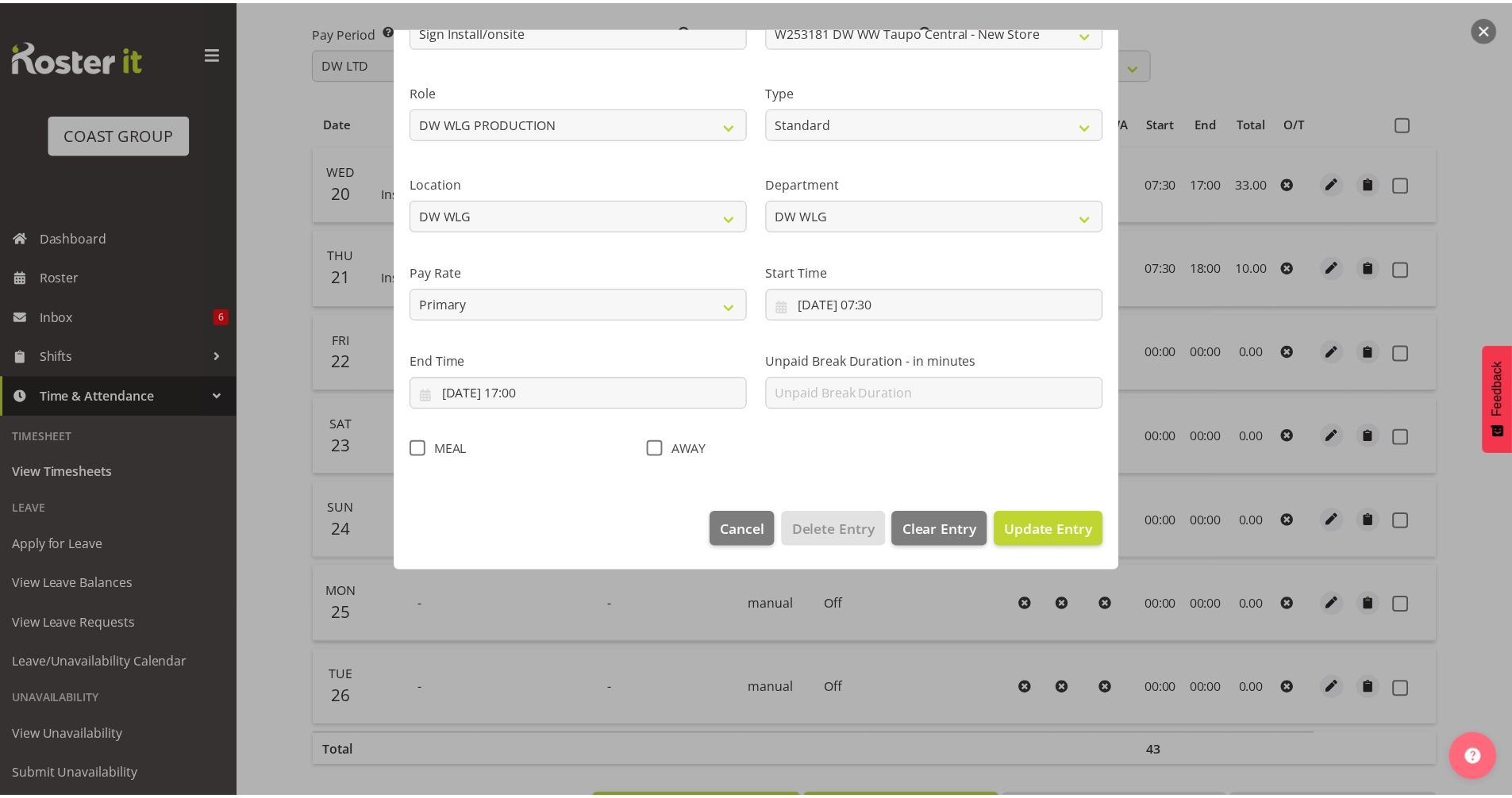
scroll to position [0, 0]
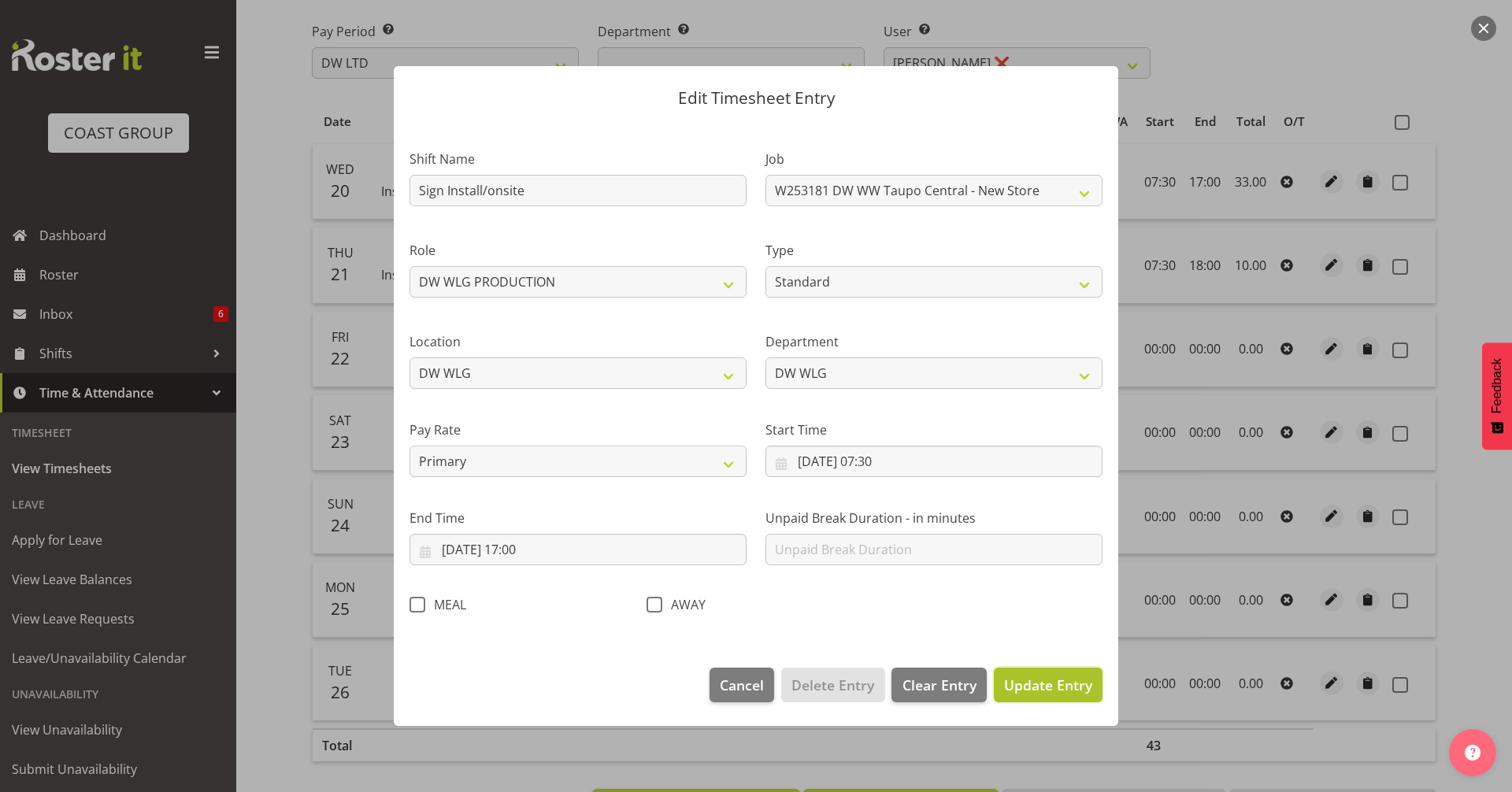
click at [1068, 687] on span "Update Entry" at bounding box center [1048, 685] width 88 height 19
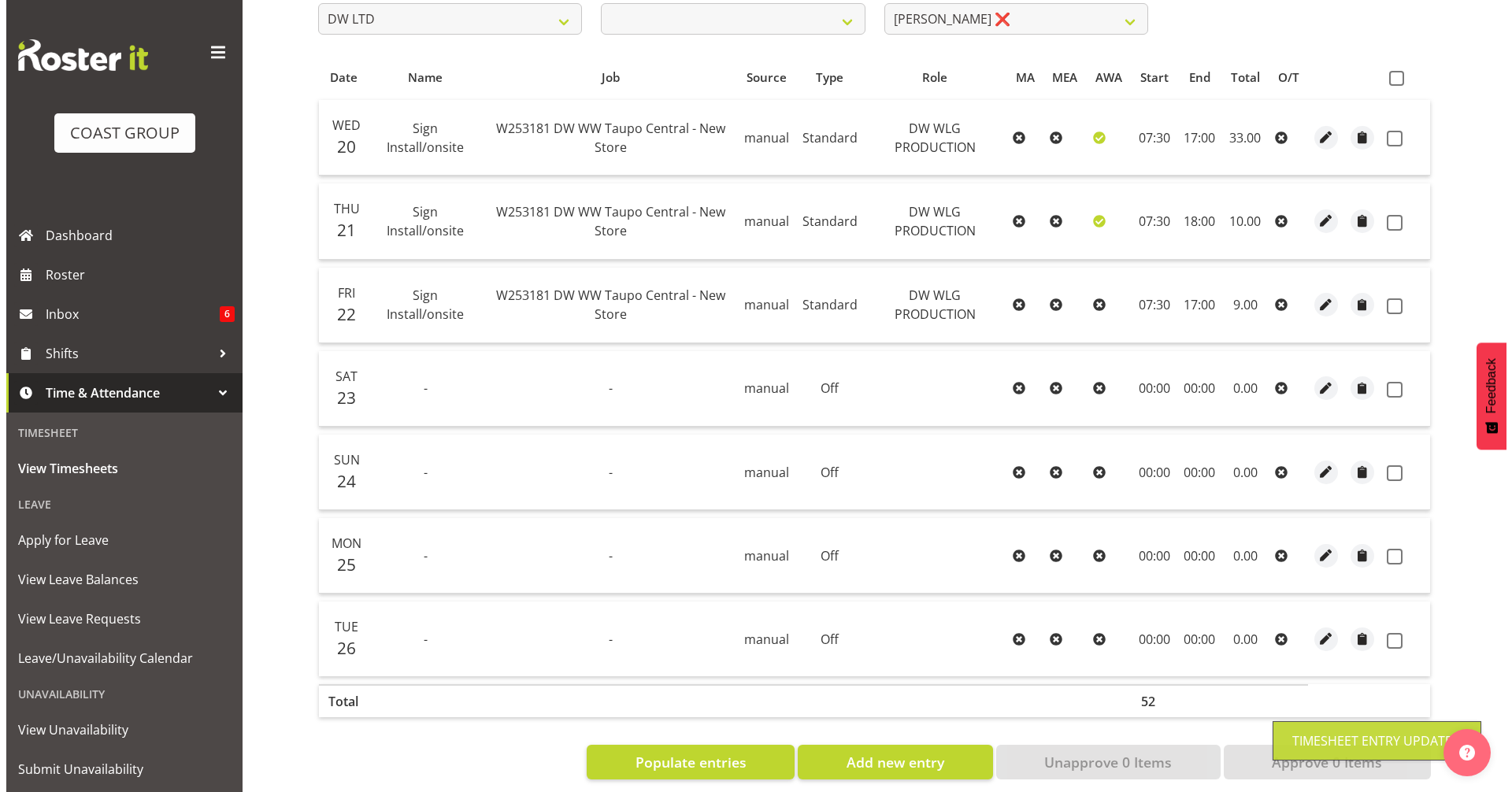
scroll to position [304, 0]
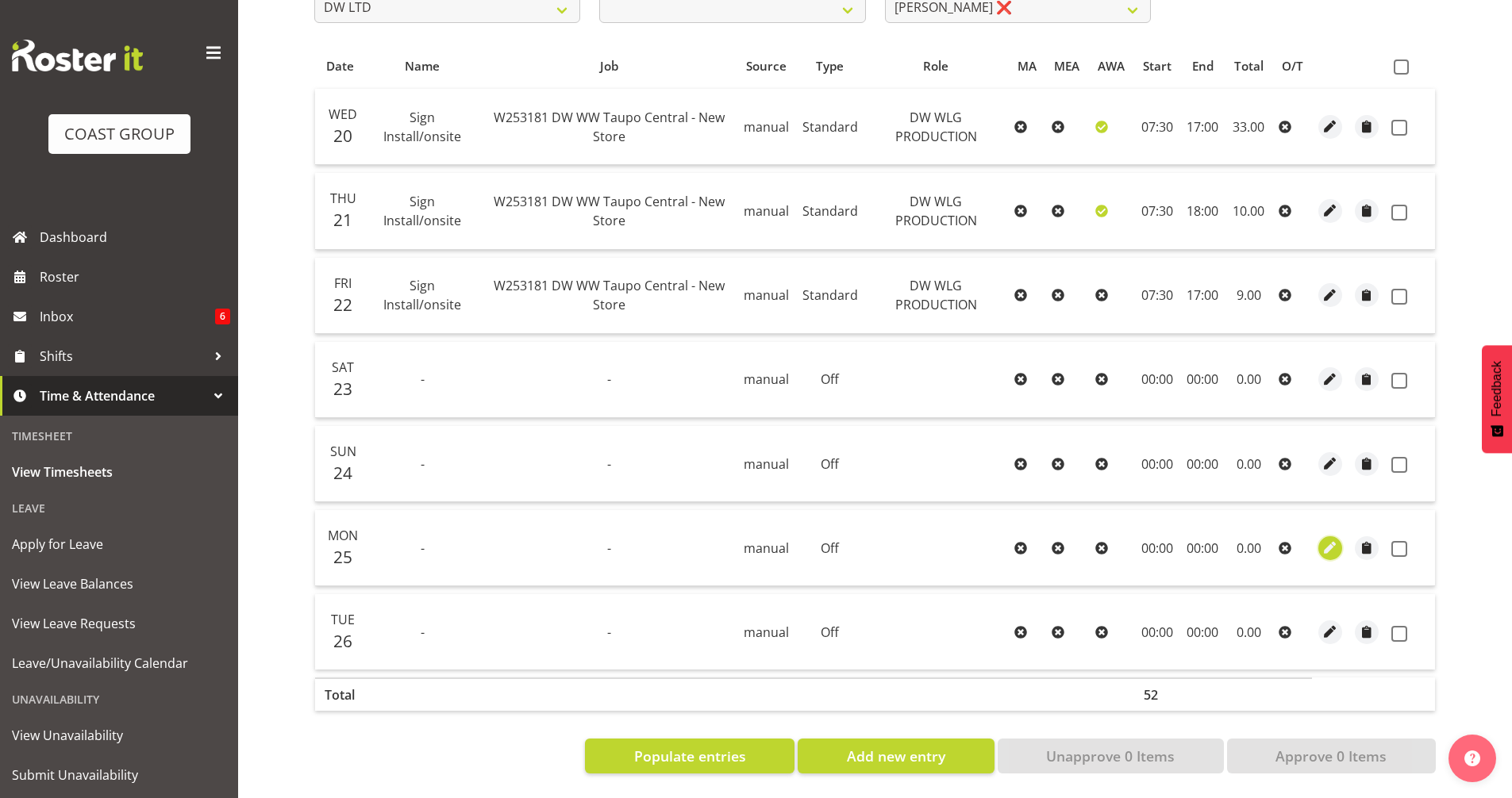
click at [1336, 539] on span "button" at bounding box center [1330, 547] width 18 height 18
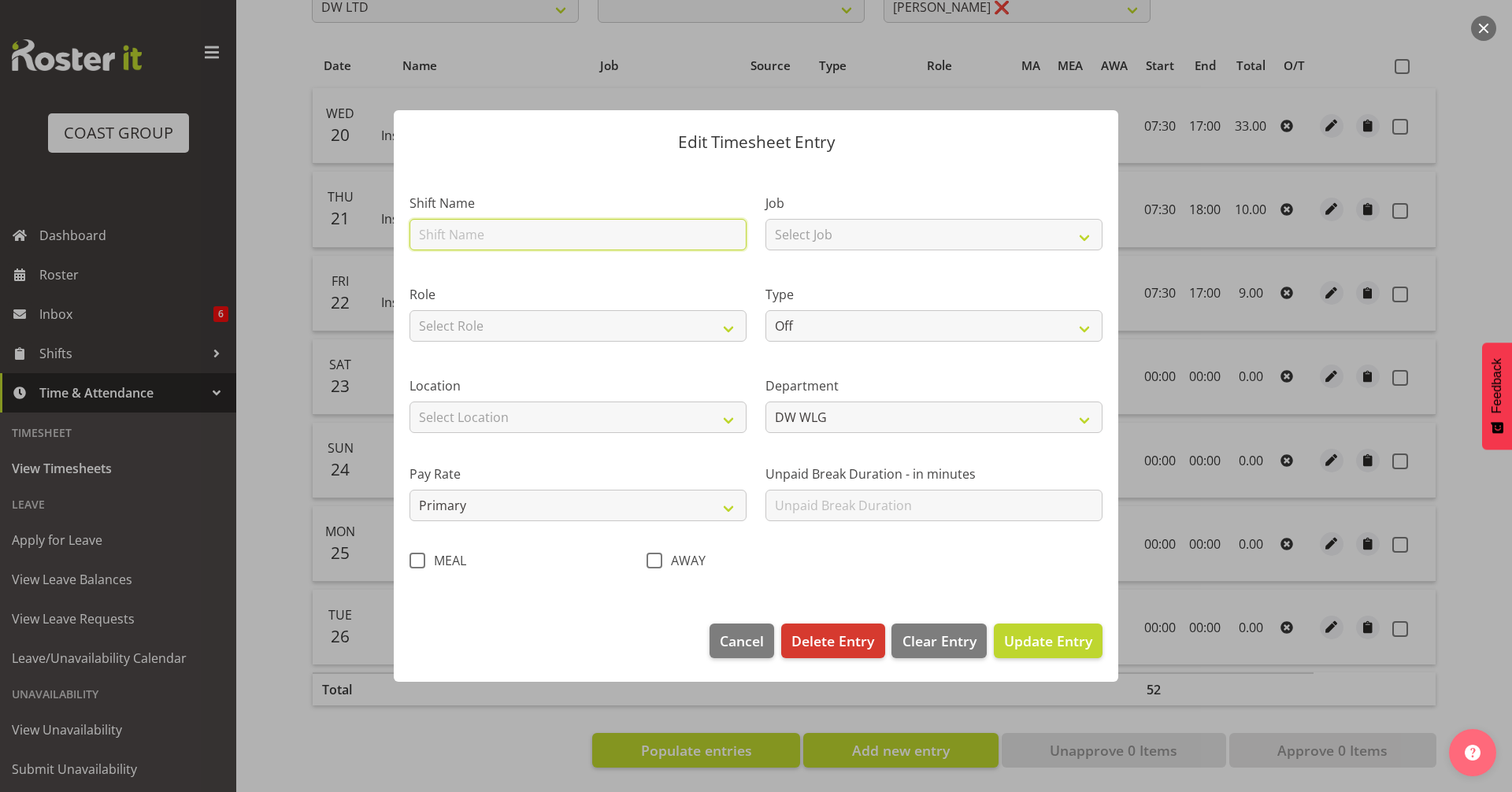
click at [618, 231] on input "text" at bounding box center [578, 234] width 337 height 32
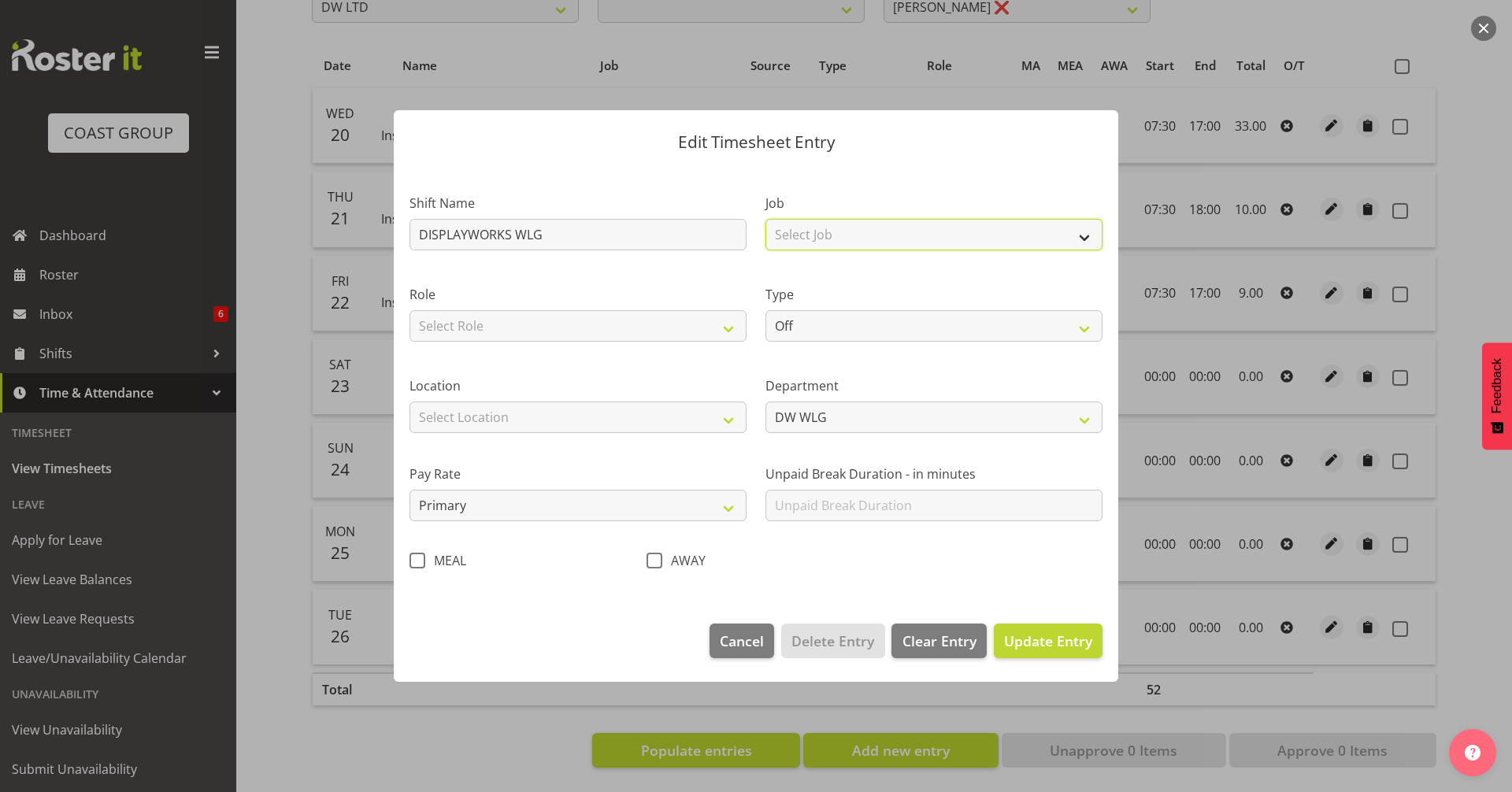
click at [898, 233] on select "Select Job 1 Carlton Events 1 [PERSON_NAME][GEOGRAPHIC_DATA] 1 [PERSON_NAME][GE…" at bounding box center [934, 234] width 337 height 32
click at [765, 219] on select "Select Job 1 Carlton Events 1 [PERSON_NAME][GEOGRAPHIC_DATA] 1 [PERSON_NAME][GE…" at bounding box center [934, 234] width 337 height 32
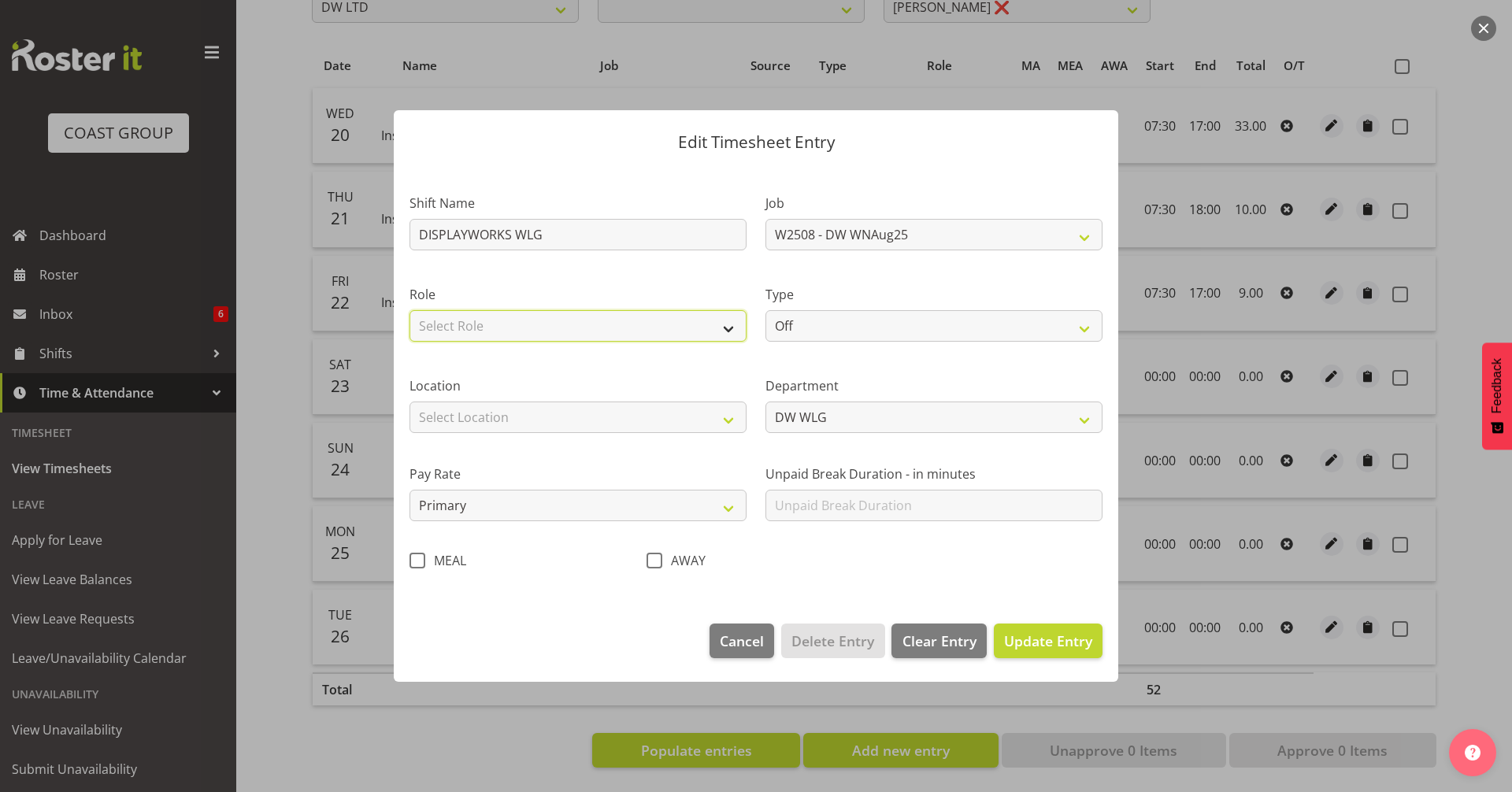
click at [564, 314] on select "Select Role DW WLG PRODUCTION EHS WLG OPS" at bounding box center [578, 326] width 337 height 32
click at [409, 311] on select "Select Role DW WLG PRODUCTION EHS WLG OPS" at bounding box center [578, 326] width 337 height 32
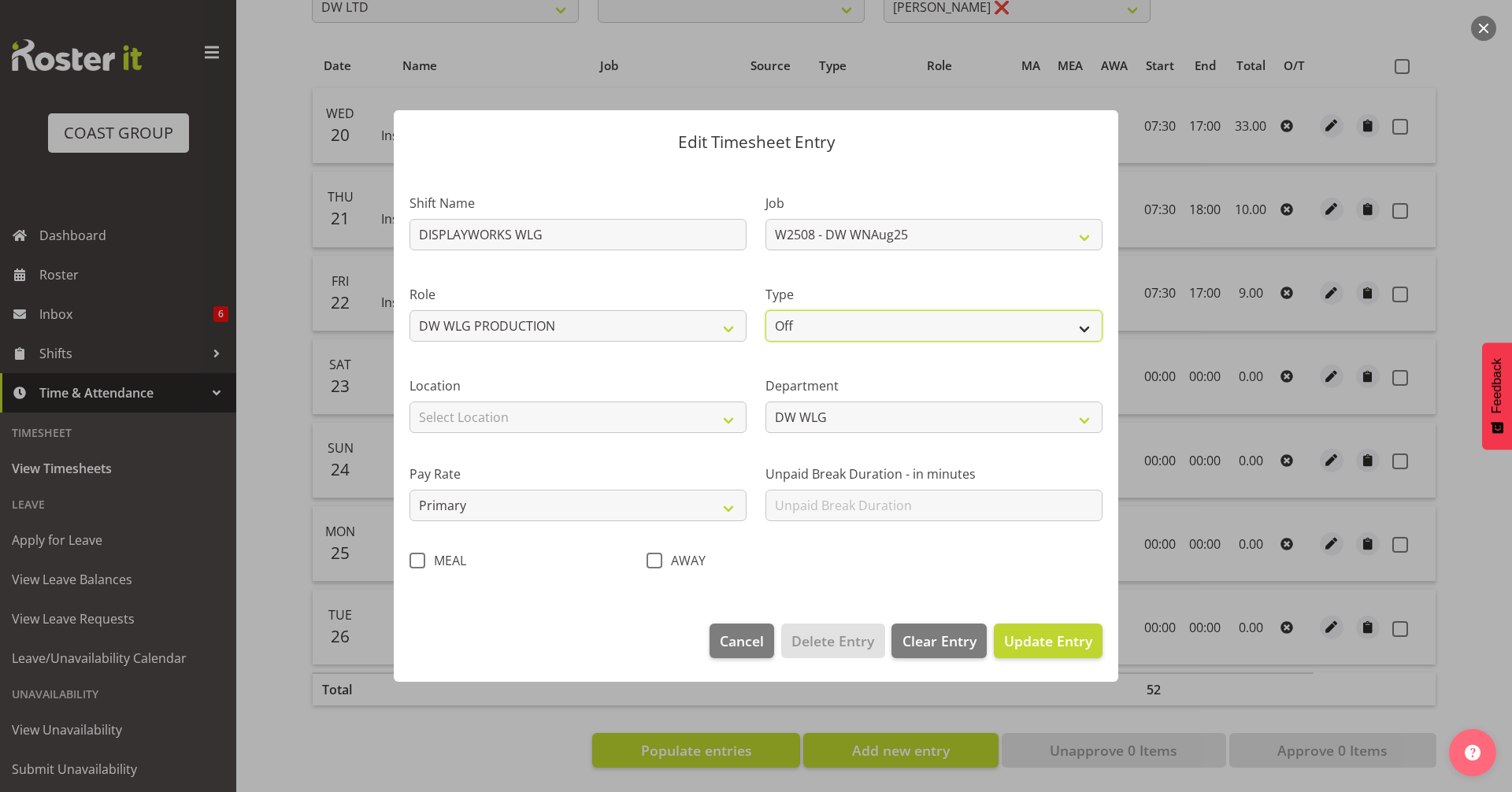
click at [861, 330] on select "Off Standard Public Holiday Public Holiday (Worked) Day In Lieu Annual Leave Si…" at bounding box center [934, 326] width 337 height 32
click at [765, 311] on select "Off Standard Public Holiday Public Holiday (Worked) Day In Lieu Annual Leave Si…" at bounding box center [934, 326] width 337 height 32
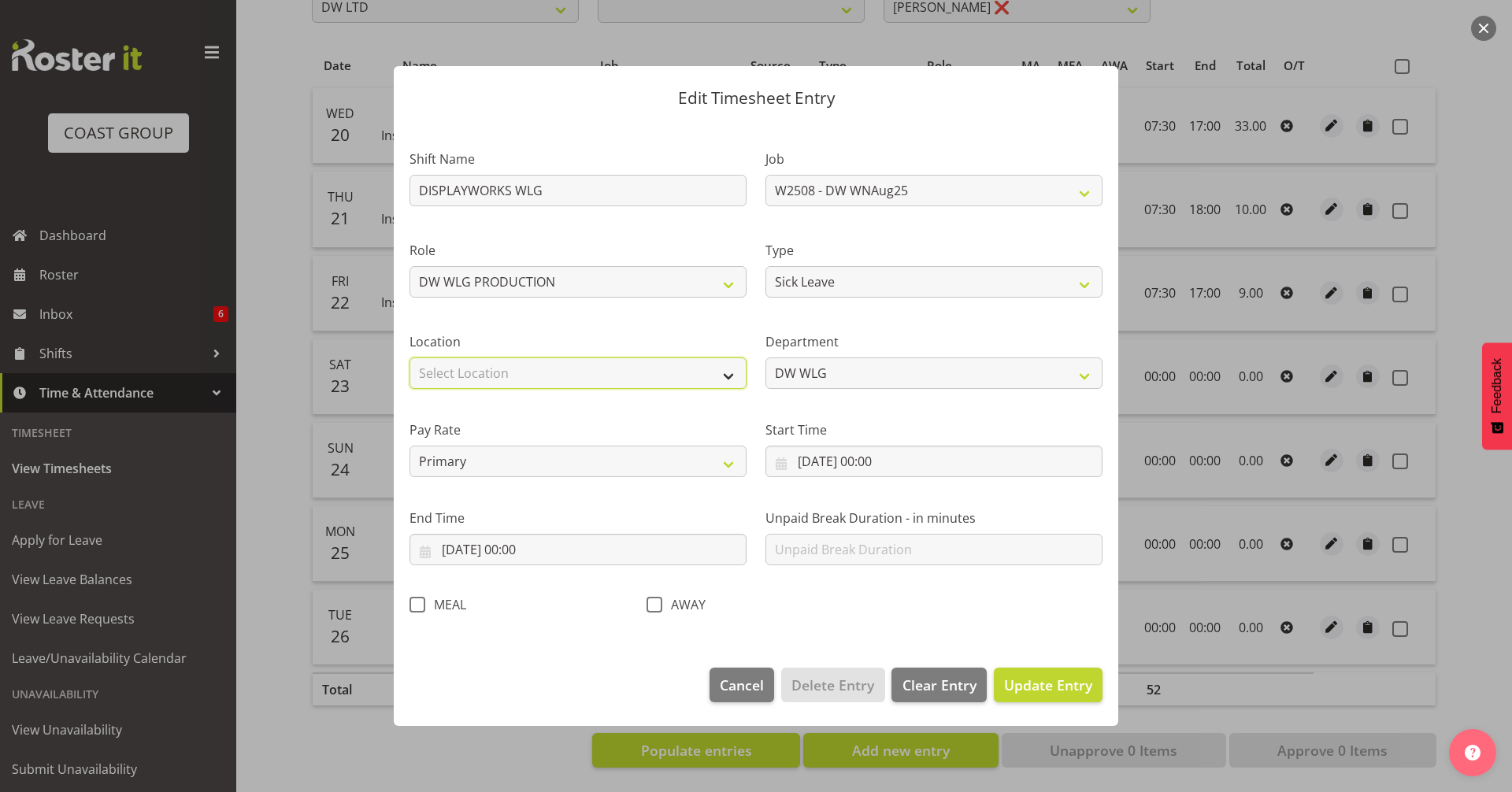
click at [674, 371] on select "Select Location [GEOGRAPHIC_DATA] EVENTS [PERSON_NAME][GEOGRAPHIC_DATA] [GEOGRA…" at bounding box center [578, 373] width 337 height 32
click at [409, 358] on select "Select Location [GEOGRAPHIC_DATA] EVENTS [PERSON_NAME][GEOGRAPHIC_DATA] [GEOGRA…" at bounding box center [578, 373] width 337 height 32
click at [896, 460] on input "[DATE] 00:00" at bounding box center [934, 461] width 337 height 32
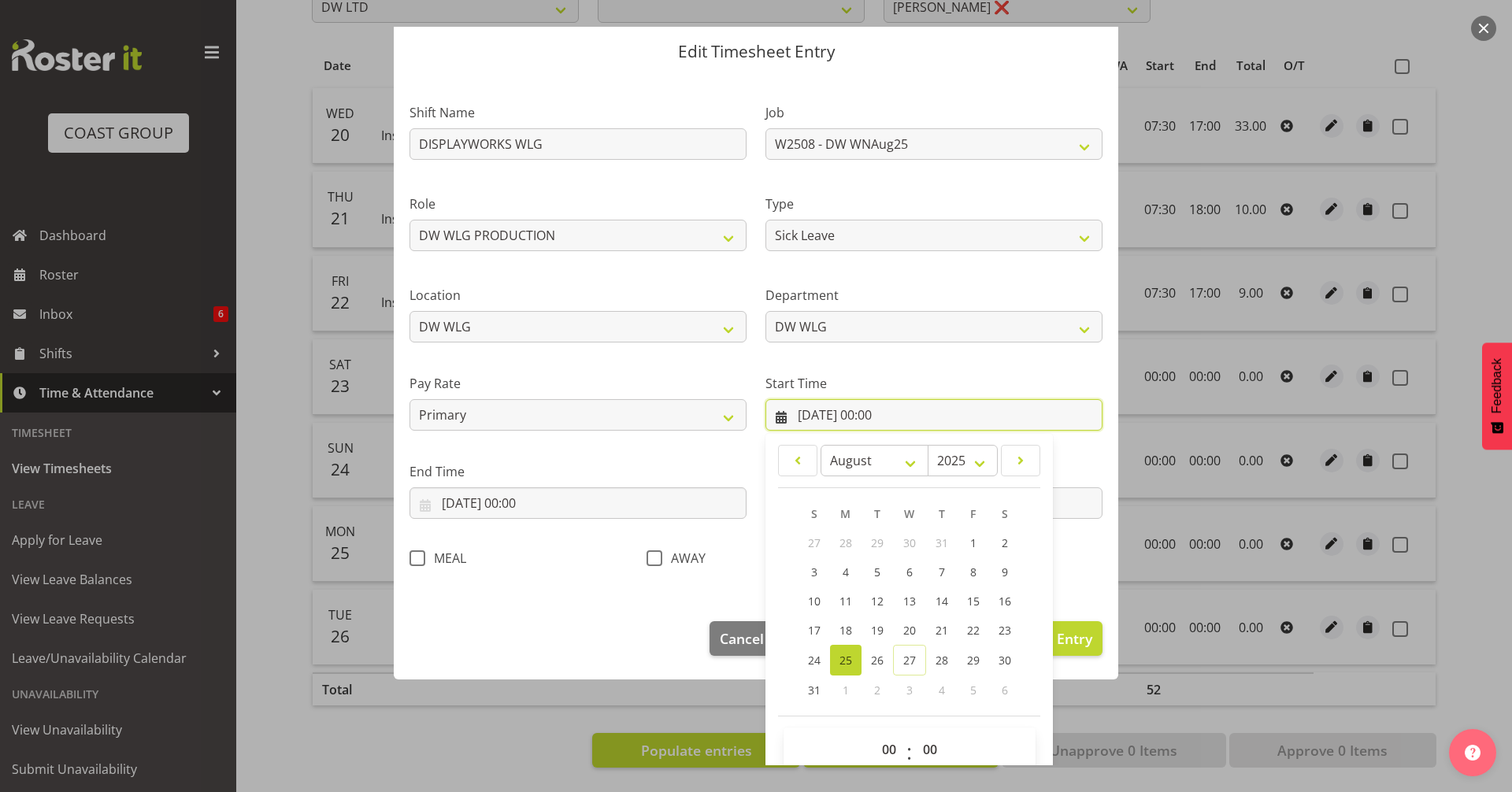
scroll to position [72, 0]
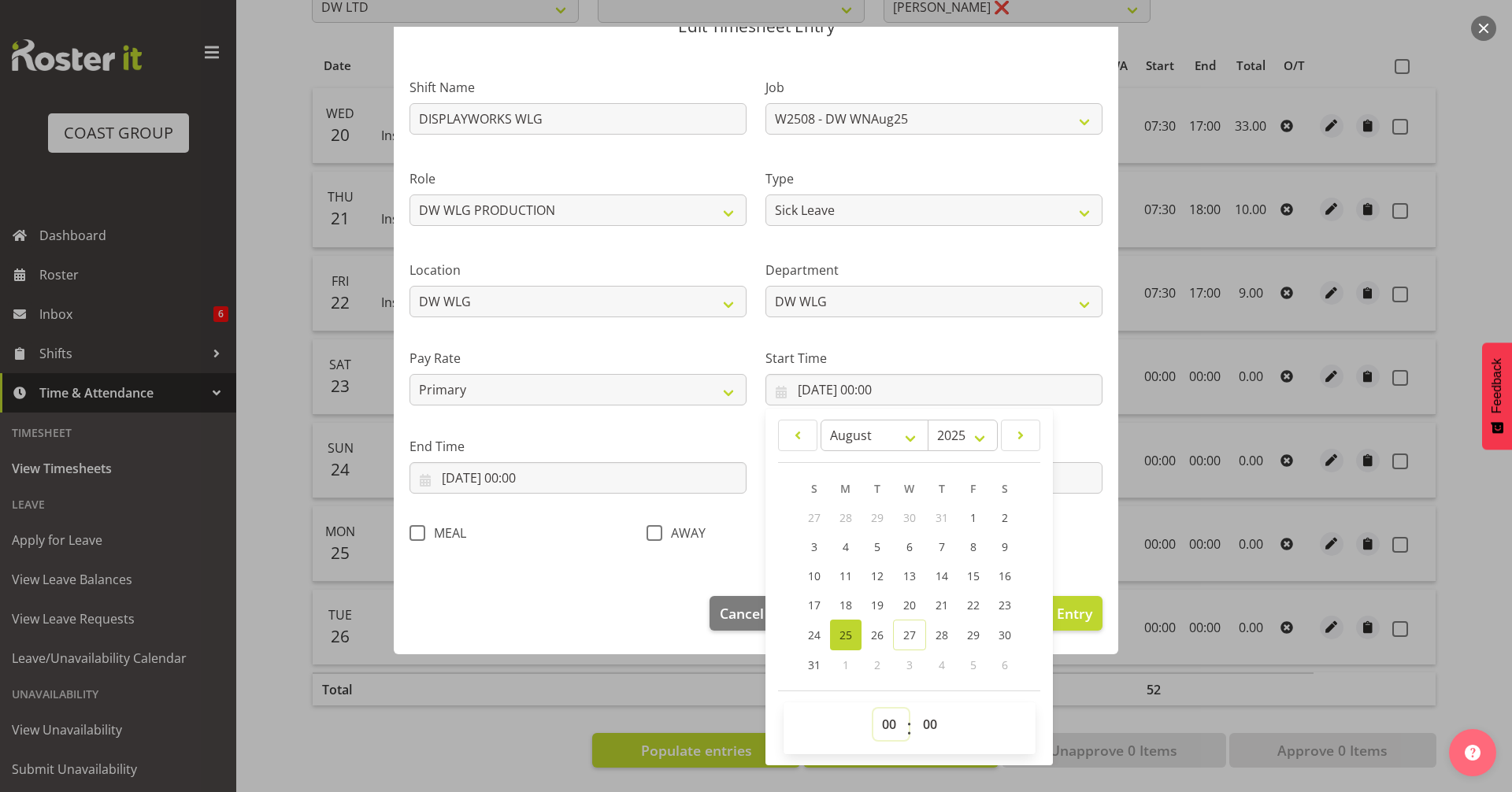
click at [886, 726] on select "00 01 02 03 04 05 06 07 08 09 10 11 12 13 14 15 16 17 18 19 20 21 22 23" at bounding box center [891, 724] width 35 height 32
click at [874, 709] on select "00 01 02 03 04 05 06 07 08 09 10 11 12 13 14 15 16 17 18 19 20 21 22 23" at bounding box center [891, 724] width 35 height 32
click at [925, 722] on select "00 01 02 03 04 05 06 07 08 09 10 11 12 13 14 15 16 17 18 19 20 21 22 23 24 25 2…" at bounding box center [932, 724] width 35 height 32
click at [915, 709] on select "00 01 02 03 04 05 06 07 08 09 10 11 12 13 14 15 16 17 18 19 20 21 22 23 24 25 2…" at bounding box center [932, 724] width 35 height 32
click at [594, 578] on section "Shift Name DISPLAYWORKS WLG Job 1 Carlton Events 1 [PERSON_NAME][GEOGRAPHIC_DAT…" at bounding box center [756, 315] width 724 height 531
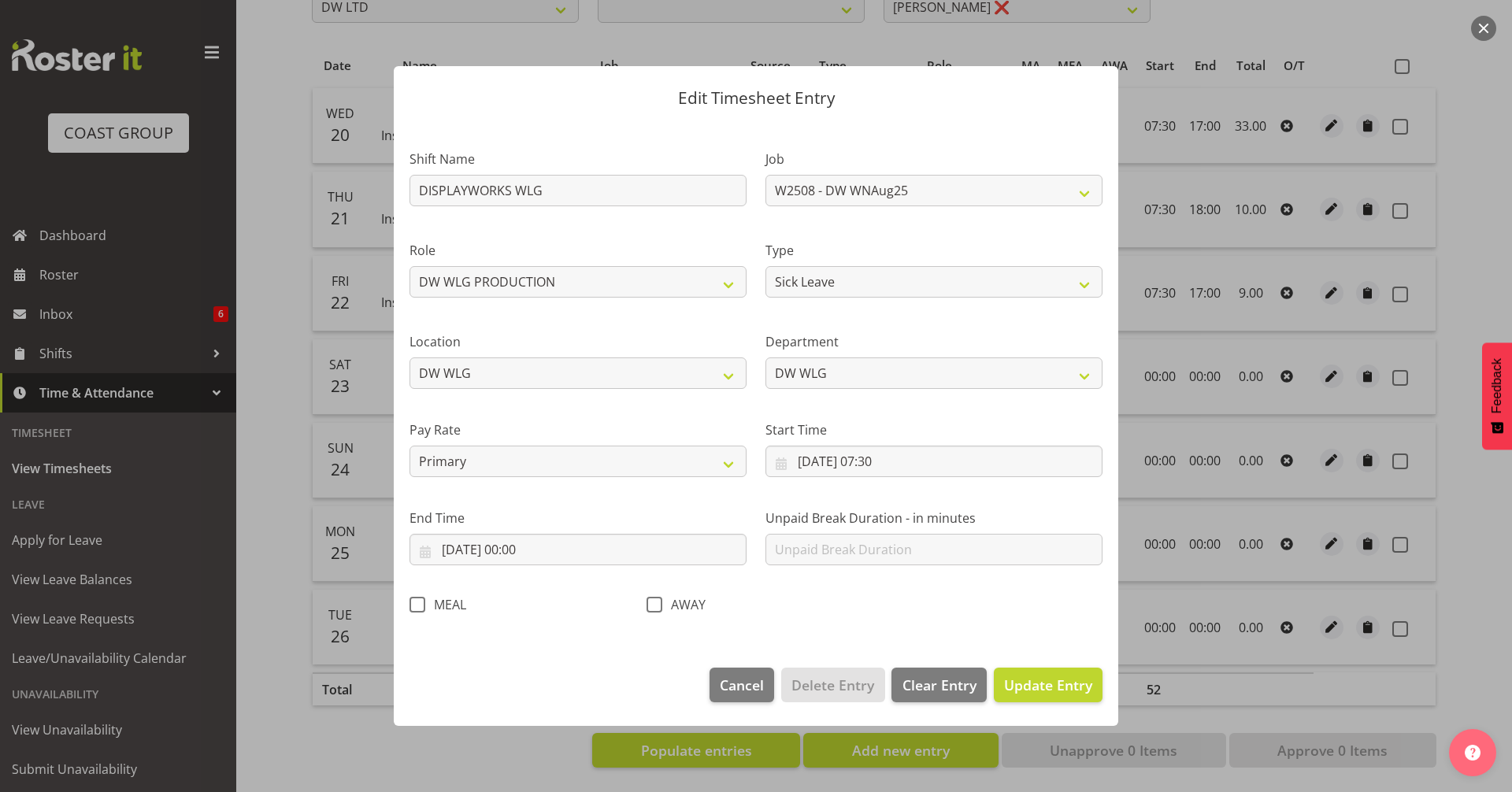
scroll to position [0, 0]
click at [526, 551] on input "[DATE] 00:00" at bounding box center [578, 549] width 337 height 32
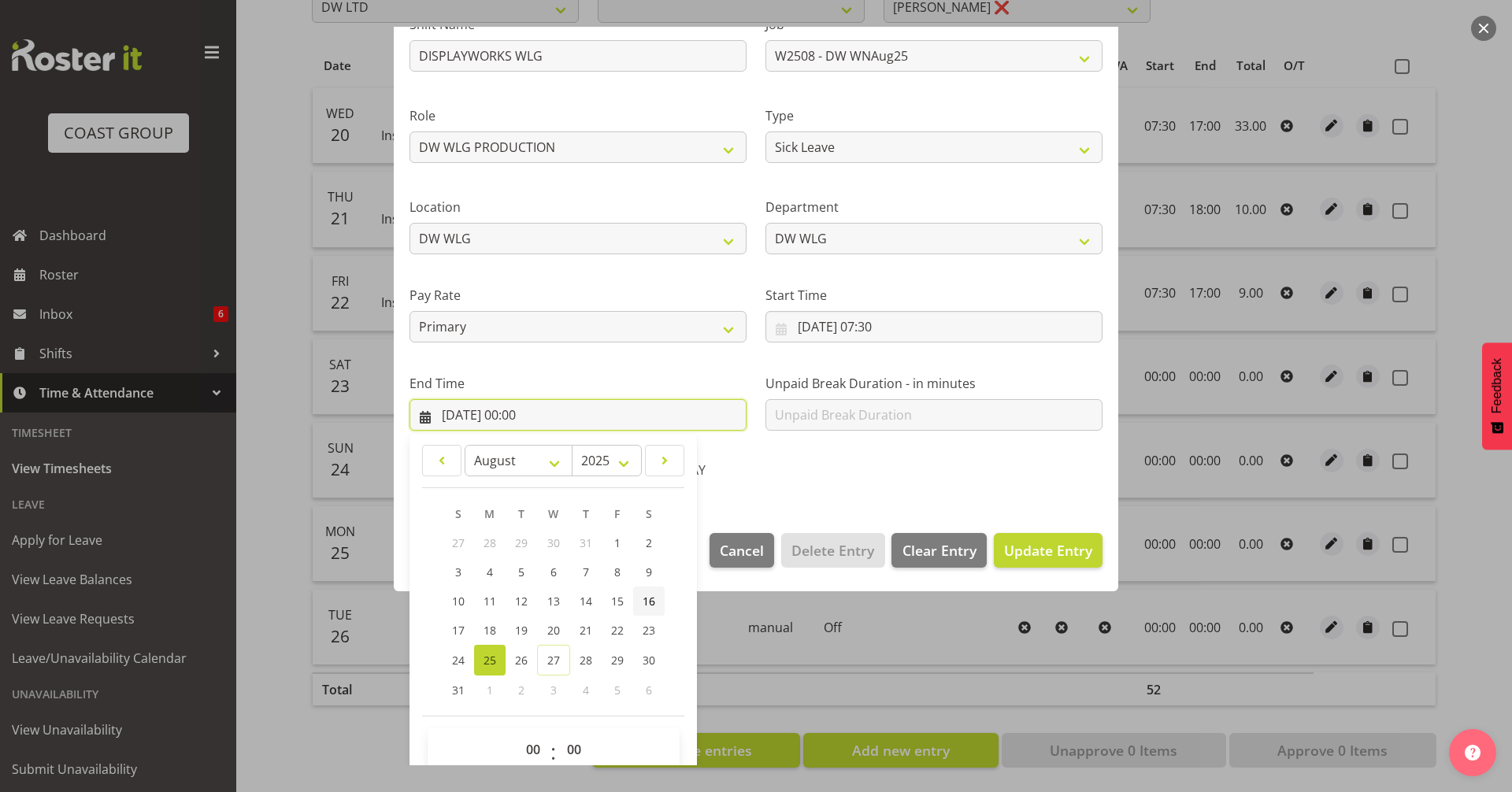
scroll to position [160, 0]
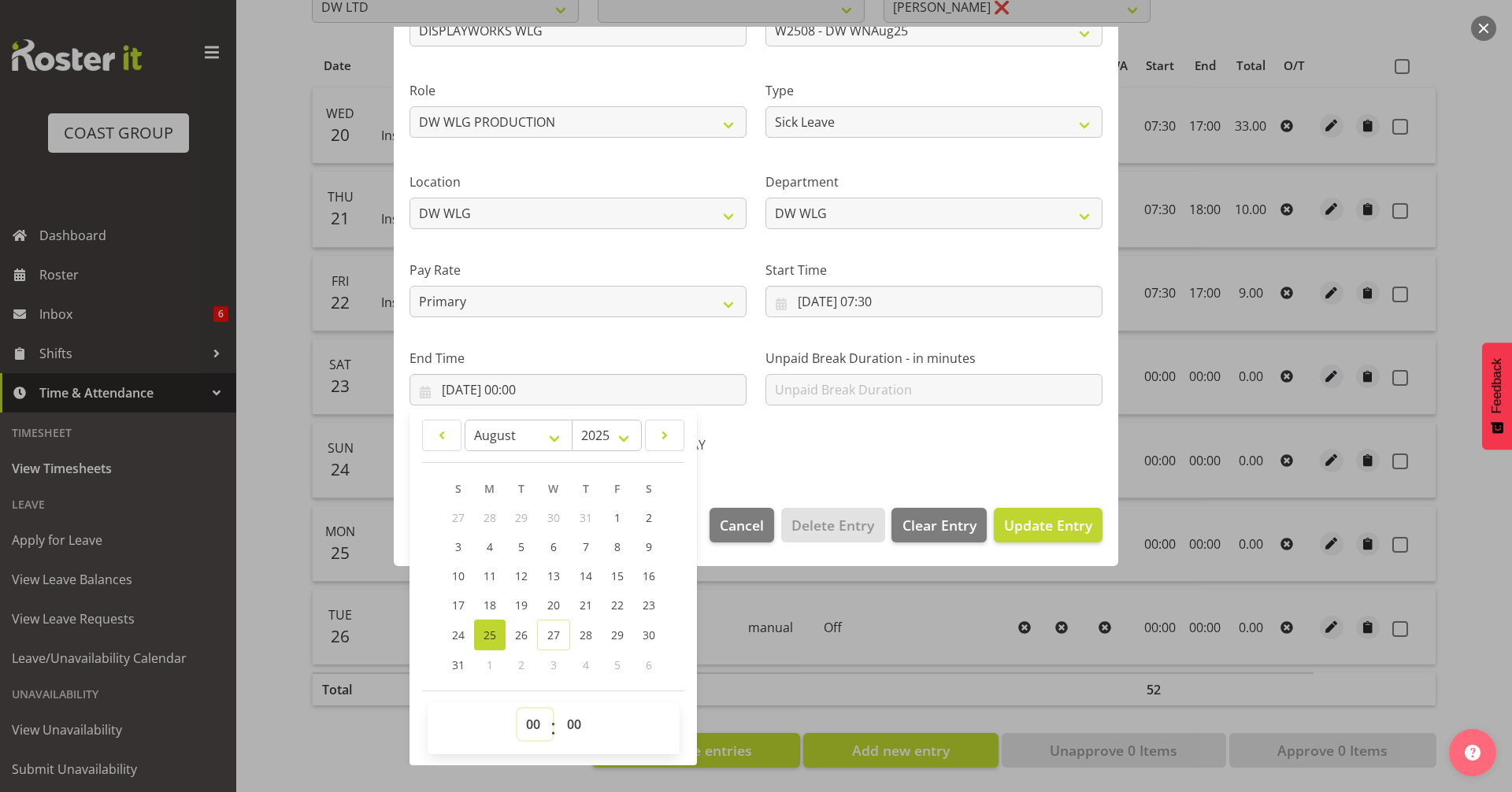
click at [533, 727] on select "00 01 02 03 04 05 06 07 08 09 10 11 12 13 14 15 16 17 18 19 20 21 22 23" at bounding box center [535, 724] width 35 height 32
click at [517, 709] on select "00 01 02 03 04 05 06 07 08 09 10 11 12 13 14 15 16 17 18 19 20 21 22 23" at bounding box center [535, 724] width 35 height 32
click at [873, 441] on div "Shift Name DISPLAYWORKS WLG Job 1 Carlton Events 1 [PERSON_NAME][GEOGRAPHIC_DAT…" at bounding box center [756, 217] width 712 height 499
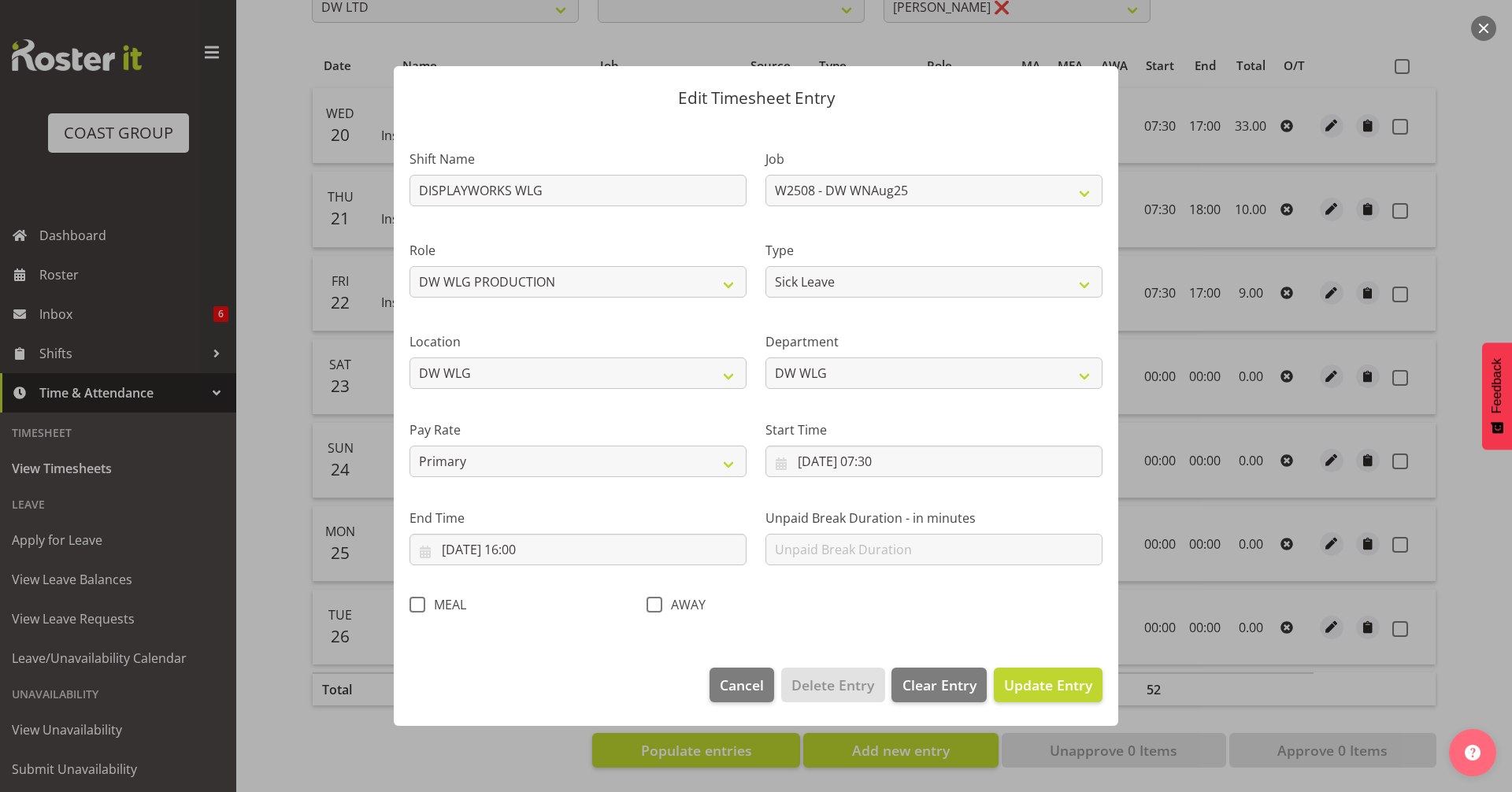
scroll to position [0, 0]
click at [1057, 684] on span "Update Entry" at bounding box center [1048, 685] width 88 height 19
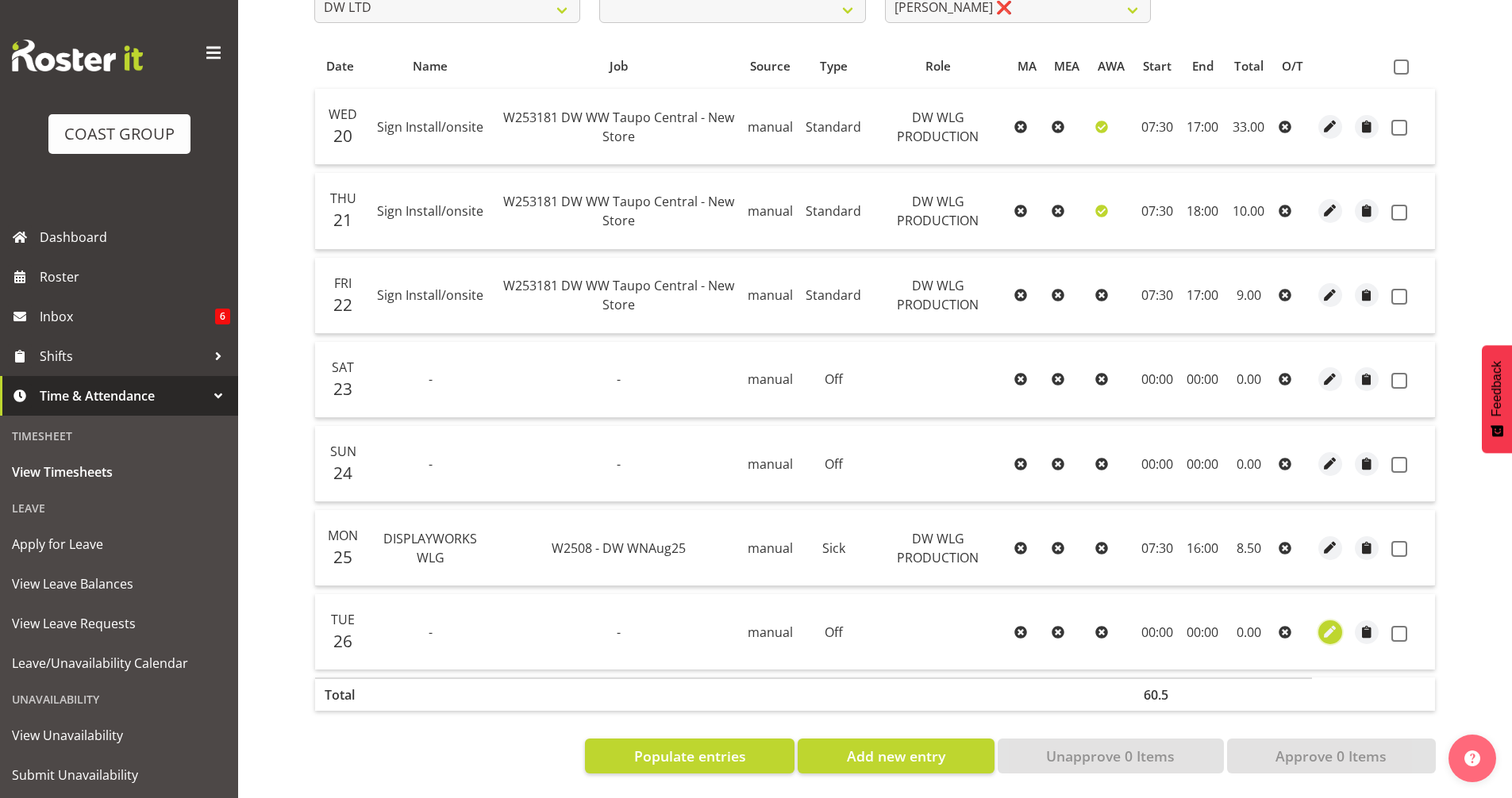
click at [1335, 622] on span "button" at bounding box center [1330, 631] width 18 height 18
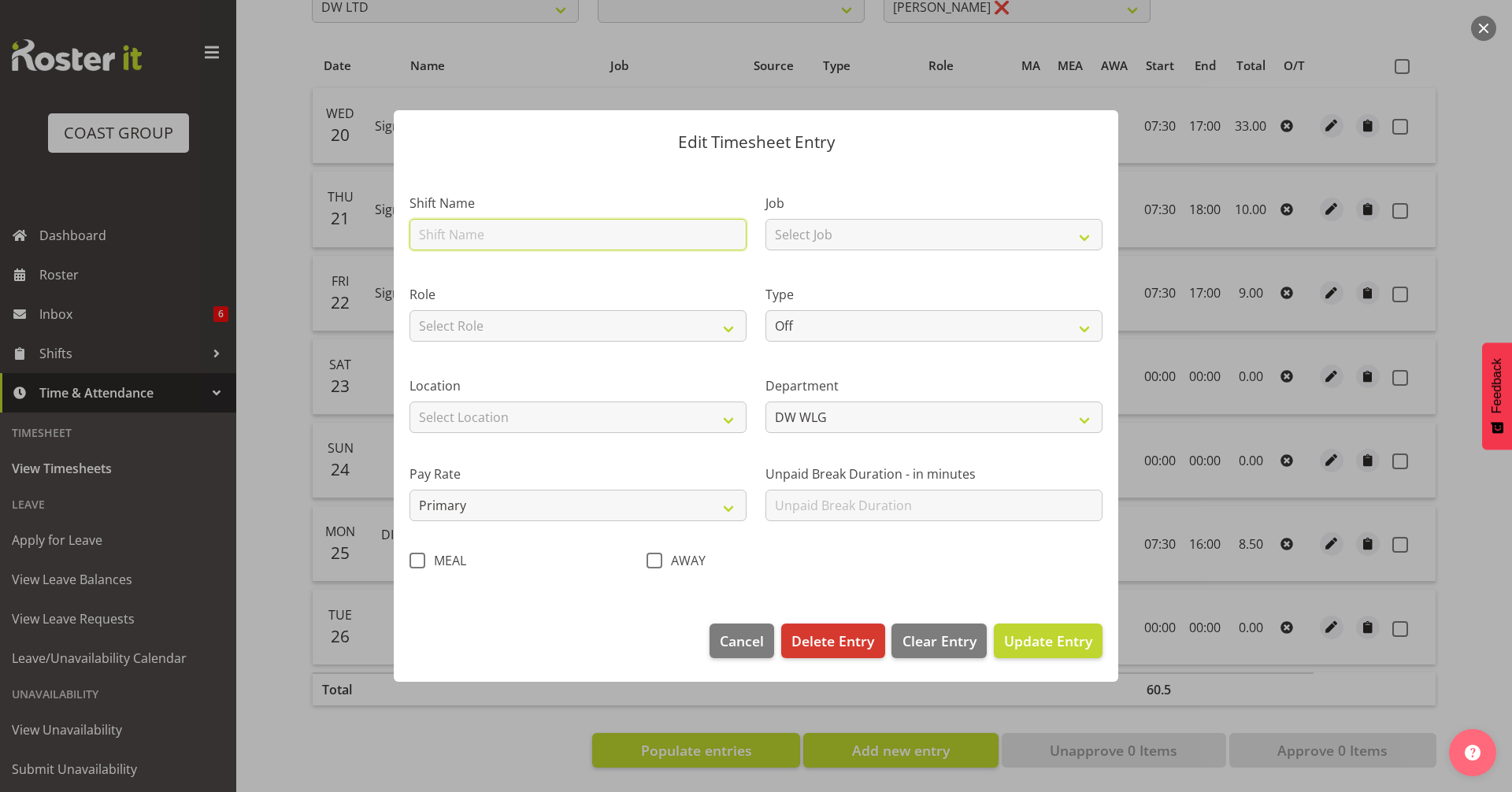
click at [601, 232] on input "text" at bounding box center [578, 234] width 337 height 32
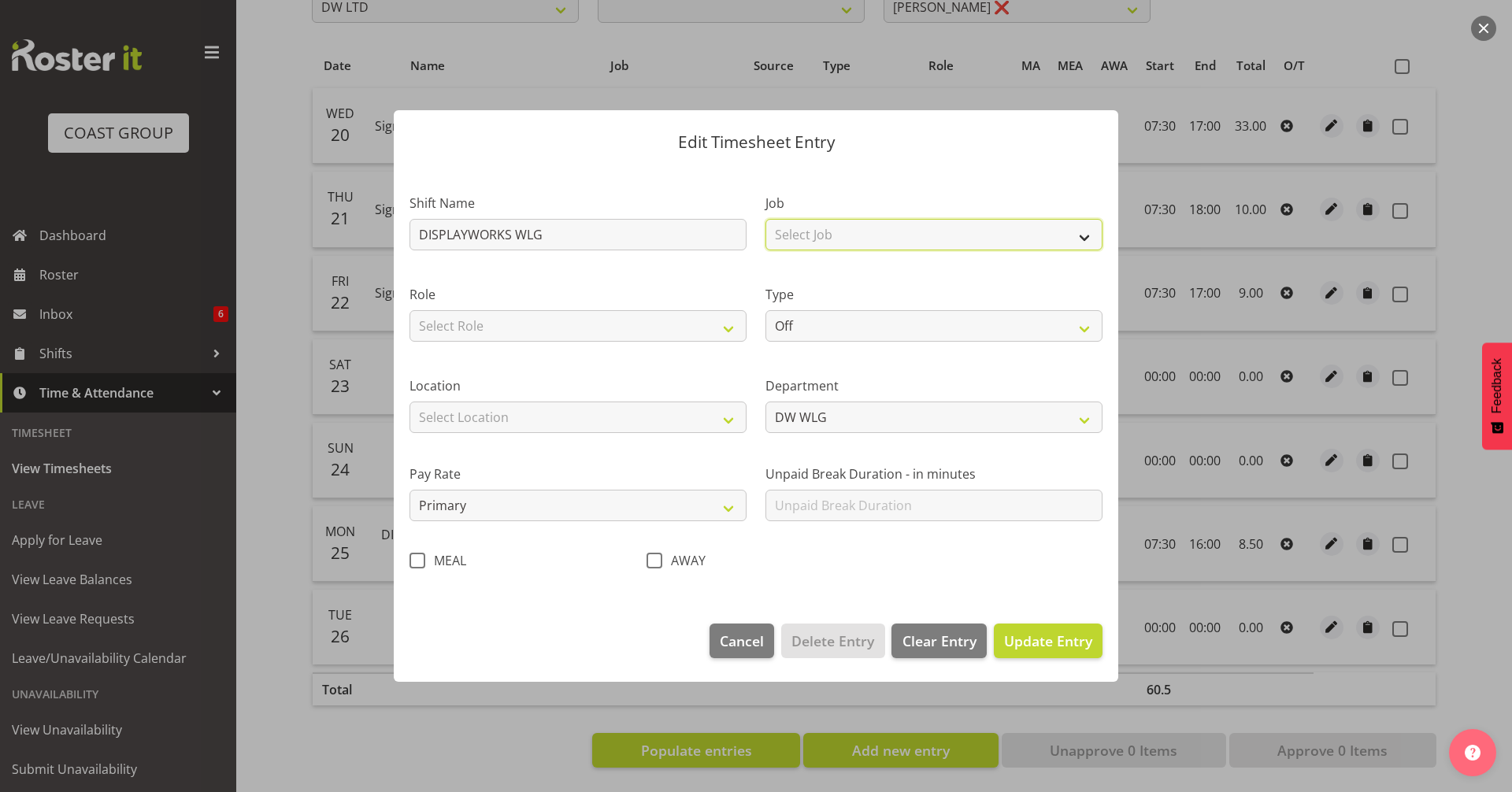
click at [858, 224] on select "Select Job 1 Carlton Events 1 [PERSON_NAME][GEOGRAPHIC_DATA] 1 [PERSON_NAME][GE…" at bounding box center [934, 234] width 337 height 32
click at [765, 219] on select "Select Job 1 Carlton Events 1 [PERSON_NAME][GEOGRAPHIC_DATA] 1 [PERSON_NAME][GE…" at bounding box center [934, 234] width 337 height 32
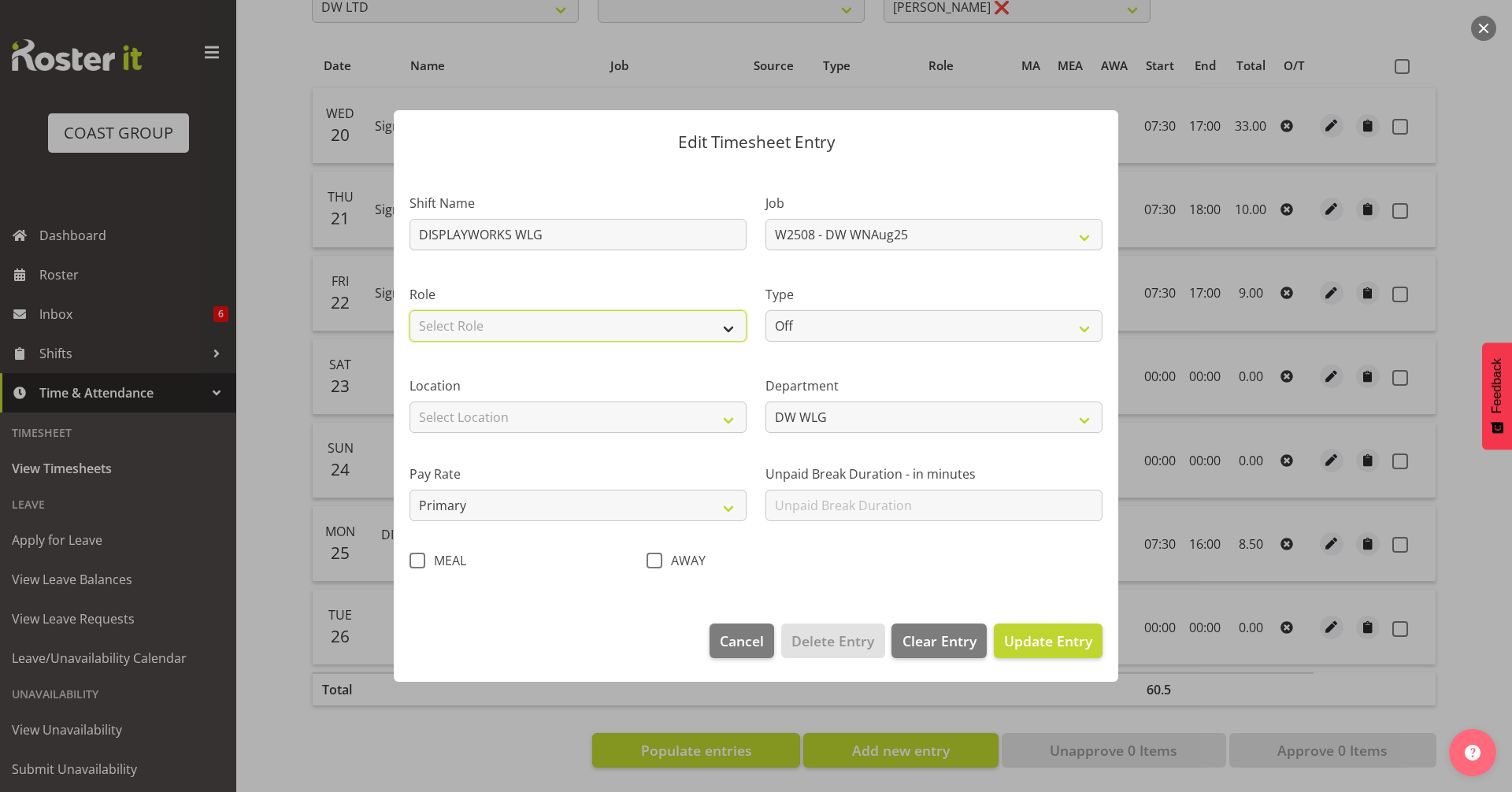
click at [560, 329] on select "Select Role DW WLG PRODUCTION EHS WLG OPS" at bounding box center [578, 326] width 337 height 32
click at [409, 311] on select "Select Role DW WLG PRODUCTION EHS WLG OPS" at bounding box center [578, 326] width 337 height 32
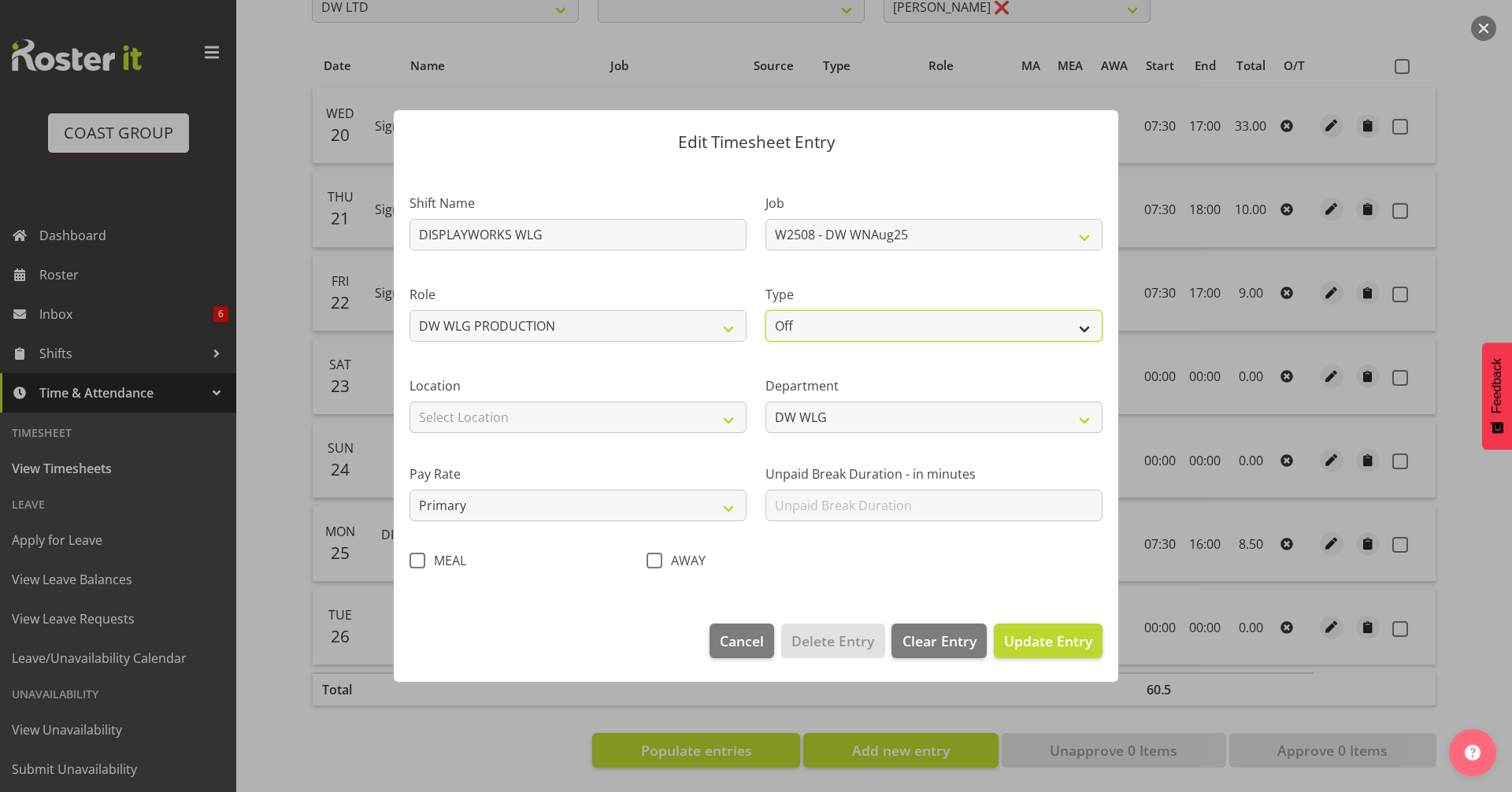
click at [869, 335] on select "Off Standard Public Holiday Public Holiday (Worked) Day In Lieu Annual Leave Si…" at bounding box center [934, 326] width 337 height 32
click at [765, 311] on select "Off Standard Public Holiday Public Holiday (Worked) Day In Lieu Annual Leave Si…" at bounding box center [934, 326] width 337 height 32
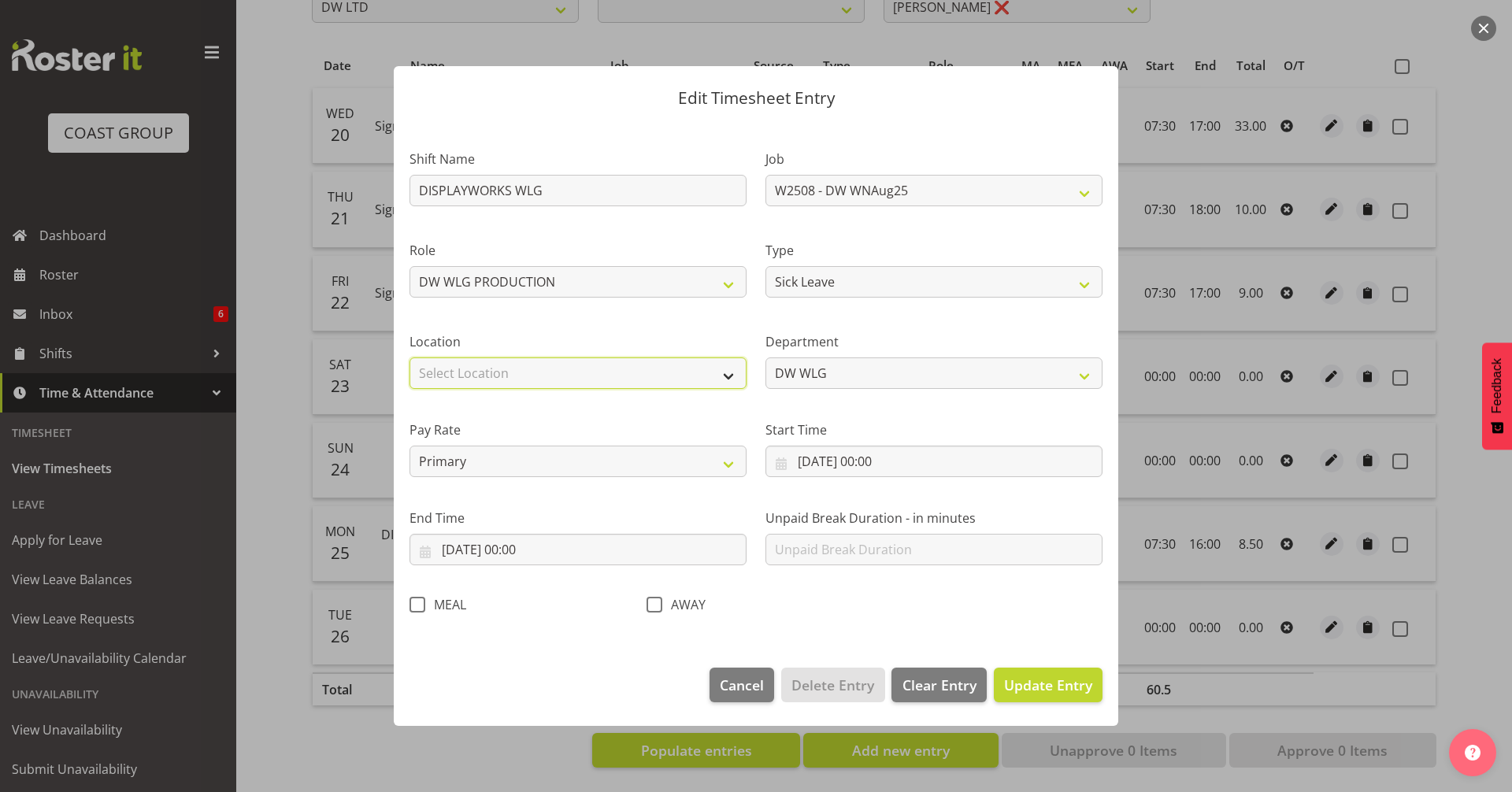
click at [635, 369] on select "Select Location [GEOGRAPHIC_DATA] EVENTS [PERSON_NAME][GEOGRAPHIC_DATA] [GEOGRA…" at bounding box center [578, 373] width 337 height 32
click at [409, 358] on select "Select Location [GEOGRAPHIC_DATA] EVENTS [PERSON_NAME][GEOGRAPHIC_DATA] [GEOGRA…" at bounding box center [578, 373] width 337 height 32
click at [883, 461] on input "[DATE] 00:00" at bounding box center [934, 461] width 337 height 32
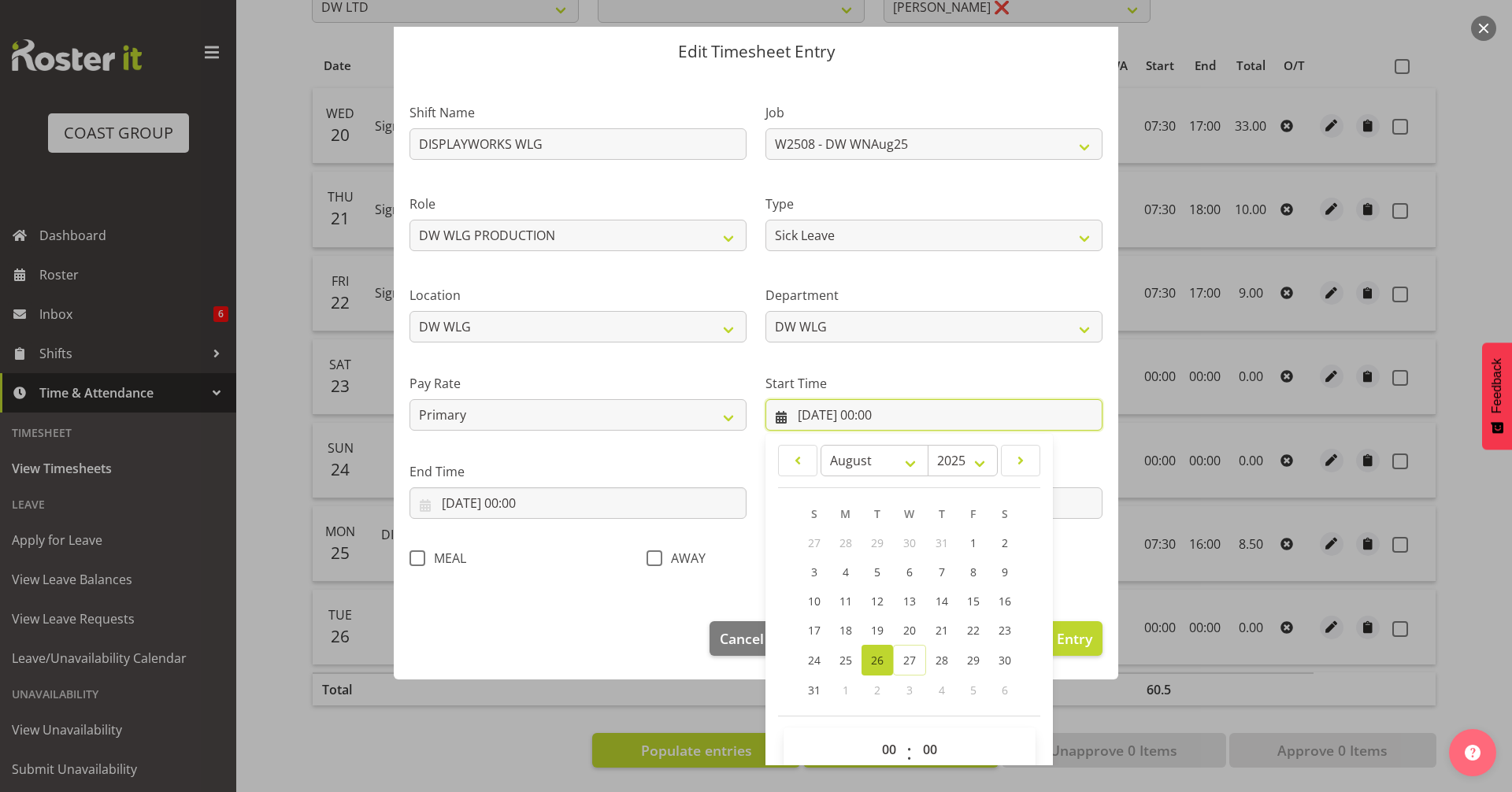
scroll to position [72, 0]
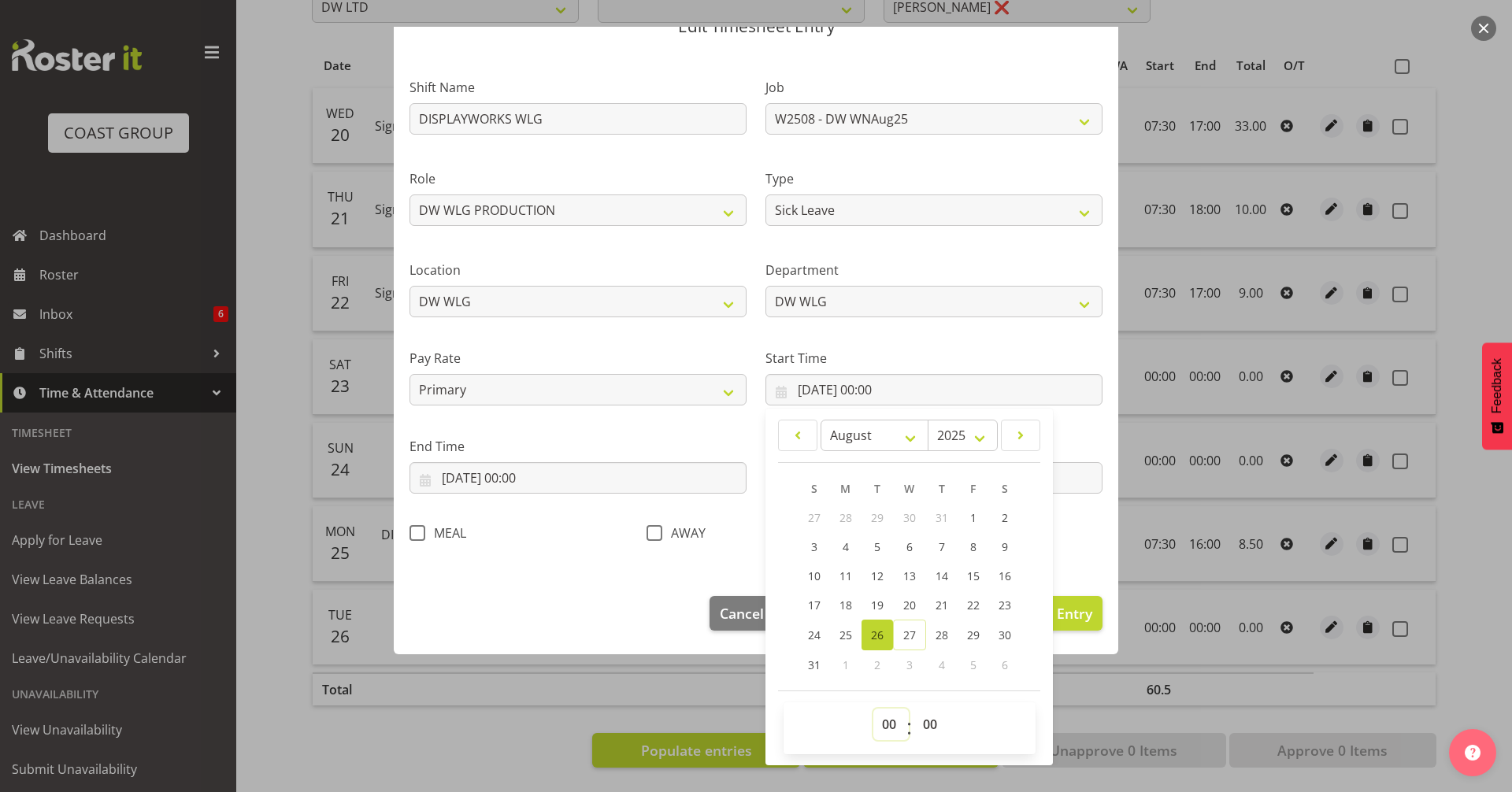
click at [886, 722] on select "00 01 02 03 04 05 06 07 08 09 10 11 12 13 14 15 16 17 18 19 20 21 22 23" at bounding box center [891, 724] width 35 height 32
click at [874, 709] on select "00 01 02 03 04 05 06 07 08 09 10 11 12 13 14 15 16 17 18 19 20 21 22 23" at bounding box center [891, 724] width 35 height 32
click at [923, 726] on select "00 01 02 03 04 05 06 07 08 09 10 11 12 13 14 15 16 17 18 19 20 21 22 23 24 25 2…" at bounding box center [932, 724] width 35 height 32
click at [915, 709] on select "00 01 02 03 04 05 06 07 08 09 10 11 12 13 14 15 16 17 18 19 20 21 22 23 24 25 2…" at bounding box center [932, 724] width 35 height 32
click at [549, 604] on footer "Cancel Delete Entry Clear Entry Update Entry" at bounding box center [756, 617] width 724 height 74
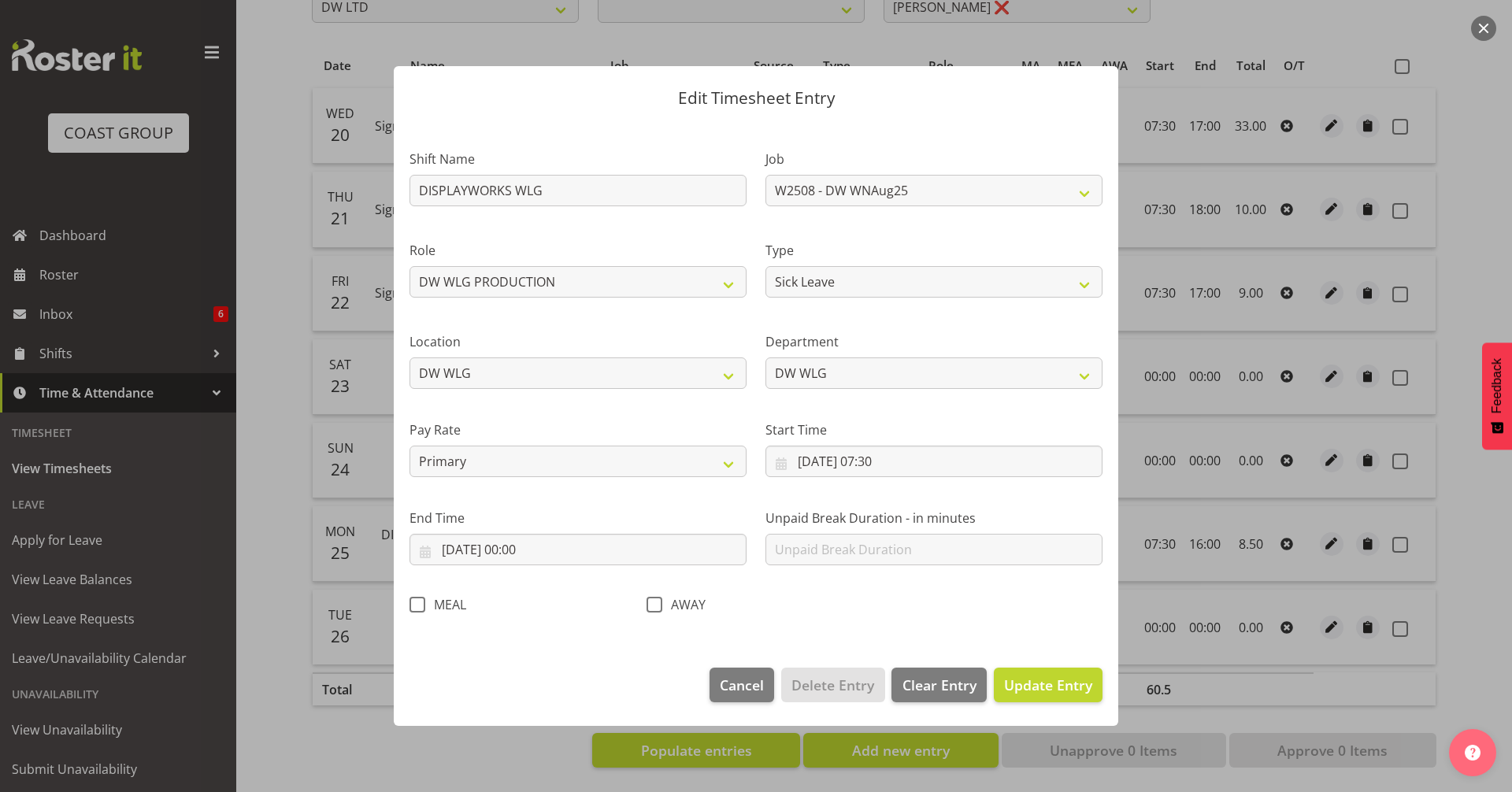
scroll to position [0, 0]
click at [533, 553] on input "[DATE] 00:00" at bounding box center [578, 549] width 337 height 32
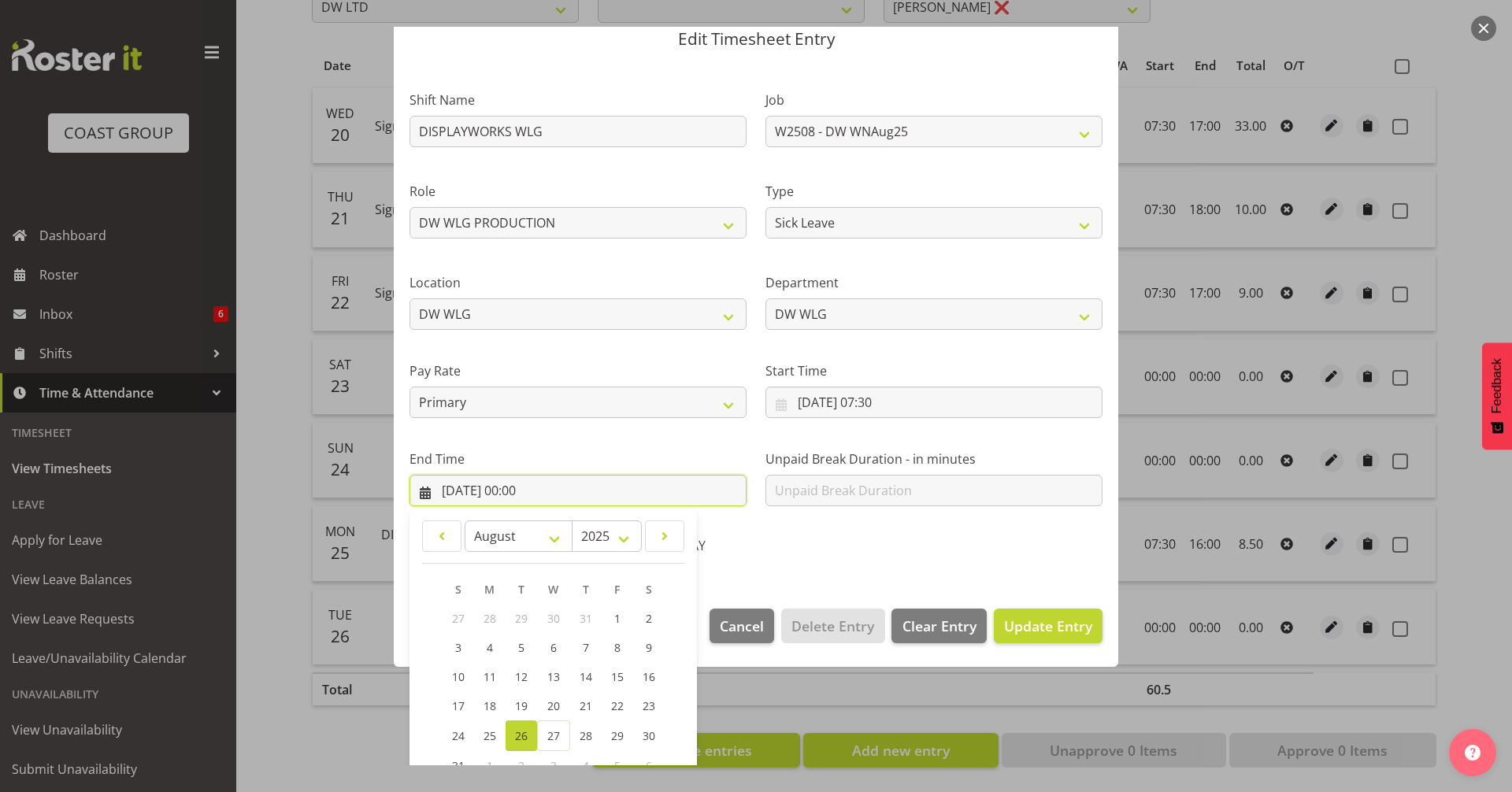
scroll to position [160, 0]
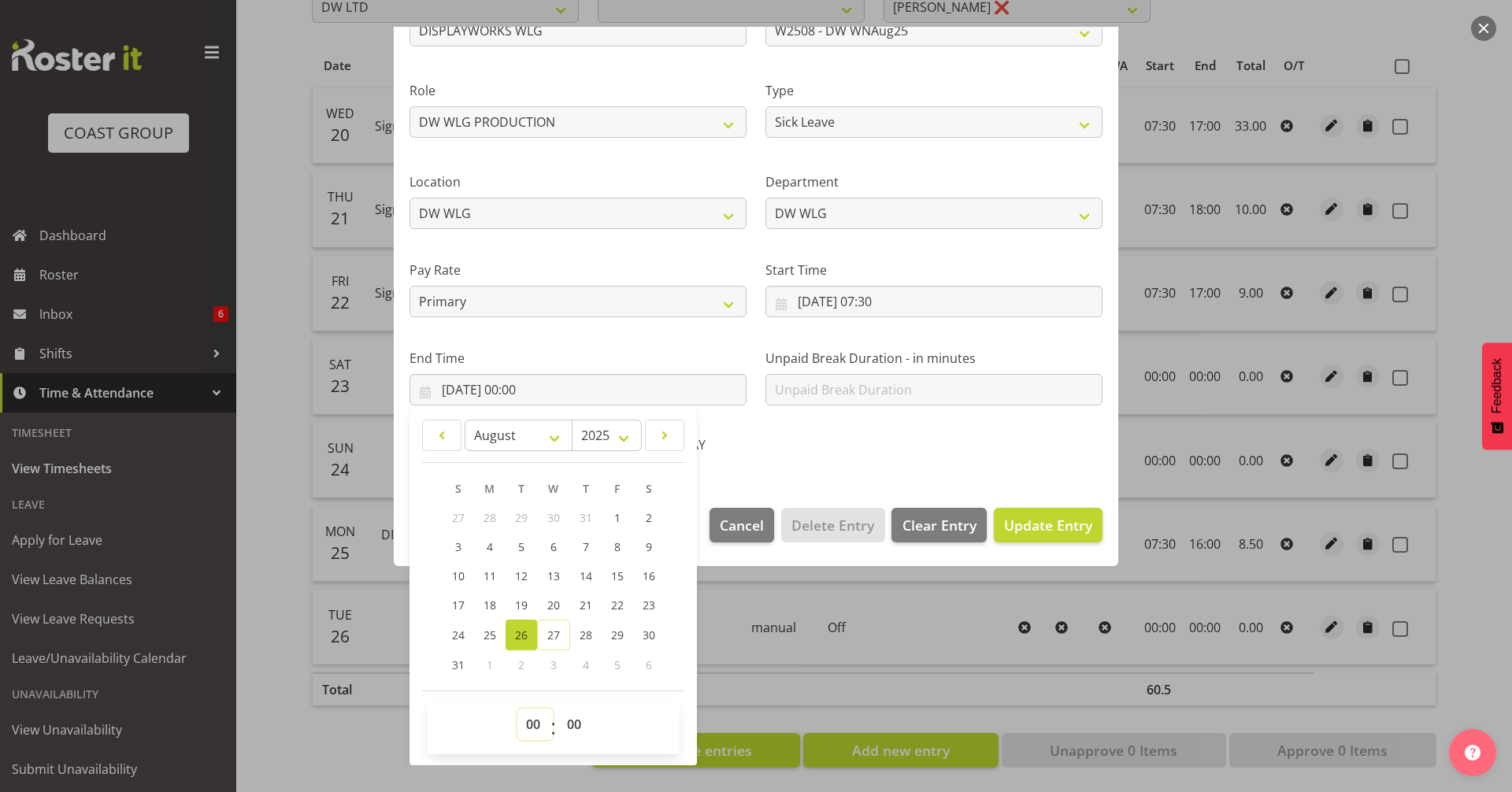
click at [533, 724] on select "00 01 02 03 04 05 06 07 08 09 10 11 12 13 14 15 16 17 18 19 20 21 22 23" at bounding box center [535, 724] width 35 height 32
click at [517, 709] on select "00 01 02 03 04 05 06 07 08 09 10 11 12 13 14 15 16 17 18 19 20 21 22 23" at bounding box center [535, 724] width 35 height 32
click at [865, 463] on div "AWAY" at bounding box center [756, 441] width 237 height 52
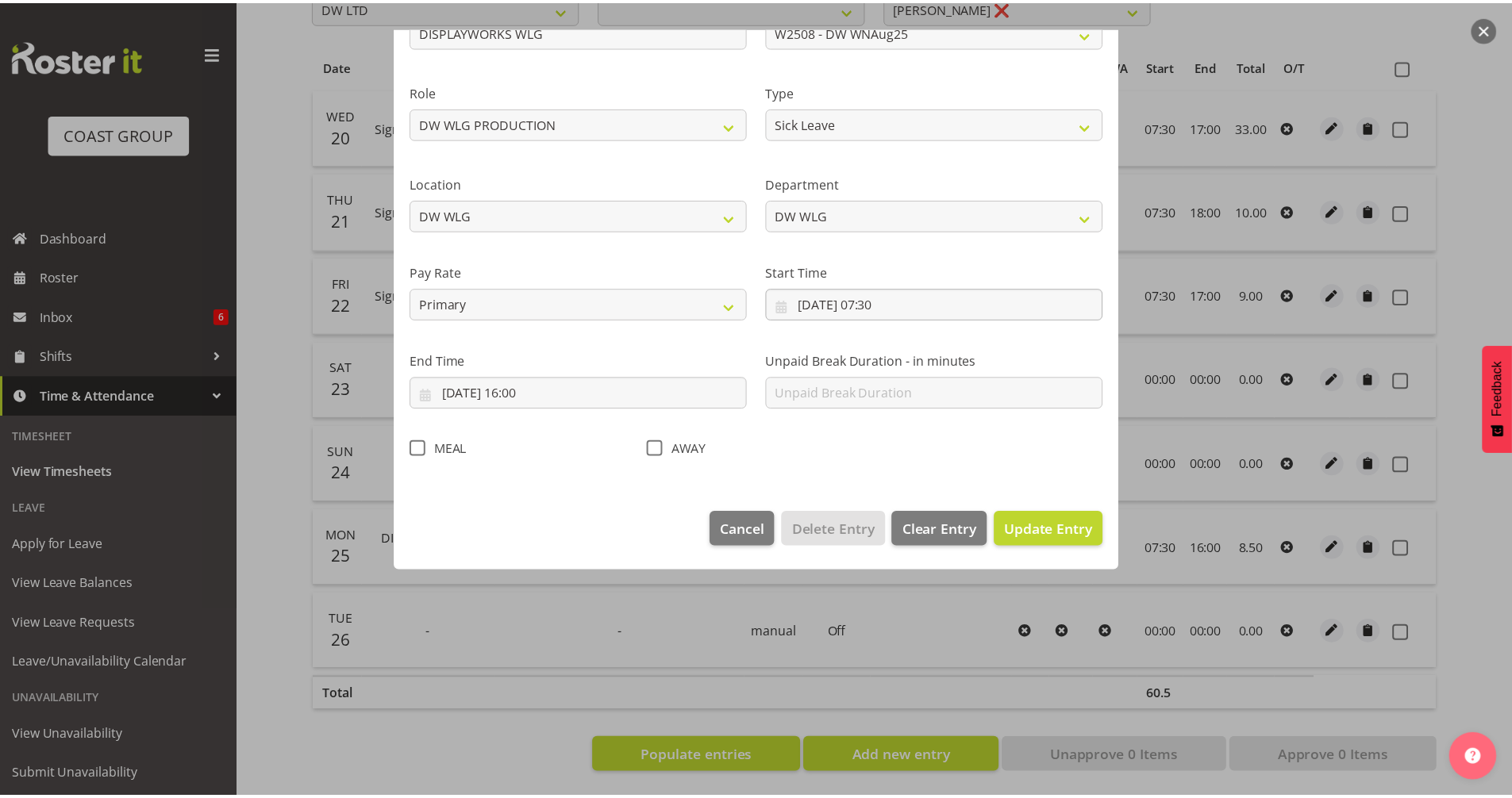
scroll to position [0, 0]
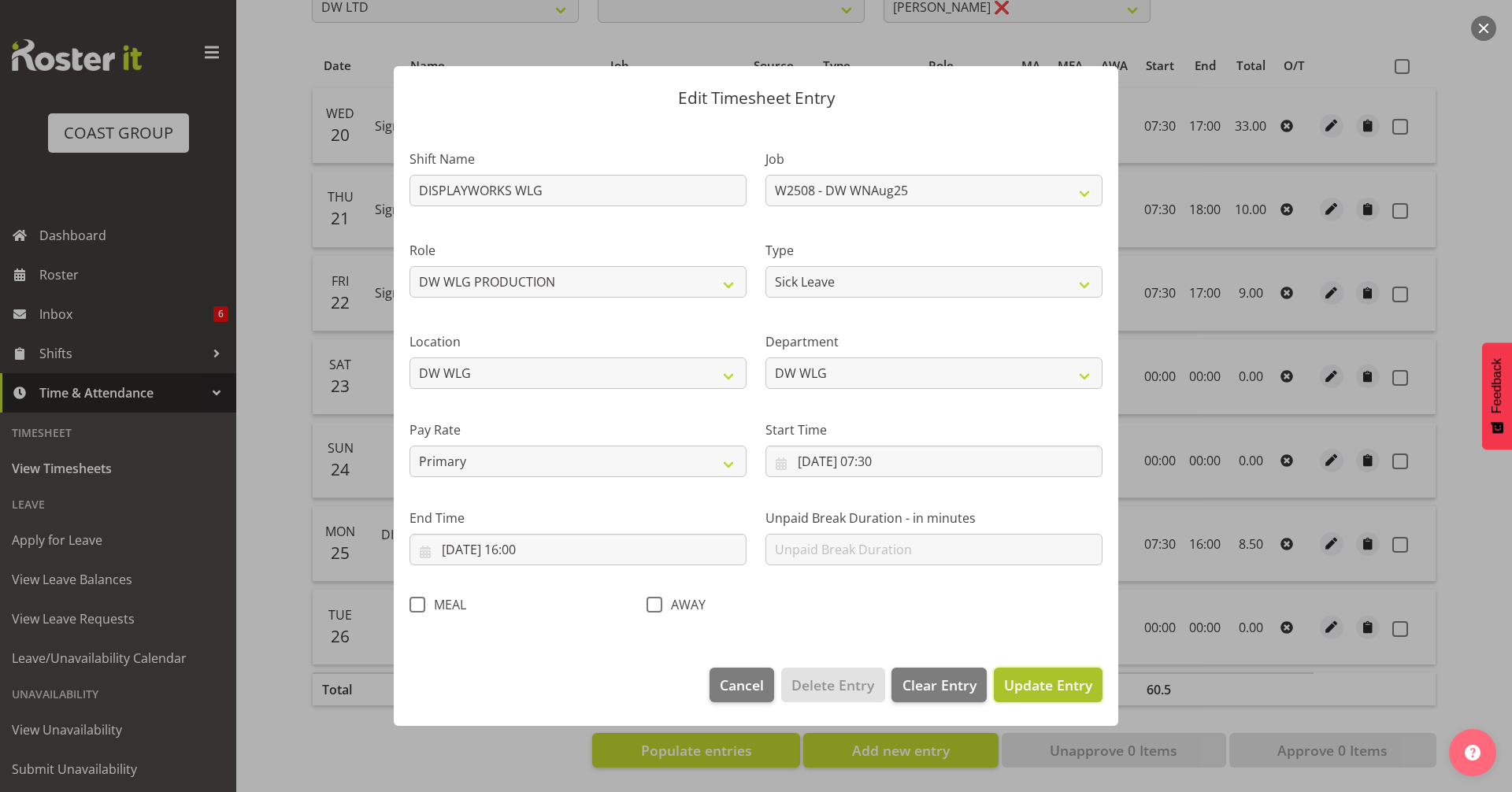
click at [1036, 689] on span "Update Entry" at bounding box center [1048, 685] width 88 height 19
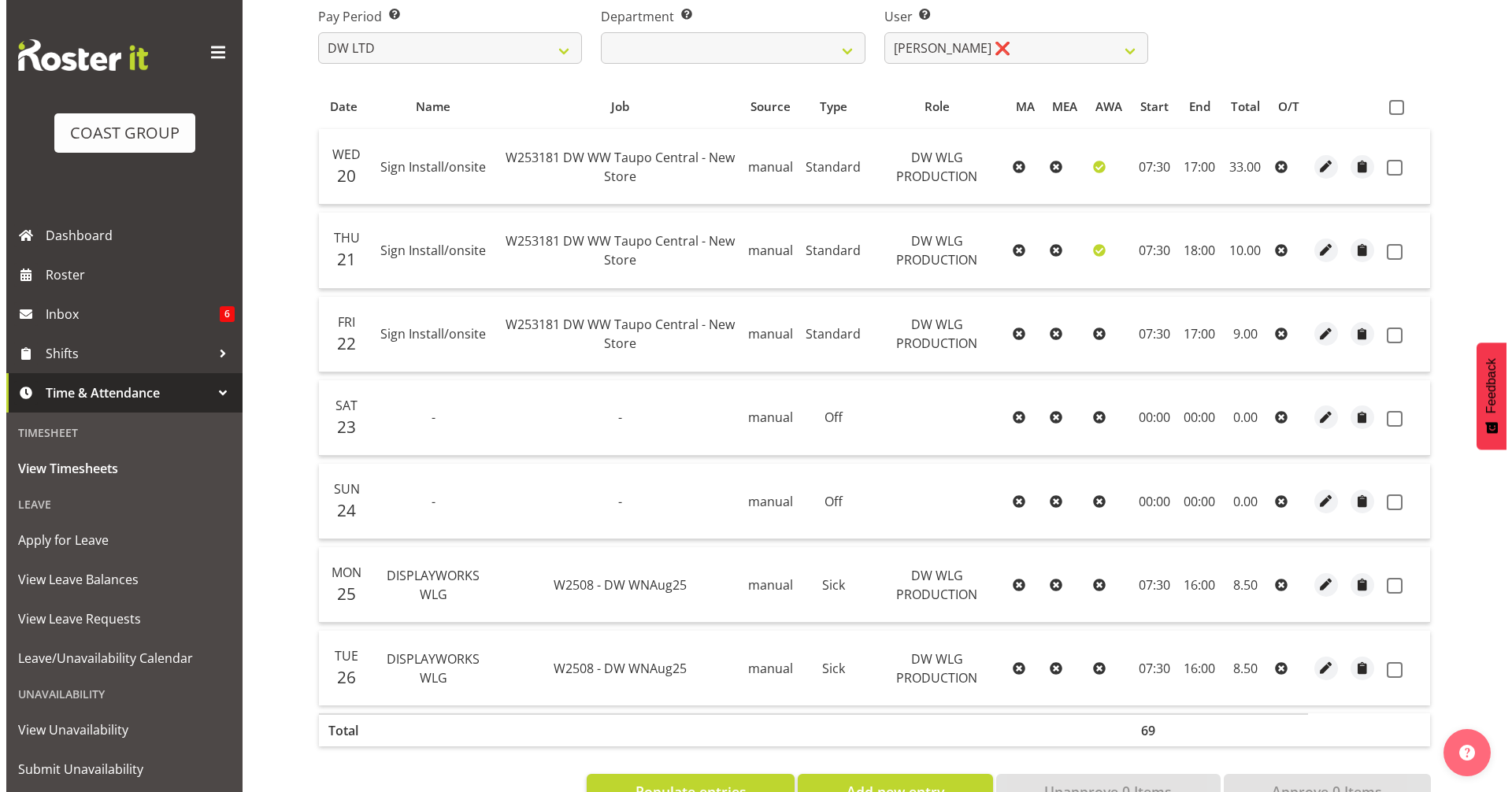
scroll to position [225, 0]
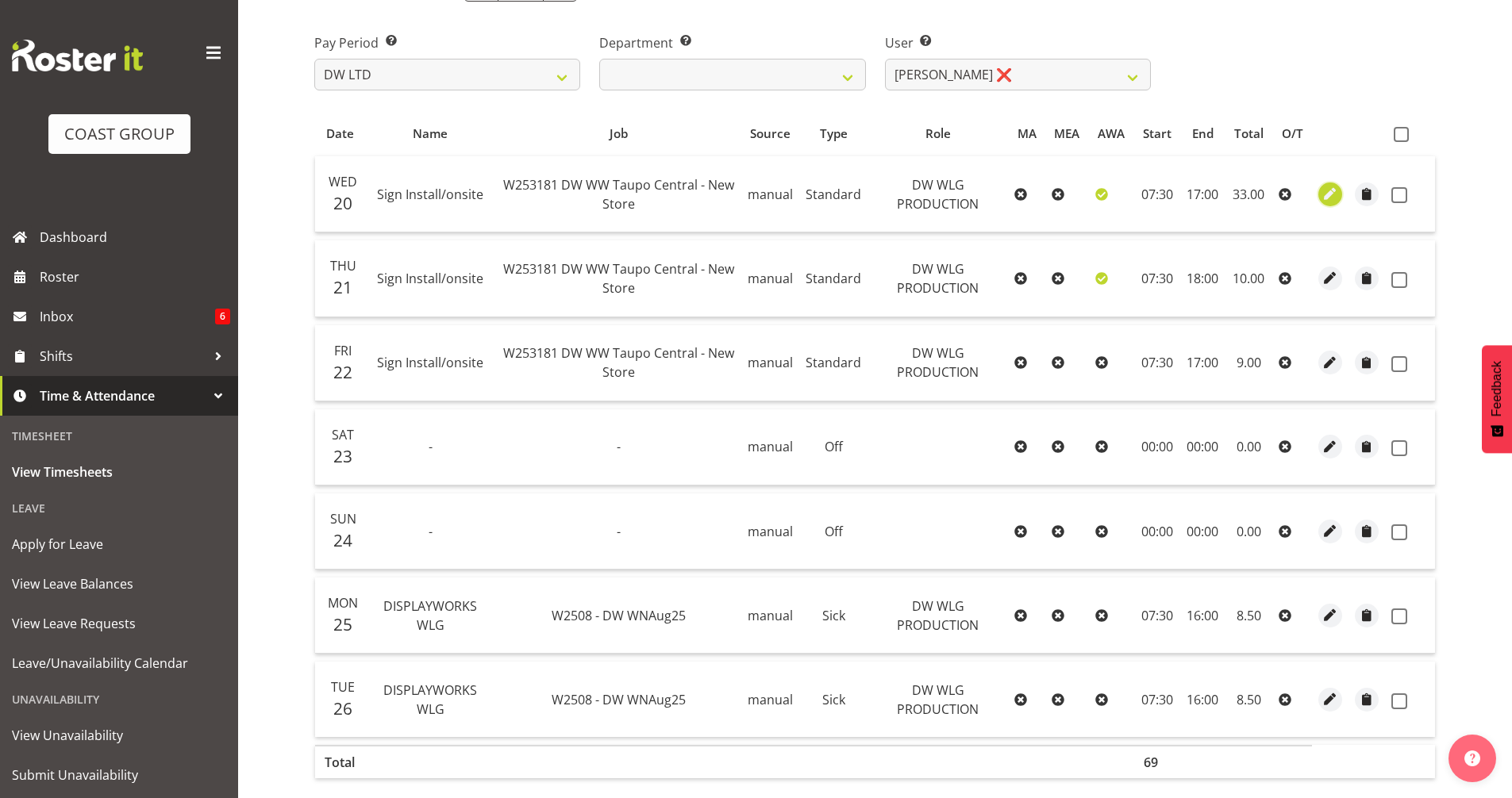
click at [1329, 198] on span "button" at bounding box center [1330, 194] width 18 height 18
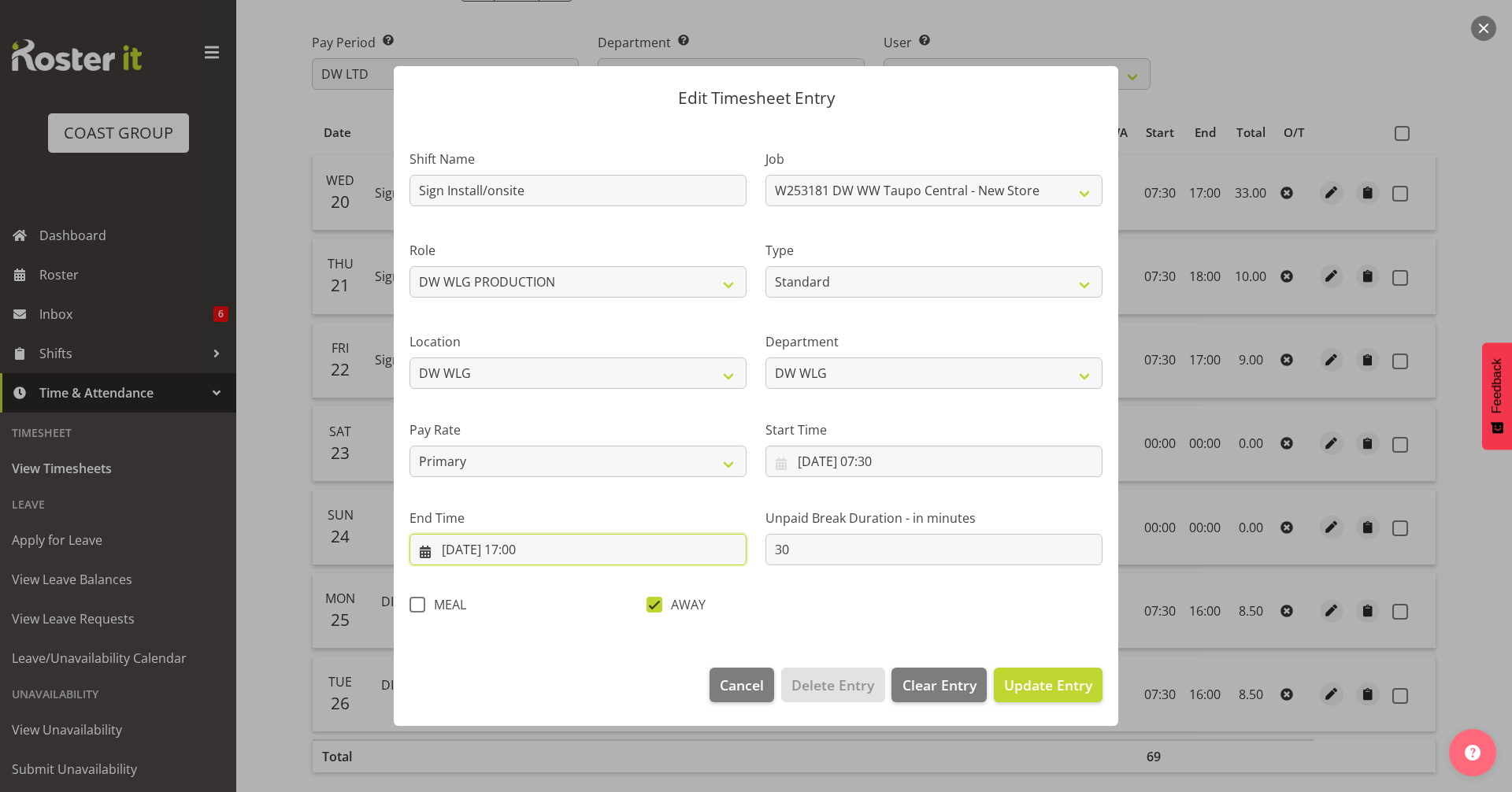
click at [467, 553] on input "[DATE] 17:00" at bounding box center [578, 549] width 337 height 32
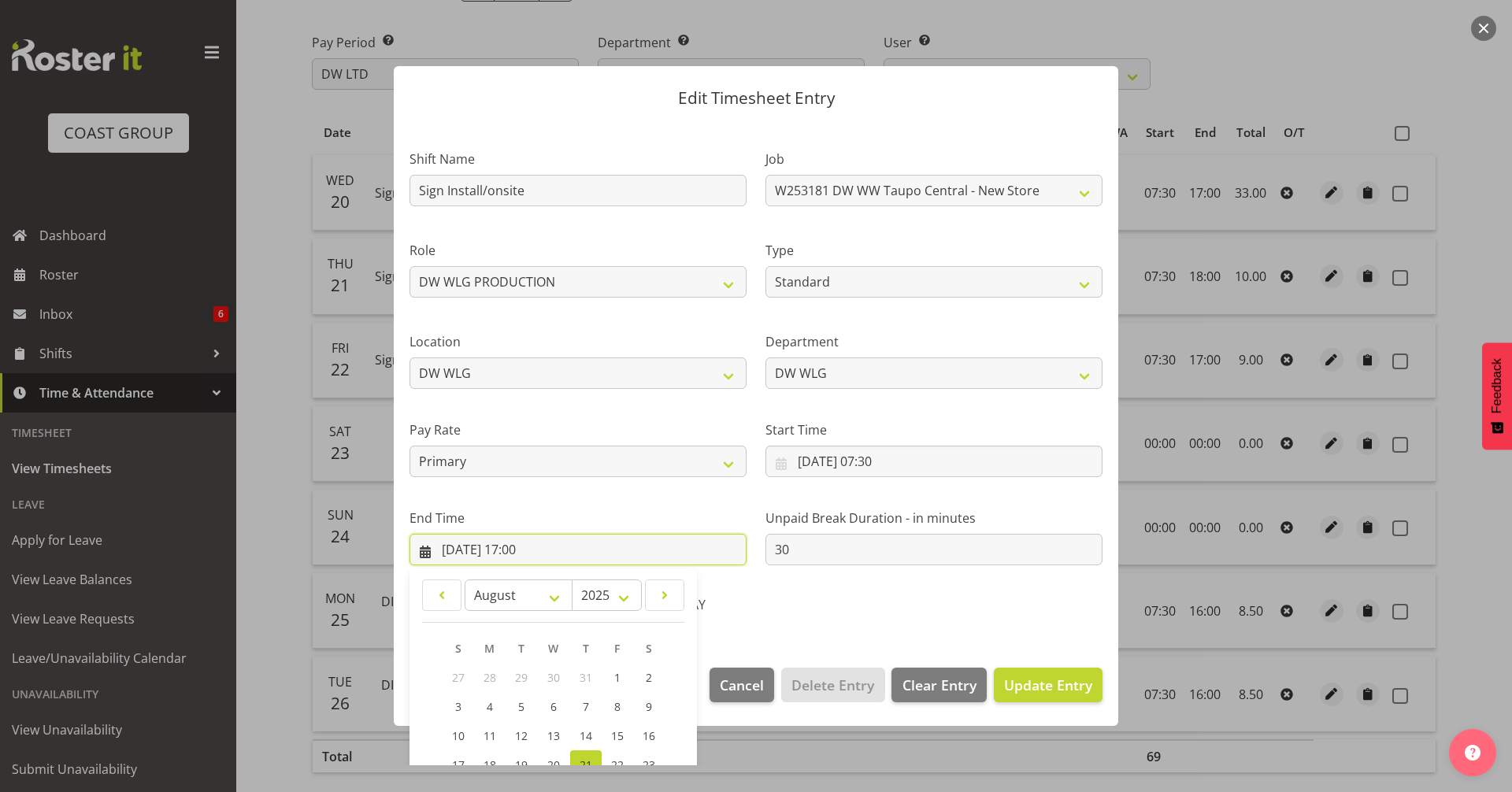
scroll to position [79, 0]
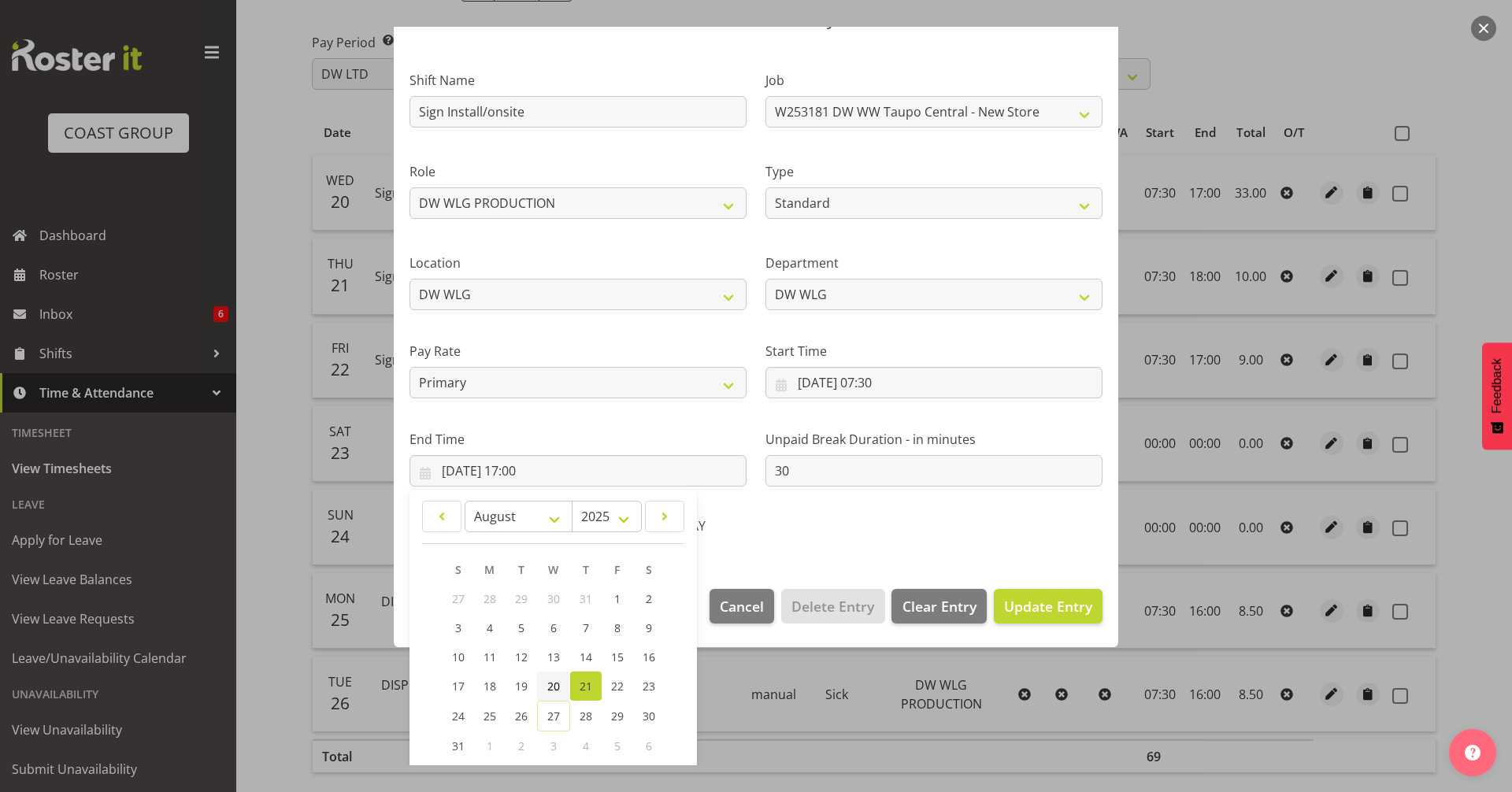
click at [548, 685] on span "20" at bounding box center [553, 686] width 13 height 15
click at [840, 530] on div "AWAY" at bounding box center [756, 529] width 218 height 21
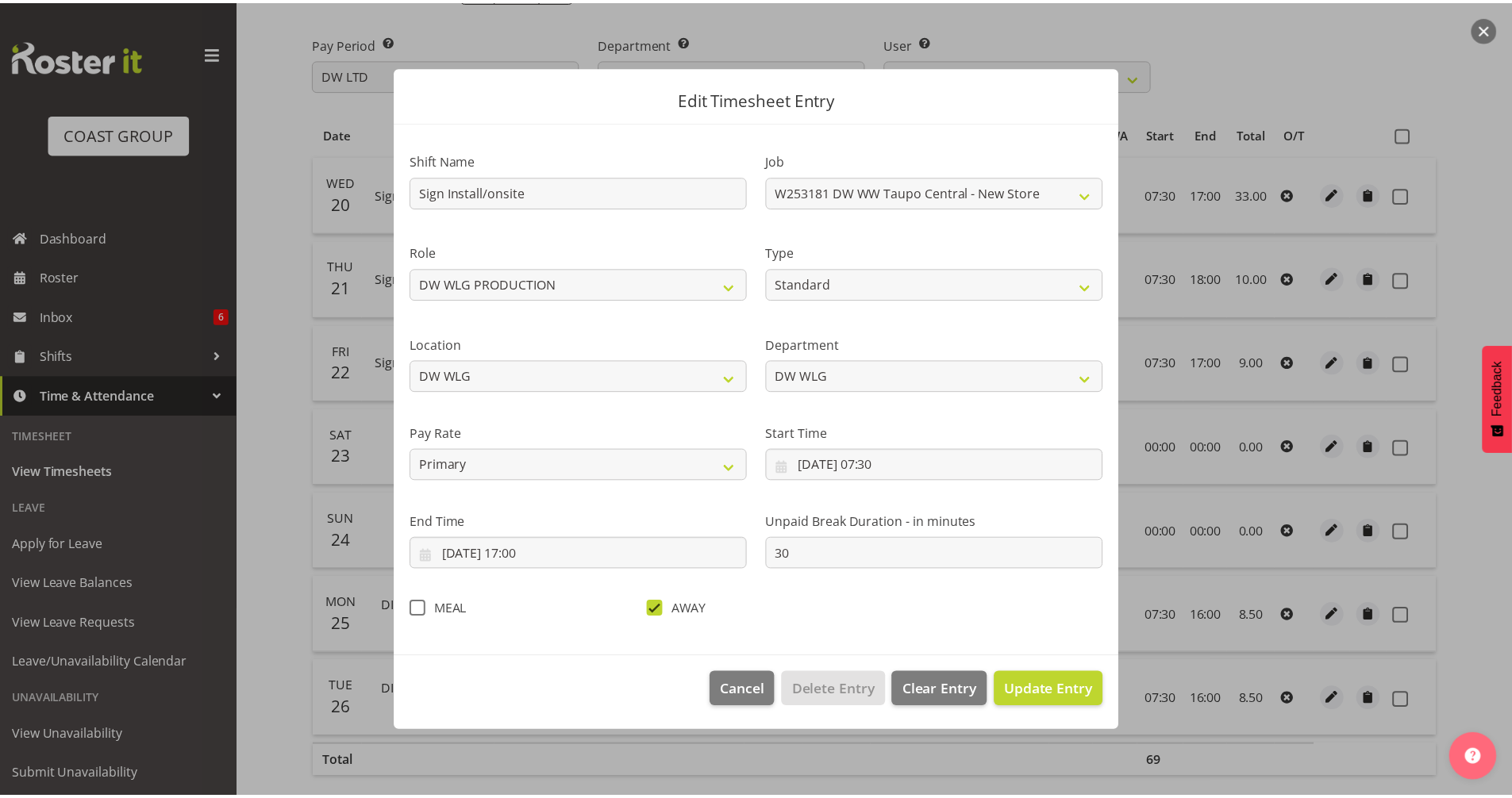
scroll to position [0, 0]
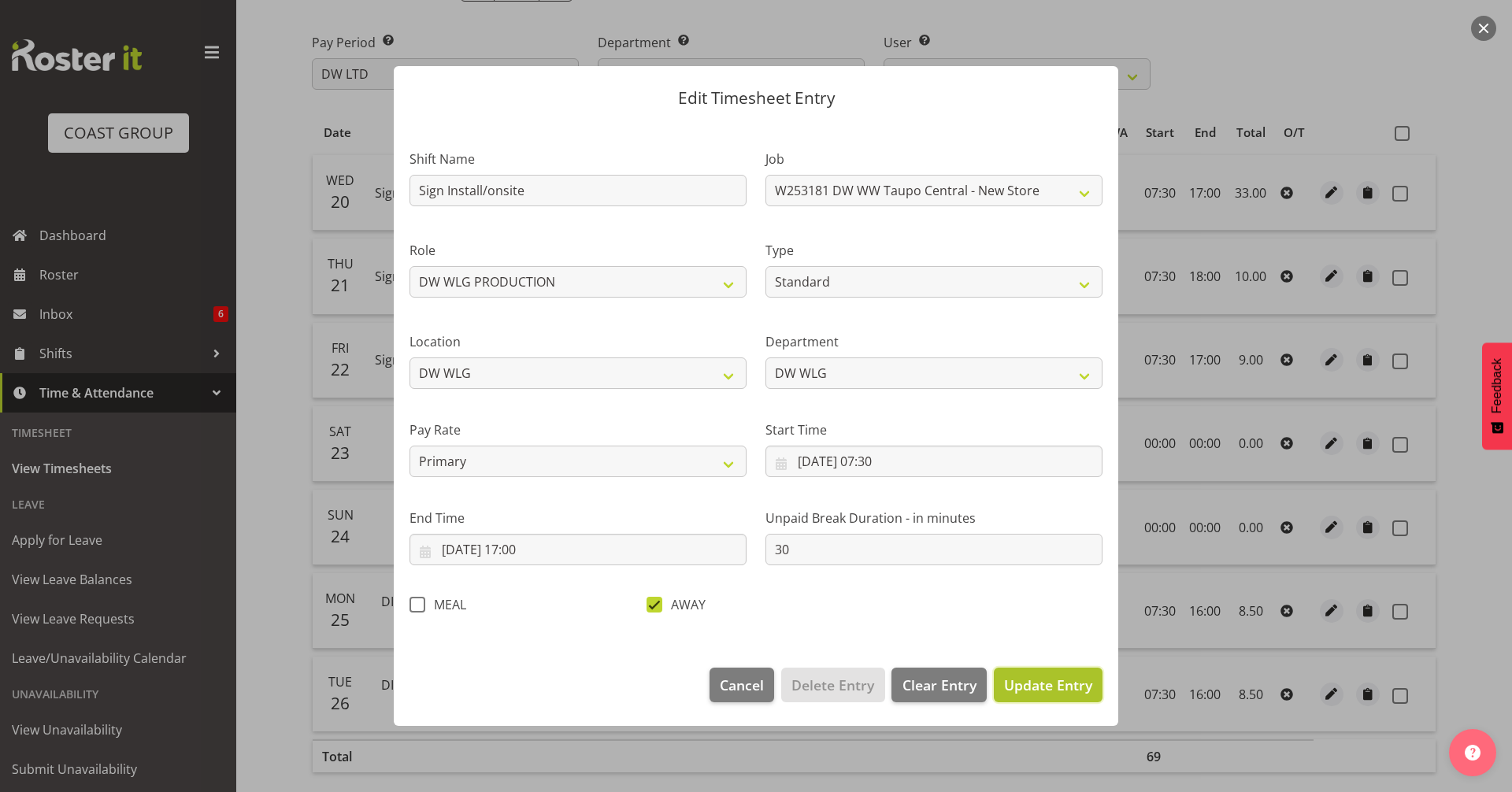
click at [1048, 691] on span "Update Entry" at bounding box center [1048, 685] width 88 height 19
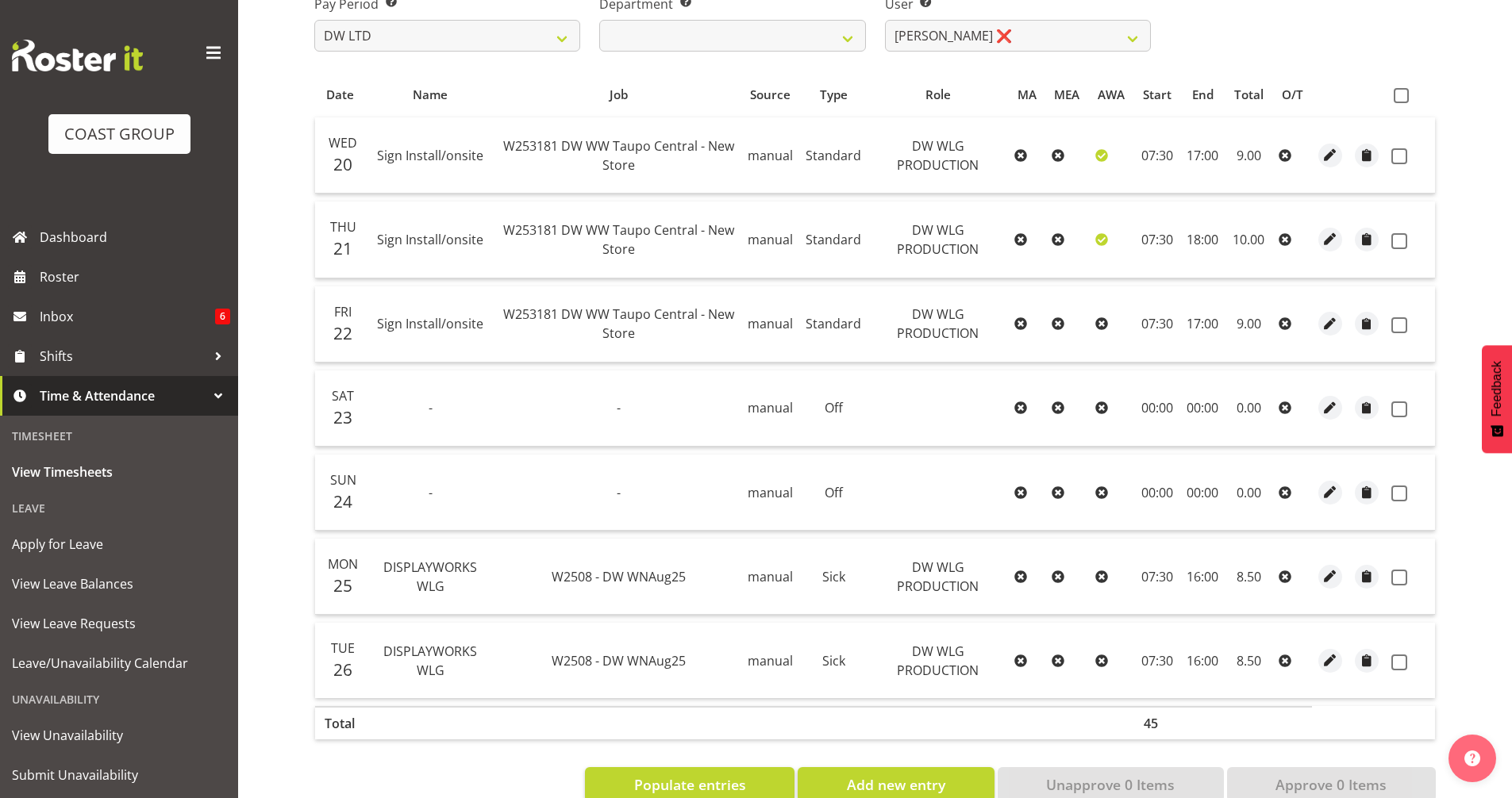
scroll to position [227, 0]
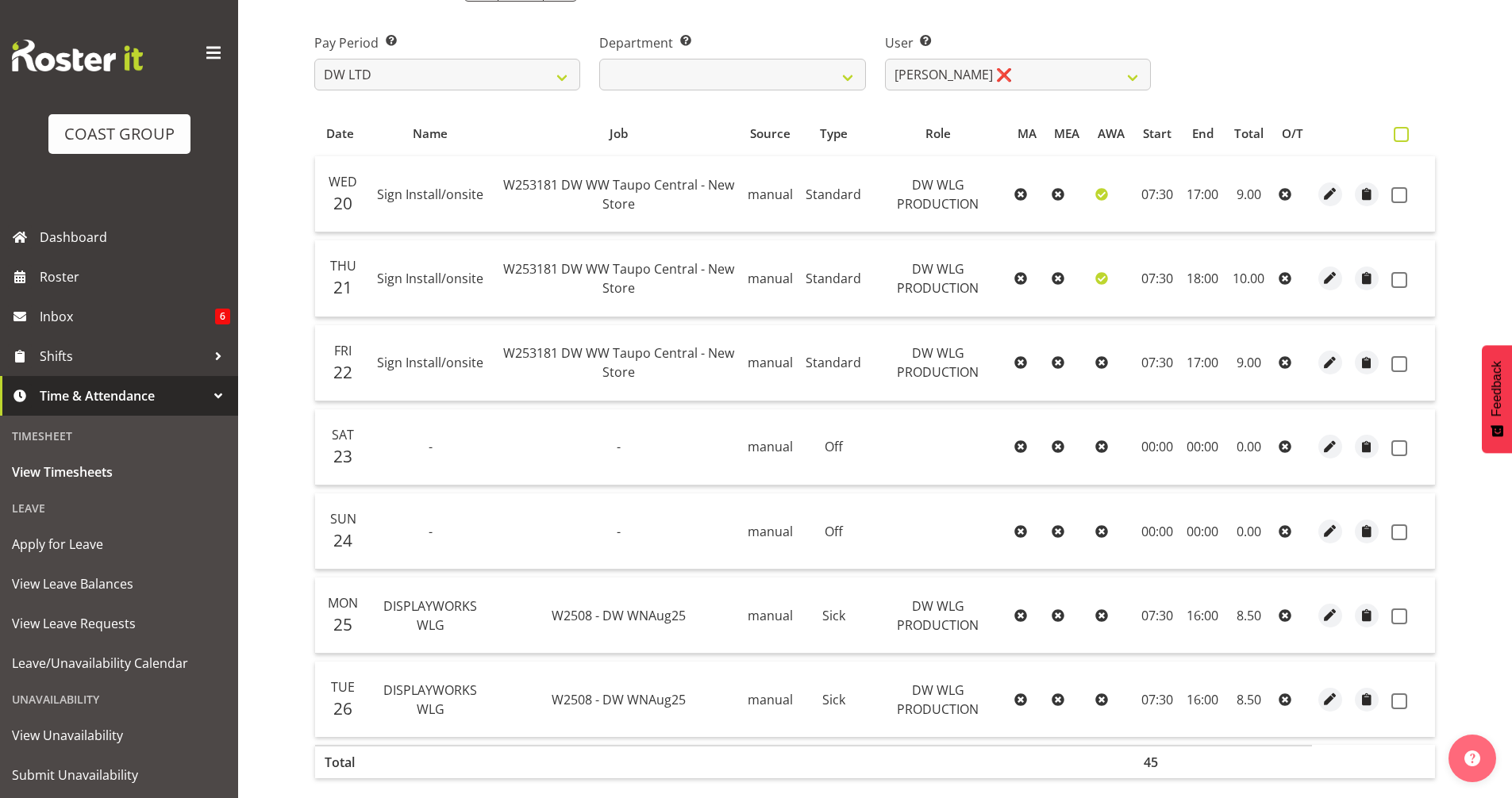
click at [1407, 131] on span at bounding box center [1401, 134] width 15 height 15
click at [1405, 131] on input "checkbox" at bounding box center [1400, 135] width 10 height 10
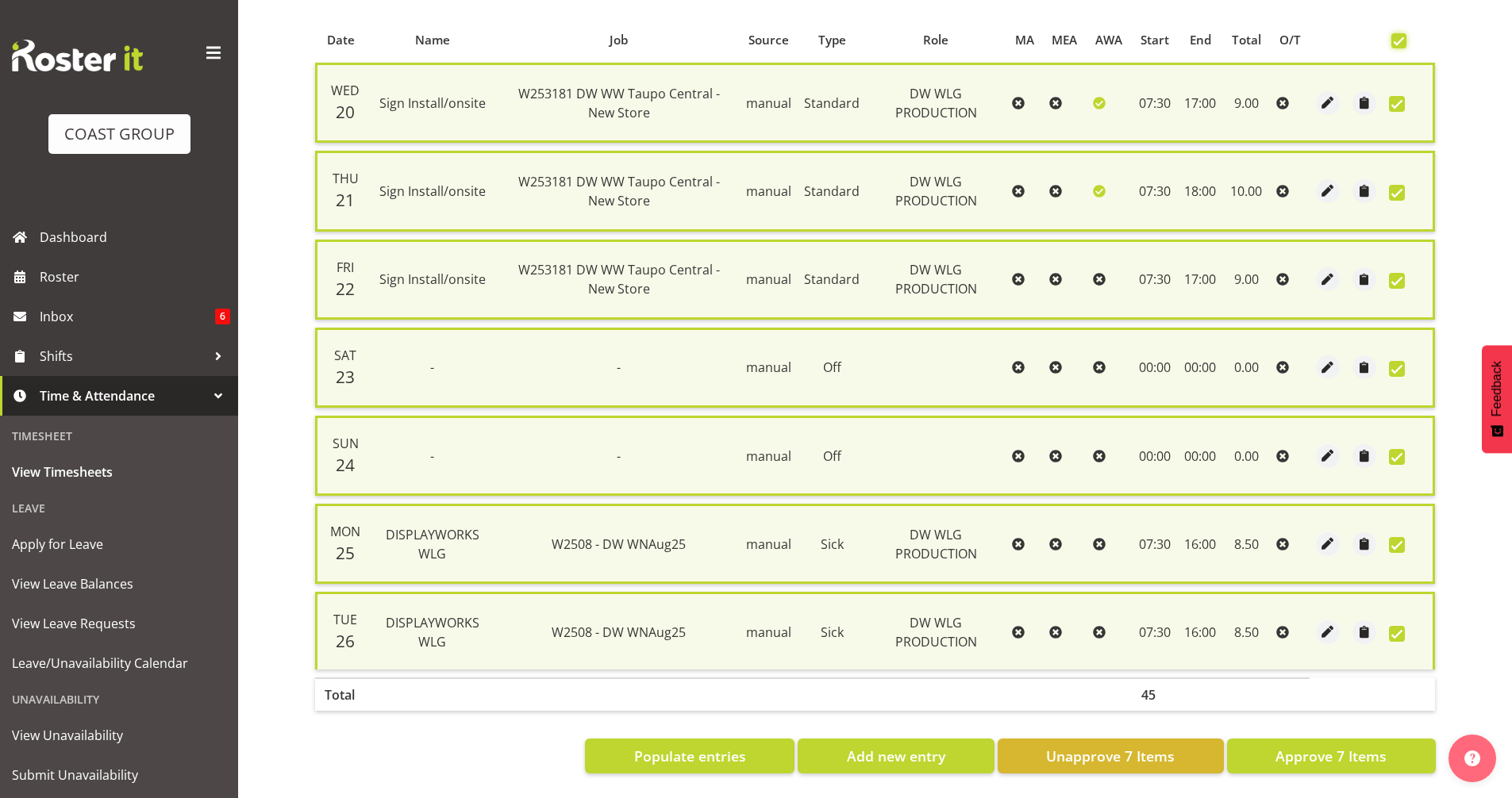
scroll to position [333, 0]
click at [1295, 750] on span "Approve 7 Items" at bounding box center [1331, 757] width 111 height 21
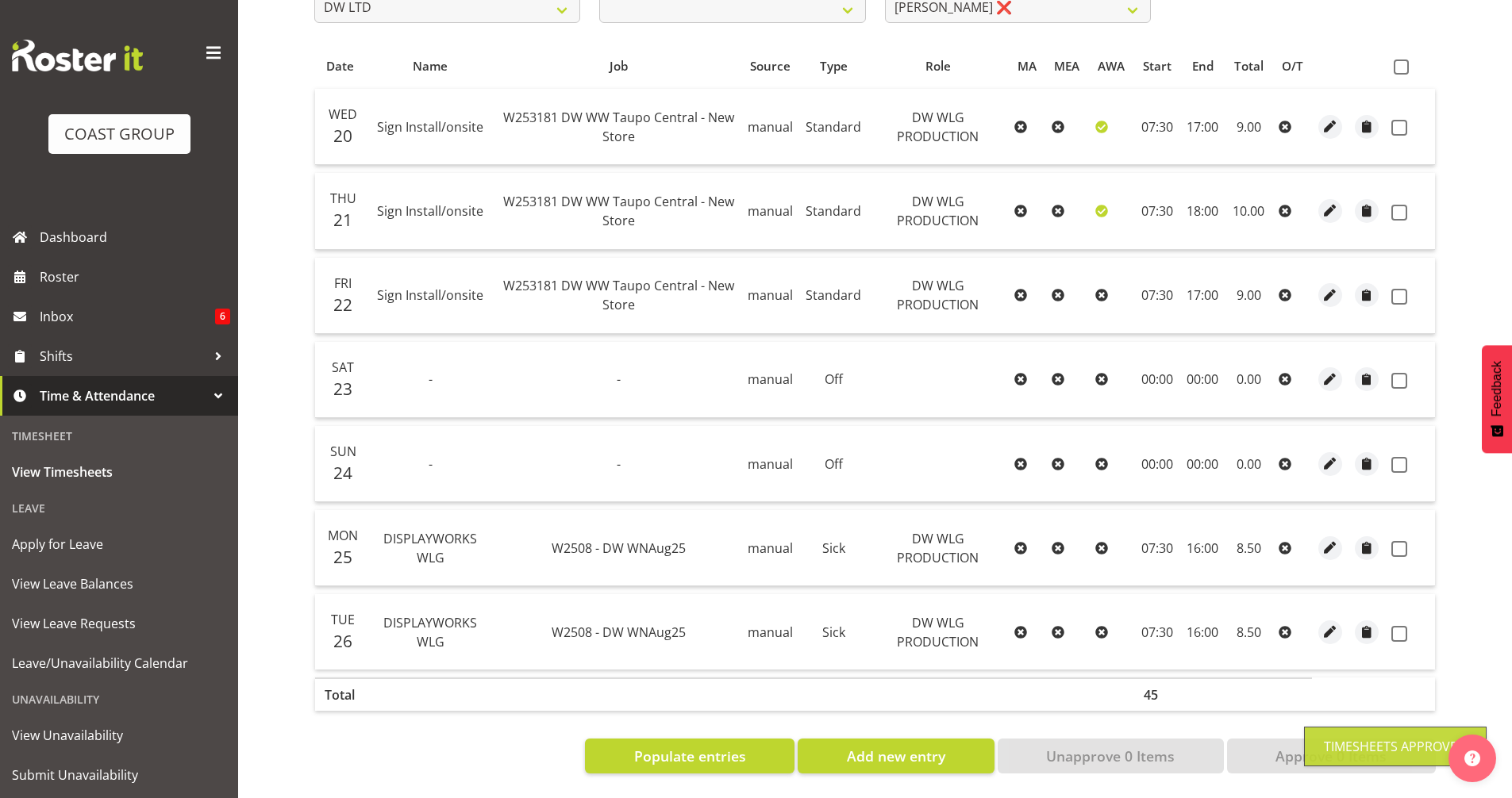
scroll to position [306, 0]
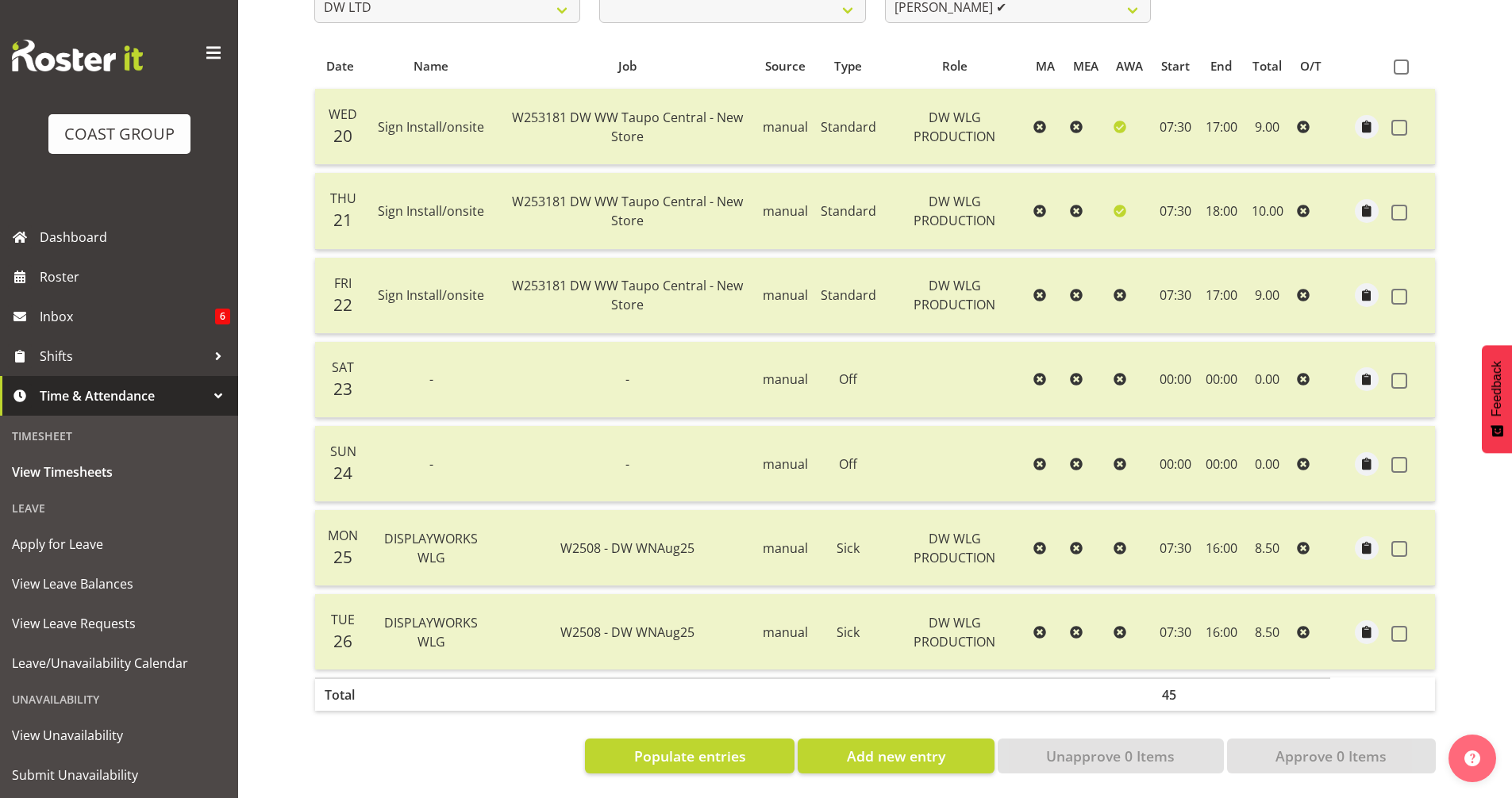
click at [1456, 168] on div "View Timesheets [DATE] - [DATE] Pay Period Select which pay period you would li…" at bounding box center [907, 319] width 1211 height 960
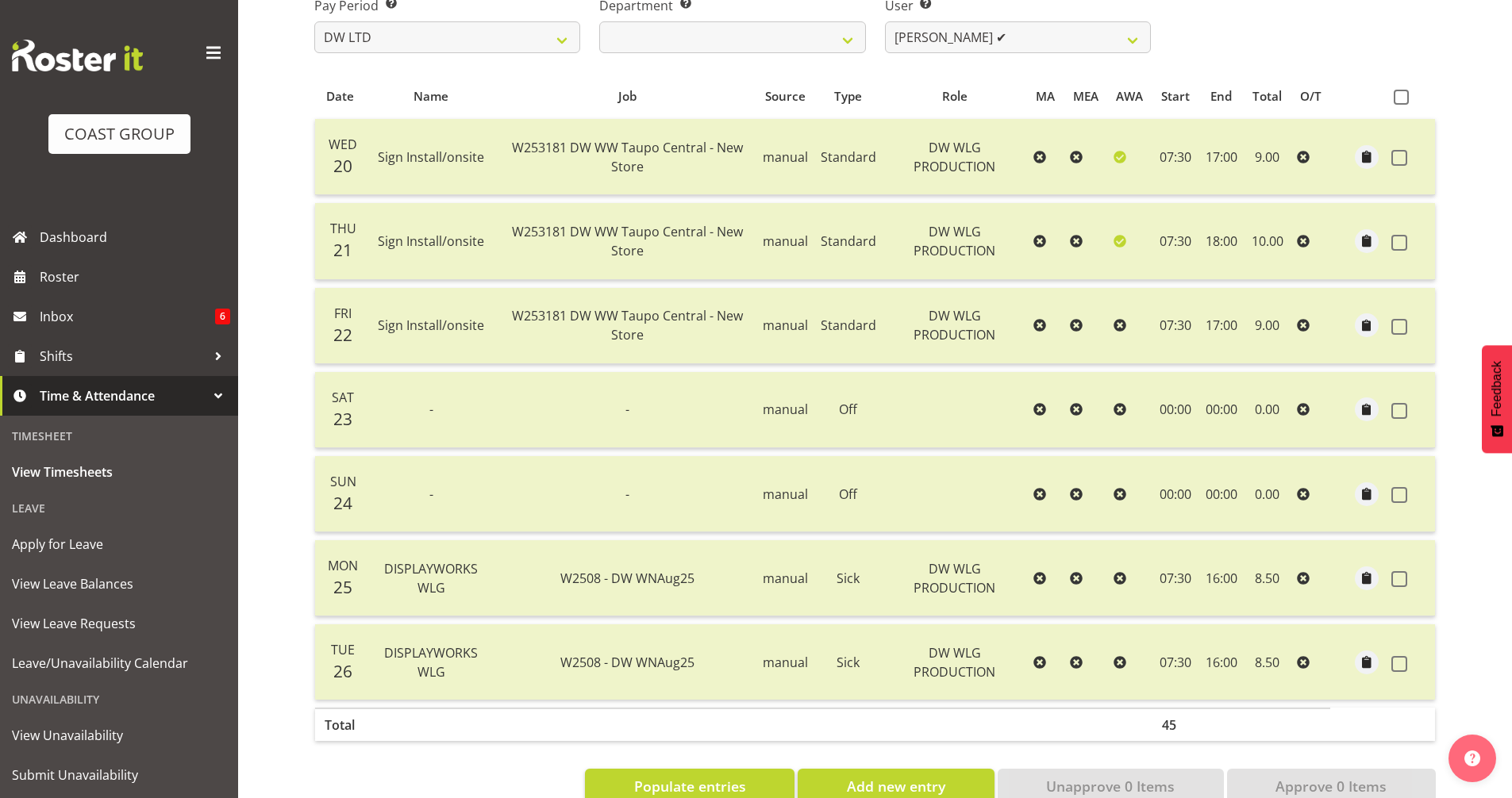
scroll to position [227, 0]
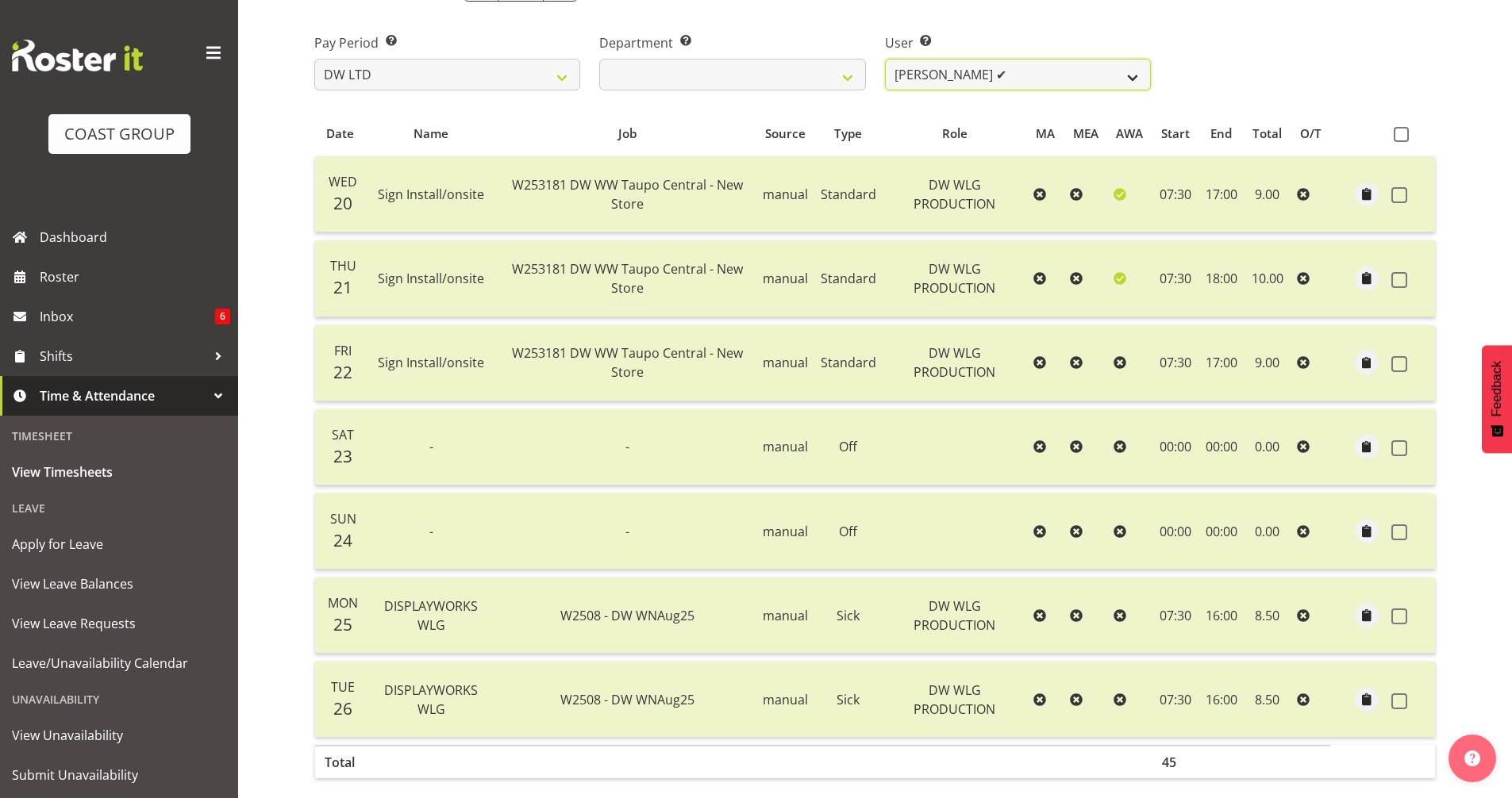
click at [1126, 78] on select "[PERSON_NAME] ✔ [PERSON_NAME] ✔ [PERSON_NAME] ✔ [PERSON_NAME] ✔ [PERSON_NAME] ✔…" at bounding box center [1017, 74] width 266 height 32
click at [1259, 54] on div "Pay Period Select which pay period you would like to view. SLP LTD EHS LTD DW L…" at bounding box center [875, 55] width 1141 height 89
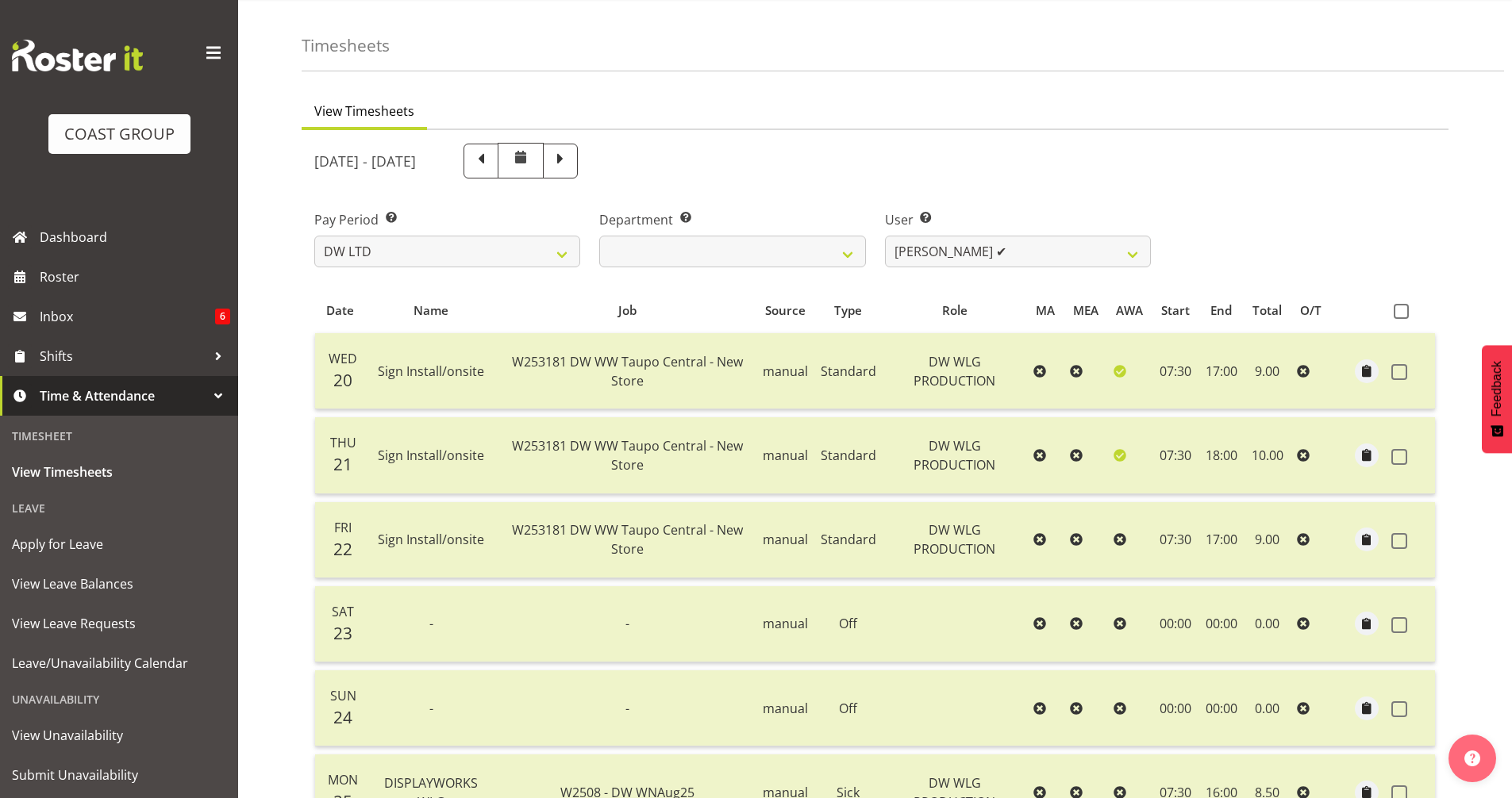
scroll to position [0, 0]
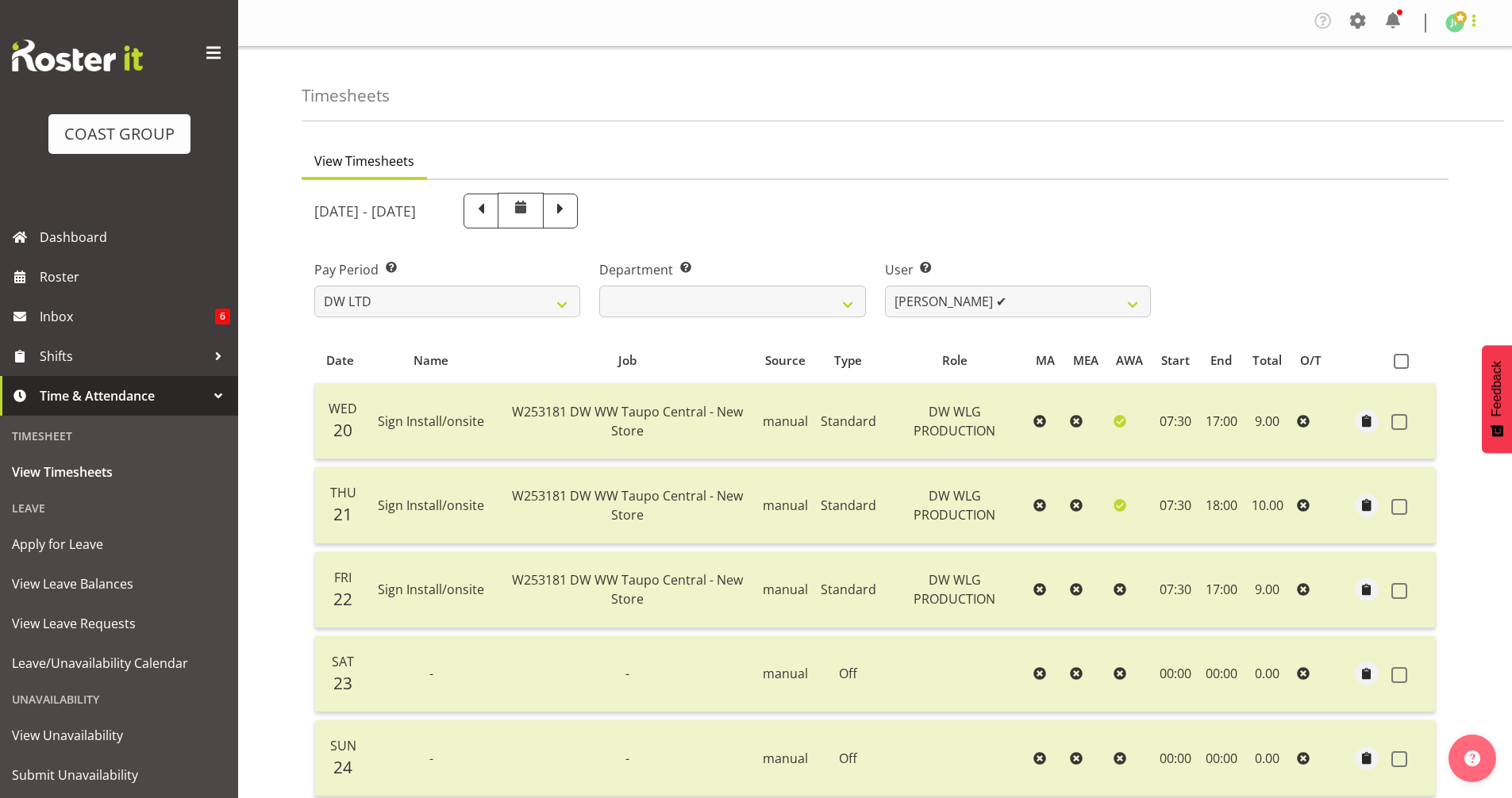
click at [1476, 20] on span at bounding box center [1474, 21] width 19 height 19
click at [1418, 92] on link "Log Out" at bounding box center [1407, 86] width 152 height 29
